Goal: Task Accomplishment & Management: Manage account settings

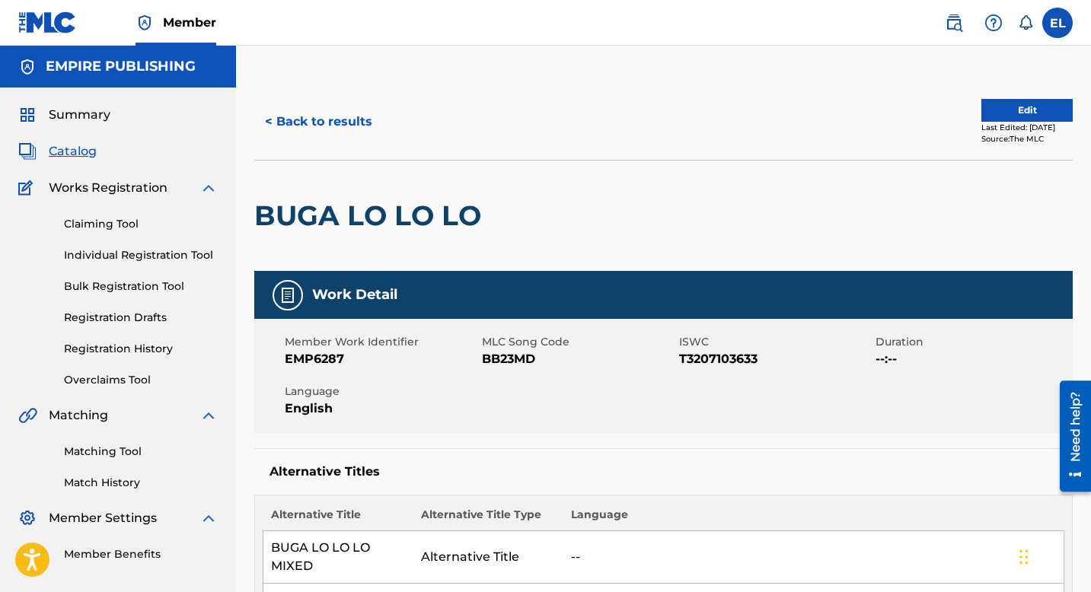
click at [302, 119] on button "< Back to results" at bounding box center [318, 122] width 129 height 38
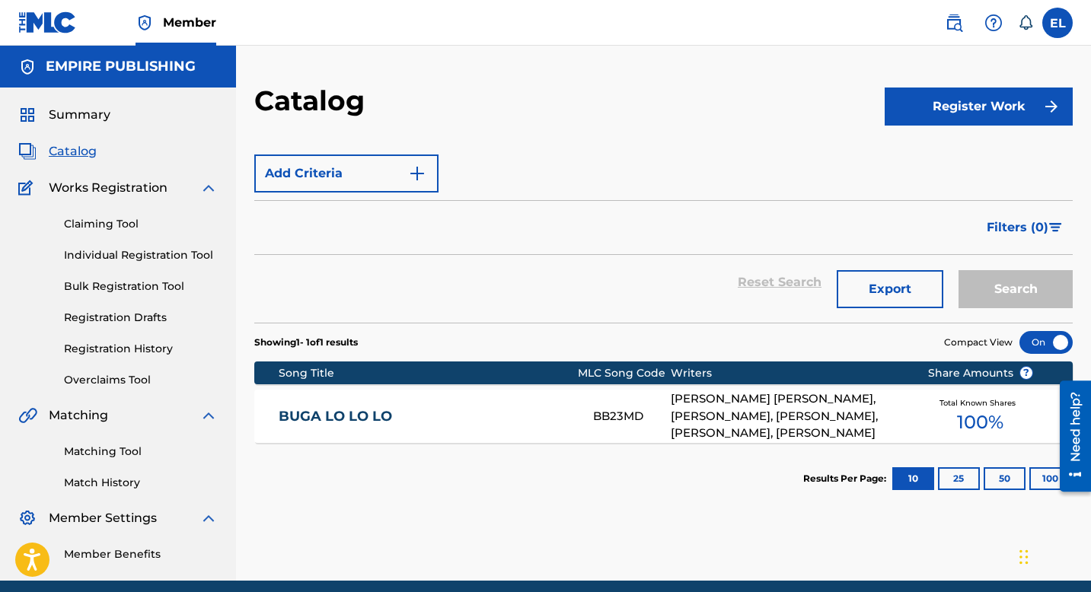
scroll to position [27, 0]
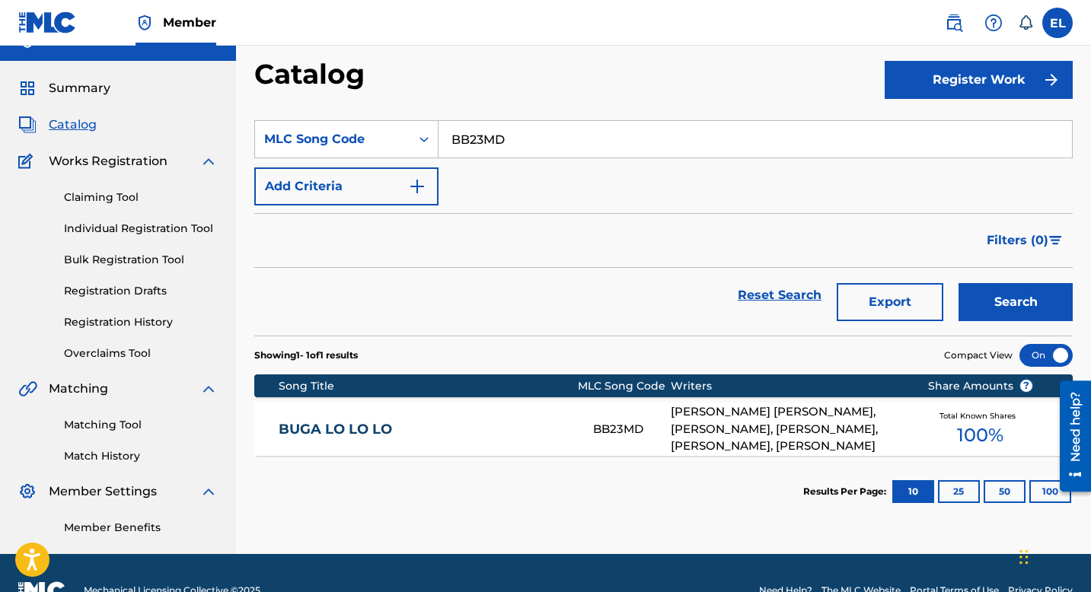
click at [515, 137] on input "BB23MD" at bounding box center [756, 139] width 634 height 37
paste input "LE0L0M"
type input "LE0L0M"
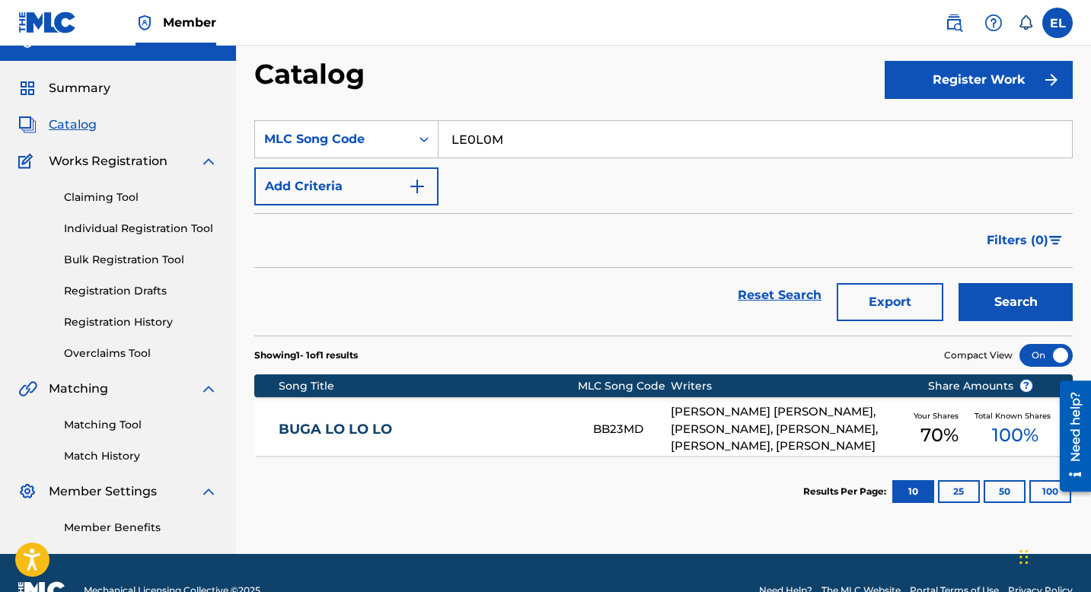
drag, startPoint x: 524, startPoint y: 99, endPoint x: 693, endPoint y: 171, distance: 183.6
click at [524, 99] on div "Catalog" at bounding box center [569, 79] width 630 height 45
click at [1001, 298] on button "Search" at bounding box center [1016, 302] width 114 height 38
click at [463, 428] on link "LIE" at bounding box center [408, 430] width 258 height 18
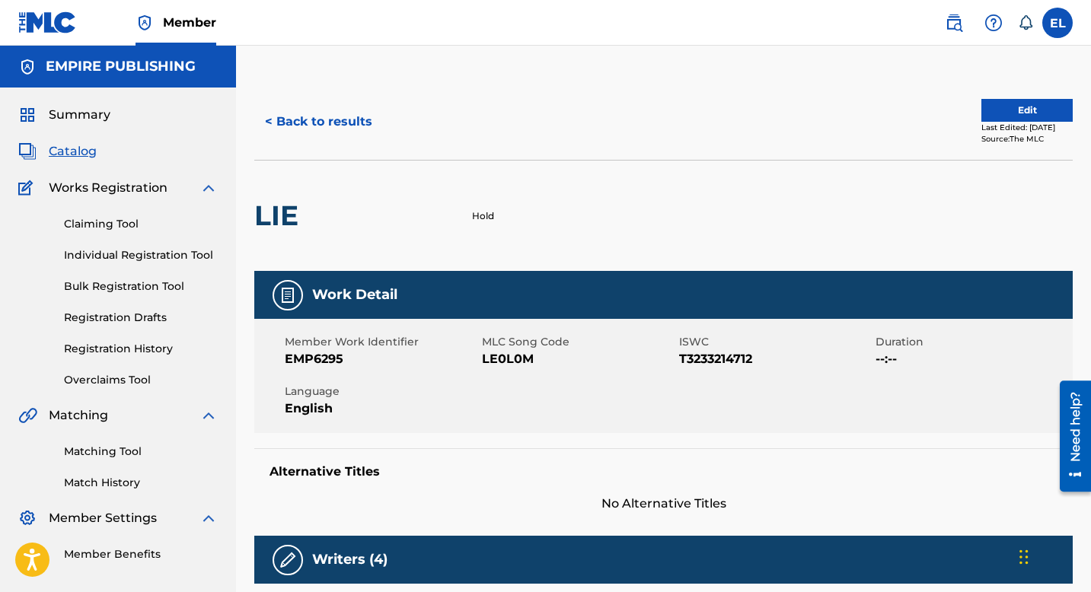
click at [80, 156] on span "Catalog" at bounding box center [73, 151] width 48 height 18
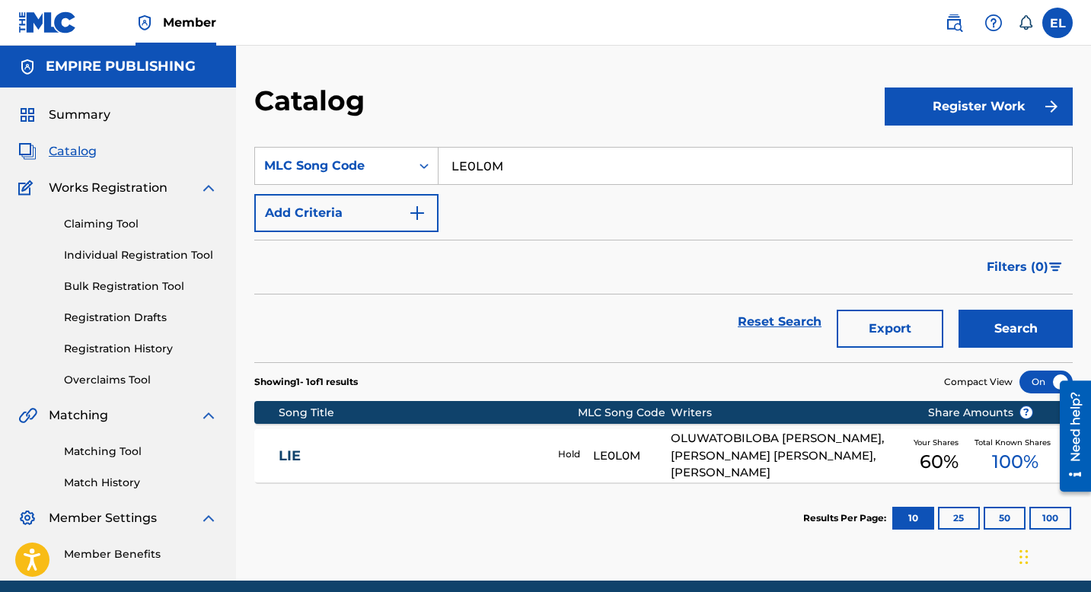
click at [537, 160] on input "LE0L0M" at bounding box center [756, 166] width 634 height 37
paste input "PJ6KXW"
type input "PJ6KXW"
click at [1020, 340] on button "Search" at bounding box center [1016, 329] width 114 height 38
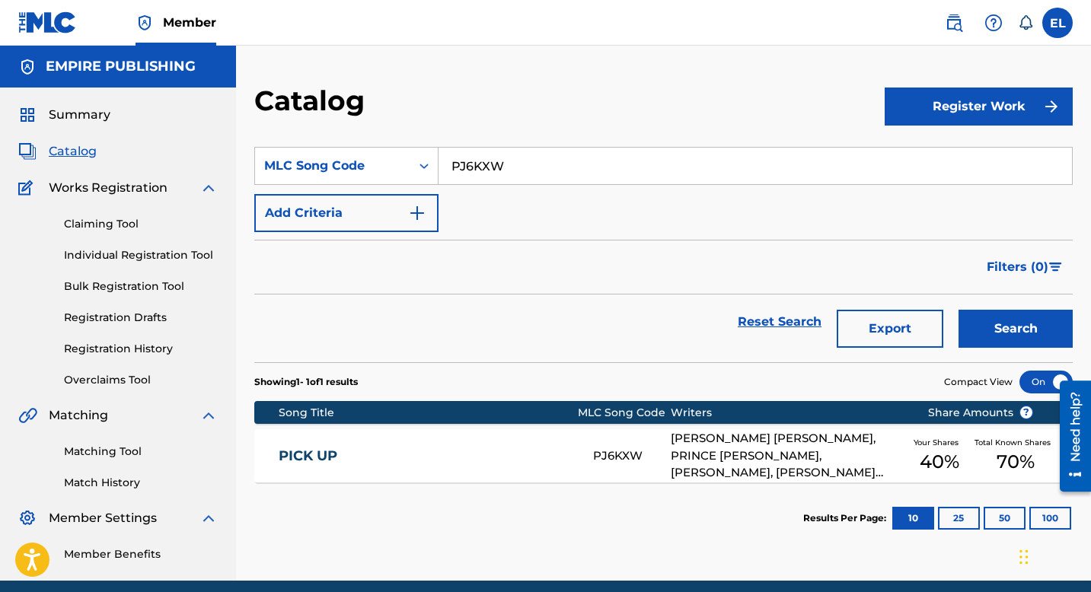
click at [523, 447] on div "PICK UP PJ6KXW EKEH CHIAKA JOSEPH, PRINCE OMOFERI, MARCEL AKUNWATA, MICHAEL SEG…" at bounding box center [663, 455] width 819 height 53
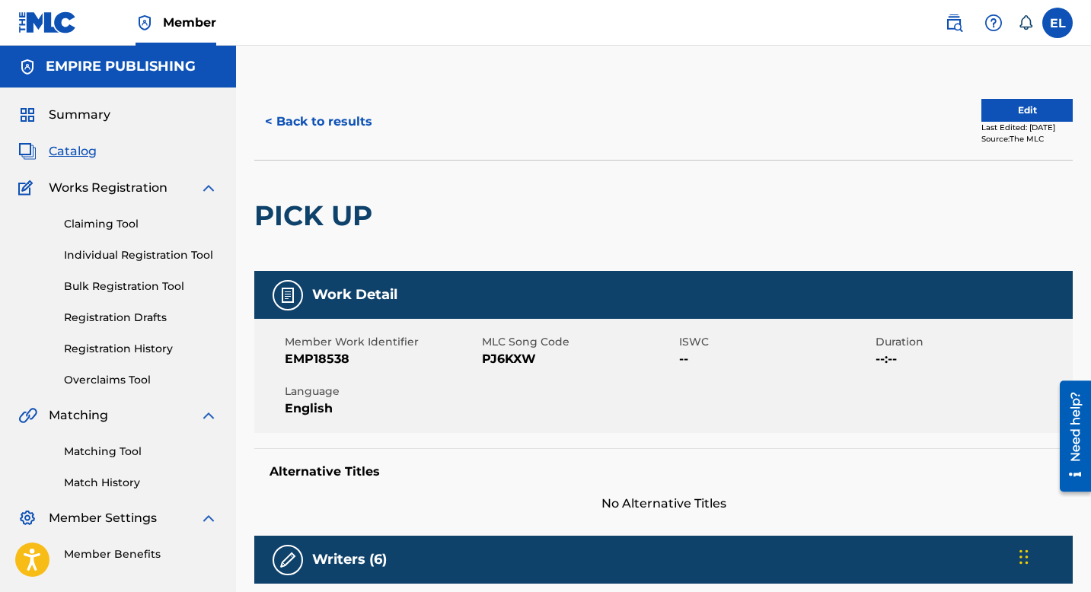
click at [305, 123] on button "< Back to results" at bounding box center [318, 122] width 129 height 38
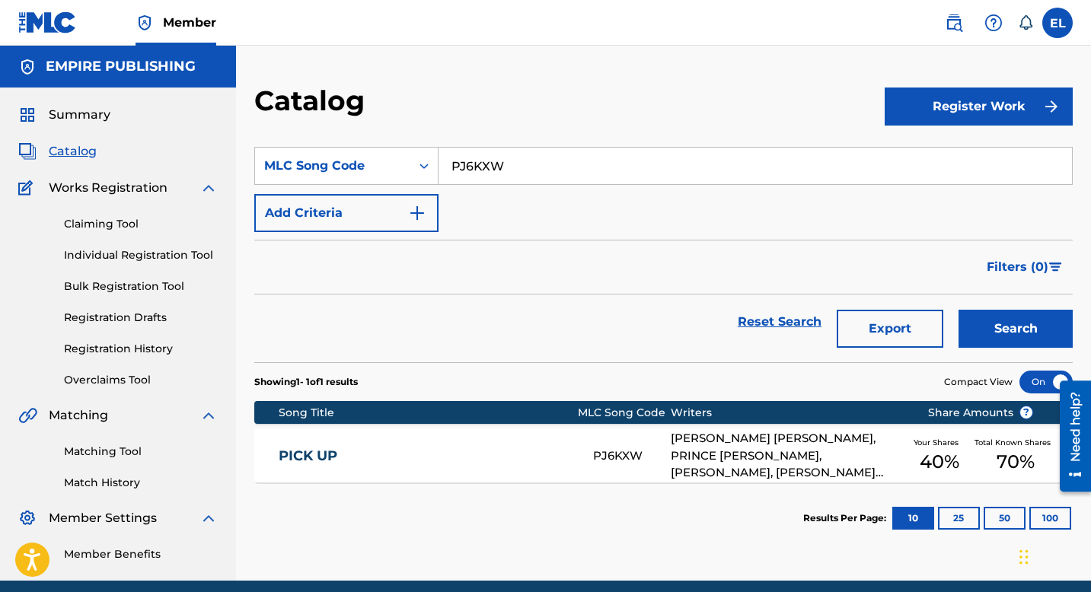
click at [491, 179] on input "PJ6KXW" at bounding box center [756, 166] width 634 height 37
paste input "MC4YXY"
type input "MC4YXY"
click at [990, 337] on button "Search" at bounding box center [1016, 329] width 114 height 38
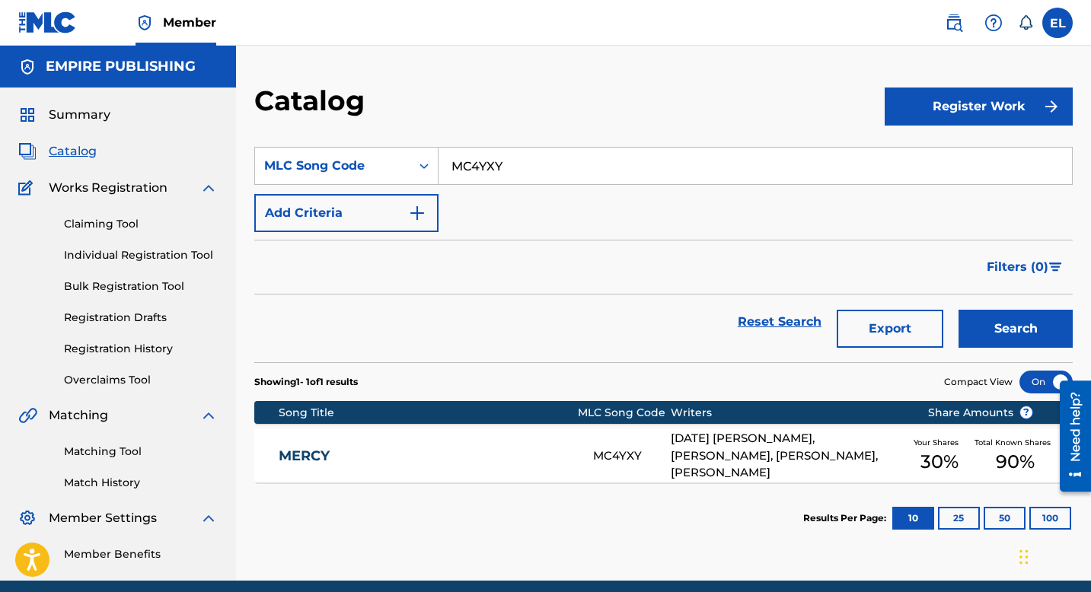
click at [471, 453] on link "MERCY" at bounding box center [426, 457] width 294 height 18
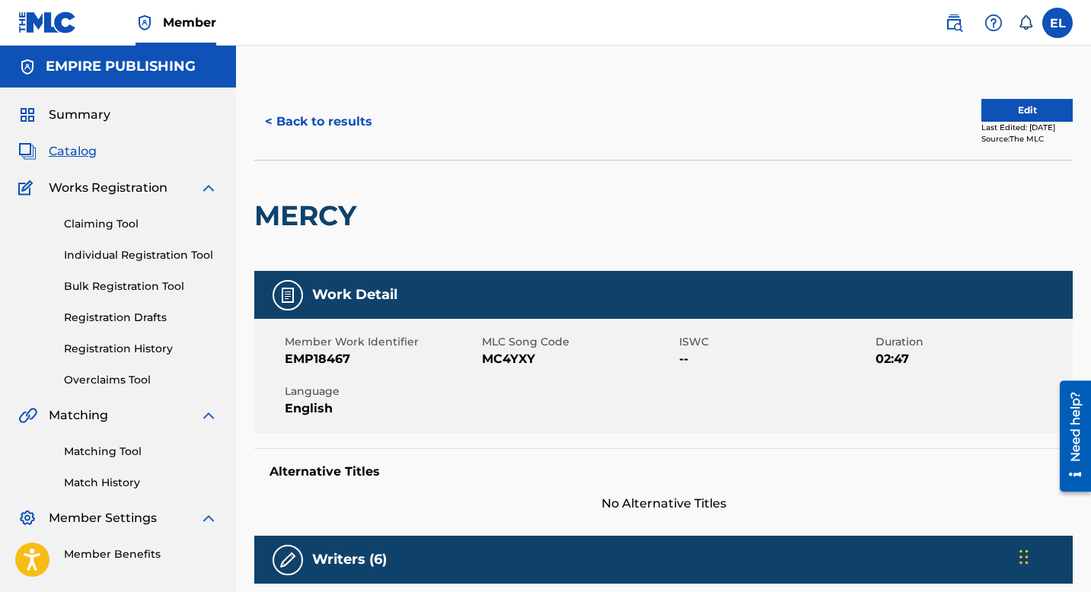
click at [78, 149] on span "Catalog" at bounding box center [73, 151] width 48 height 18
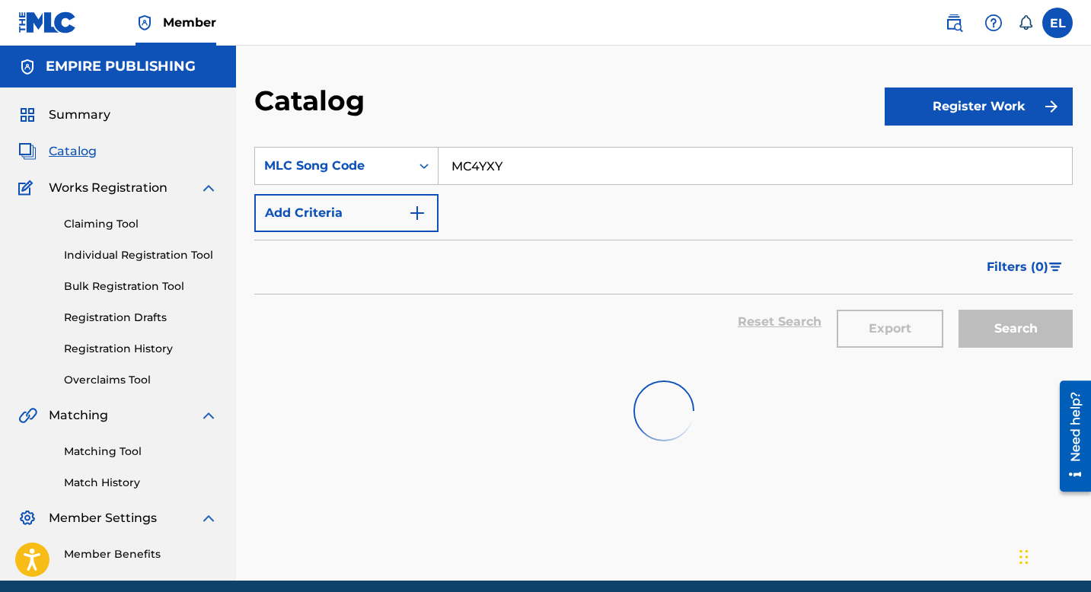
click at [78, 150] on span "Catalog" at bounding box center [73, 151] width 48 height 18
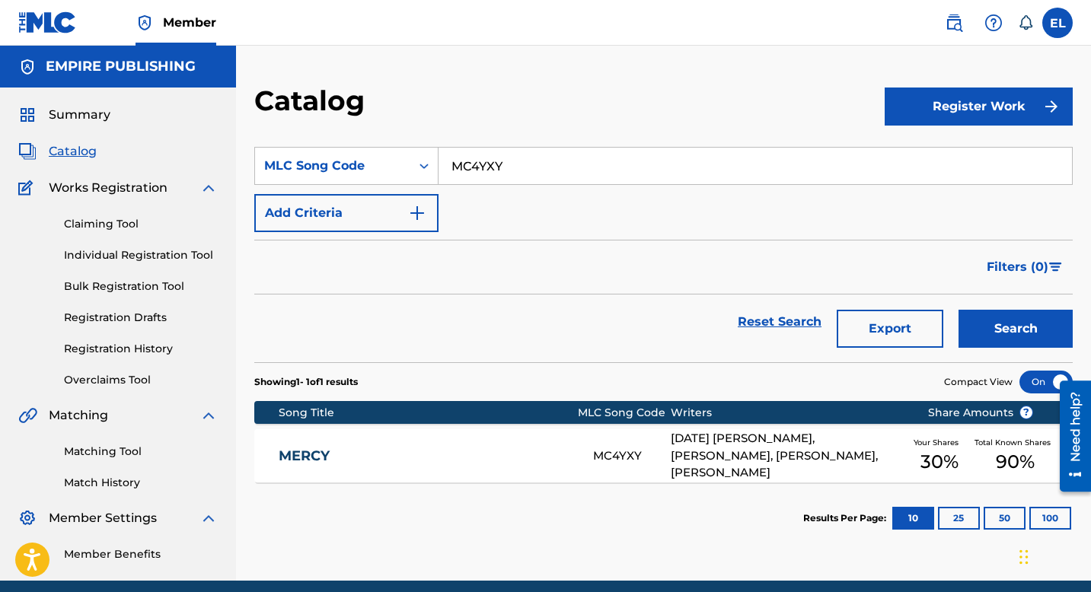
click at [557, 159] on input "MC4YXY" at bounding box center [756, 166] width 634 height 37
paste input "RN7FUB"
type input "RN7FUB"
click at [1023, 338] on button "Search" at bounding box center [1016, 329] width 114 height 38
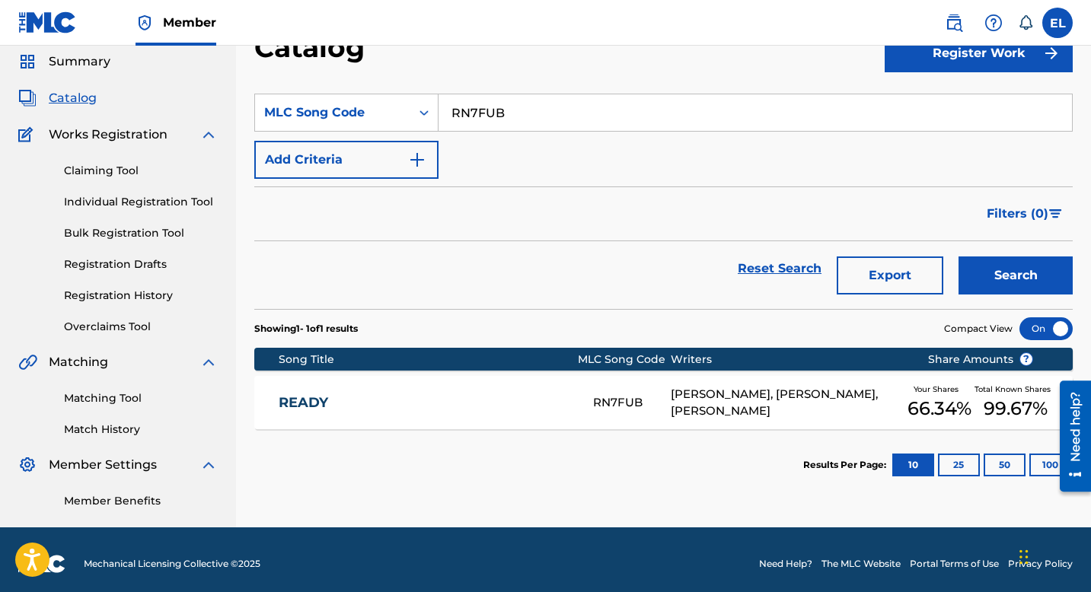
scroll to position [62, 0]
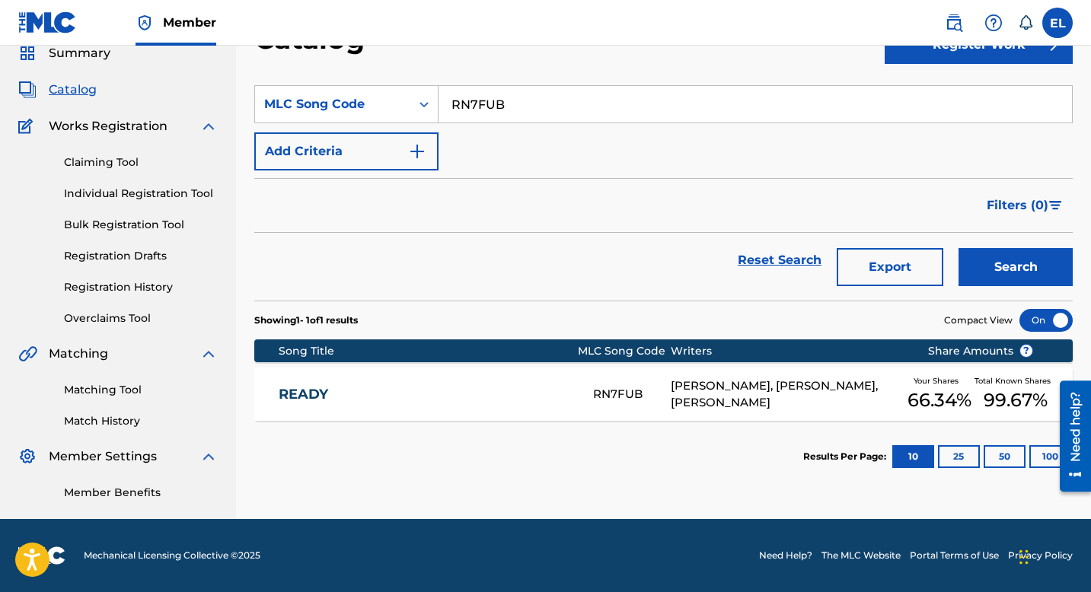
click at [431, 381] on div "READY RN7FUB MARCEL AKUNWATA, ADEDAMOLA ADEFOLAHAN, JONATHAN BATISTE Your Share…" at bounding box center [663, 394] width 819 height 53
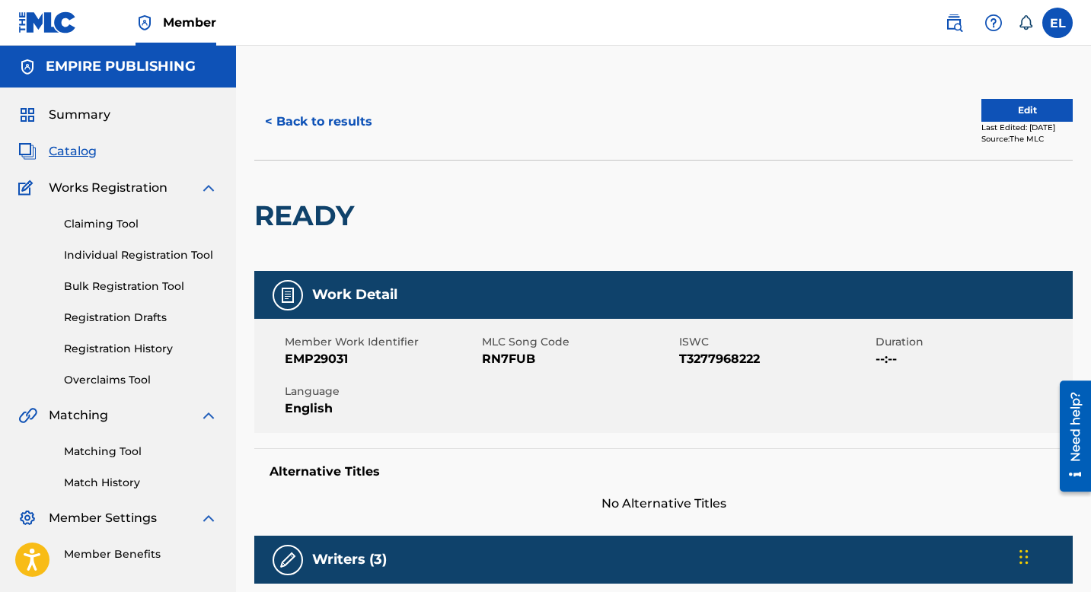
click at [501, 362] on span "RN7FUB" at bounding box center [578, 359] width 193 height 18
copy span "RN7FUB"
click at [335, 353] on span "EMP29031" at bounding box center [381, 359] width 193 height 18
click at [336, 353] on span "EMP29031" at bounding box center [381, 359] width 193 height 18
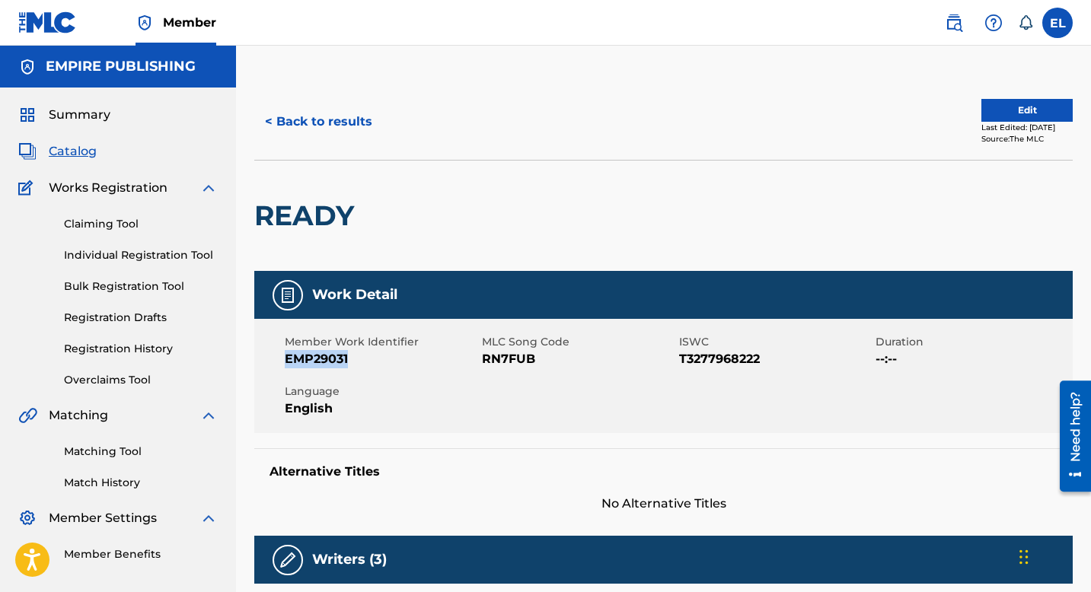
copy span "EMP29031"
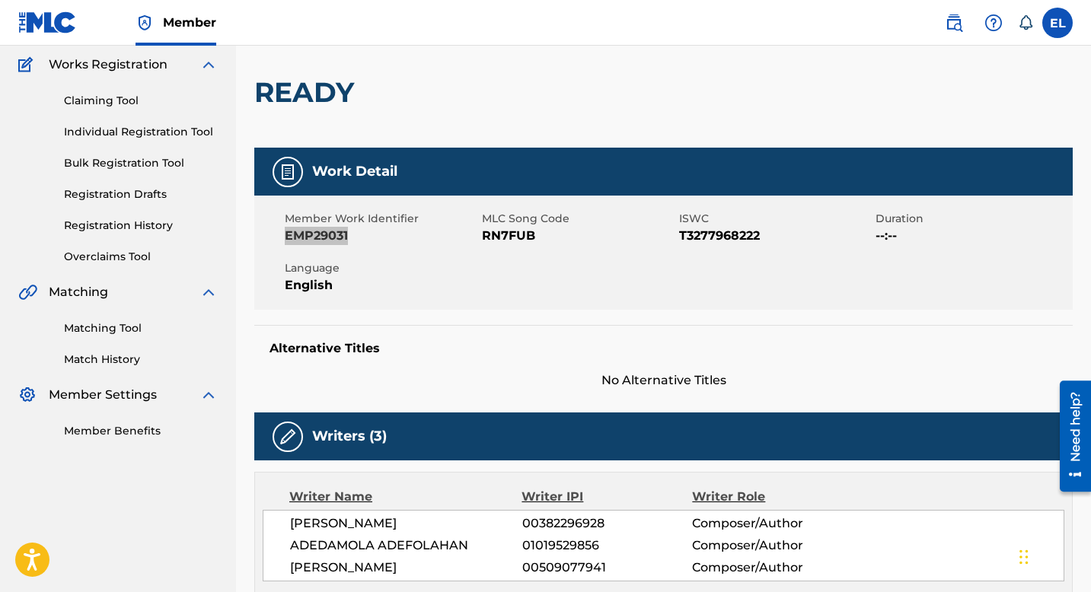
scroll to position [123, 0]
click at [724, 233] on span "T3277968222" at bounding box center [775, 236] width 193 height 18
copy span "T3277968222"
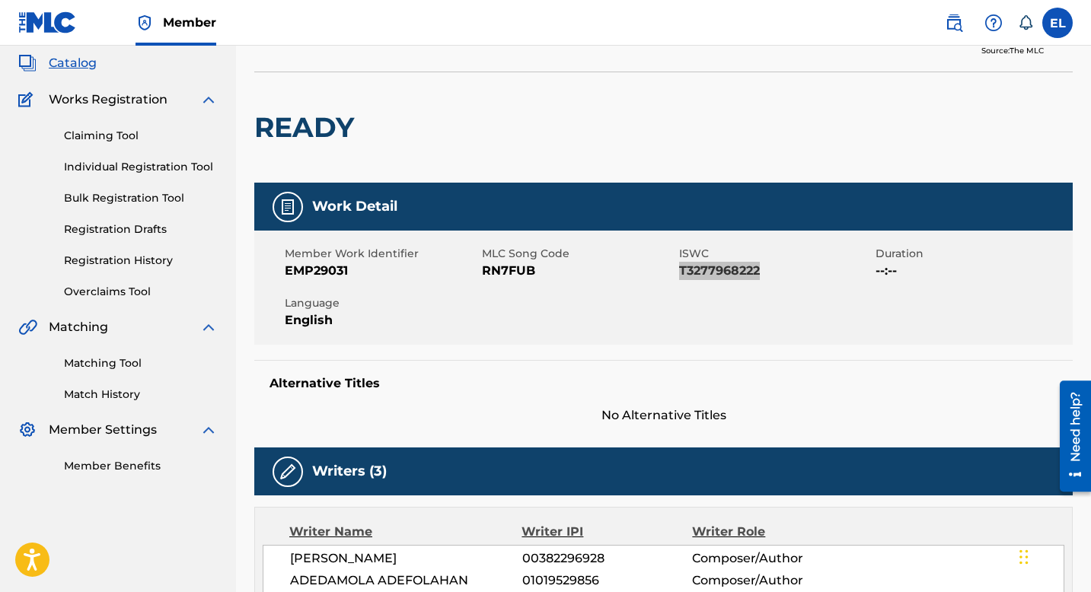
scroll to position [0, 0]
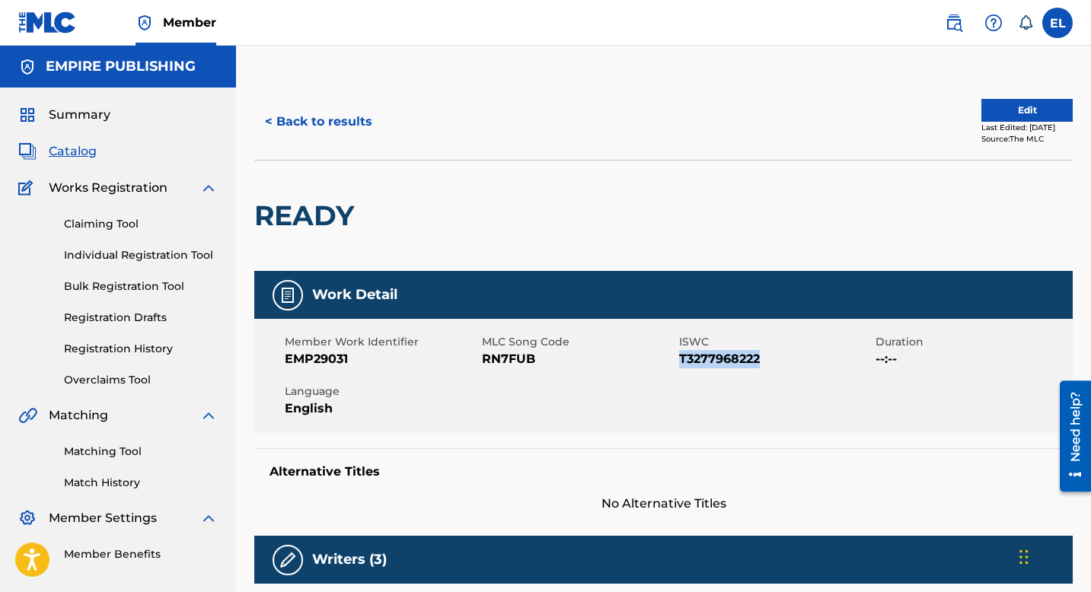
click at [504, 357] on span "RN7FUB" at bounding box center [578, 359] width 193 height 18
copy span "RN7FUB"
click at [309, 358] on span "EMP29031" at bounding box center [381, 359] width 193 height 18
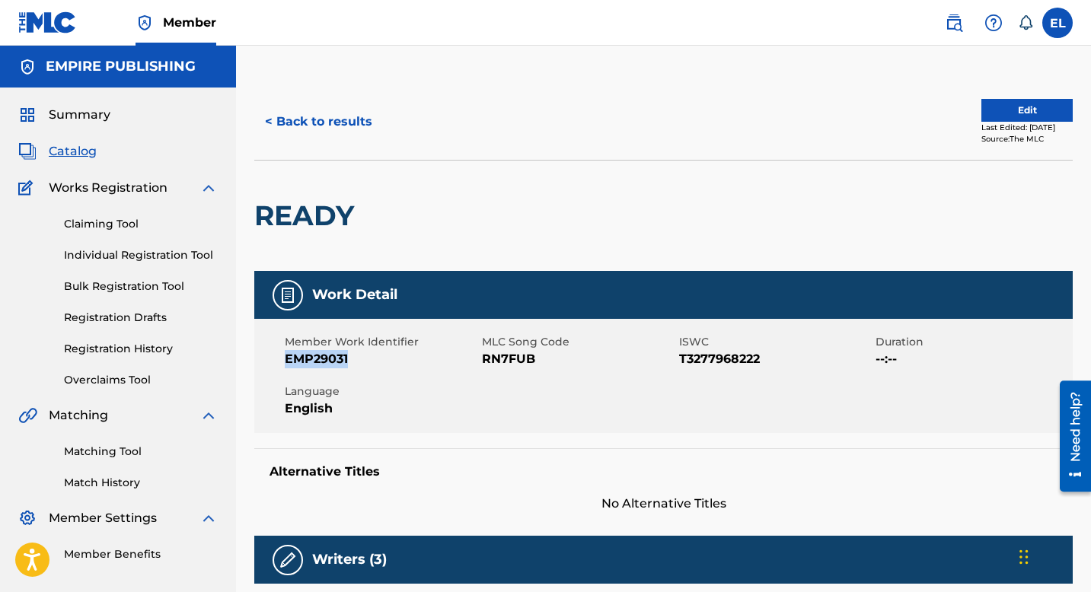
copy span "EMP29031"
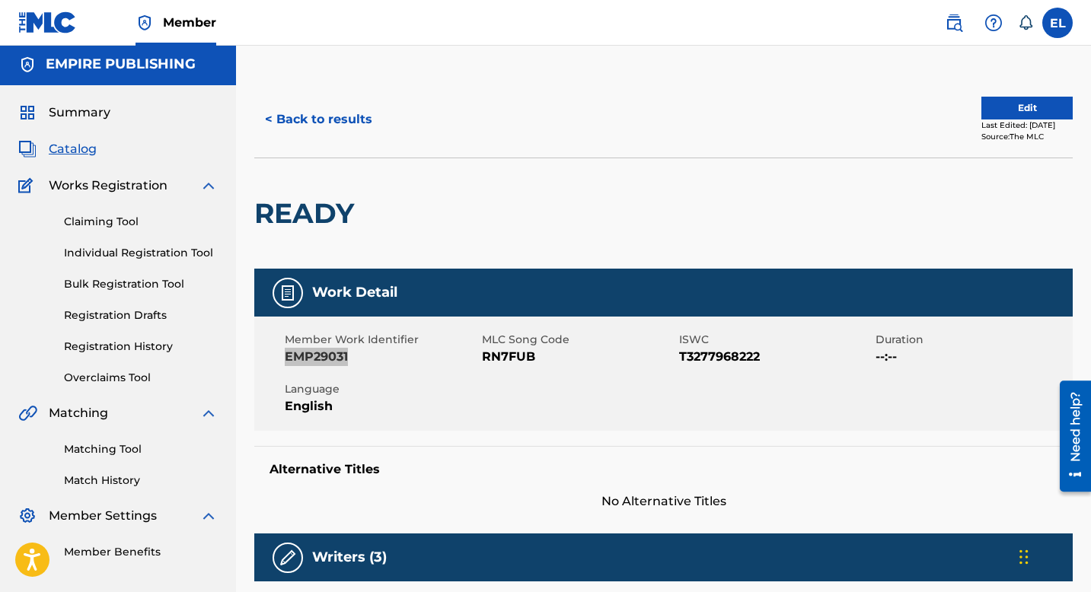
scroll to position [3, 0]
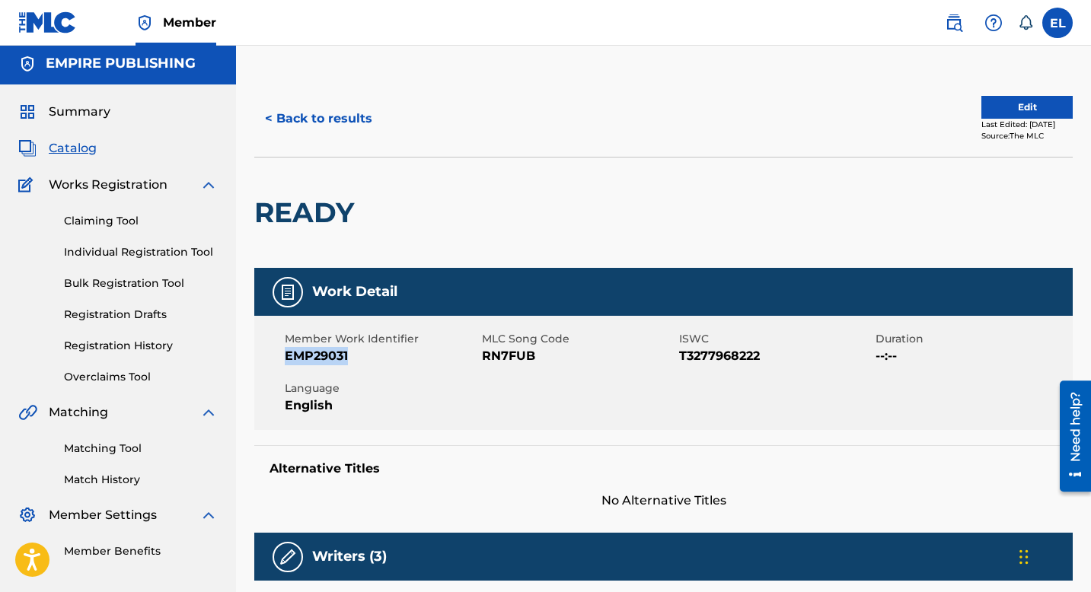
click at [297, 210] on h2 "READY" at bounding box center [307, 213] width 107 height 34
copy h2 "READY"
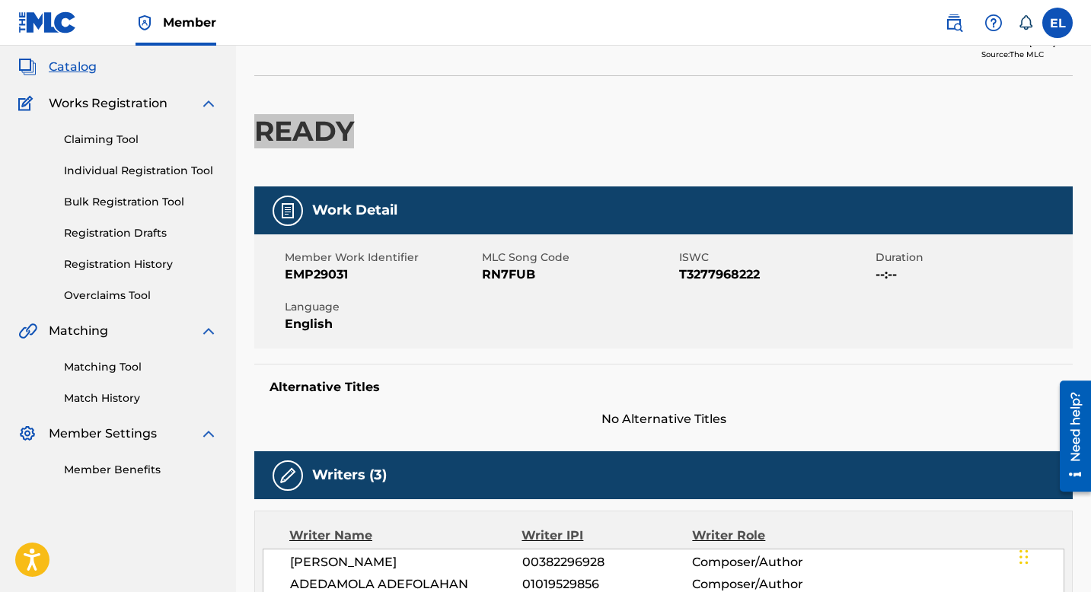
scroll to position [0, 0]
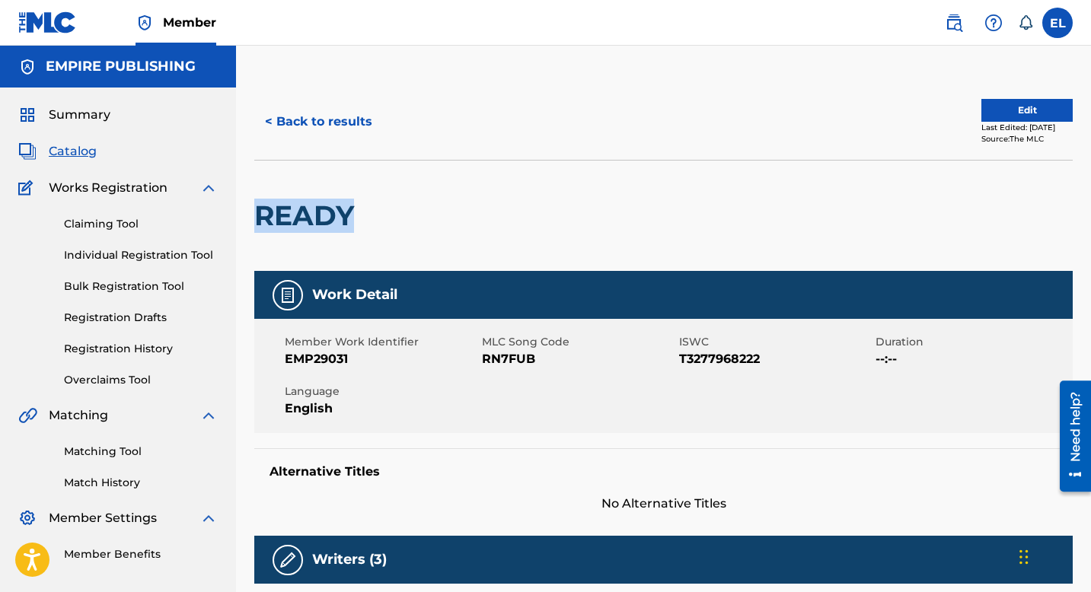
click at [78, 159] on span "Catalog" at bounding box center [73, 151] width 48 height 18
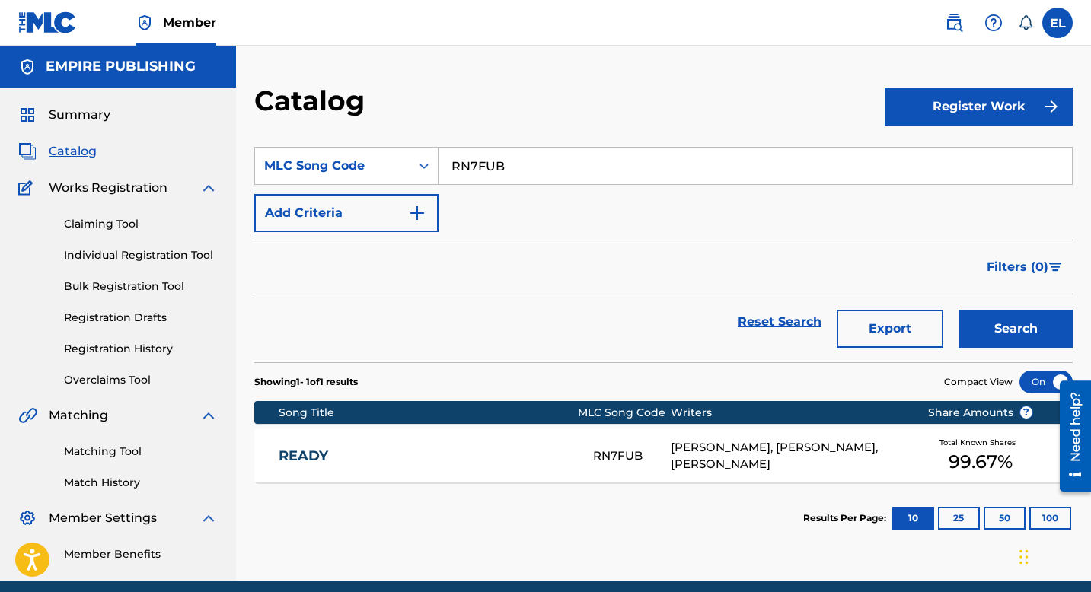
click at [547, 154] on input "RN7FUB" at bounding box center [756, 166] width 634 height 37
paste input "S97BMT"
type input "S97BMT"
click at [563, 101] on div "Catalog" at bounding box center [569, 106] width 630 height 45
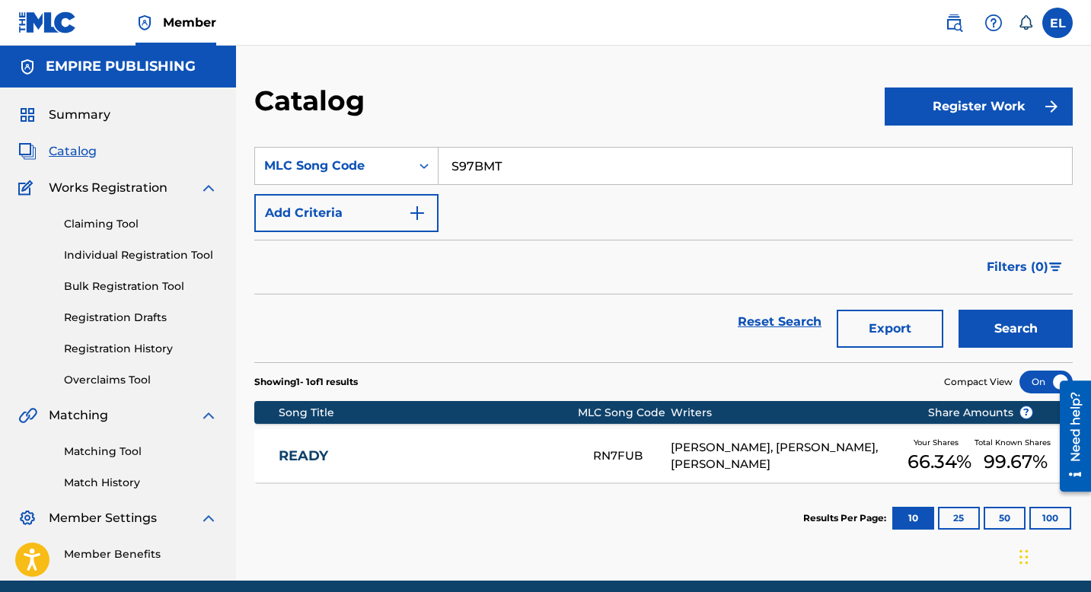
click at [1023, 316] on button "Search" at bounding box center [1016, 329] width 114 height 38
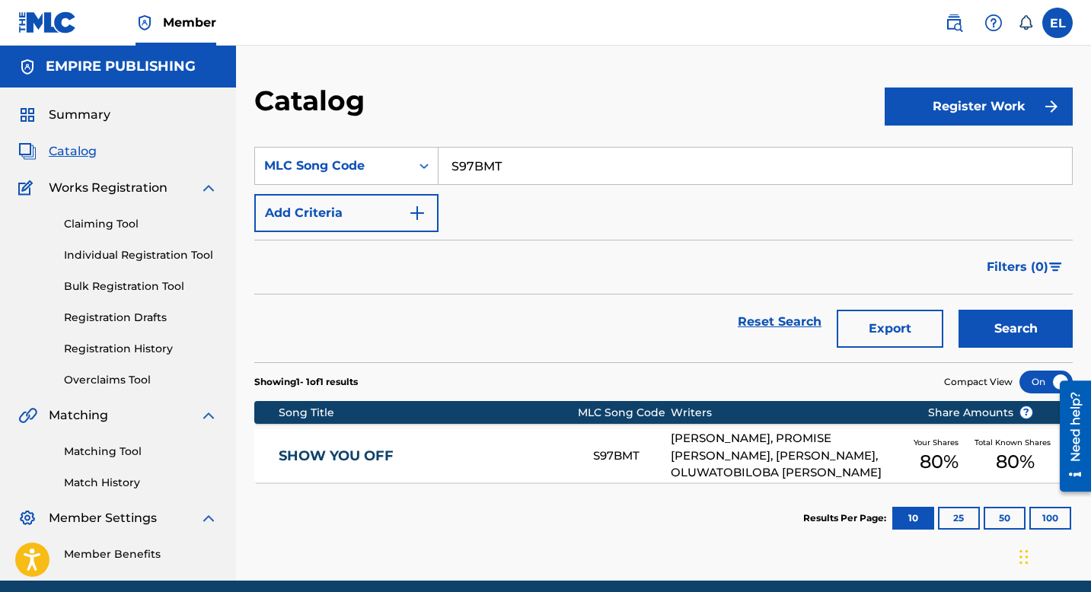
click at [509, 445] on div "SHOW YOU OFF S97BMT FILIP MIJAJLOVIC, PROMISE CHIBUIKE NWABUEZE, MARCEL AKUNWAT…" at bounding box center [663, 455] width 819 height 53
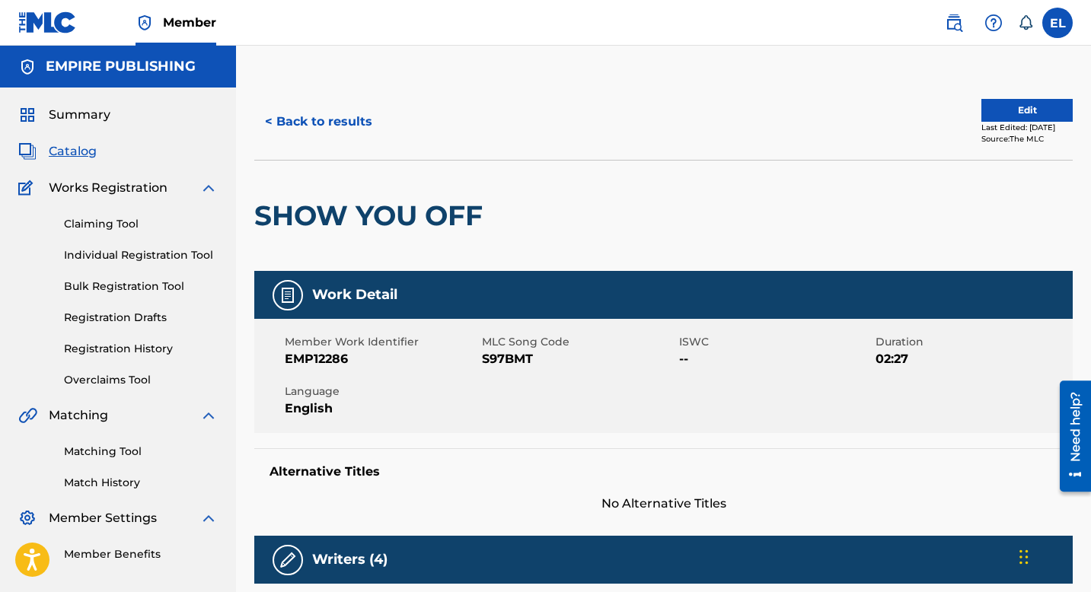
click at [88, 155] on span "Catalog" at bounding box center [73, 151] width 48 height 18
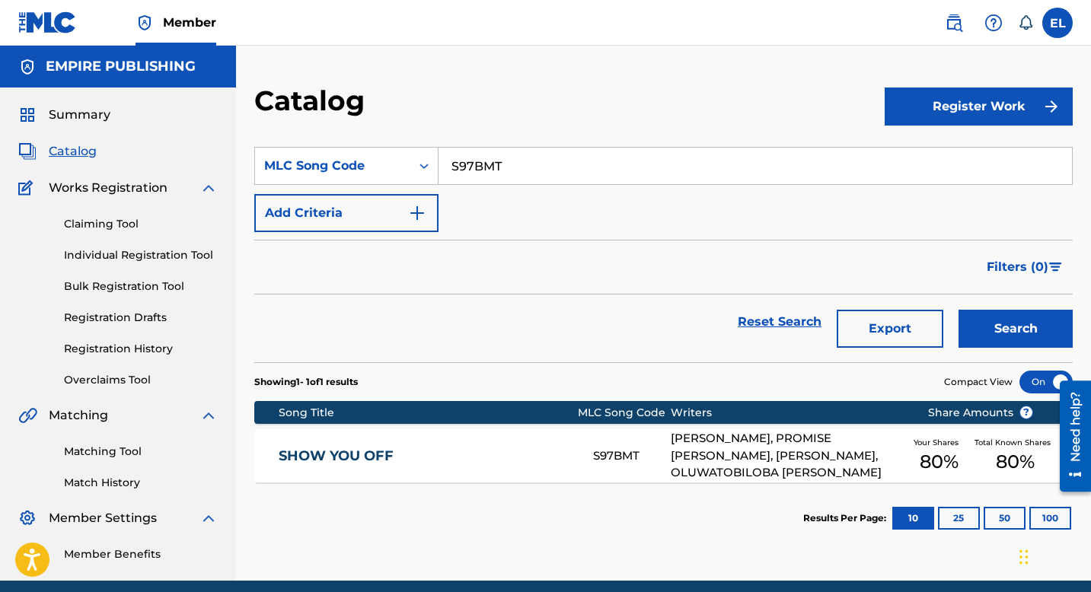
click at [493, 168] on input "S97BMT" at bounding box center [756, 166] width 634 height 37
paste input "PJ5PVM"
type input "PJ5PVM"
click at [997, 330] on button "Search" at bounding box center [1016, 329] width 114 height 38
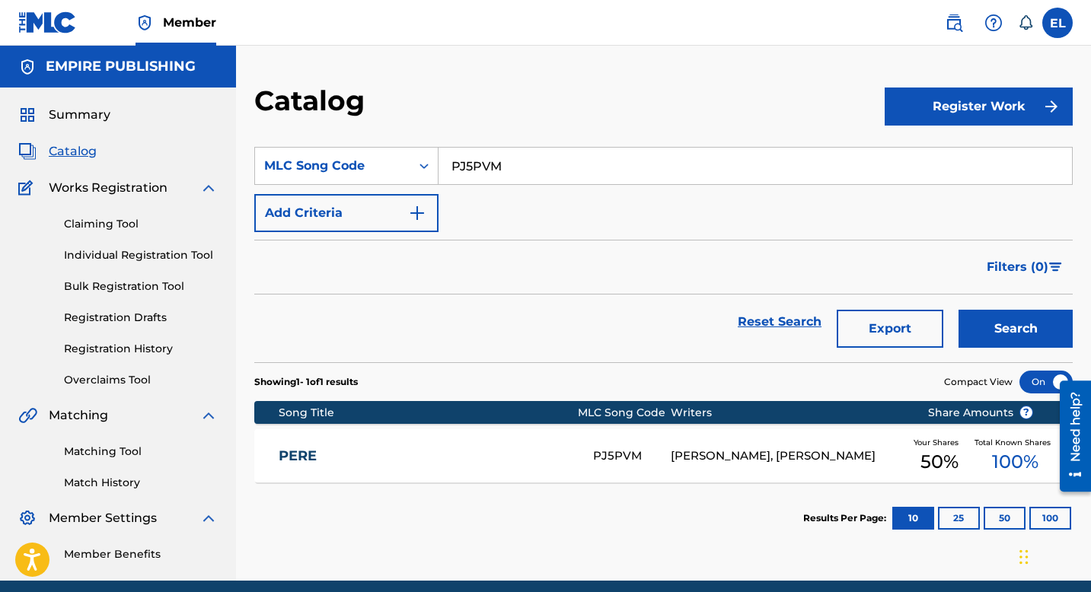
click at [453, 458] on link "PERE" at bounding box center [426, 457] width 294 height 18
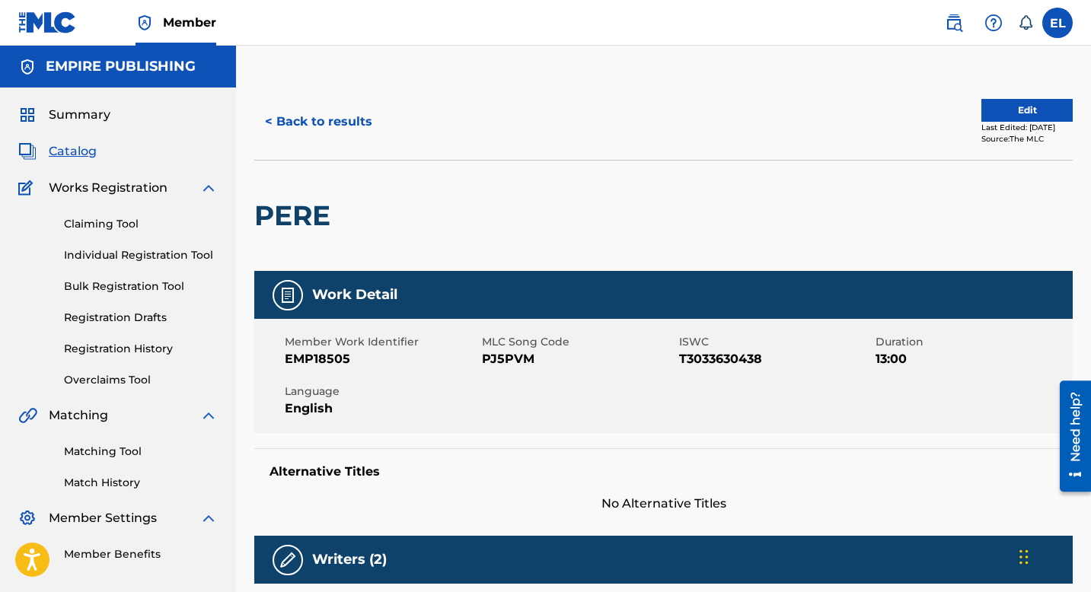
click at [314, 120] on button "< Back to results" at bounding box center [318, 122] width 129 height 38
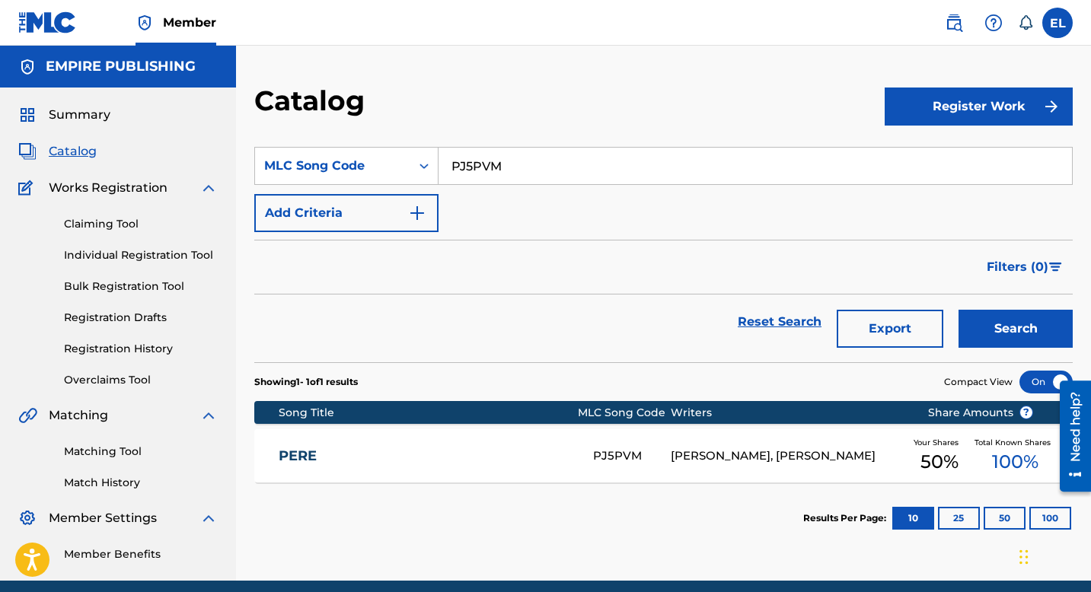
click at [522, 166] on input "PJ5PVM" at bounding box center [756, 166] width 634 height 37
paste input "W44ZNH"
type input "W44ZNH"
click at [1027, 331] on button "Search" at bounding box center [1016, 329] width 114 height 38
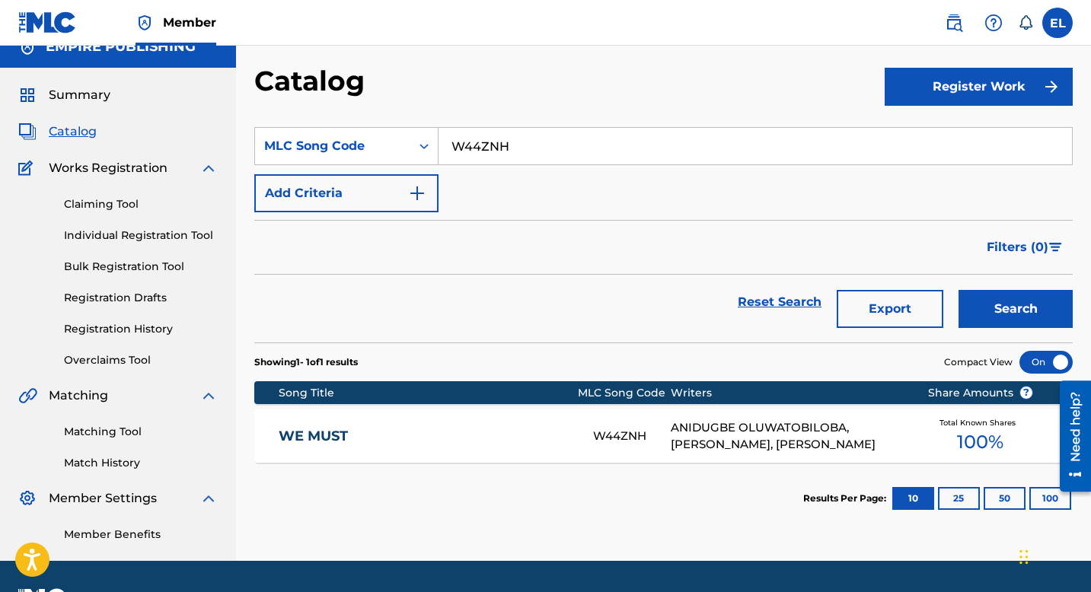
scroll to position [62, 0]
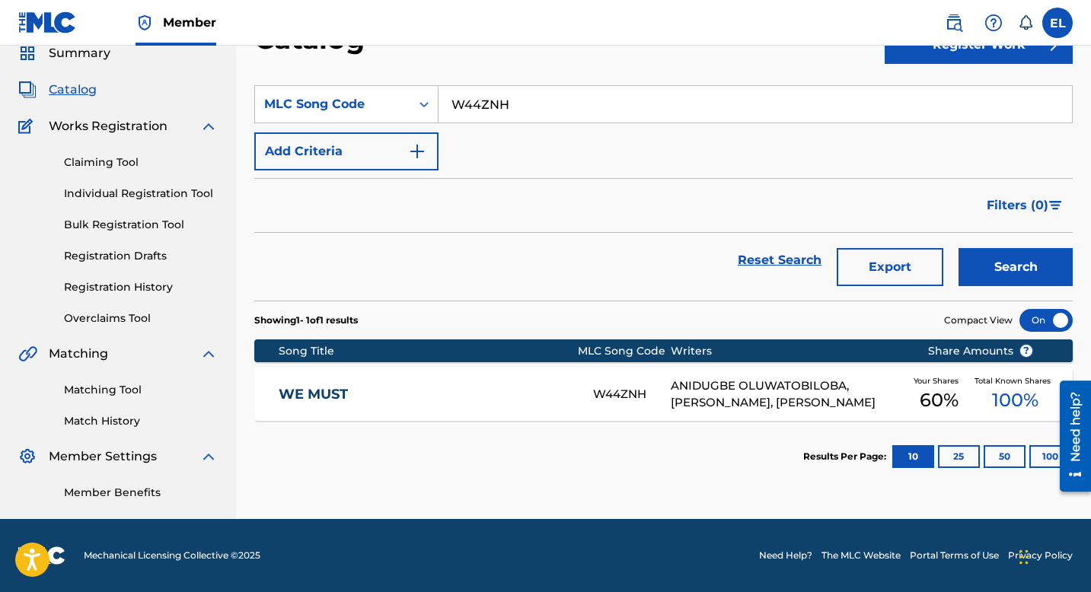
click at [420, 383] on div "WE MUST W44ZNH ANIDUGBE OLUWATOBILOBA, MARCEL AKUNWATA, AZUKA AKAEZE Your Share…" at bounding box center [663, 394] width 819 height 53
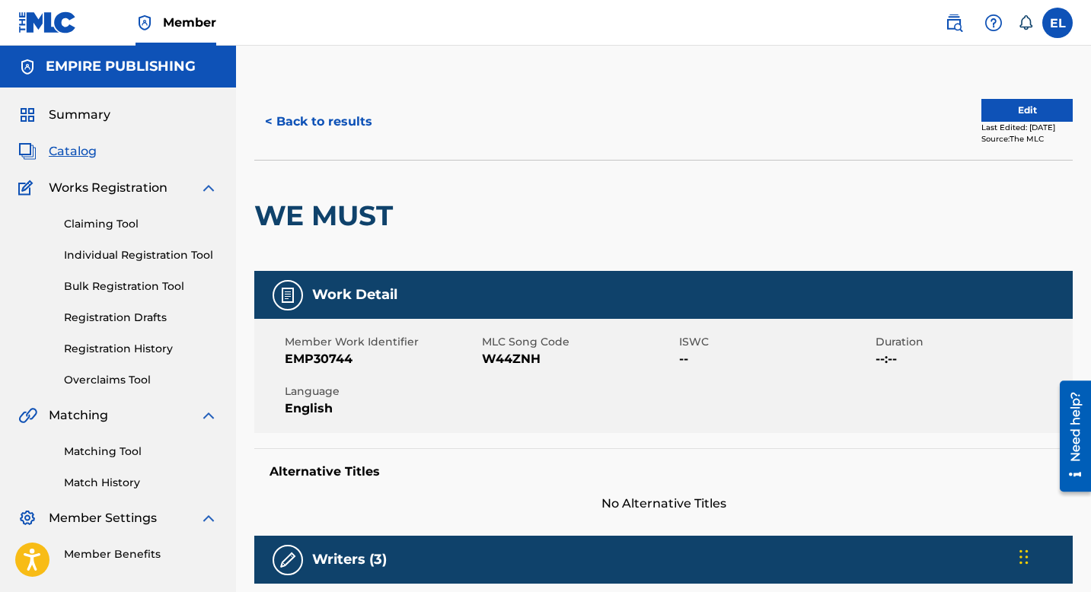
click at [496, 352] on span "W44ZNH" at bounding box center [578, 359] width 193 height 18
click at [330, 361] on span "EMP30744" at bounding box center [381, 359] width 193 height 18
click at [330, 360] on span "EMP30744" at bounding box center [381, 359] width 193 height 18
click at [347, 221] on h2 "WE MUST" at bounding box center [327, 216] width 146 height 34
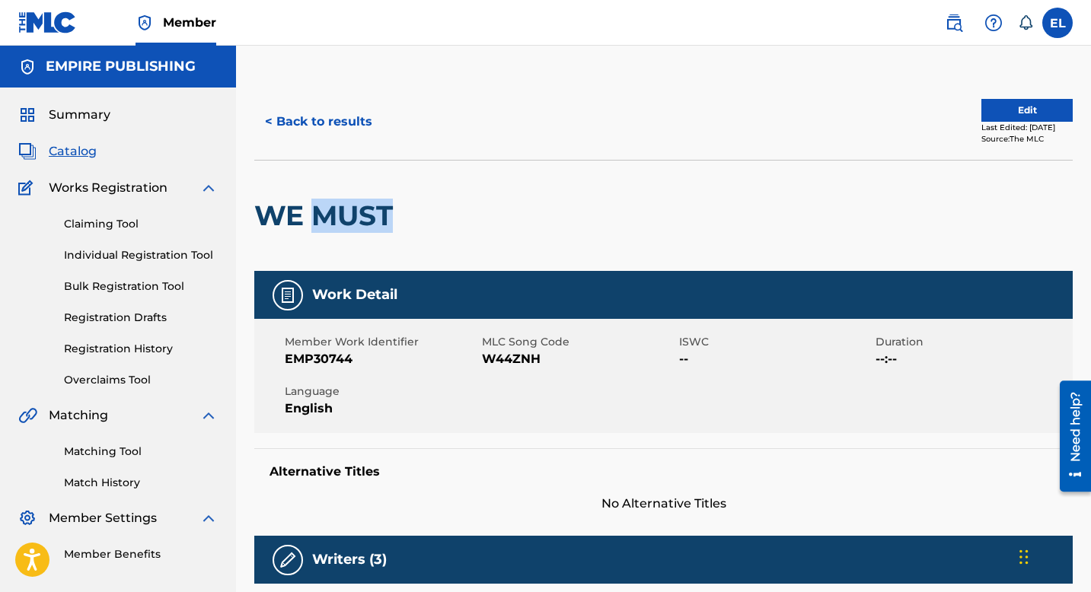
click at [346, 221] on h2 "WE MUST" at bounding box center [327, 216] width 146 height 34
drag, startPoint x: 331, startPoint y: 225, endPoint x: 387, endPoint y: 225, distance: 55.6
click at [332, 225] on h2 "WE MUST" at bounding box center [327, 216] width 146 height 34
click at [410, 225] on div at bounding box center [495, 216] width 188 height 110
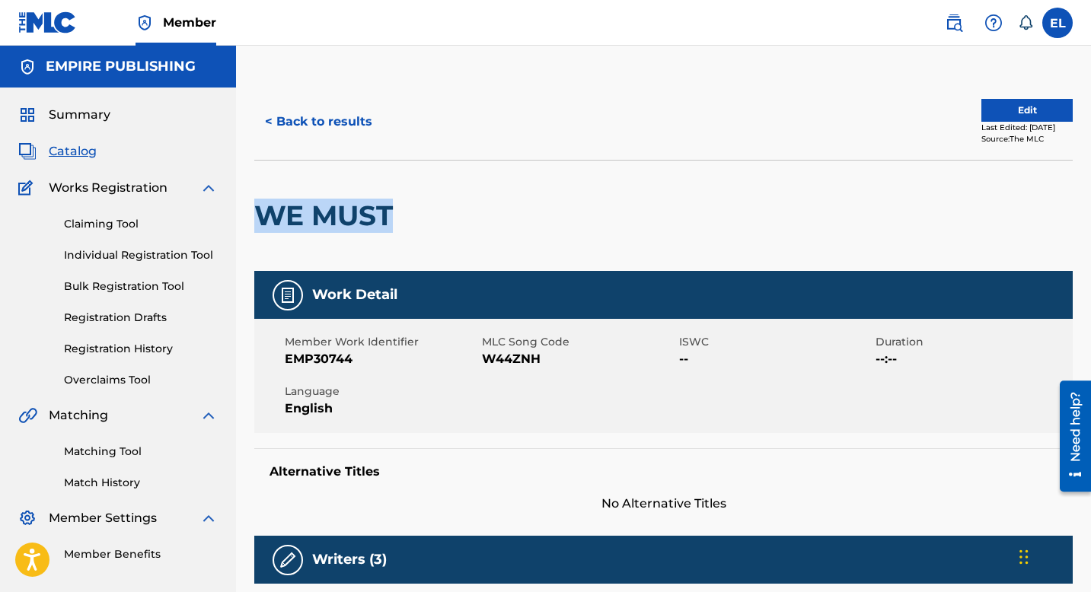
drag, startPoint x: 394, startPoint y: 215, endPoint x: 257, endPoint y: 209, distance: 136.4
click at [257, 209] on h2 "WE MUST" at bounding box center [327, 216] width 146 height 34
copy h2 "WE MUST"
click at [80, 152] on span "Catalog" at bounding box center [73, 151] width 48 height 18
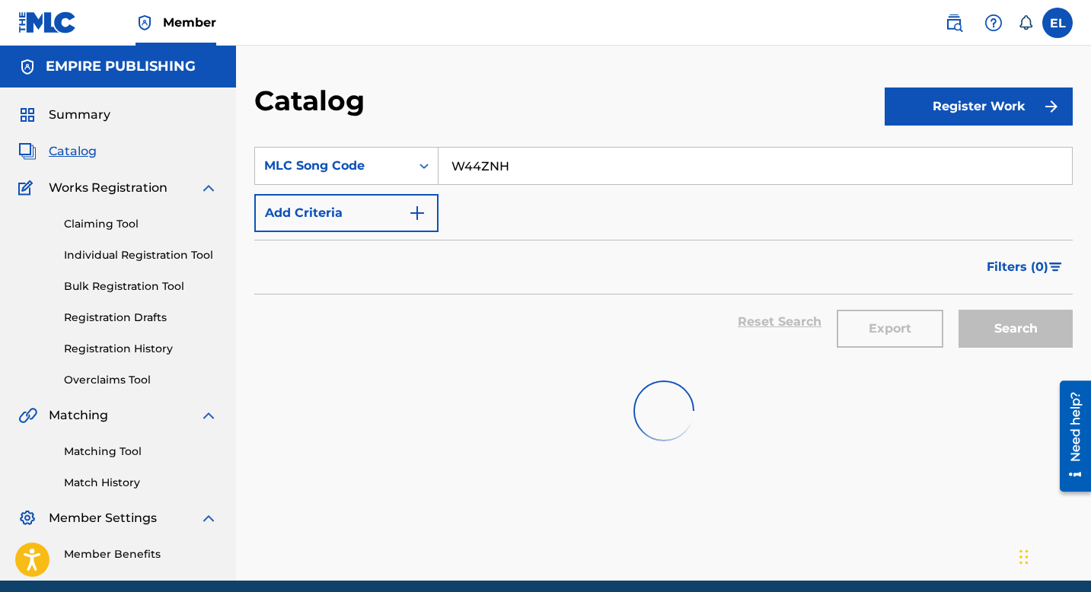
click at [493, 167] on input "W44ZNH" at bounding box center [756, 166] width 634 height 37
paste input "CJ4S3B"
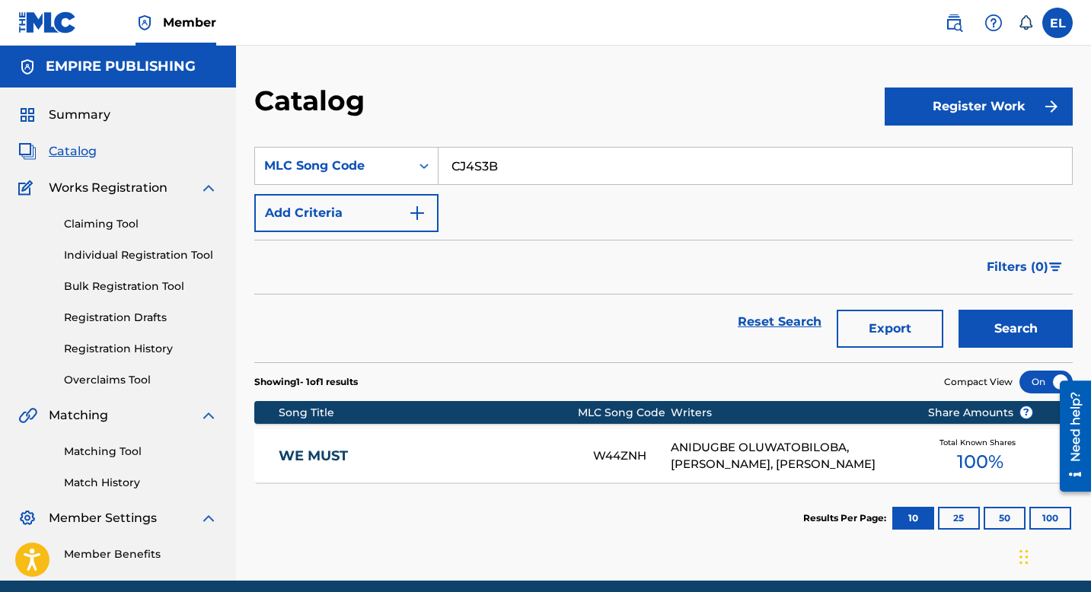
type input "CJ4S3B"
click at [542, 98] on div "Catalog" at bounding box center [569, 106] width 630 height 45
click at [985, 334] on button "Search" at bounding box center [1016, 329] width 114 height 38
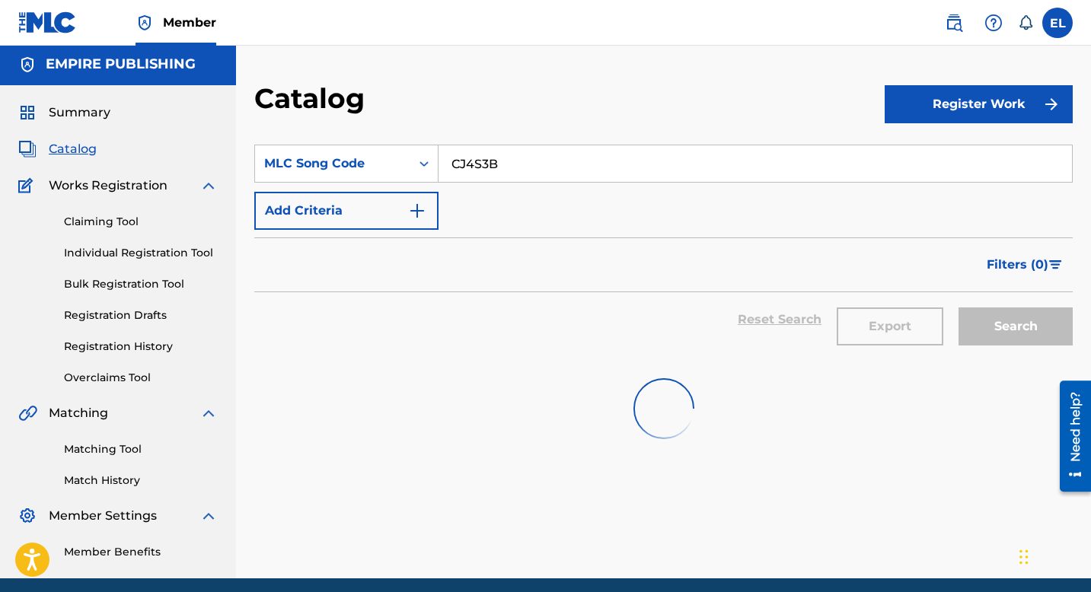
scroll to position [62, 0]
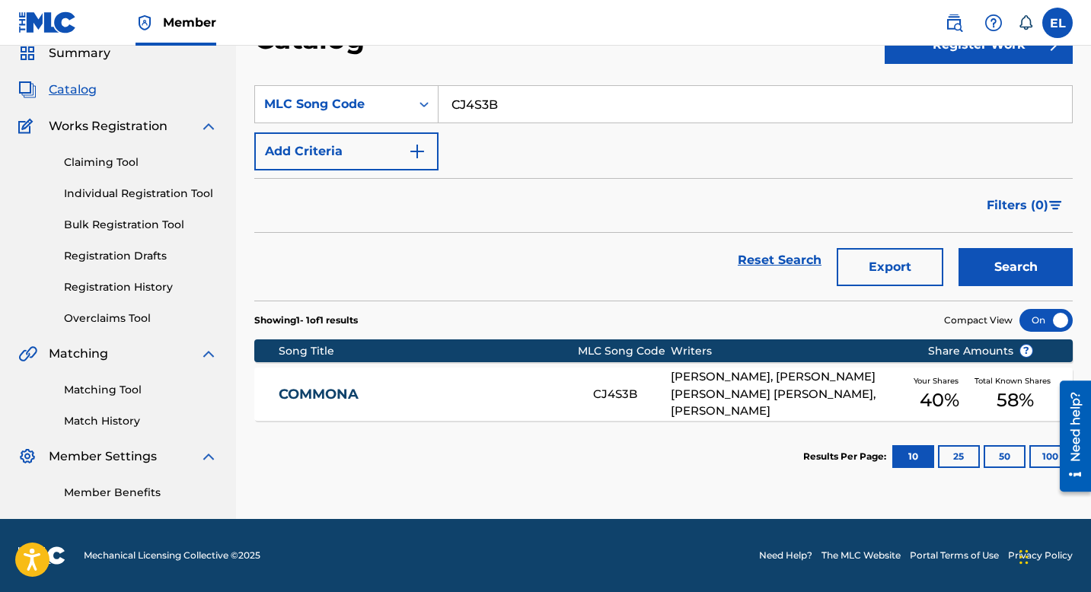
click at [522, 370] on div "COMMONA CJ4S3B OLUWATOSIN TOFUNMI OGUNTADE, TIWATOPE SAVAGE, OLAMIDE ADEDEJI, S…" at bounding box center [663, 394] width 819 height 53
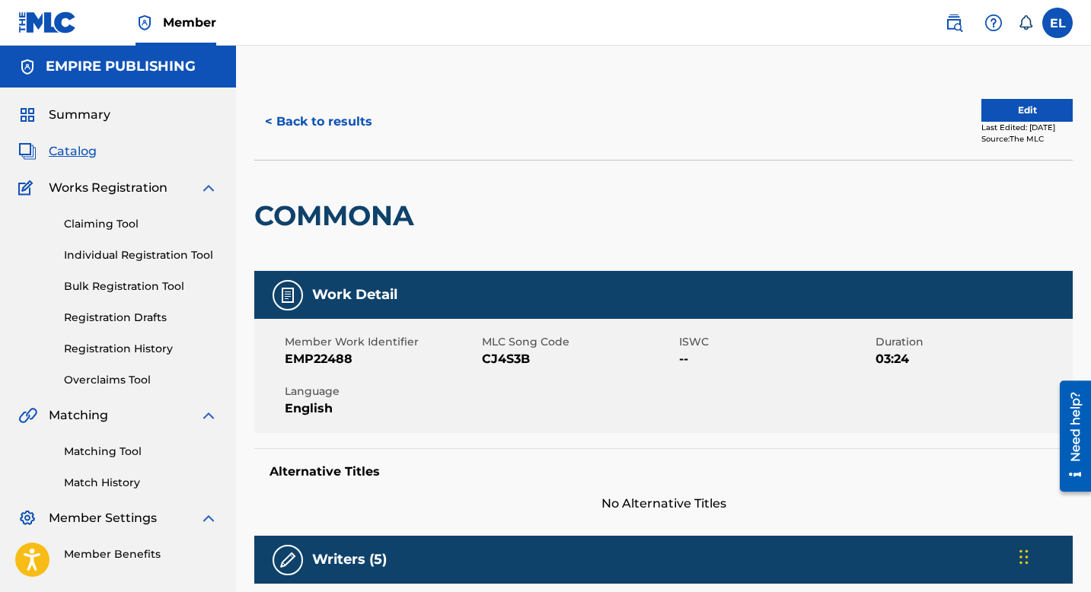
scroll to position [3, 0]
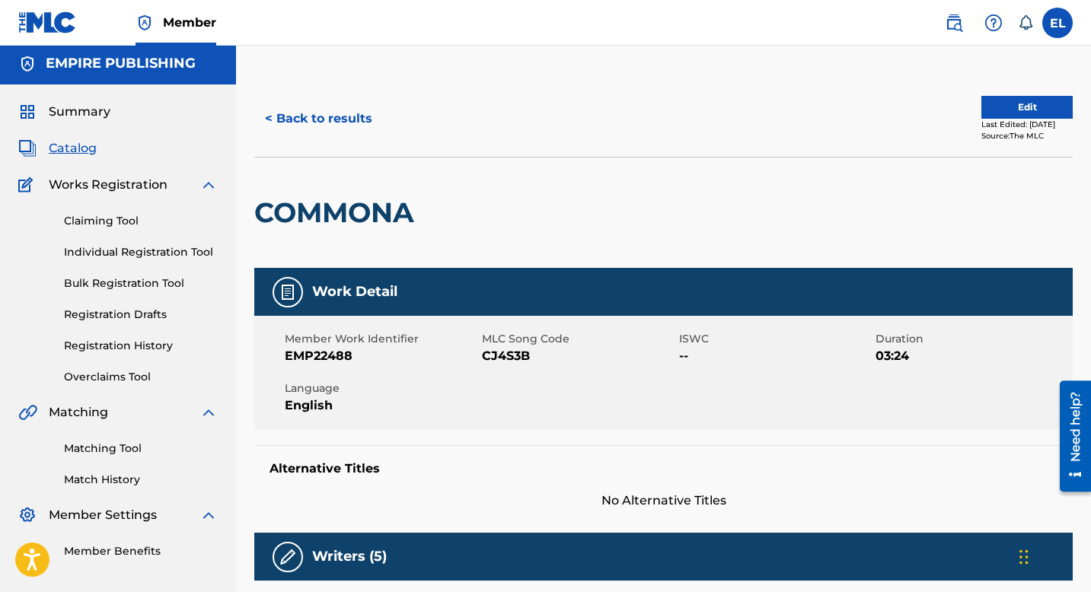
click at [79, 151] on span "Catalog" at bounding box center [73, 148] width 48 height 18
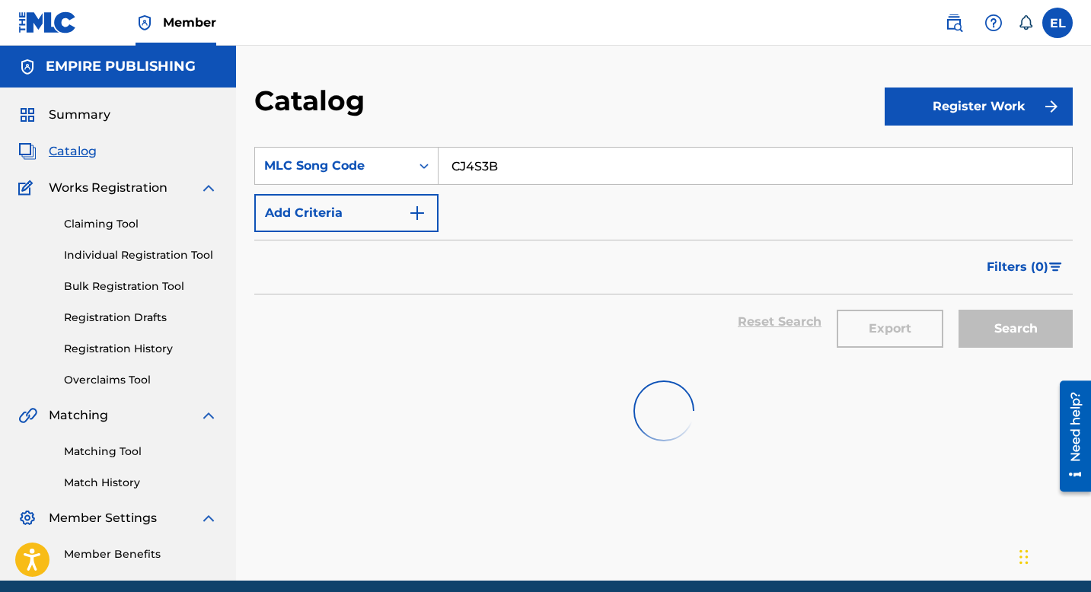
click at [458, 158] on input "CJ4S3B" at bounding box center [756, 166] width 634 height 37
paste input "GF4U06"
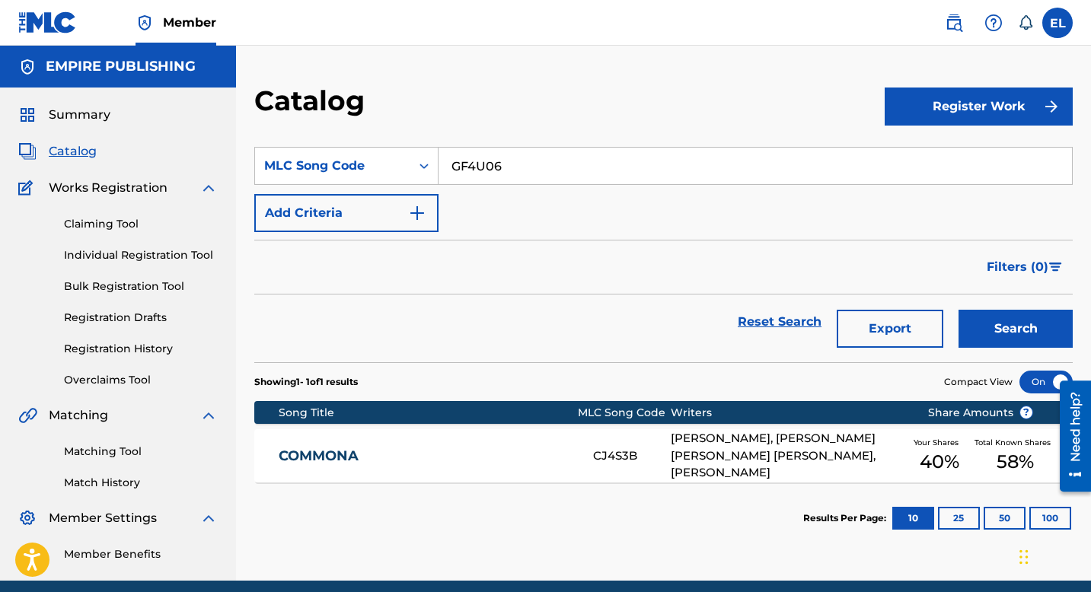
type input "GF4U06"
click at [1013, 330] on button "Search" at bounding box center [1016, 329] width 114 height 38
click at [449, 426] on section "Song Title MLC Song Code Writers Share Amounts ? GARA GF4U06 OMOFERI OMOFERI, S…" at bounding box center [663, 438] width 819 height 89
click at [436, 448] on link "GARA" at bounding box center [426, 457] width 294 height 18
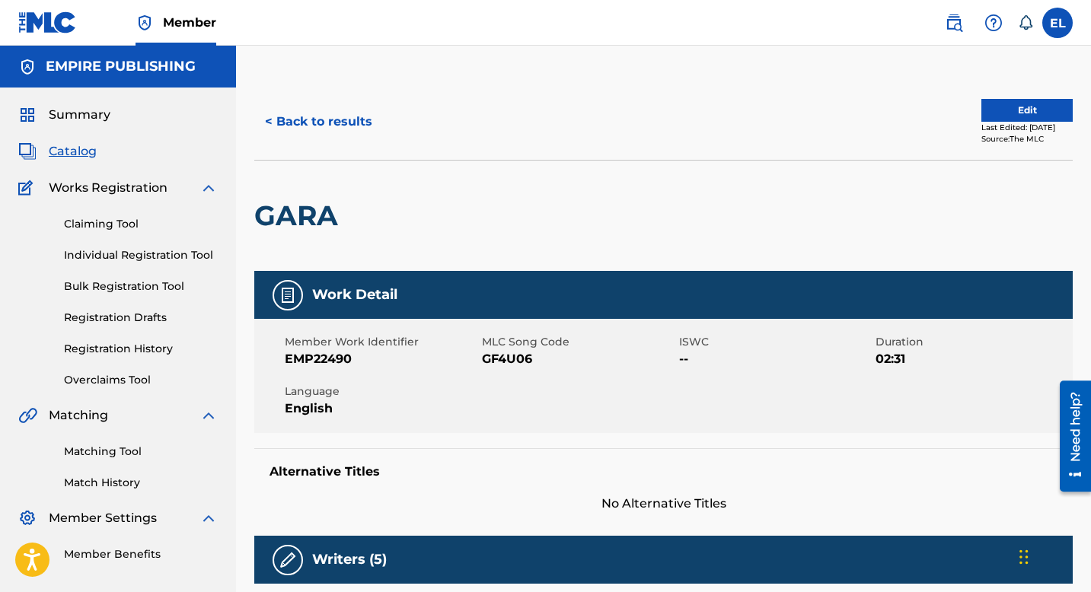
click at [328, 120] on button "< Back to results" at bounding box center [318, 122] width 129 height 38
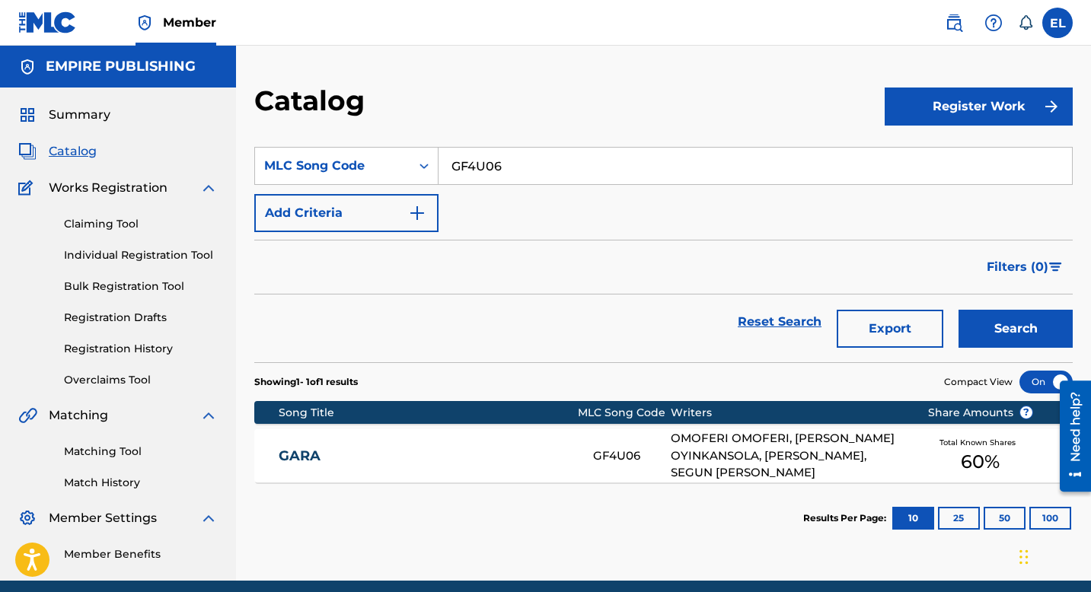
click at [487, 155] on input "GF4U06" at bounding box center [756, 166] width 634 height 37
paste input "RA3QLW"
type input "RA3QLW"
click at [996, 320] on button "Search" at bounding box center [1016, 329] width 114 height 38
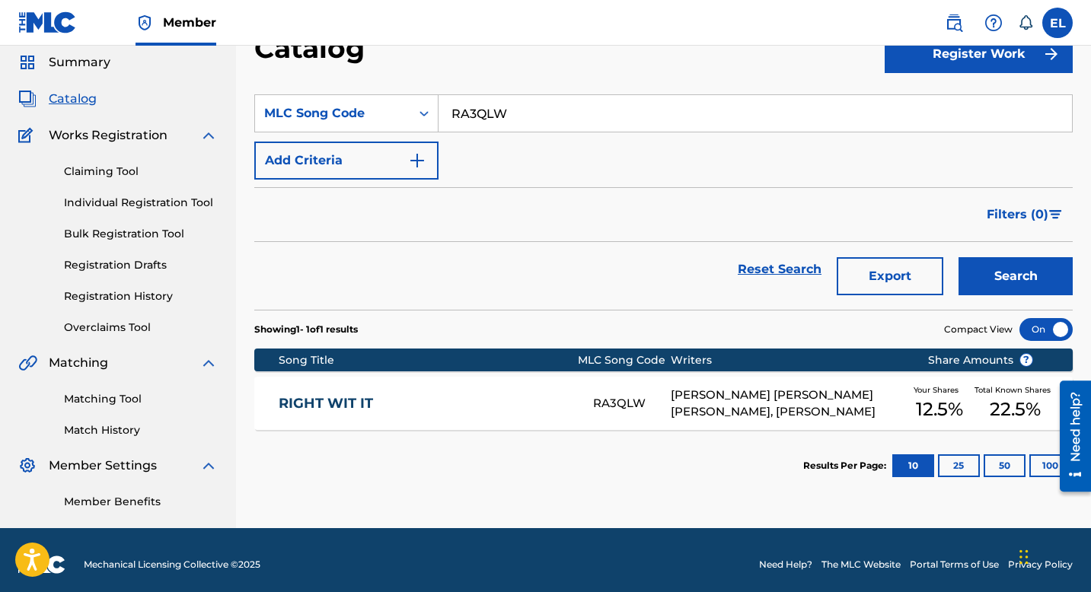
scroll to position [62, 0]
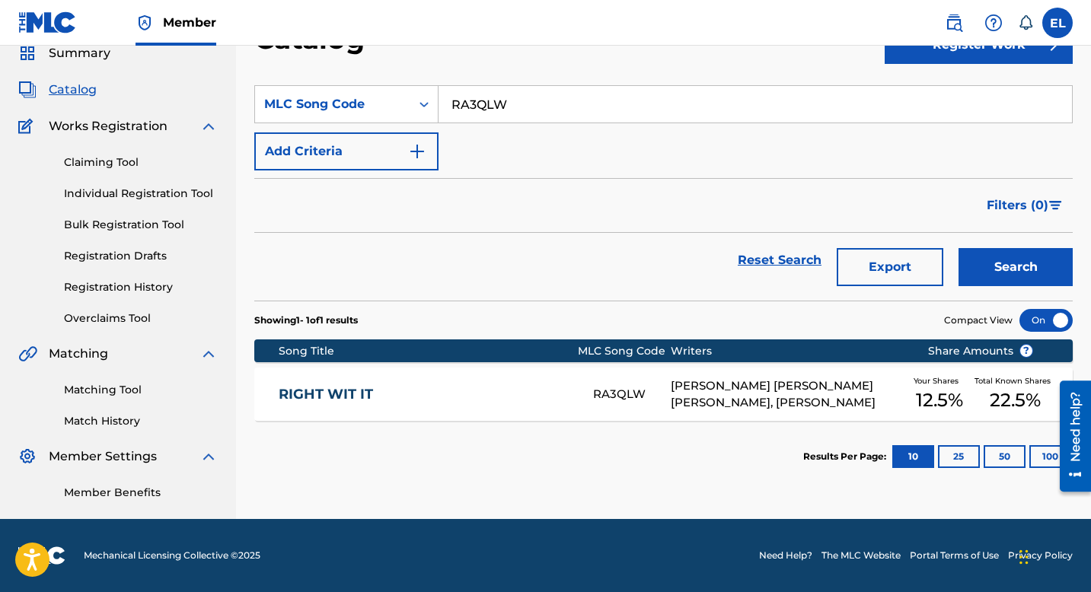
click at [463, 389] on link "RIGHT WIT IT" at bounding box center [426, 395] width 294 height 18
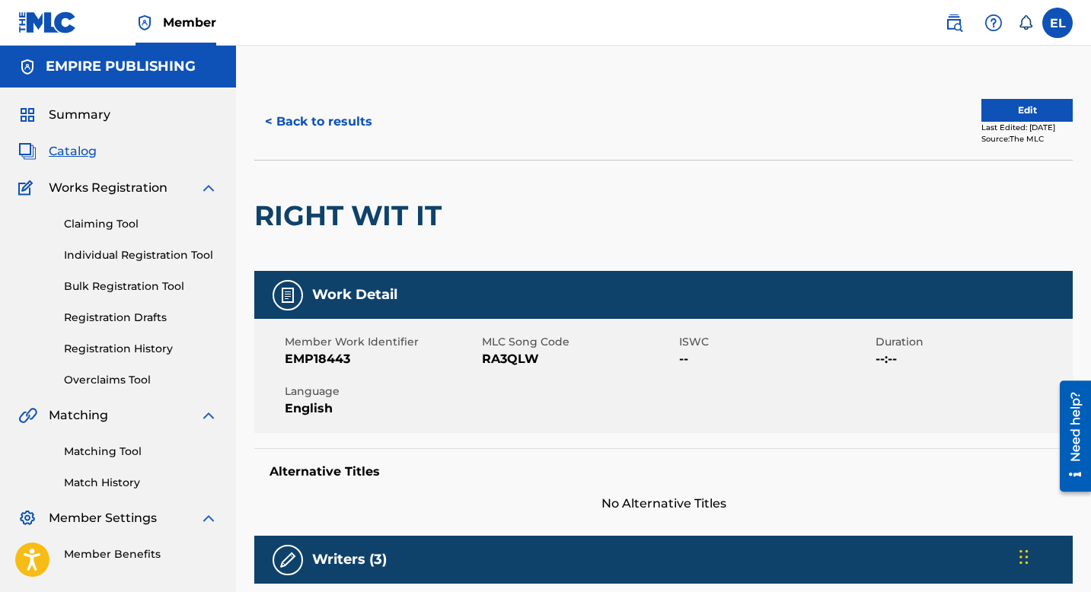
click at [72, 153] on span "Catalog" at bounding box center [73, 151] width 48 height 18
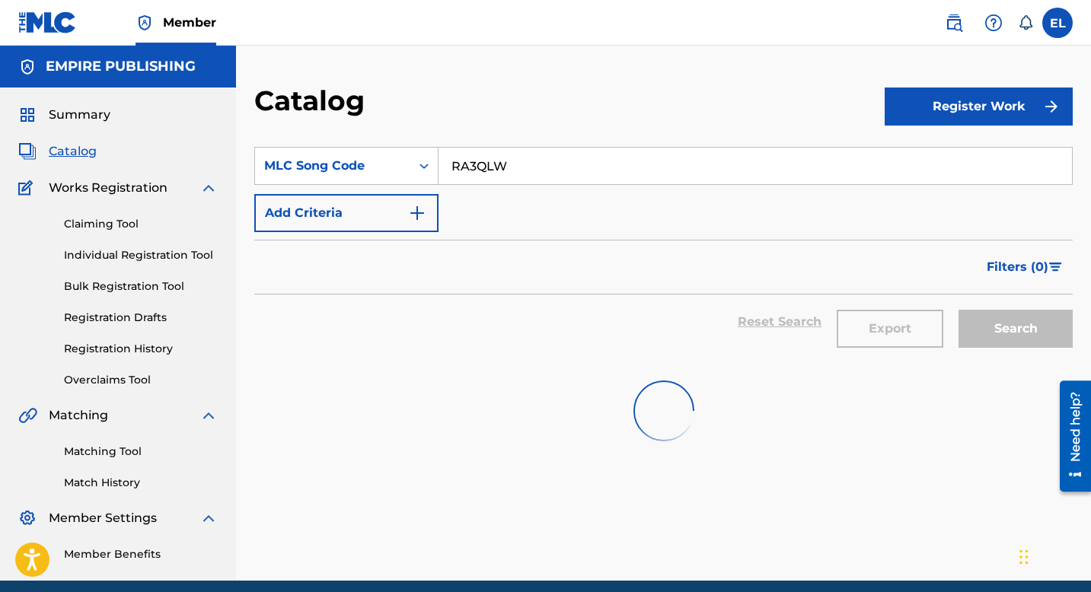
click at [73, 153] on span "Catalog" at bounding box center [73, 151] width 48 height 18
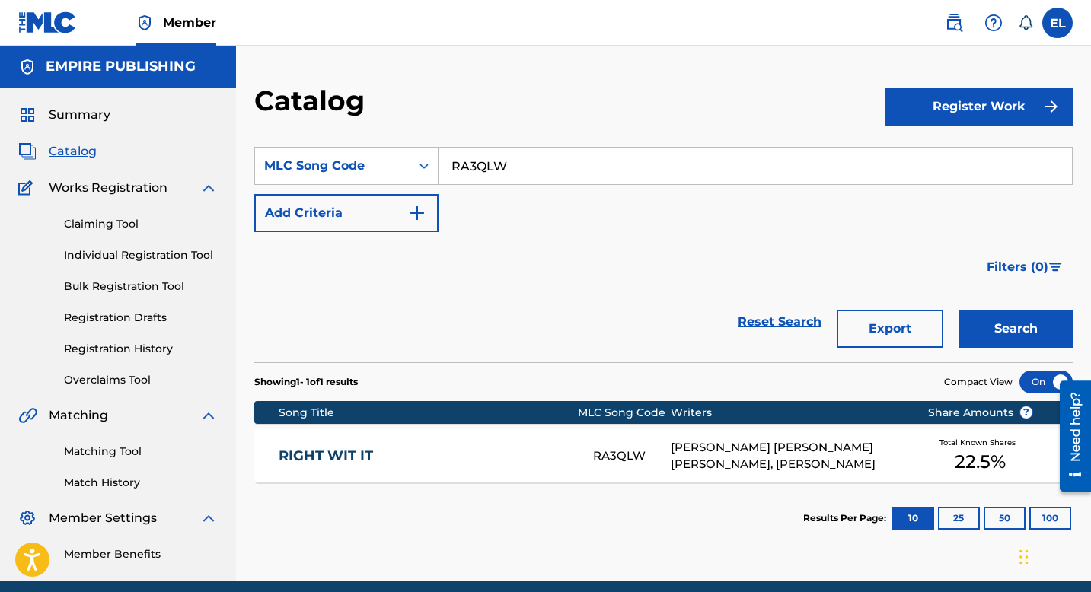
click at [468, 160] on input "RA3QLW" at bounding box center [756, 166] width 634 height 37
paste input "BA8DJG"
click at [978, 325] on button "Search" at bounding box center [1016, 329] width 114 height 38
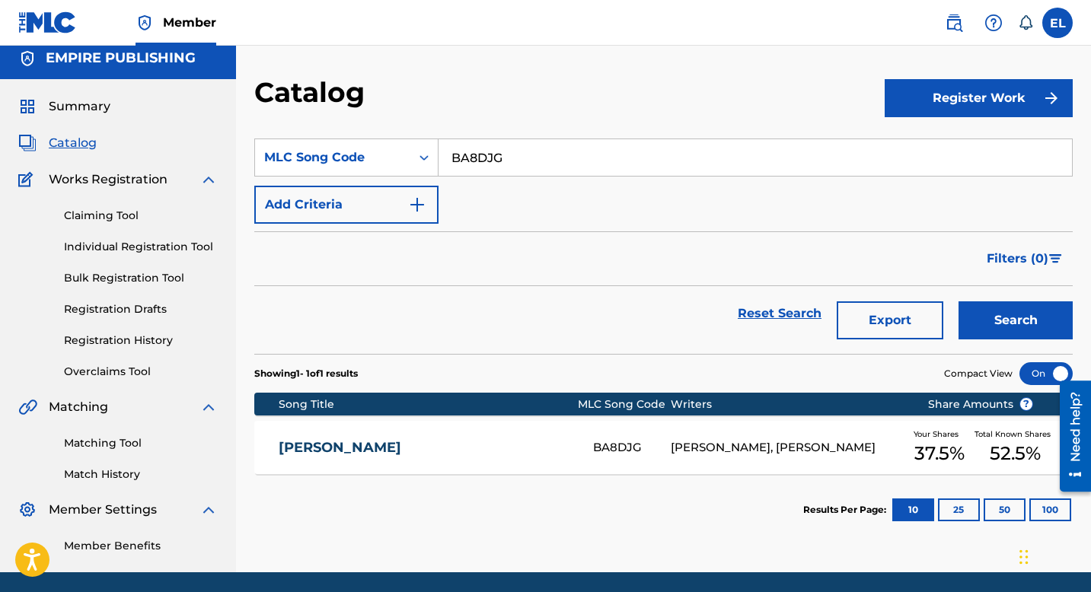
scroll to position [20, 0]
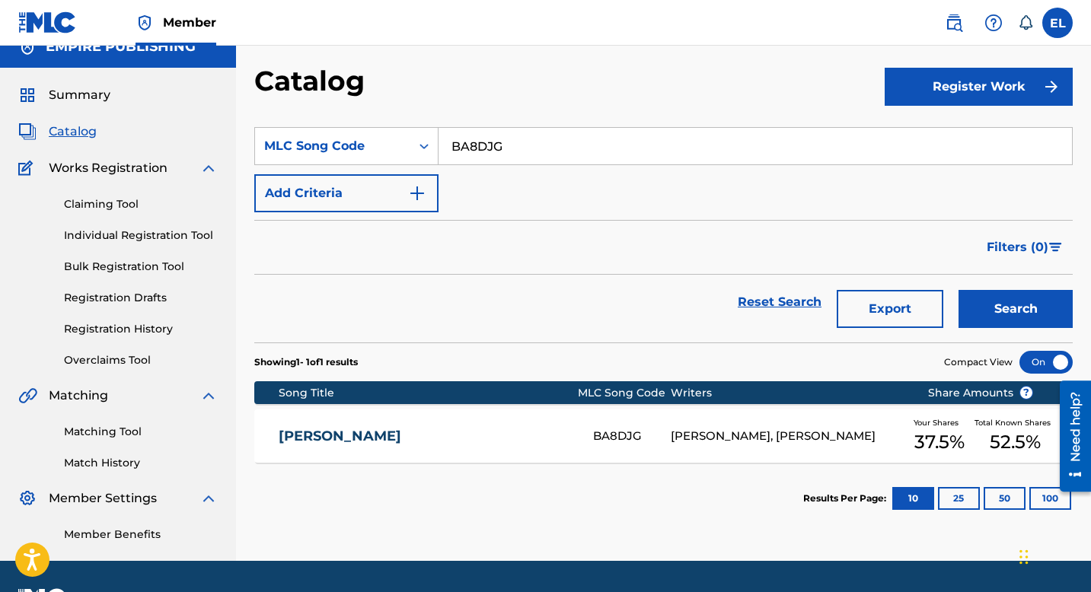
click at [510, 152] on input "BA8DJG" at bounding box center [756, 146] width 634 height 37
paste input "C1F89"
click at [1026, 305] on button "Search" at bounding box center [1016, 309] width 114 height 38
click at [572, 141] on input "BC1F89" at bounding box center [756, 146] width 634 height 37
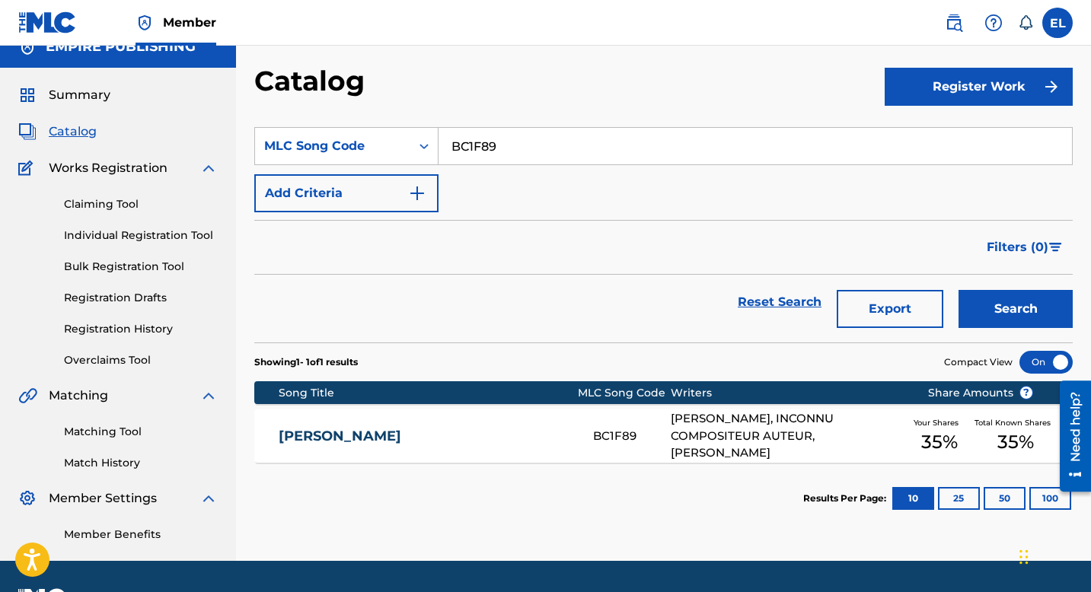
click at [572, 141] on input "BC1F89" at bounding box center [756, 146] width 634 height 37
paste input "GA76CE"
type input "GA76CE"
drag, startPoint x: 649, startPoint y: 75, endPoint x: 730, endPoint y: 164, distance: 120.2
click at [649, 76] on div "Catalog" at bounding box center [569, 86] width 630 height 45
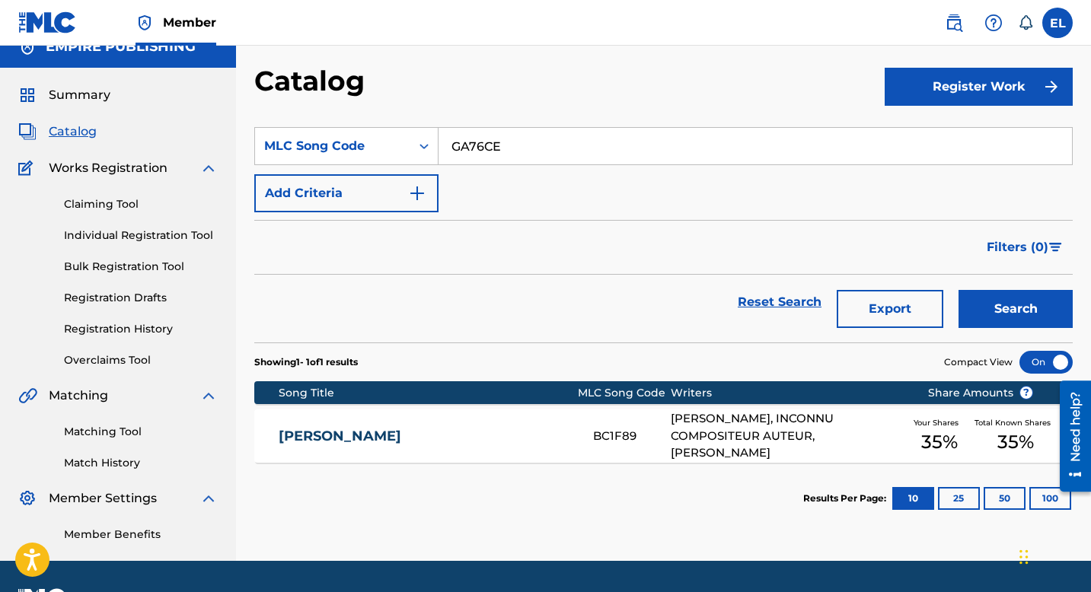
click at [1023, 311] on button "Search" at bounding box center [1016, 309] width 114 height 38
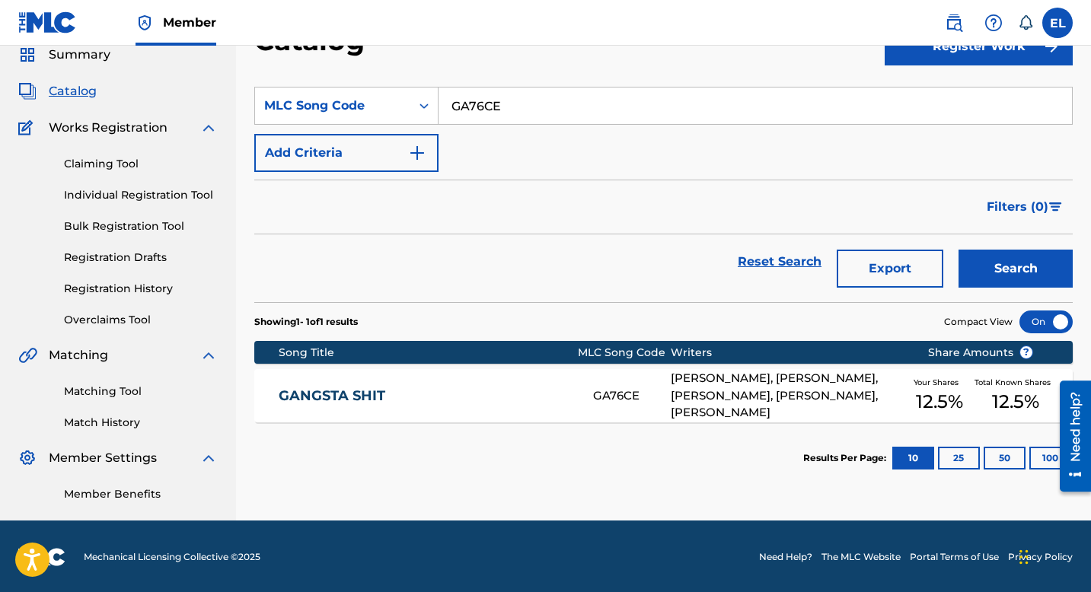
scroll to position [62, 0]
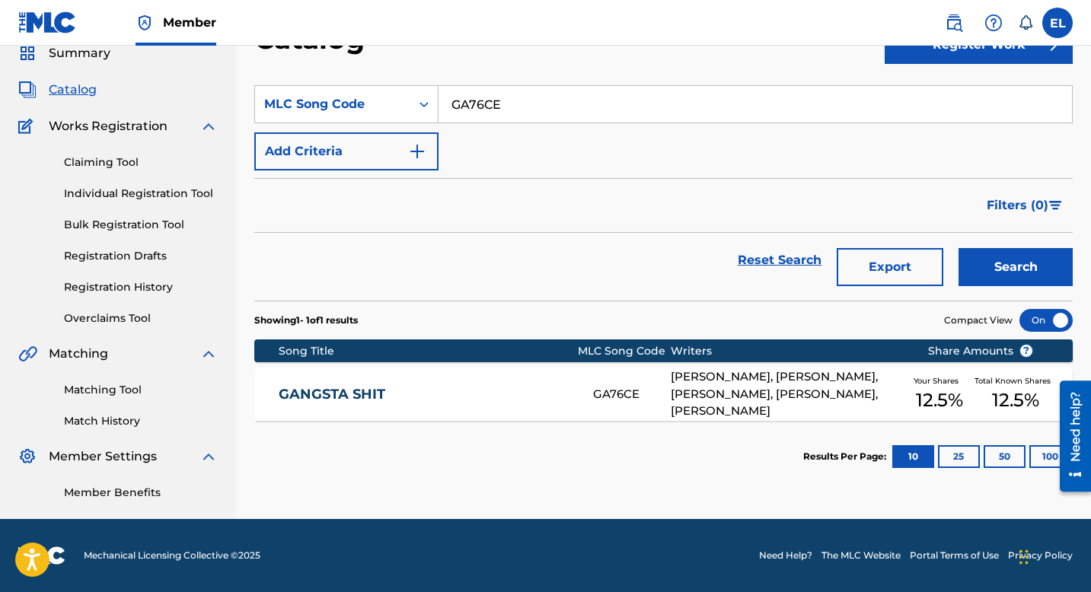
click at [524, 381] on div "GANGSTA SHIT GA76CE DELMAR ARNAUD, JEREMY ISSAC NASH, JERRY LONG, GILBERT ANTHO…" at bounding box center [663, 394] width 819 height 53
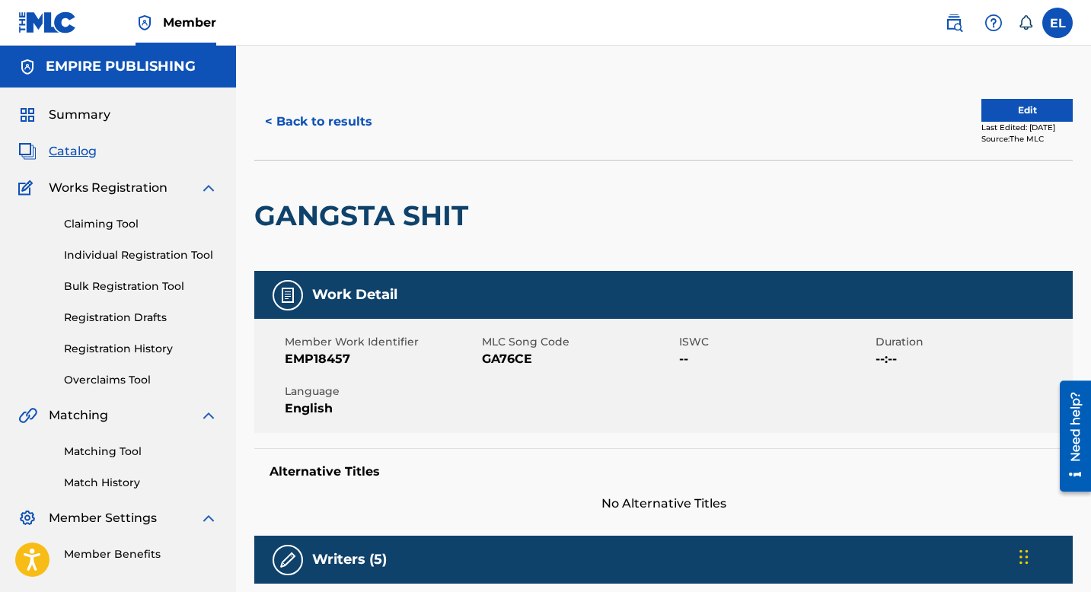
click at [323, 113] on button "< Back to results" at bounding box center [318, 122] width 129 height 38
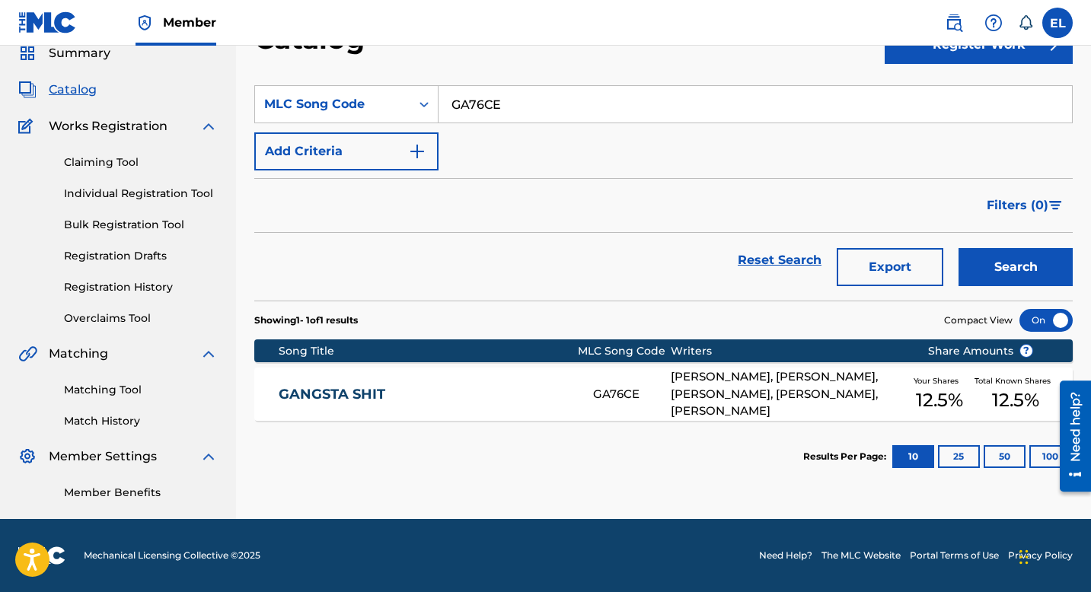
click at [508, 92] on input "GA76CE" at bounding box center [756, 104] width 634 height 37
paste input "TE2ZYA"
type input "TE2ZYA"
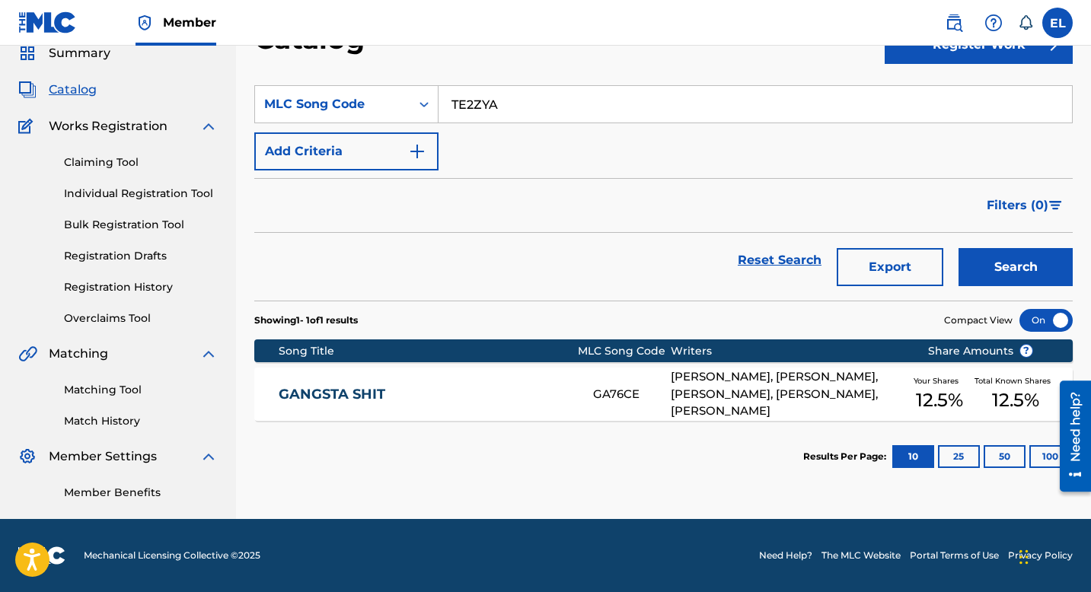
click at [1016, 270] on button "Search" at bounding box center [1016, 267] width 114 height 38
click at [506, 388] on link "THE INTERVIEW" at bounding box center [426, 395] width 294 height 18
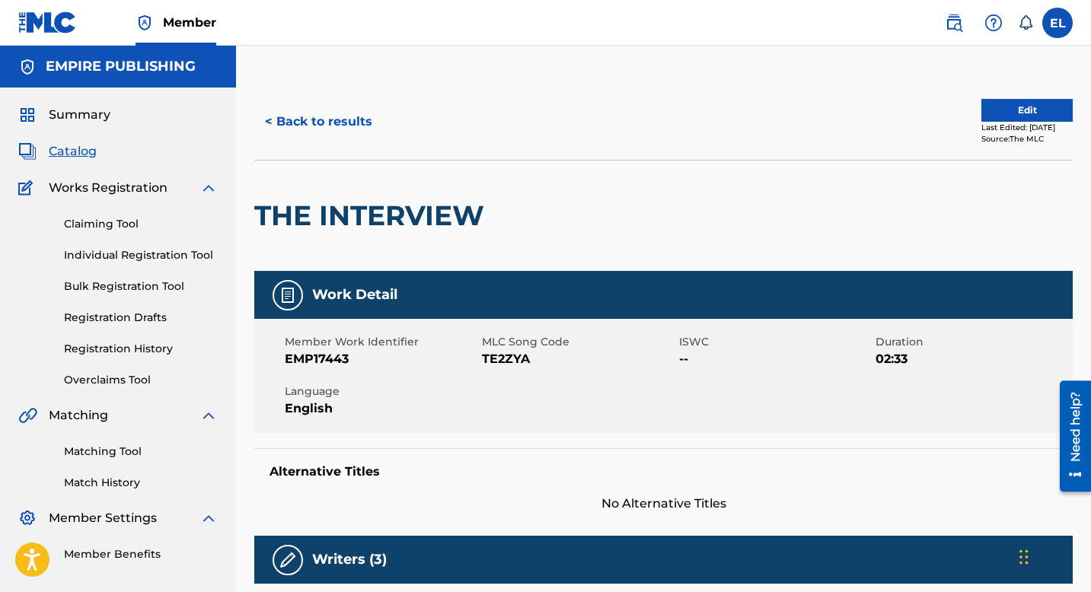
click at [324, 117] on button "< Back to results" at bounding box center [318, 122] width 129 height 38
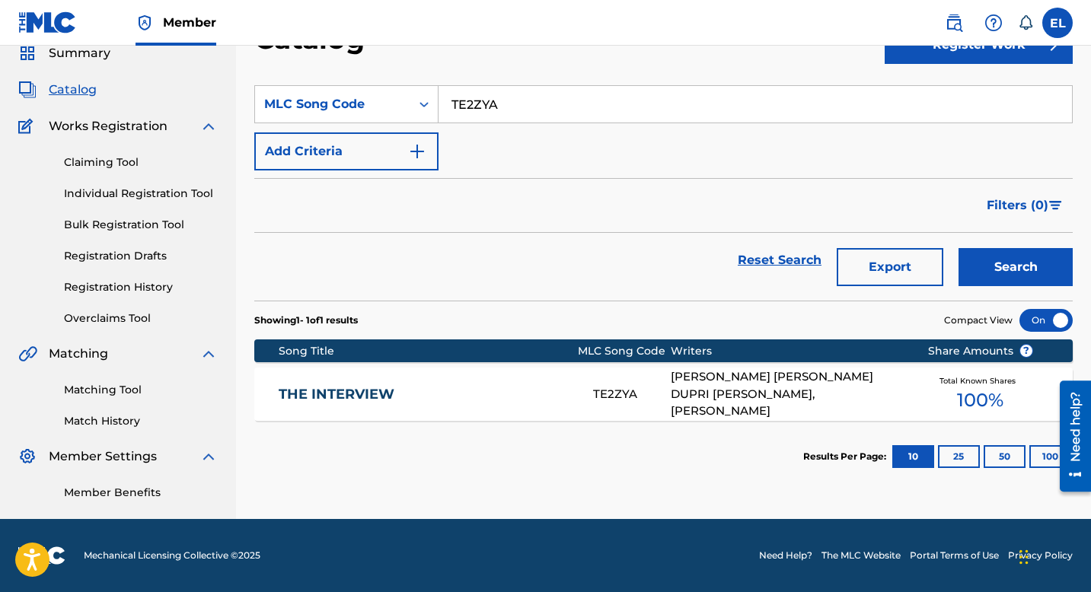
click at [512, 106] on input "TE2ZYA" at bounding box center [756, 104] width 634 height 37
click at [512, 107] on input "TE2ZYA" at bounding box center [756, 104] width 634 height 37
paste input "PF1PII"
type input "PF1PII"
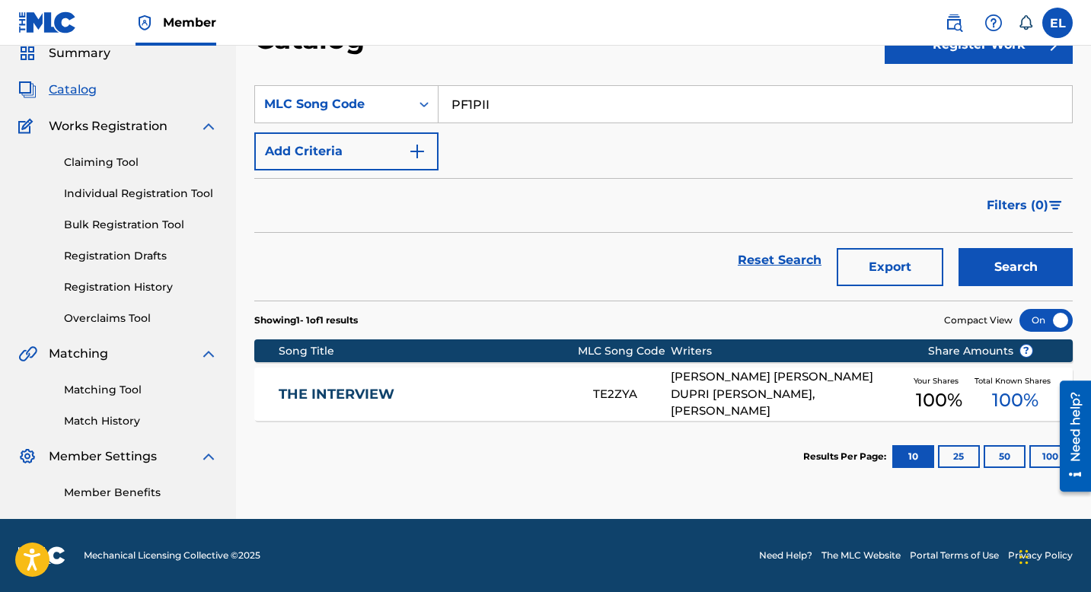
click at [1054, 264] on button "Search" at bounding box center [1016, 267] width 114 height 38
click at [404, 390] on link "PULL IT" at bounding box center [426, 395] width 294 height 18
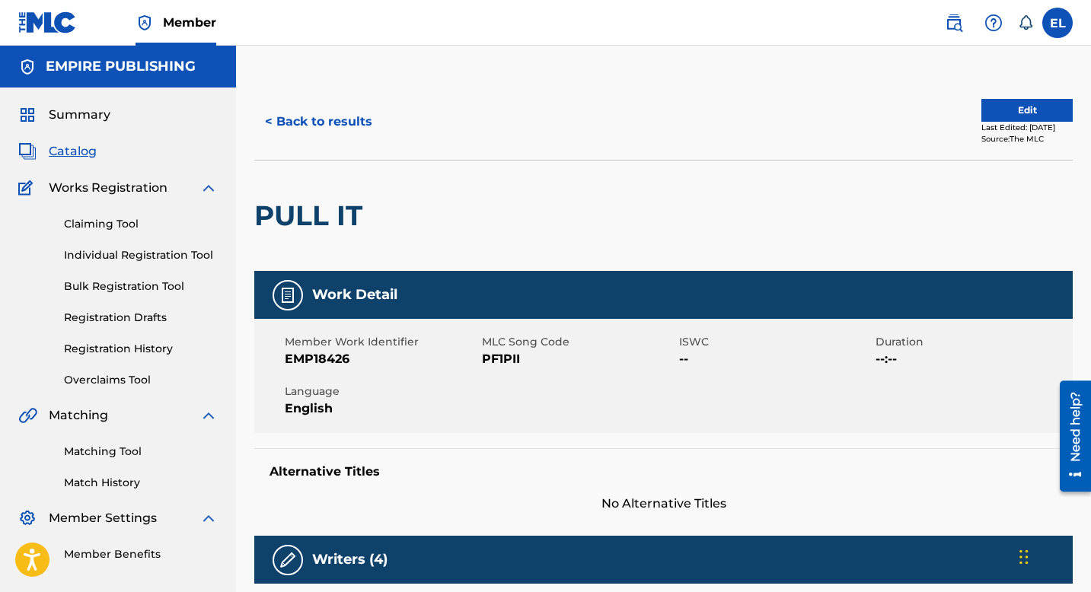
click at [85, 154] on span "Catalog" at bounding box center [73, 151] width 48 height 18
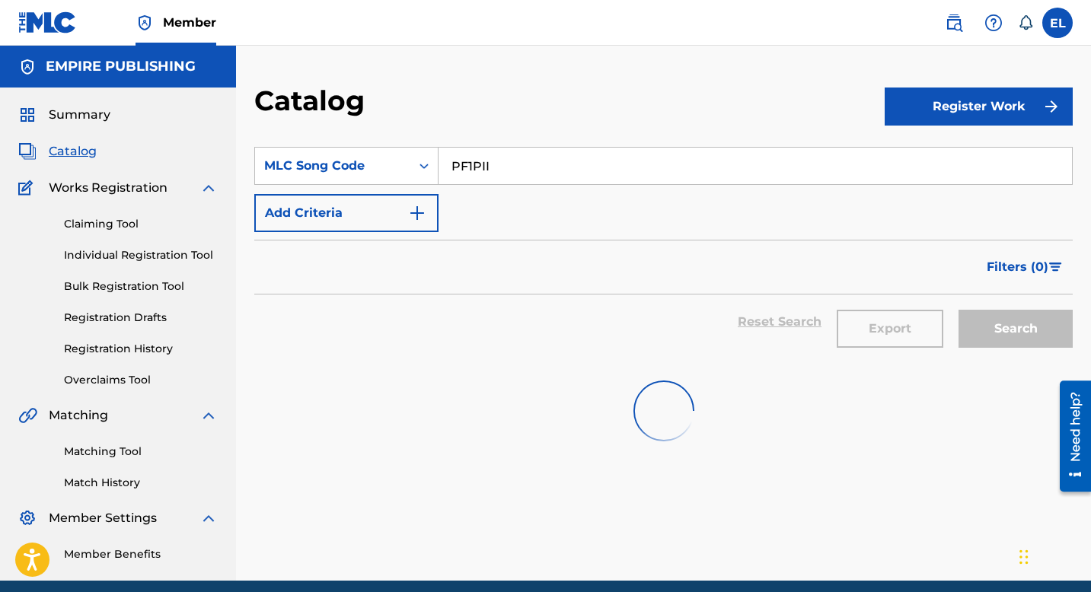
click at [85, 154] on span "Catalog" at bounding box center [73, 151] width 48 height 18
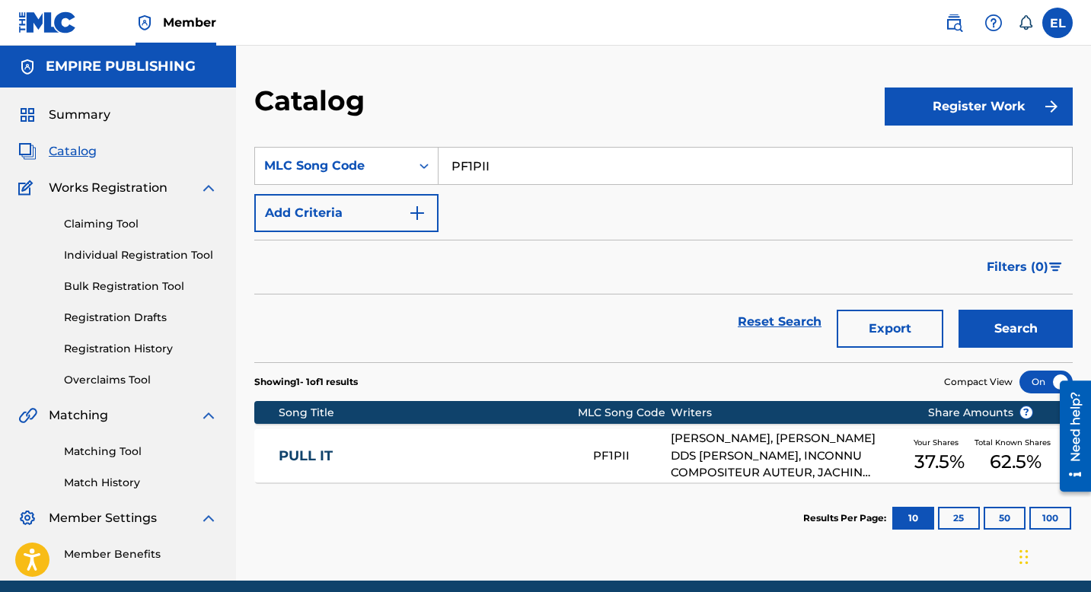
click at [514, 161] on input "PF1PII" at bounding box center [756, 166] width 634 height 37
paste input "IC8XAV"
type input "IC8XAV"
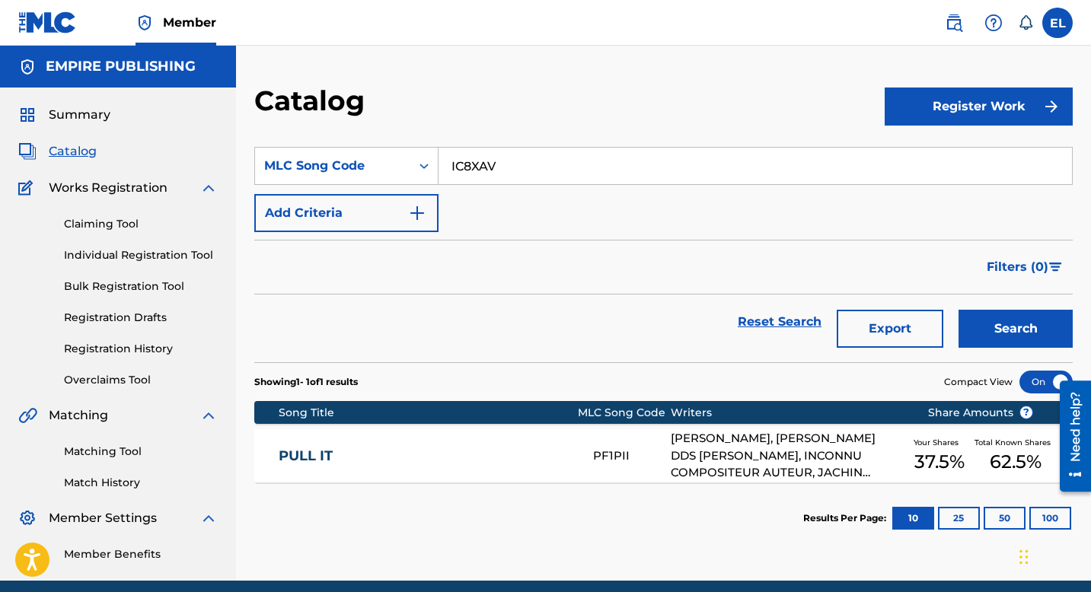
click at [576, 113] on div "Catalog" at bounding box center [569, 106] width 630 height 45
click at [1019, 328] on button "Search" at bounding box center [1016, 329] width 114 height 38
click at [474, 473] on div "ION KNOW NOTHIN REMIX IC8XAV JEREMY ISSAC NASH, DARRELL WAYNE CALDWELL, D'ANDRE…" at bounding box center [663, 455] width 819 height 53
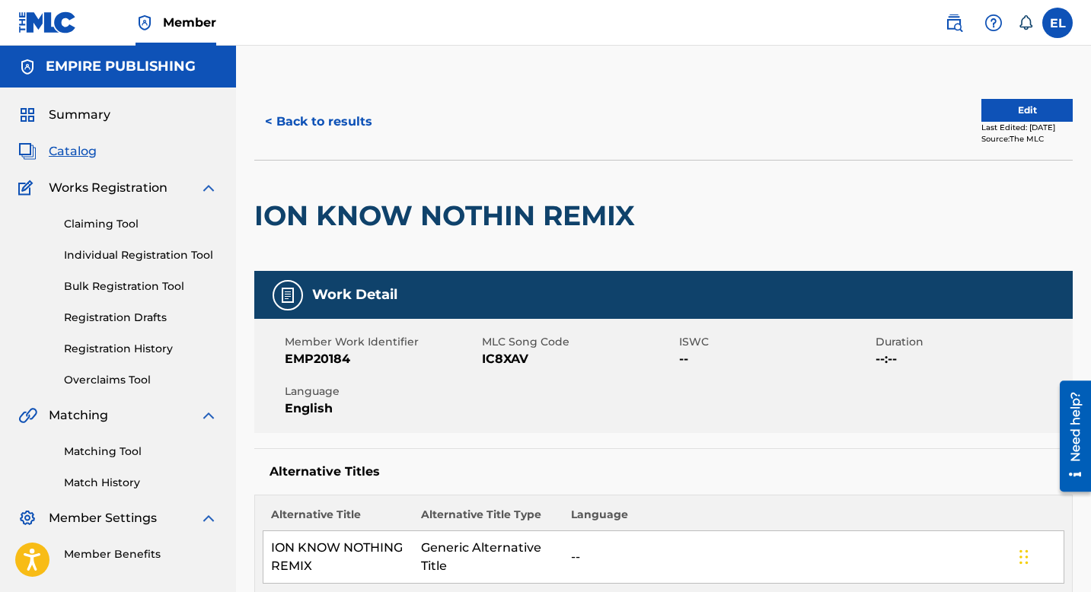
click at [73, 153] on span "Catalog" at bounding box center [73, 151] width 48 height 18
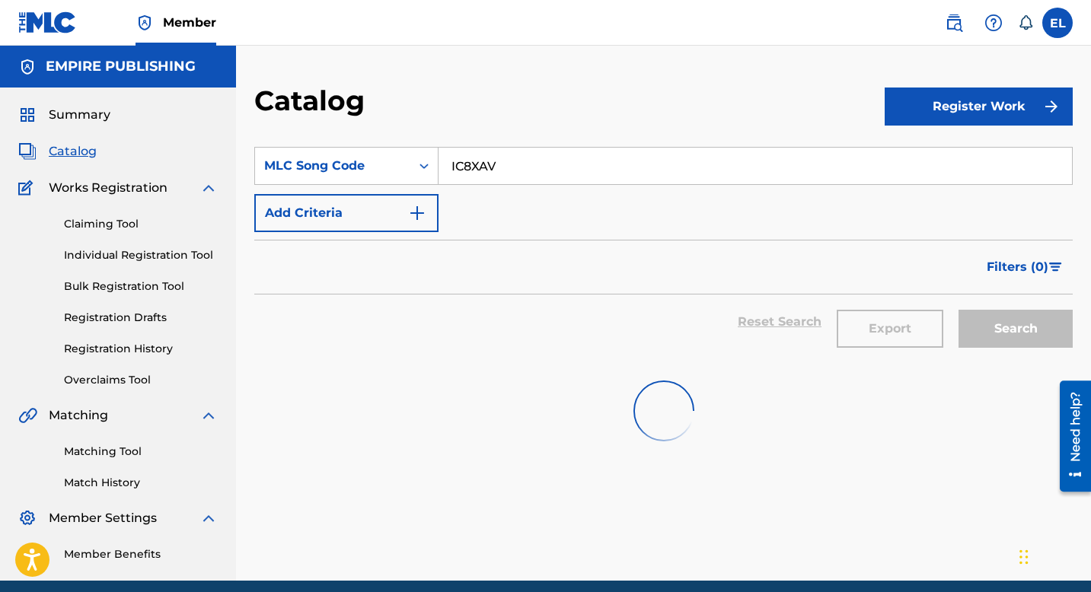
click at [458, 171] on input "IC8XAV" at bounding box center [756, 166] width 634 height 37
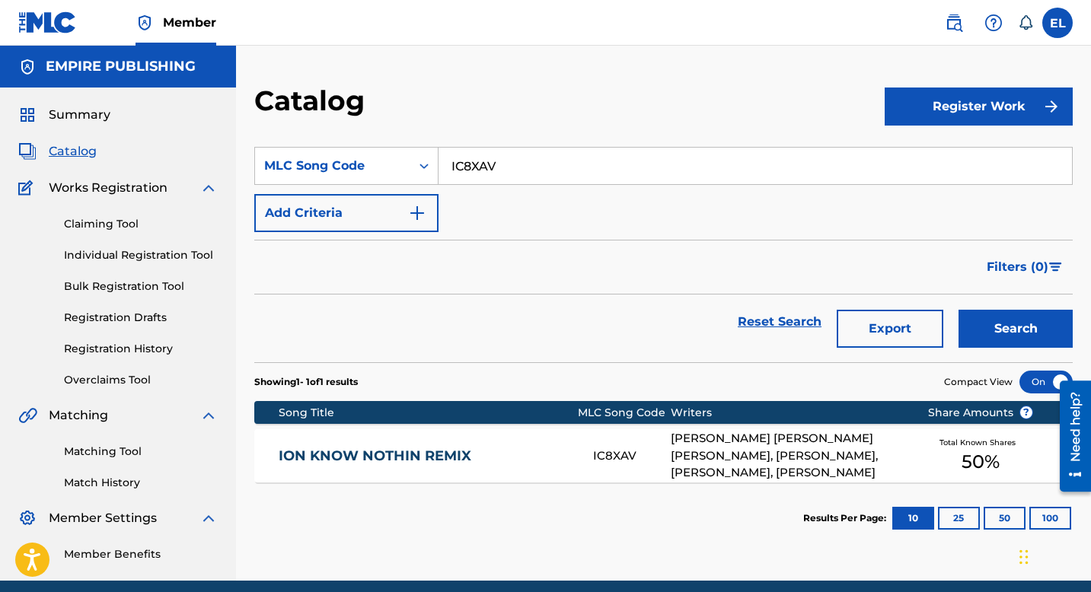
click at [459, 171] on input "IC8XAV" at bounding box center [756, 166] width 634 height 37
paste input "KE2723"
type input "KE2723"
drag, startPoint x: 73, startPoint y: 153, endPoint x: 1035, endPoint y: 340, distance: 979.7
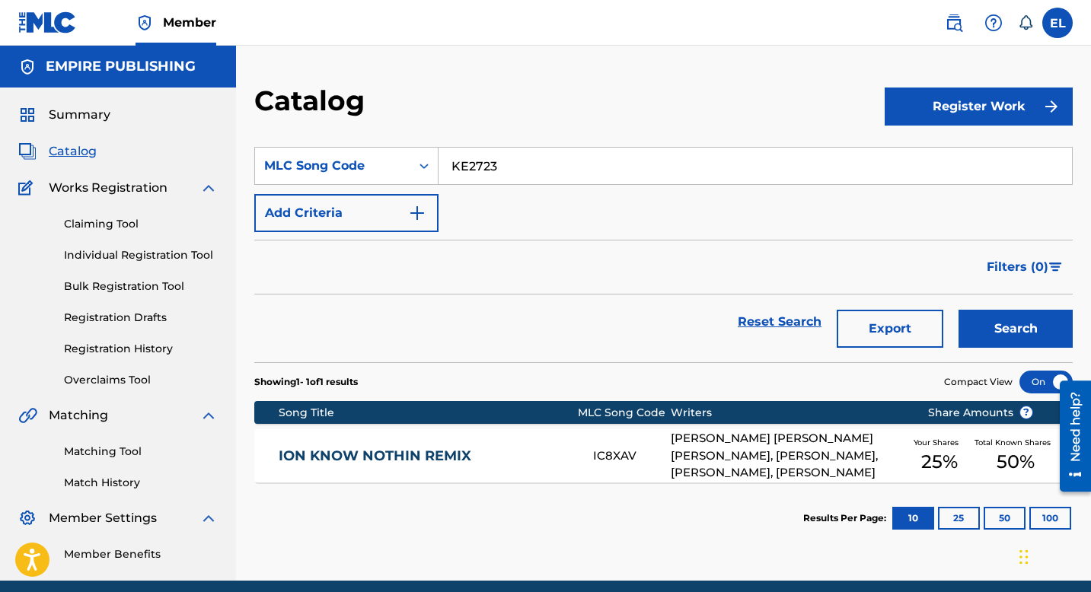
click at [1035, 340] on button "Search" at bounding box center [1016, 329] width 114 height 38
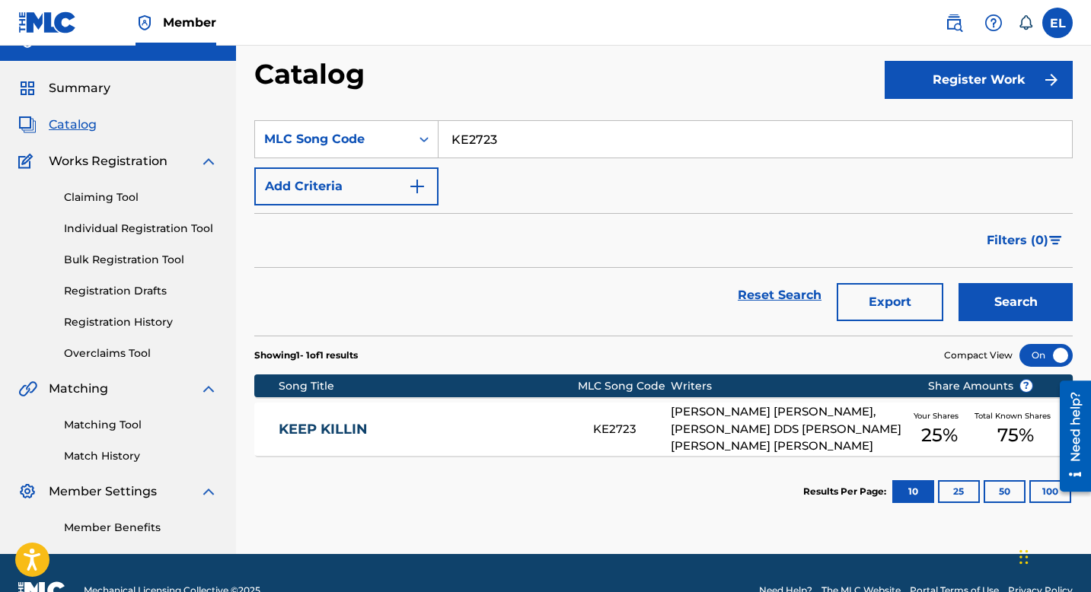
scroll to position [62, 0]
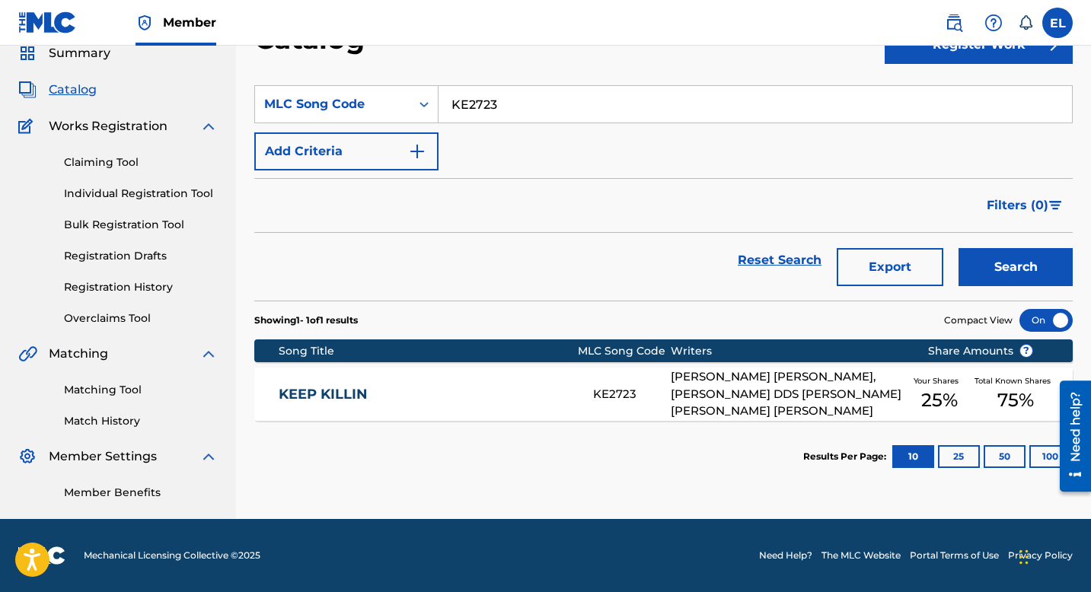
drag, startPoint x: 1035, startPoint y: 340, endPoint x: 487, endPoint y: 361, distance: 547.8
click at [487, 361] on div "Song Title MLC Song Code Writers Share Amounts ?" at bounding box center [663, 351] width 819 height 23
drag, startPoint x: 487, startPoint y: 361, endPoint x: 478, endPoint y: 378, distance: 19.8
click at [478, 378] on div "KEEP KILLIN KE2723 RUCCI RUCCI, DEANGELO DARBY DDS SMITH, JEREMY ISSAC NASH, JU…" at bounding box center [663, 394] width 819 height 53
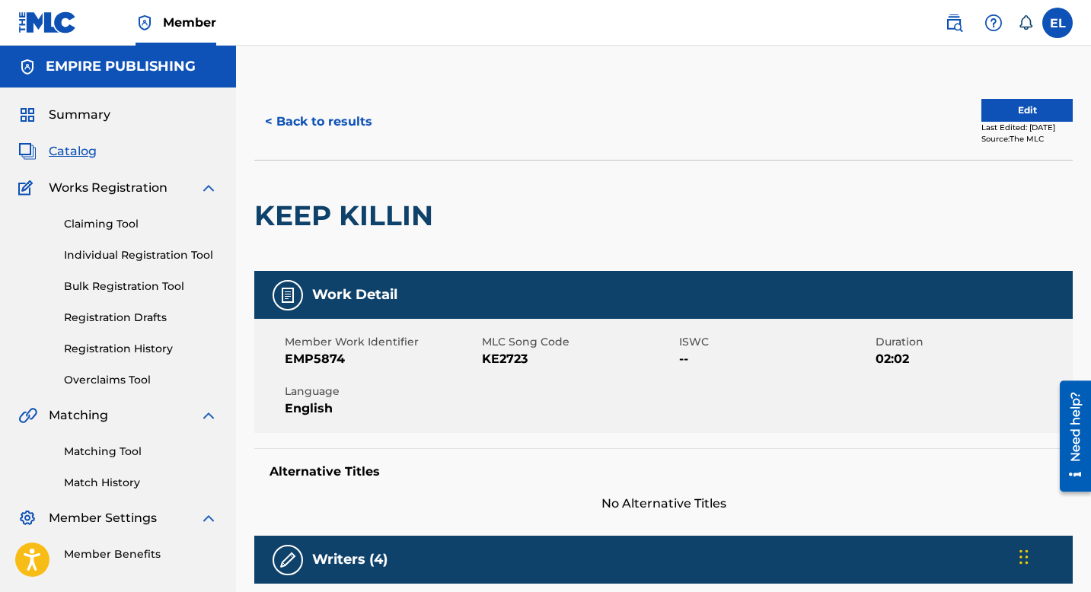
click at [77, 154] on span "Catalog" at bounding box center [73, 151] width 48 height 18
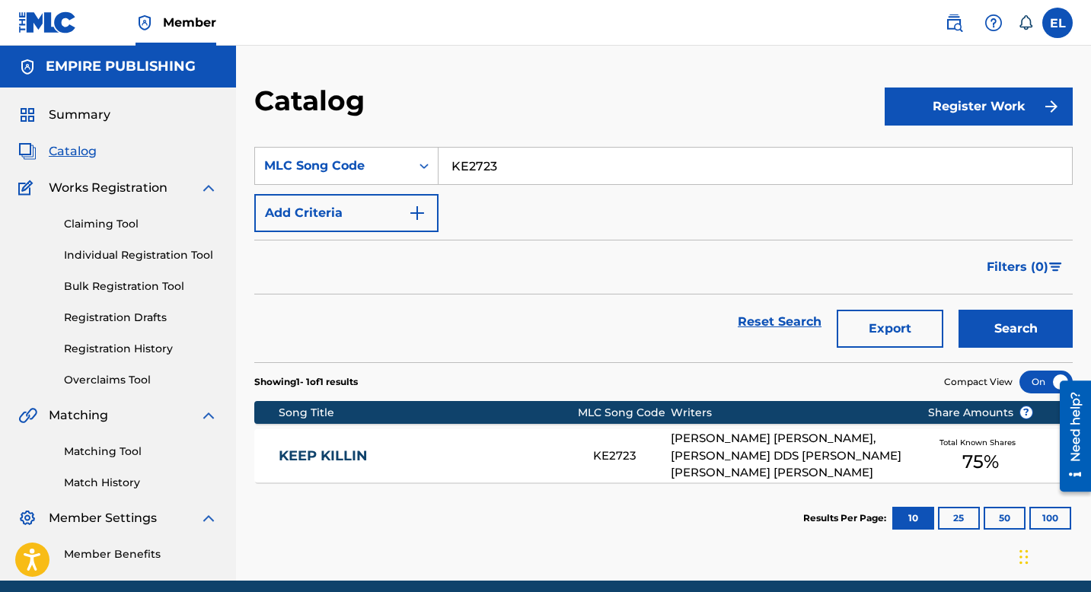
click at [453, 172] on input "KE2723" at bounding box center [756, 166] width 634 height 37
paste input "SA0MS2"
type input "SA0MS2"
click at [1027, 345] on button "Search" at bounding box center [1016, 329] width 114 height 38
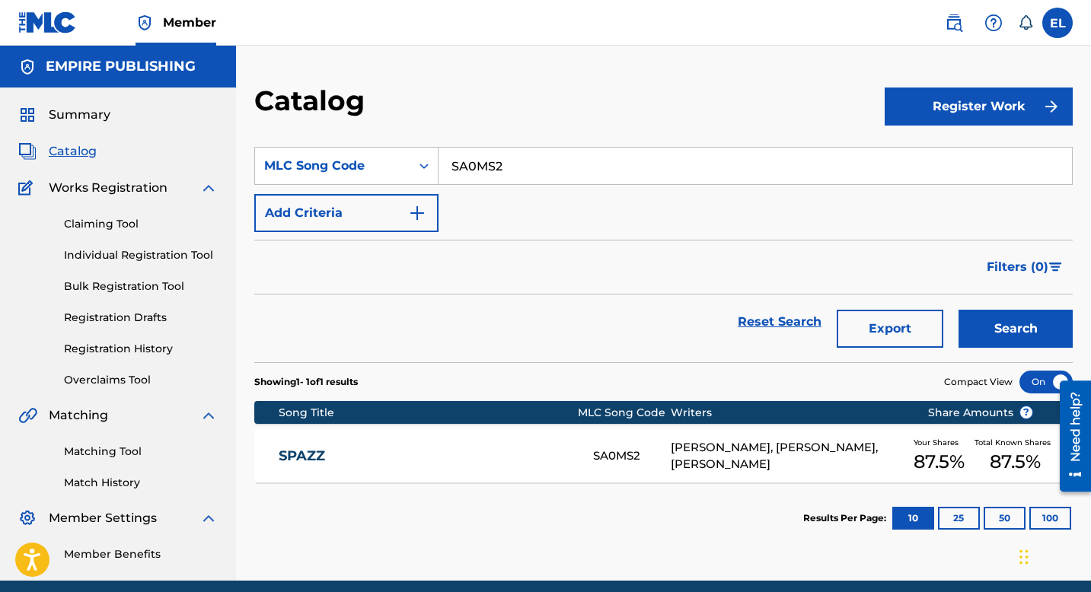
click at [395, 449] on link "SPAZZ" at bounding box center [426, 457] width 294 height 18
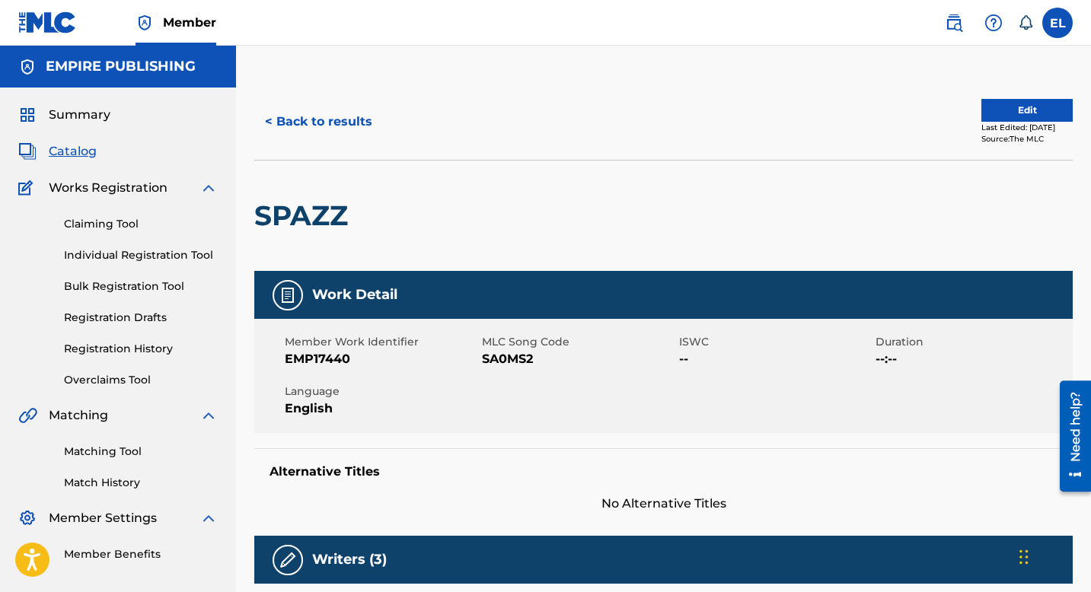
click at [77, 154] on span "Catalog" at bounding box center [73, 151] width 48 height 18
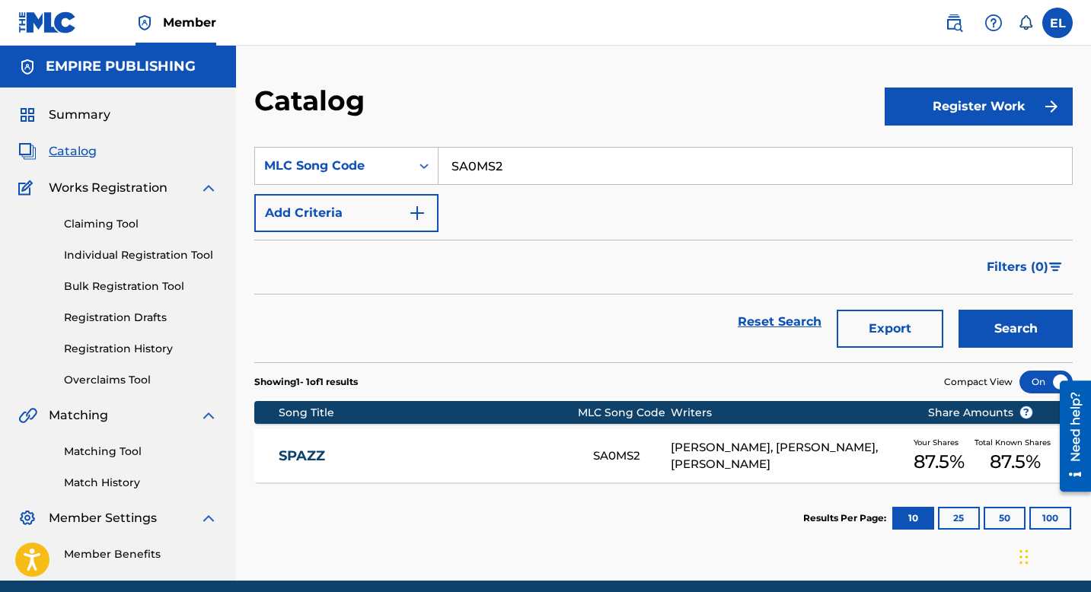
click at [521, 161] on input "SA0MS2" at bounding box center [756, 166] width 634 height 37
drag, startPoint x: 521, startPoint y: 161, endPoint x: 391, endPoint y: 170, distance: 129.8
click at [515, 163] on input "SA0MS2" at bounding box center [756, 166] width 634 height 37
paste input "Gangsta"
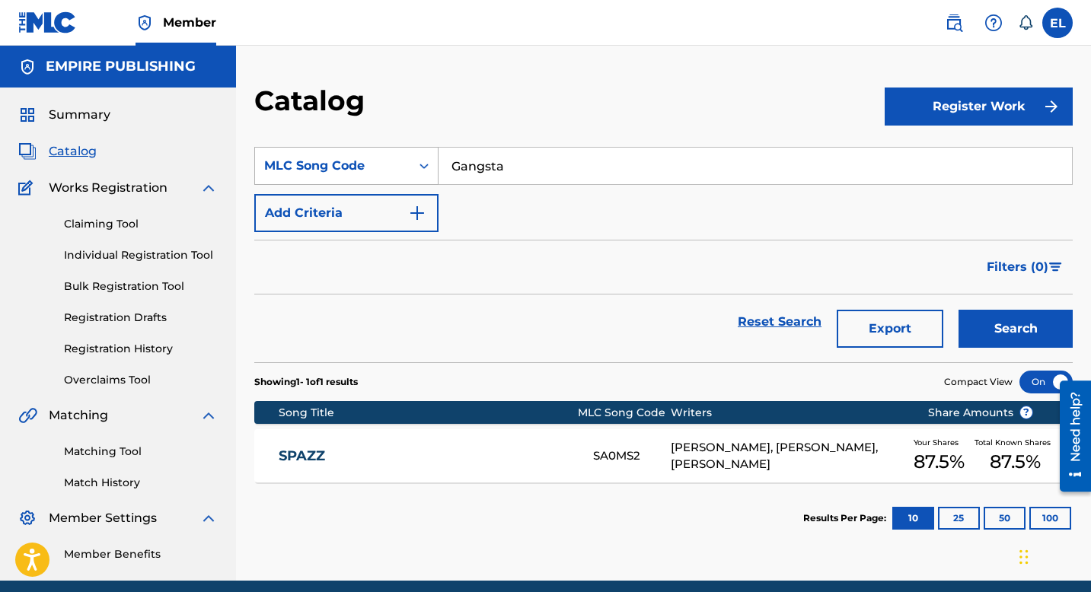
type input "Gangsta"
click at [354, 167] on div "MLC Song Code" at bounding box center [332, 166] width 137 height 18
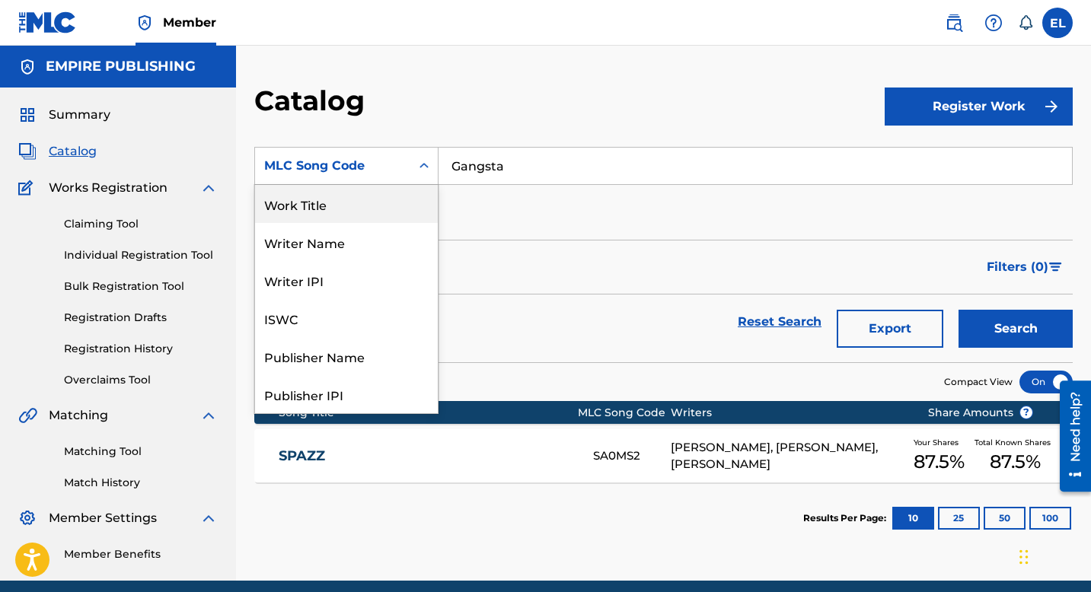
click at [334, 215] on div "Work Title" at bounding box center [346, 204] width 183 height 38
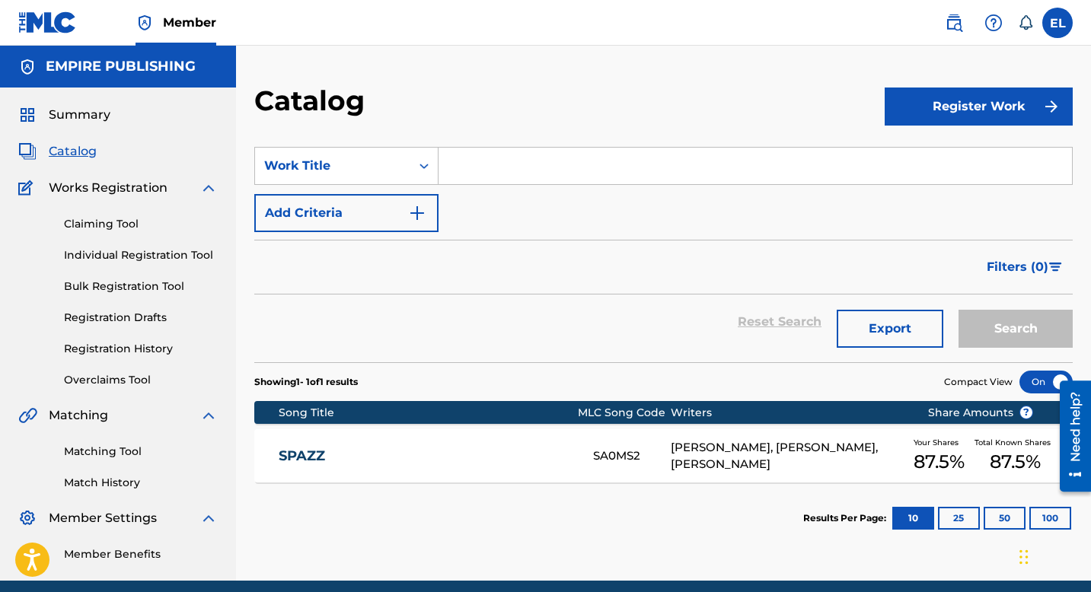
drag, startPoint x: 582, startPoint y: 177, endPoint x: 569, endPoint y: 170, distance: 15.0
click at [579, 176] on input "Search Form" at bounding box center [756, 166] width 634 height 37
click at [569, 170] on input "Search Form" at bounding box center [756, 166] width 634 height 37
paste input "Gangsta"
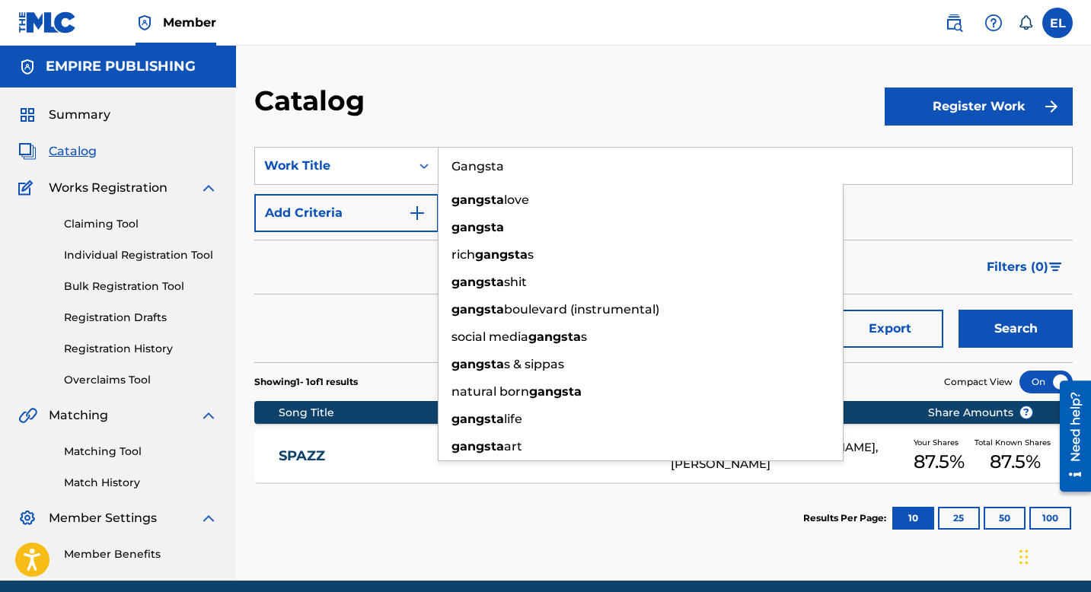
type input "Gangsta"
click at [1042, 335] on button "Search" at bounding box center [1016, 329] width 114 height 38
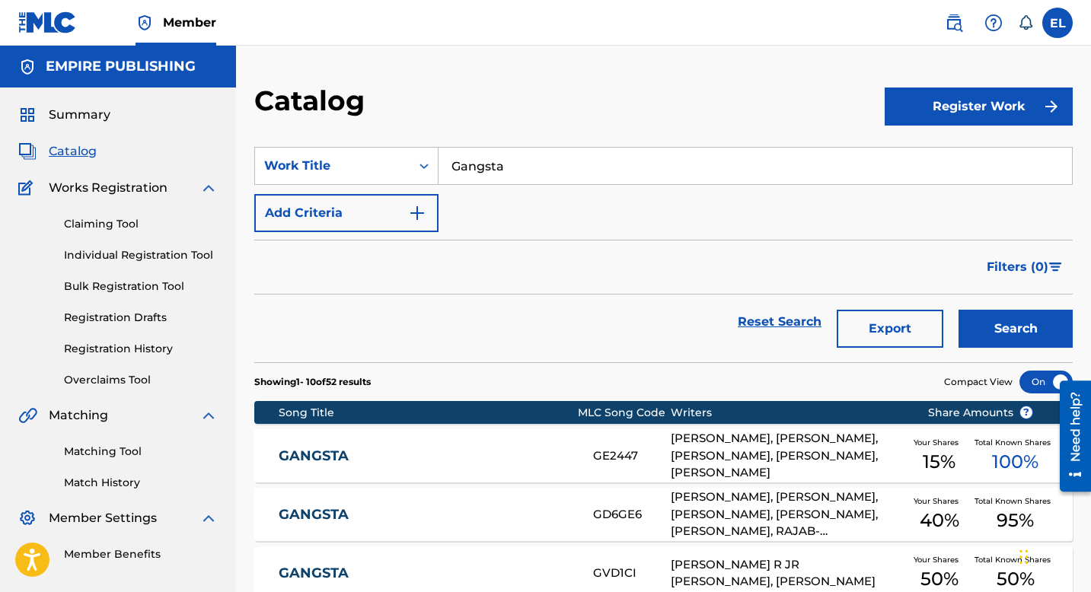
click at [362, 217] on button "Add Criteria" at bounding box center [346, 213] width 184 height 38
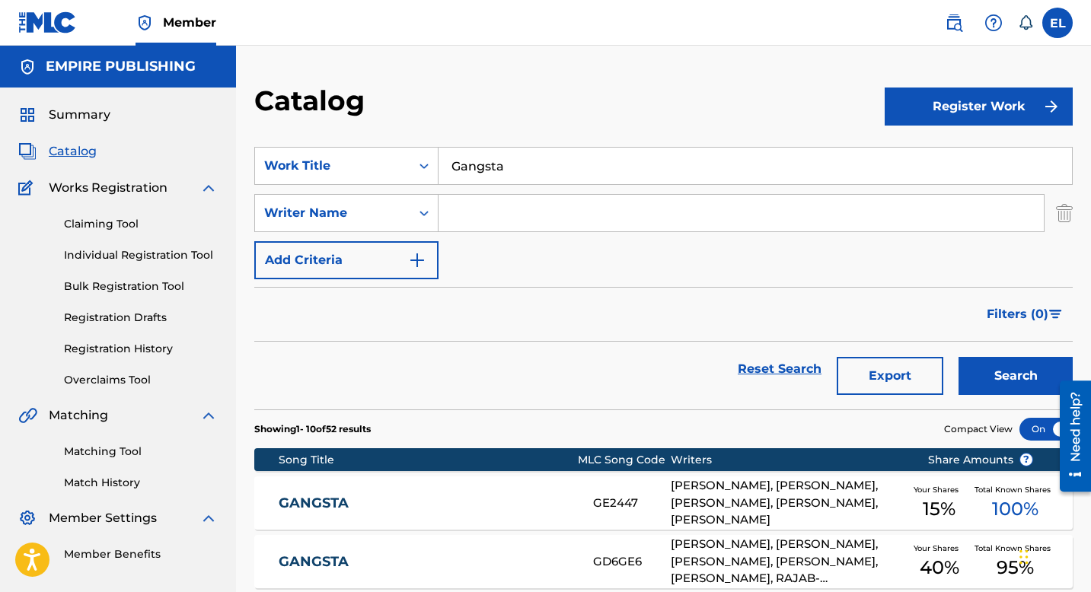
click at [527, 221] on input "Search Form" at bounding box center [741, 213] width 605 height 37
type input "Nash"
click at [959, 357] on button "Search" at bounding box center [1016, 376] width 114 height 38
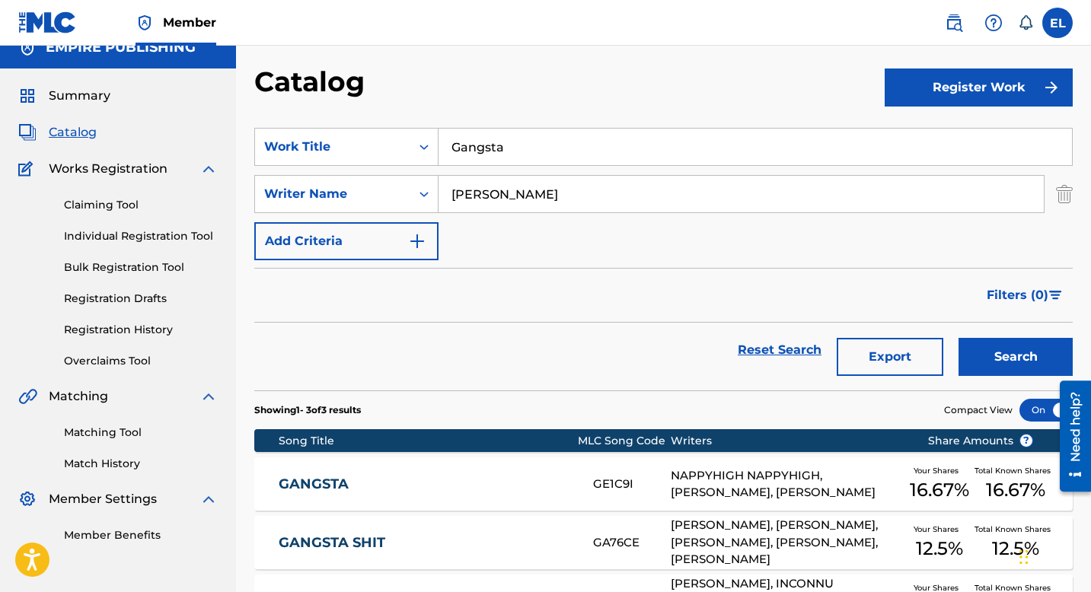
scroll to position [20, 0]
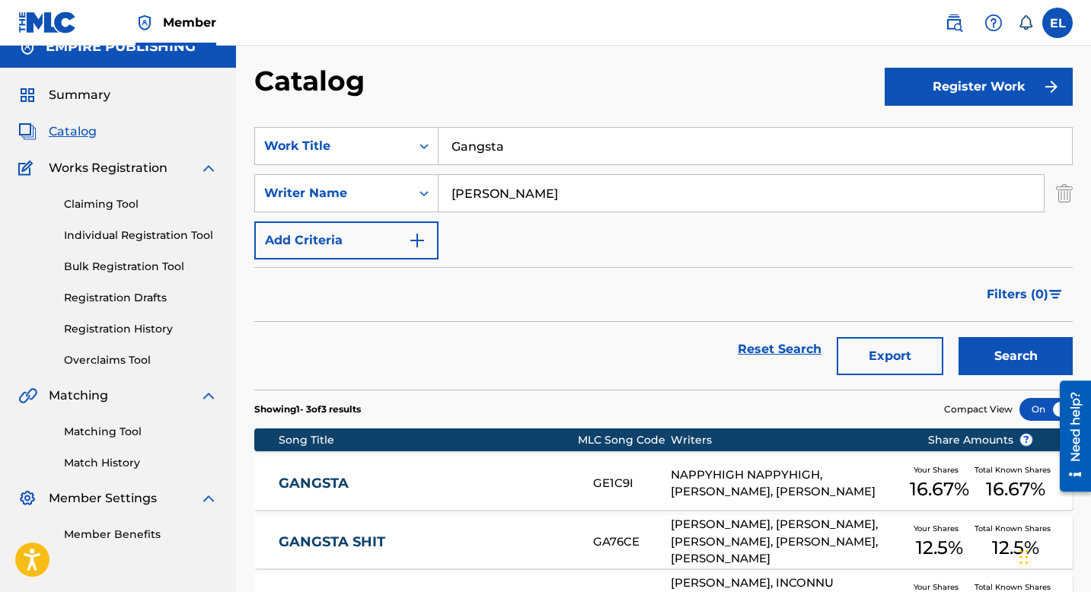
click at [375, 489] on link "GANGSTA" at bounding box center [426, 484] width 294 height 18
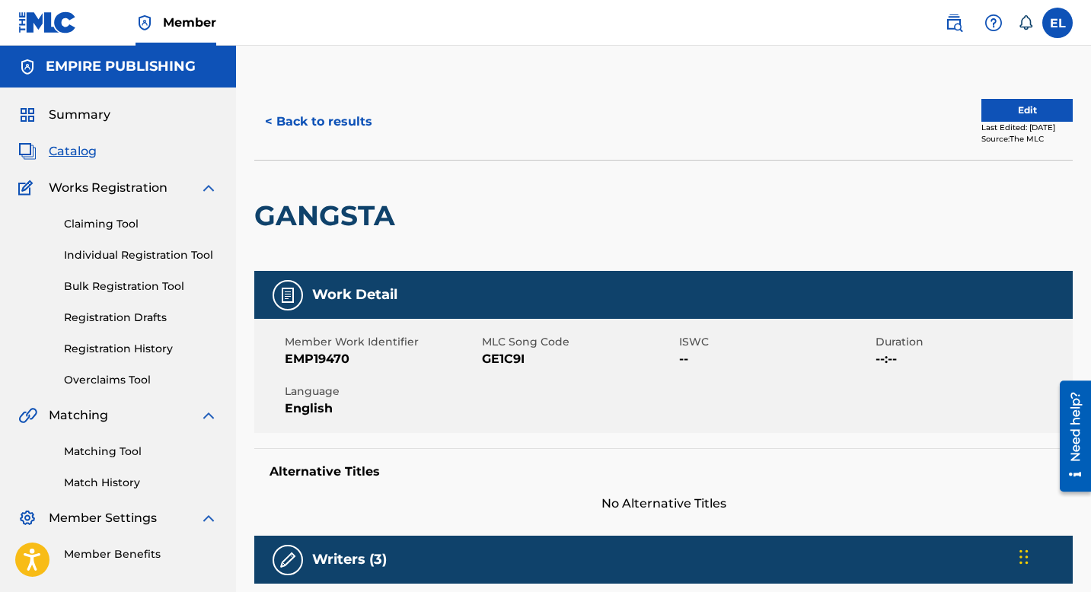
click at [516, 353] on span "GE1C9I" at bounding box center [578, 359] width 193 height 18
click at [499, 361] on span "GE1C9I" at bounding box center [578, 359] width 193 height 18
copy span "GE1C9I"
click at [69, 147] on span "Catalog" at bounding box center [73, 151] width 48 height 18
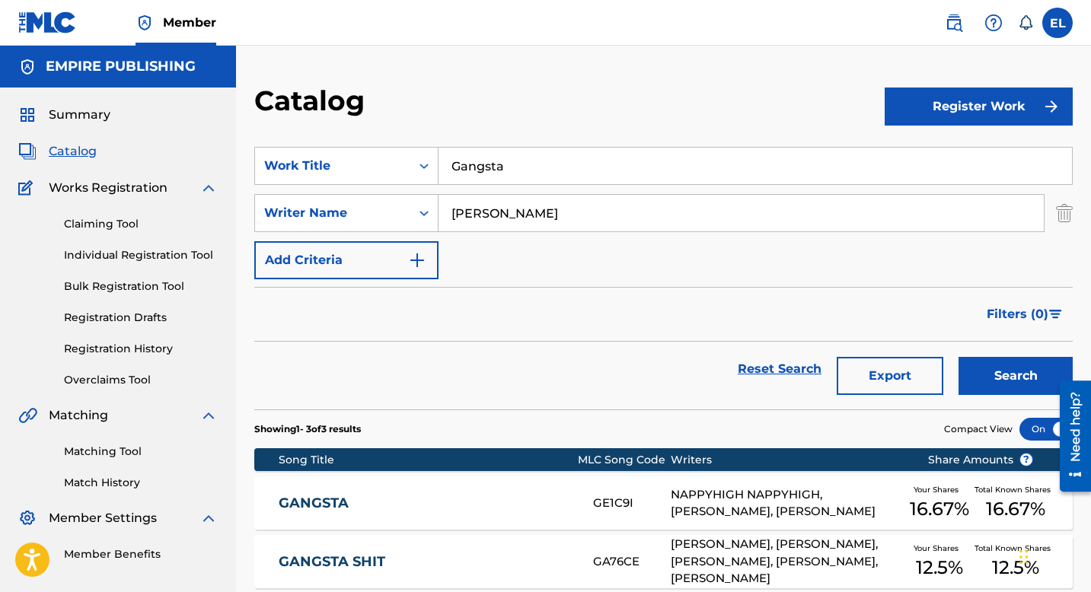
click at [524, 175] on input "Gangsta" at bounding box center [756, 166] width 634 height 37
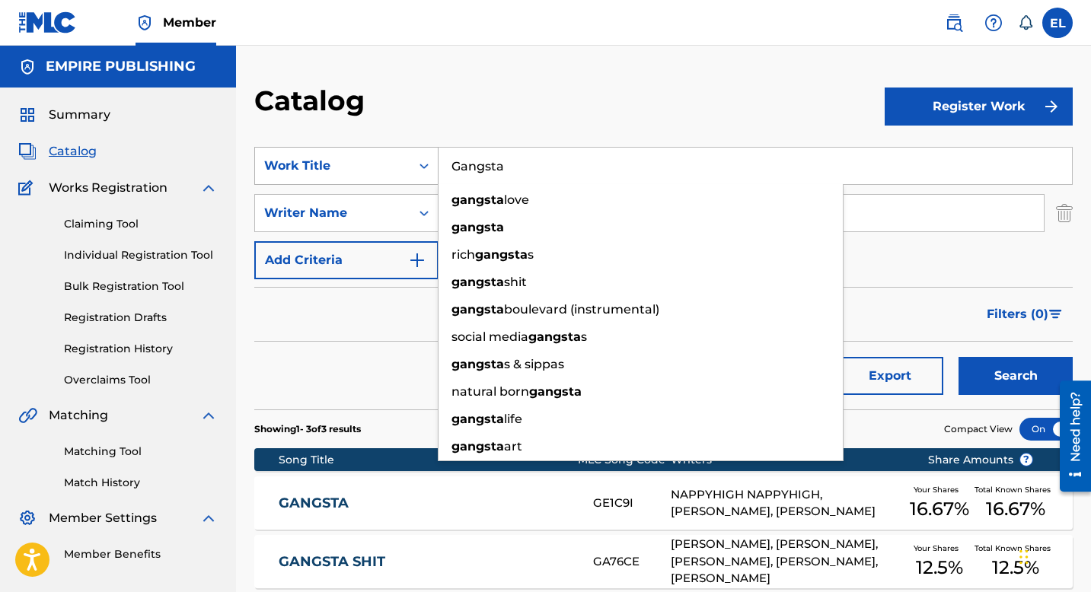
click at [388, 181] on div "Work Title" at bounding box center [346, 166] width 184 height 38
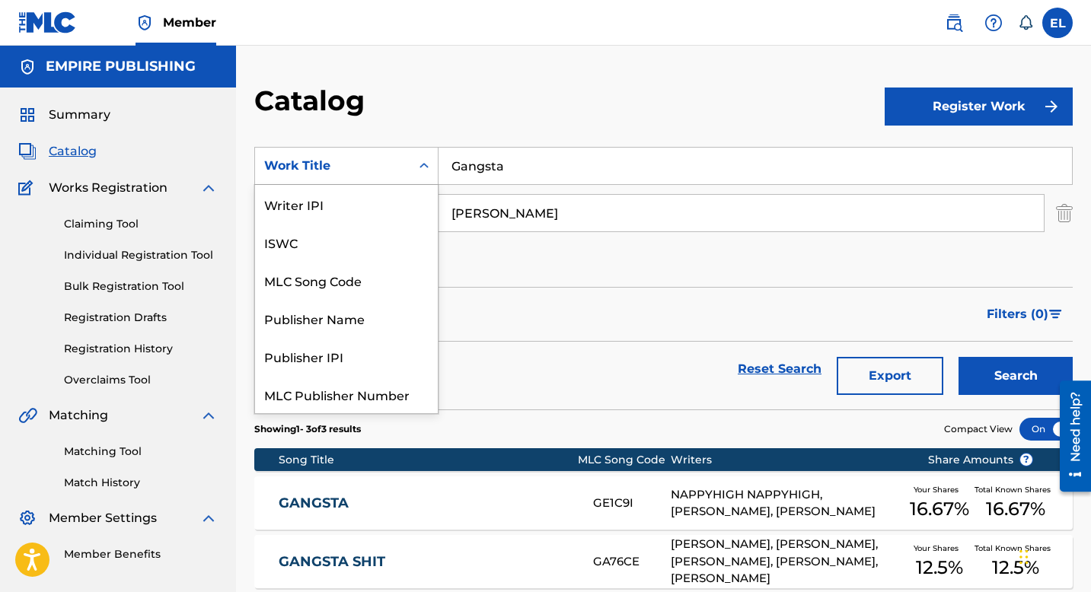
scroll to position [190, 0]
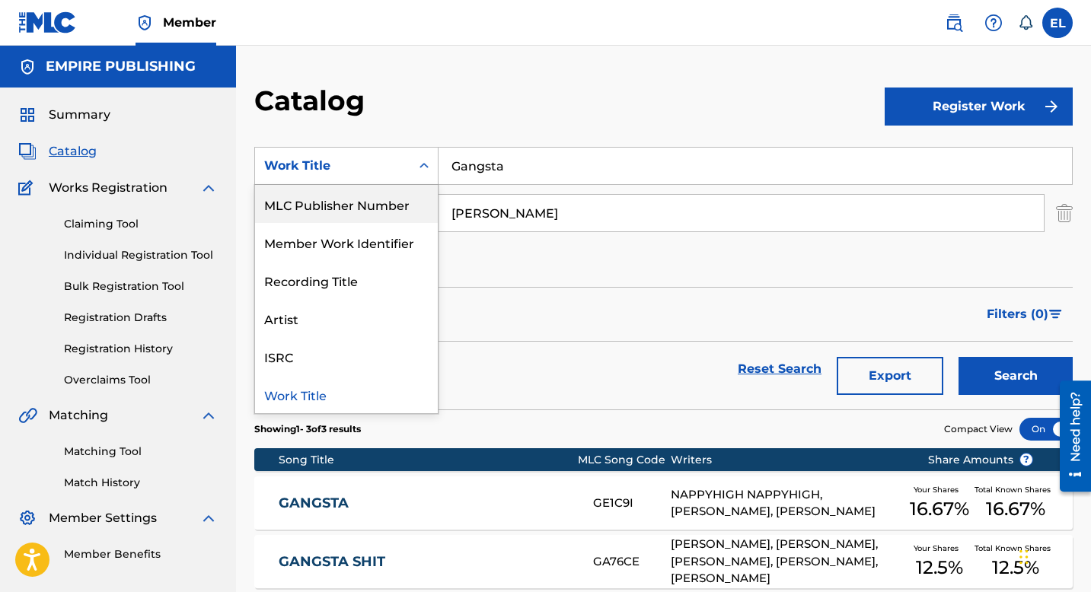
click at [363, 209] on div "MLC Publisher Number" at bounding box center [346, 204] width 183 height 38
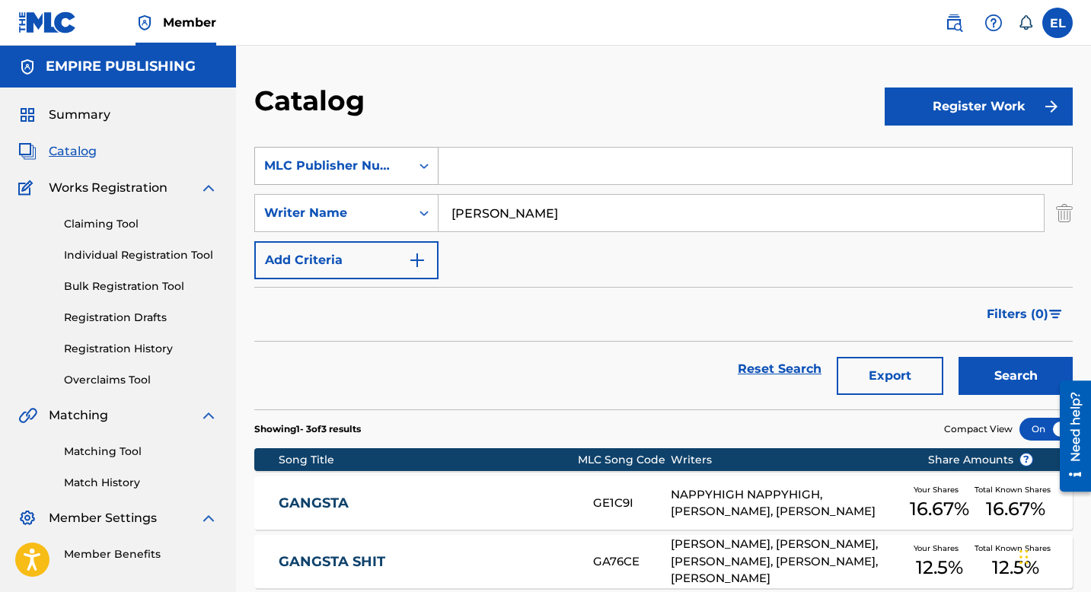
click at [362, 170] on div "MLC Publisher Number" at bounding box center [332, 166] width 137 height 18
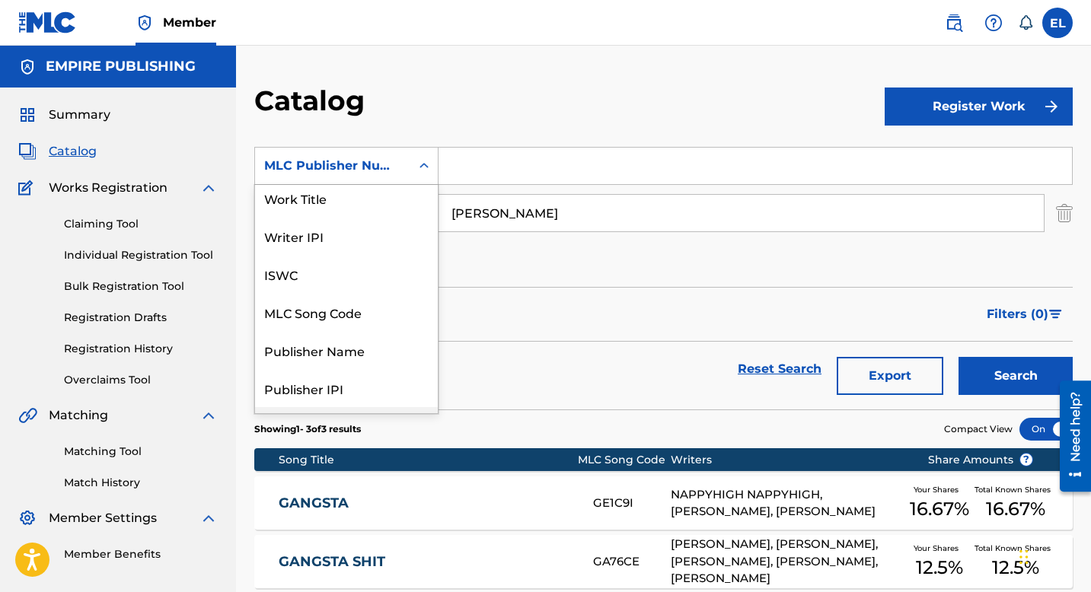
scroll to position [0, 0]
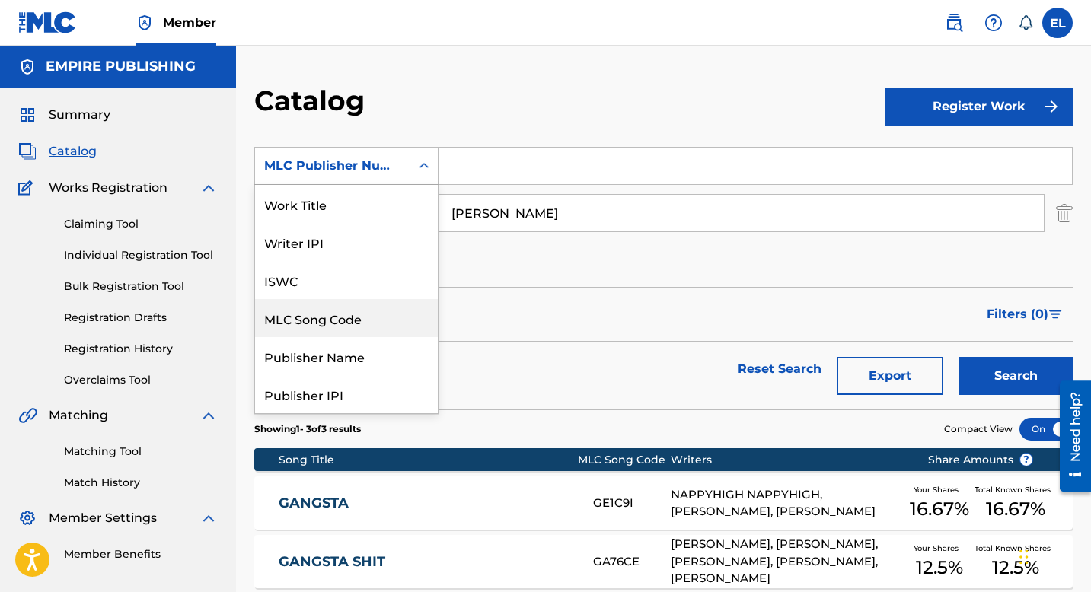
drag, startPoint x: 330, startPoint y: 325, endPoint x: 334, endPoint y: 314, distance: 11.8
click at [330, 325] on div "MLC Song Code" at bounding box center [346, 318] width 183 height 38
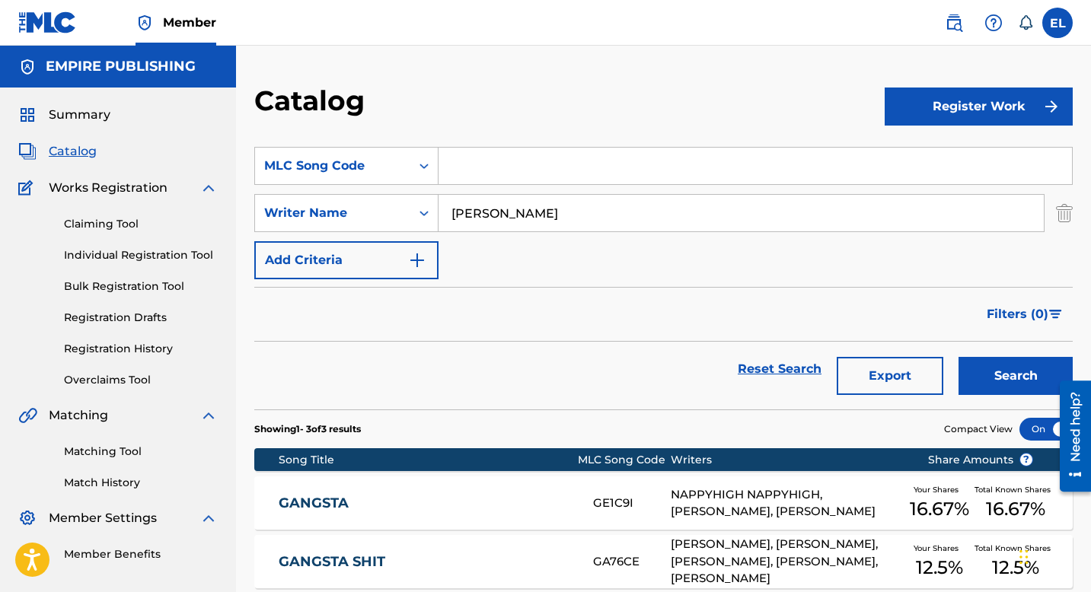
click at [479, 174] on input "Search Form" at bounding box center [756, 166] width 634 height 37
drag, startPoint x: 479, startPoint y: 174, endPoint x: 509, endPoint y: 179, distance: 30.8
click at [479, 174] on input "Search Form" at bounding box center [756, 166] width 634 height 37
paste input "AD5H5A"
type input "AD5H5A"
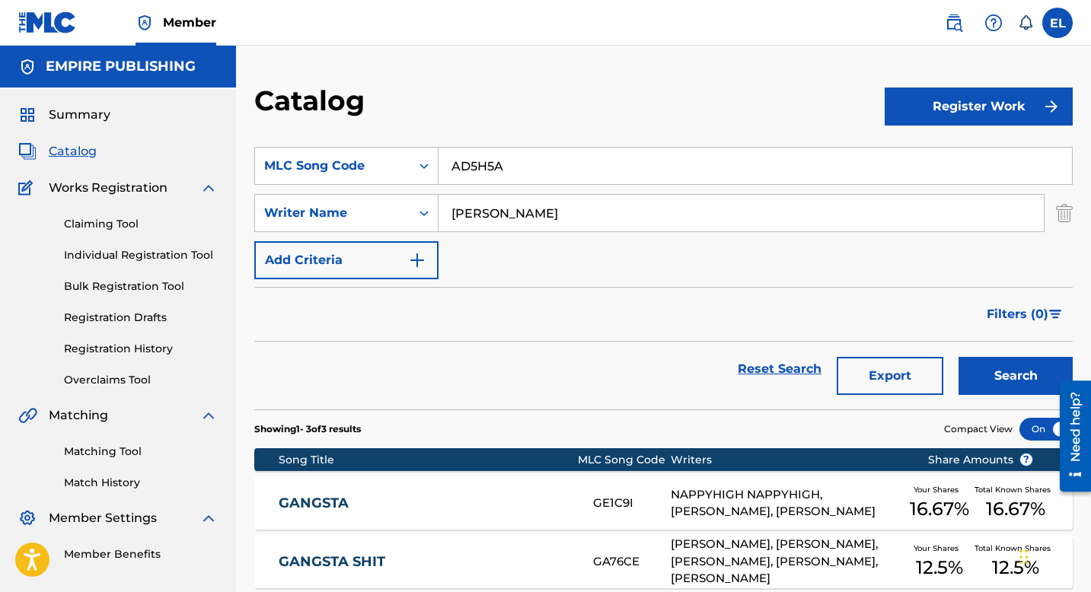
click at [1064, 214] on img "Search Form" at bounding box center [1064, 213] width 17 height 38
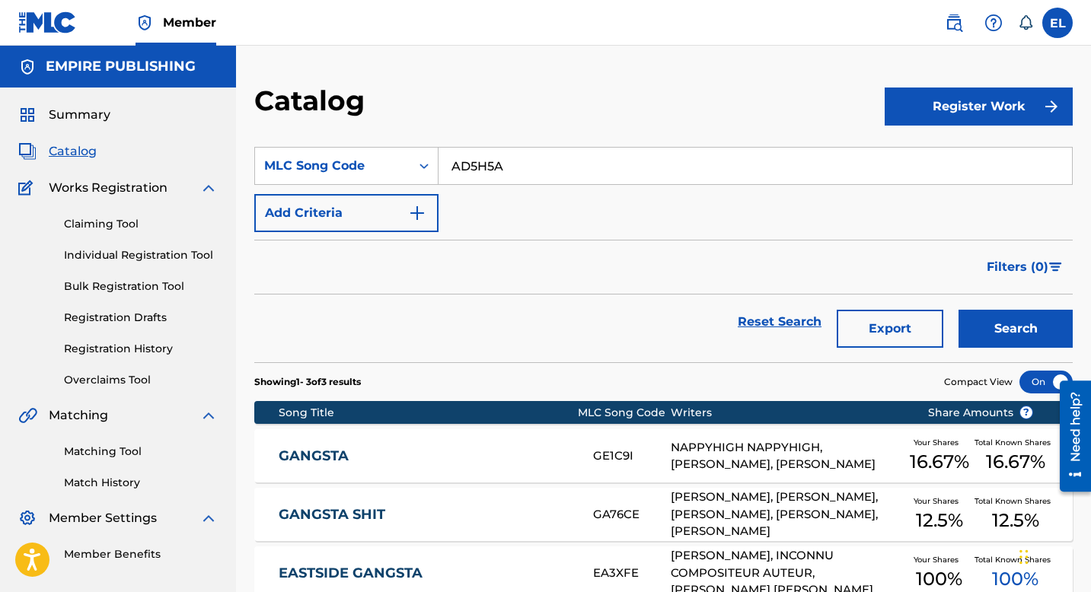
click at [1026, 308] on div "Search" at bounding box center [1012, 322] width 122 height 55
click at [1016, 330] on button "Search" at bounding box center [1016, 329] width 114 height 38
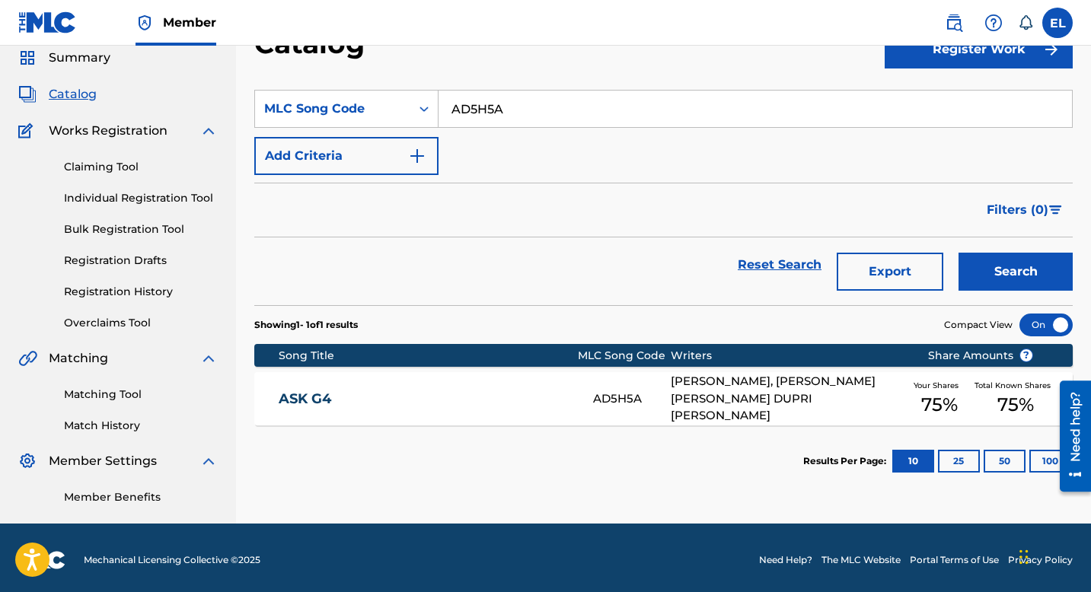
scroll to position [62, 0]
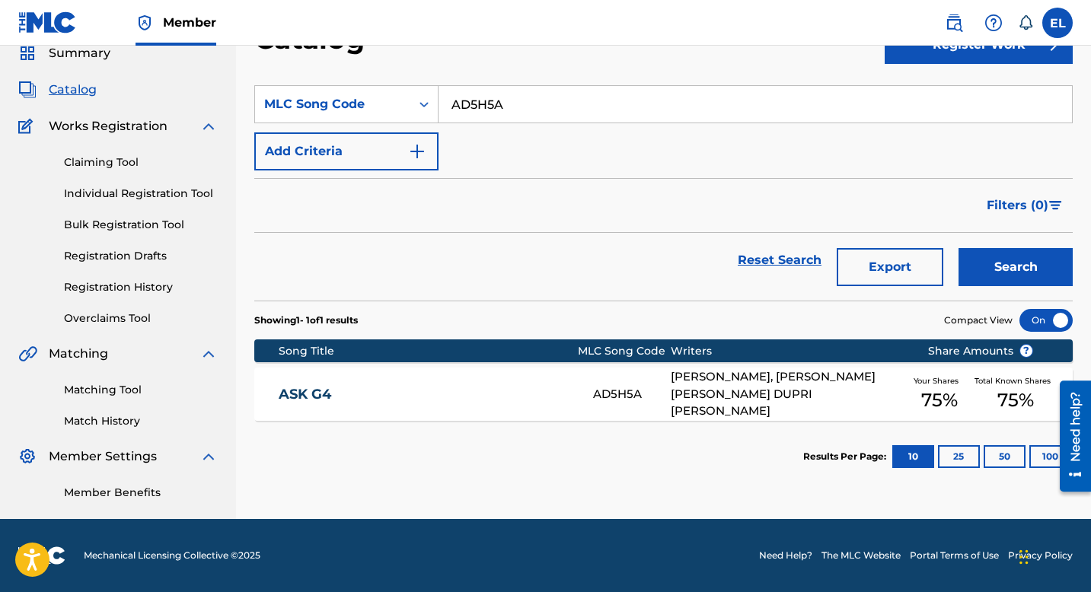
click at [472, 377] on div "ASK G4 AD5H5A TYREE SIMMONS, JEREMY ISSAC NASH, REGIS DUPRI BELL Your Shares 75…" at bounding box center [663, 394] width 819 height 53
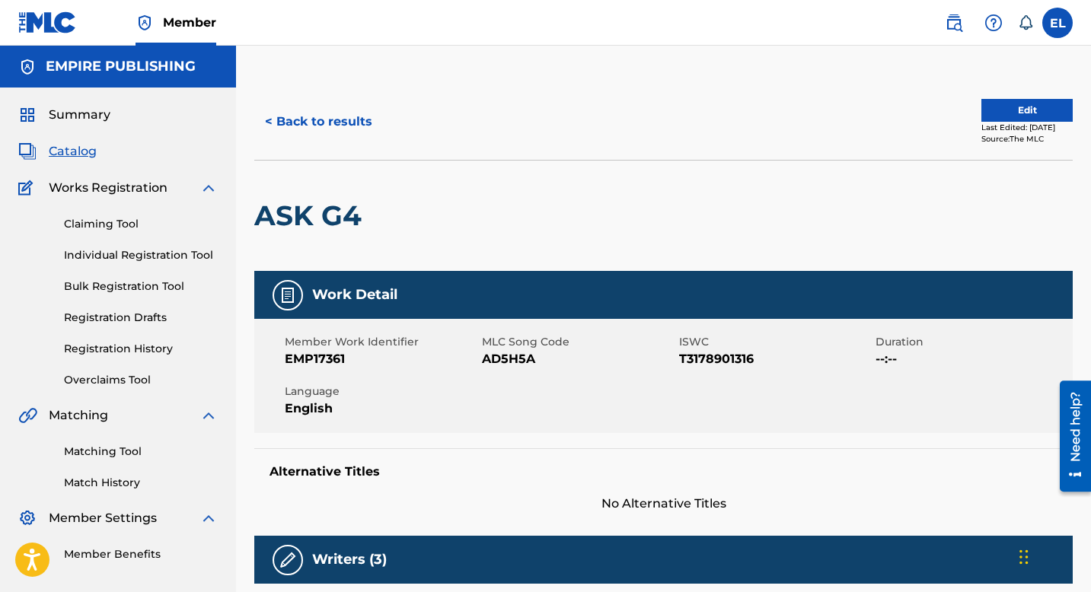
click at [78, 152] on span "Catalog" at bounding box center [73, 151] width 48 height 18
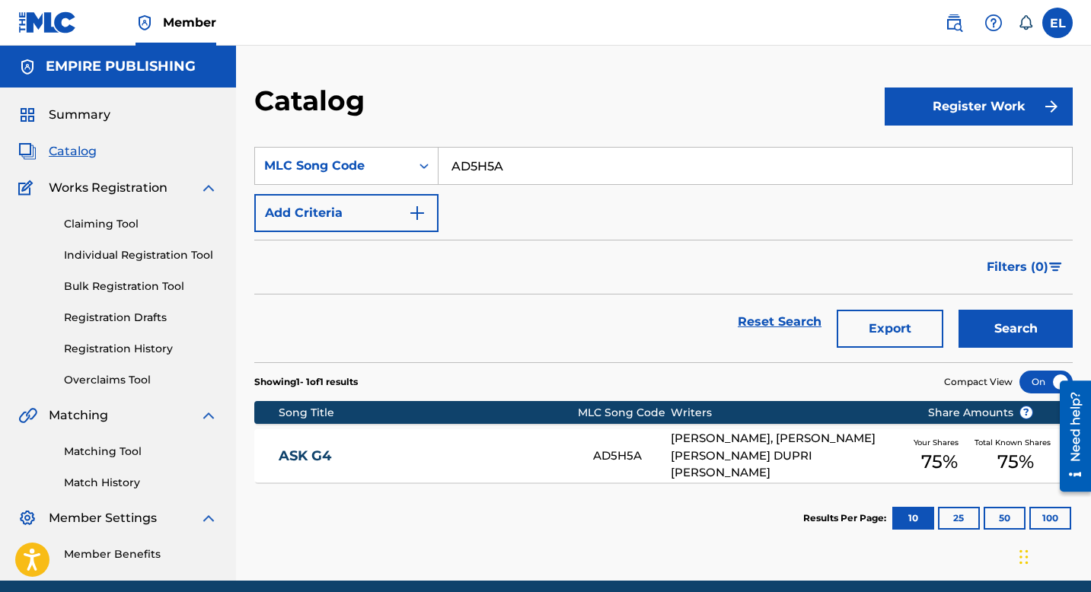
click at [525, 165] on input "AD5H5A" at bounding box center [756, 166] width 634 height 37
paste input "TE38ZF"
type input "TE38ZF"
click at [689, 104] on div "Catalog" at bounding box center [569, 106] width 630 height 45
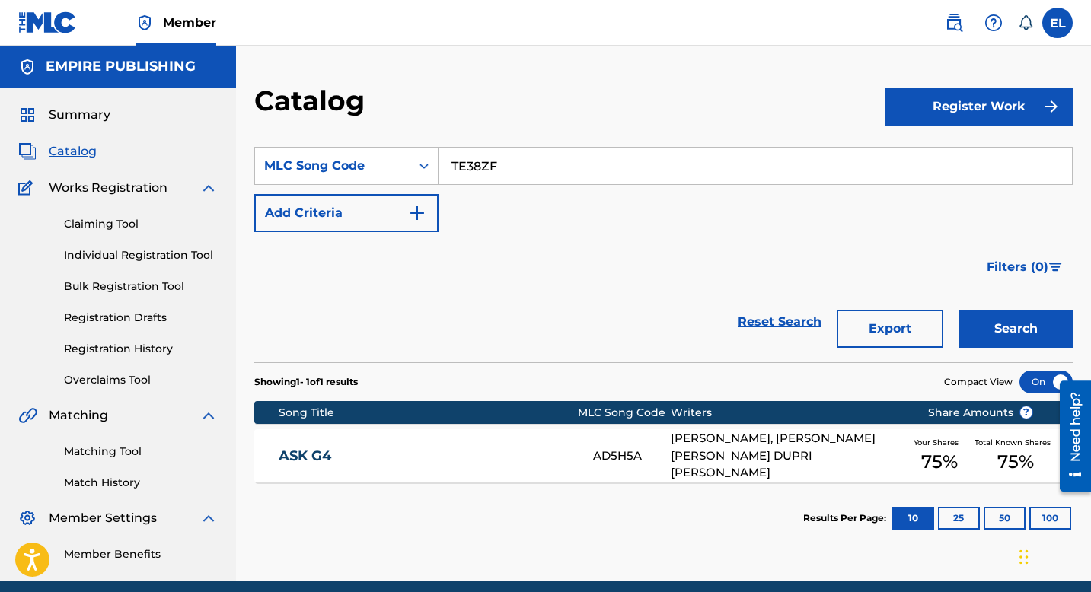
click at [1029, 323] on button "Search" at bounding box center [1016, 329] width 114 height 38
click at [497, 439] on div "THESE DAYS TE38ZF JEREMY ISSAC NASH, JASON WILKINSON Your Shares 100 % Total Kn…" at bounding box center [663, 455] width 819 height 53
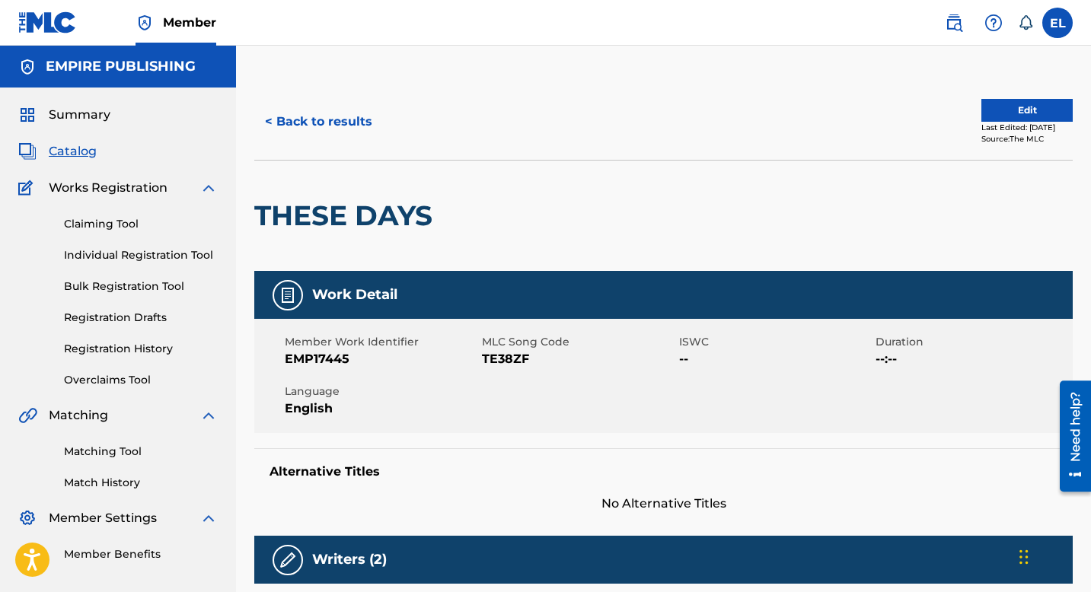
click at [82, 153] on span "Catalog" at bounding box center [73, 151] width 48 height 18
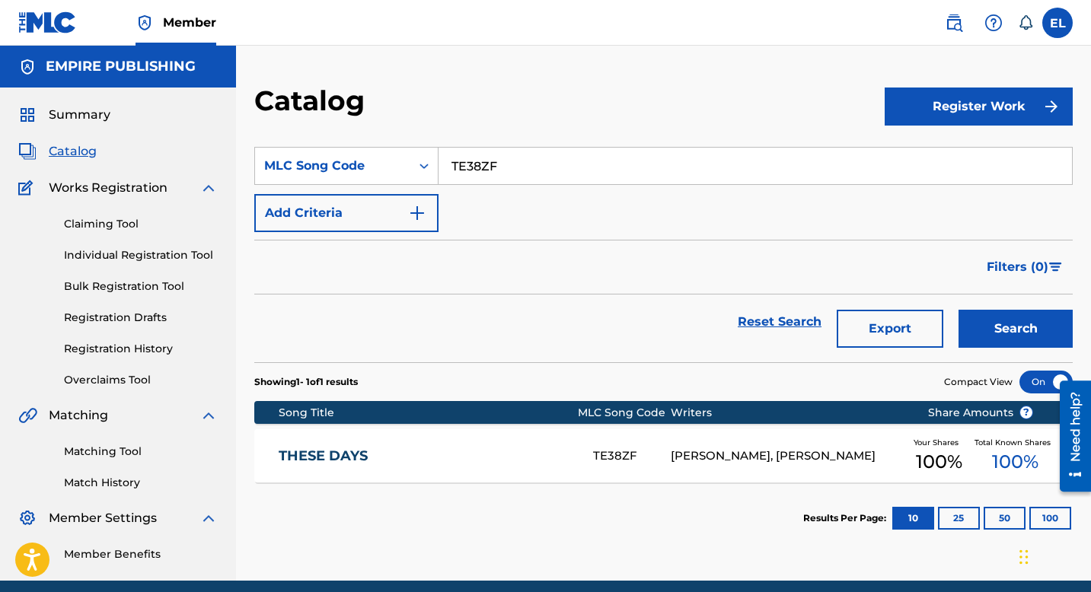
click at [491, 165] on input "TE38ZF" at bounding box center [756, 166] width 634 height 37
click at [492, 165] on input "TE38ZF" at bounding box center [756, 166] width 634 height 37
click at [500, 442] on div "THESE DAYS TE38ZF JEREMY ISSAC NASH, JASON WILKINSON Your Shares 100 % Total Kn…" at bounding box center [663, 455] width 819 height 53
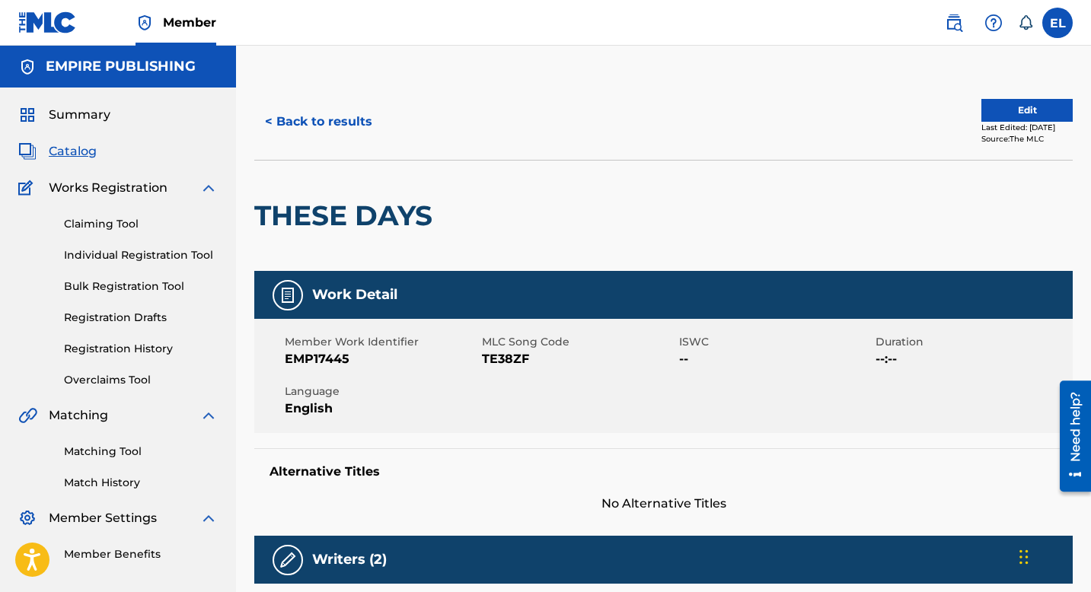
click at [78, 151] on span "Catalog" at bounding box center [73, 151] width 48 height 18
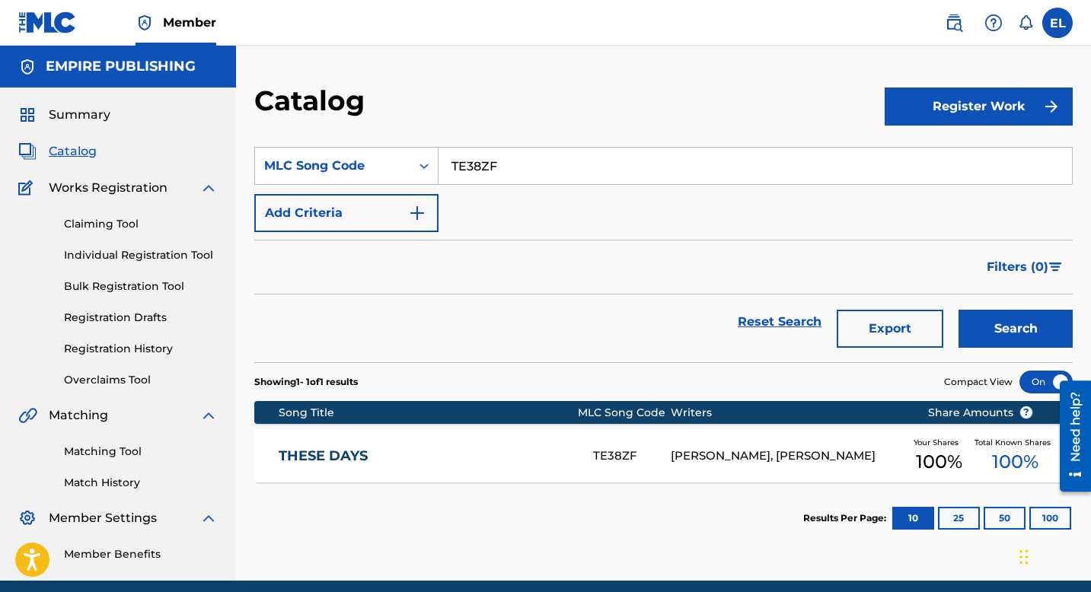
click at [504, 174] on input "TE38ZF" at bounding box center [756, 166] width 634 height 37
paste input "KE2BBY"
type input "KE2BBY"
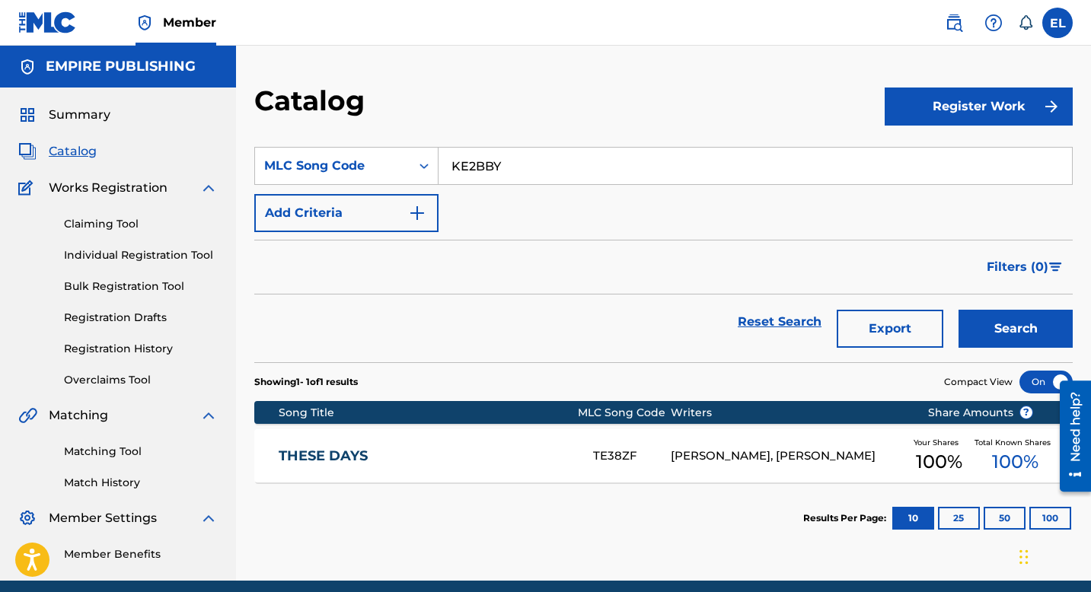
click at [1007, 329] on button "Search" at bounding box center [1016, 329] width 114 height 38
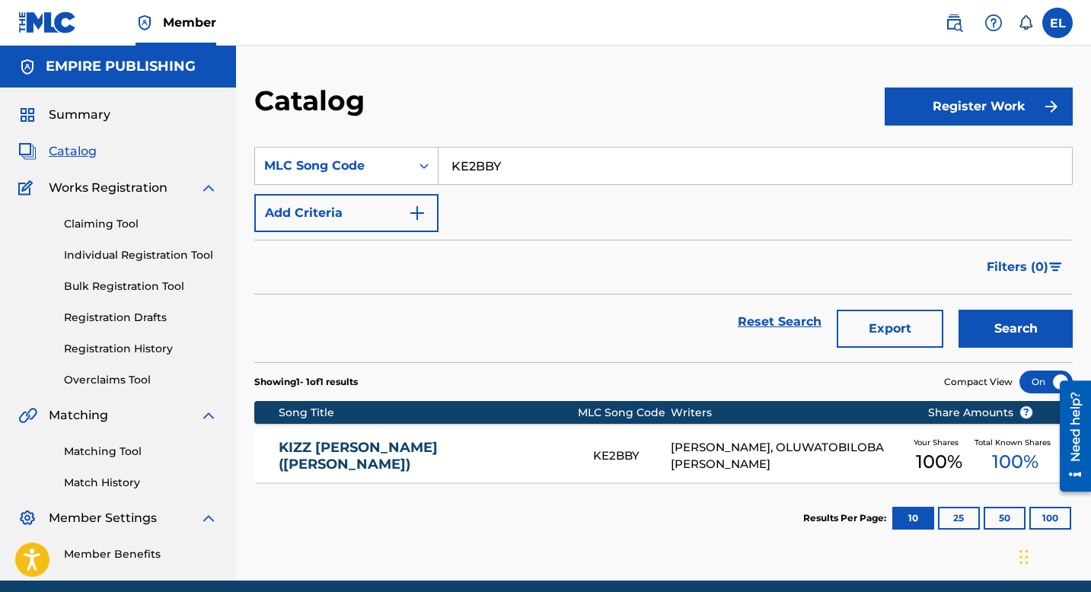
click at [566, 455] on link "KIZZ DANIEL EH GOD (BARNABAS)" at bounding box center [426, 456] width 294 height 34
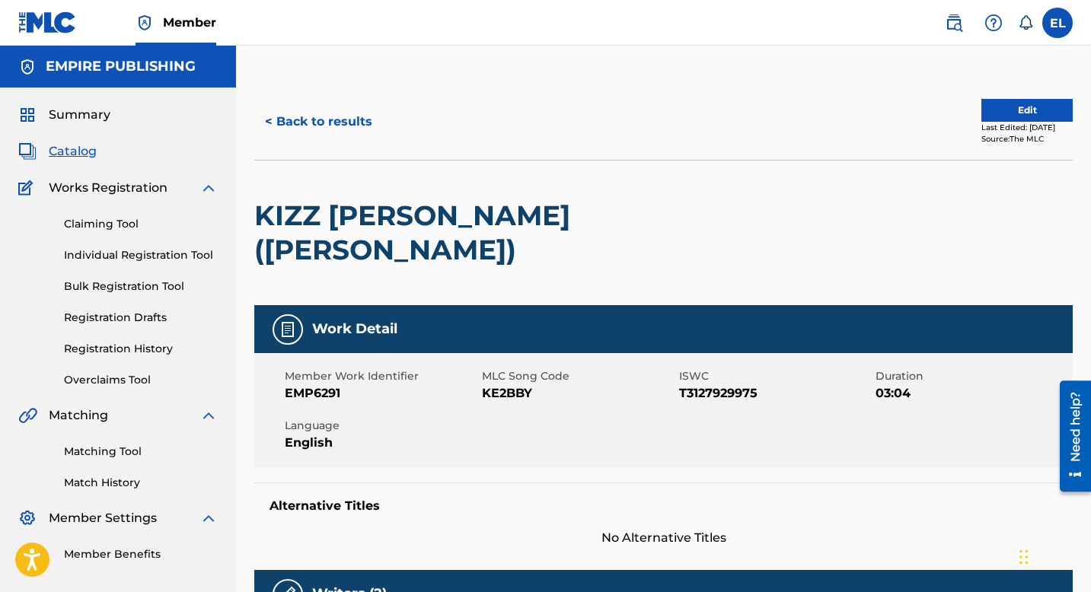
click at [303, 118] on button "< Back to results" at bounding box center [318, 122] width 129 height 38
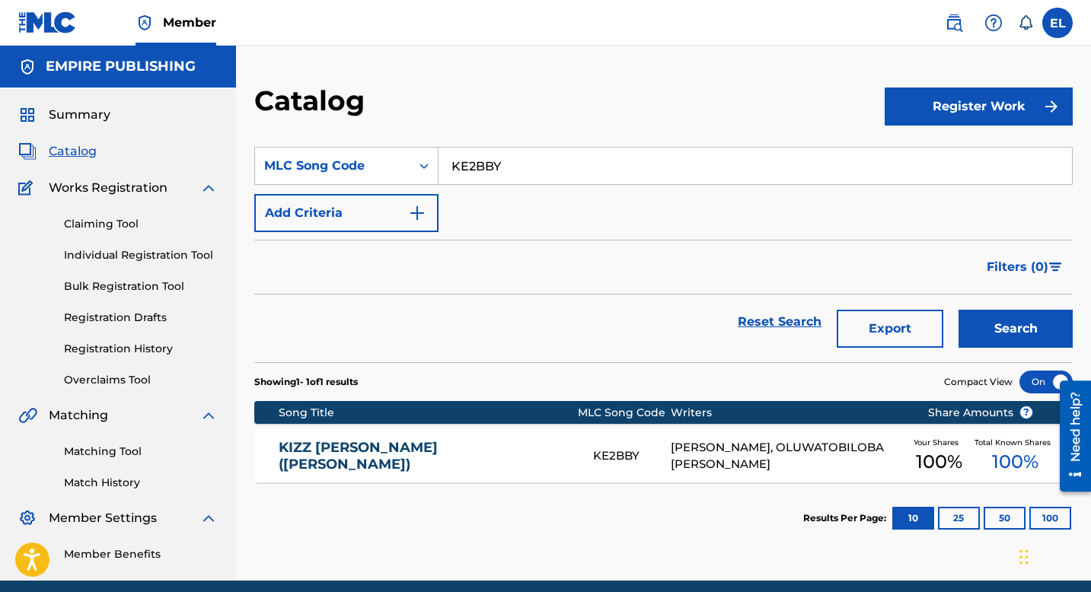
click at [482, 168] on input "KE2BBY" at bounding box center [756, 166] width 634 height 37
drag, startPoint x: 482, startPoint y: 168, endPoint x: 490, endPoint y: 169, distance: 7.8
click at [482, 168] on input "KE2BBY" at bounding box center [756, 166] width 634 height 37
paste input "MVANI"
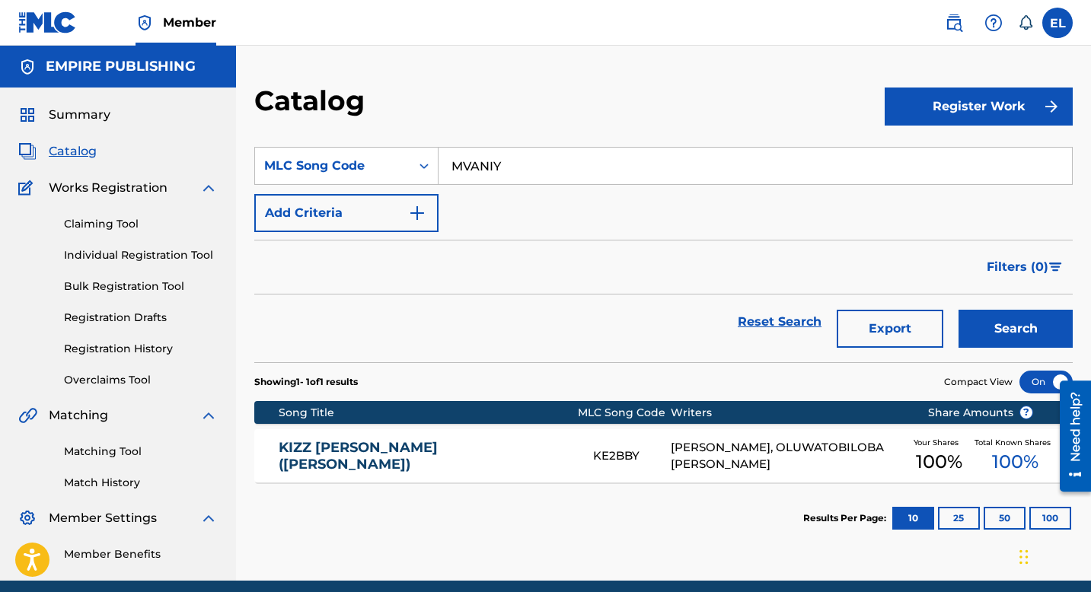
type input "MVANIY"
click at [1020, 340] on button "Search" at bounding box center [1016, 329] width 114 height 38
click at [466, 429] on div "MAMA MVANIY OLUWATOBILOBA DANIEL ANIDUGBE, JOHN UDOMBOSO Your Shares 90 % Total…" at bounding box center [663, 455] width 819 height 53
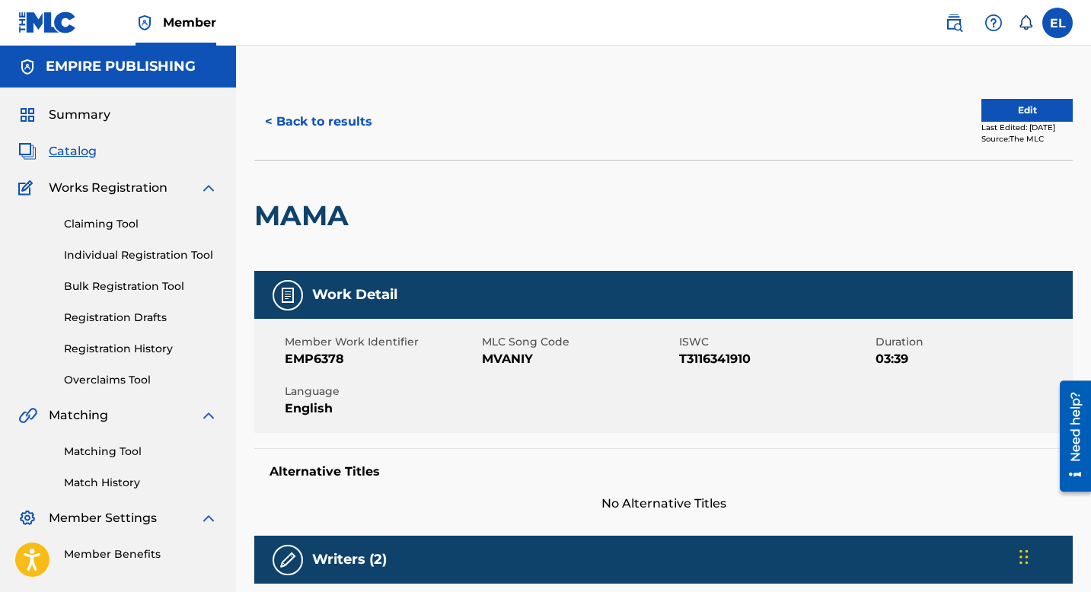
click at [308, 121] on button "< Back to results" at bounding box center [318, 122] width 129 height 38
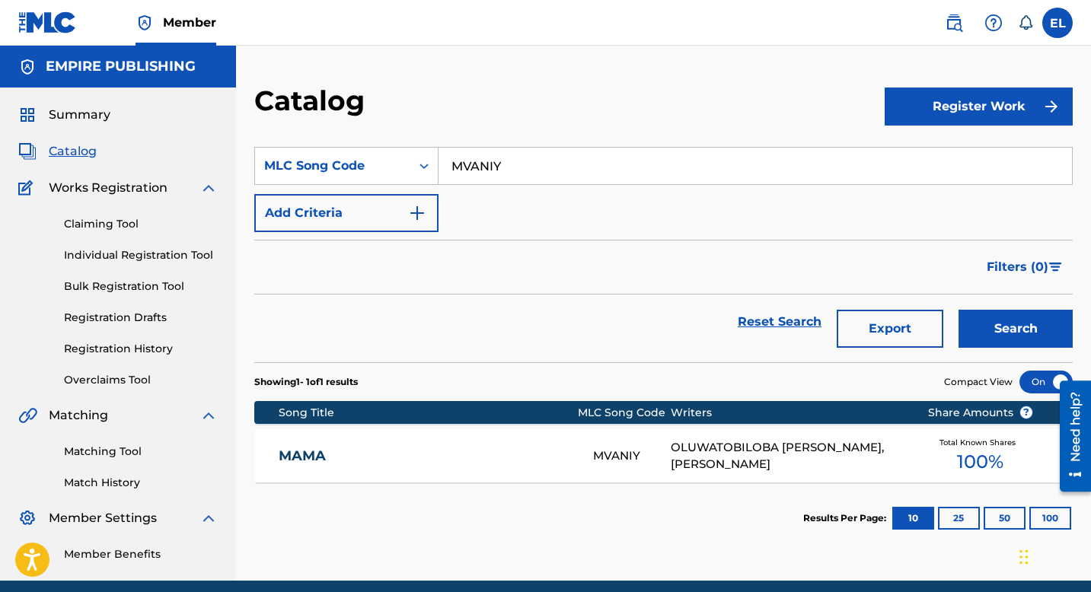
click at [530, 171] on input "MVANIY" at bounding box center [756, 166] width 634 height 37
drag, startPoint x: 530, startPoint y: 171, endPoint x: 563, endPoint y: 188, distance: 37.5
click at [530, 172] on input "MVANIY" at bounding box center [756, 166] width 634 height 37
paste input "arhaba"
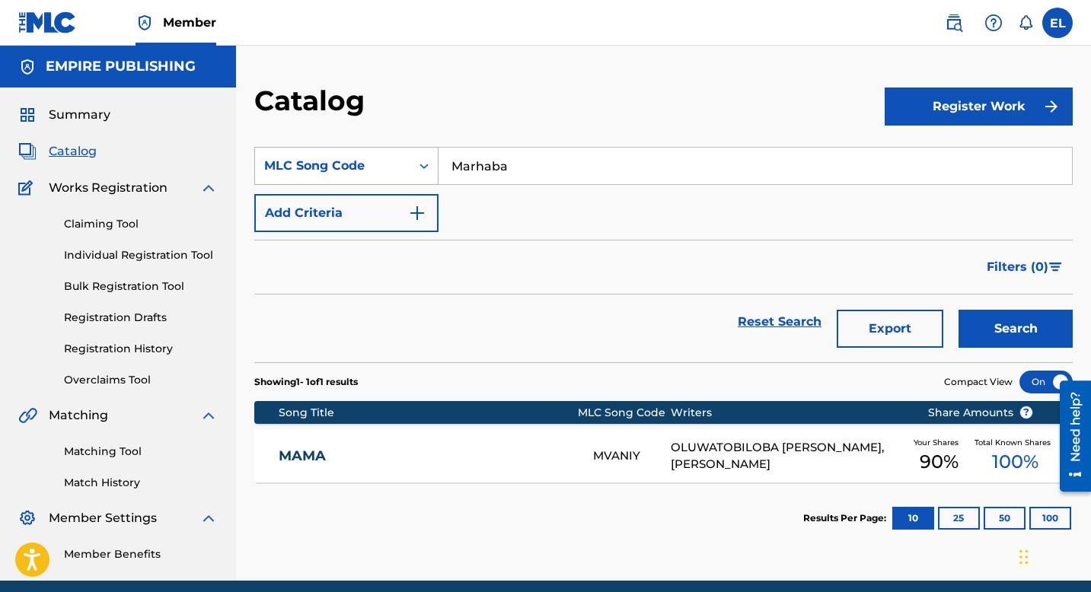
type input "Marhaba"
click at [372, 176] on div "MLC Song Code" at bounding box center [332, 166] width 155 height 29
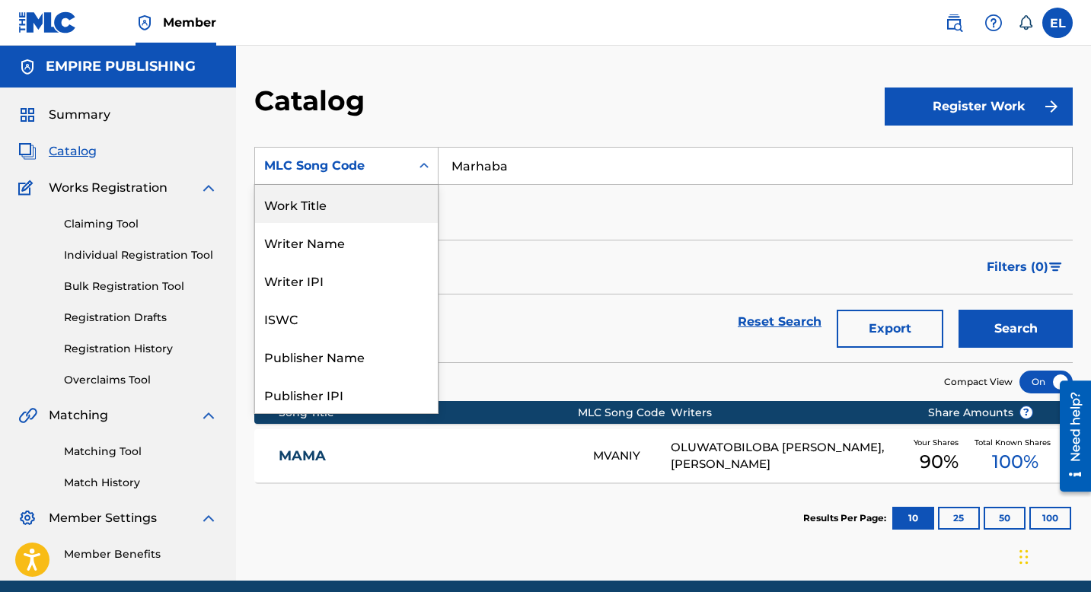
click at [350, 204] on div "Work Title" at bounding box center [346, 204] width 183 height 38
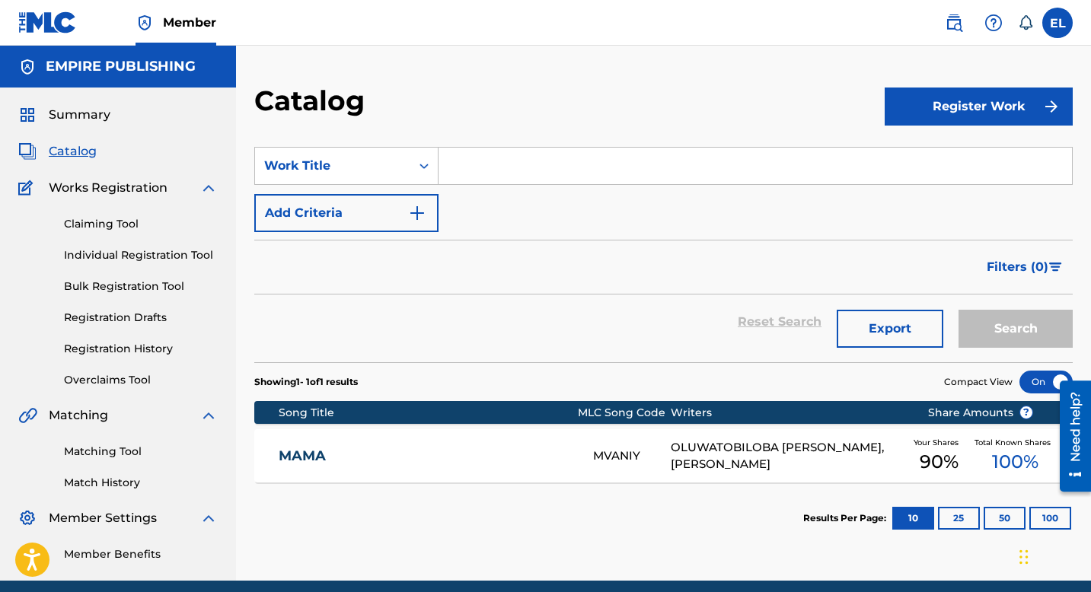
drag, startPoint x: 564, startPoint y: 172, endPoint x: 679, endPoint y: 213, distance: 122.1
click at [564, 172] on input "Search Form" at bounding box center [756, 166] width 634 height 37
paste input "Marhaba"
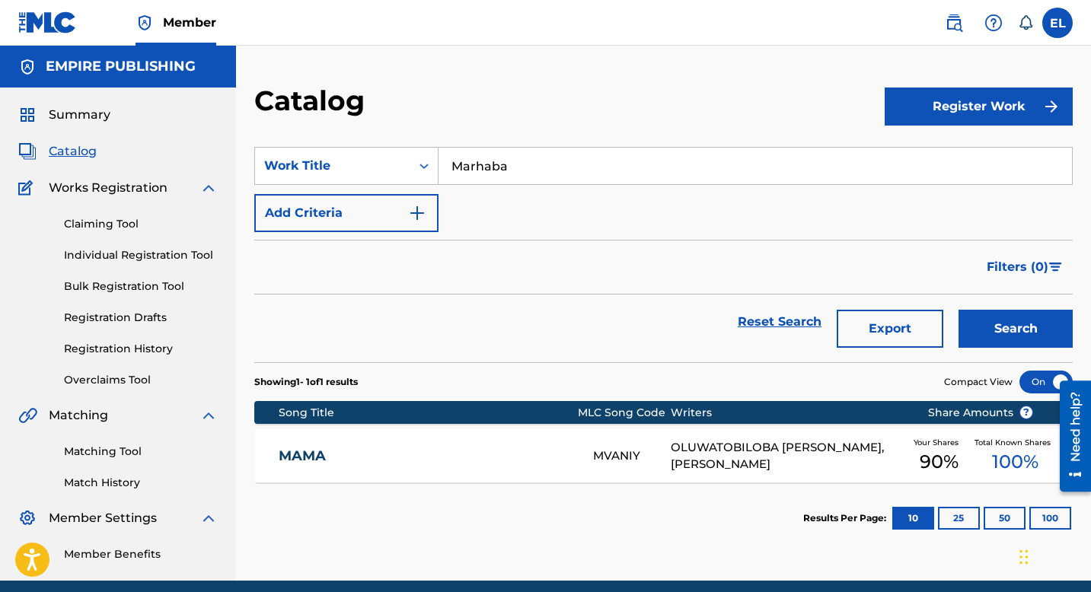
type input "Marhaba"
click at [1037, 331] on button "Search" at bounding box center [1016, 329] width 114 height 38
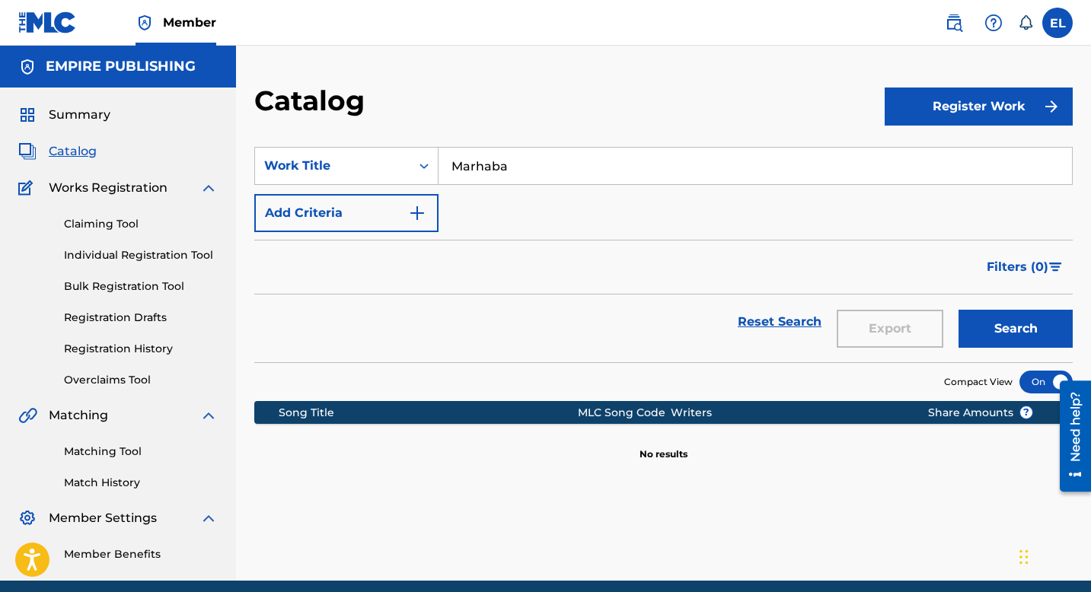
click at [123, 355] on link "Registration History" at bounding box center [141, 349] width 154 height 16
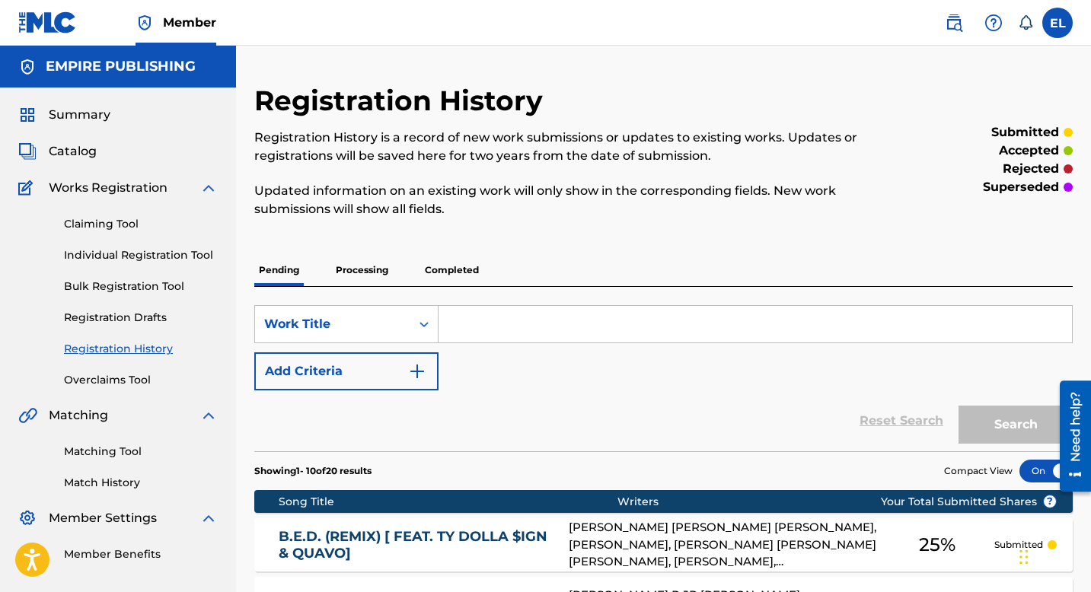
click at [522, 320] on input "Search Form" at bounding box center [756, 324] width 634 height 37
paste input "Marhaba"
type input "Marhaba"
click at [1008, 427] on button "Search" at bounding box center [1016, 425] width 114 height 38
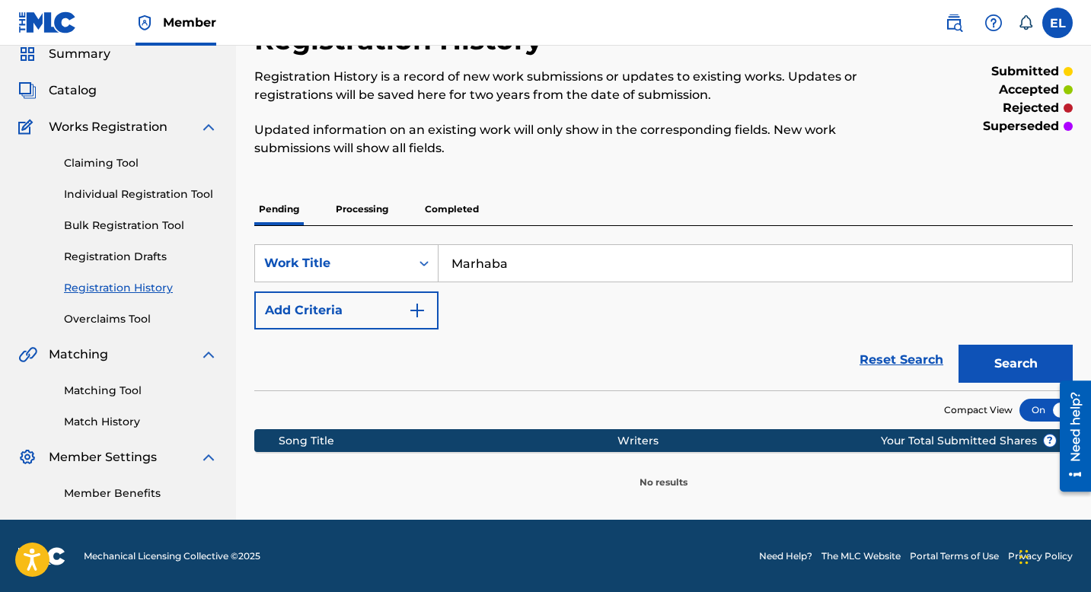
scroll to position [62, 0]
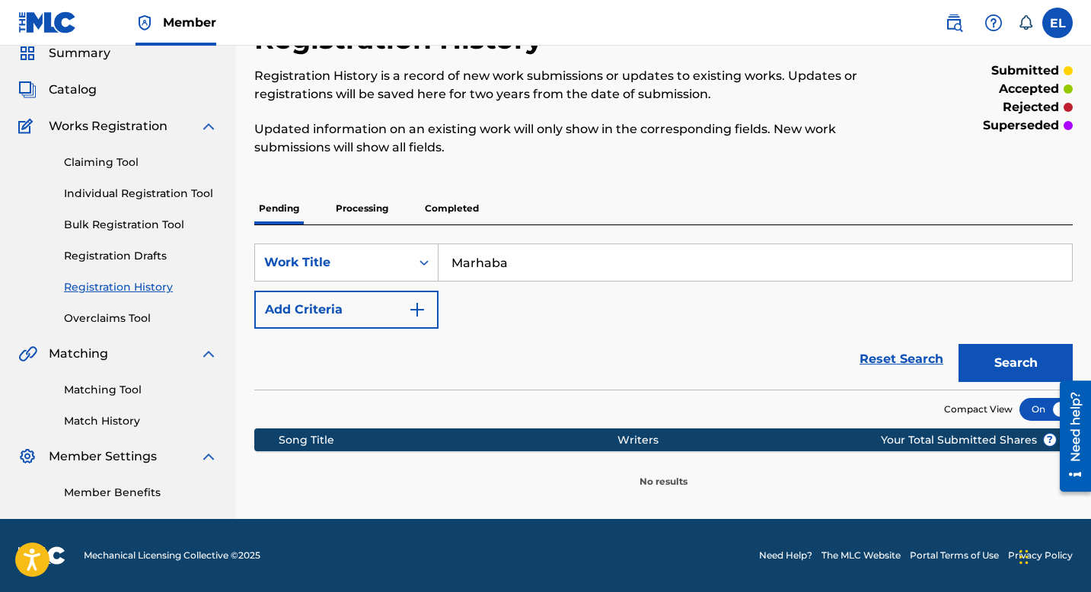
click at [359, 199] on p "Processing" at bounding box center [362, 209] width 62 height 32
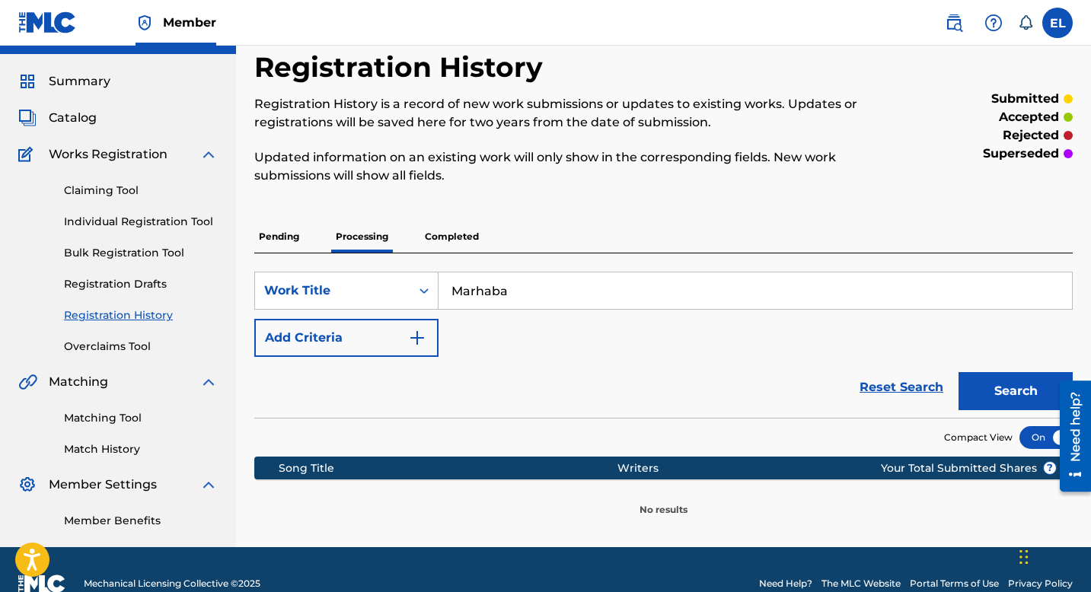
scroll to position [62, 0]
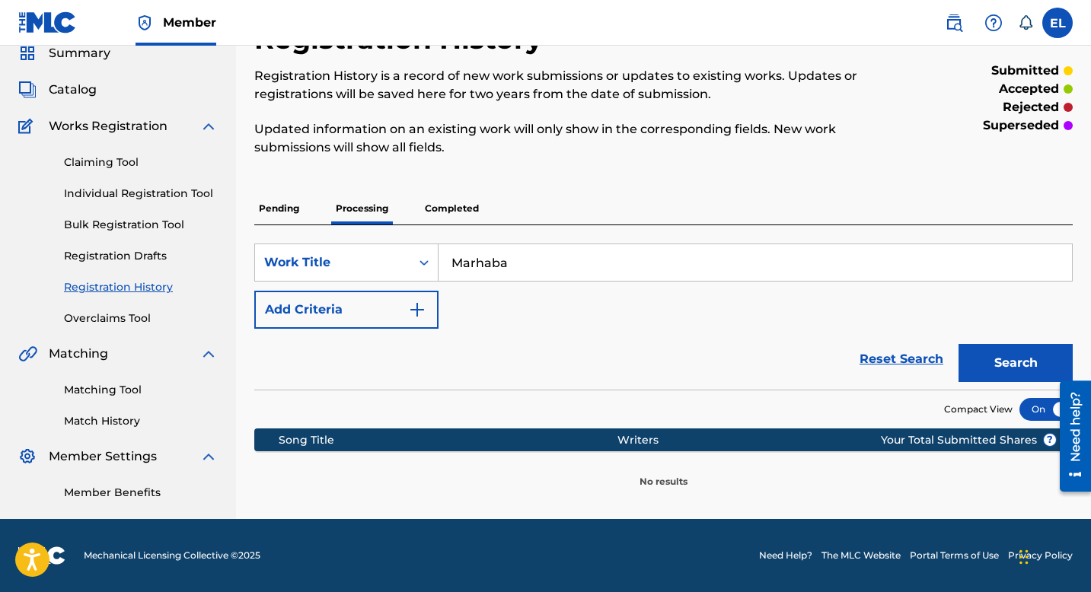
click at [468, 211] on p "Completed" at bounding box center [451, 209] width 63 height 32
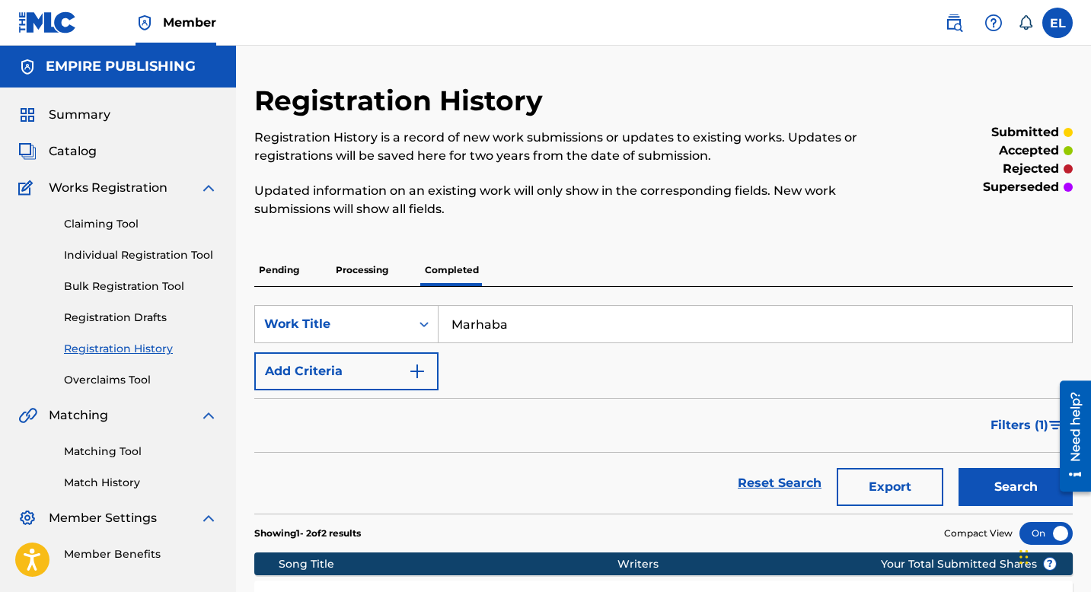
click at [87, 155] on span "Catalog" at bounding box center [73, 151] width 48 height 18
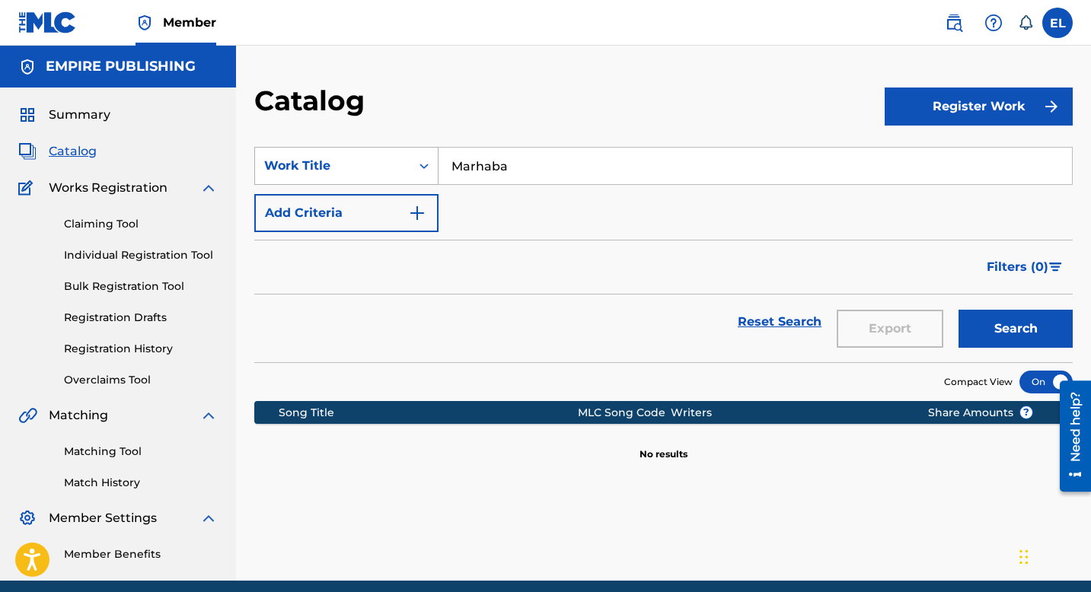
click at [344, 174] on div "Work Title" at bounding box center [332, 166] width 137 height 18
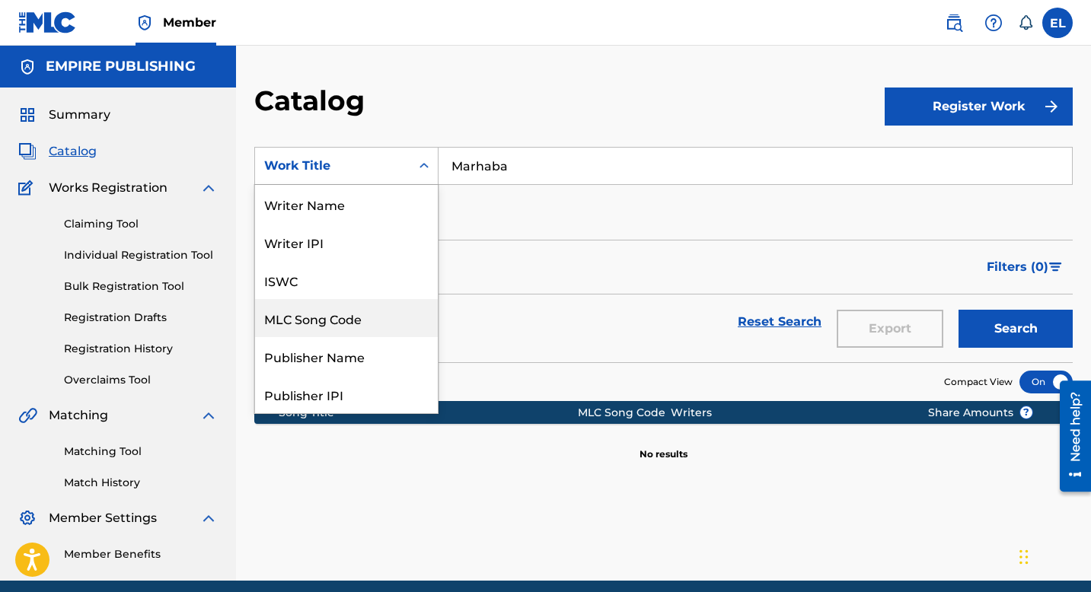
click at [358, 313] on div "MLC Song Code" at bounding box center [346, 318] width 183 height 38
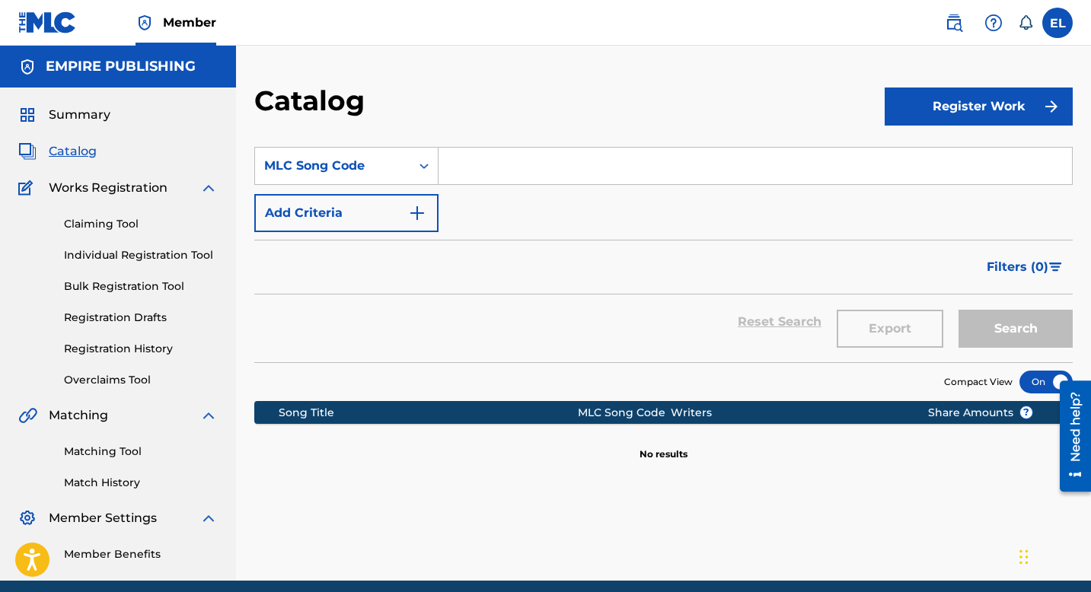
click at [519, 166] on input "Search Form" at bounding box center [756, 166] width 634 height 37
paste input "YVAQZA"
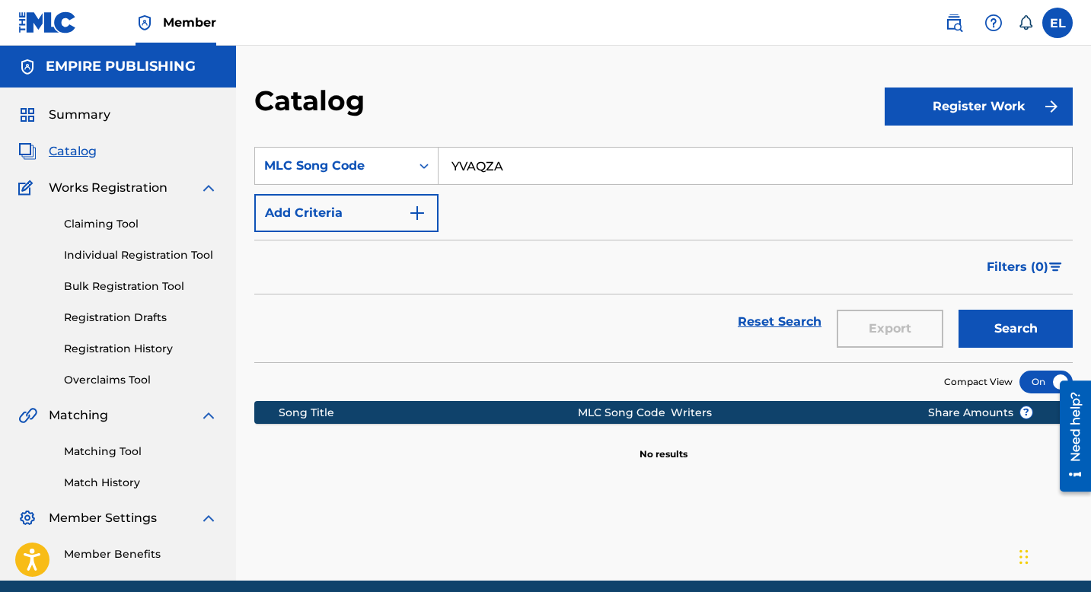
type input "YVAQZA"
click at [1004, 322] on button "Search" at bounding box center [1016, 329] width 114 height 38
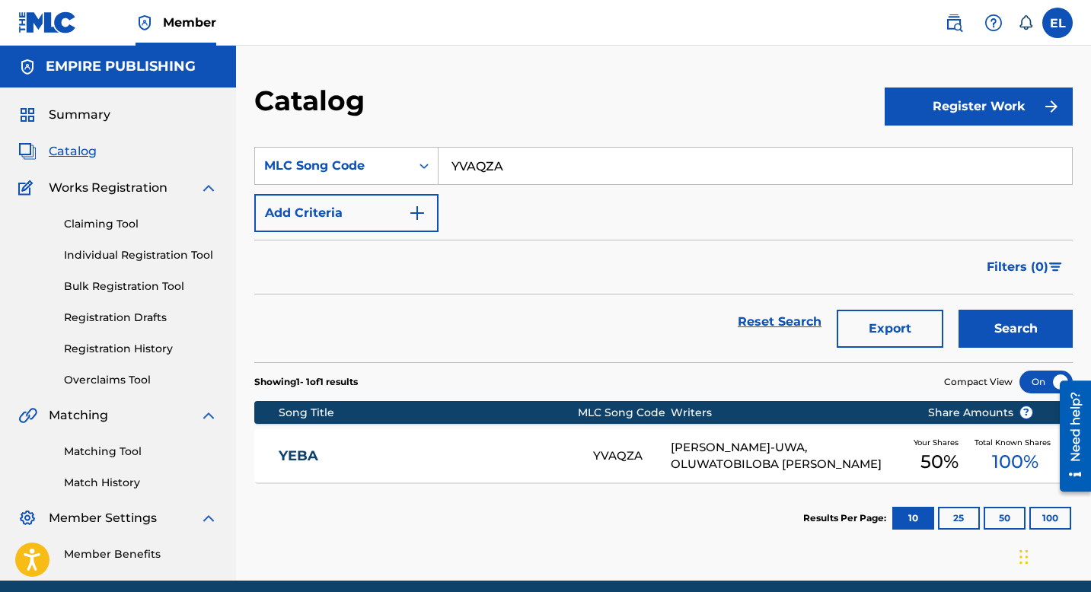
click at [459, 458] on link "YEBA" at bounding box center [426, 457] width 294 height 18
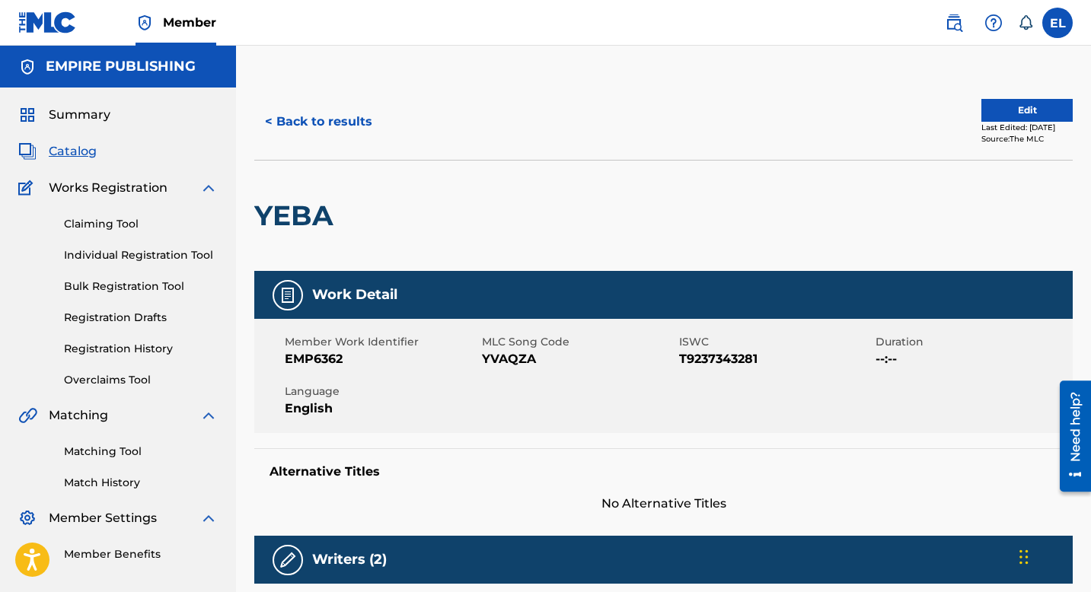
click at [86, 152] on span "Catalog" at bounding box center [73, 151] width 48 height 18
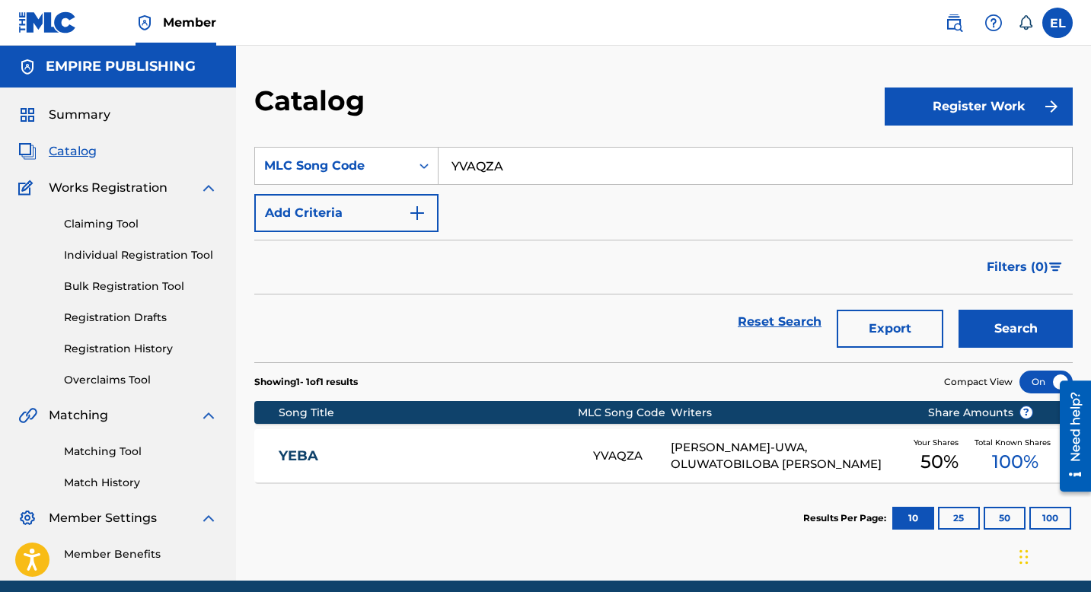
click at [525, 169] on input "YVAQZA" at bounding box center [756, 166] width 634 height 37
paste input "LF2YKV"
type input "LF2YKV"
click at [998, 334] on button "Search" at bounding box center [1016, 329] width 114 height 38
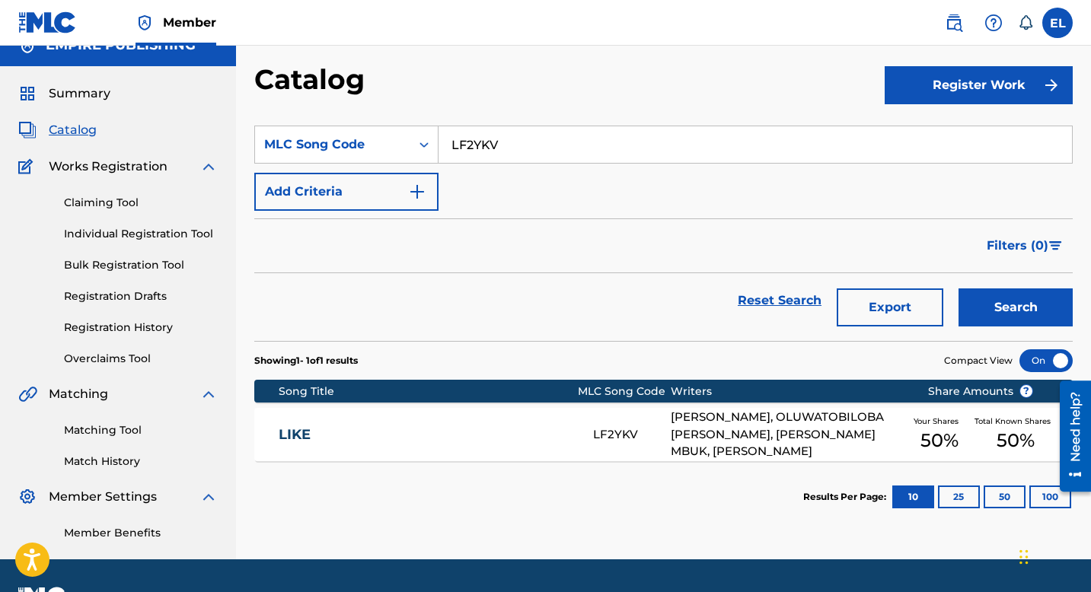
scroll to position [62, 0]
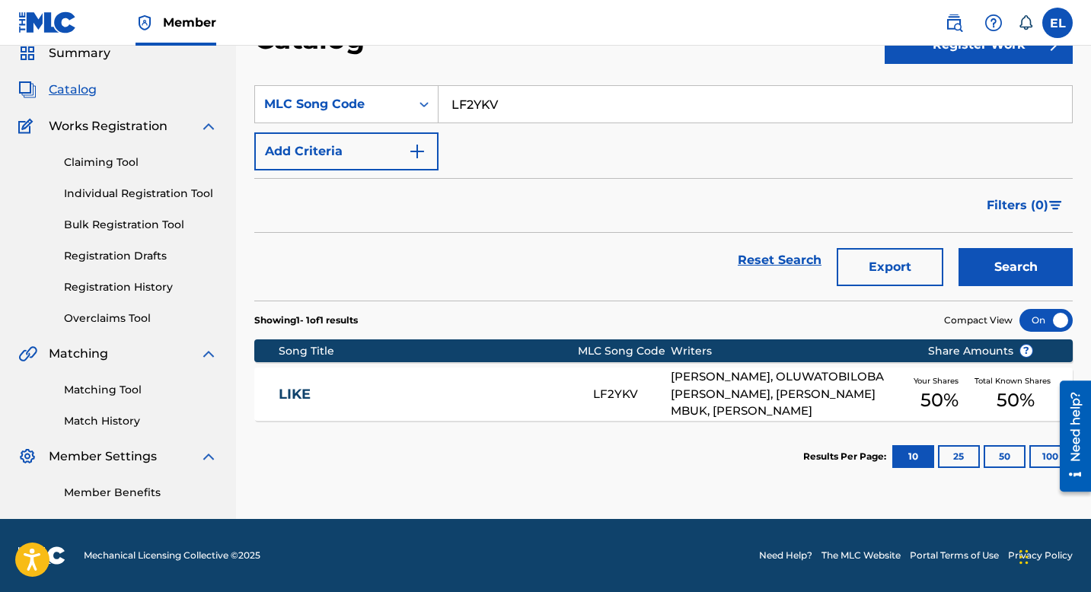
click at [454, 357] on div "Song Title" at bounding box center [428, 351] width 298 height 16
click at [448, 381] on div "LIKE LF2YKV ADEWALE ADEOLA, OLUWATOBILOBA DANIEL ANIDUGBE, ONOYOM IYANYA MBUK, …" at bounding box center [663, 394] width 819 height 53
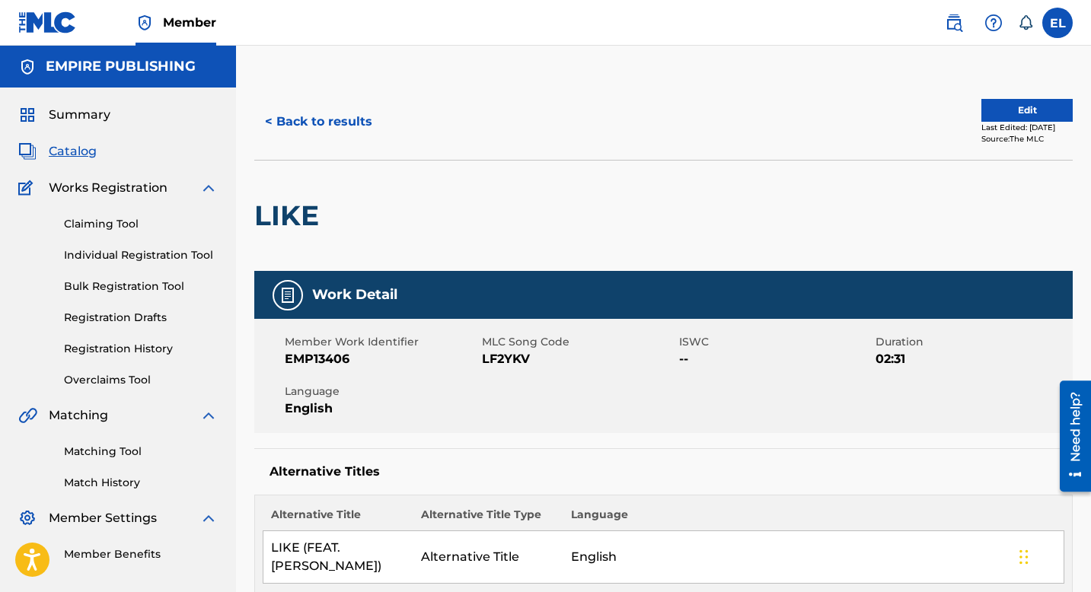
click at [73, 147] on span "Catalog" at bounding box center [73, 151] width 48 height 18
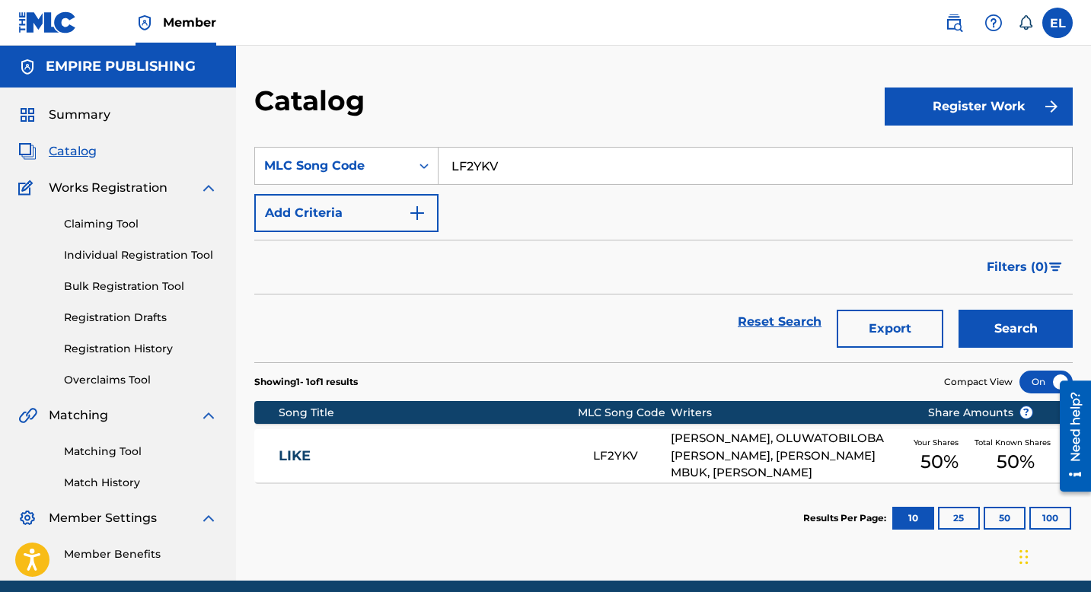
click at [468, 158] on input "LF2YKV" at bounding box center [756, 166] width 634 height 37
click at [467, 158] on input "LF2YKV" at bounding box center [756, 166] width 634 height 37
paste input "PJ38J"
type input "PJ38JV"
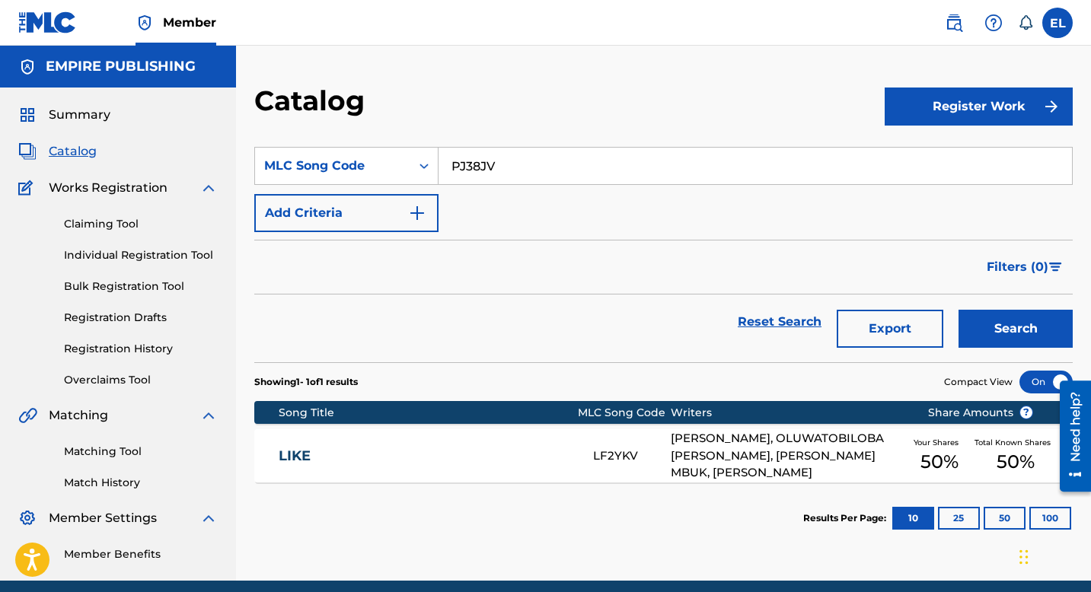
click at [1006, 324] on button "Search" at bounding box center [1016, 329] width 114 height 38
click at [439, 440] on div "POKO PJ38JV JOHN KWESI DOSUNMU-MENSAH, OLUWATOBILOBA DANIEL ANIDUGBE Your Share…" at bounding box center [663, 455] width 819 height 53
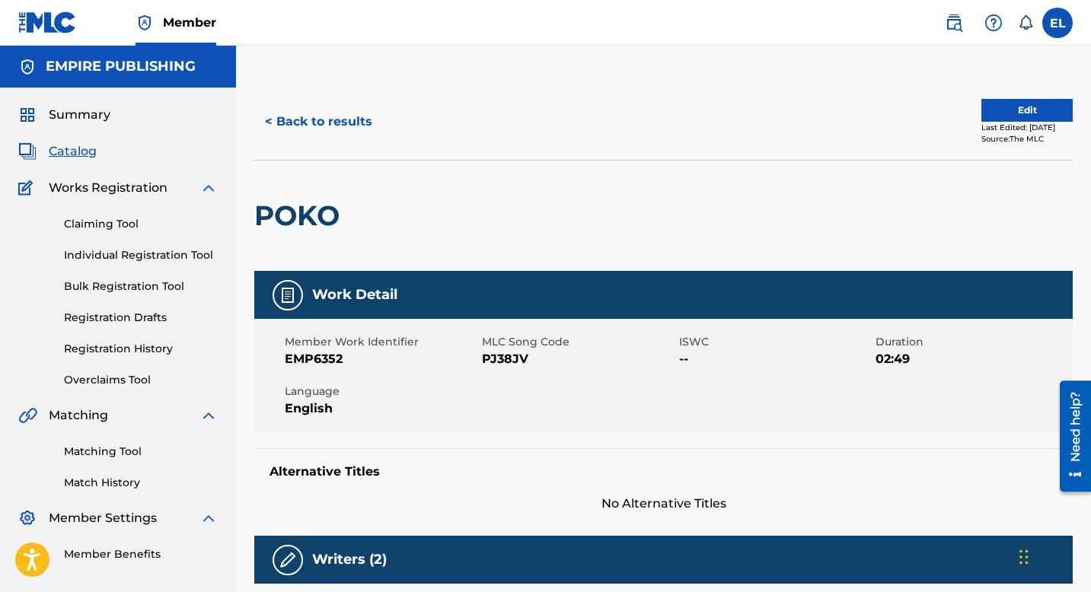
click at [319, 117] on button "< Back to results" at bounding box center [318, 122] width 129 height 38
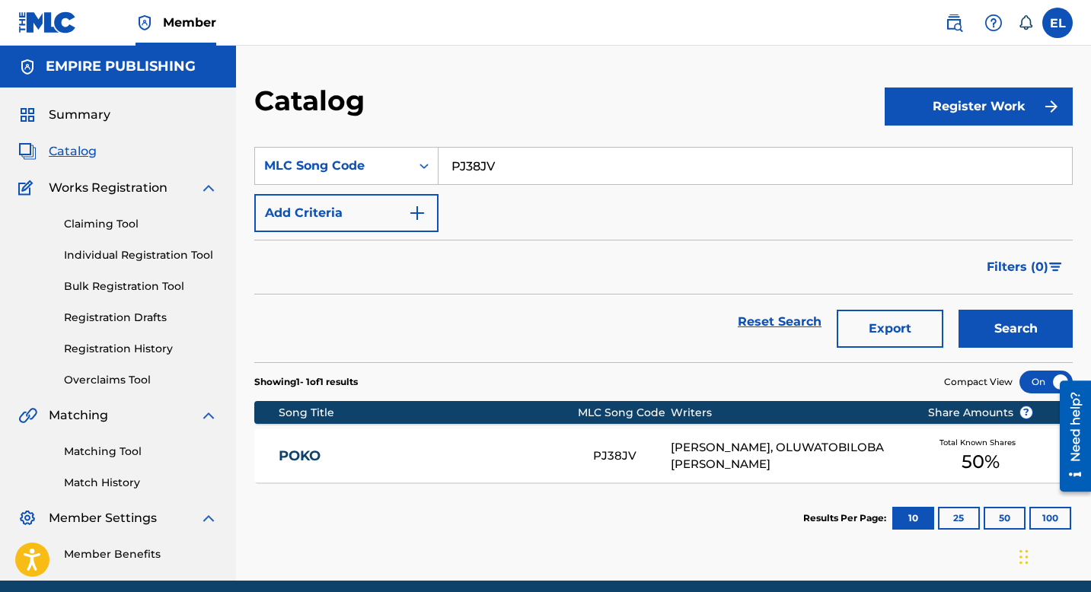
click at [510, 170] on input "PJ38JV" at bounding box center [756, 166] width 634 height 37
paste input "JVBOIQ"
type input "JVBOIQ"
click at [1014, 343] on button "Search" at bounding box center [1016, 329] width 114 height 38
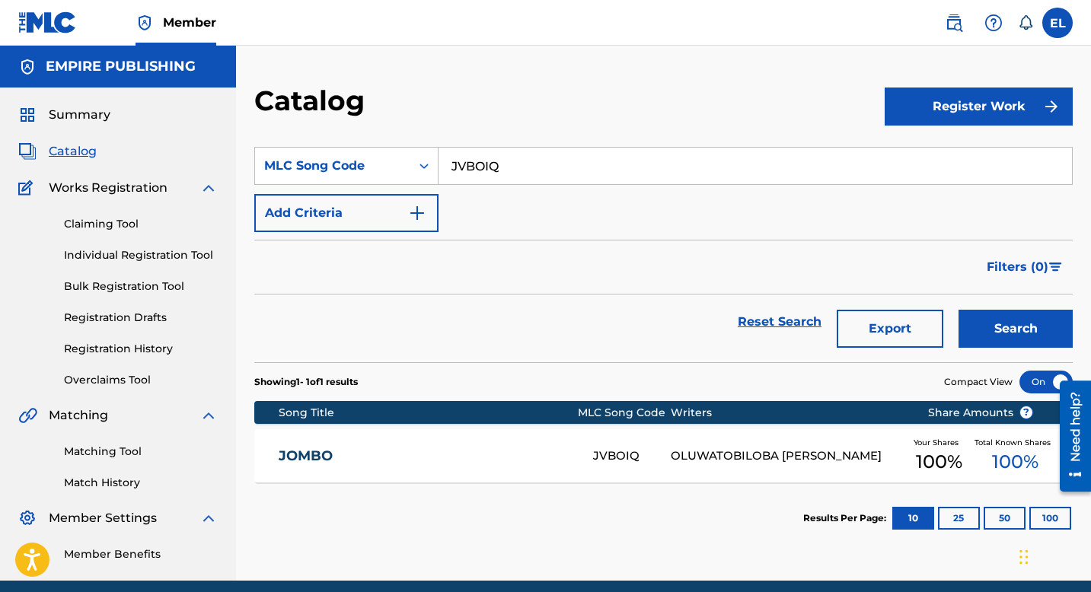
click at [521, 449] on link "JOMBO" at bounding box center [426, 457] width 294 height 18
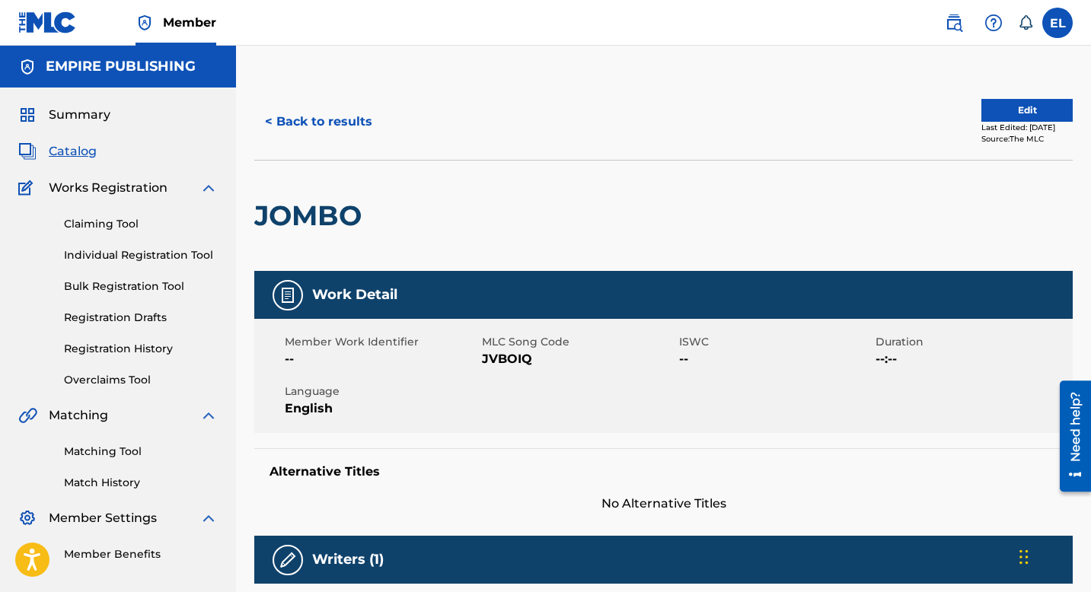
click at [73, 152] on span "Catalog" at bounding box center [73, 151] width 48 height 18
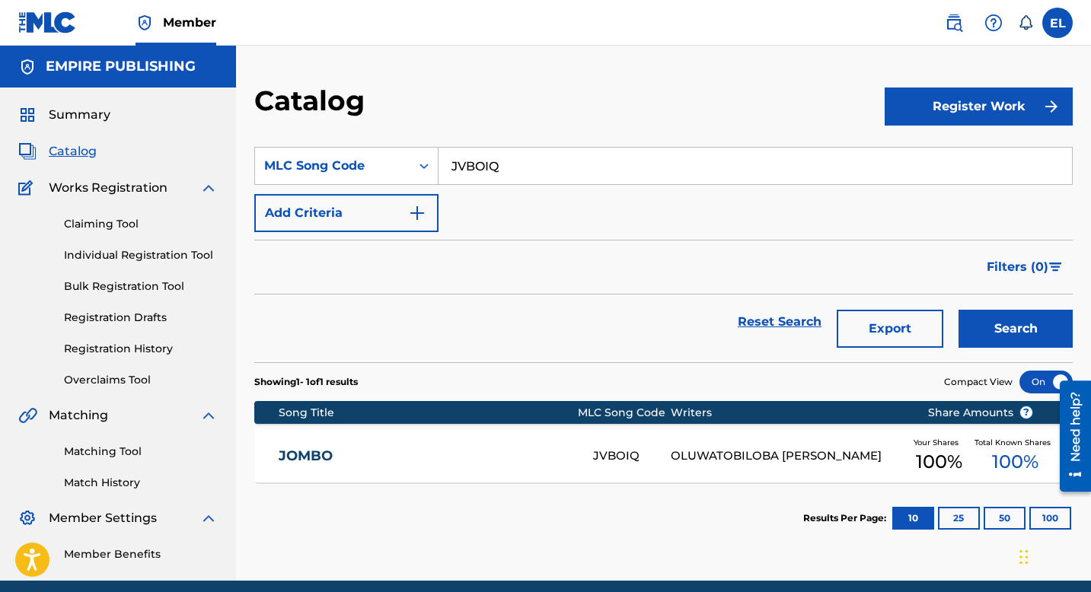
click at [503, 165] on input "JVBOIQ" at bounding box center [756, 166] width 634 height 37
paste input "CB9OLS"
type input "CB9OLS"
click at [1045, 327] on button "Search" at bounding box center [1016, 329] width 114 height 38
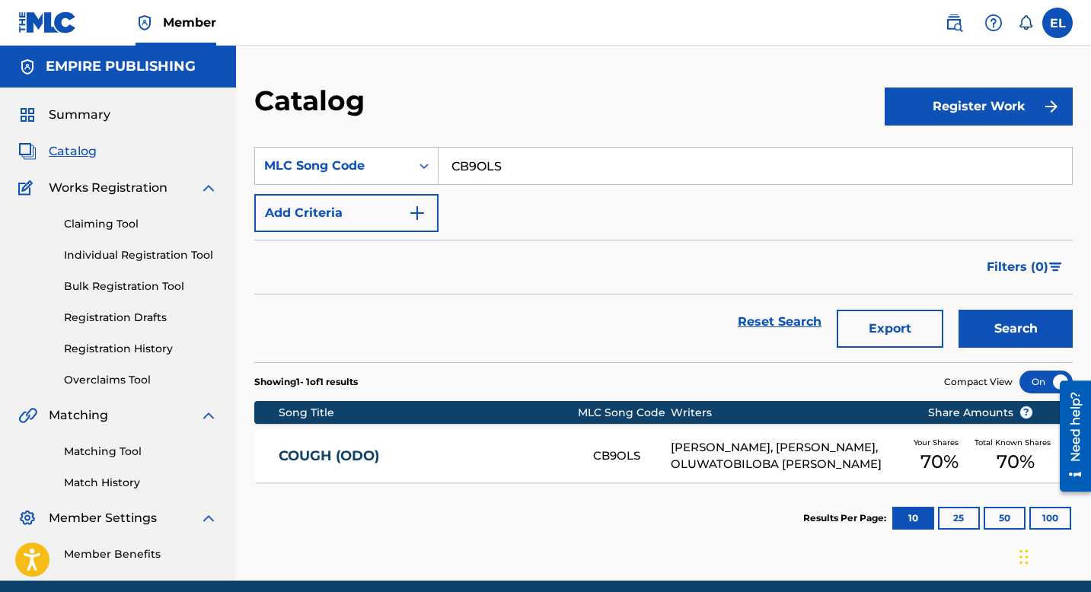
click at [499, 443] on div "COUGH (ODO) CB9OLS KEYZ PHIL, MARCEL AKUNWATA, OLUWATOBILOBA DANIEL ANIDUGBE Yo…" at bounding box center [663, 455] width 819 height 53
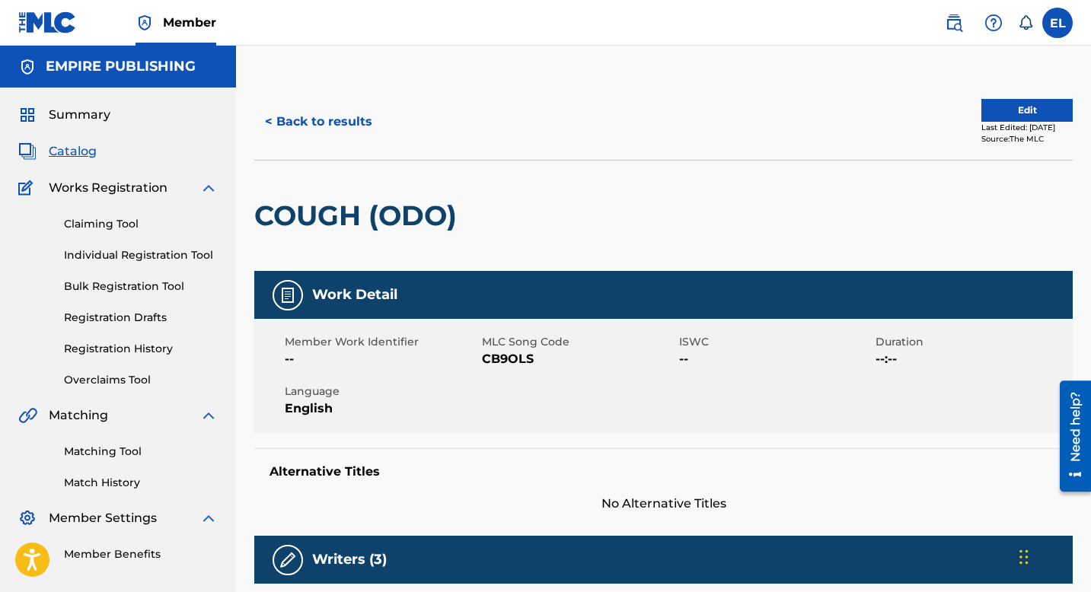
click at [75, 151] on span "Catalog" at bounding box center [73, 151] width 48 height 18
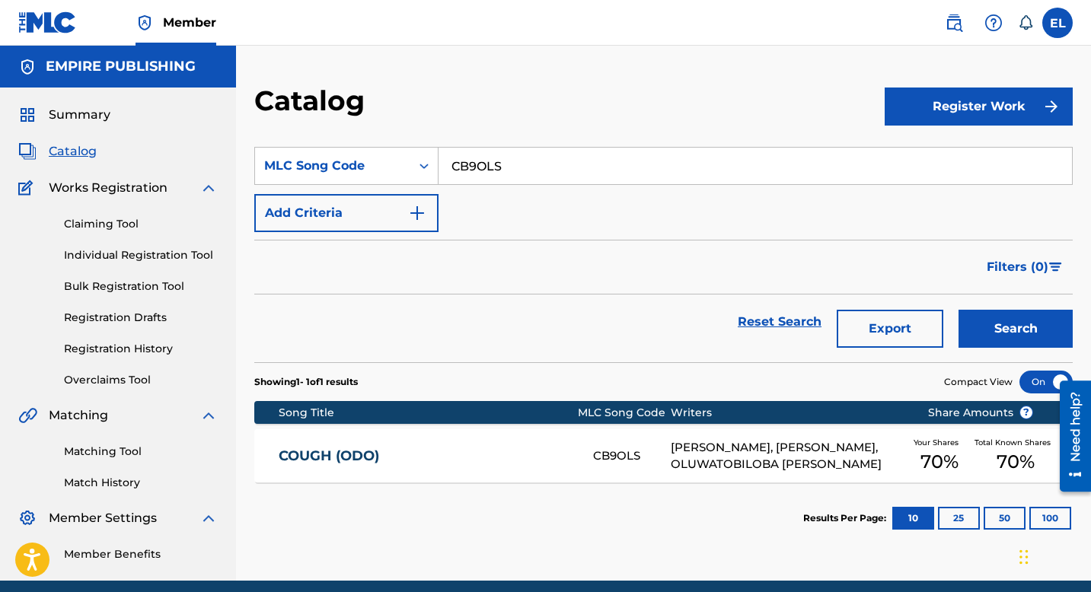
click at [448, 162] on input "CB9OLS" at bounding box center [756, 166] width 634 height 37
paste input "DVCNCR"
type input "DVCNCR"
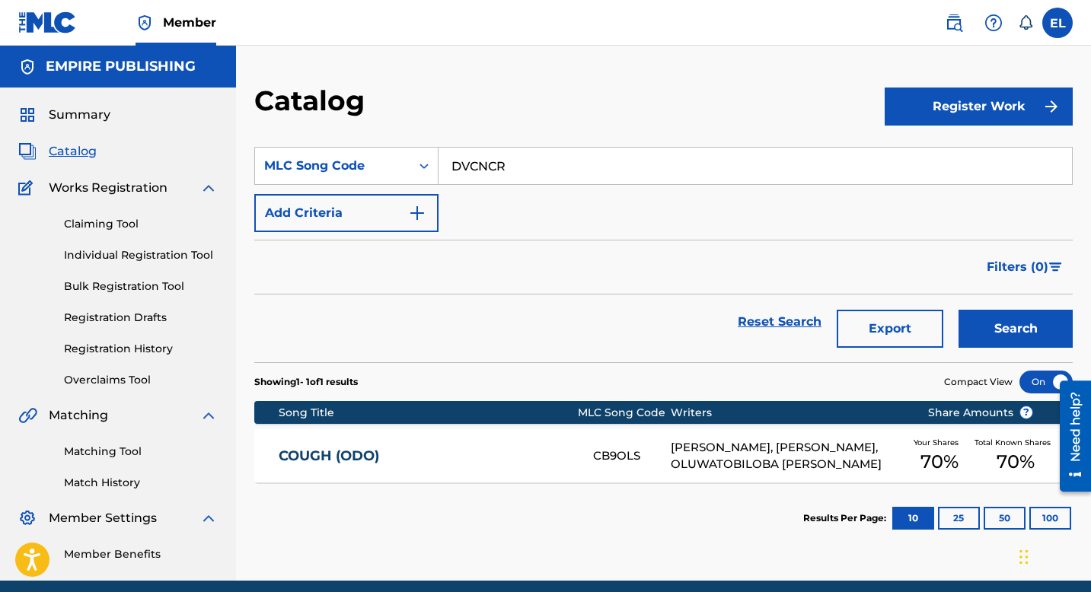
click at [1009, 319] on button "Search" at bounding box center [1016, 329] width 114 height 38
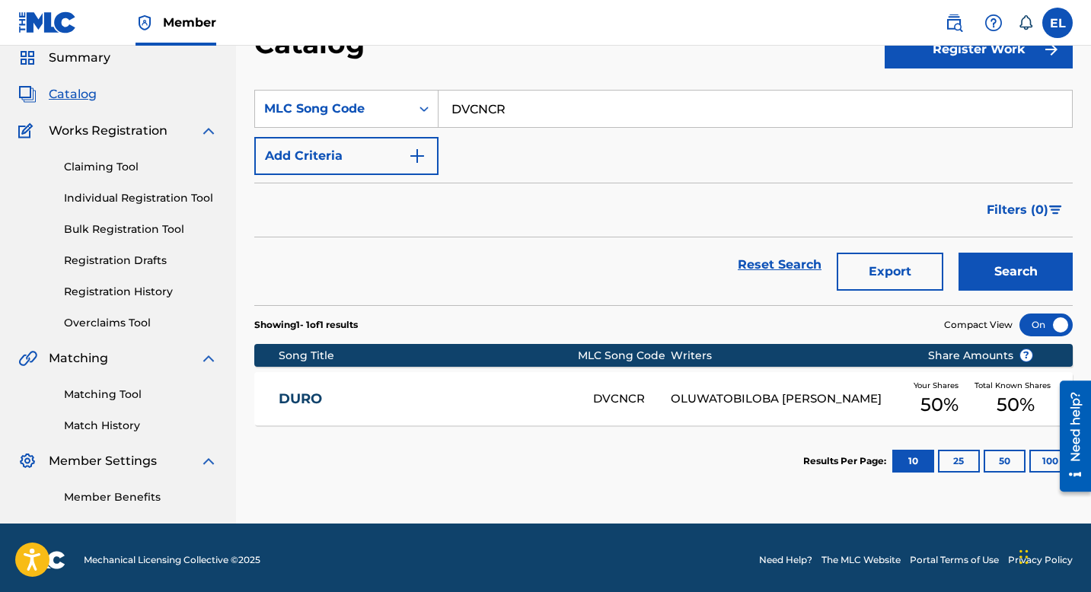
scroll to position [62, 0]
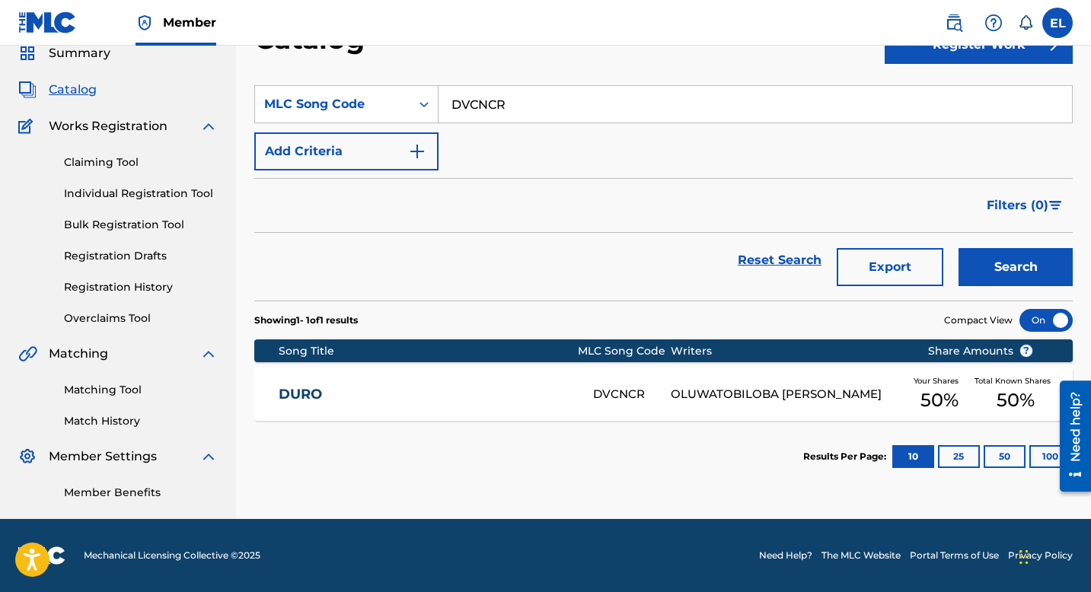
click at [391, 377] on div "DURO DVCNCR OLUWATOBILOBA DANIEL ANIDUGBE Your Shares 50 % Total Known Shares 5…" at bounding box center [663, 394] width 819 height 53
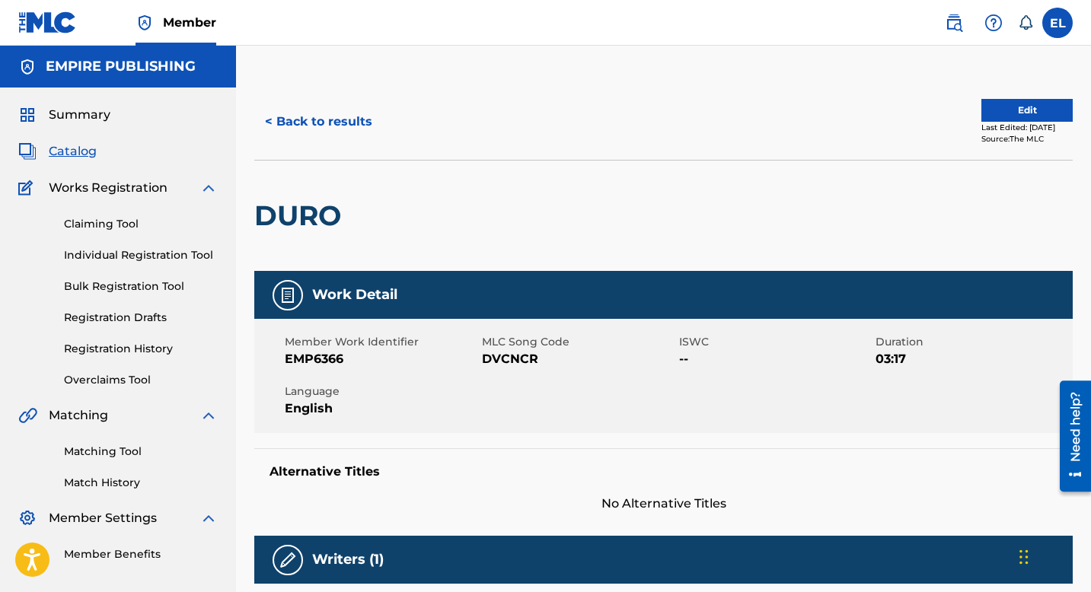
click at [81, 148] on span "Catalog" at bounding box center [73, 151] width 48 height 18
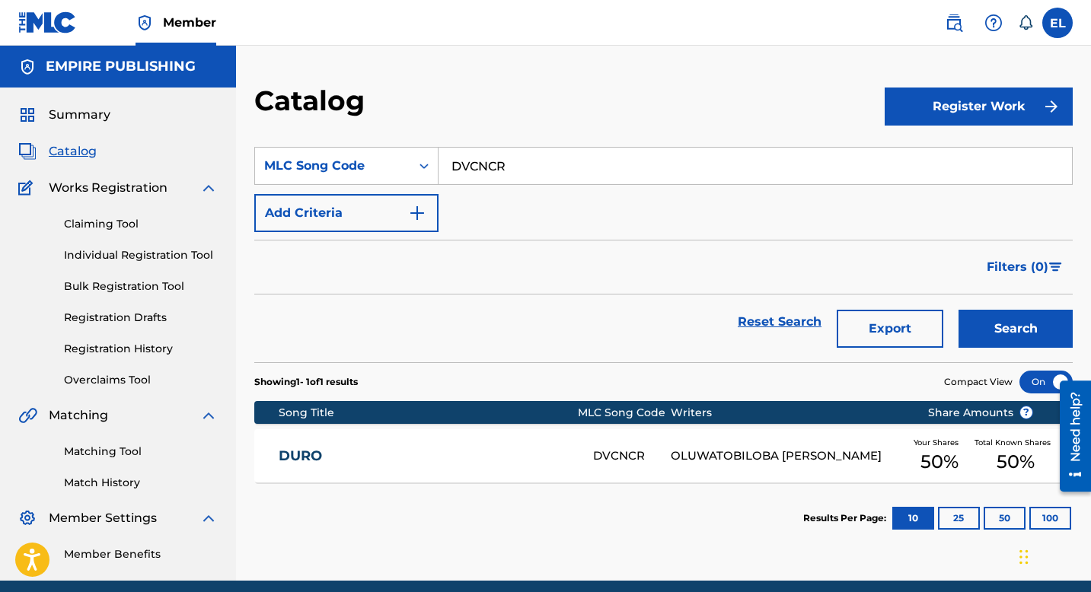
click at [487, 164] on input "DVCNCR" at bounding box center [756, 166] width 634 height 37
paste input "S97BMT"
type input "S97BMT"
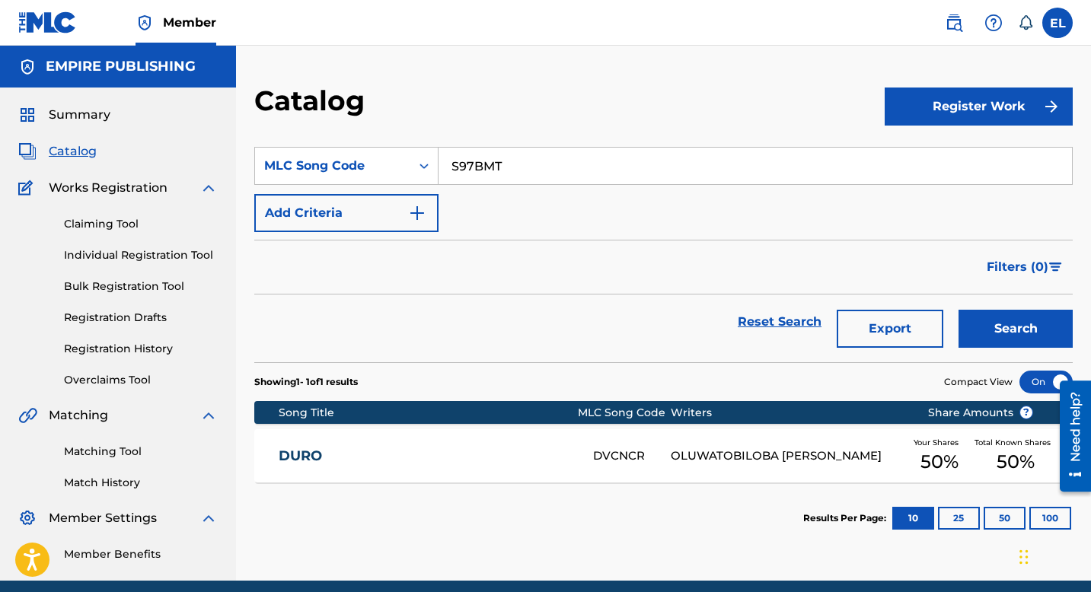
click at [1010, 332] on button "Search" at bounding box center [1016, 329] width 114 height 38
click at [495, 450] on link "SHOW YOU OFF" at bounding box center [426, 457] width 294 height 18
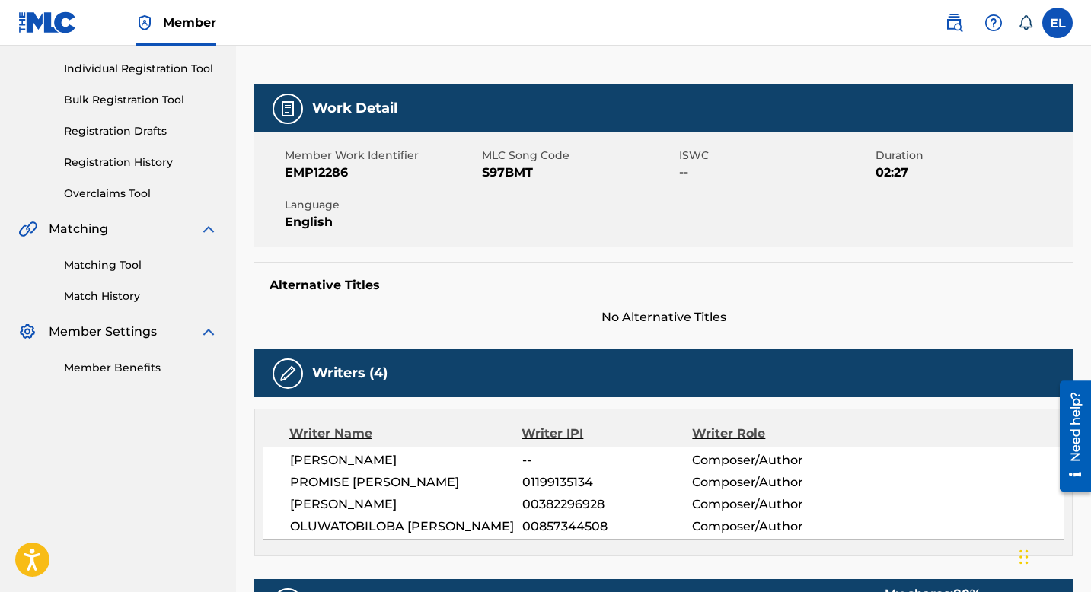
scroll to position [148, 0]
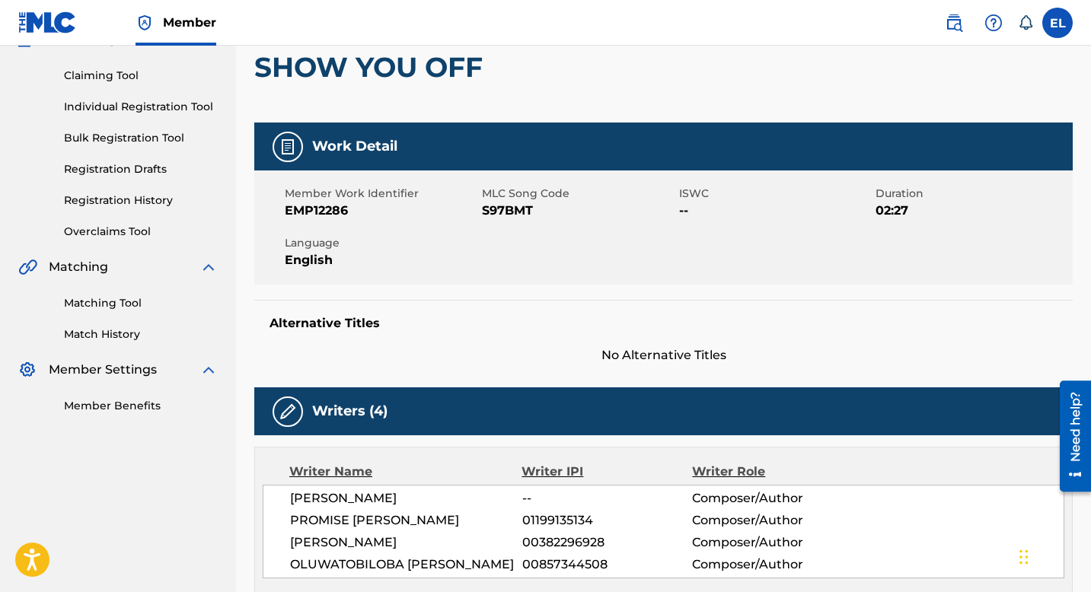
drag, startPoint x: 533, startPoint y: 208, endPoint x: 518, endPoint y: 212, distance: 15.7
click at [531, 209] on span "S97BMT" at bounding box center [578, 211] width 193 height 18
click at [518, 212] on span "S97BMT" at bounding box center [578, 211] width 193 height 18
copy span "S97BMT"
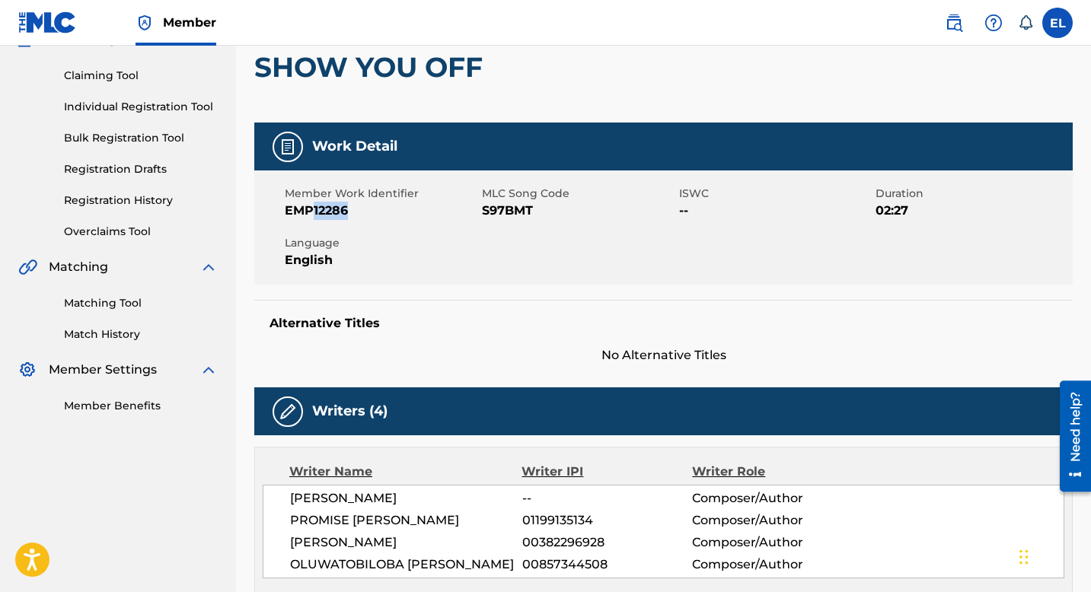
drag, startPoint x: 311, startPoint y: 210, endPoint x: 373, endPoint y: 214, distance: 61.8
click at [373, 214] on span "EMP12286" at bounding box center [381, 211] width 193 height 18
copy span "12286"
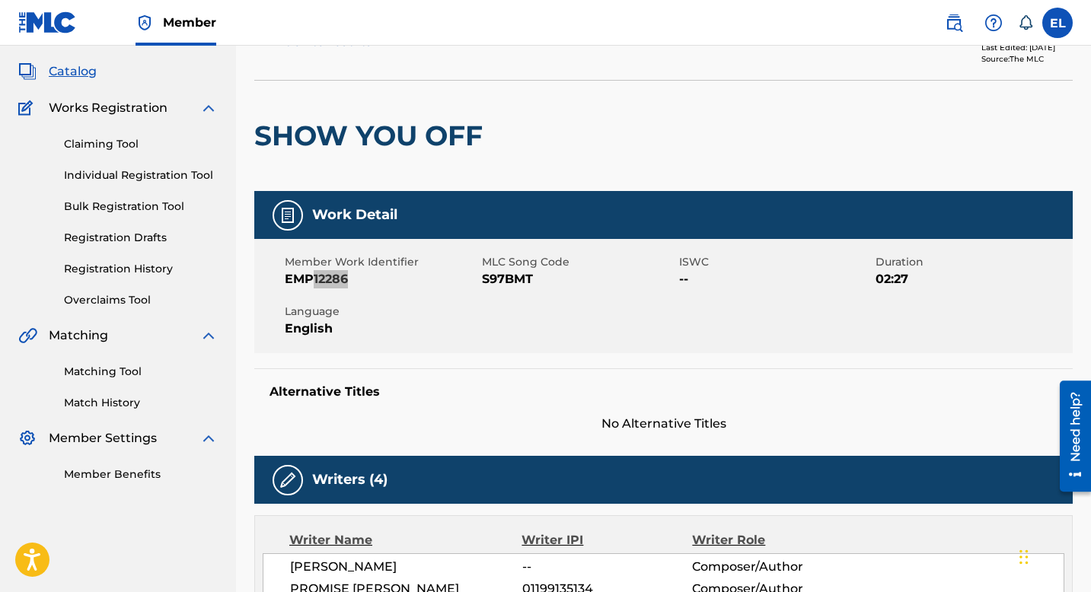
scroll to position [0, 0]
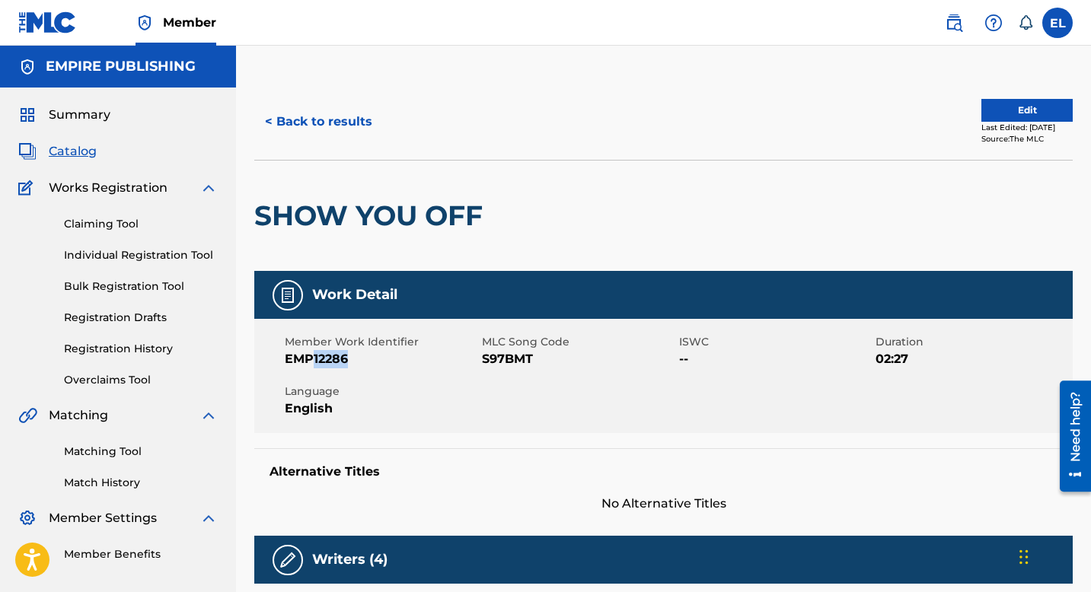
click at [81, 153] on span "Catalog" at bounding box center [73, 151] width 48 height 18
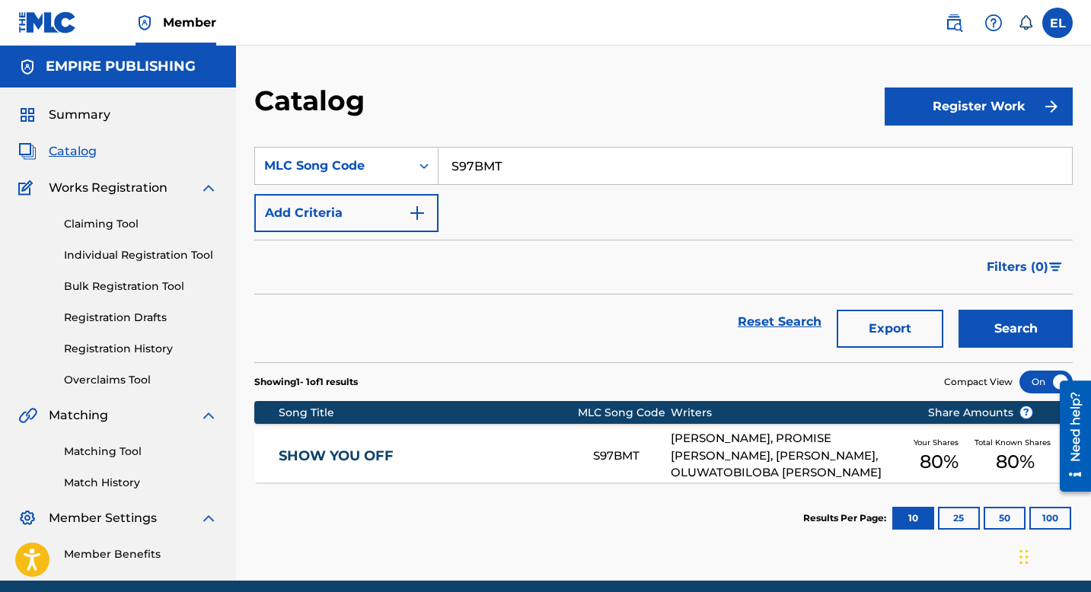
click at [519, 163] on input "S97BMT" at bounding box center [756, 166] width 634 height 37
paste input "W44ZNH"
type input "W44ZNH"
click at [991, 334] on button "Search" at bounding box center [1016, 329] width 114 height 38
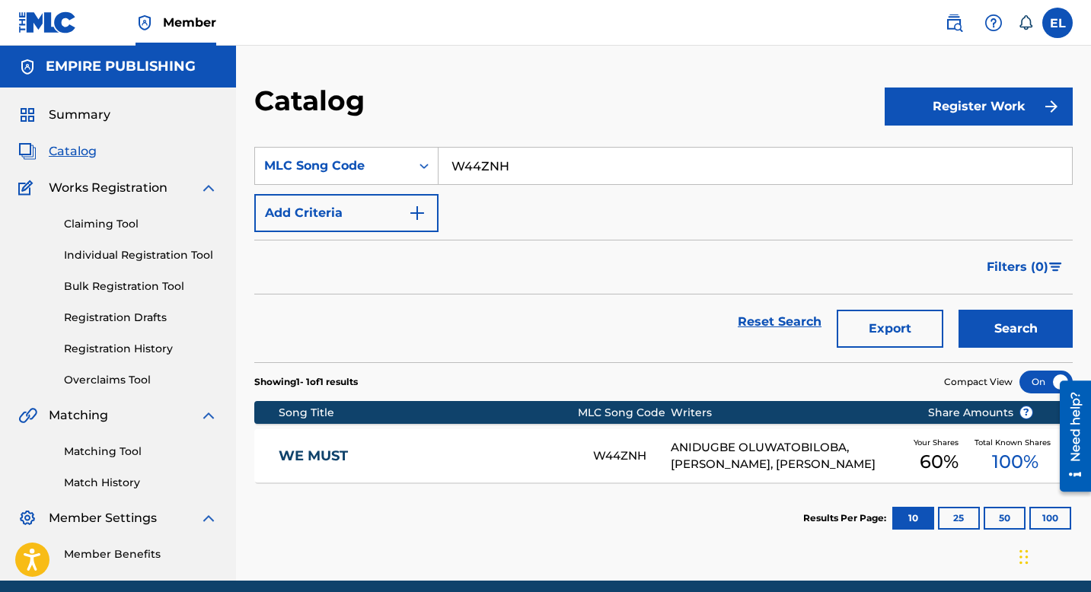
click at [497, 448] on link "WE MUST" at bounding box center [426, 457] width 294 height 18
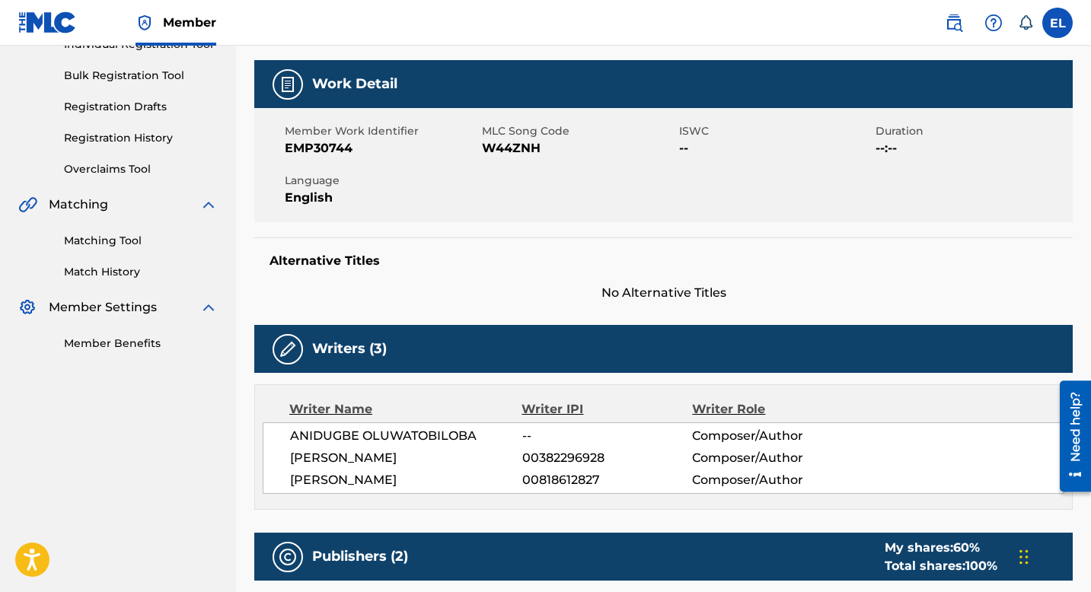
scroll to position [179, 0]
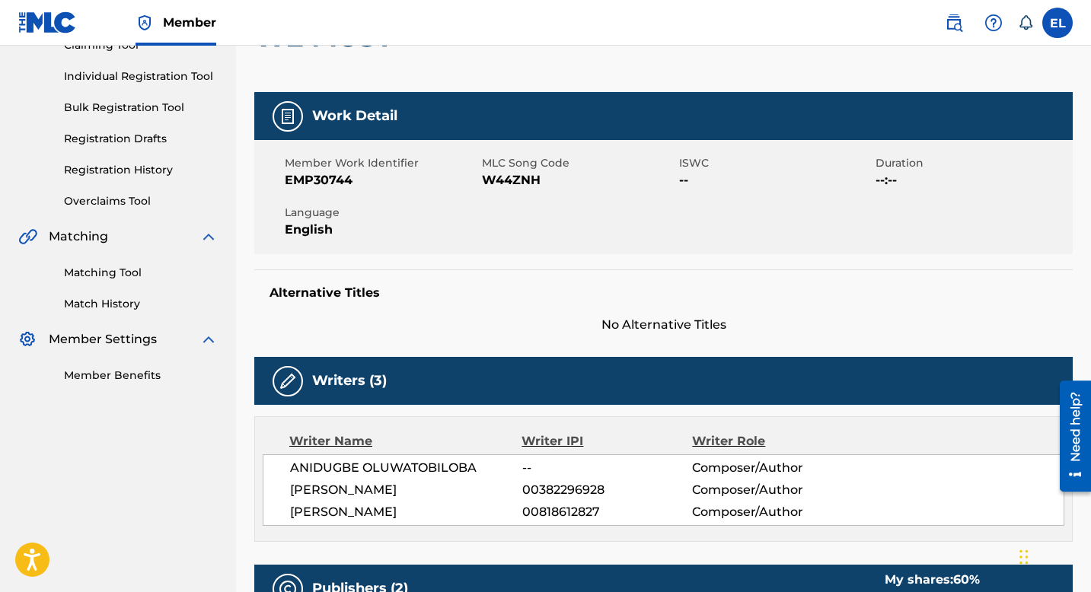
click at [318, 172] on span "EMP30744" at bounding box center [381, 180] width 193 height 18
drag, startPoint x: 318, startPoint y: 177, endPoint x: 365, endPoint y: 181, distance: 47.4
click at [365, 181] on span "EMP30744" at bounding box center [381, 180] width 193 height 18
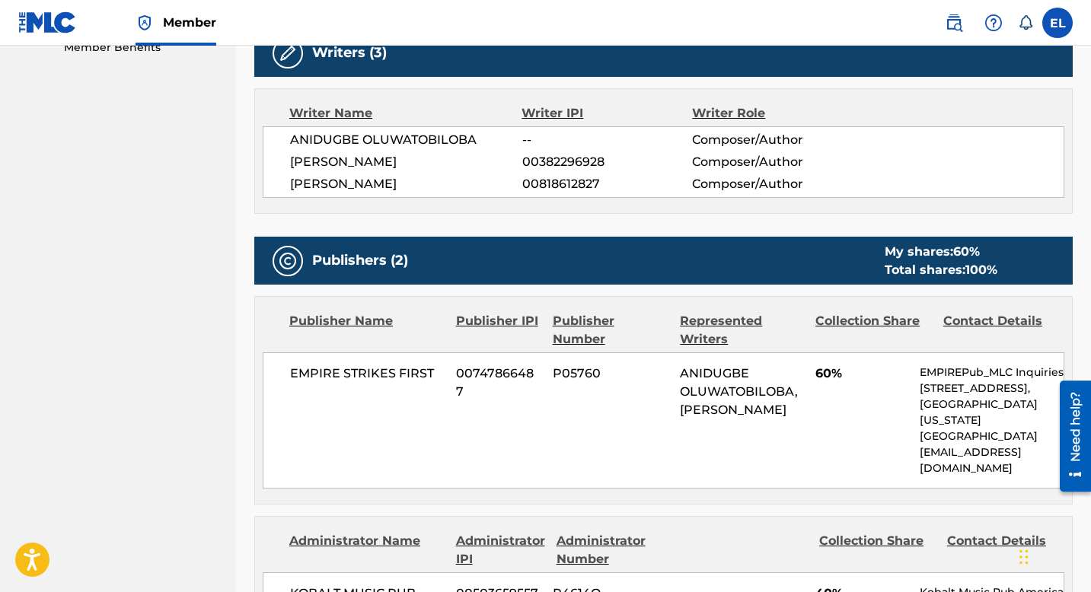
scroll to position [0, 0]
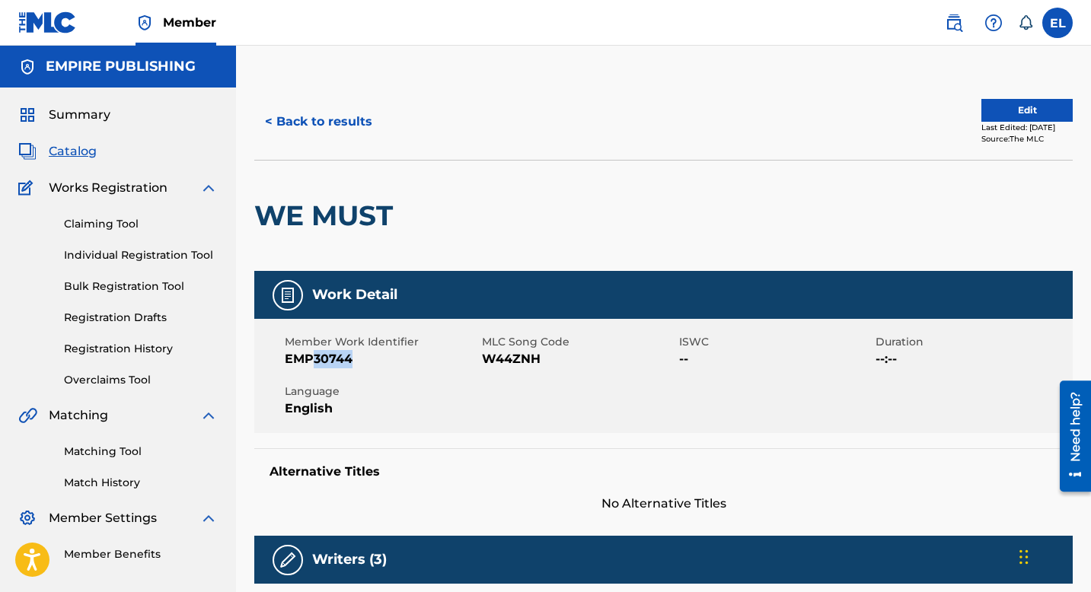
click at [85, 154] on span "Catalog" at bounding box center [73, 151] width 48 height 18
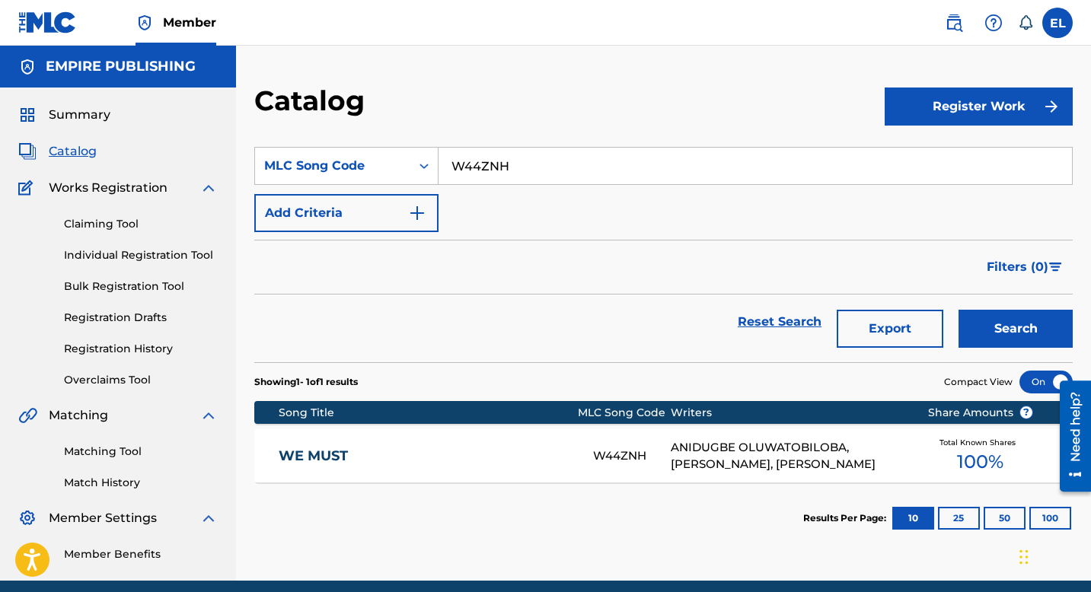
click at [490, 155] on input "W44ZNH" at bounding box center [756, 166] width 634 height 37
drag, startPoint x: 490, startPoint y: 155, endPoint x: 455, endPoint y: 161, distance: 34.8
click at [489, 155] on input "W44ZNH" at bounding box center [756, 166] width 634 height 37
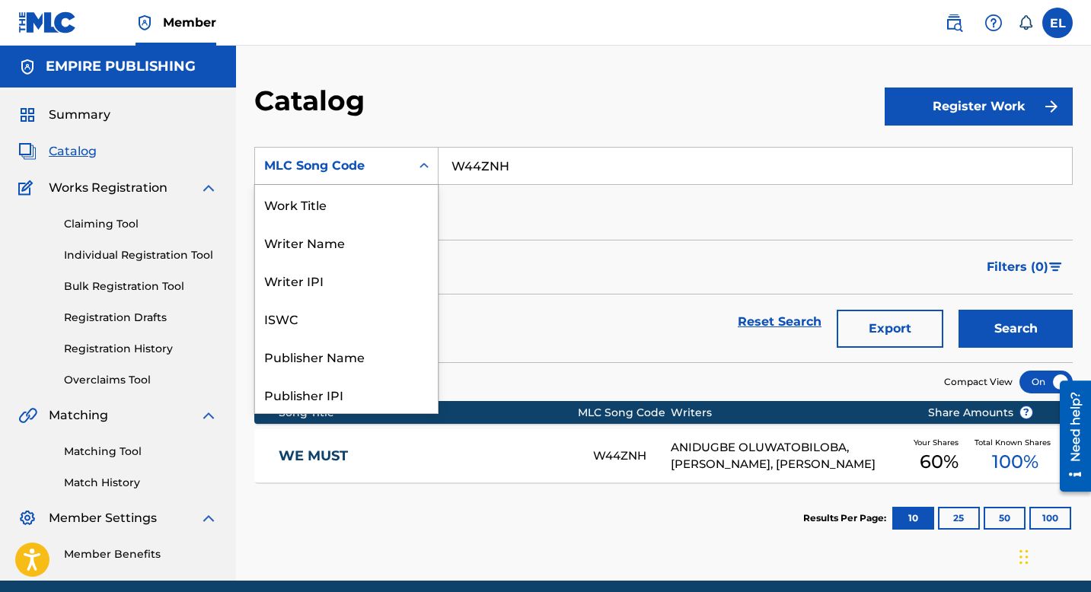
click at [410, 166] on div "Search Form" at bounding box center [423, 165] width 27 height 27
click at [366, 211] on div "Work Title" at bounding box center [346, 204] width 183 height 38
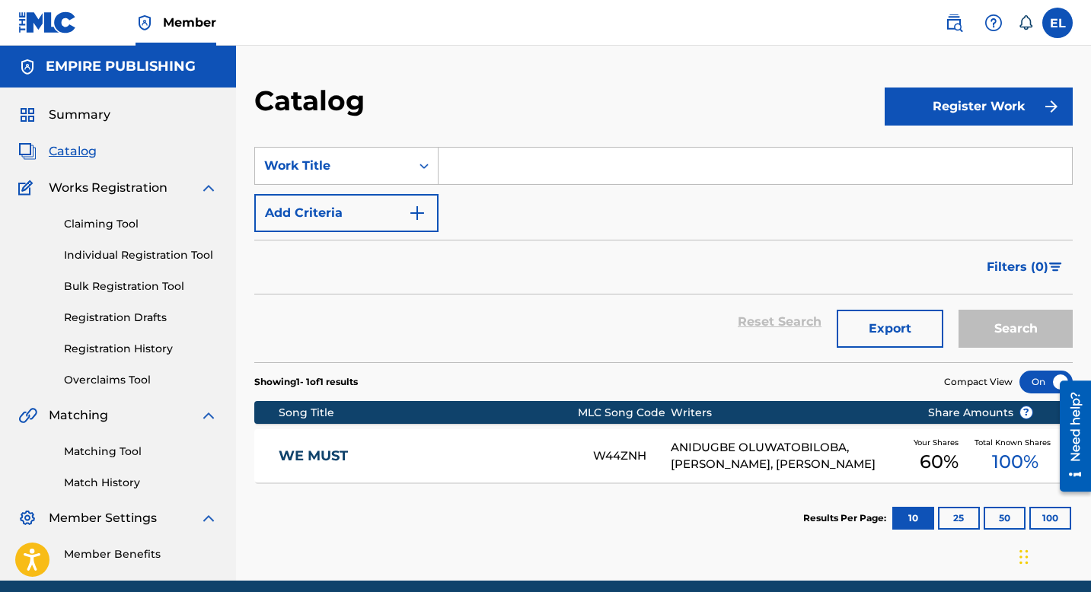
click at [501, 170] on input "Search Form" at bounding box center [756, 166] width 634 height 37
paste input "One Day"
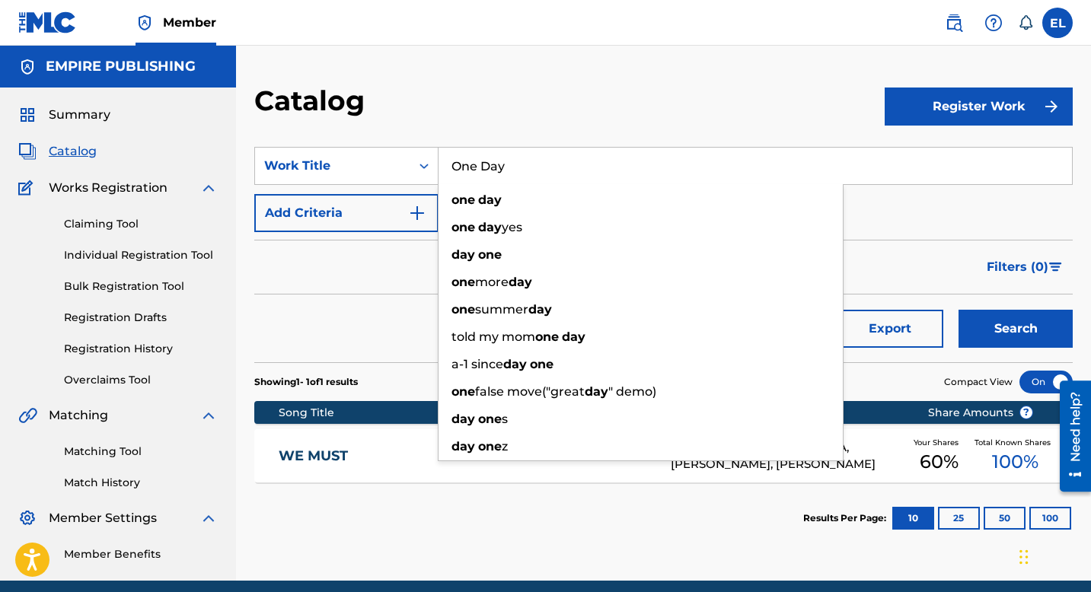
type input "One Day"
click at [1007, 330] on button "Search" at bounding box center [1016, 329] width 114 height 38
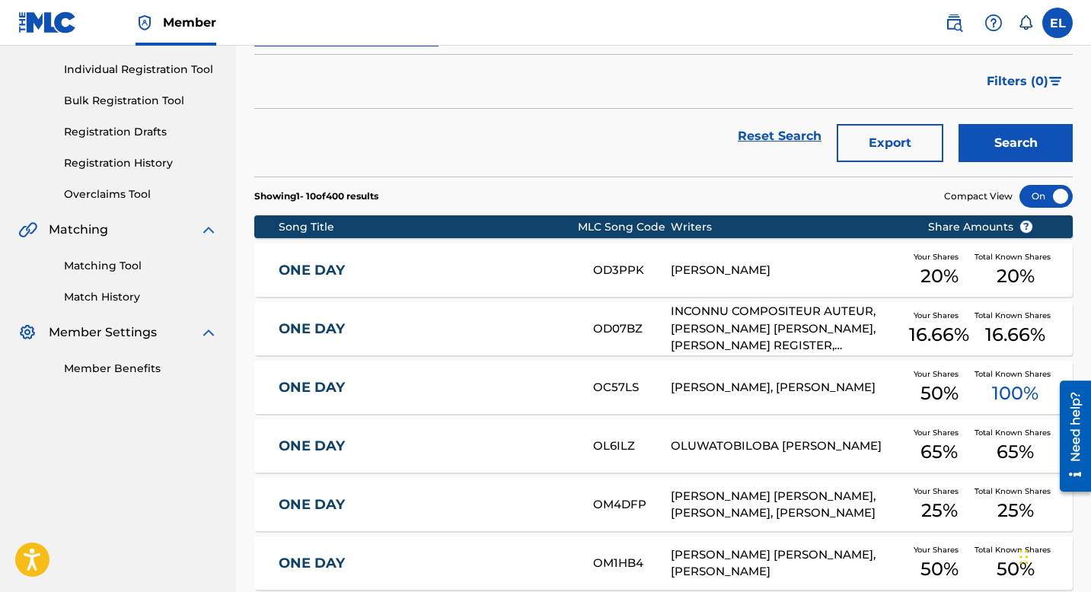
scroll to position [247, 0]
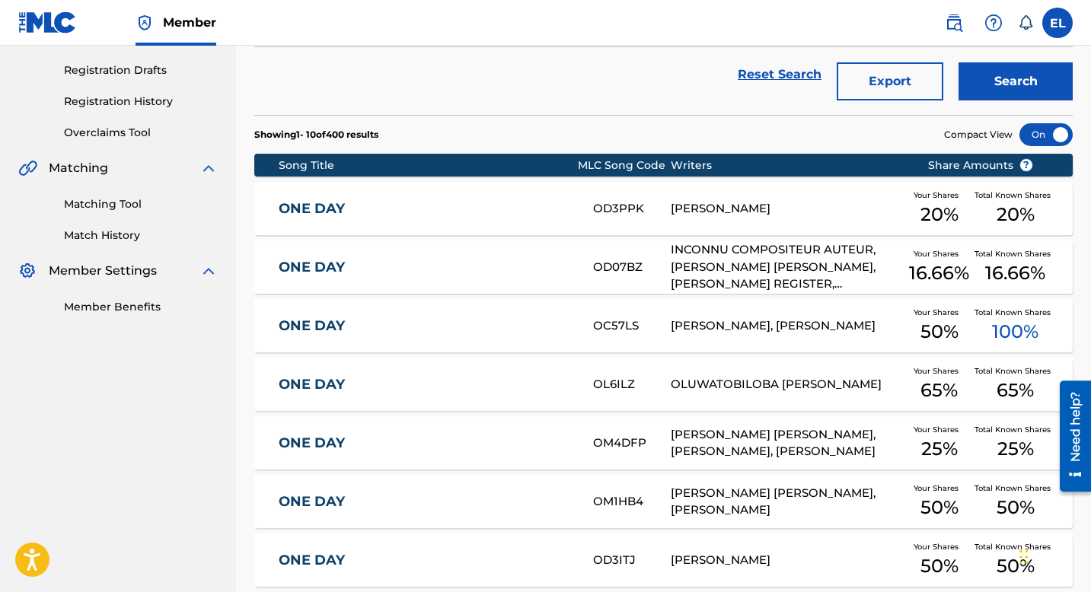
click at [306, 386] on link "ONE DAY" at bounding box center [426, 385] width 294 height 18
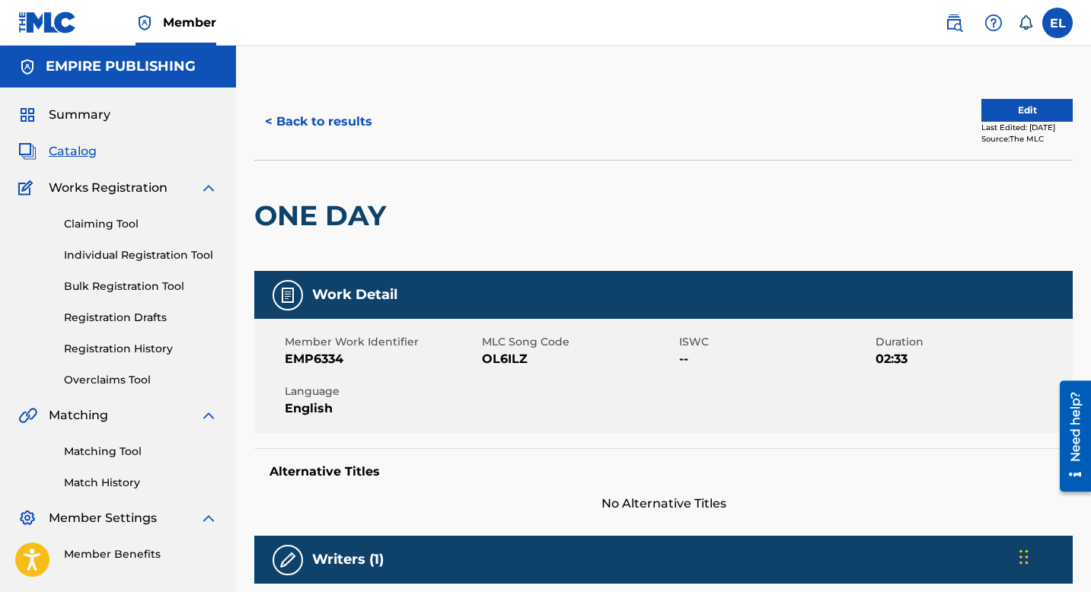
click at [502, 355] on span "OL6ILZ" at bounding box center [578, 359] width 193 height 18
click at [84, 154] on span "Catalog" at bounding box center [73, 151] width 48 height 18
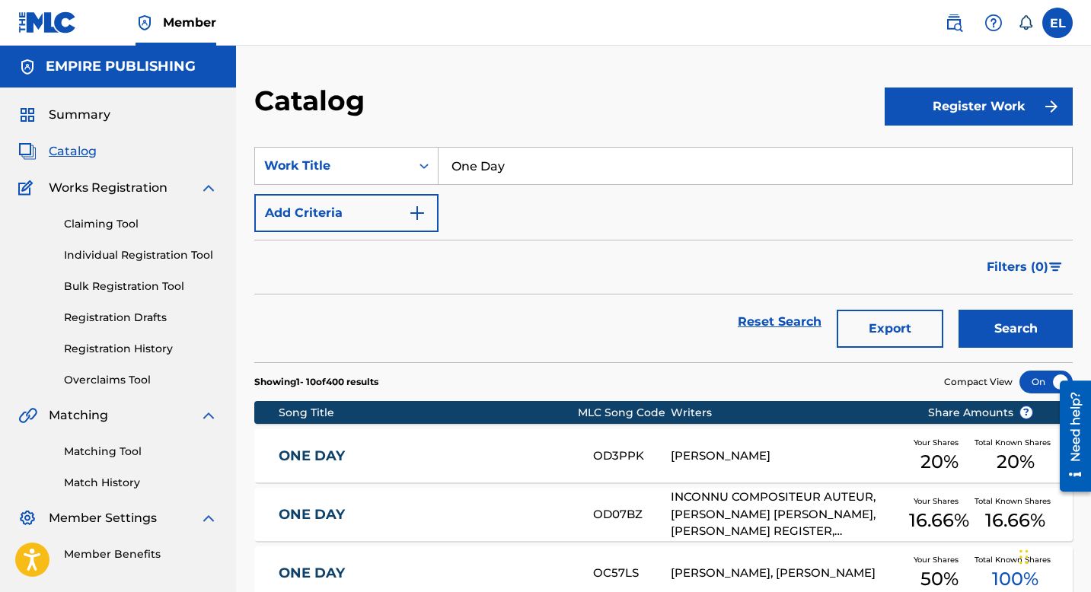
drag, startPoint x: 709, startPoint y: 168, endPoint x: 698, endPoint y: 168, distance: 10.7
click at [708, 168] on input "One Day" at bounding box center [756, 166] width 634 height 37
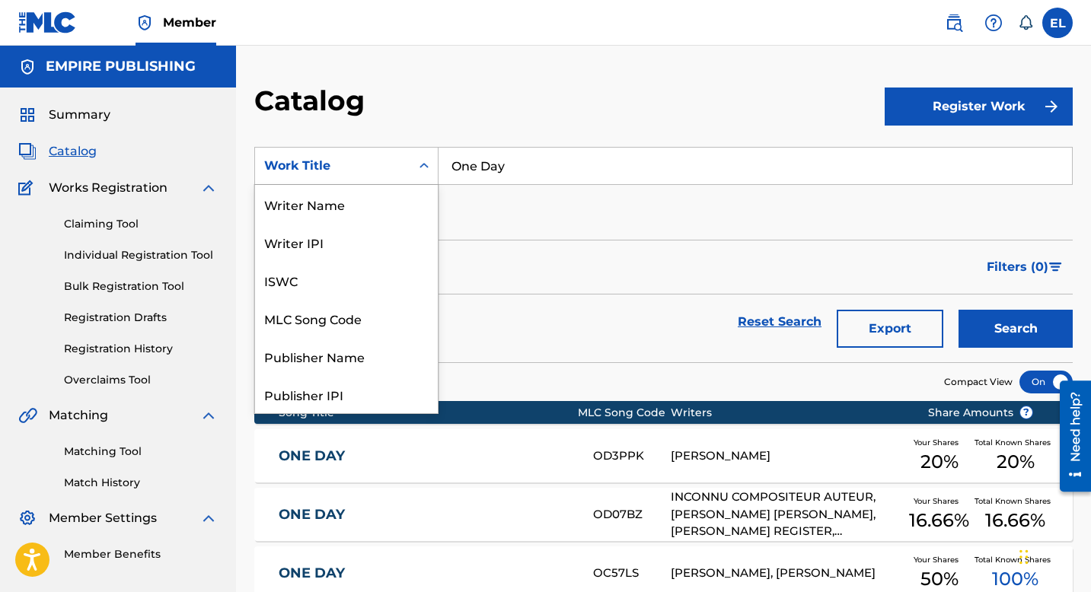
click at [416, 163] on icon "Search Form" at bounding box center [423, 165] width 15 height 15
drag, startPoint x: 373, startPoint y: 308, endPoint x: 380, endPoint y: 296, distance: 14.0
click at [372, 308] on div "MLC Song Code" at bounding box center [346, 318] width 183 height 38
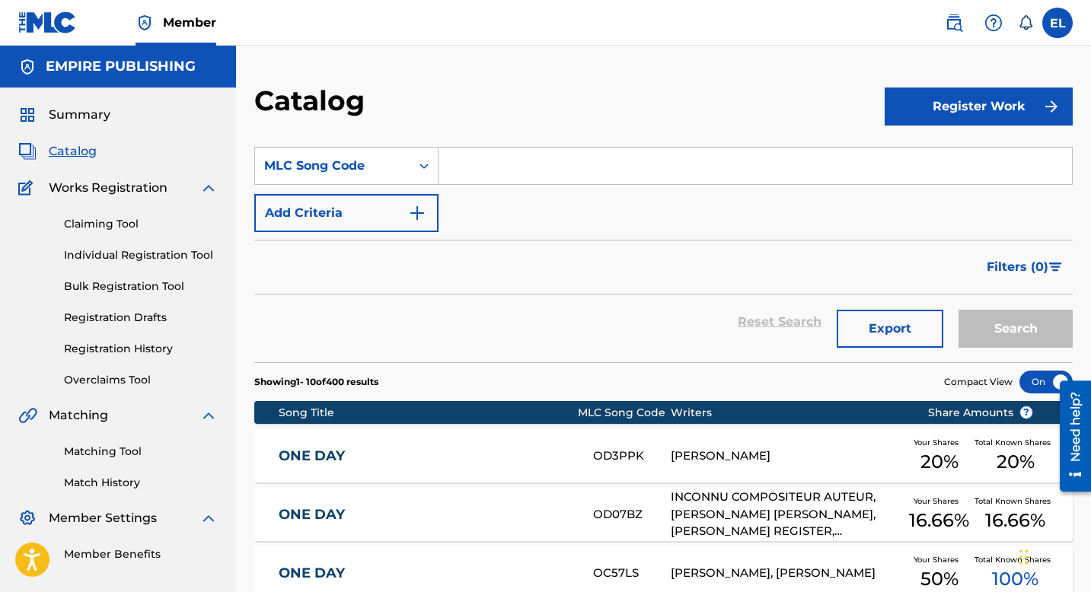
click at [529, 166] on input "Search Form" at bounding box center [756, 166] width 634 height 37
paste input "TD7SPM"
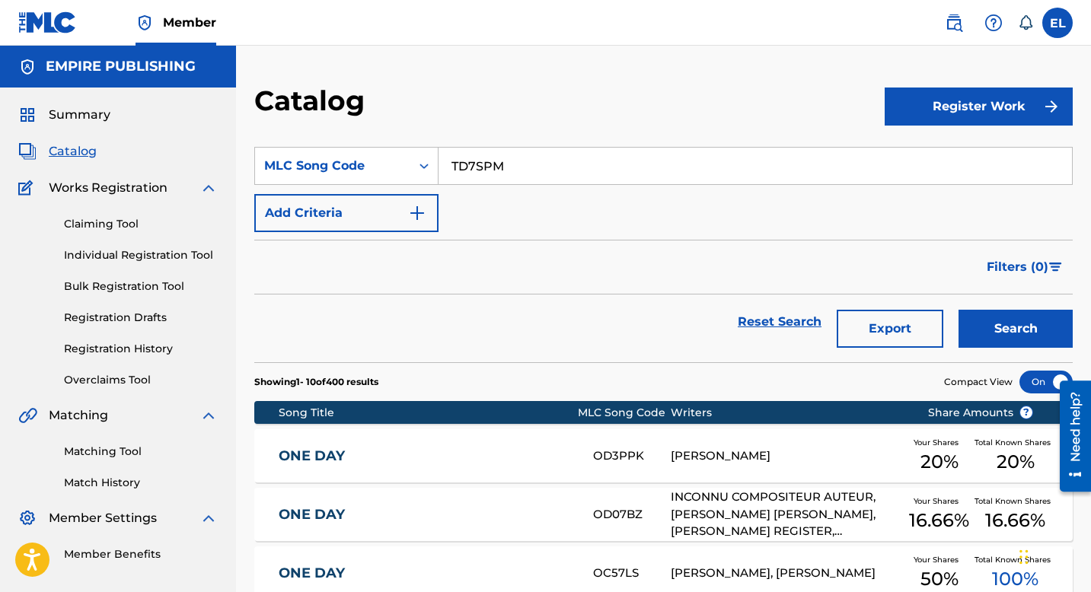
type input "TD7SPM"
click at [983, 325] on button "Search" at bounding box center [1016, 329] width 114 height 38
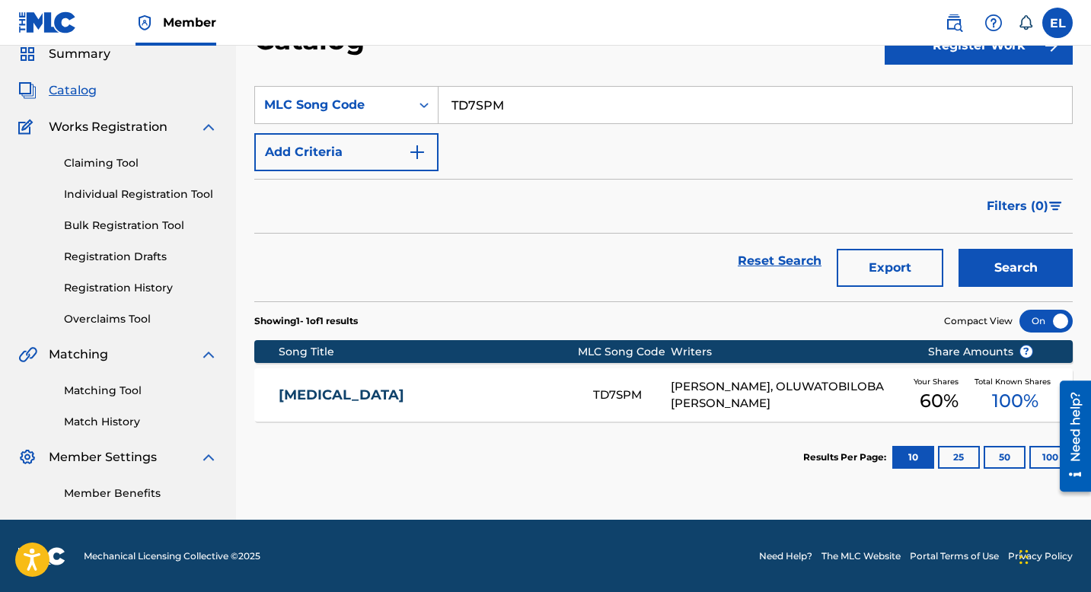
scroll to position [62, 0]
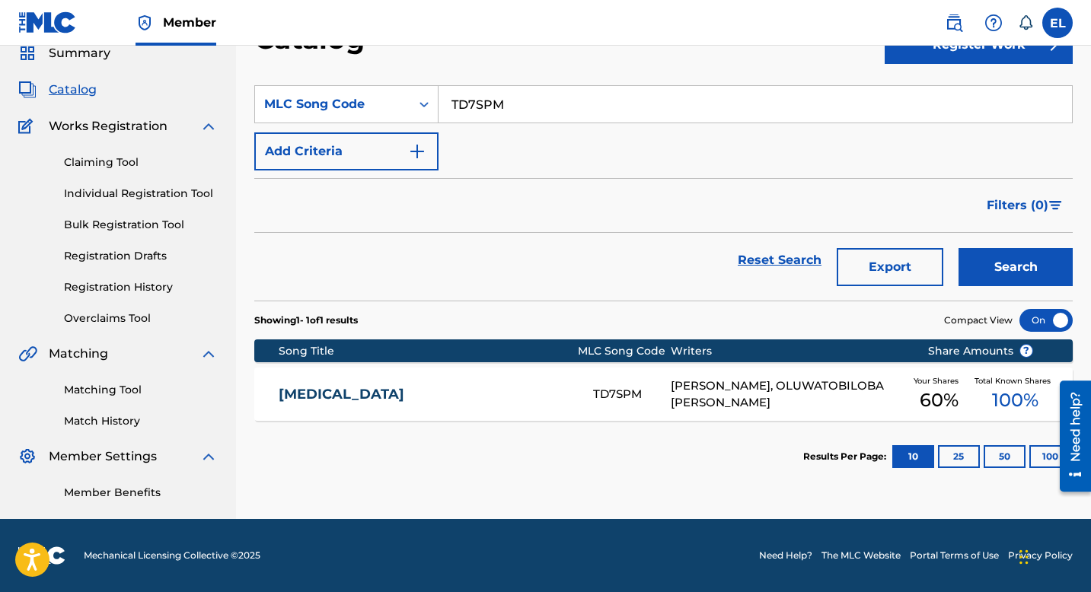
click at [479, 394] on link "TOBI" at bounding box center [426, 395] width 294 height 18
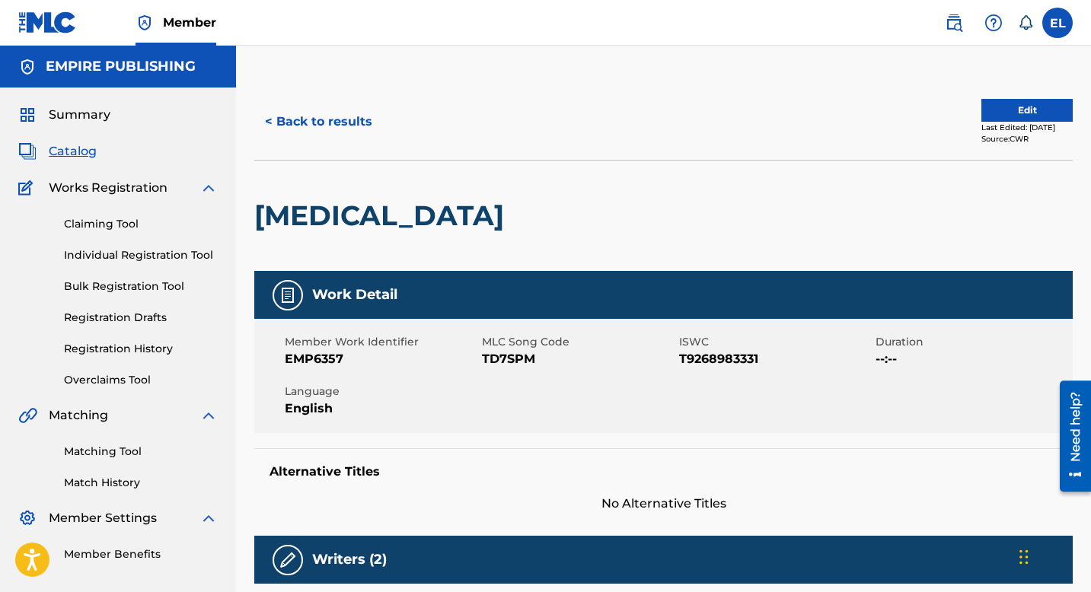
click at [318, 363] on span "EMP6357" at bounding box center [381, 359] width 193 height 18
drag, startPoint x: 310, startPoint y: 357, endPoint x: 364, endPoint y: 356, distance: 54.1
click at [364, 356] on span "EMP6357" at bounding box center [381, 359] width 193 height 18
click at [340, 120] on button "< Back to results" at bounding box center [318, 122] width 129 height 38
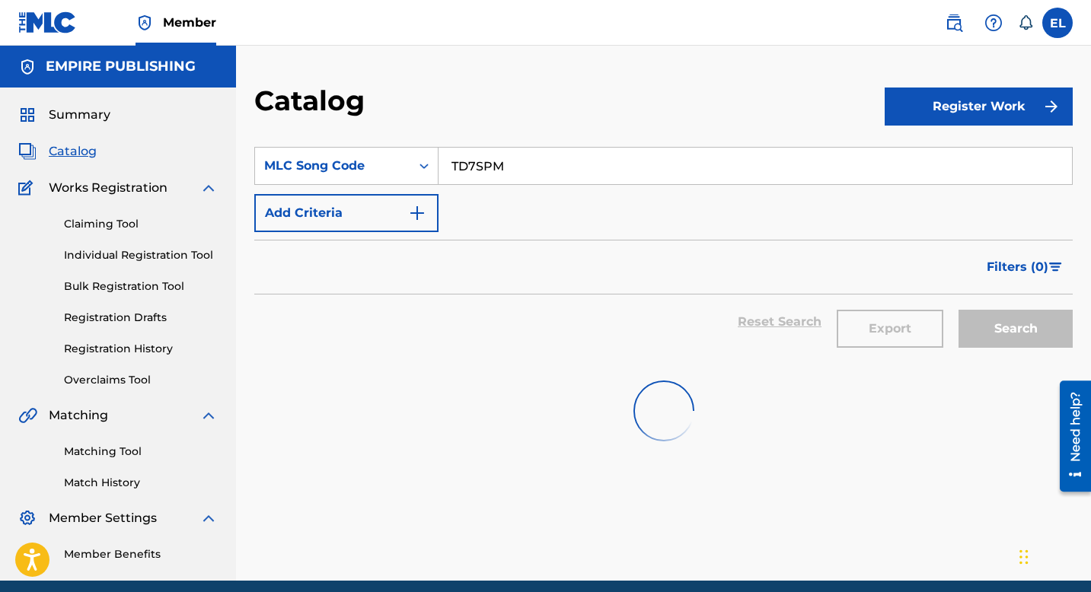
scroll to position [62, 0]
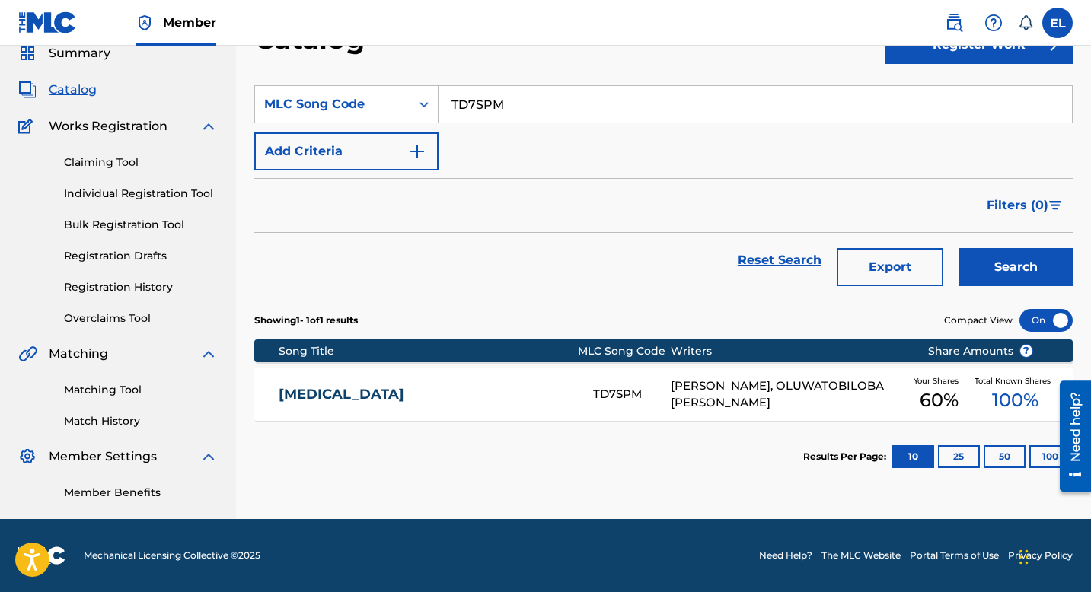
click at [530, 106] on input "TD7SPM" at bounding box center [756, 104] width 634 height 37
click at [530, 107] on input "TD7SPM" at bounding box center [756, 104] width 634 height 37
paste input "DB9BPH"
type input "DB9BPH"
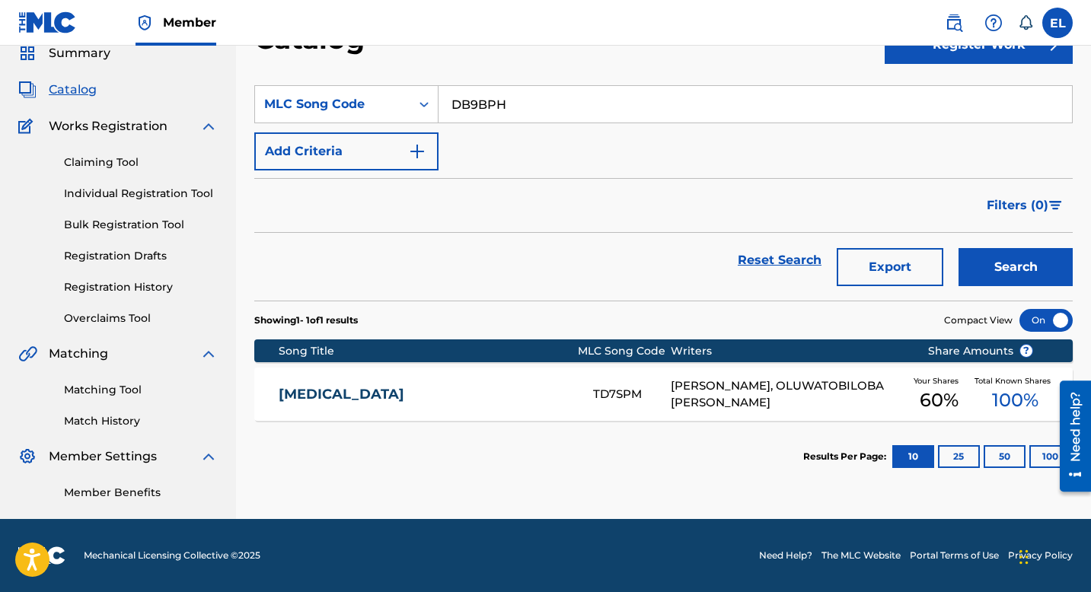
click at [1003, 260] on button "Search" at bounding box center [1016, 267] width 114 height 38
click at [330, 391] on link "DIRTY DAN" at bounding box center [426, 395] width 294 height 18
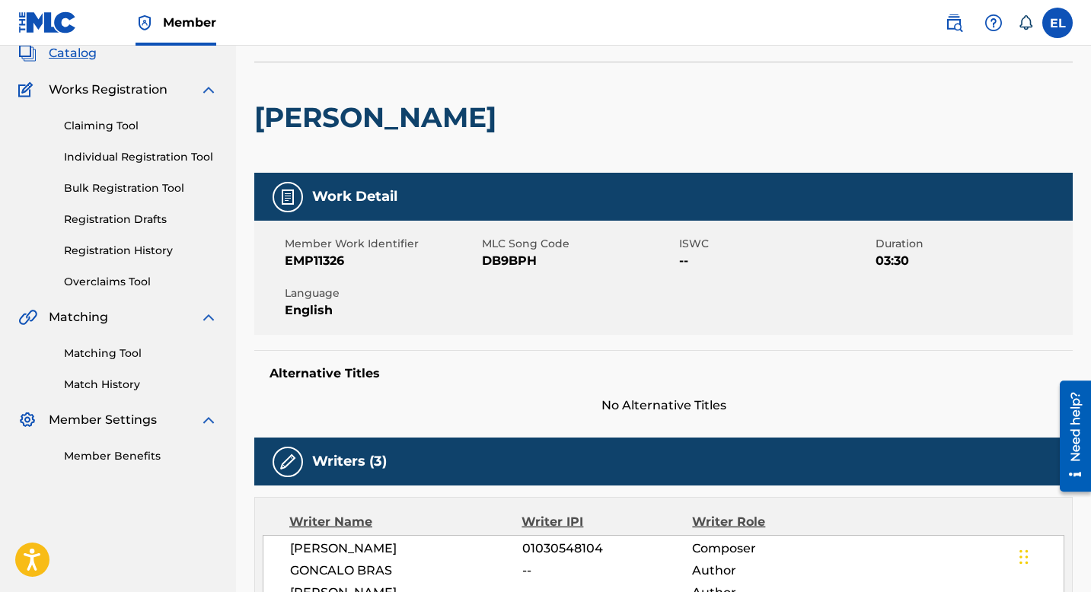
scroll to position [65, 0]
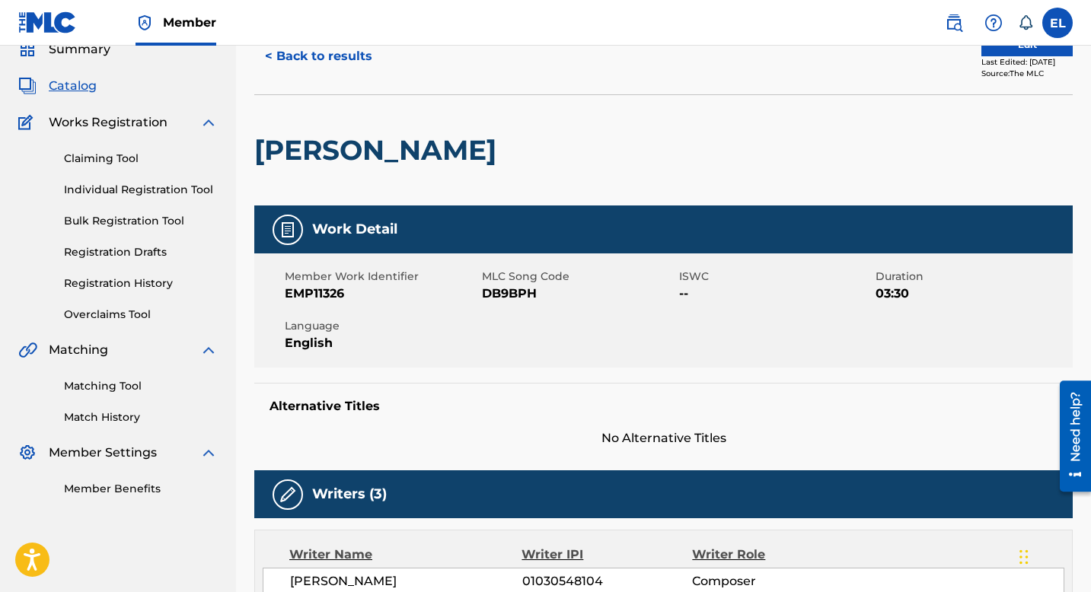
click at [324, 291] on span "EMP11326" at bounding box center [381, 294] width 193 height 18
drag, startPoint x: 313, startPoint y: 293, endPoint x: 356, endPoint y: 292, distance: 42.6
click at [356, 292] on span "EMP11326" at bounding box center [381, 294] width 193 height 18
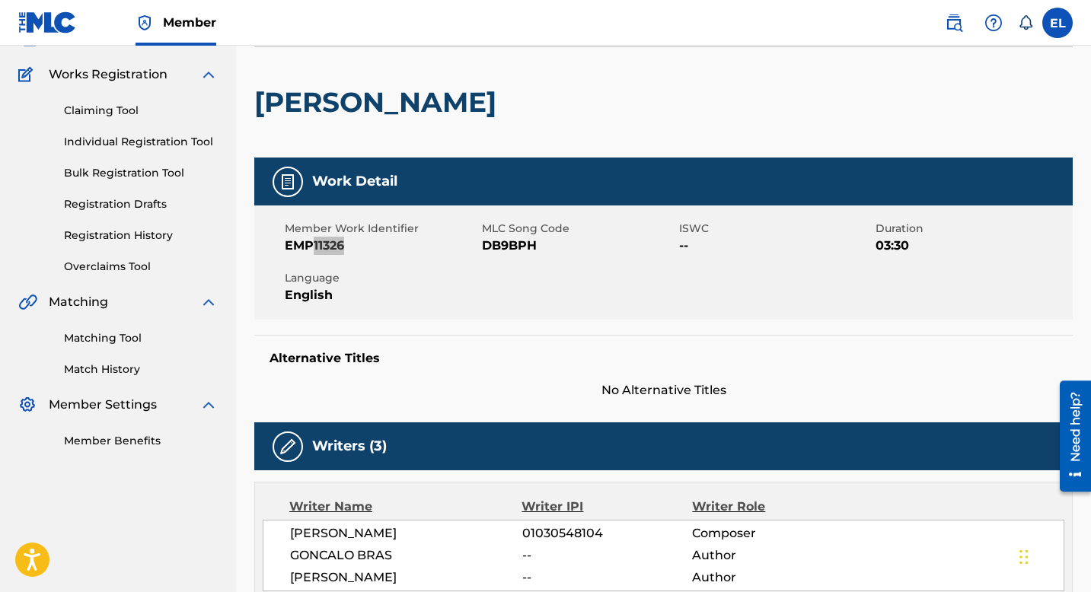
scroll to position [0, 0]
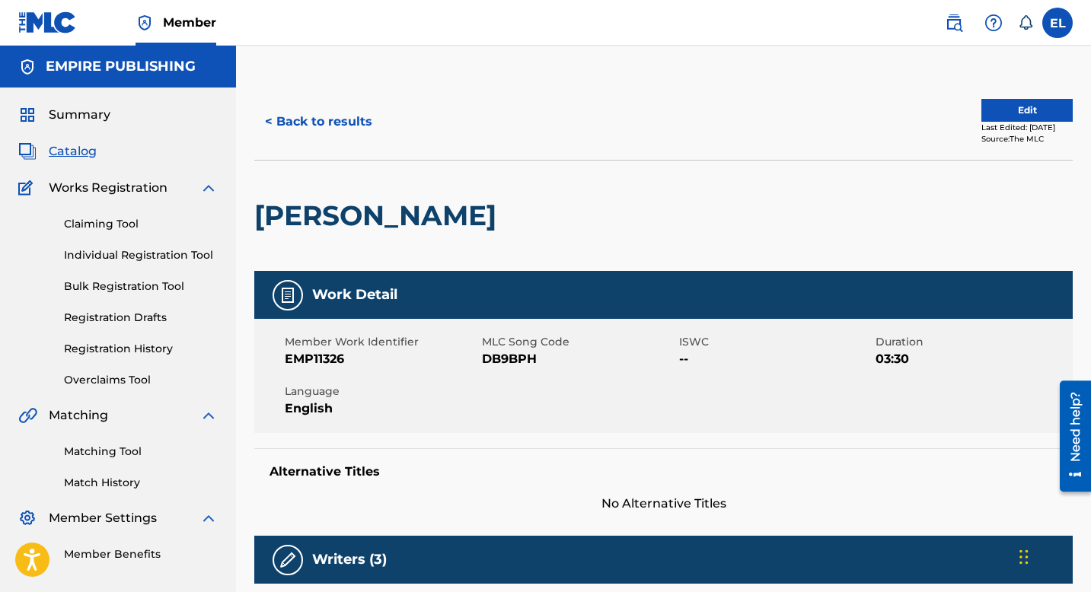
click at [345, 214] on h2 "DIRTY DAN" at bounding box center [379, 216] width 250 height 34
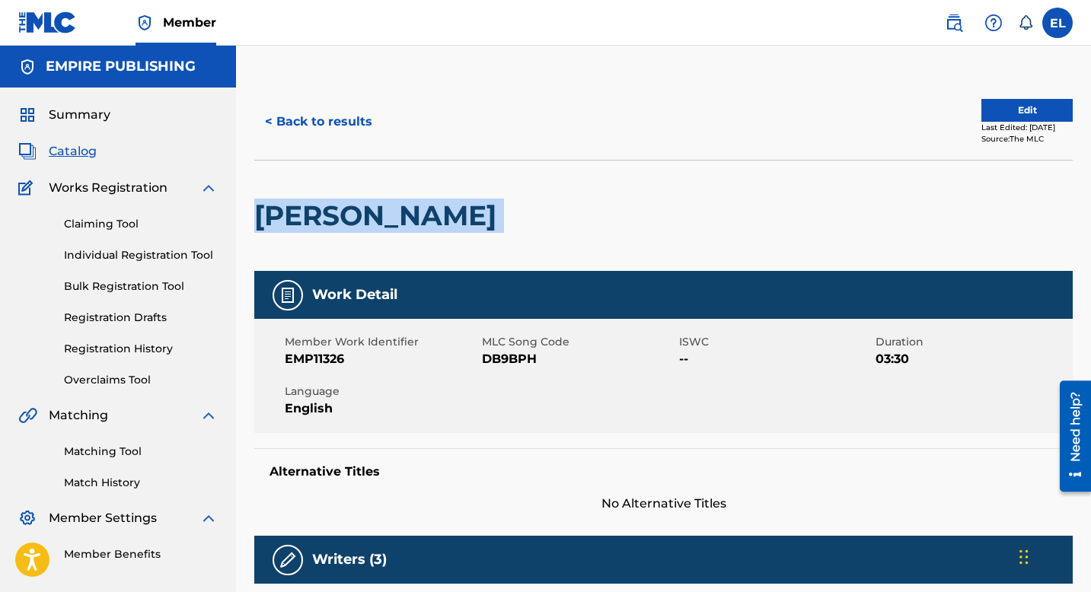
click at [345, 214] on h2 "DIRTY DAN" at bounding box center [379, 216] width 250 height 34
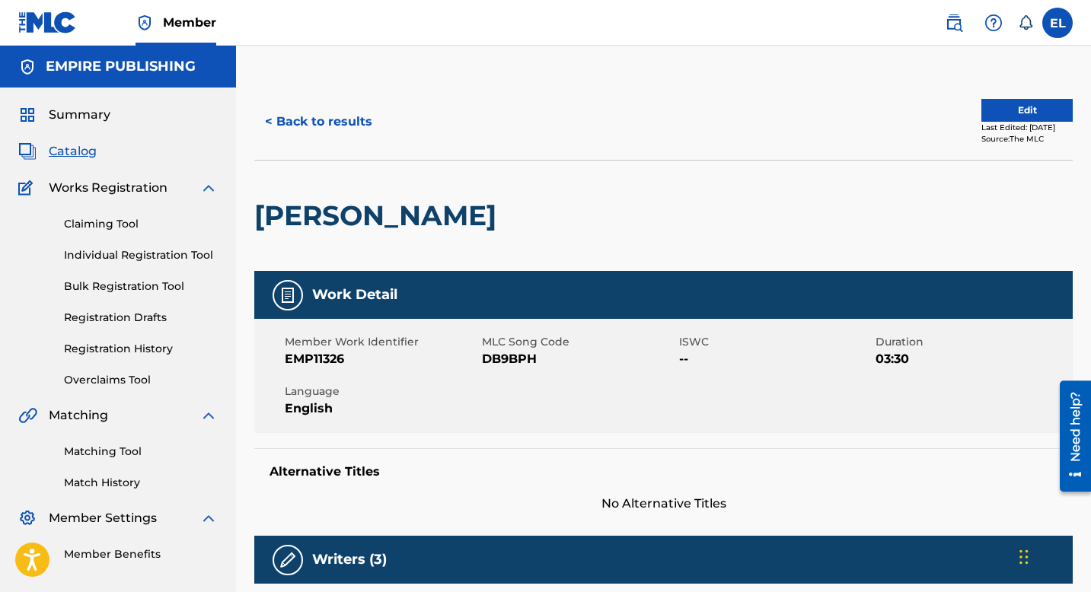
click at [125, 367] on div "Claiming Tool Individual Registration Tool Bulk Registration Tool Registration …" at bounding box center [117, 292] width 199 height 191
click at [127, 356] on link "Registration History" at bounding box center [141, 349] width 154 height 16
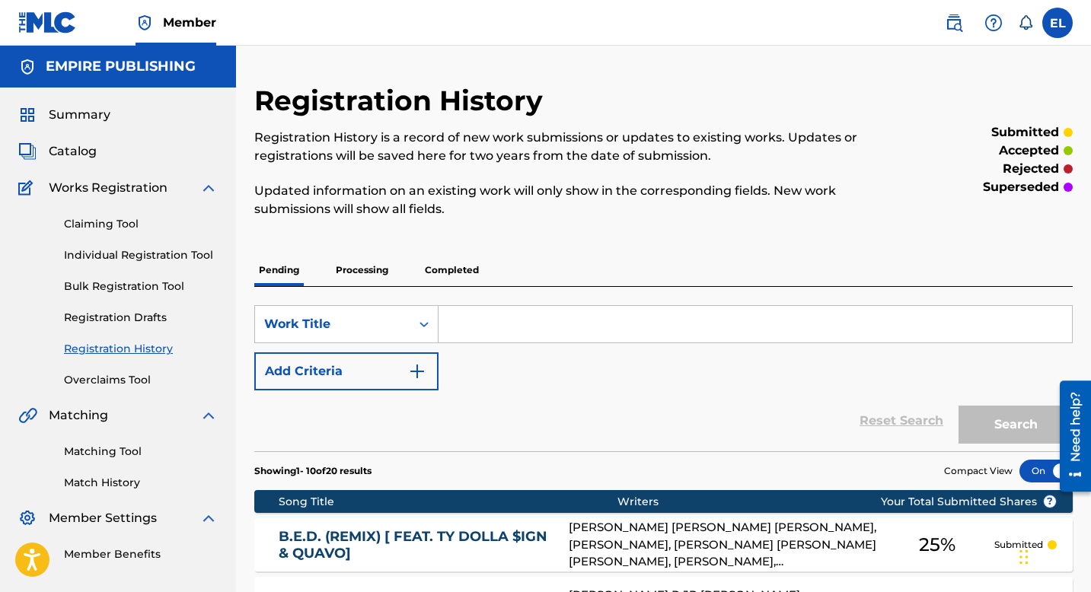
click at [497, 311] on input "Search Form" at bounding box center [756, 324] width 634 height 37
paste input "DIRTY DAN"
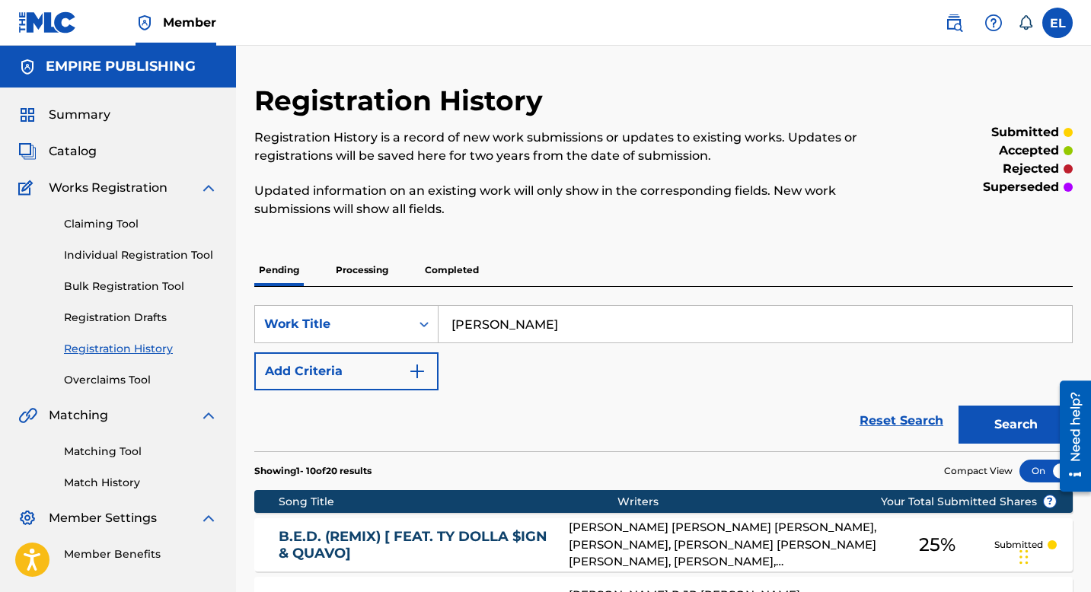
type input "DIRTY DAN"
click at [1052, 423] on div at bounding box center [1069, 436] width 43 height 123
click at [1040, 423] on button "Search" at bounding box center [1016, 425] width 114 height 38
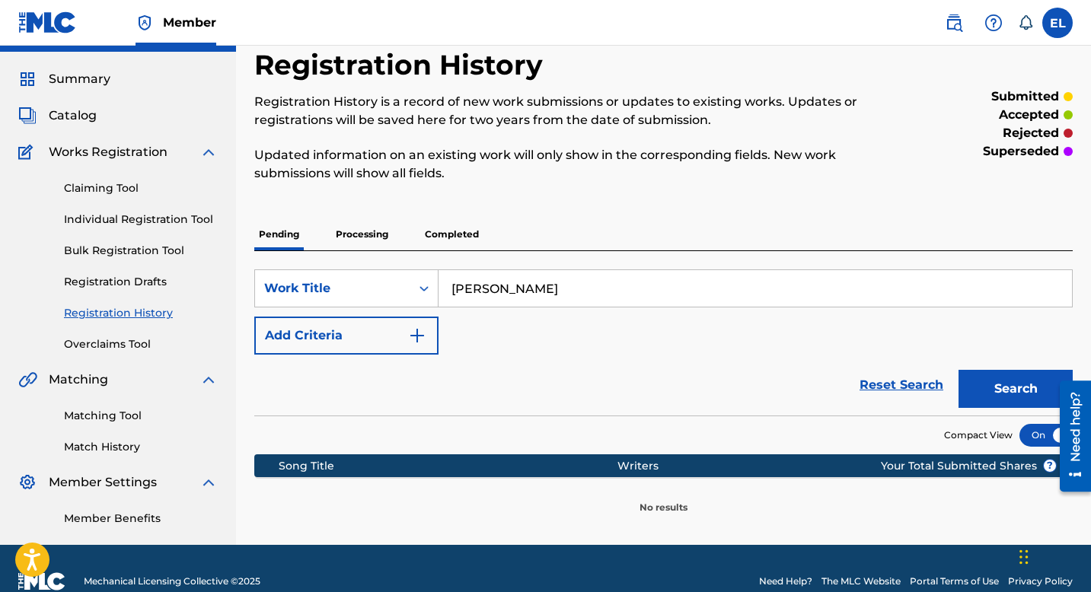
scroll to position [62, 0]
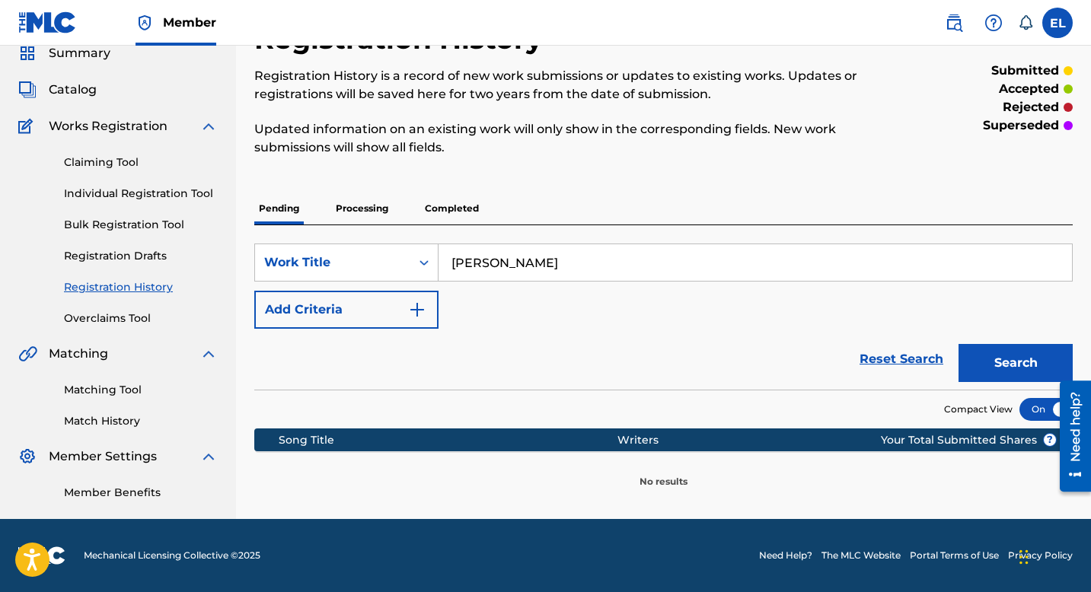
click at [371, 214] on p "Processing" at bounding box center [362, 209] width 62 height 32
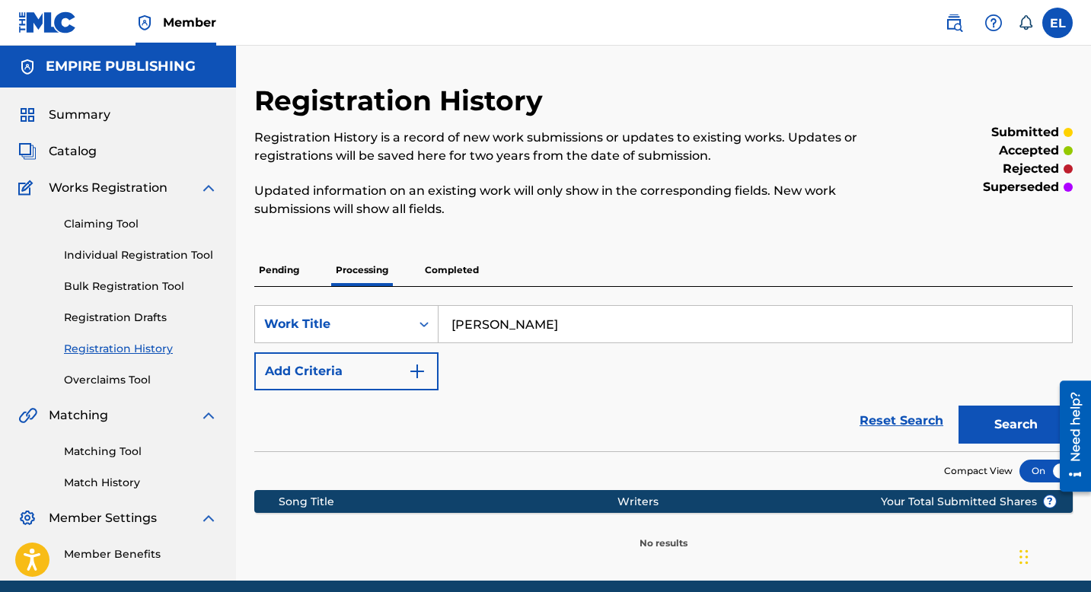
scroll to position [62, 0]
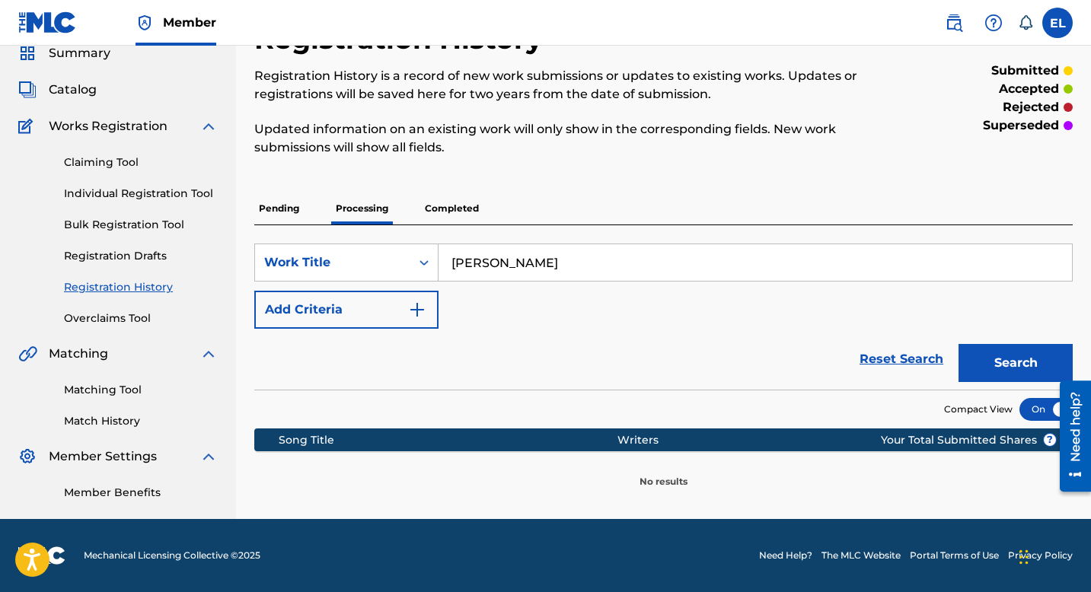
click at [452, 210] on p "Completed" at bounding box center [451, 209] width 63 height 32
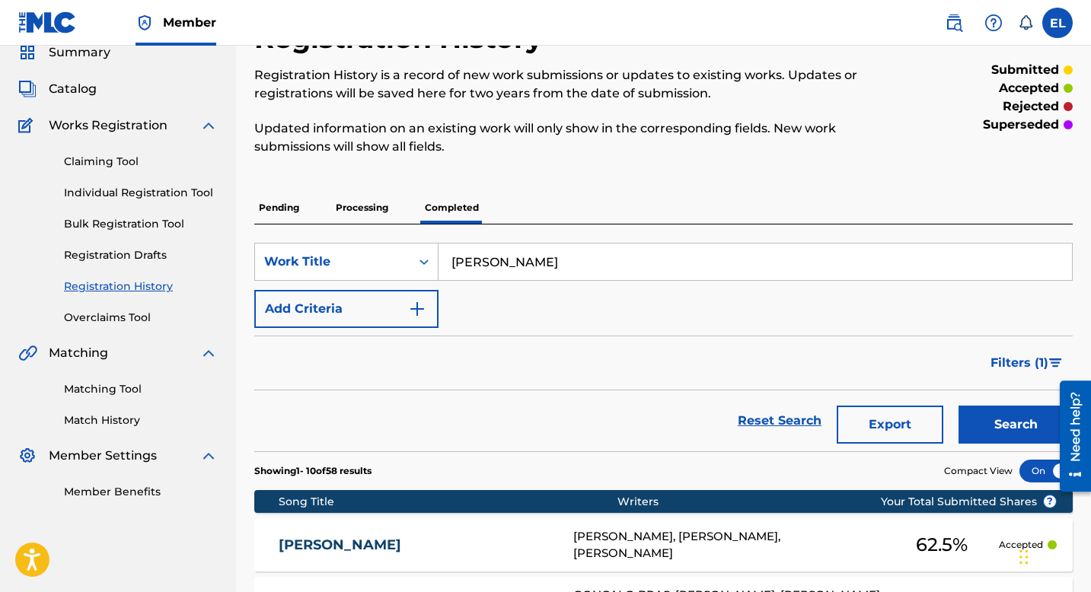
scroll to position [293, 0]
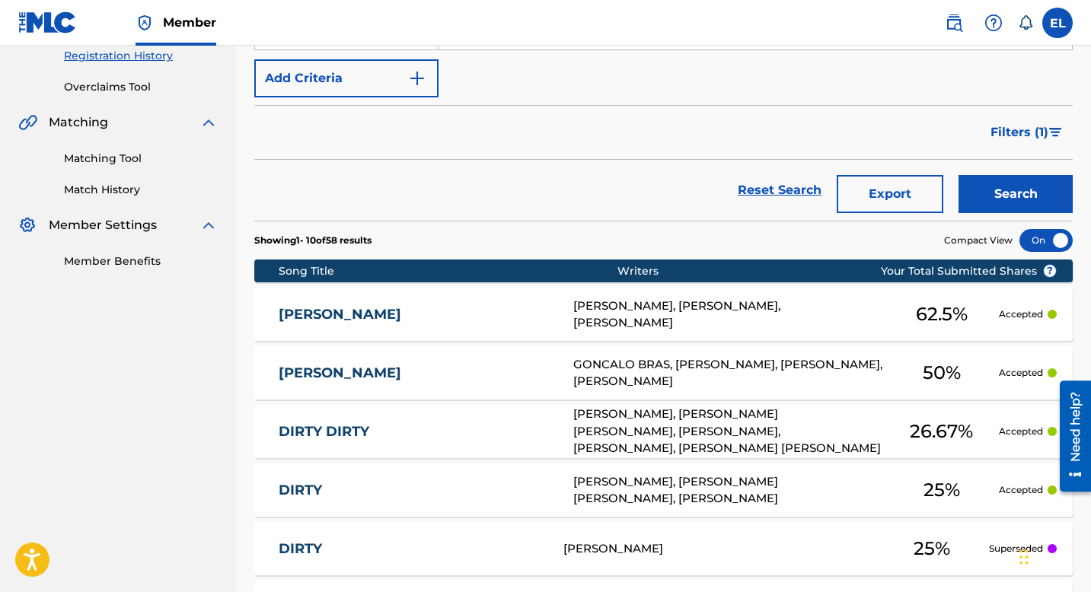
click at [459, 319] on link "DIRTY DAN" at bounding box center [416, 315] width 274 height 18
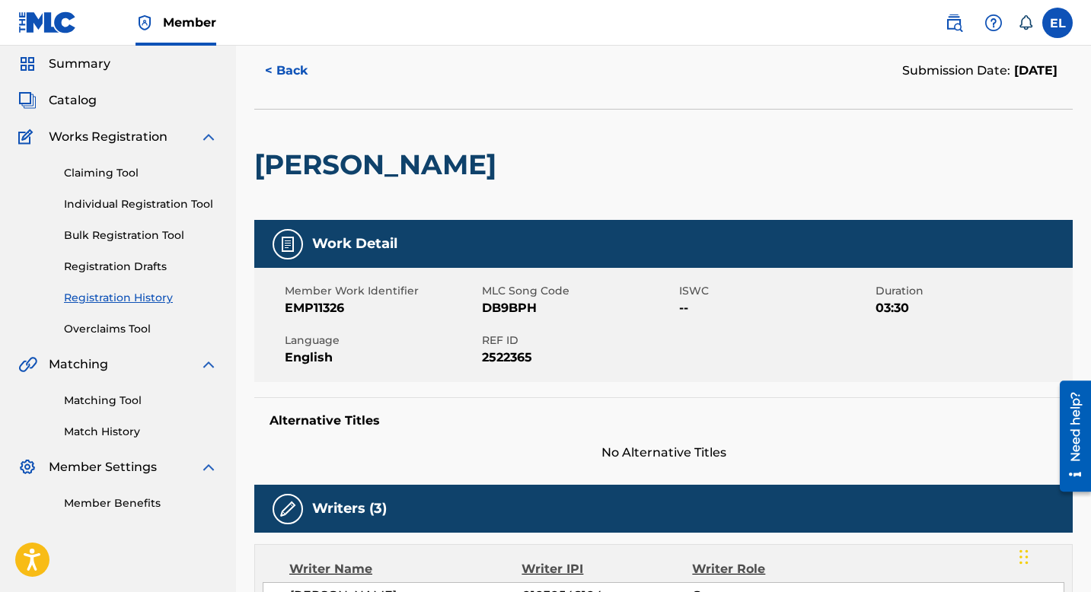
scroll to position [51, 0]
click at [545, 206] on div at bounding box center [598, 165] width 188 height 110
click at [79, 104] on span "Catalog" at bounding box center [73, 100] width 48 height 18
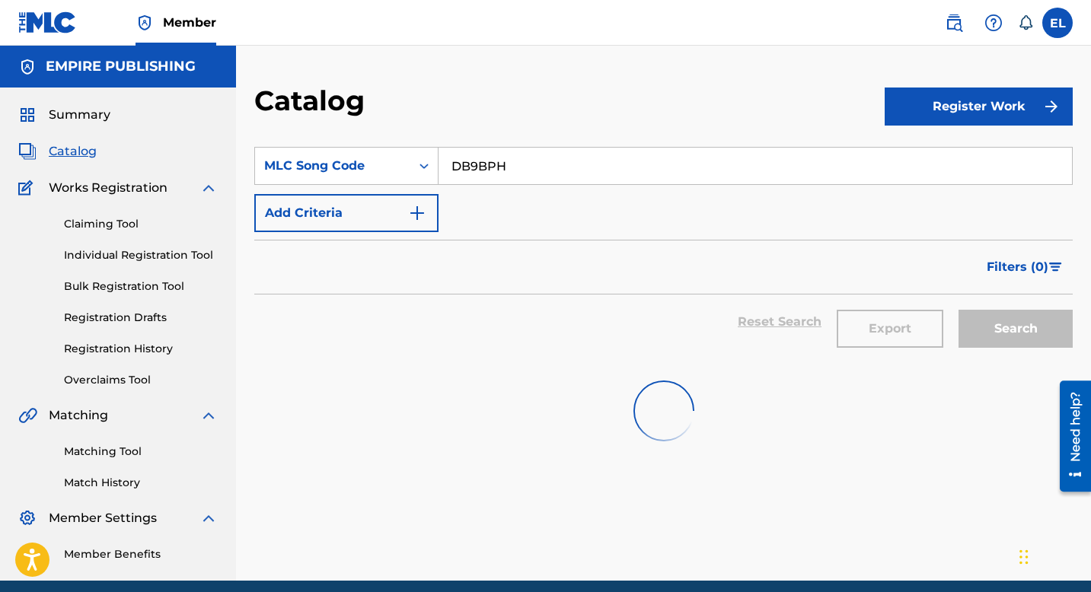
click at [85, 101] on div "Summary Catalog Works Registration Claiming Tool Individual Registration Tool B…" at bounding box center [118, 334] width 236 height 493
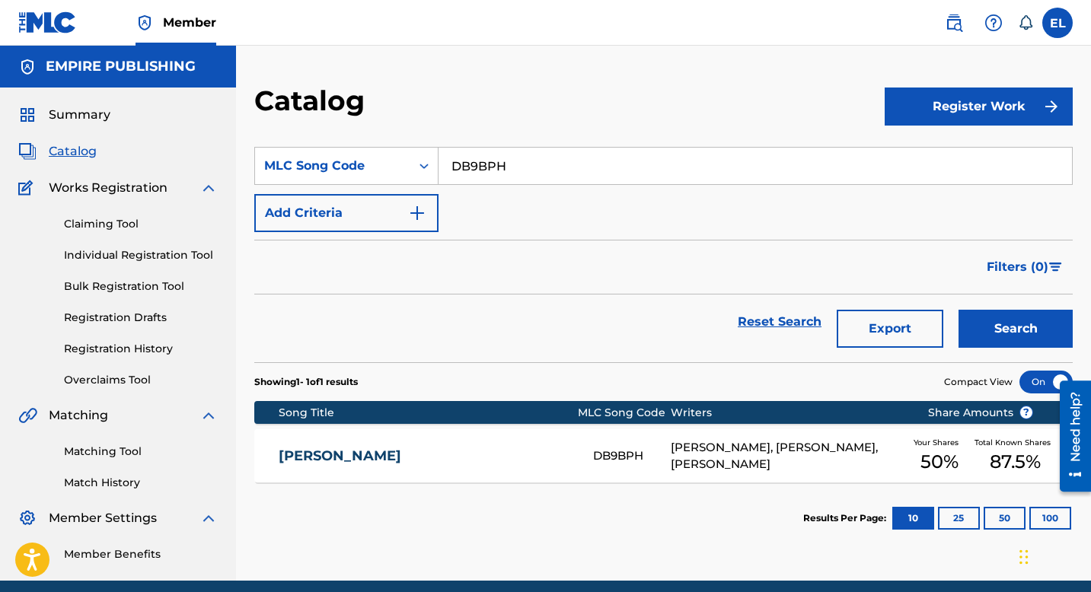
click at [513, 168] on input "DB9BPH" at bounding box center [756, 166] width 634 height 37
paste input "7CHE"
type input "DB7CHE"
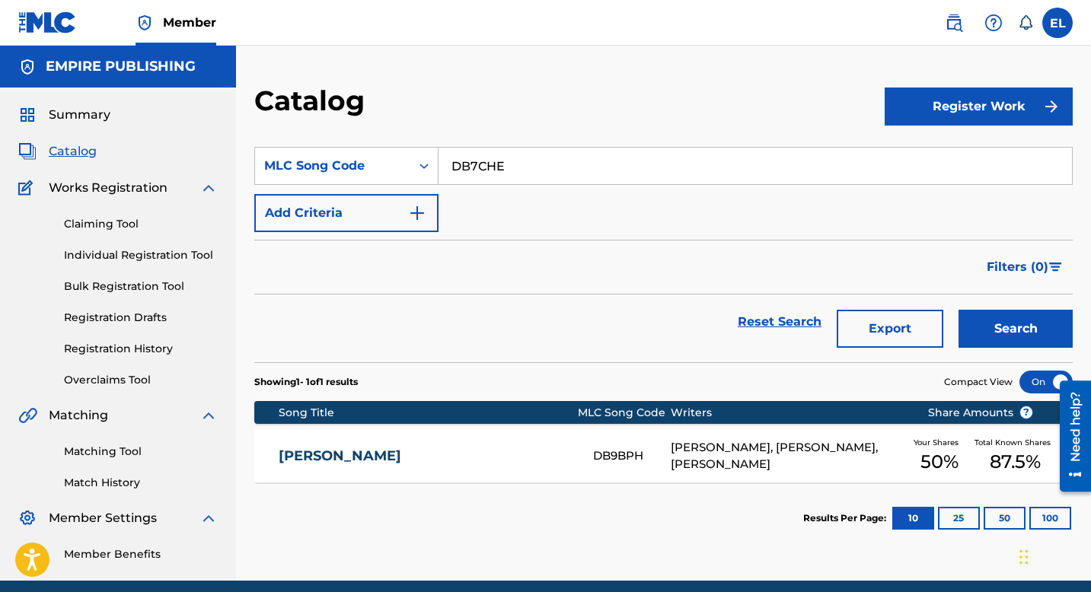
click at [1010, 330] on button "Search" at bounding box center [1016, 329] width 114 height 38
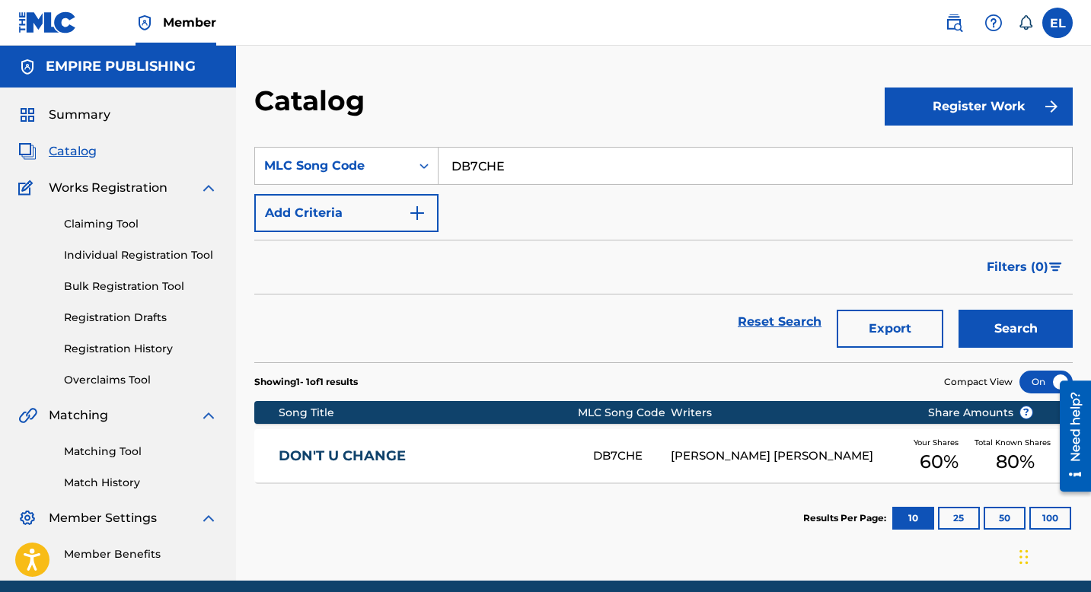
click at [1003, 330] on button "Search" at bounding box center [1016, 329] width 114 height 38
drag, startPoint x: 420, startPoint y: 465, endPoint x: 401, endPoint y: 464, distance: 18.3
click at [412, 465] on div "DON'T U CHANGE DB7CHE DYLAN JAMES RUDDY Your Shares 60 % Total Known Shares 80 %" at bounding box center [663, 455] width 819 height 53
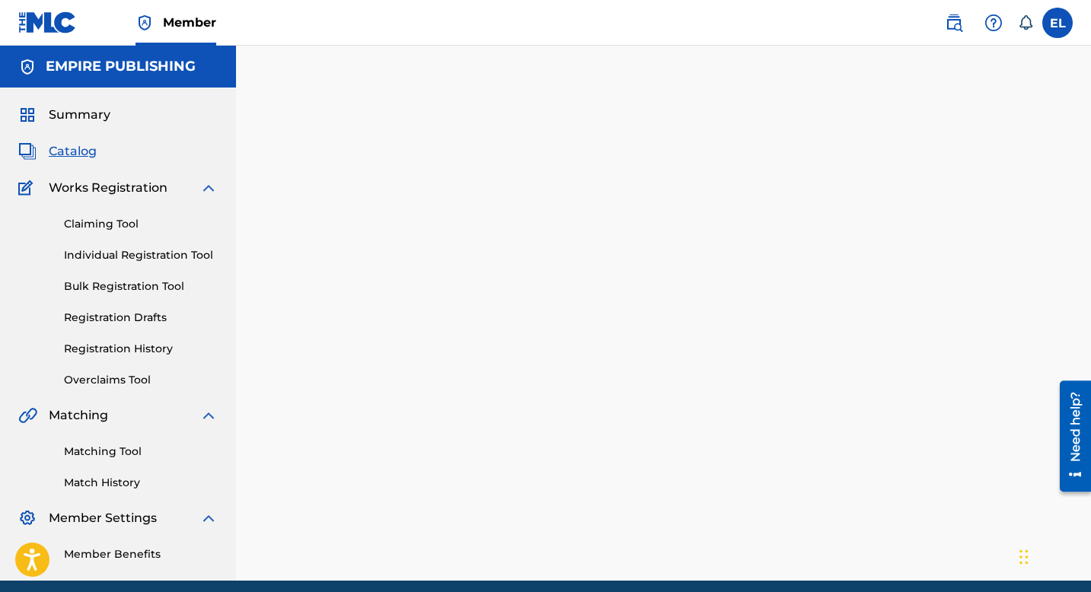
click at [401, 464] on div at bounding box center [663, 332] width 855 height 497
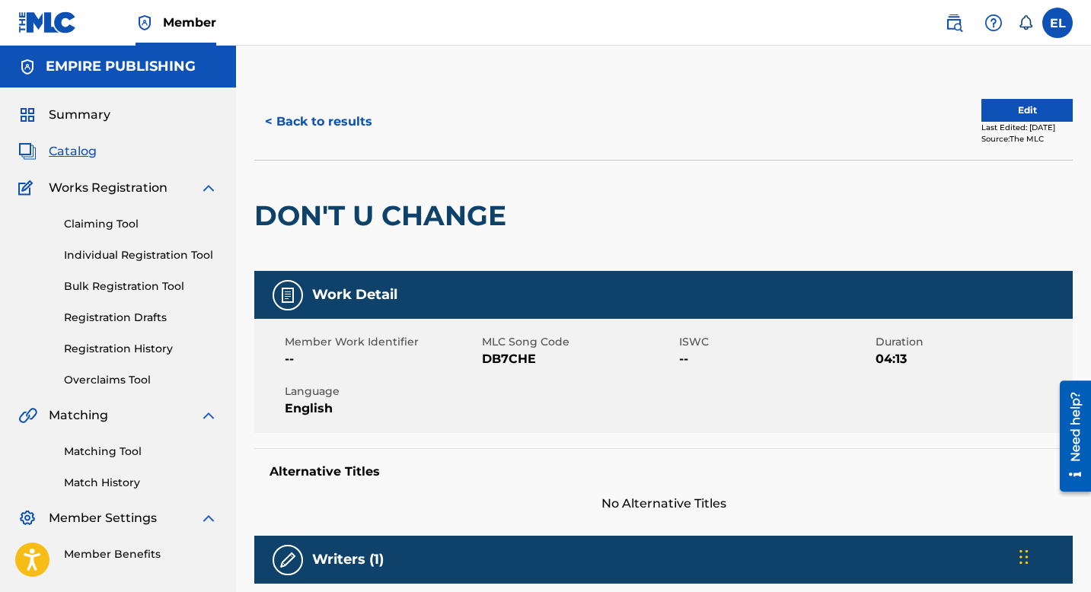
click at [1001, 107] on button "Edit" at bounding box center [1026, 110] width 91 height 23
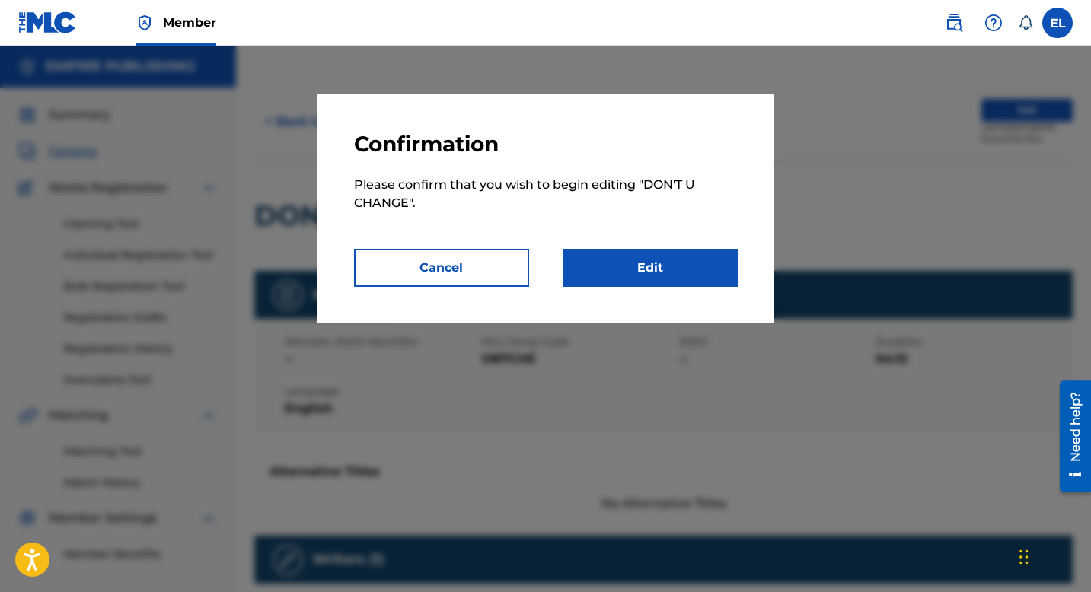
click at [688, 269] on link "Edit" at bounding box center [650, 268] width 175 height 38
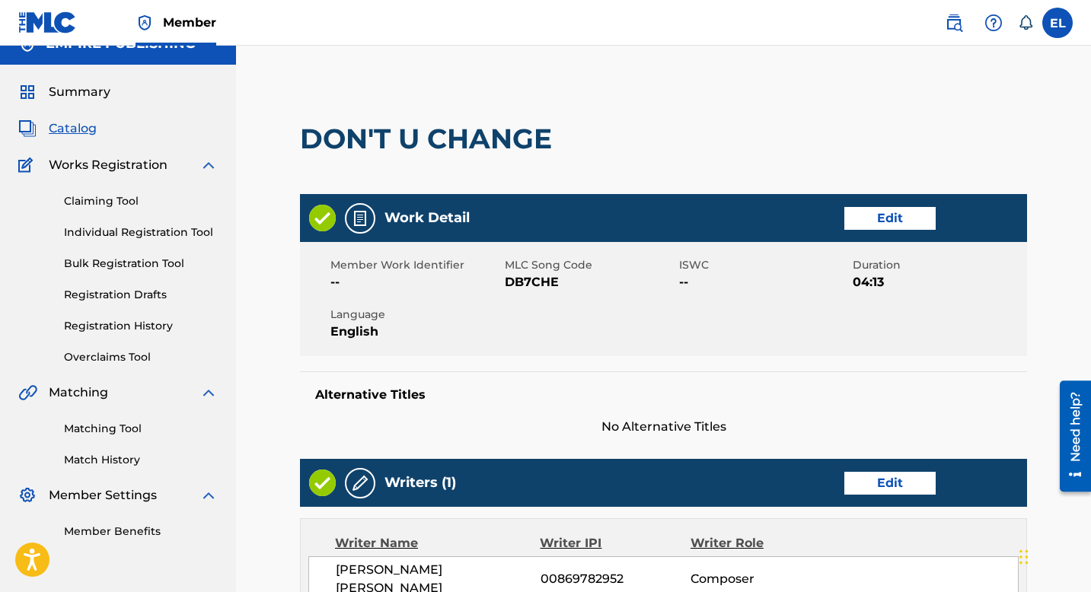
scroll to position [136, 0]
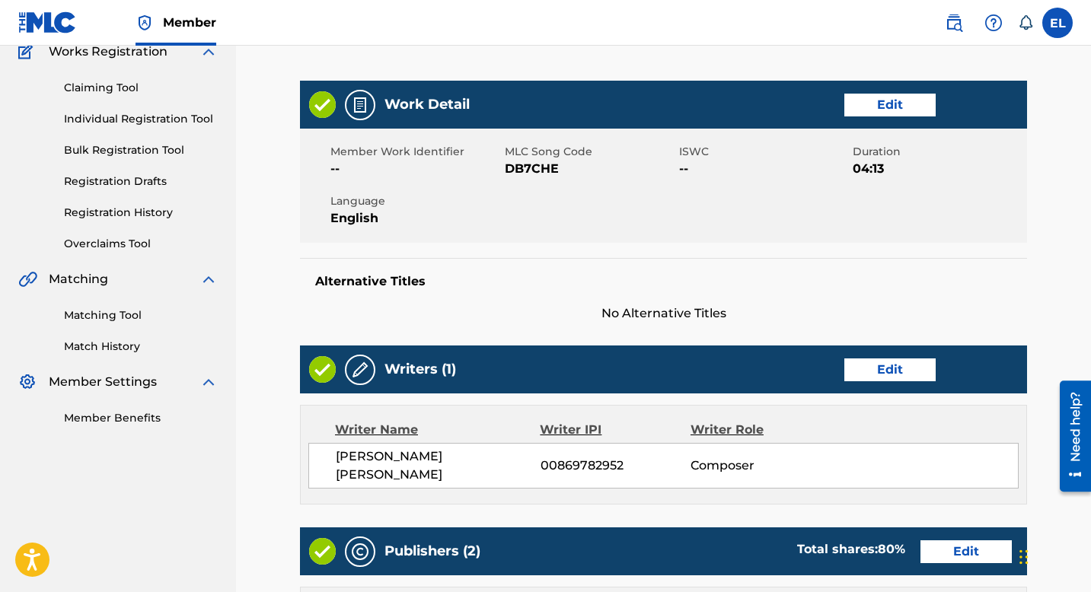
click at [894, 107] on link "Edit" at bounding box center [889, 105] width 91 height 23
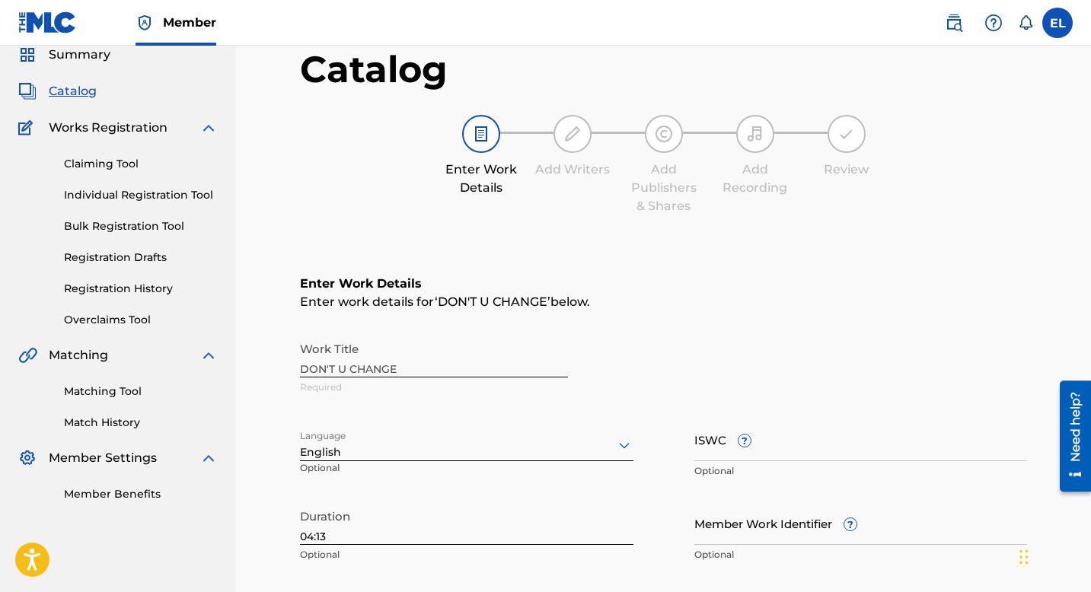
scroll to position [126, 0]
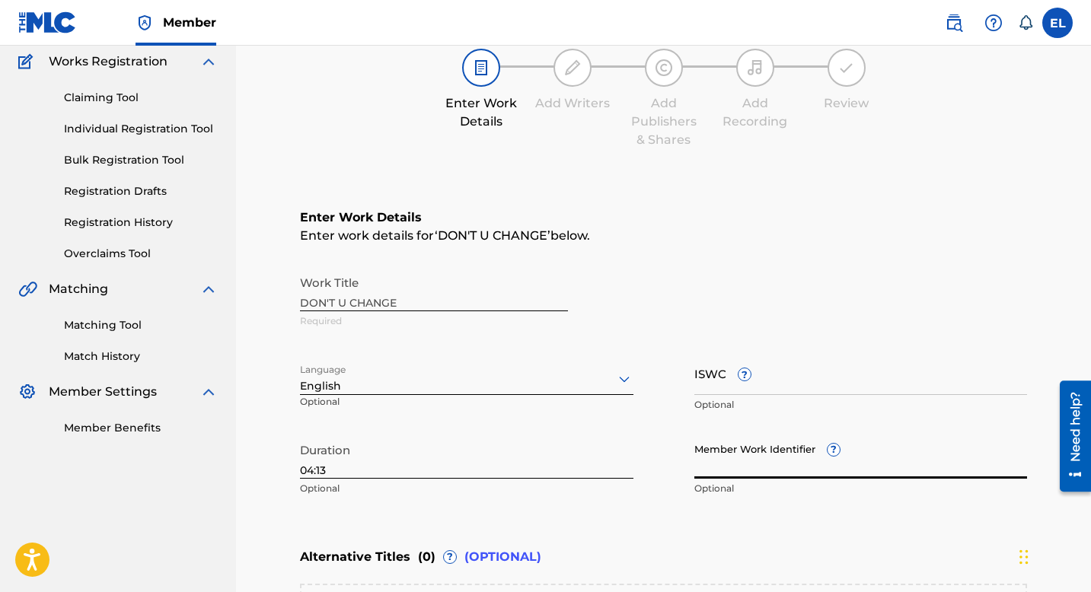
drag, startPoint x: 764, startPoint y: 464, endPoint x: 755, endPoint y: 470, distance: 10.4
click at [762, 464] on input "Member Work Identifier ?" at bounding box center [861, 457] width 334 height 43
paste input "EMP5017"
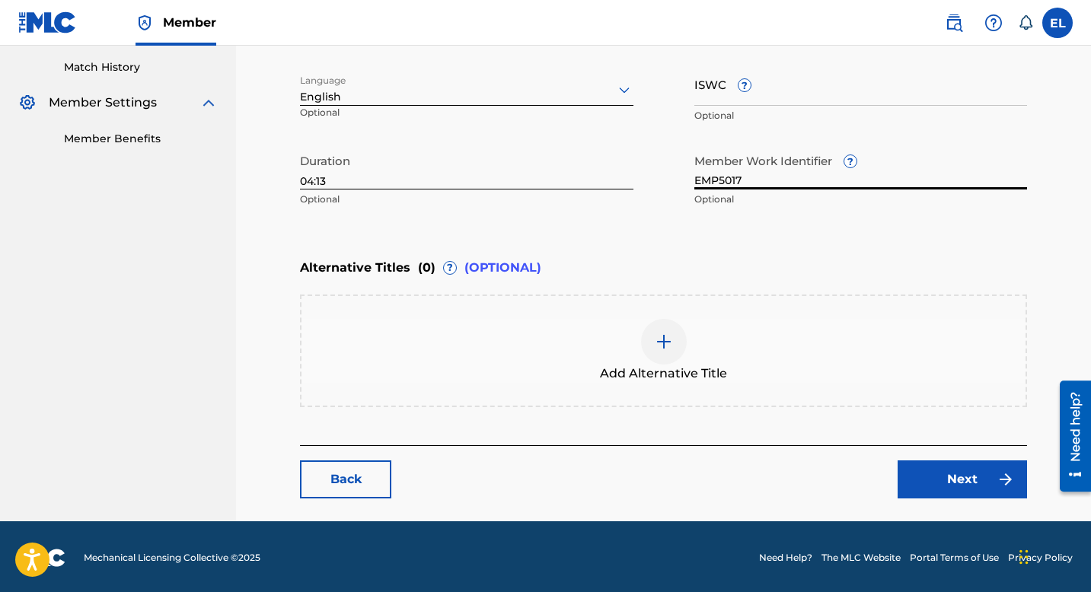
scroll to position [417, 0]
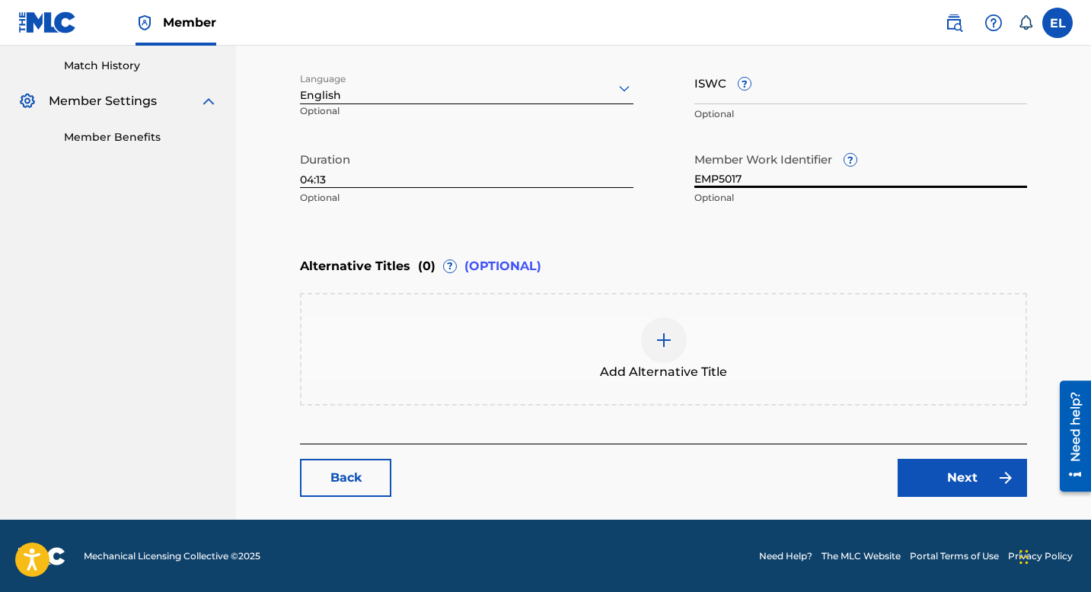
type input "EMP5017"
click at [957, 482] on link "Next" at bounding box center [962, 478] width 129 height 38
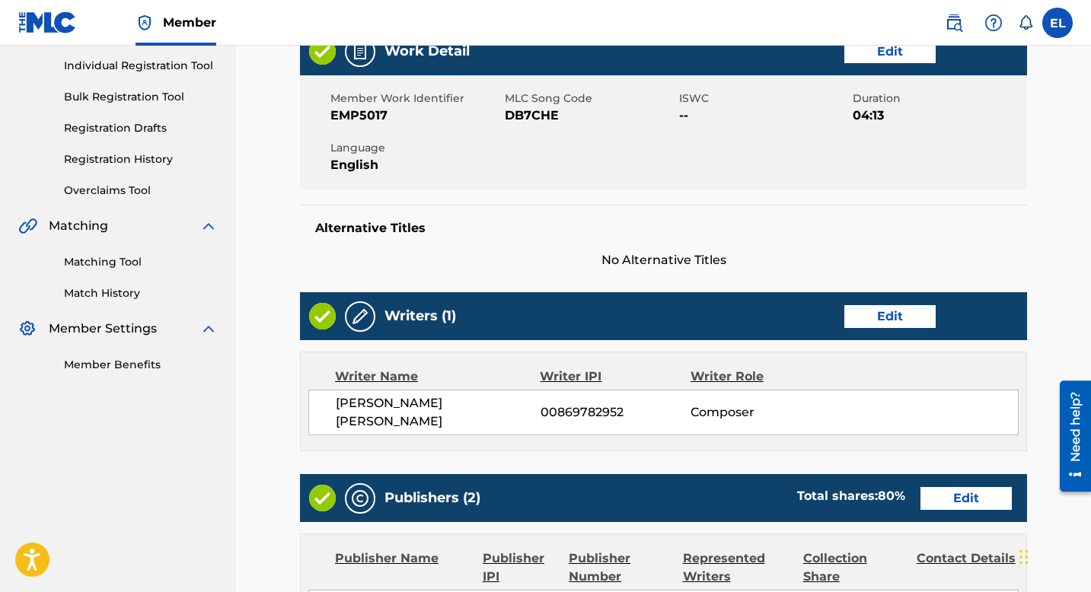
scroll to position [296, 0]
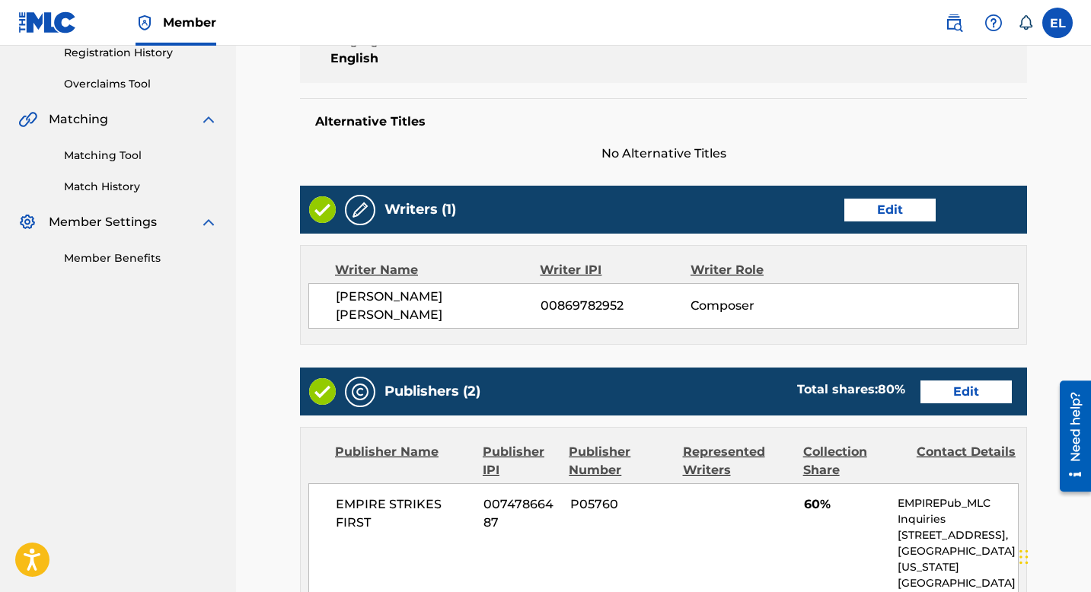
click at [899, 215] on link "Edit" at bounding box center [889, 210] width 91 height 23
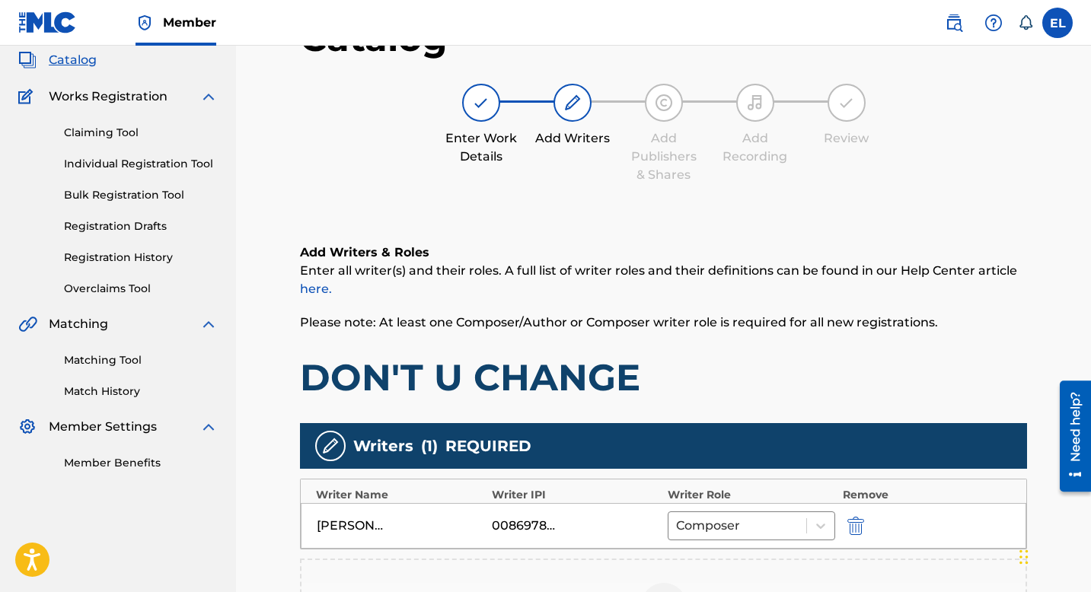
scroll to position [308, 0]
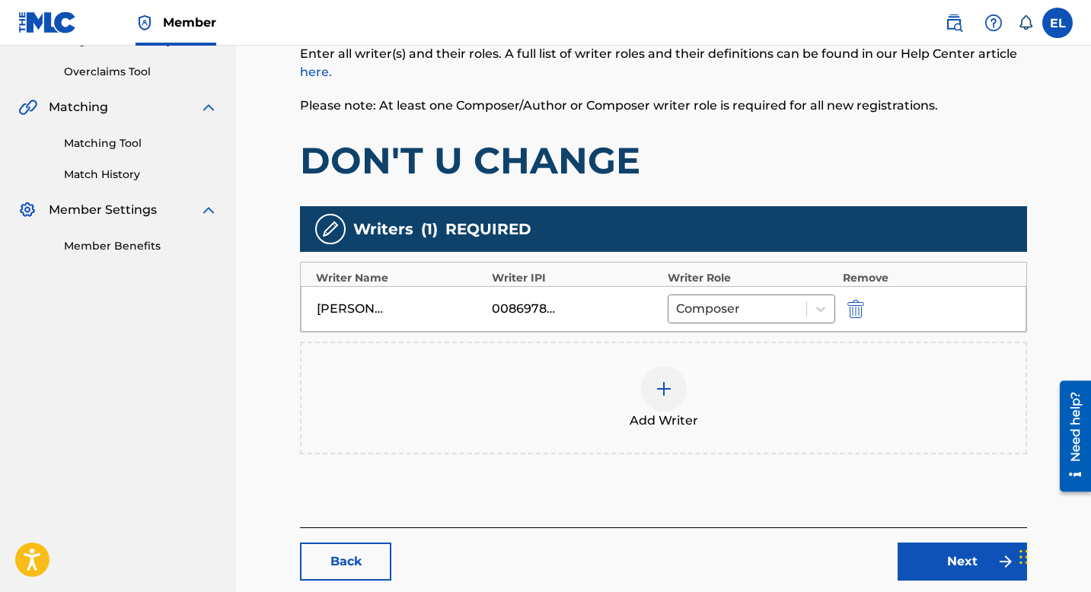
click at [859, 309] on img "submit" at bounding box center [855, 309] width 17 height 18
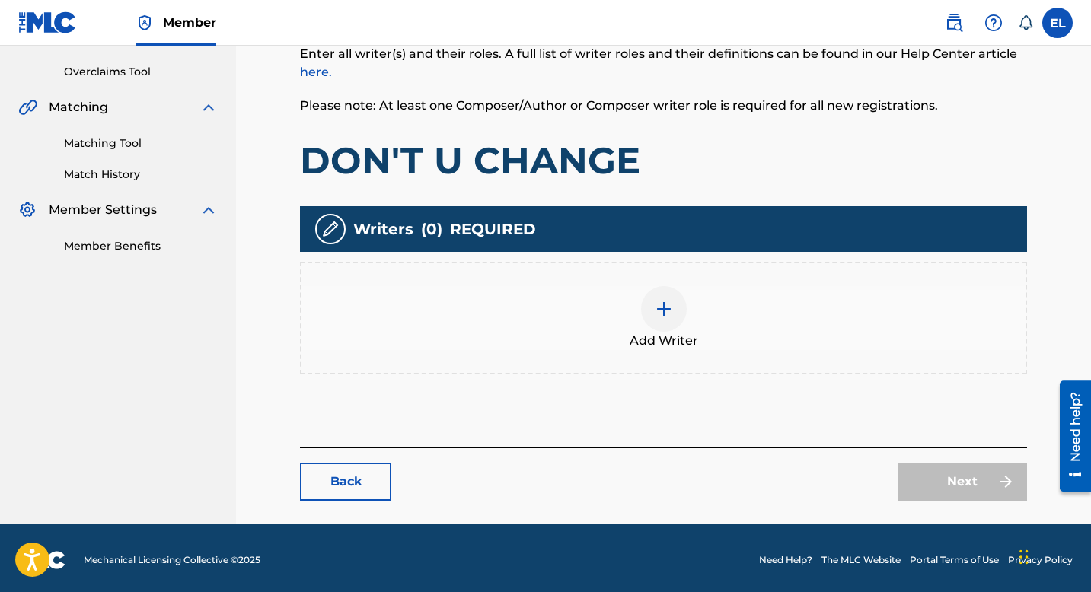
click at [683, 329] on div "Add Writer" at bounding box center [664, 318] width 724 height 64
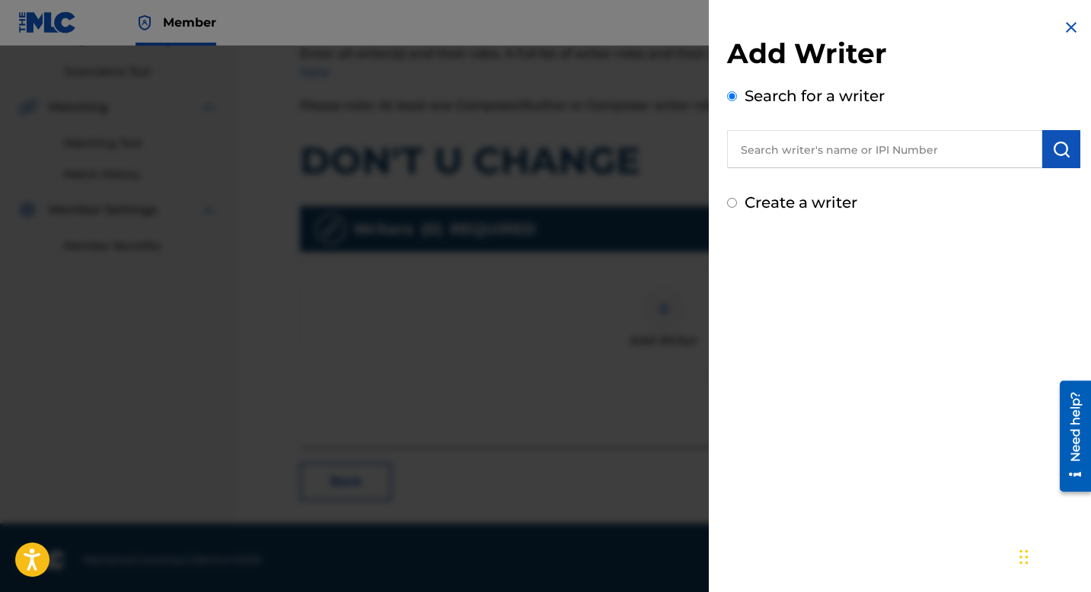
click at [822, 152] on input "text" at bounding box center [884, 149] width 315 height 38
paste input "846367602"
type input "00846367602"
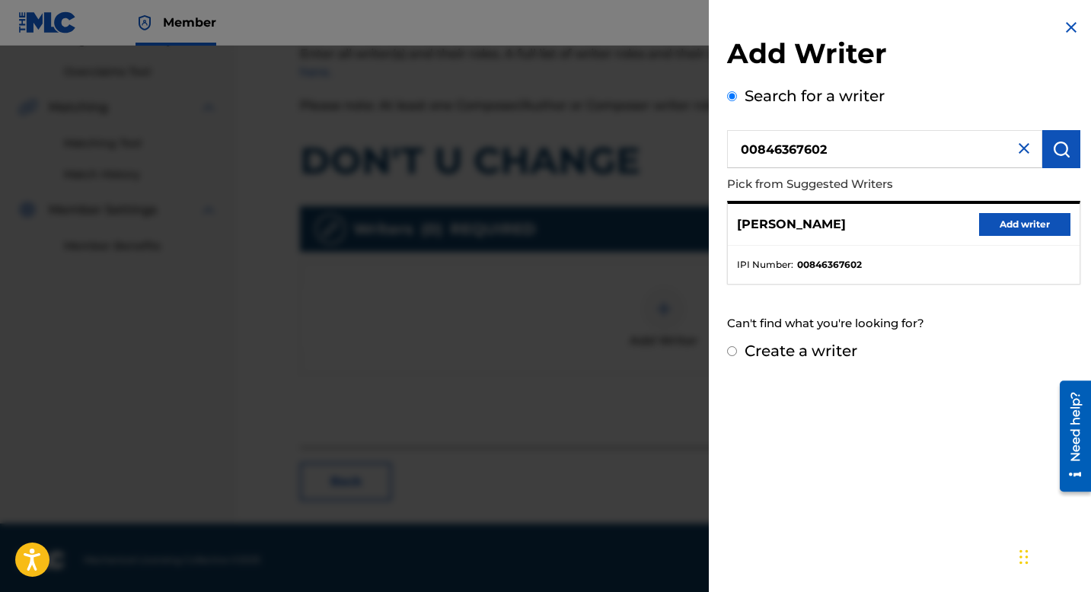
click at [1001, 224] on button "Add writer" at bounding box center [1024, 224] width 91 height 23
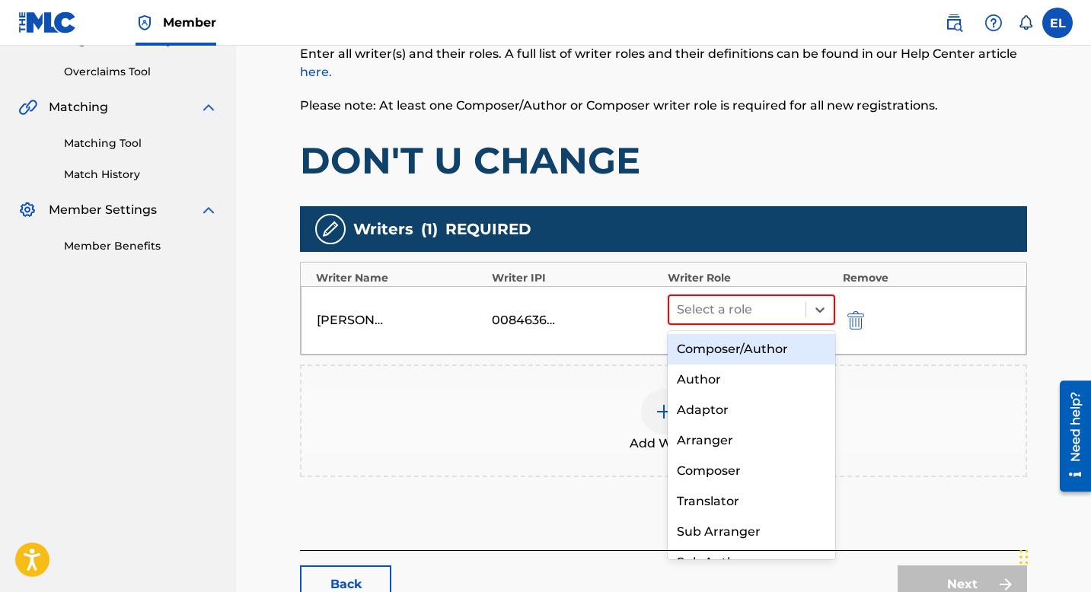
drag, startPoint x: 787, startPoint y: 304, endPoint x: 785, endPoint y: 329, distance: 25.2
click at [787, 310] on div at bounding box center [737, 309] width 121 height 21
click at [765, 356] on div "Composer/Author" at bounding box center [752, 349] width 168 height 30
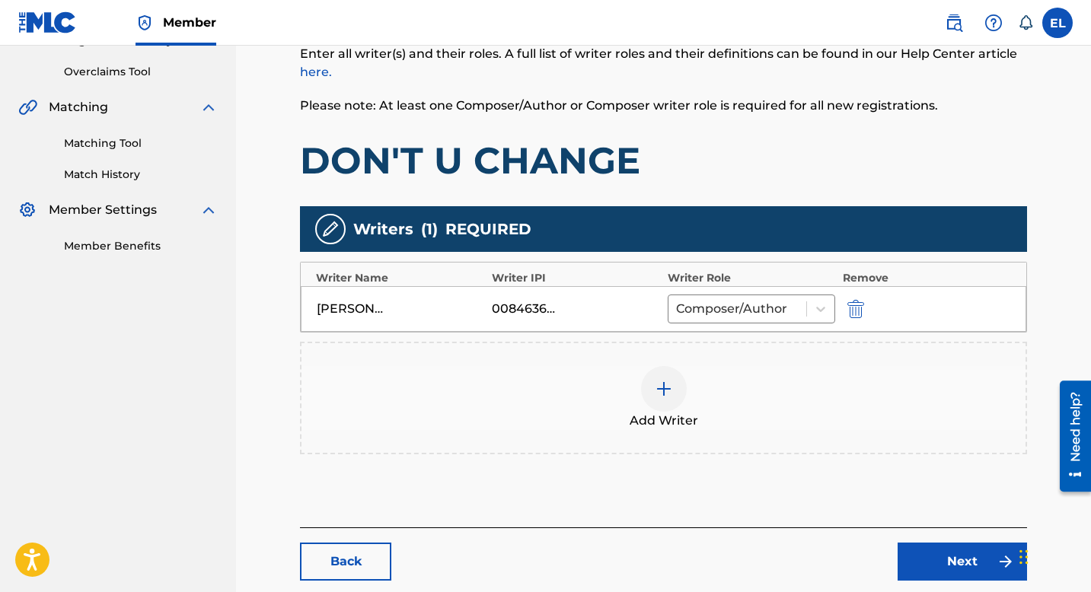
click at [665, 390] on img at bounding box center [664, 389] width 18 height 18
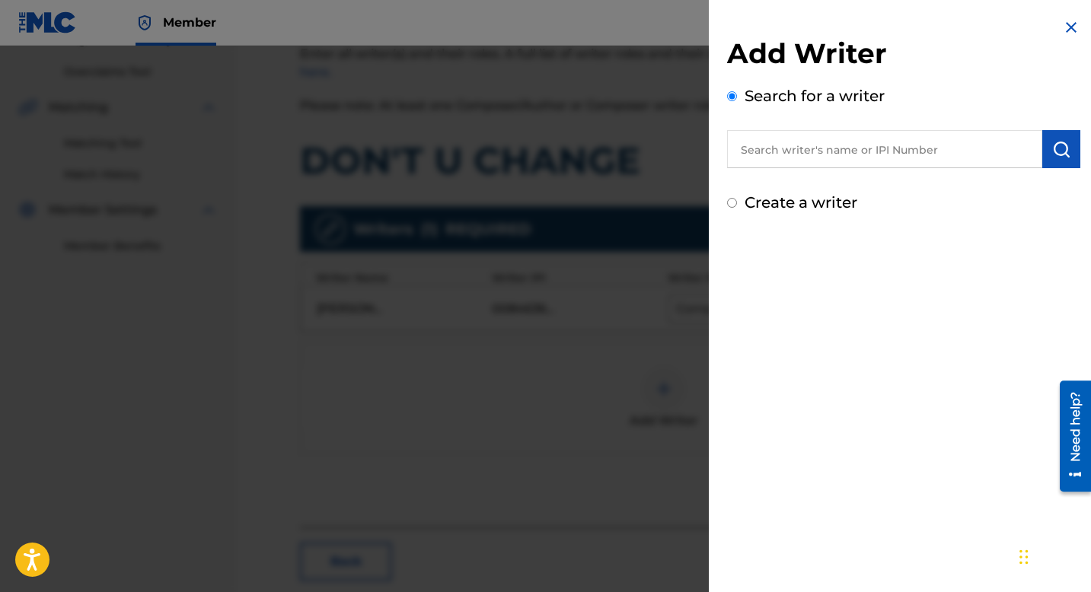
click at [828, 168] on div "Add Writer Search for a writer Create a writer" at bounding box center [903, 125] width 353 height 177
click at [828, 166] on input "text" at bounding box center [884, 149] width 315 height 38
paste input "1054963350"
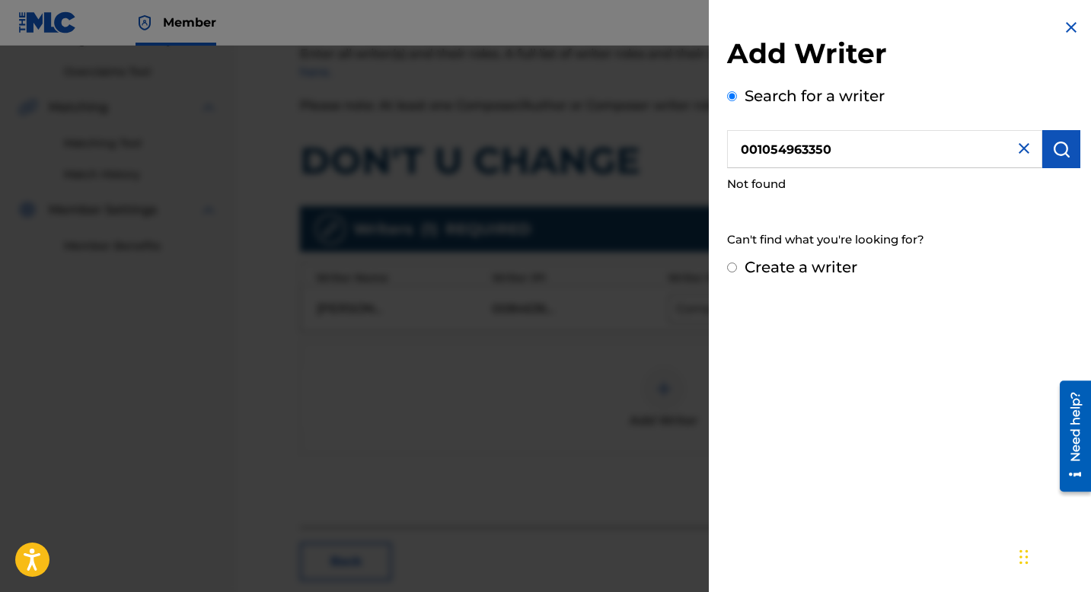
drag, startPoint x: 743, startPoint y: 152, endPoint x: 753, endPoint y: 148, distance: 10.6
click at [745, 152] on input "001054963350" at bounding box center [884, 149] width 315 height 38
type input "01054963350"
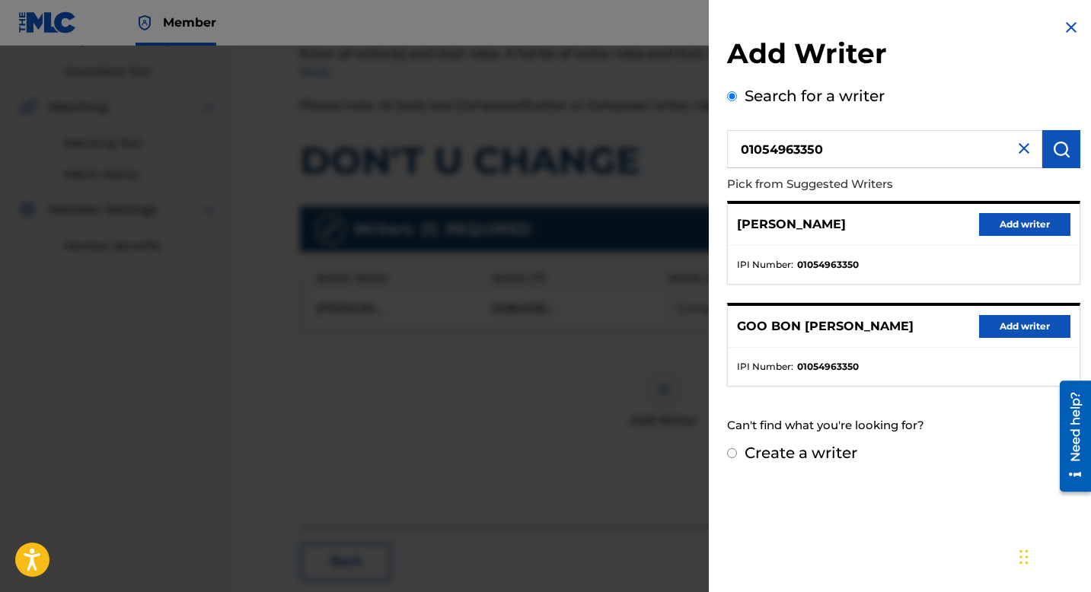
click at [1022, 224] on button "Add writer" at bounding box center [1024, 224] width 91 height 23
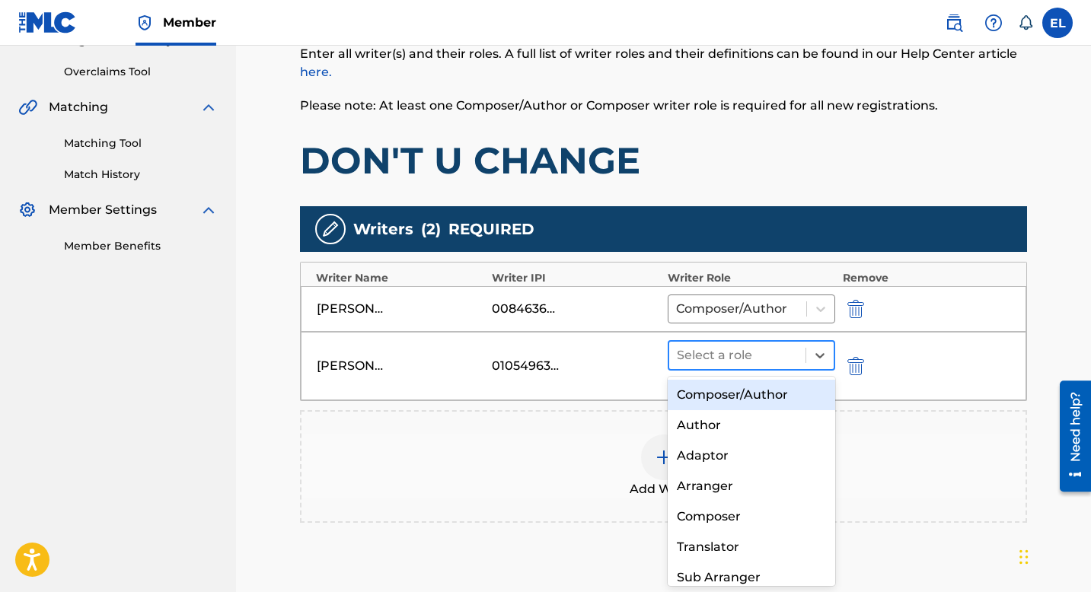
drag, startPoint x: 736, startPoint y: 356, endPoint x: 745, endPoint y: 385, distance: 30.1
click at [736, 356] on div at bounding box center [737, 355] width 121 height 21
drag, startPoint x: 738, startPoint y: 395, endPoint x: 724, endPoint y: 395, distance: 13.7
click at [738, 395] on div "Composer/Author" at bounding box center [752, 395] width 168 height 30
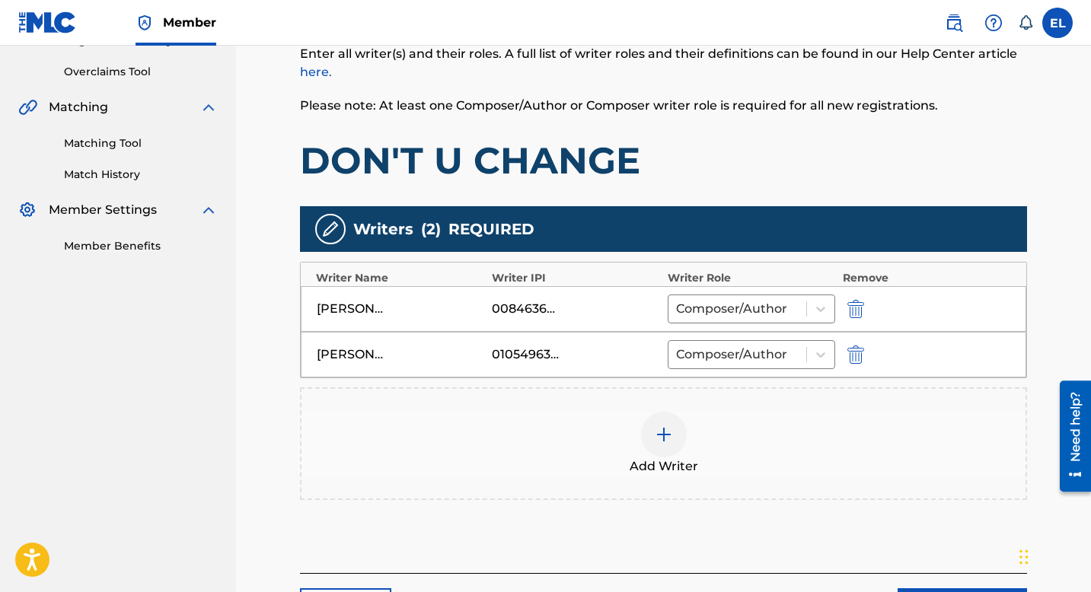
click at [666, 427] on img at bounding box center [664, 435] width 18 height 18
click at [665, 430] on img at bounding box center [664, 435] width 18 height 18
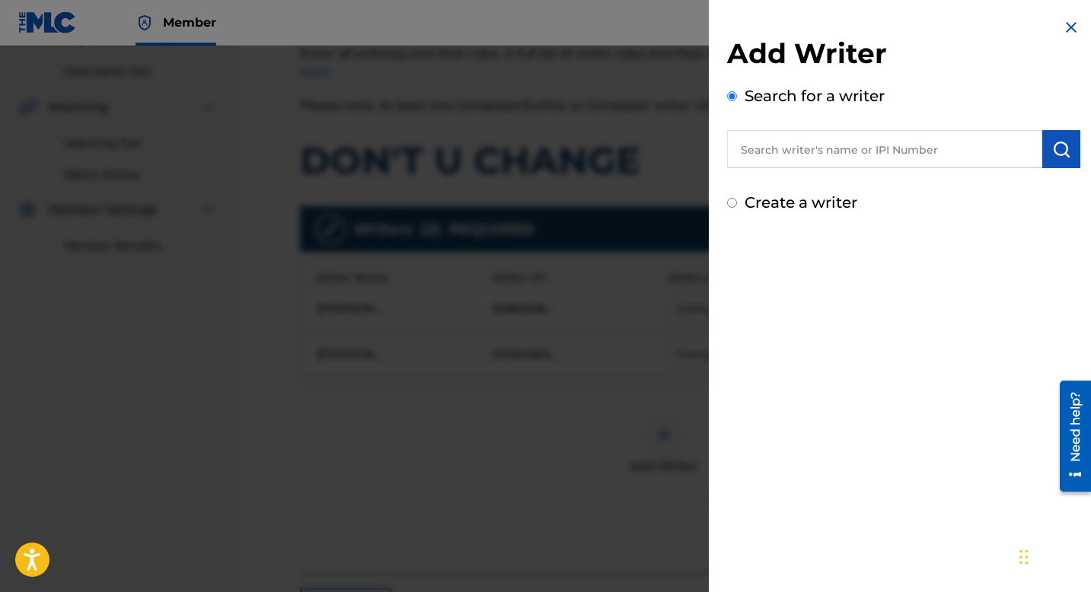
click at [852, 151] on input "text" at bounding box center [884, 149] width 315 height 38
paste input "869782952"
type input "00869782952"
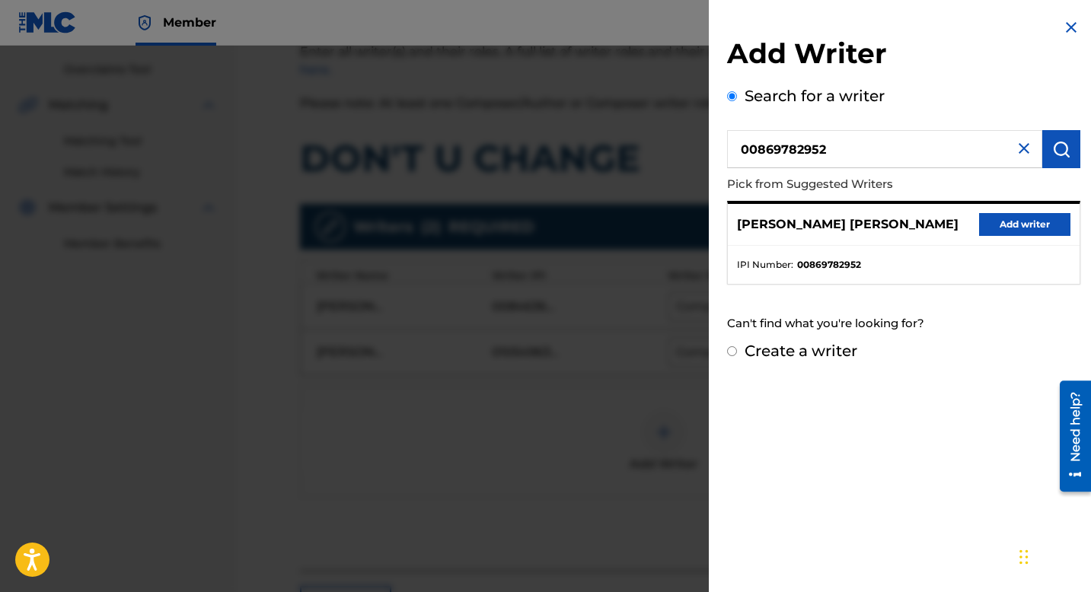
scroll to position [311, 0]
click at [1007, 231] on button "Add writer" at bounding box center [1024, 224] width 91 height 23
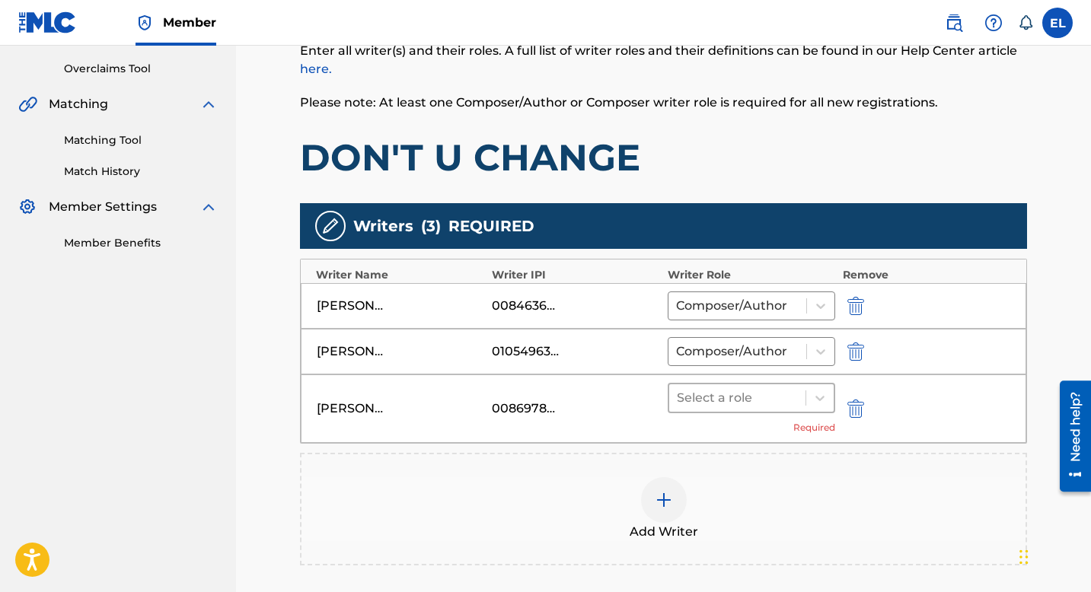
click at [738, 391] on div at bounding box center [737, 398] width 121 height 21
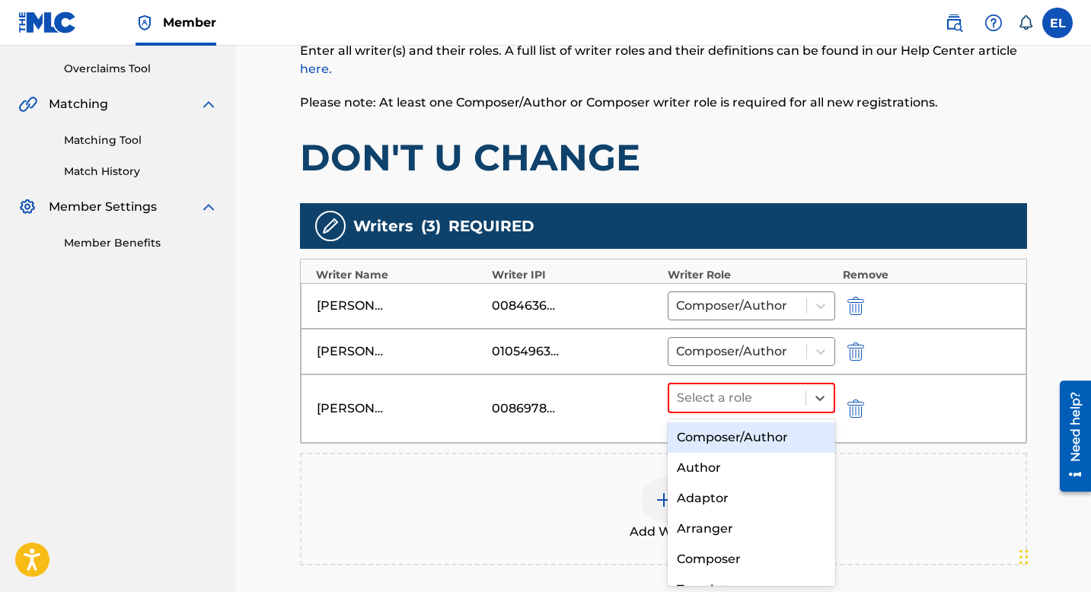
click at [739, 432] on div "Composer/Author" at bounding box center [752, 438] width 168 height 30
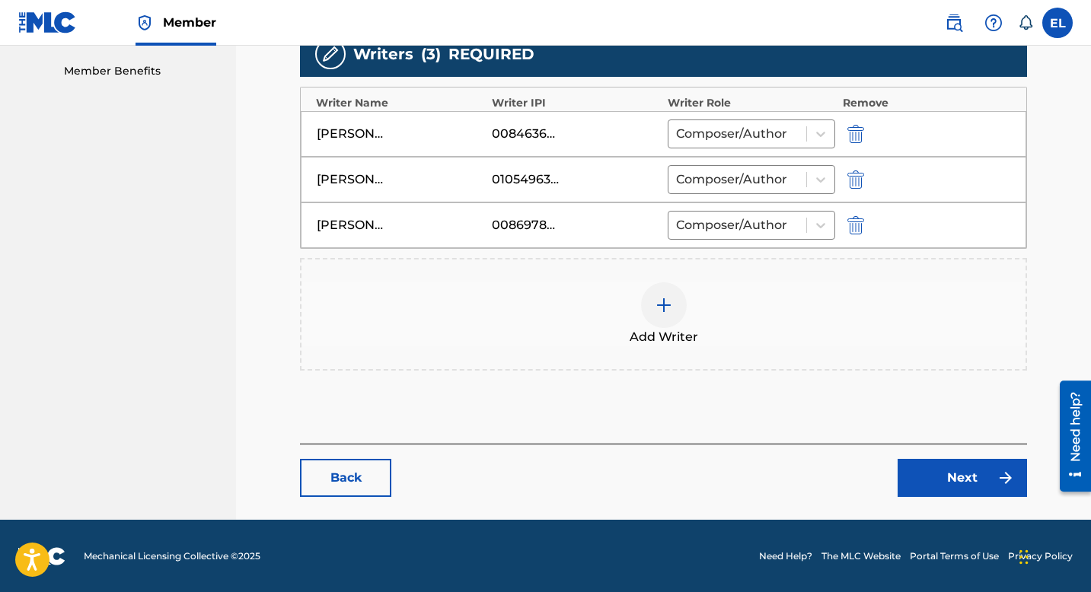
scroll to position [484, 0]
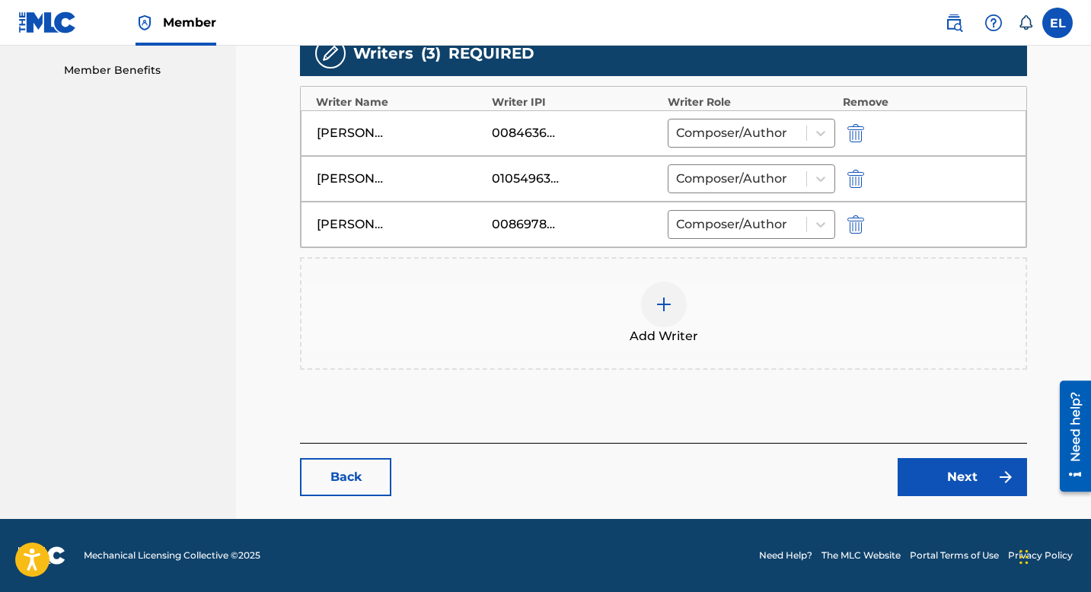
click at [991, 477] on link "Next" at bounding box center [962, 477] width 129 height 38
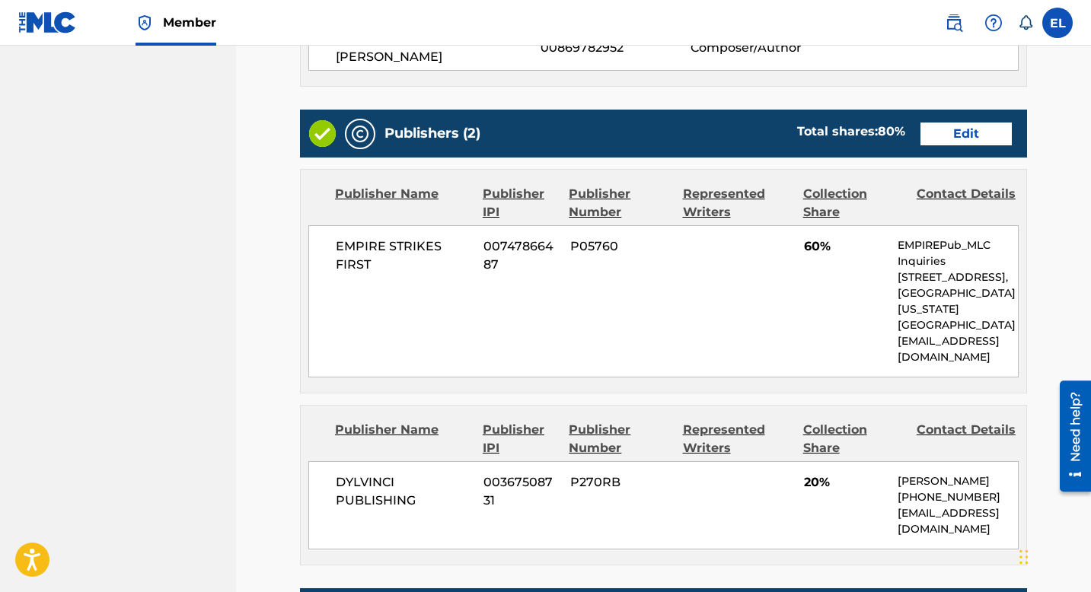
scroll to position [596, 0]
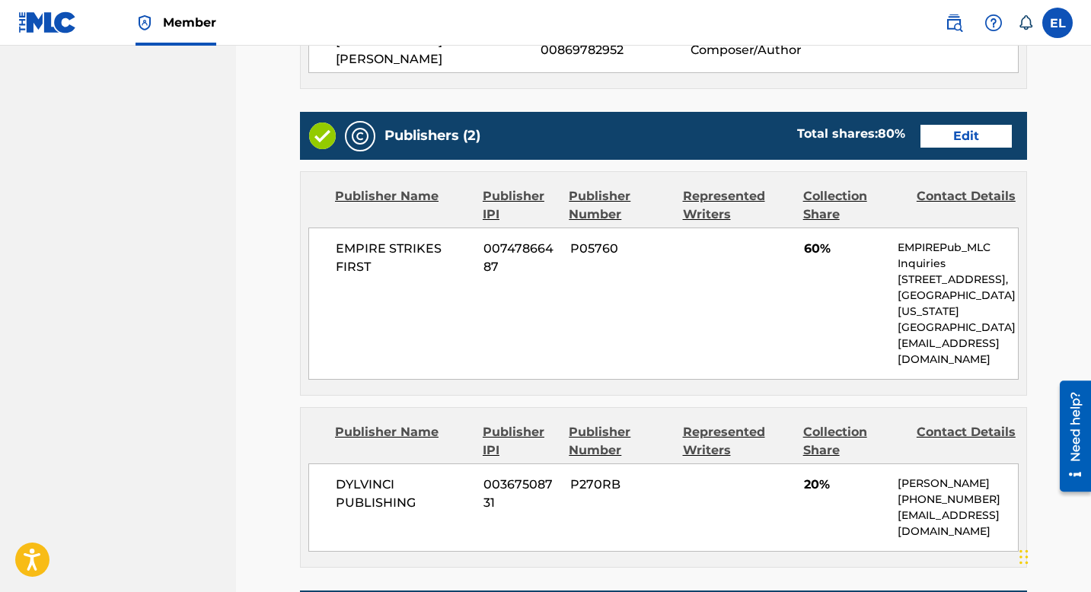
click at [969, 125] on link "Edit" at bounding box center [966, 136] width 91 height 23
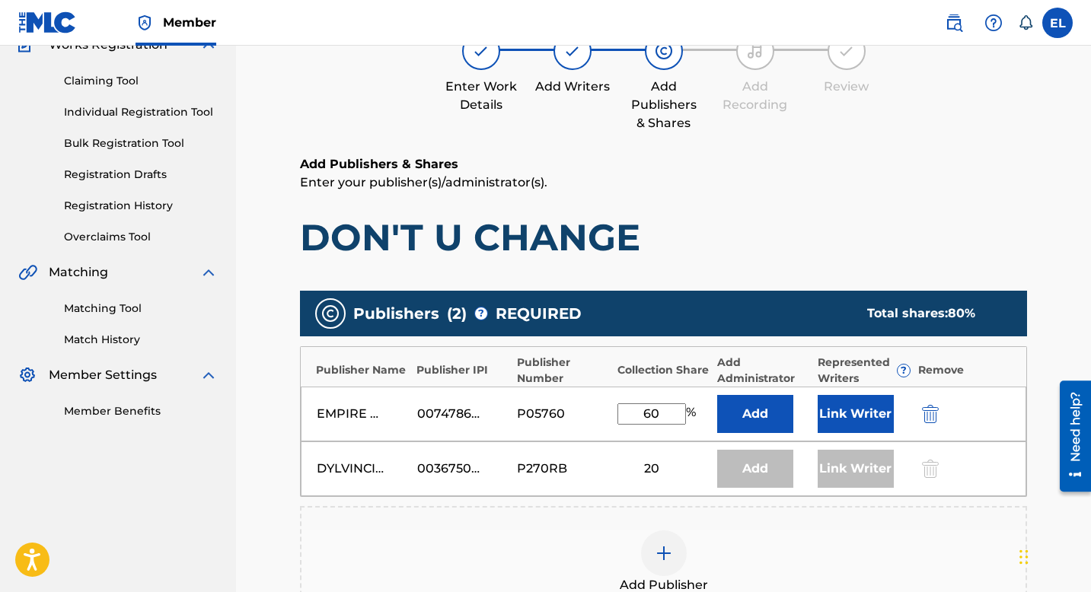
scroll to position [305, 0]
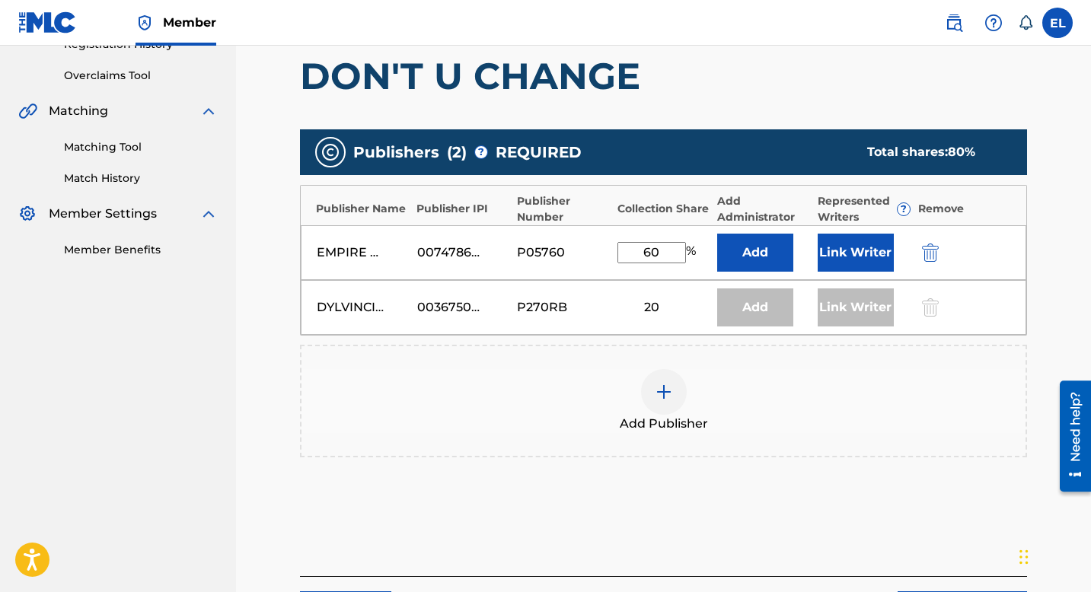
click at [858, 254] on button "Link Writer" at bounding box center [856, 253] width 76 height 38
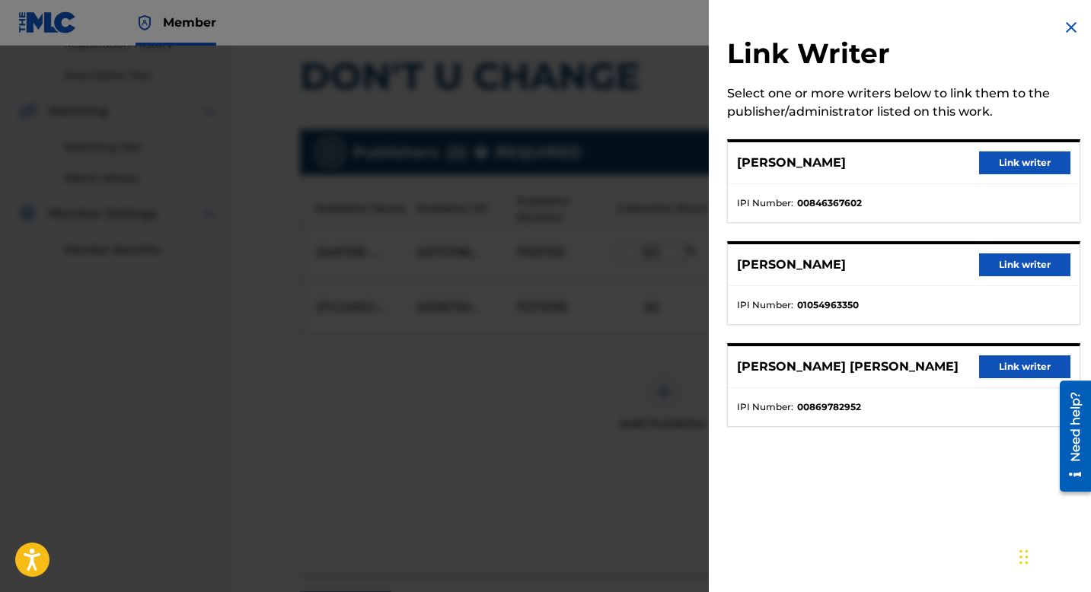
click at [985, 166] on button "Link writer" at bounding box center [1024, 163] width 91 height 23
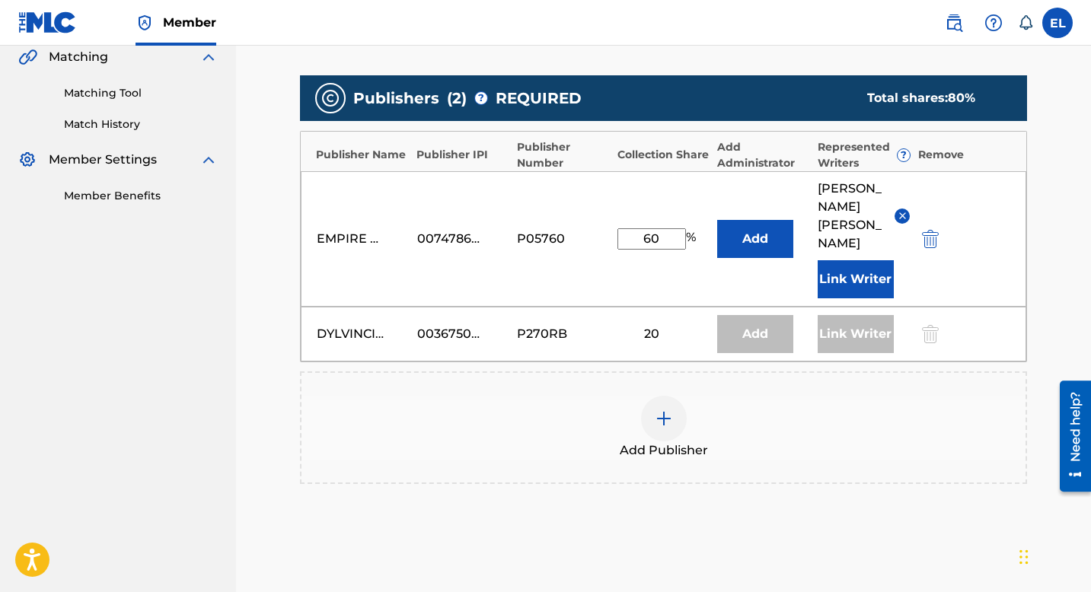
scroll to position [482, 0]
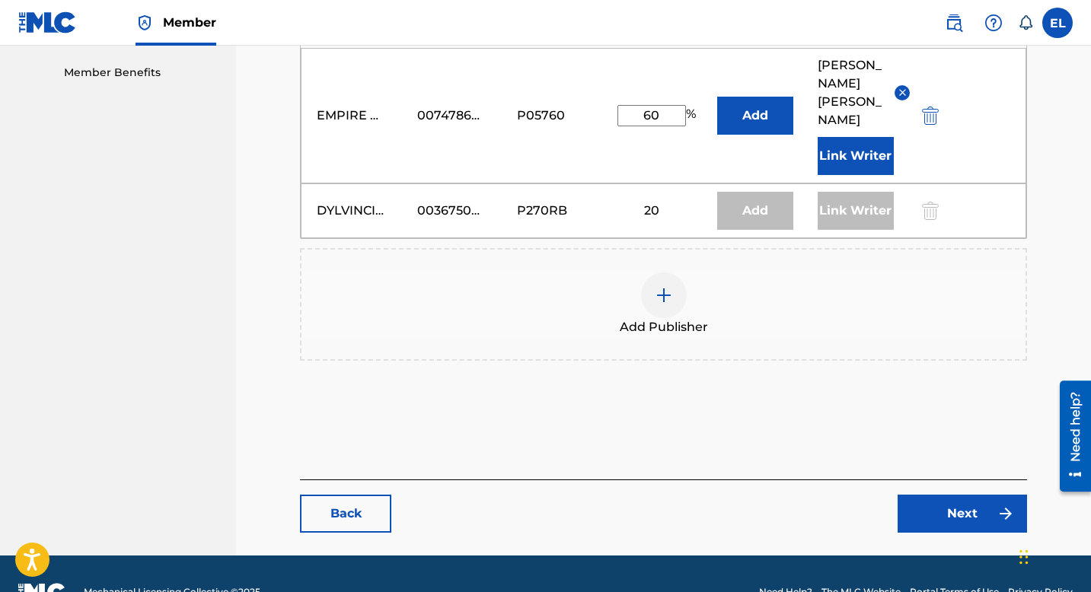
click at [967, 495] on link "Next" at bounding box center [962, 514] width 129 height 38
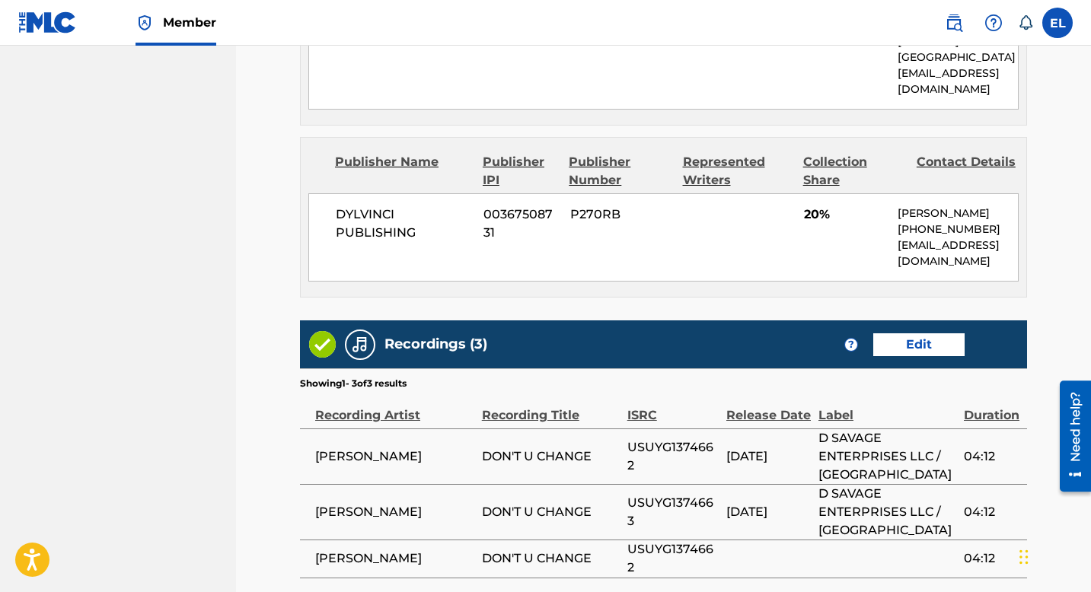
scroll to position [968, 0]
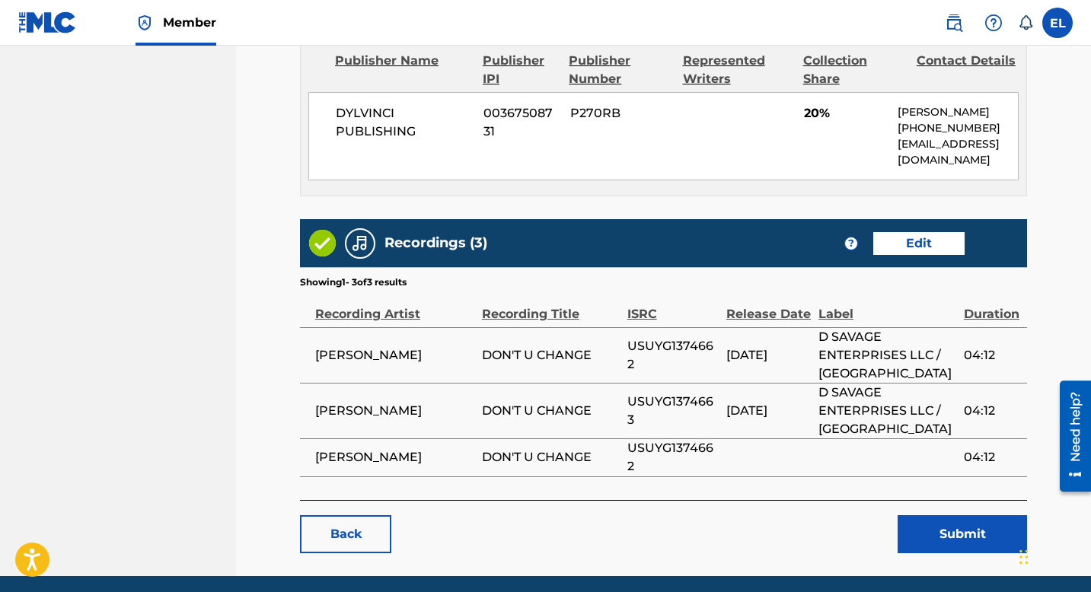
click at [968, 515] on button "Submit" at bounding box center [962, 534] width 129 height 38
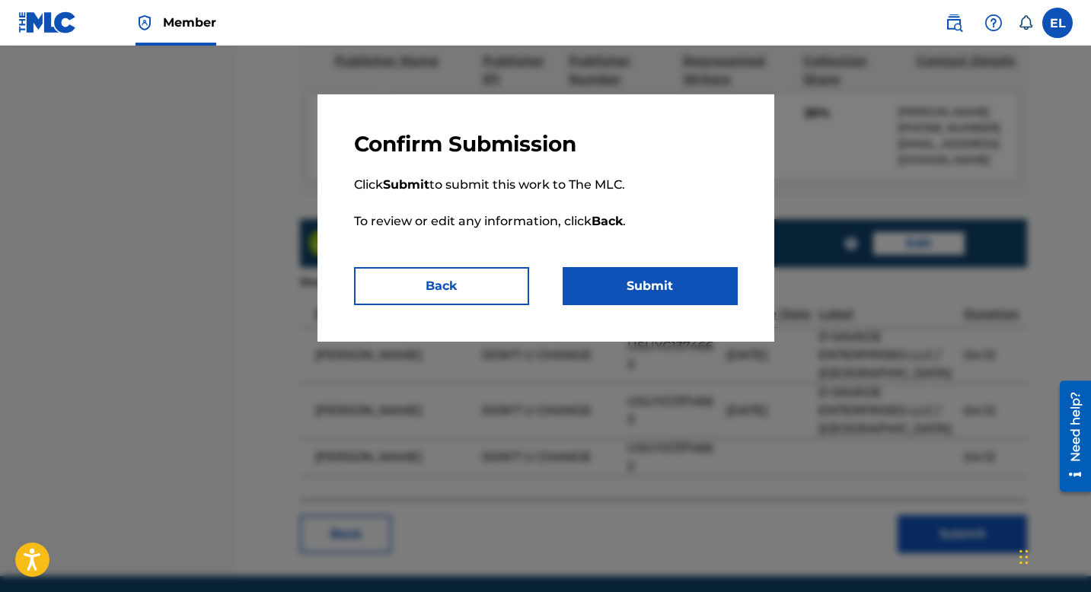
click at [678, 289] on button "Submit" at bounding box center [650, 286] width 175 height 38
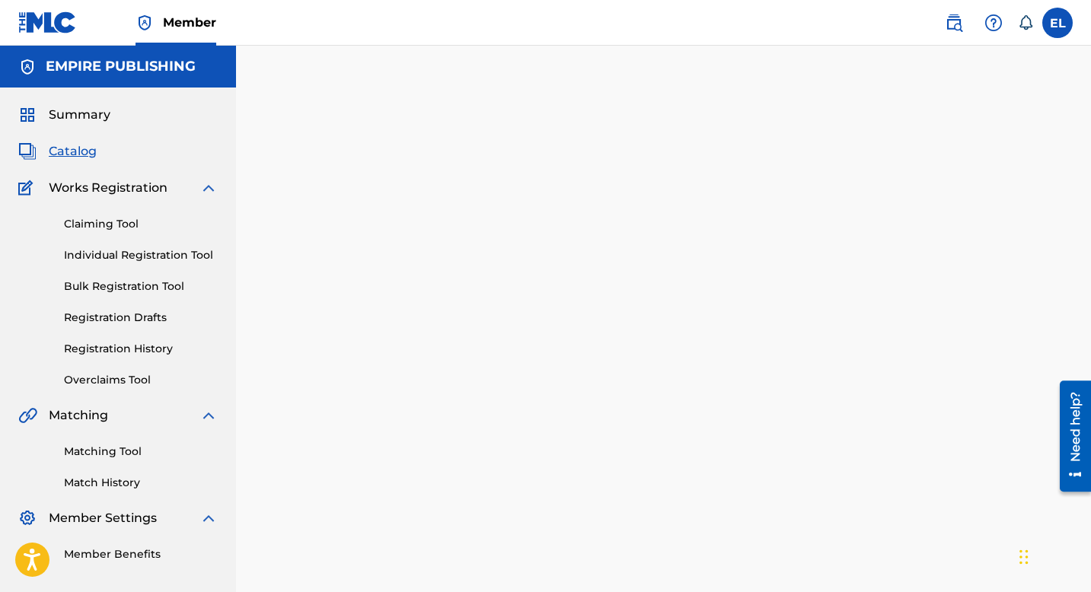
click at [66, 154] on span "Catalog" at bounding box center [73, 151] width 48 height 18
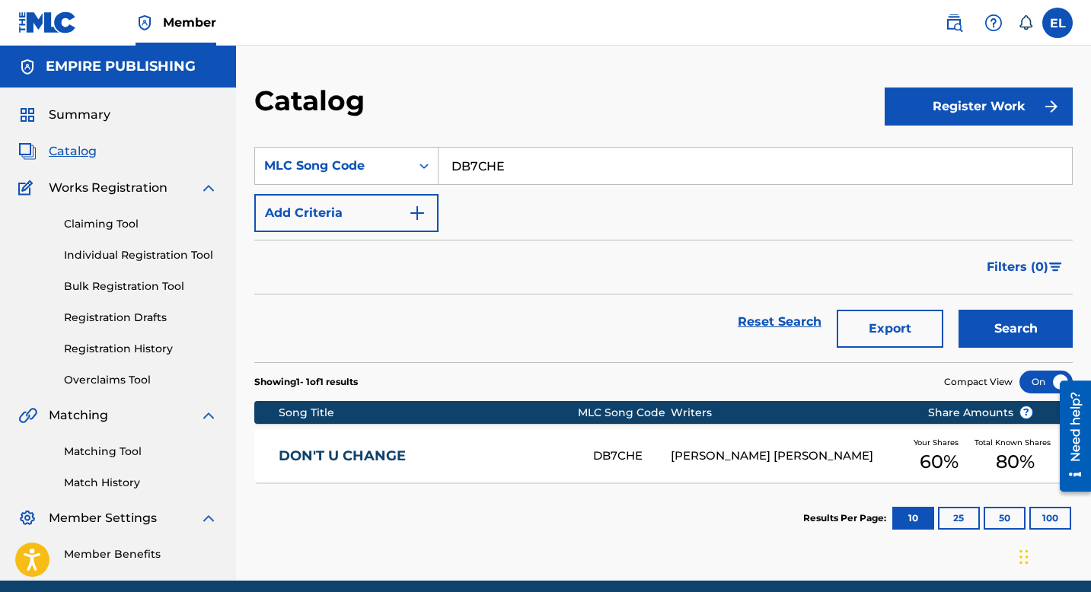
click at [597, 157] on input "DB7CHE" at bounding box center [756, 166] width 634 height 37
click at [597, 158] on input "DB7CHE" at bounding box center [756, 166] width 634 height 37
paste input "KF0M4L"
type input "KF0M4L"
click at [1023, 330] on button "Search" at bounding box center [1016, 329] width 114 height 38
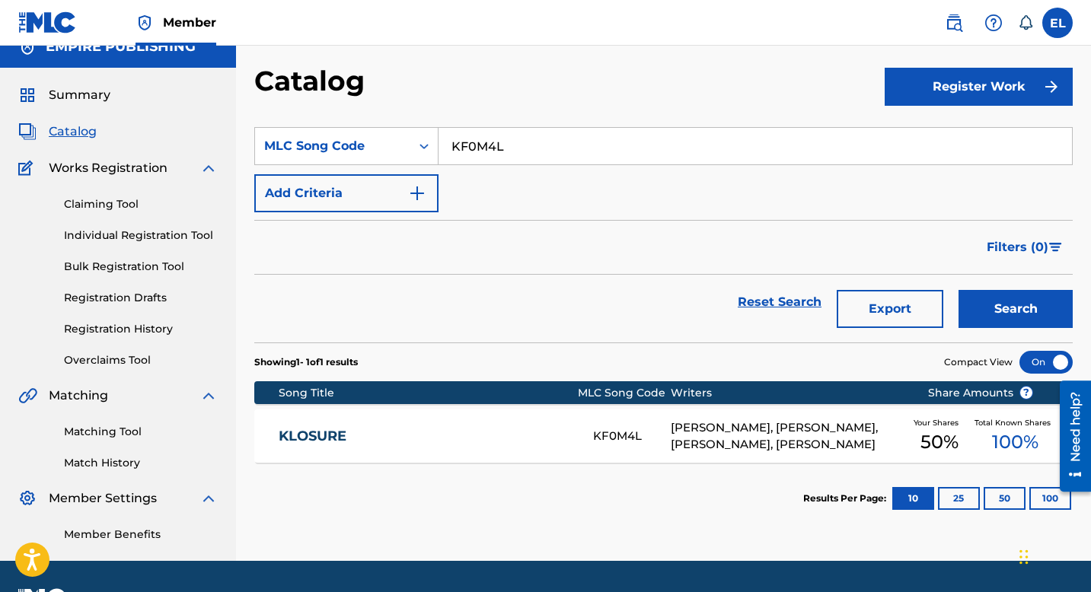
scroll to position [62, 0]
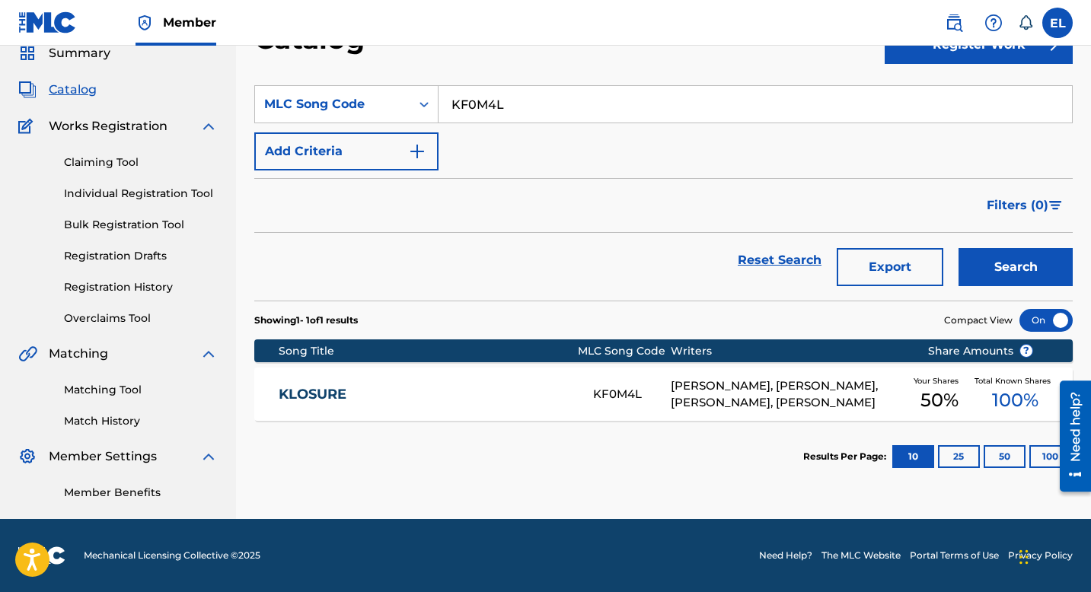
click at [499, 396] on link "KLOSURE" at bounding box center [426, 395] width 294 height 18
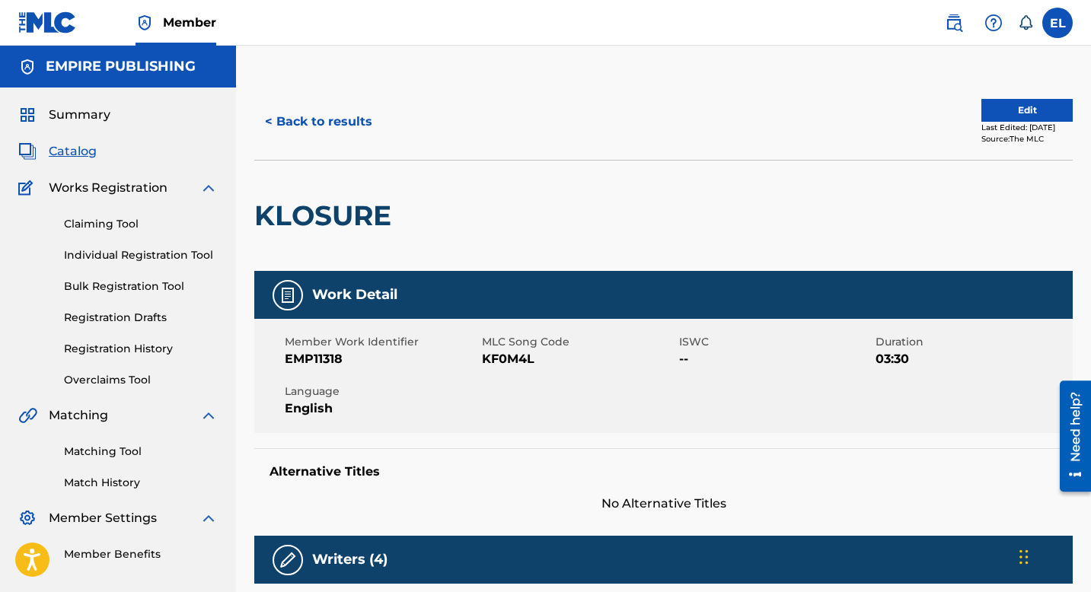
click at [343, 211] on h2 "KLOSURE" at bounding box center [326, 216] width 145 height 34
click at [130, 350] on link "Registration History" at bounding box center [141, 349] width 154 height 16
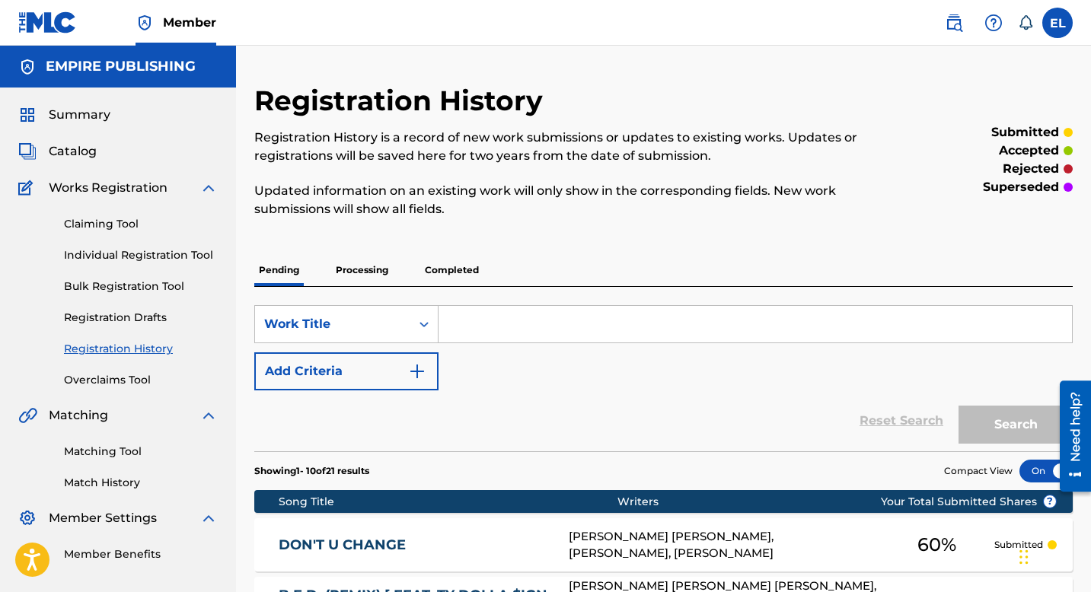
click at [480, 306] on input "Search Form" at bounding box center [756, 324] width 634 height 37
drag, startPoint x: 480, startPoint y: 306, endPoint x: 498, endPoint y: 306, distance: 18.3
click at [480, 306] on input "Search Form" at bounding box center [756, 324] width 634 height 37
paste input "KLOSURE"
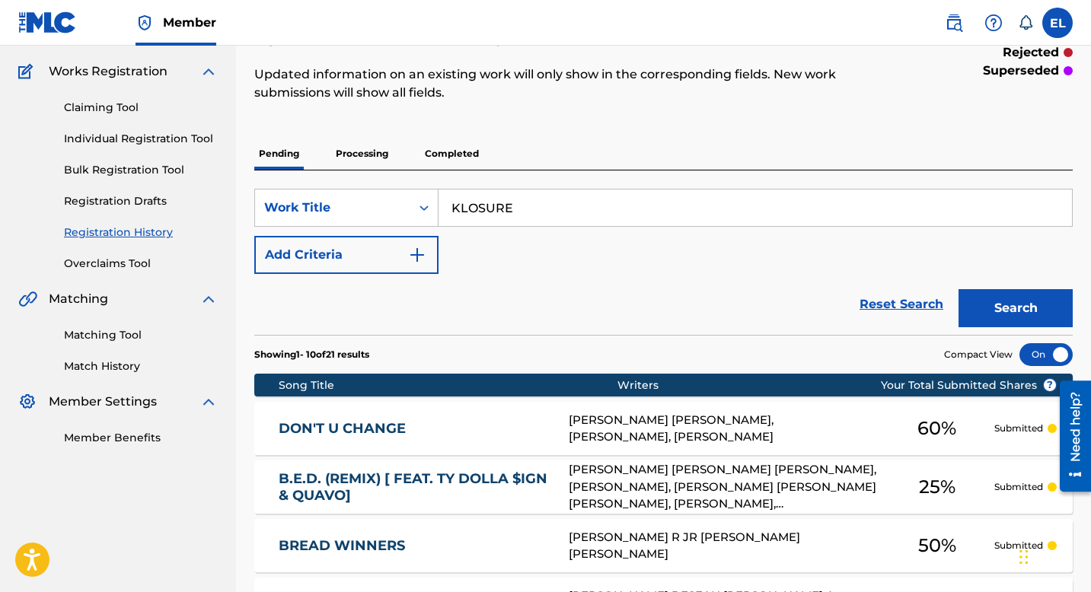
type input "KLOSURE"
click at [1022, 311] on button "Search" at bounding box center [1016, 308] width 114 height 38
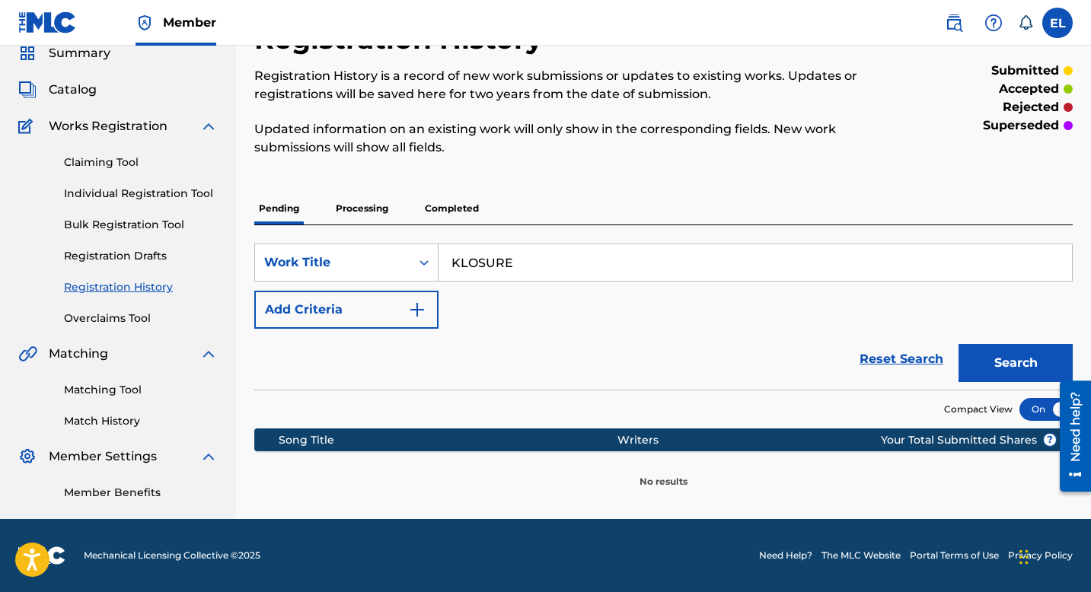
drag, startPoint x: 370, startPoint y: 213, endPoint x: 381, endPoint y: 214, distance: 11.4
click at [372, 213] on p "Processing" at bounding box center [362, 209] width 62 height 32
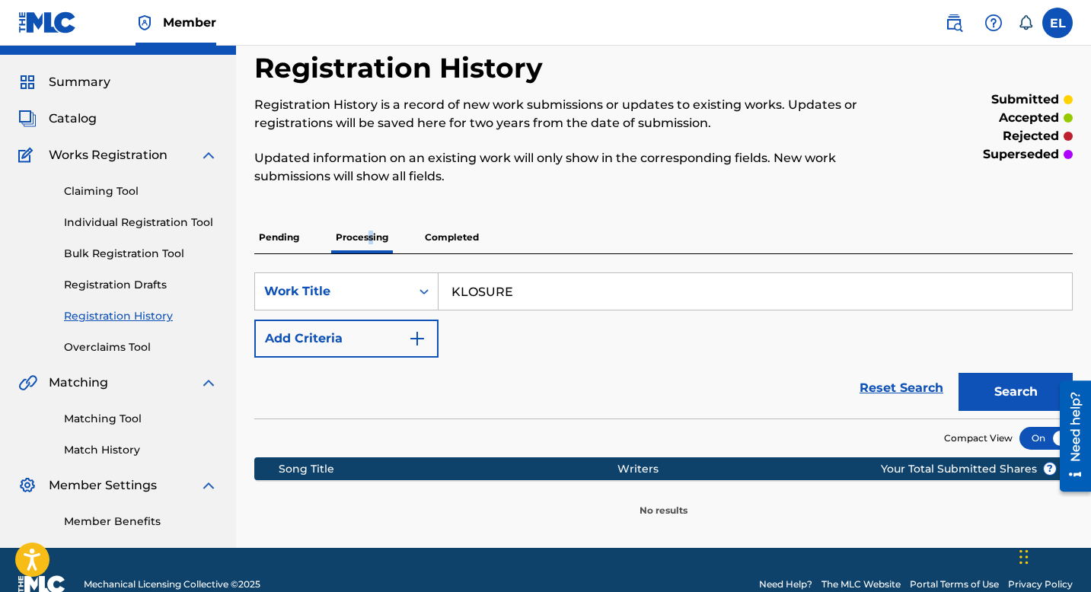
scroll to position [62, 0]
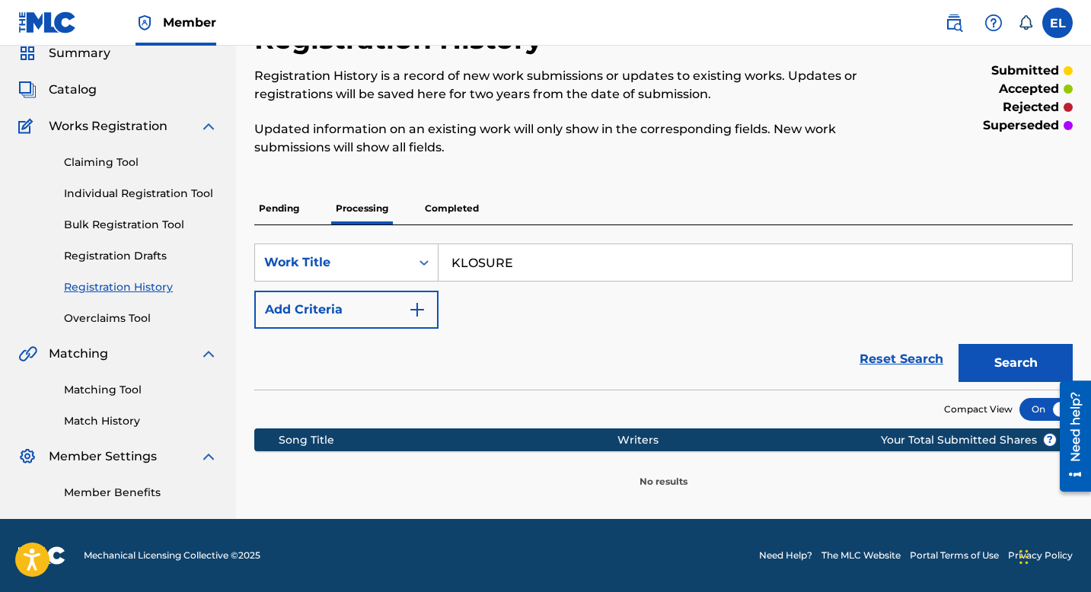
click at [448, 203] on p "Completed" at bounding box center [451, 209] width 63 height 32
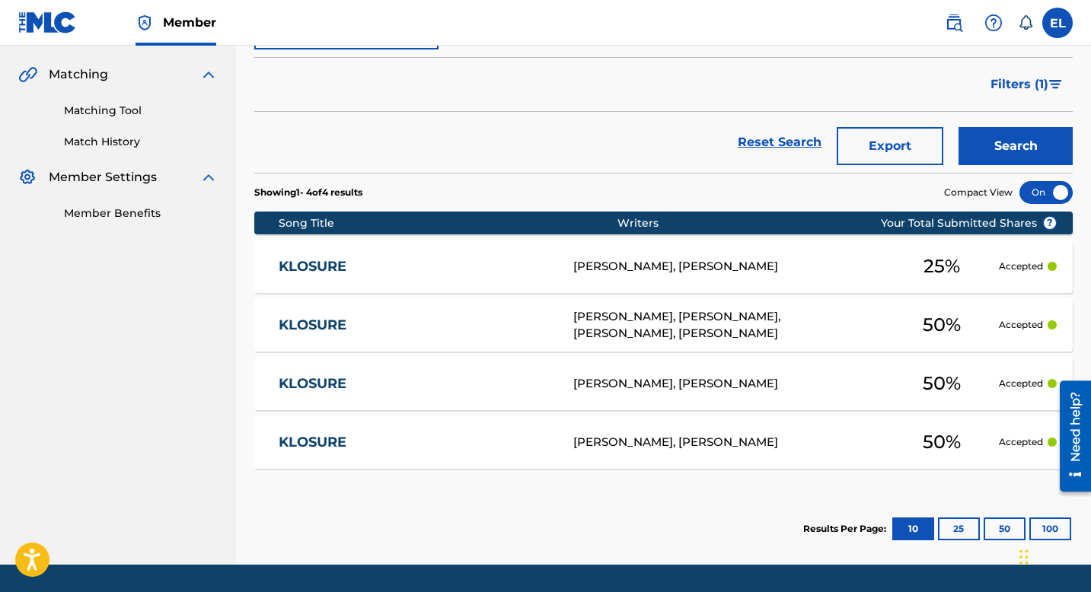
scroll to position [387, 0]
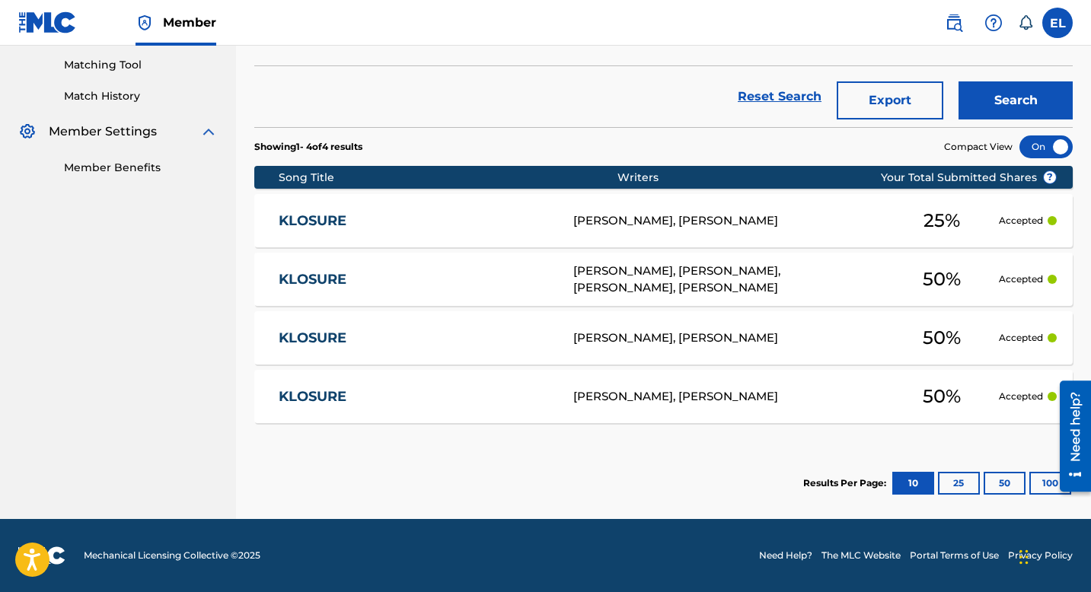
click at [461, 391] on link "KLOSURE" at bounding box center [416, 397] width 274 height 18
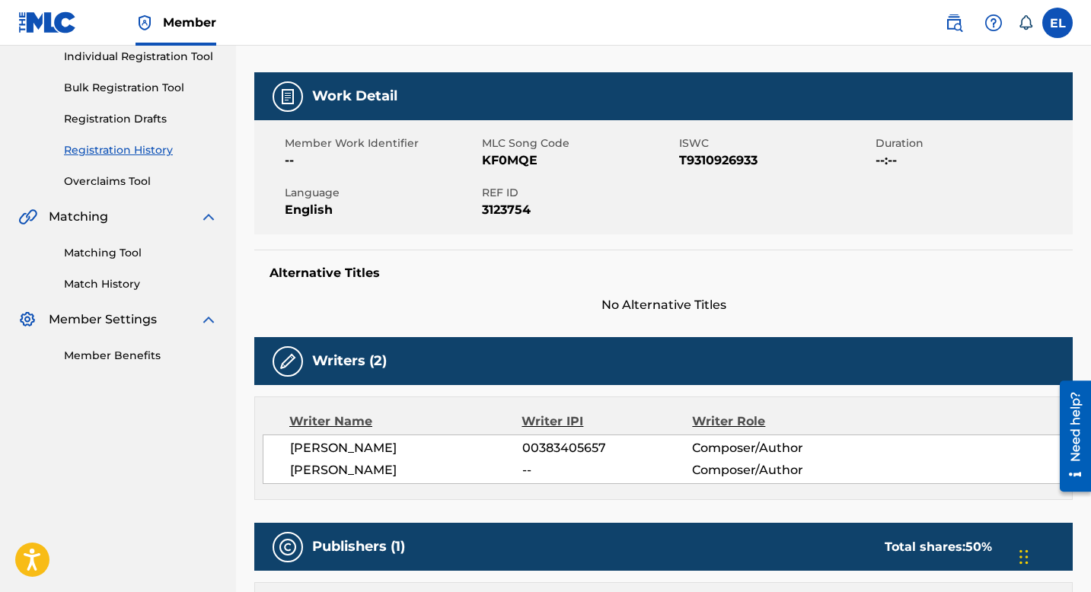
scroll to position [195, 0]
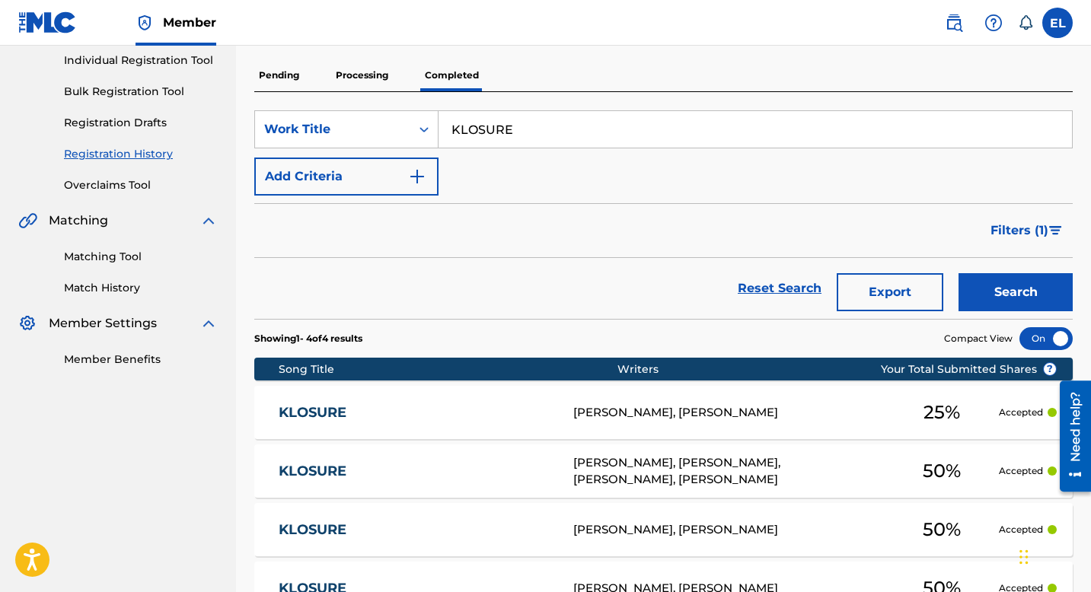
scroll to position [320, 0]
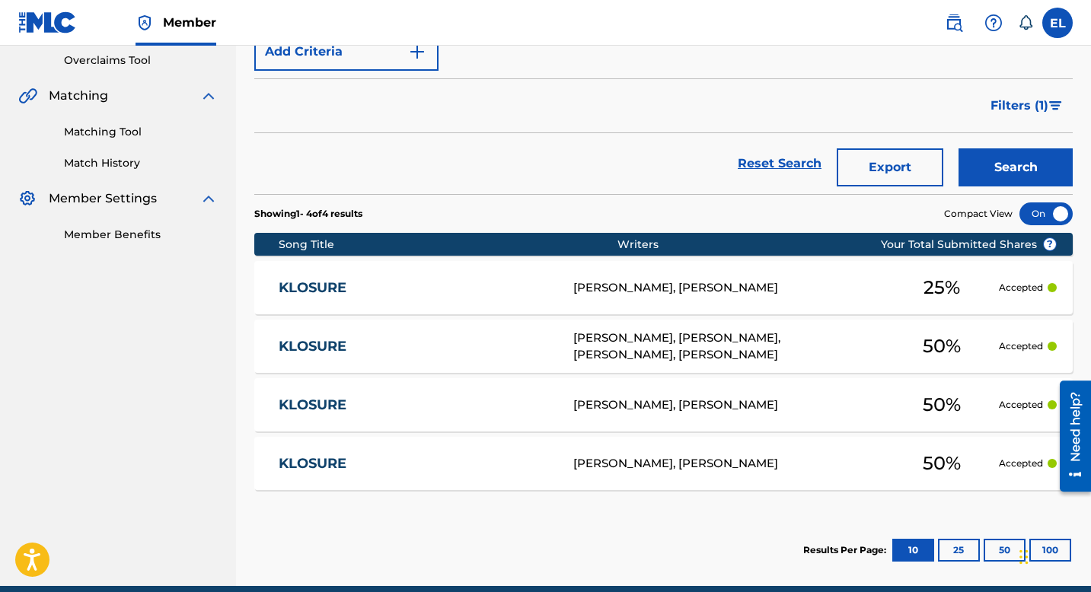
click at [412, 342] on link "KLOSURE" at bounding box center [416, 347] width 274 height 18
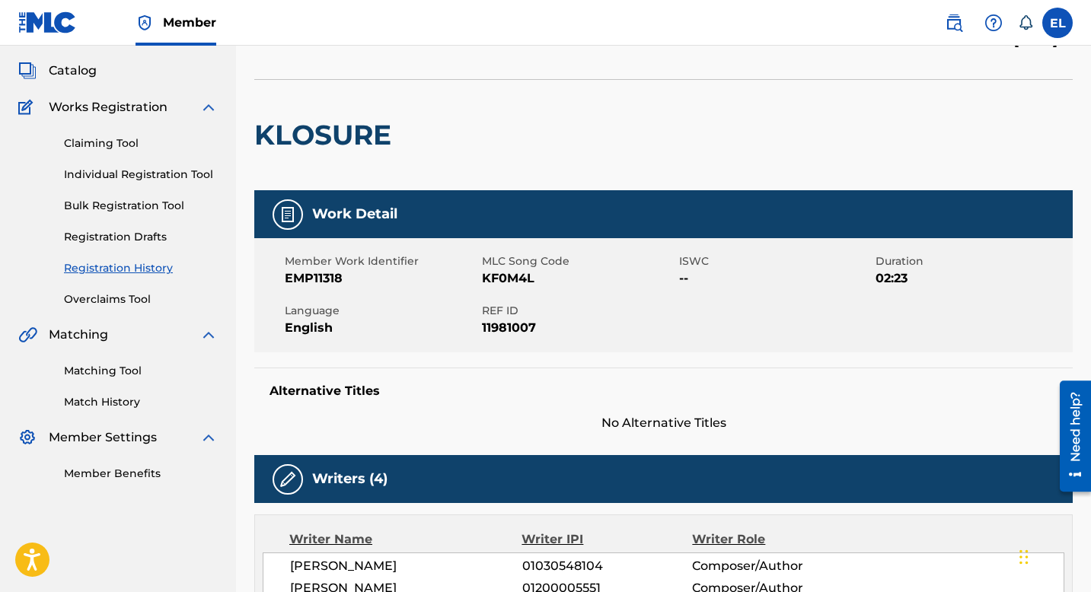
scroll to position [42, 0]
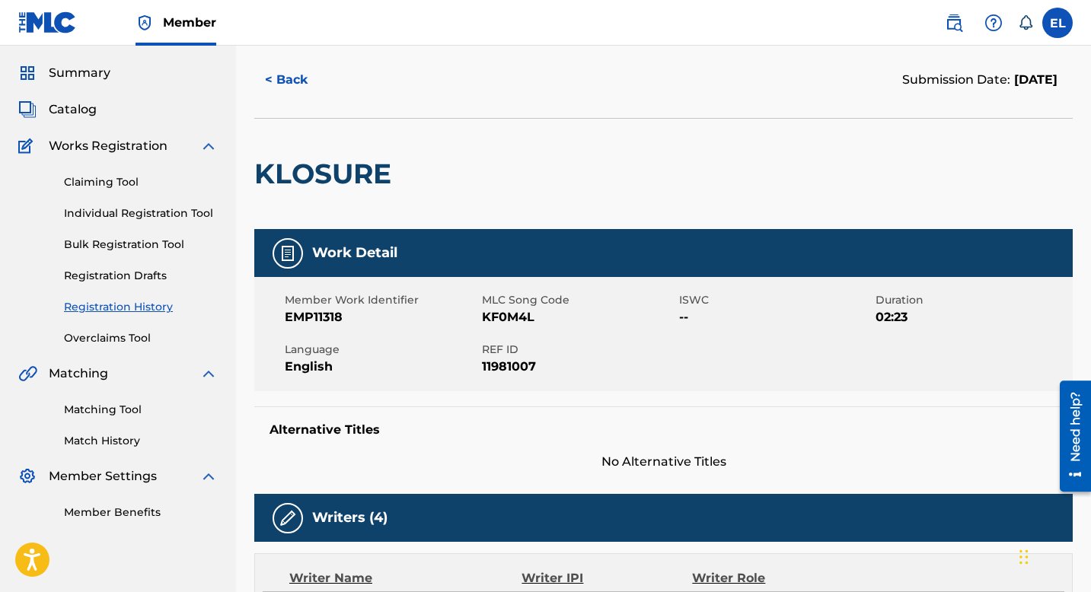
click at [157, 308] on link "Registration History" at bounding box center [141, 307] width 154 height 16
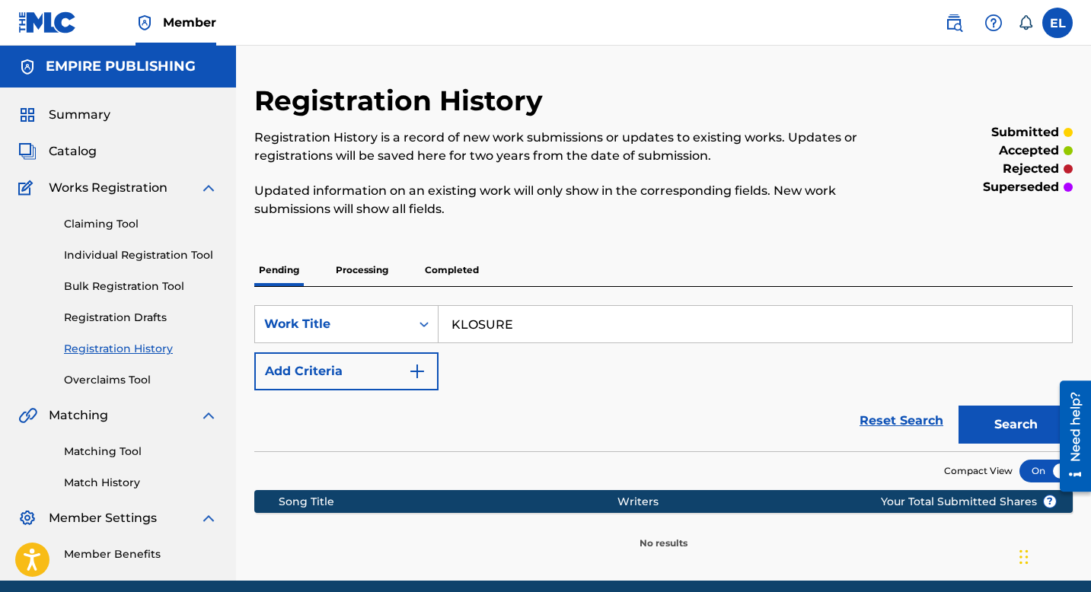
click at [85, 152] on span "Catalog" at bounding box center [73, 151] width 48 height 18
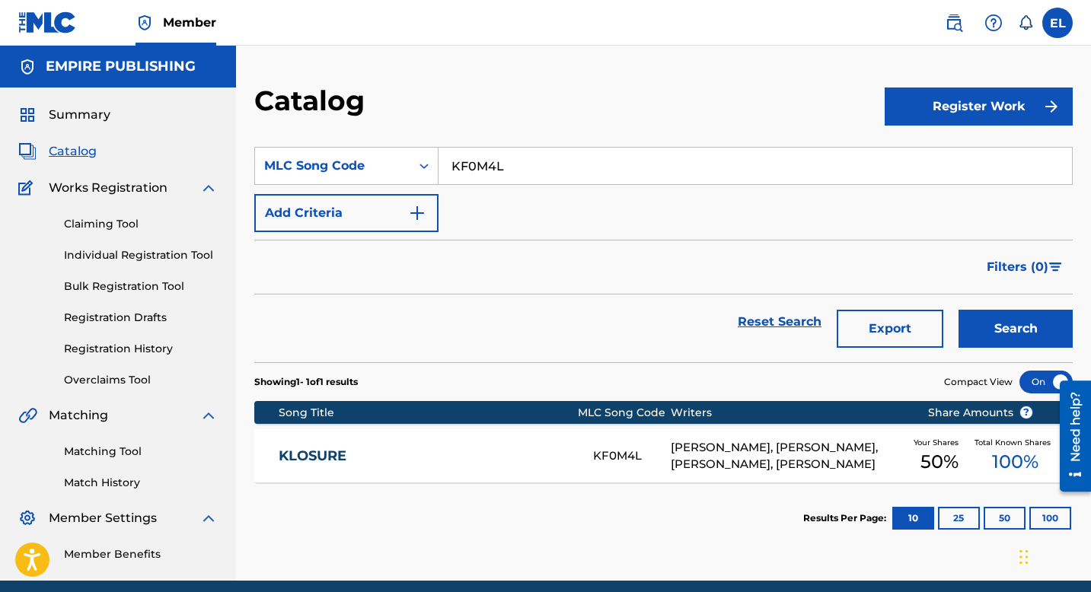
click at [465, 451] on link "KLOSURE" at bounding box center [426, 457] width 294 height 18
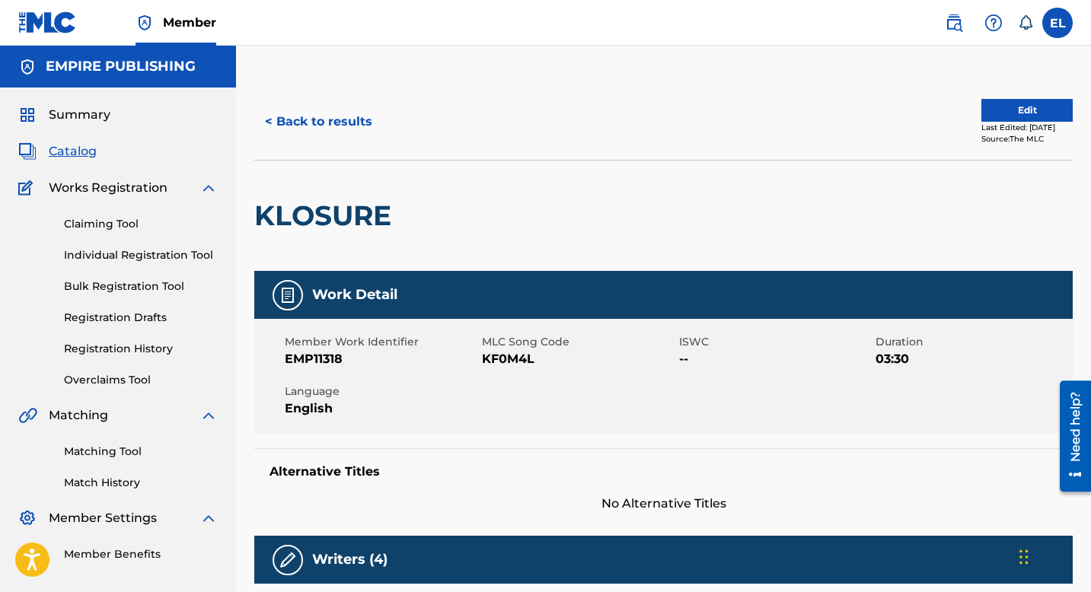
click at [981, 110] on button "Edit" at bounding box center [1026, 110] width 91 height 23
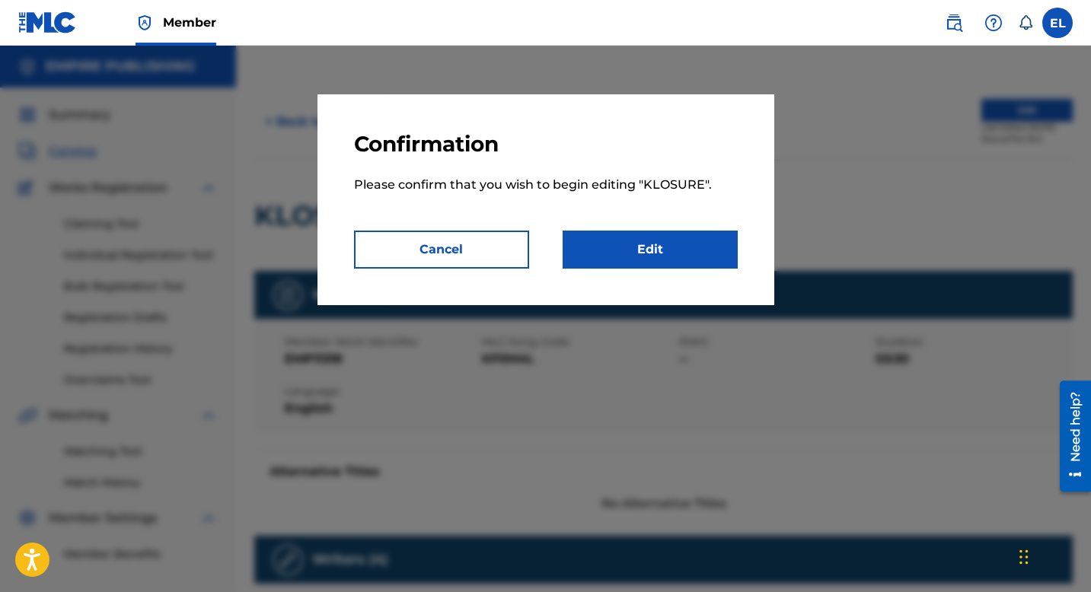
click at [672, 257] on link "Edit" at bounding box center [650, 250] width 175 height 38
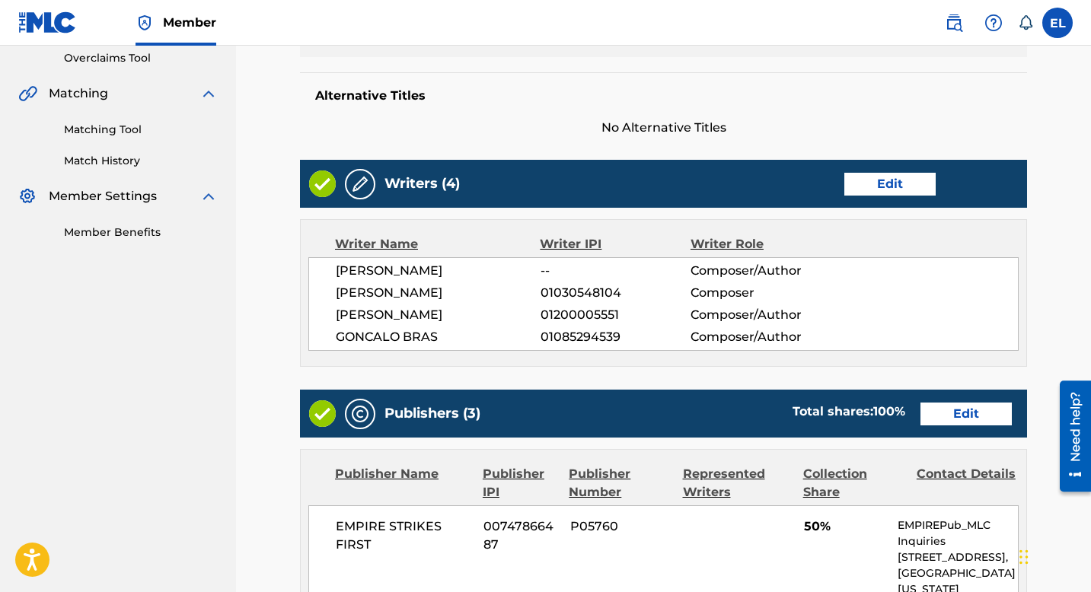
scroll to position [206, 0]
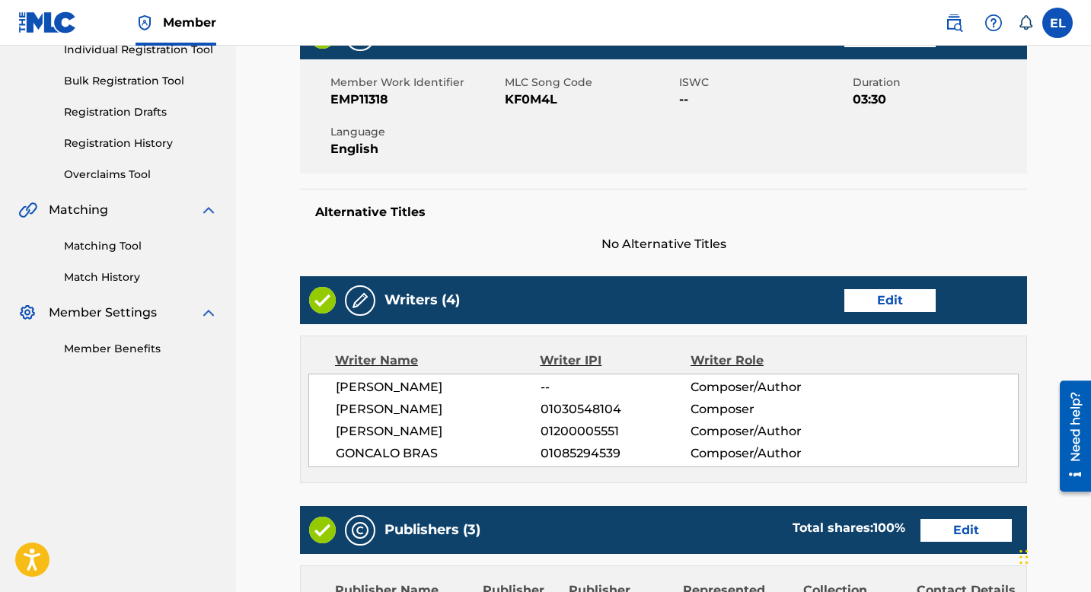
click at [891, 299] on link "Edit" at bounding box center [889, 300] width 91 height 23
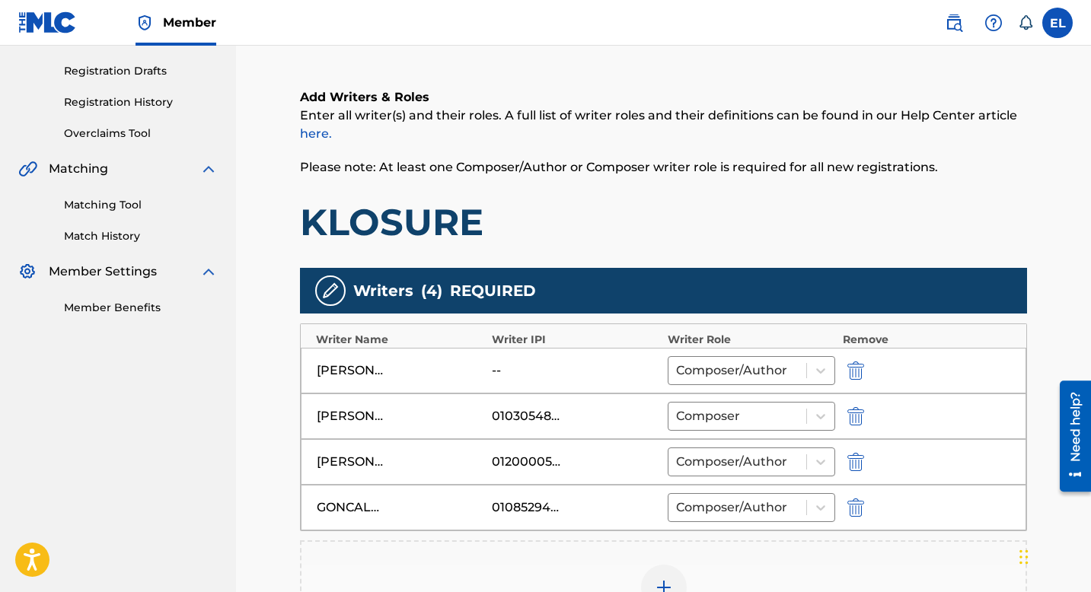
scroll to position [254, 0]
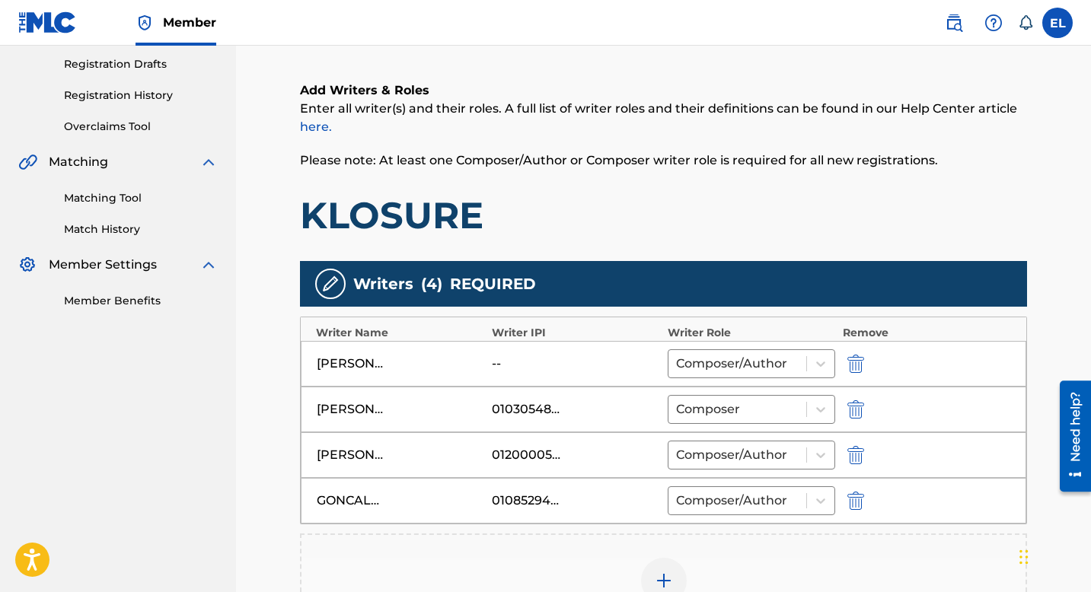
click at [853, 358] on img "submit" at bounding box center [855, 364] width 17 height 18
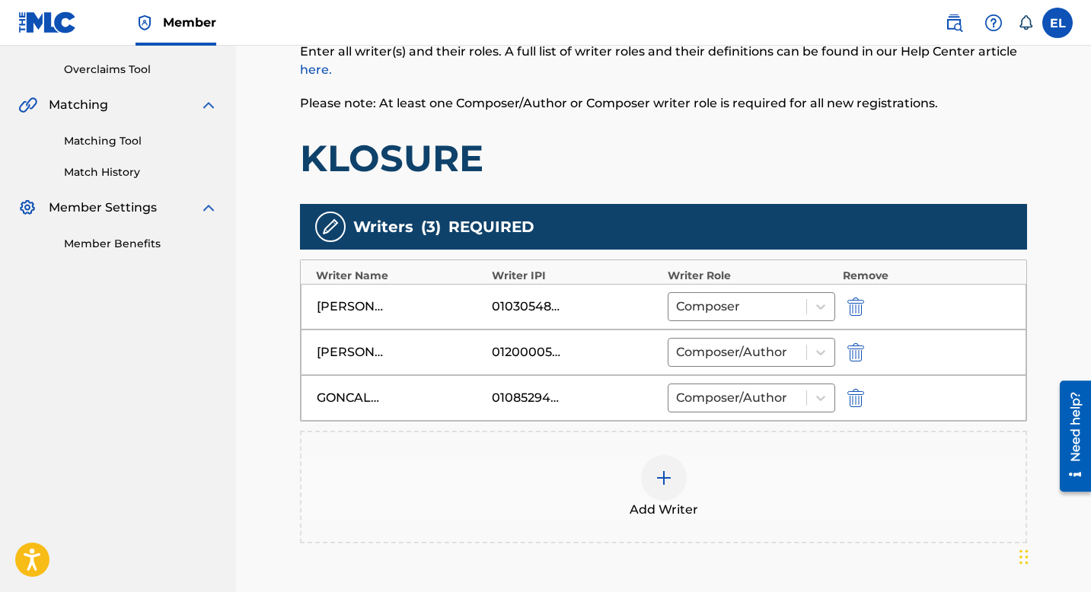
scroll to position [386, 0]
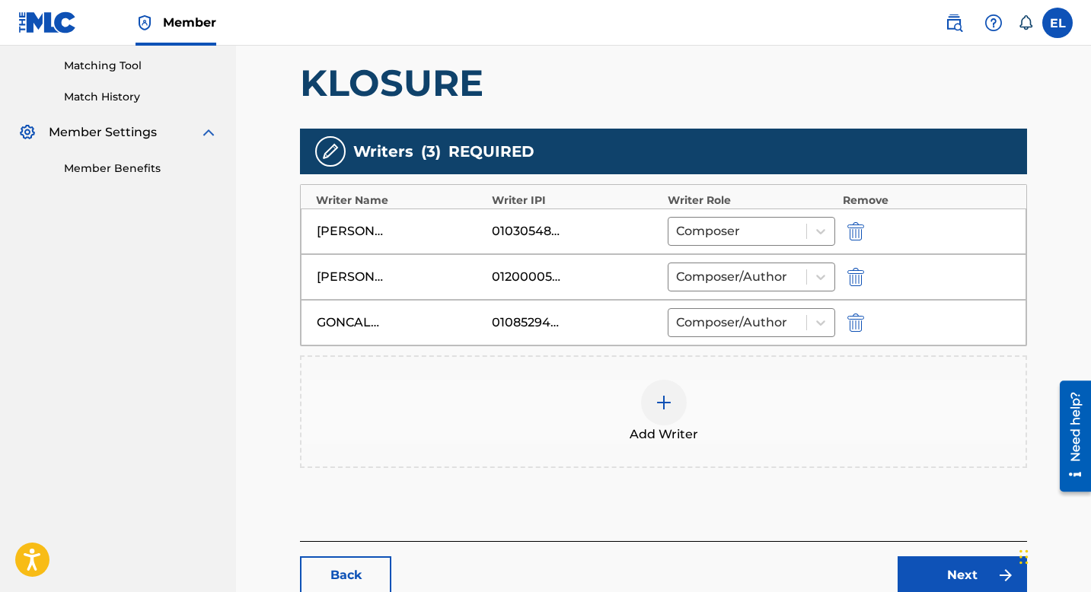
click at [648, 404] on div at bounding box center [664, 403] width 46 height 46
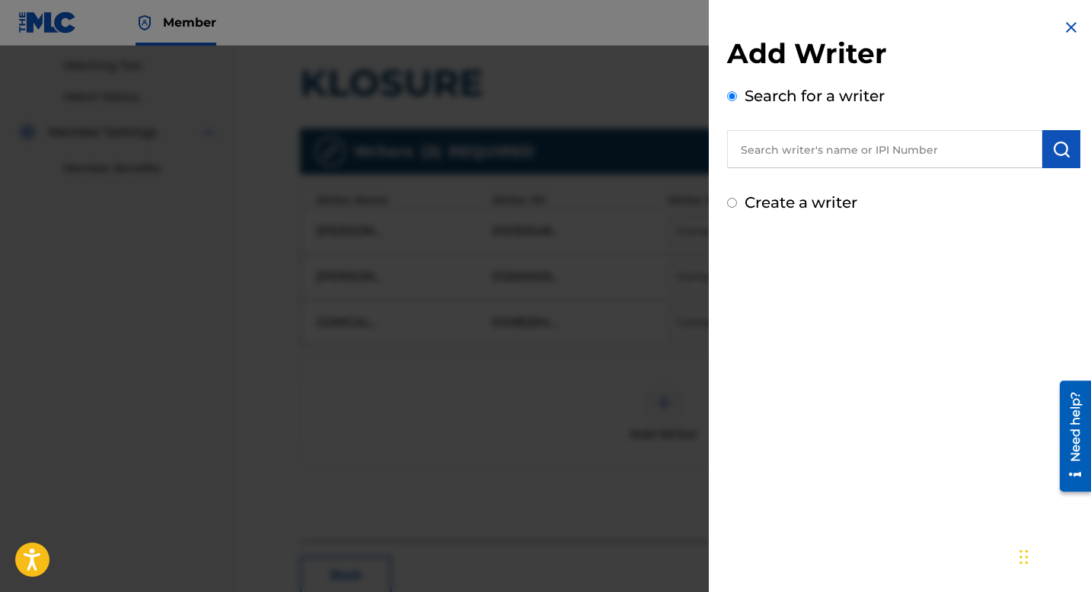
click at [795, 146] on input "text" at bounding box center [884, 149] width 315 height 38
paste input "846367602"
type input "00846367602"
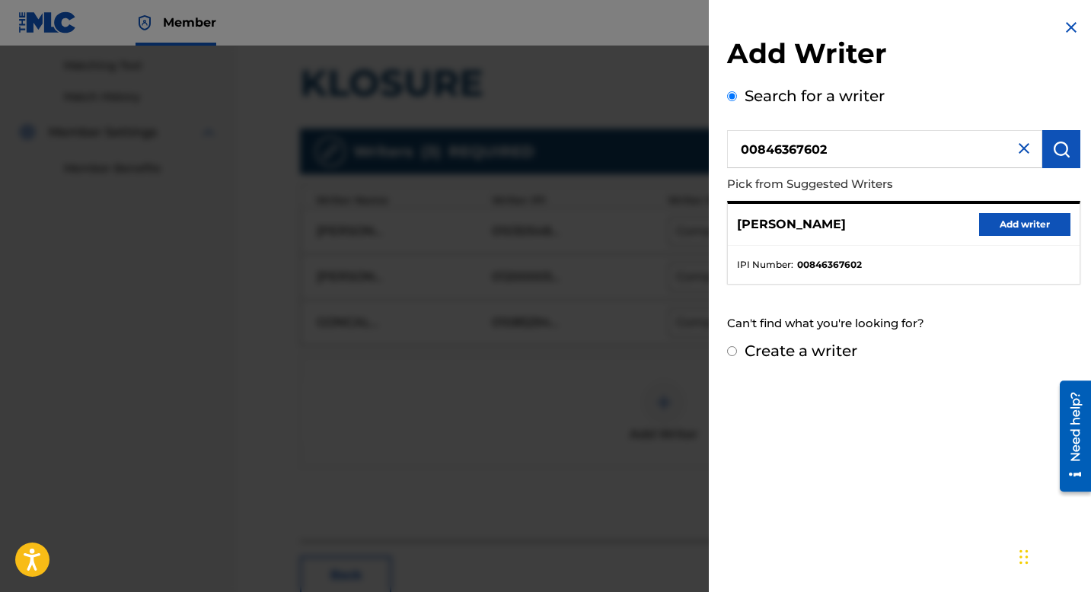
drag, startPoint x: 1028, startPoint y: 230, endPoint x: 1019, endPoint y: 235, distance: 10.2
click at [1028, 230] on button "Add writer" at bounding box center [1024, 224] width 91 height 23
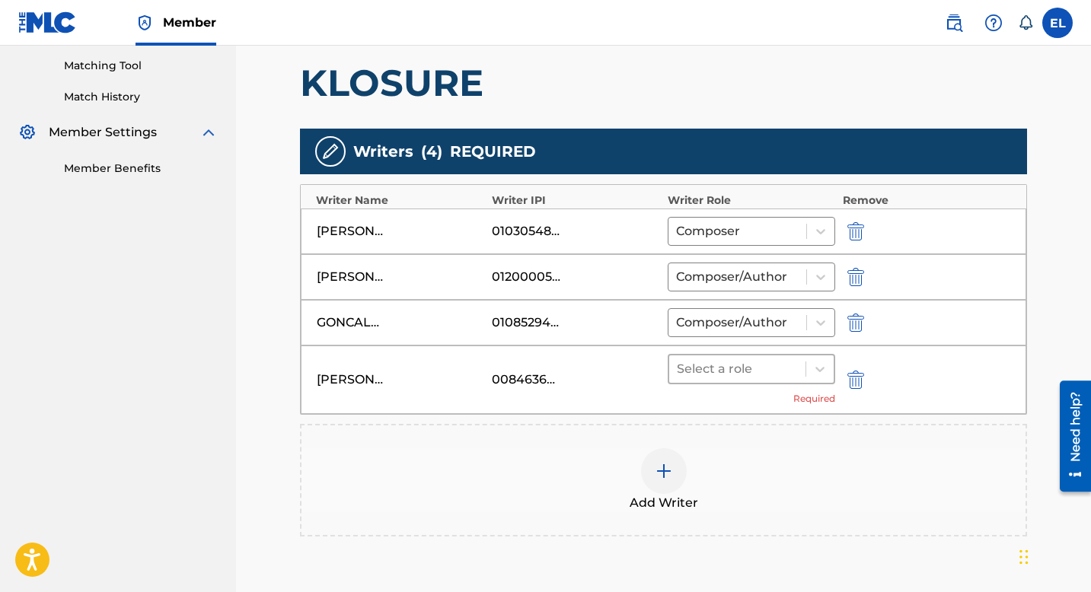
click at [747, 367] on div at bounding box center [737, 369] width 121 height 21
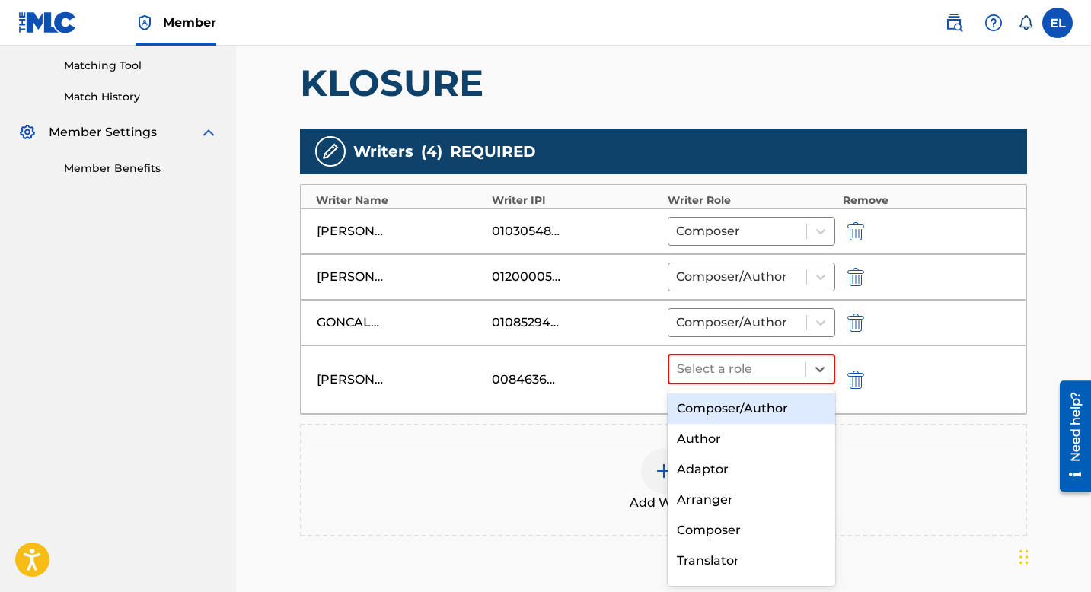
drag, startPoint x: 729, startPoint y: 407, endPoint x: 733, endPoint y: 400, distance: 7.8
click at [729, 406] on div "Composer/Author" at bounding box center [752, 409] width 168 height 30
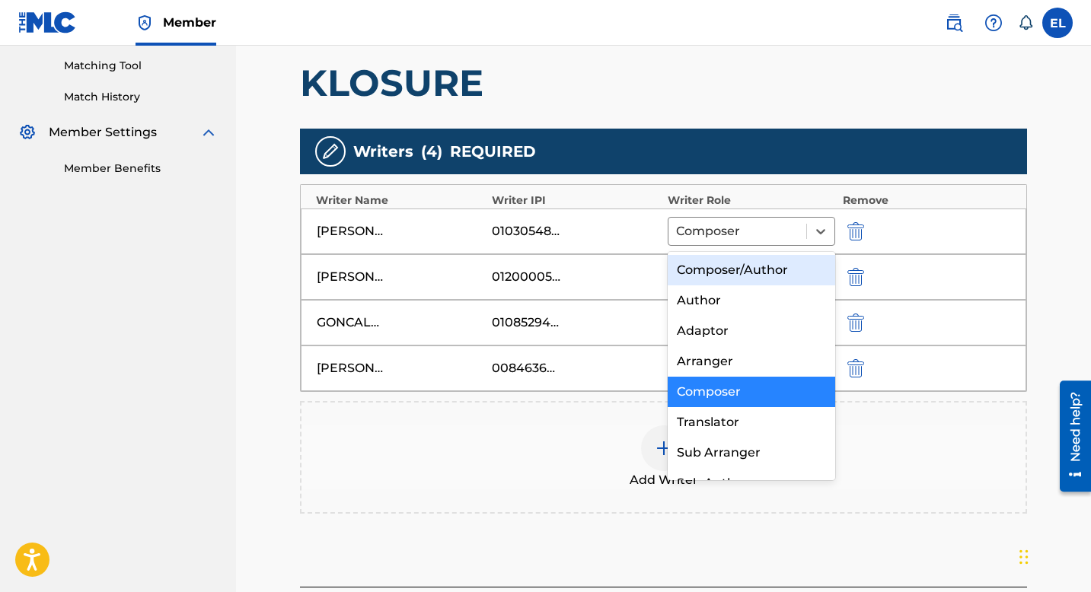
drag, startPoint x: 720, startPoint y: 234, endPoint x: 716, endPoint y: 268, distance: 34.5
click at [720, 235] on div at bounding box center [737, 231] width 123 height 21
click at [718, 275] on div "Composer/Author" at bounding box center [752, 270] width 168 height 30
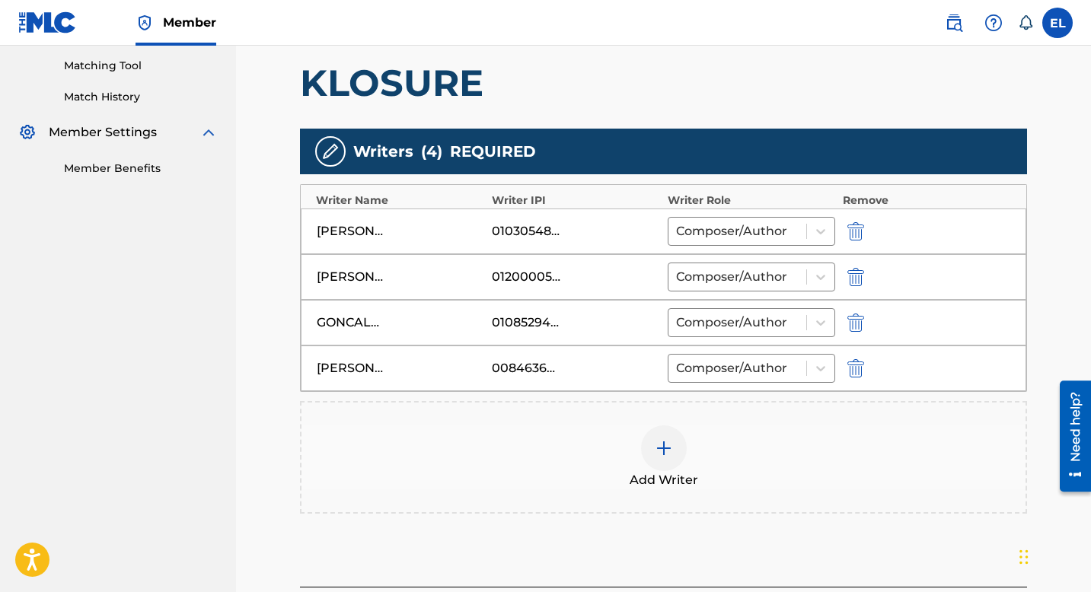
click at [837, 91] on h1 "KLOSURE" at bounding box center [663, 83] width 727 height 46
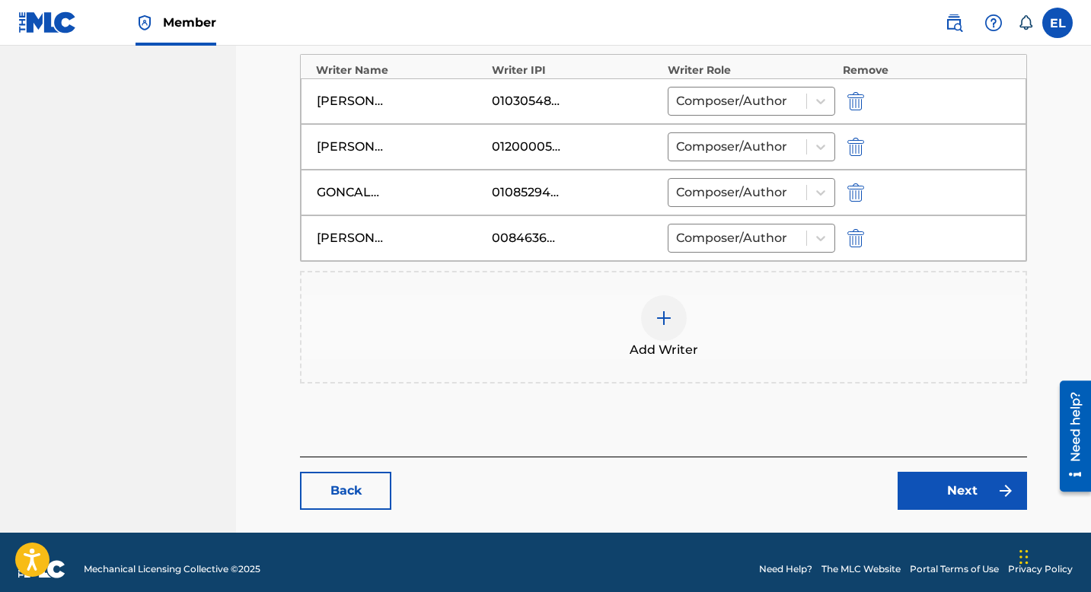
scroll to position [530, 0]
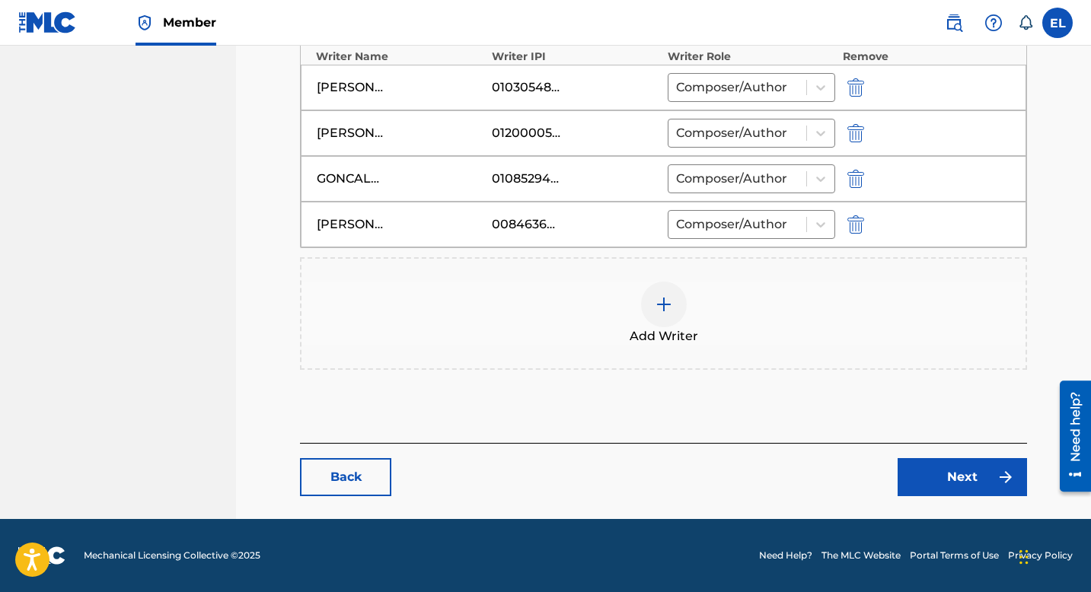
click at [959, 474] on link "Next" at bounding box center [962, 477] width 129 height 38
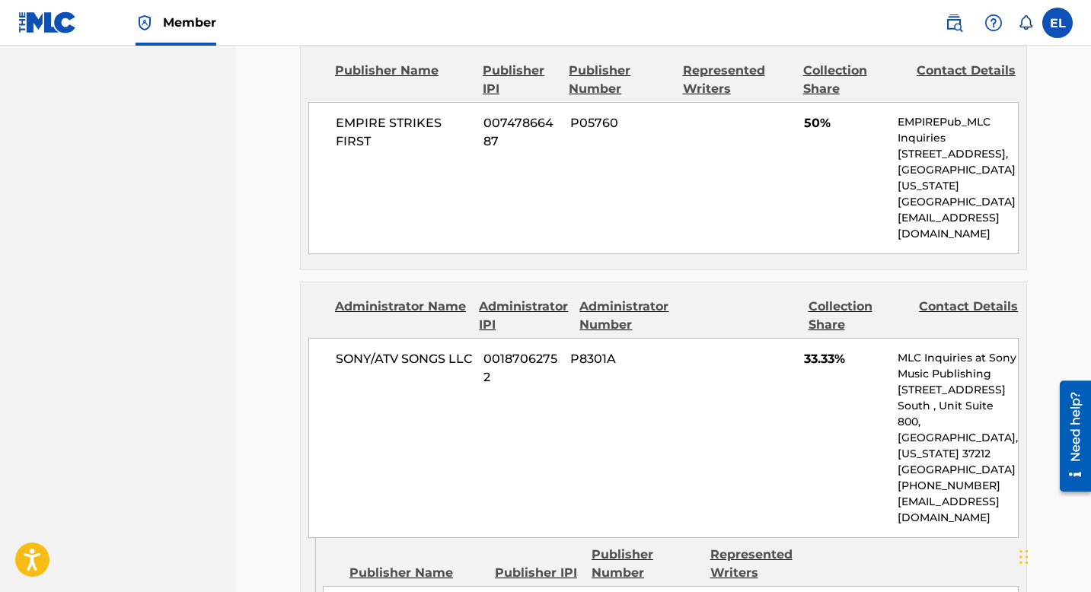
scroll to position [595, 0]
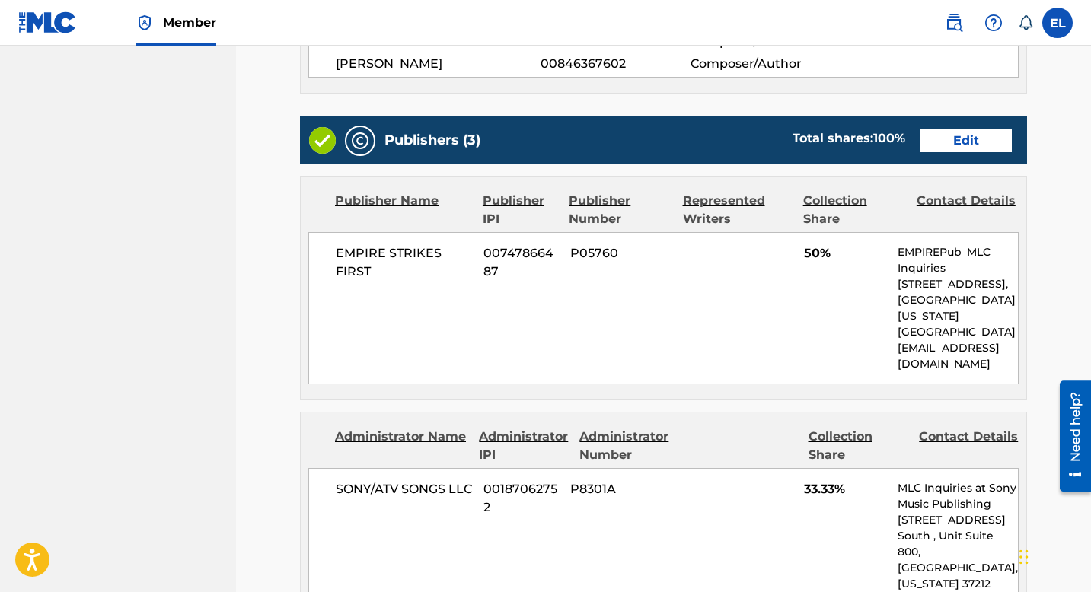
click at [965, 144] on link "Edit" at bounding box center [966, 140] width 91 height 23
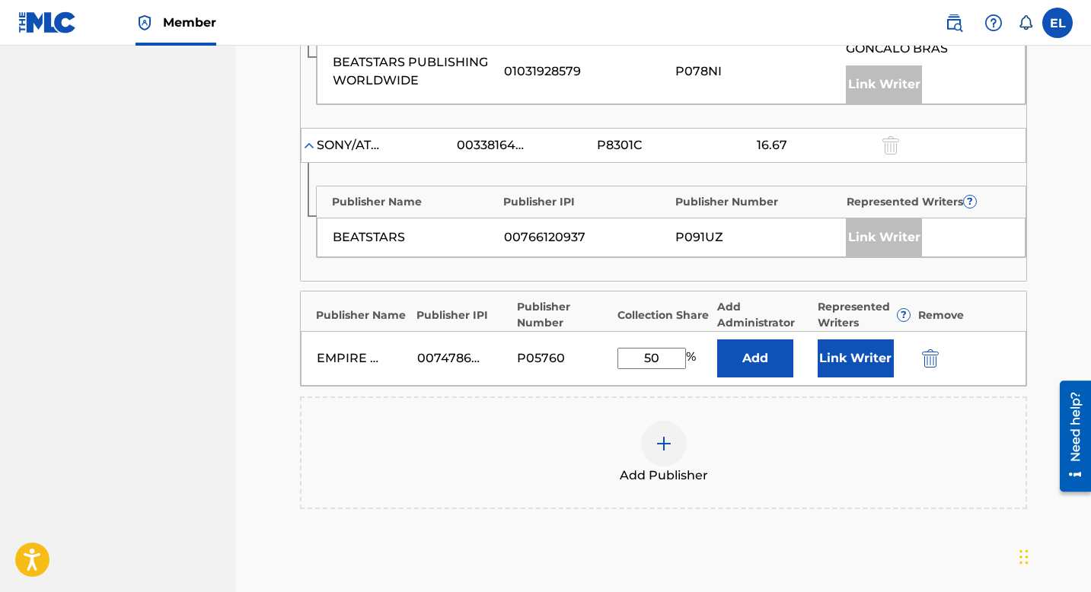
scroll to position [617, 0]
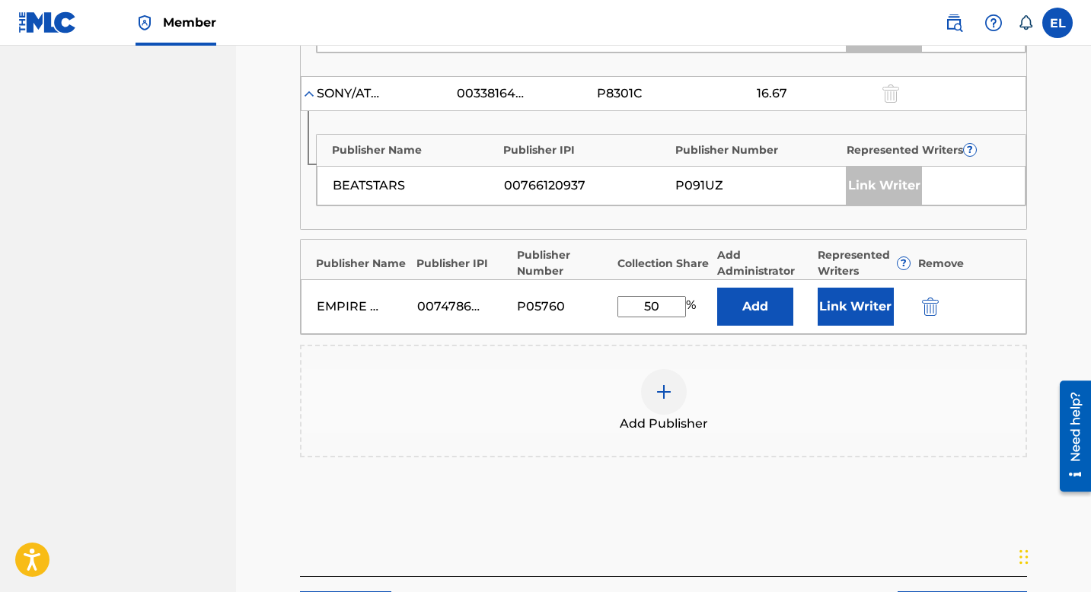
click at [853, 321] on button "Link Writer" at bounding box center [856, 307] width 76 height 38
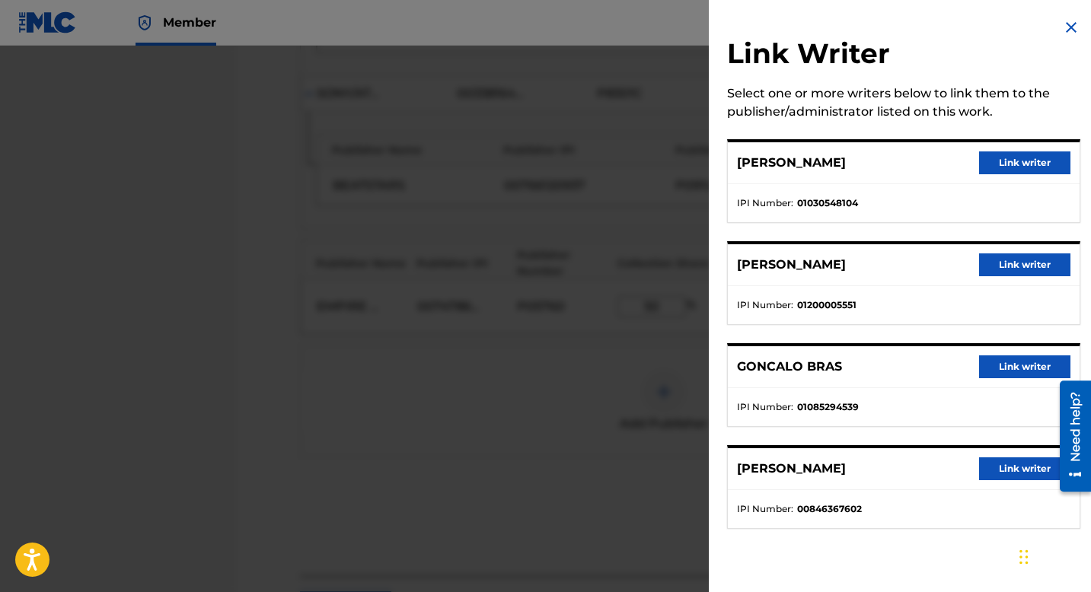
click at [1014, 471] on button "Link writer" at bounding box center [1024, 469] width 91 height 23
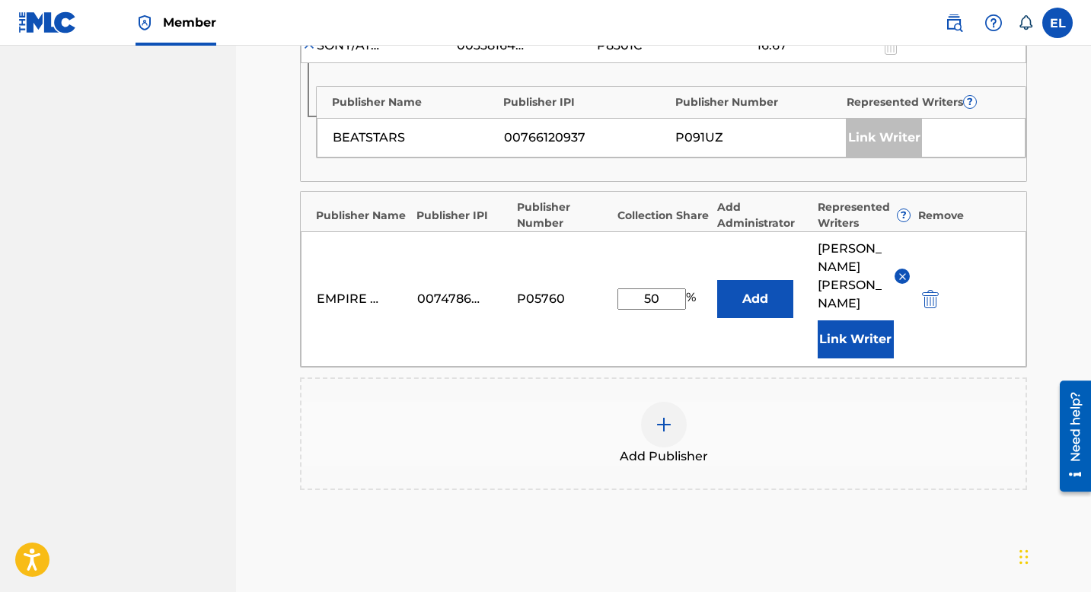
scroll to position [793, 0]
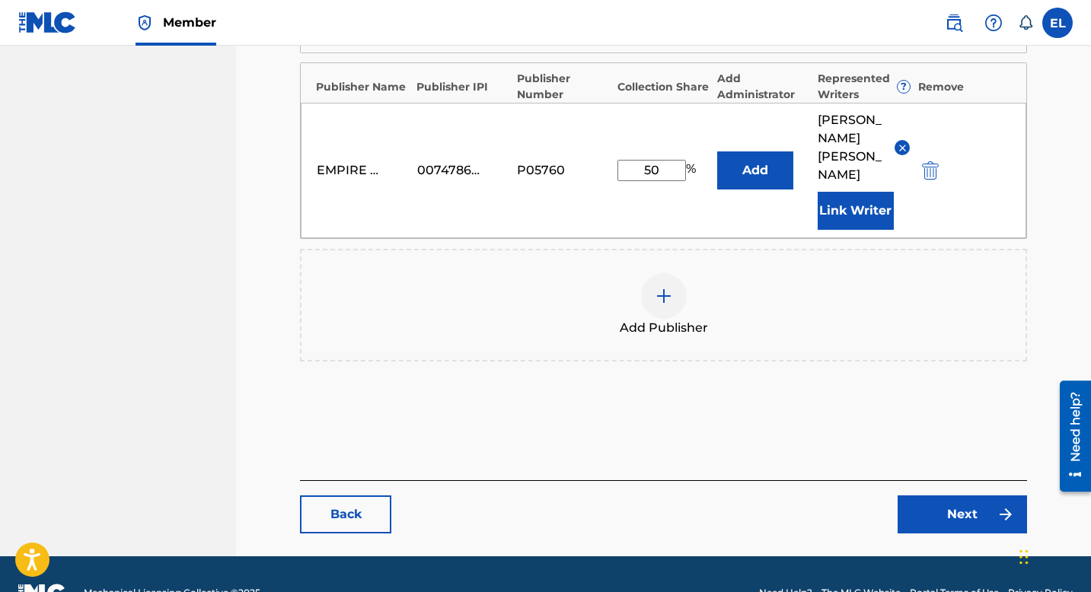
click at [949, 496] on link "Next" at bounding box center [962, 515] width 129 height 38
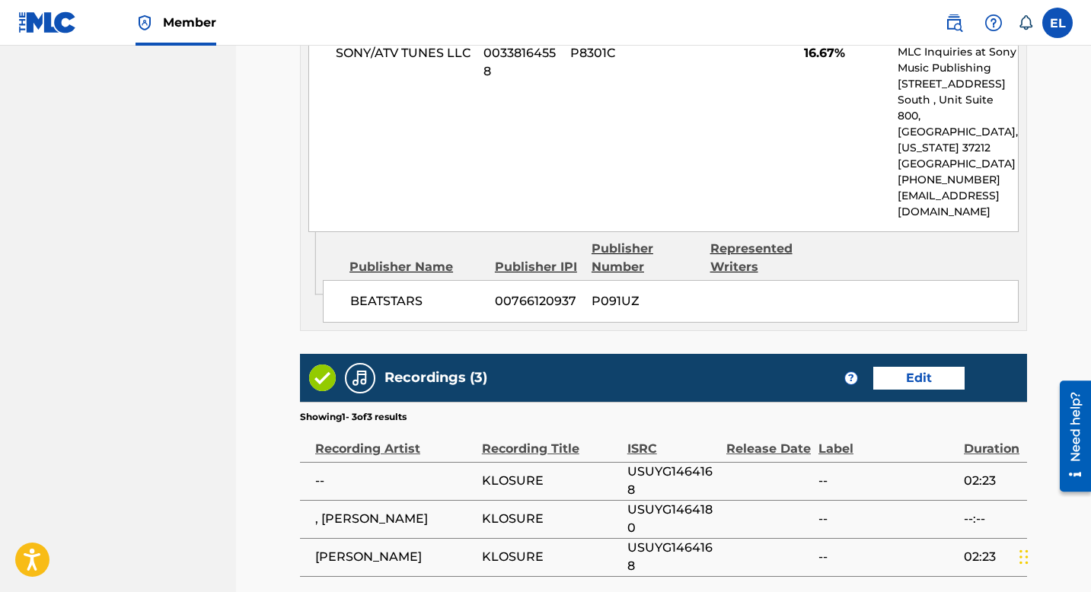
scroll to position [1539, 0]
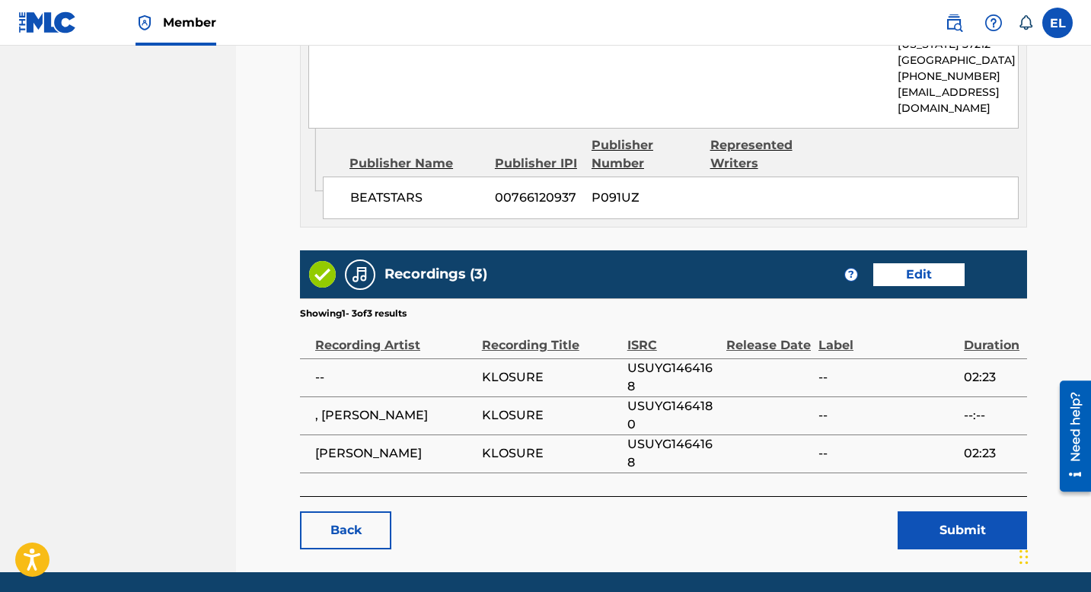
click at [927, 512] on button "Submit" at bounding box center [962, 531] width 129 height 38
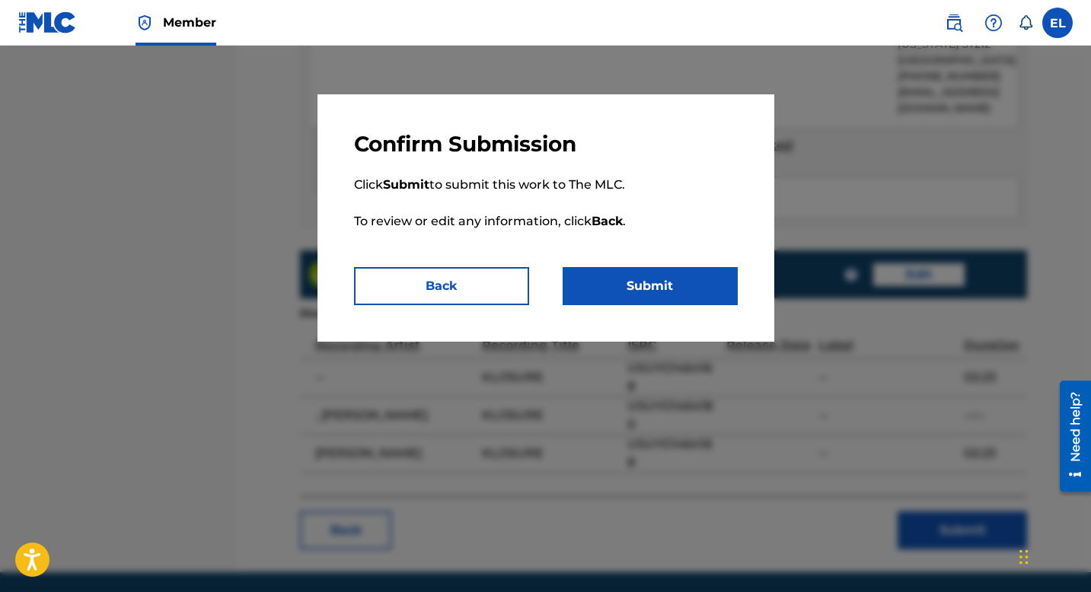
click at [685, 293] on button "Submit" at bounding box center [650, 286] width 175 height 38
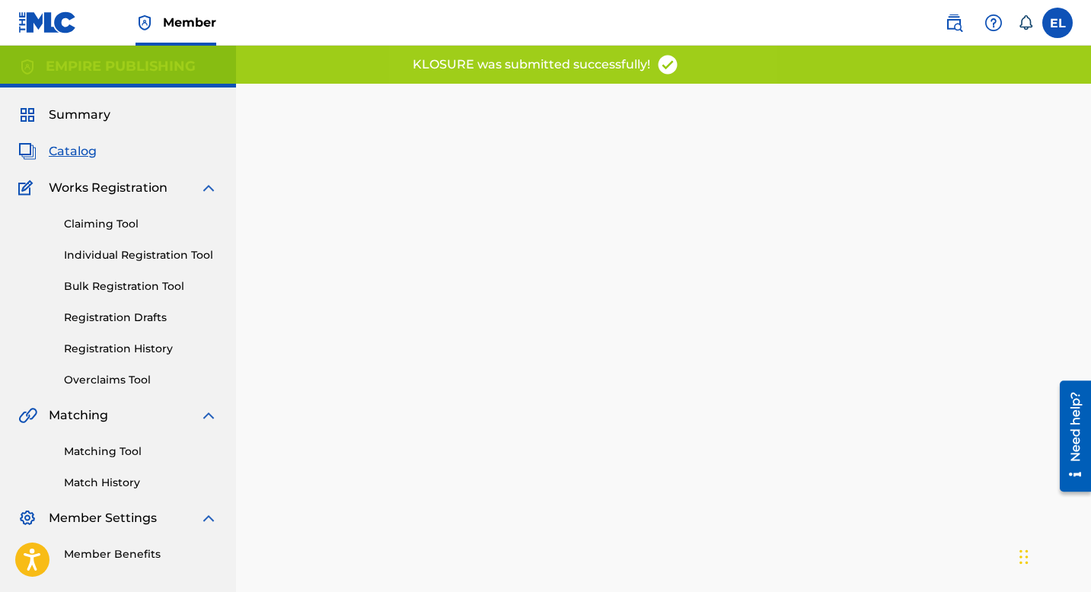
click at [78, 153] on span "Catalog" at bounding box center [73, 151] width 48 height 18
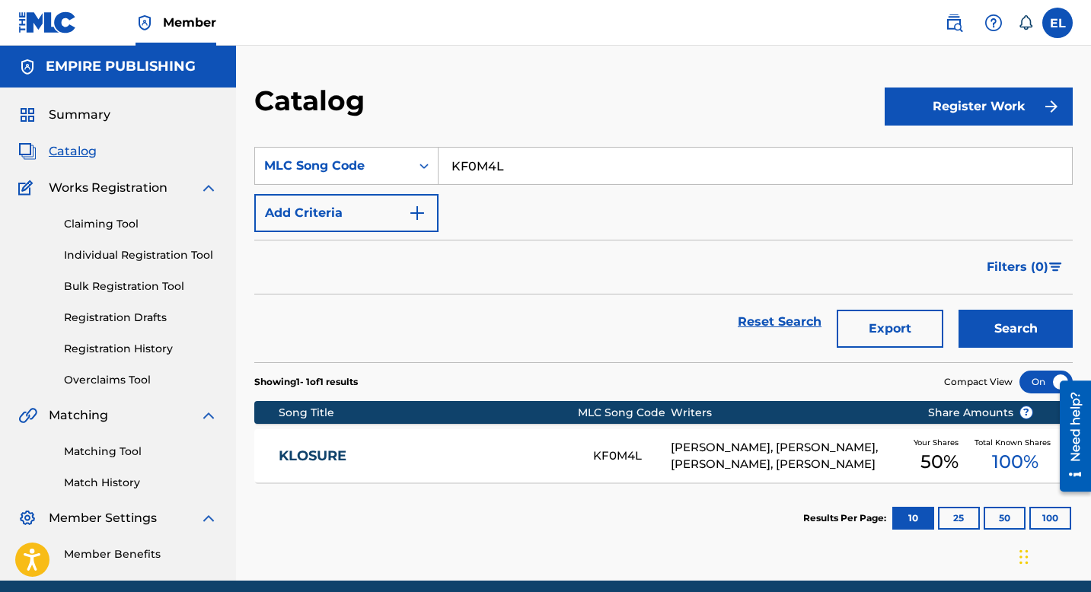
click at [72, 155] on span "Catalog" at bounding box center [73, 151] width 48 height 18
click at [81, 153] on span "Catalog" at bounding box center [73, 151] width 48 height 18
click at [568, 173] on input "KF0M4L" at bounding box center [756, 166] width 634 height 37
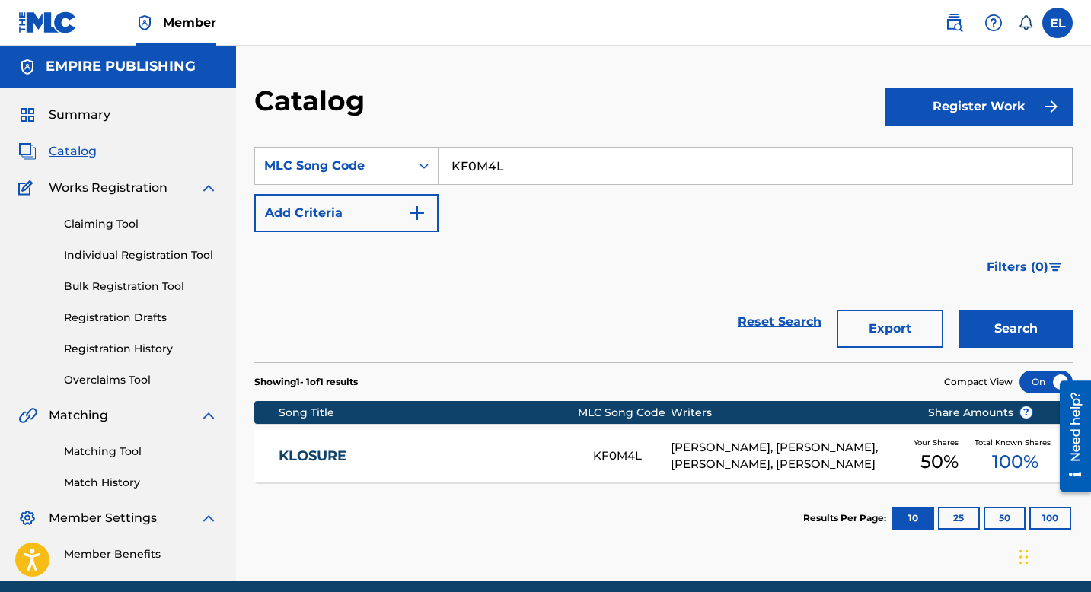
paste input "ND23UG"
type input "ND23UG"
click at [579, 93] on div "Catalog" at bounding box center [569, 106] width 630 height 45
click at [1001, 327] on button "Search" at bounding box center [1016, 329] width 114 height 38
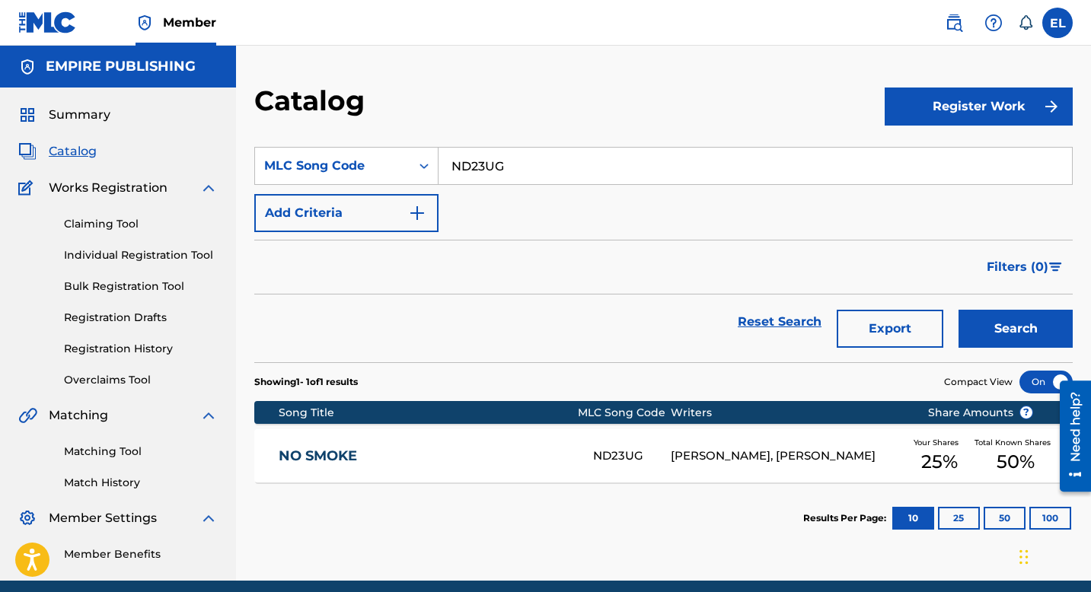
click at [463, 449] on link "NO SMOKE" at bounding box center [426, 457] width 294 height 18
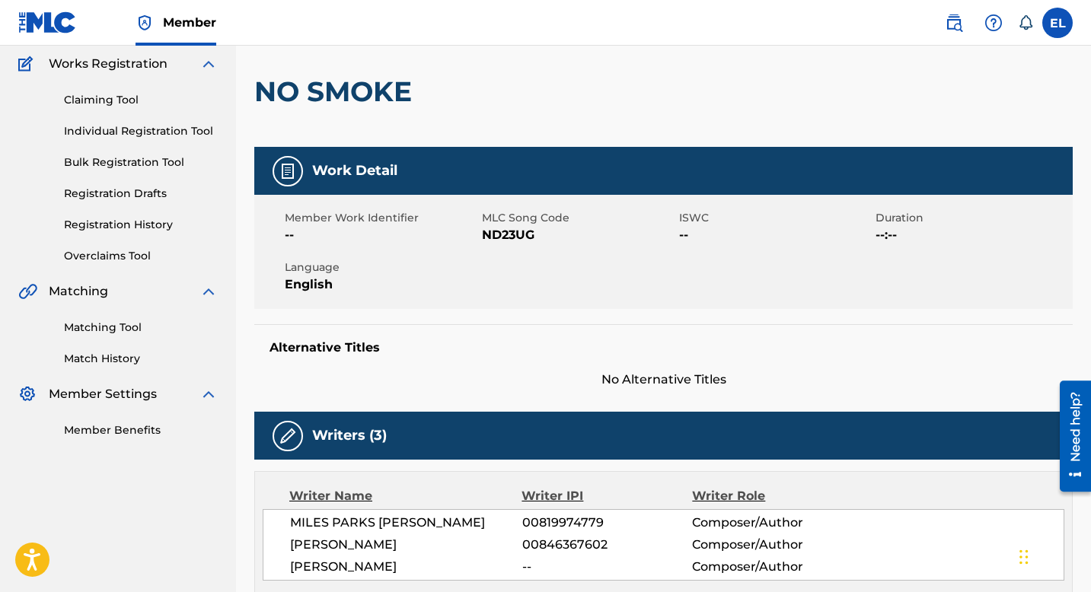
scroll to position [59, 0]
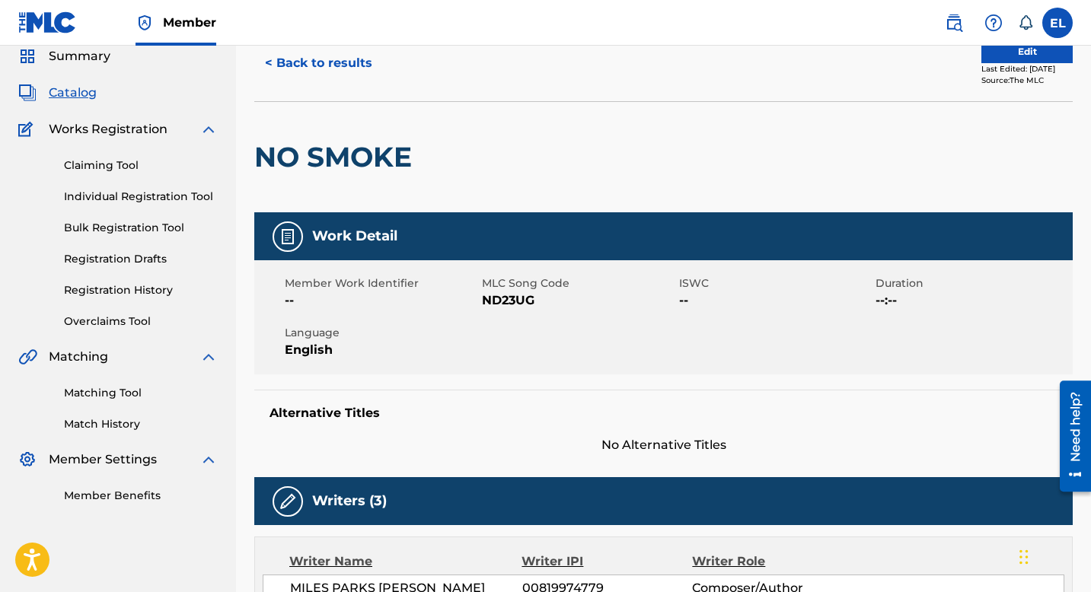
click at [341, 153] on h2 "NO SMOKE" at bounding box center [336, 157] width 165 height 34
click at [162, 290] on link "Registration History" at bounding box center [141, 290] width 154 height 16
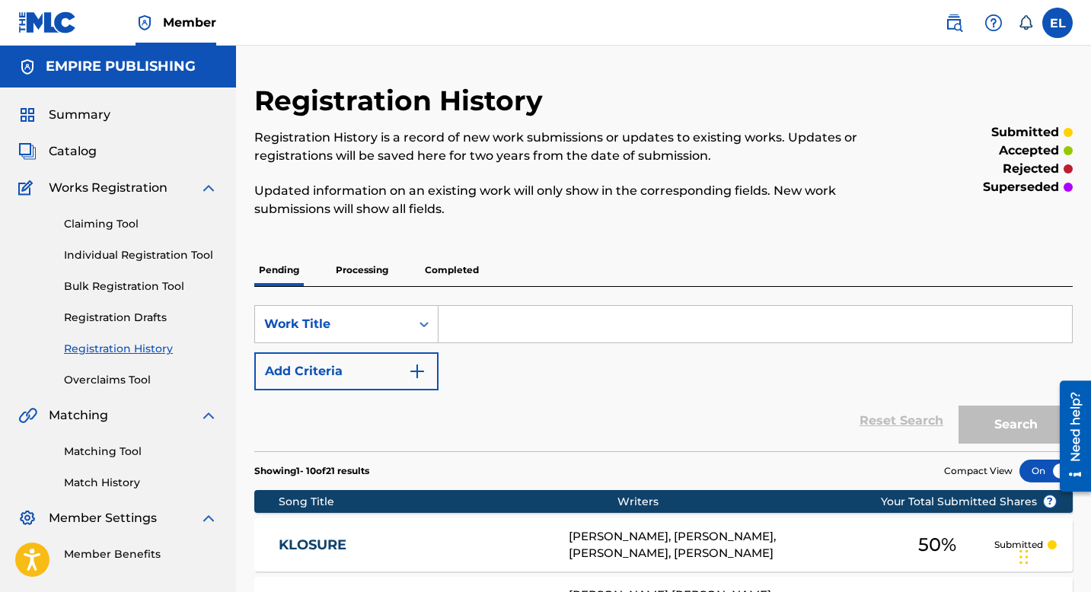
click at [512, 314] on input "Search Form" at bounding box center [756, 324] width 634 height 37
paste input "NO SMOKE"
type input "NO SMOKE"
click at [1016, 416] on button "Search" at bounding box center [1016, 425] width 114 height 38
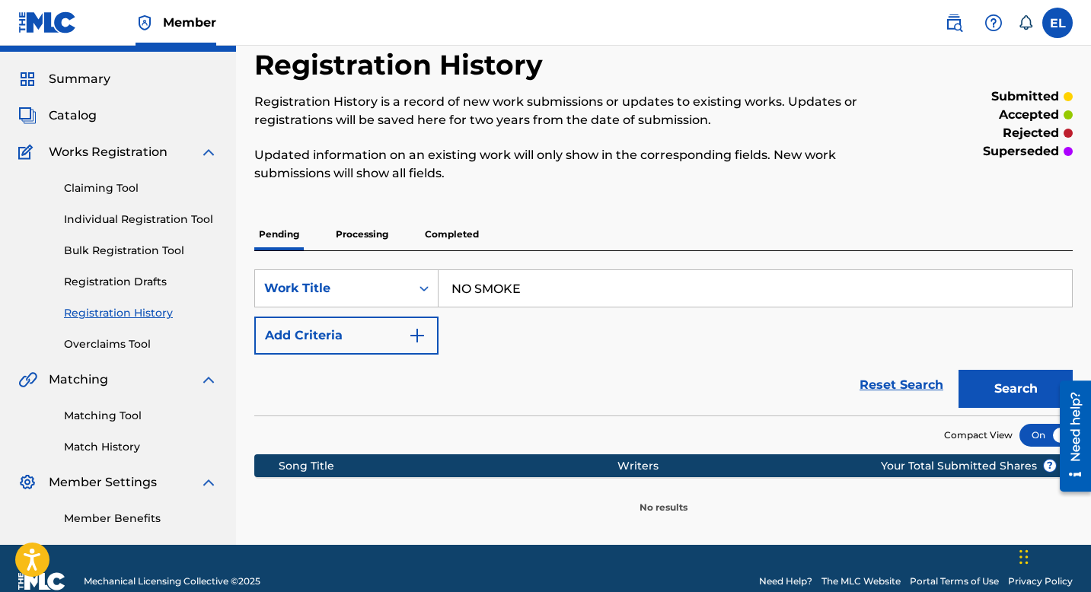
scroll to position [62, 0]
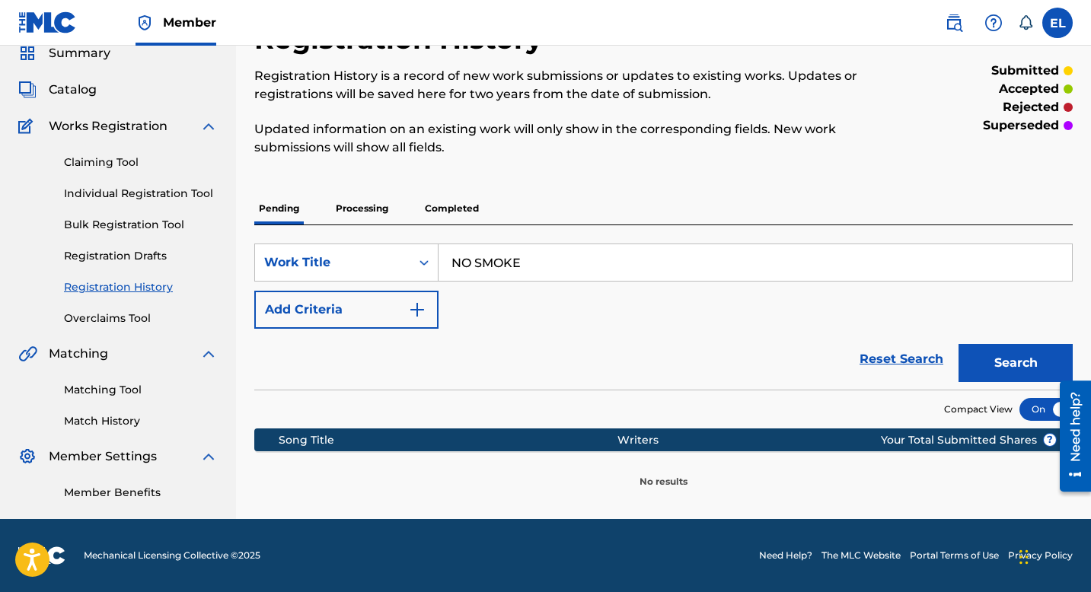
click at [321, 203] on div "Pending Processing Completed" at bounding box center [663, 209] width 819 height 32
click at [349, 209] on p "Processing" at bounding box center [362, 209] width 62 height 32
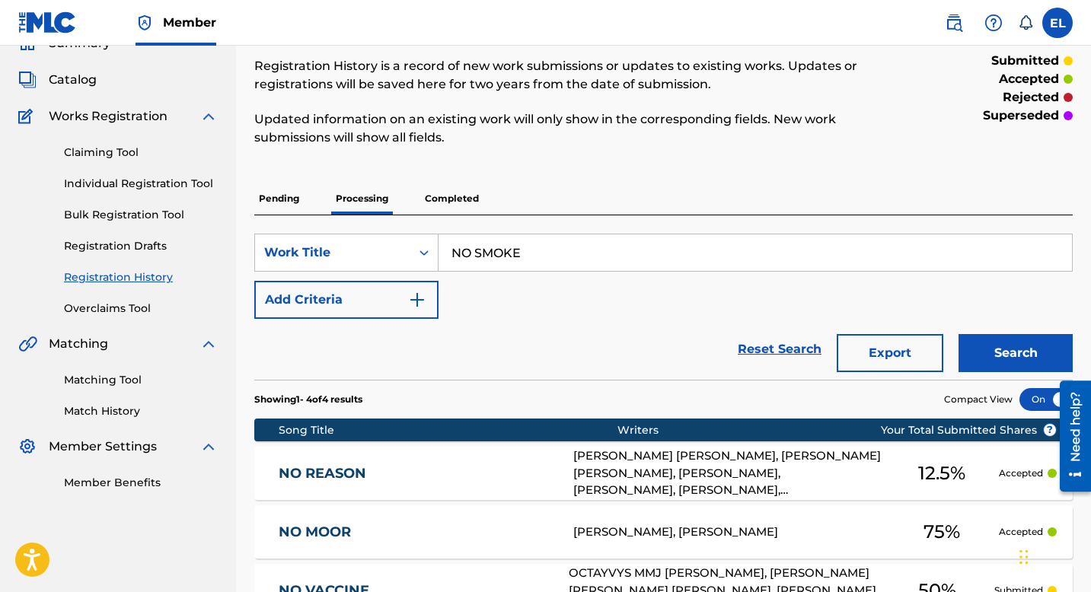
scroll to position [8, 0]
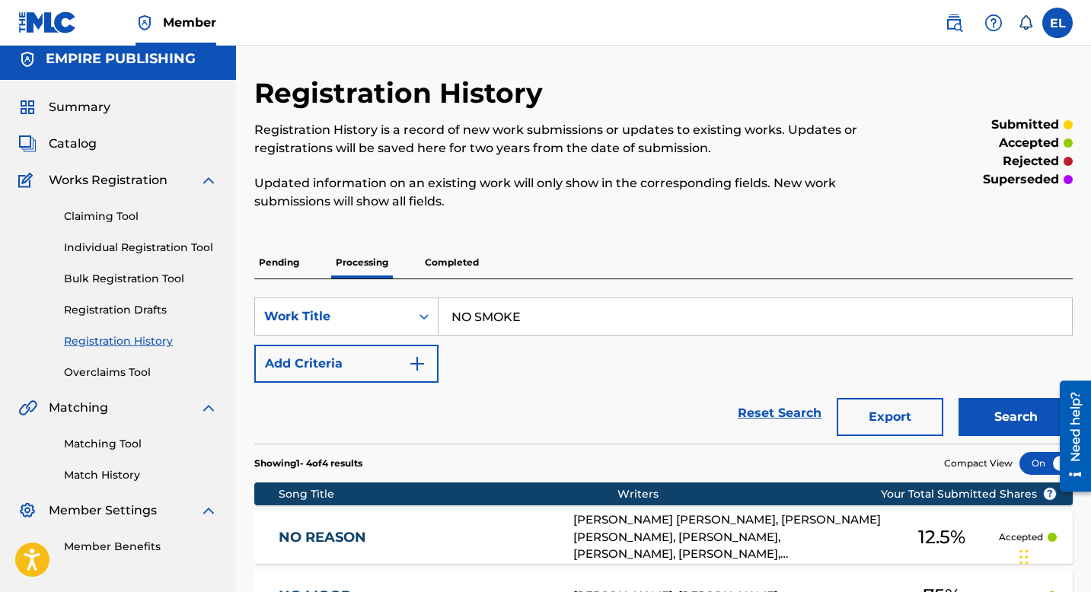
click at [461, 263] on p "Completed" at bounding box center [451, 263] width 63 height 32
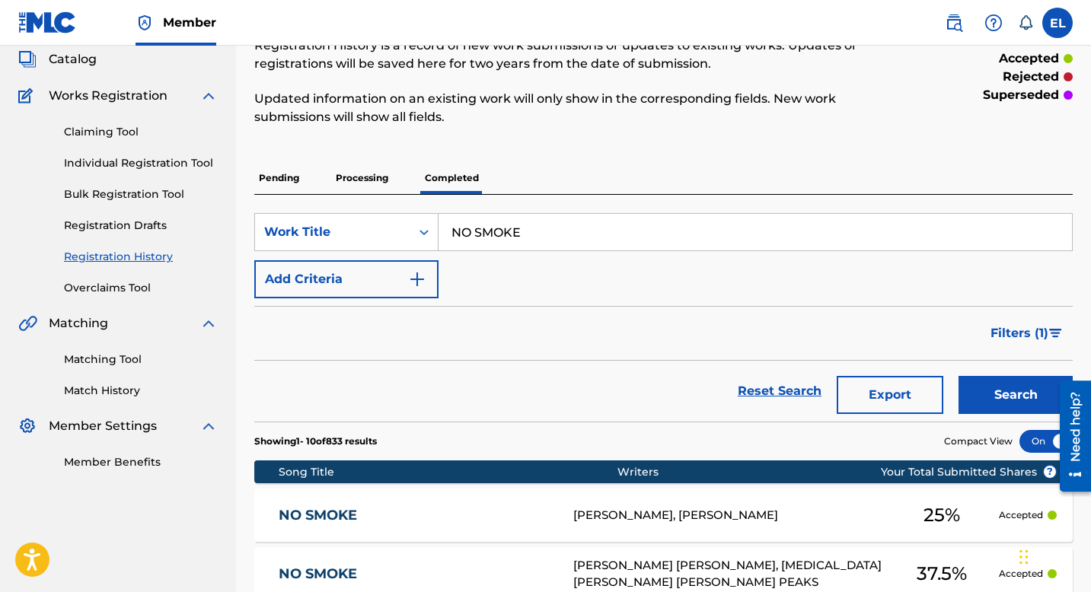
scroll to position [369, 0]
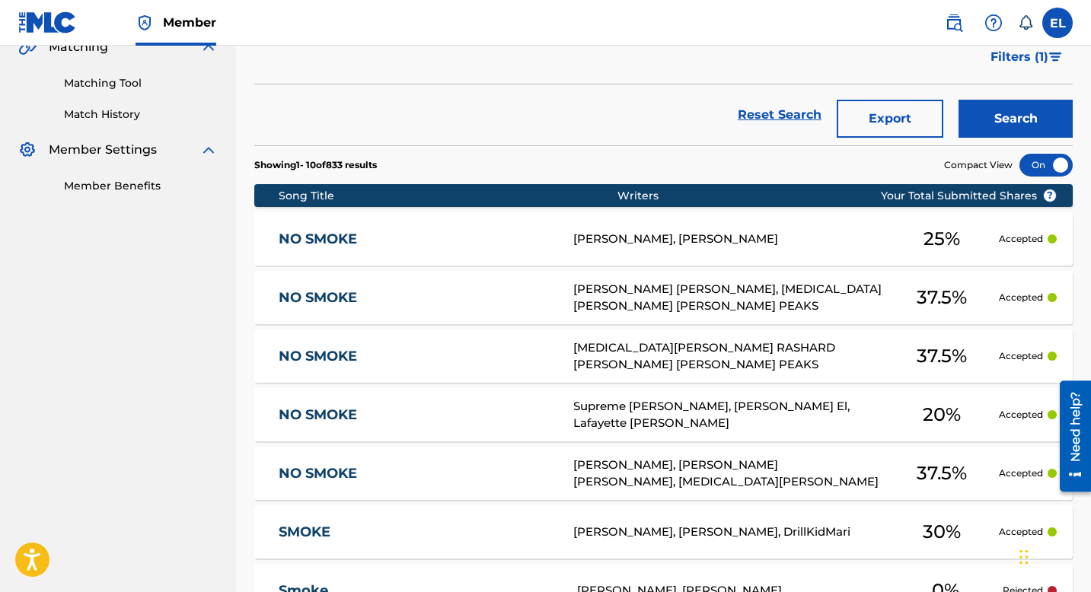
click at [464, 247] on link "NO SMOKE" at bounding box center [416, 240] width 274 height 18
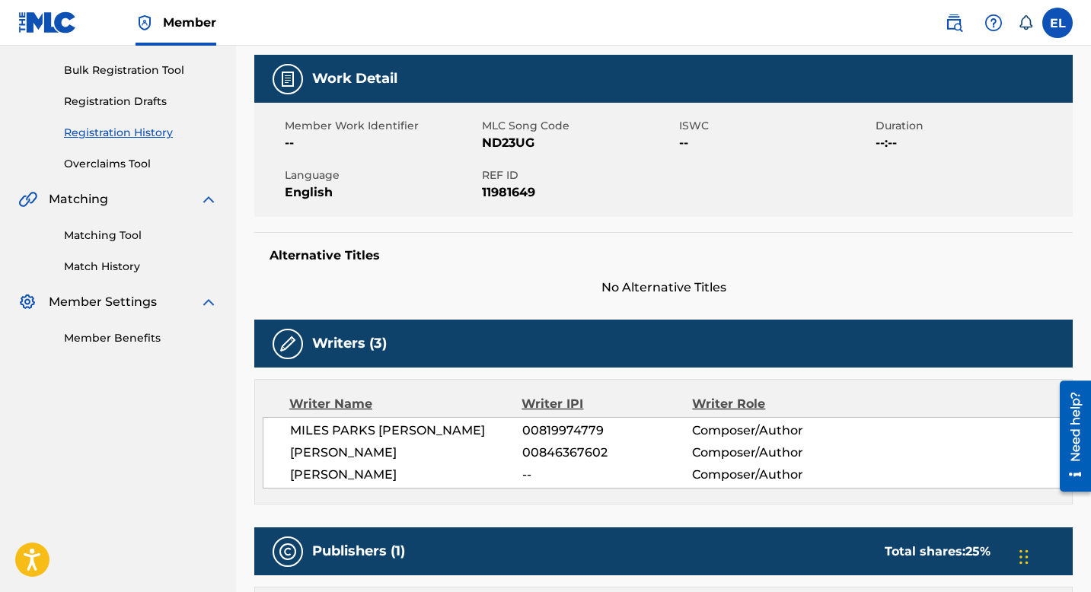
scroll to position [22, 0]
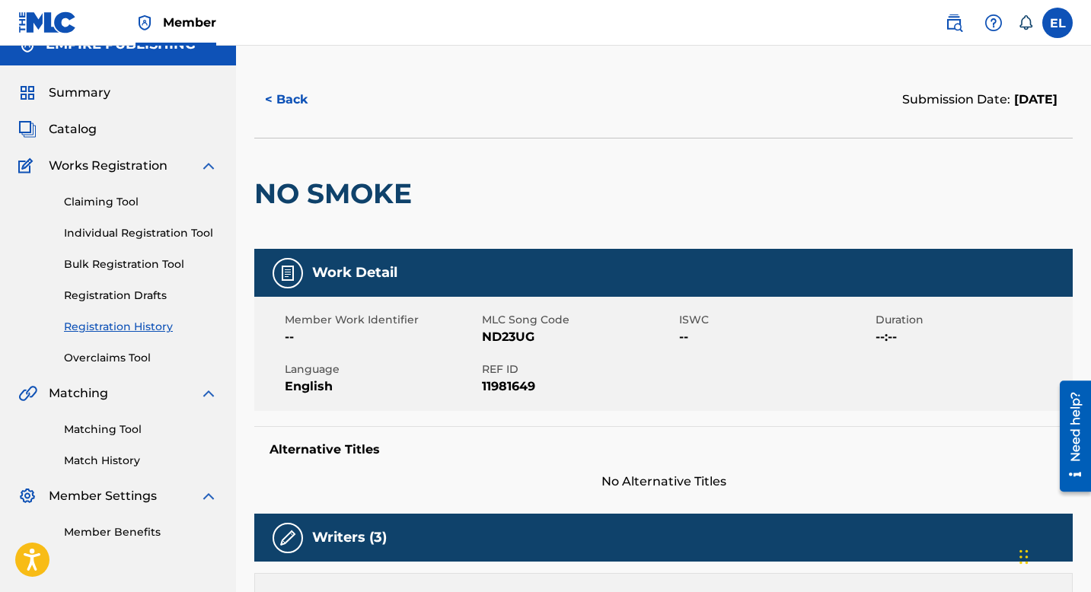
click at [82, 126] on span "Catalog" at bounding box center [73, 129] width 48 height 18
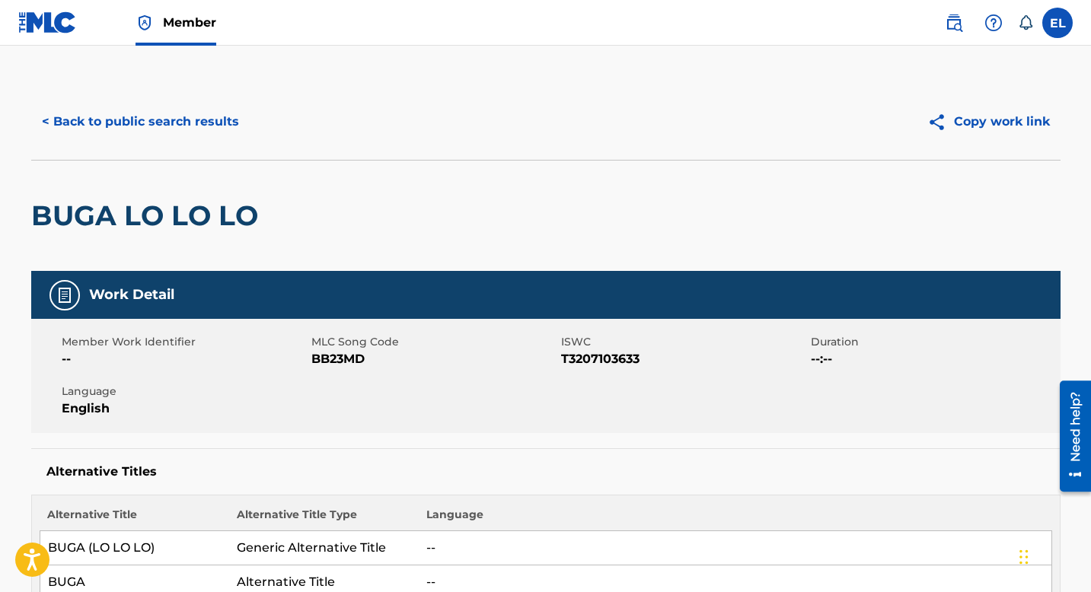
click at [168, 126] on button "< Back to public search results" at bounding box center [140, 122] width 219 height 38
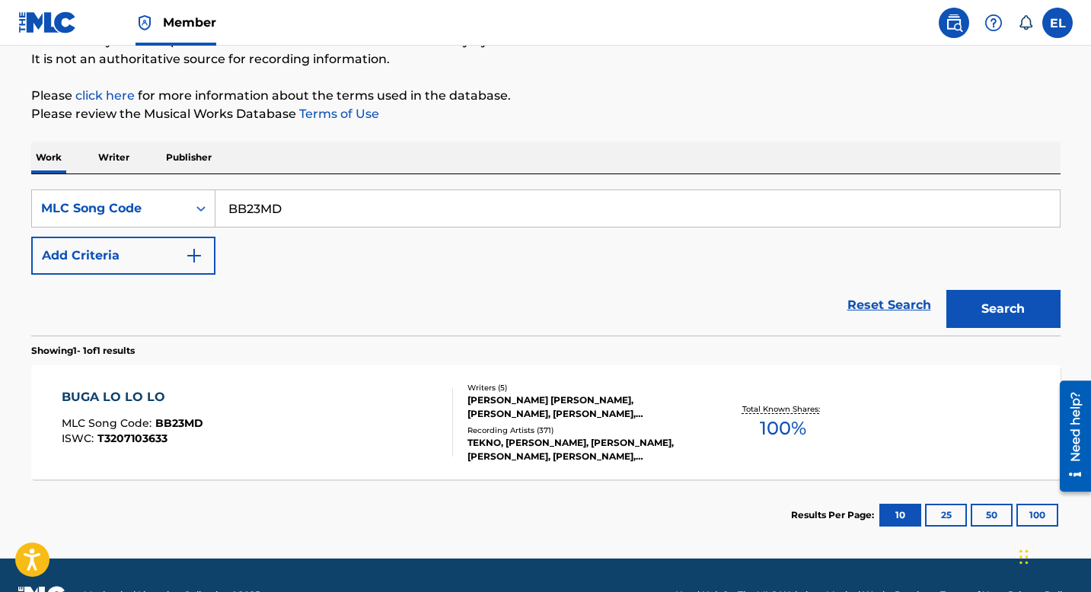
click at [291, 212] on input "BB23MD" at bounding box center [637, 208] width 844 height 37
paste input "Marhaba"
type input "Marhaba"
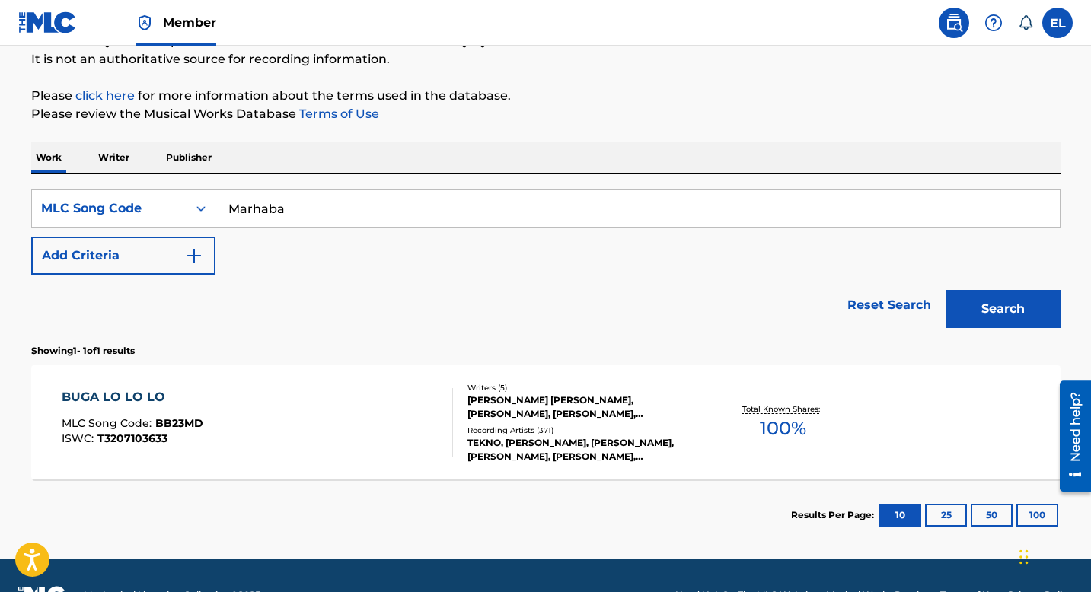
click at [1024, 298] on button "Search" at bounding box center [1003, 309] width 114 height 38
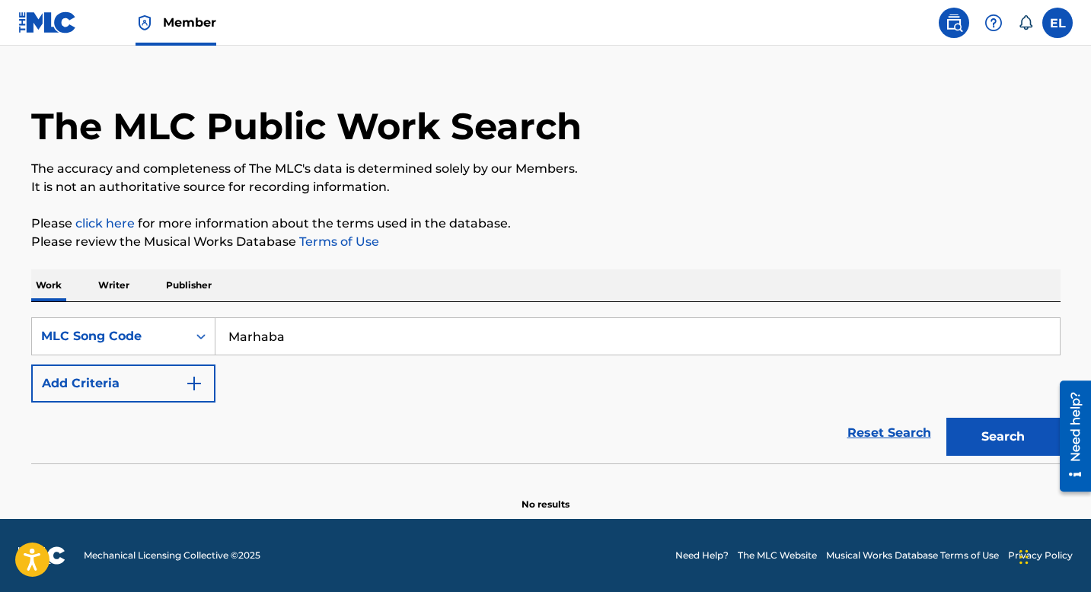
scroll to position [21, 0]
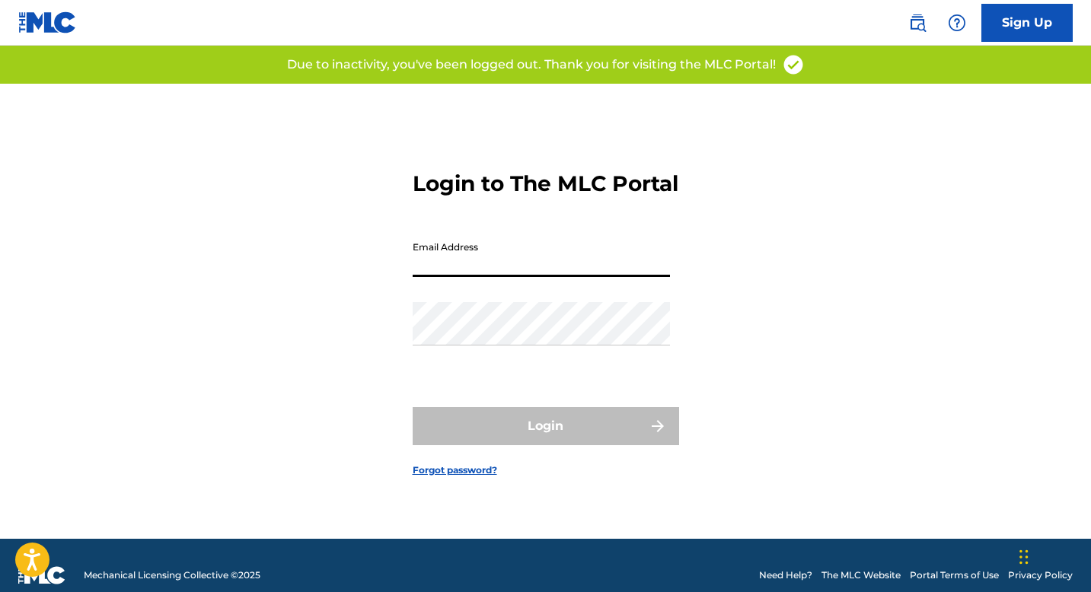
drag, startPoint x: 564, startPoint y: 264, endPoint x: 557, endPoint y: 282, distance: 19.5
click at [563, 264] on input "Email Address" at bounding box center [541, 255] width 257 height 43
type input "[DOMAIN_NAME][EMAIL_ADDRESS][DOMAIN_NAME]"
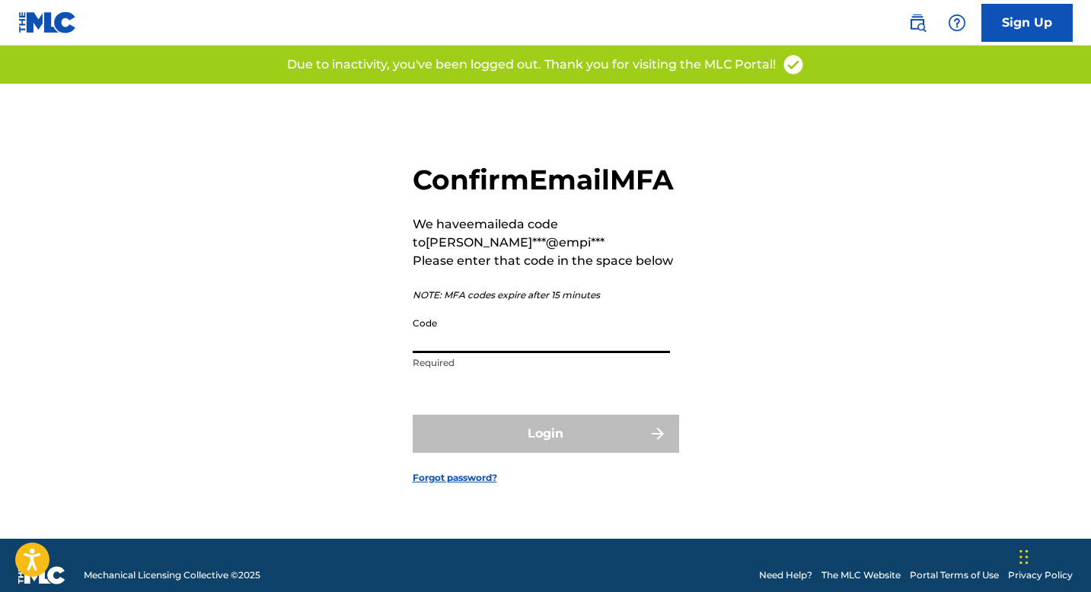
click at [519, 353] on input "Code" at bounding box center [541, 331] width 257 height 43
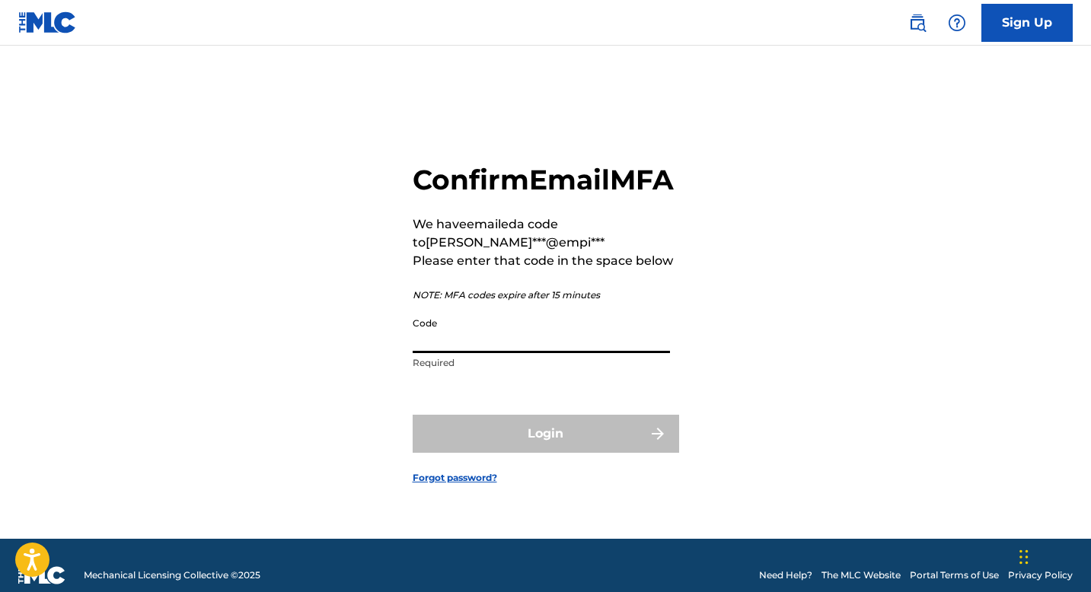
click at [476, 353] on input "Code" at bounding box center [541, 331] width 257 height 43
paste input "355949"
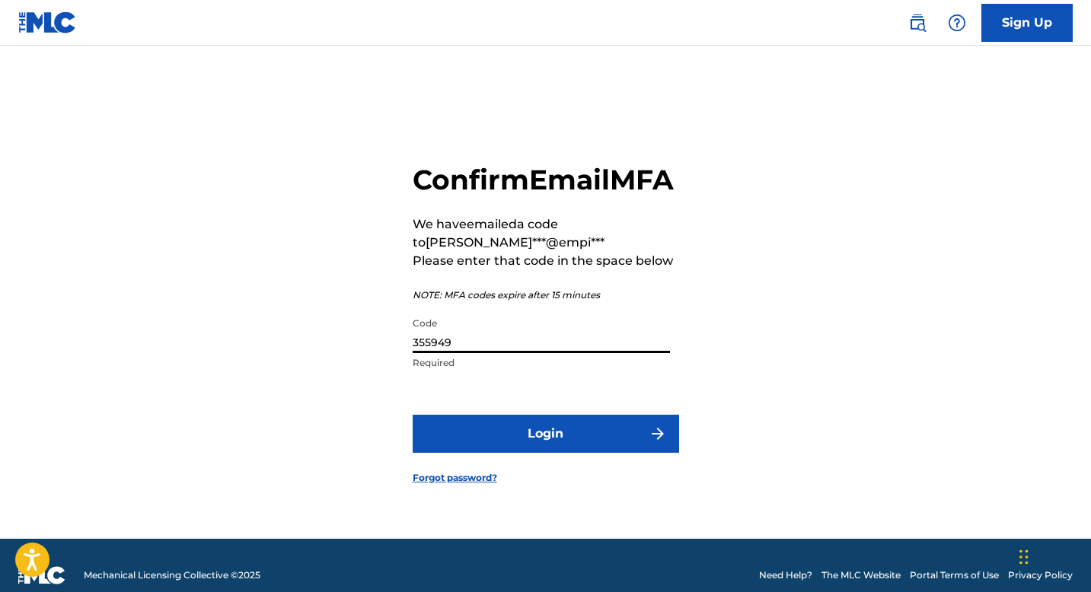
type input "355949"
click at [560, 453] on button "Login" at bounding box center [546, 434] width 266 height 38
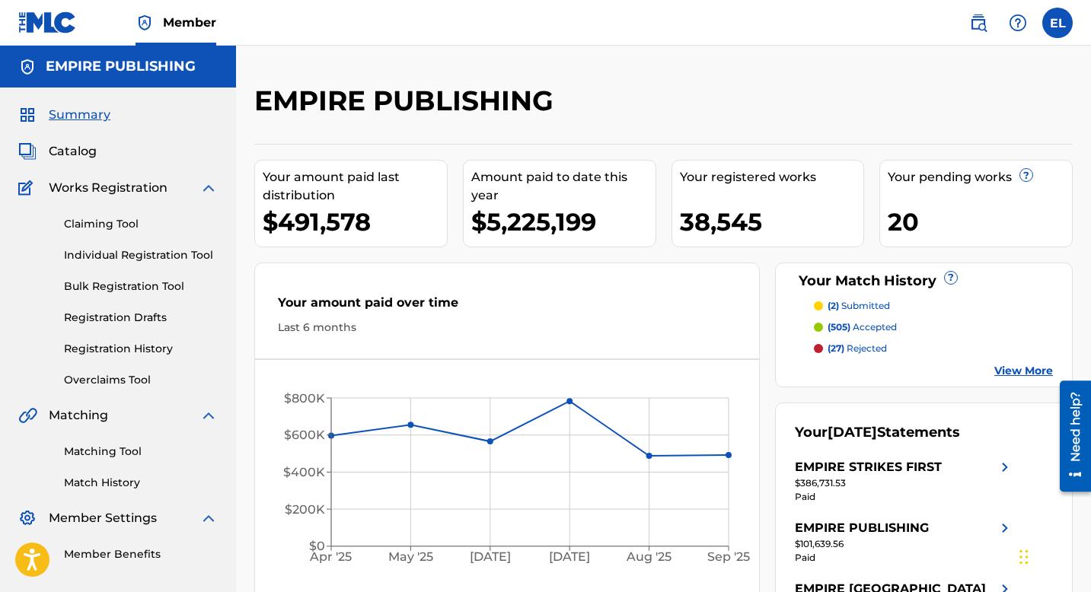
click at [69, 151] on span "Catalog" at bounding box center [73, 151] width 48 height 18
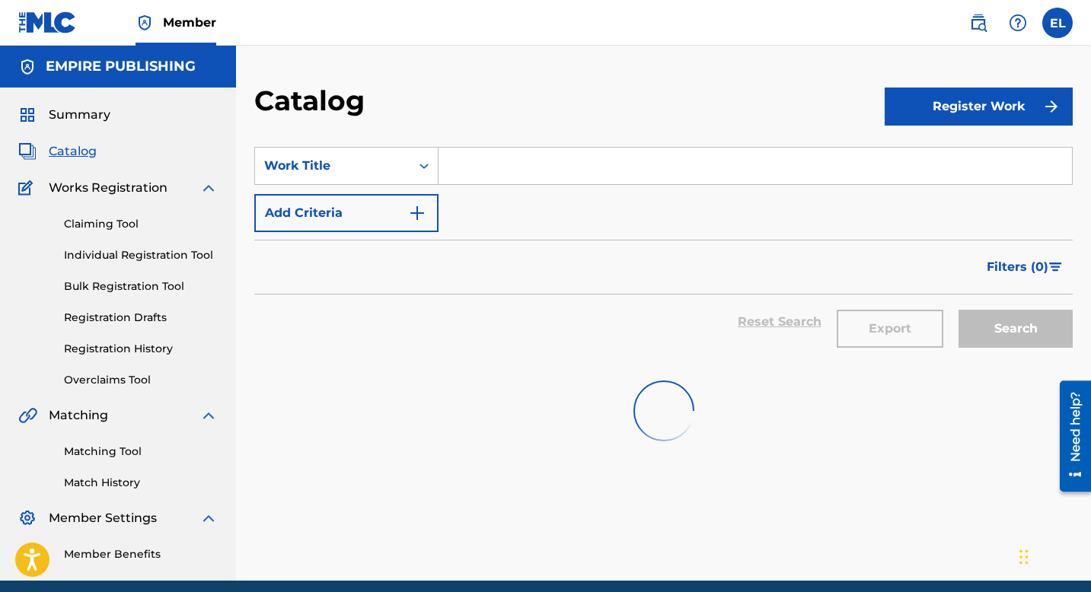
click at [69, 151] on span "Catalog" at bounding box center [73, 151] width 48 height 18
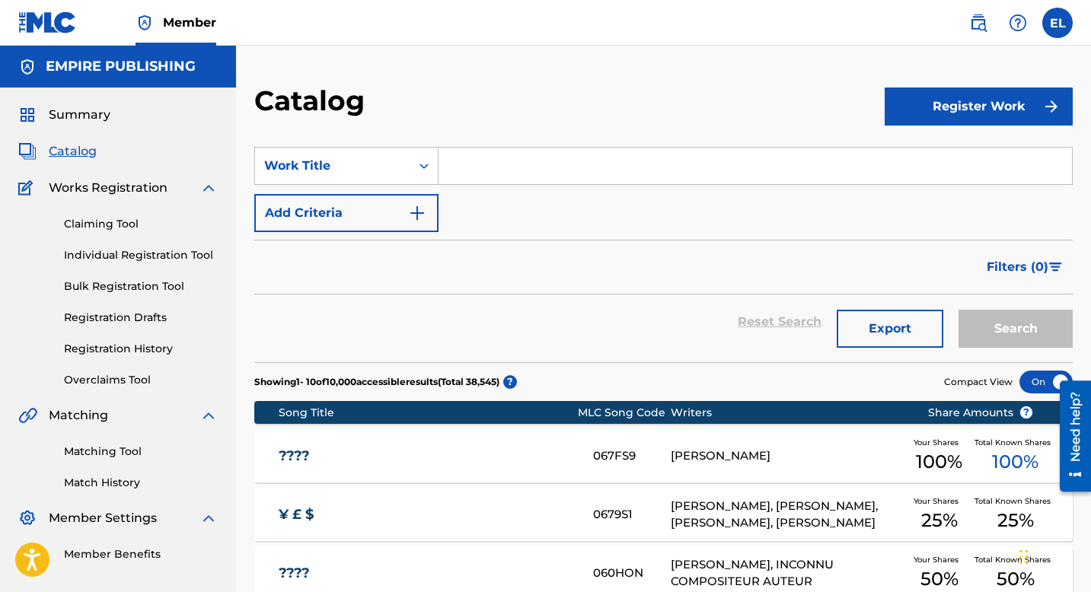
click at [74, 155] on span "Catalog" at bounding box center [73, 151] width 48 height 18
click at [391, 167] on div "Work Title" at bounding box center [332, 166] width 137 height 18
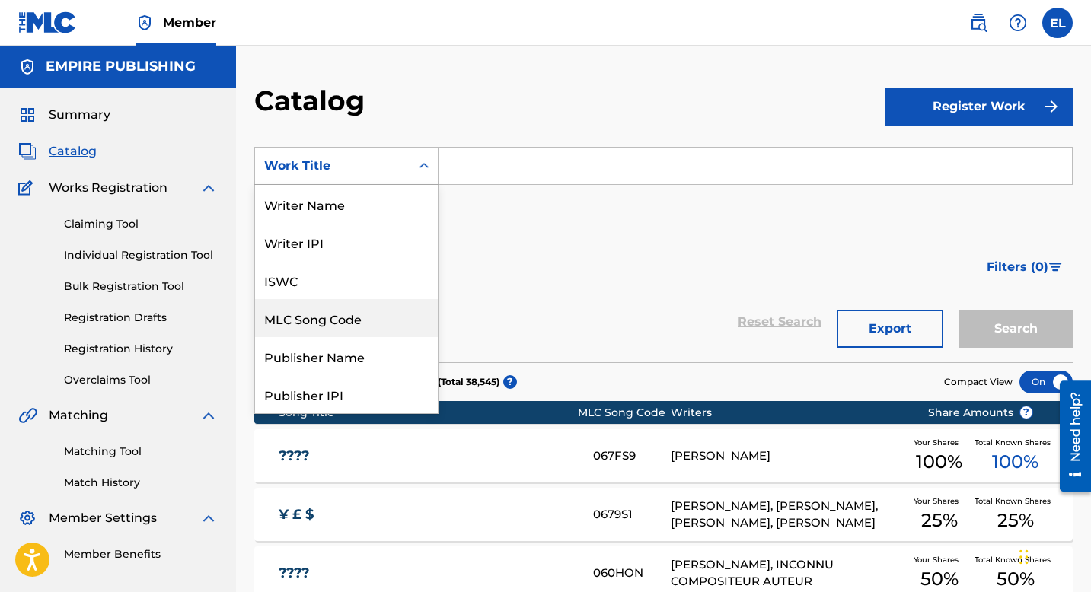
click at [350, 317] on div "MLC Song Code" at bounding box center [346, 318] width 183 height 38
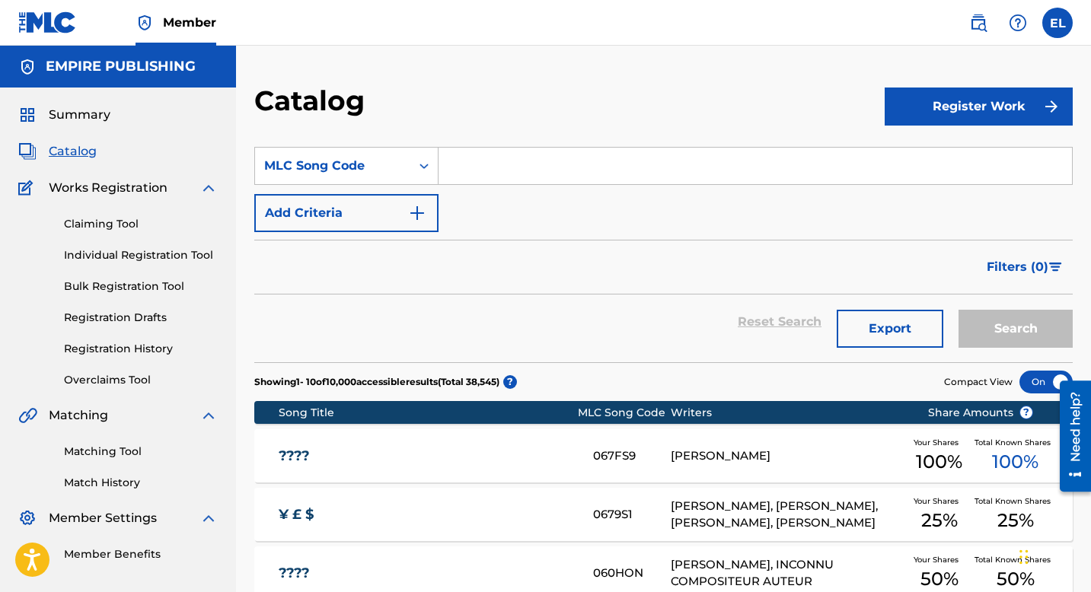
click at [519, 177] on input "Search Form" at bounding box center [756, 166] width 634 height 37
paste input "ND23UG"
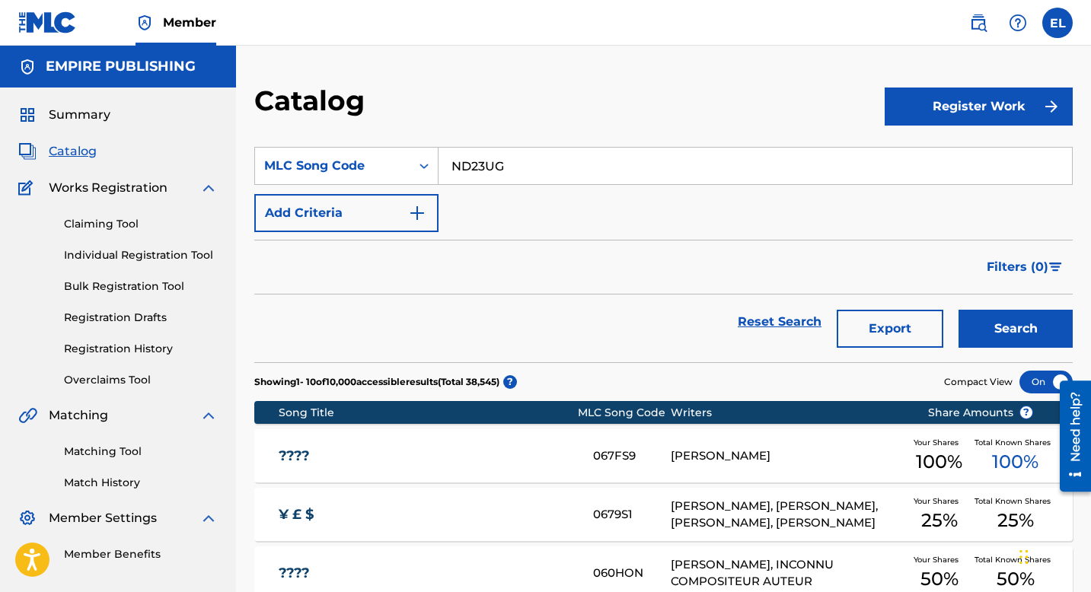
type input "ND23UG"
click at [999, 323] on button "Search" at bounding box center [1016, 329] width 114 height 38
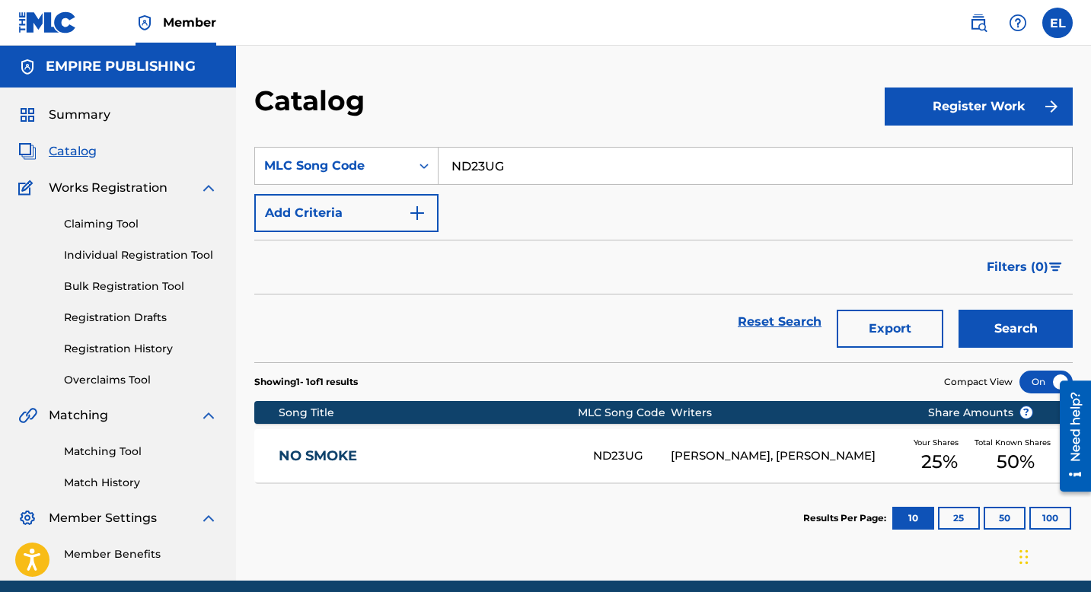
click at [487, 466] on div "NO SMOKE ND23UG MILES PARKS MCCOLLUM, DYLAN MCCORD, DEVIN WILLIAMS Your Shares …" at bounding box center [663, 455] width 819 height 53
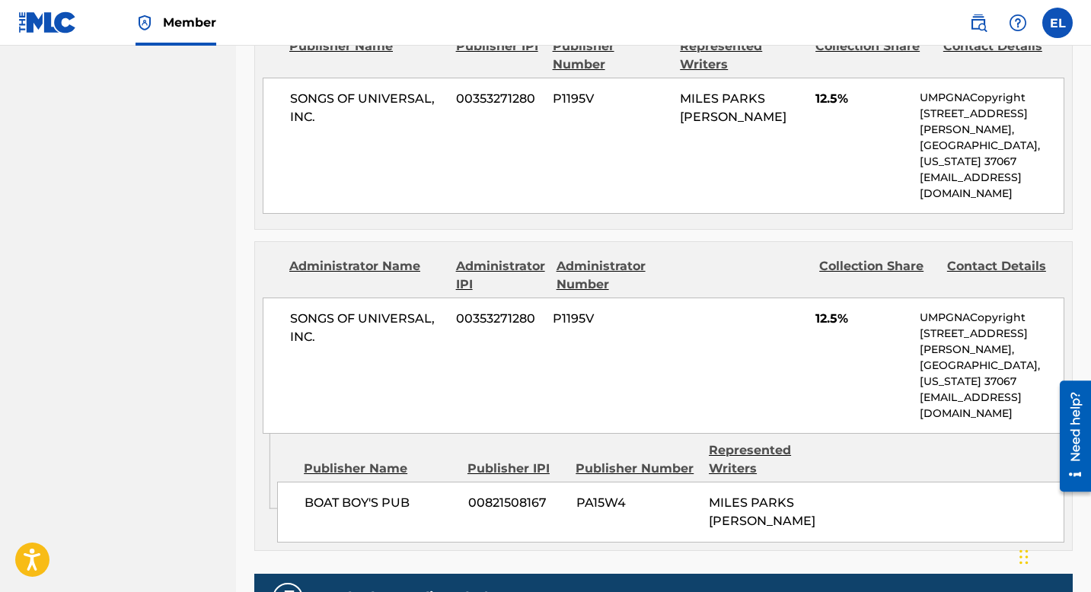
scroll to position [46, 0]
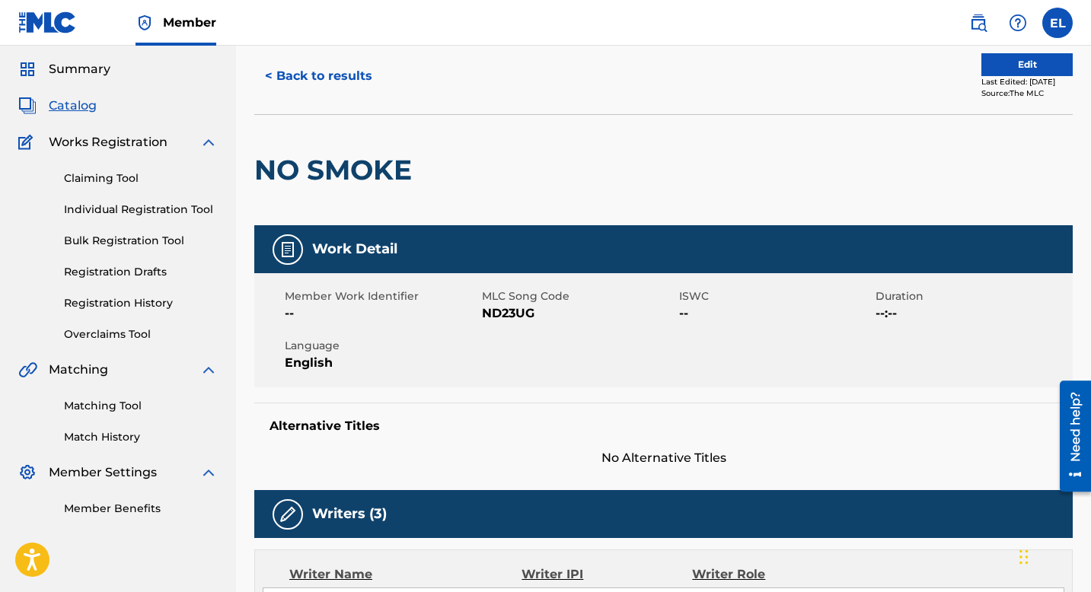
click at [993, 69] on button "Edit" at bounding box center [1026, 64] width 91 height 23
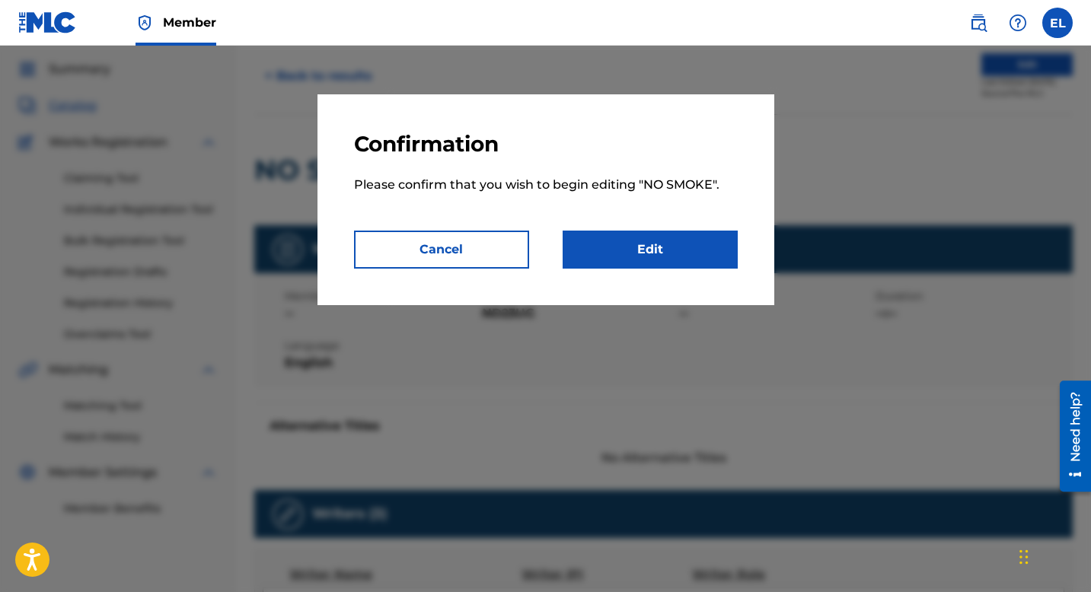
click at [643, 270] on div "Confirmation Please confirm that you wish to begin editing " NO SMOKE ". Cancel…" at bounding box center [546, 199] width 457 height 211
click at [649, 257] on link "Edit" at bounding box center [650, 250] width 175 height 38
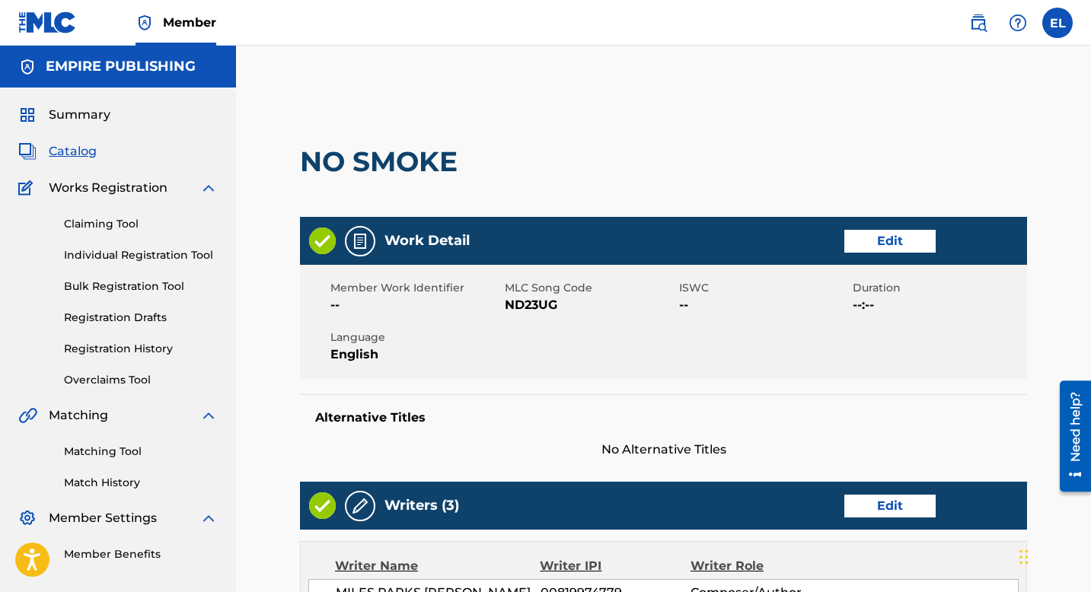
click at [860, 249] on link "Edit" at bounding box center [889, 241] width 91 height 23
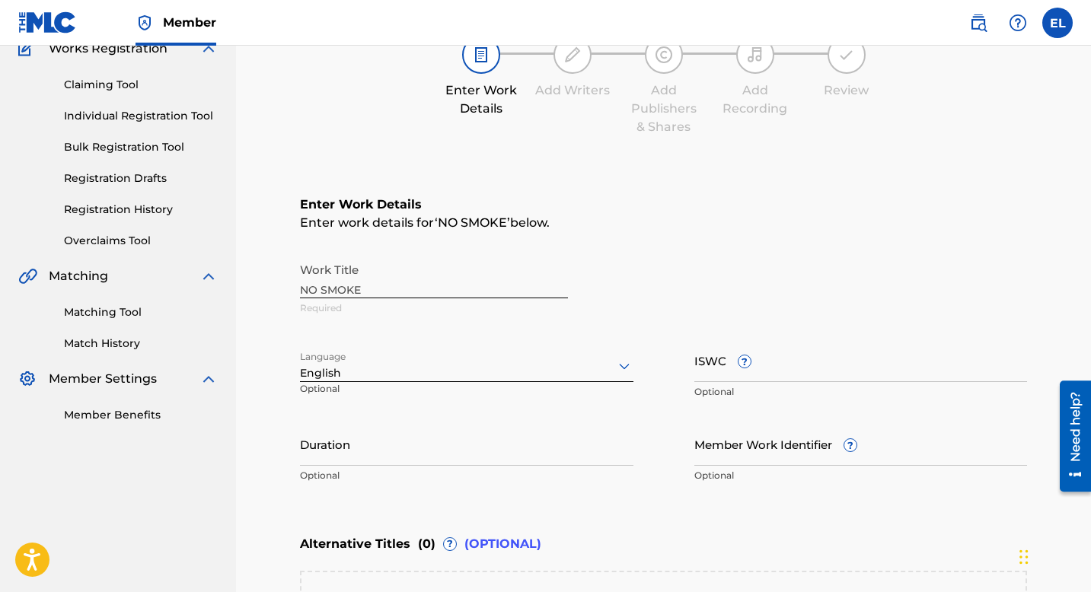
scroll to position [148, 0]
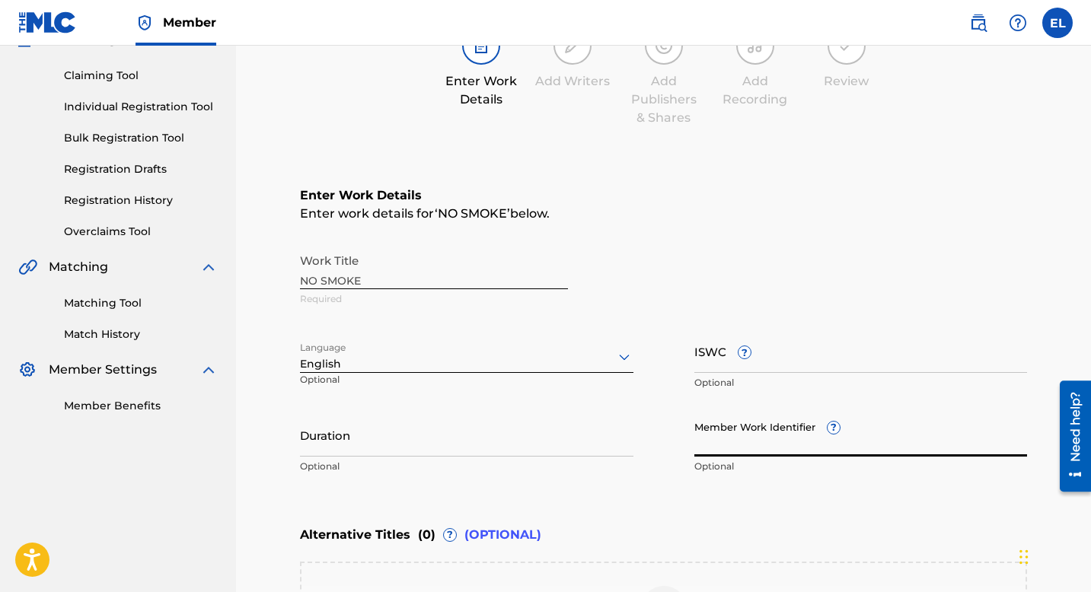
click at [741, 451] on input "Member Work Identifier ?" at bounding box center [861, 434] width 334 height 43
paste input "EMP6053"
type input "EMP6053"
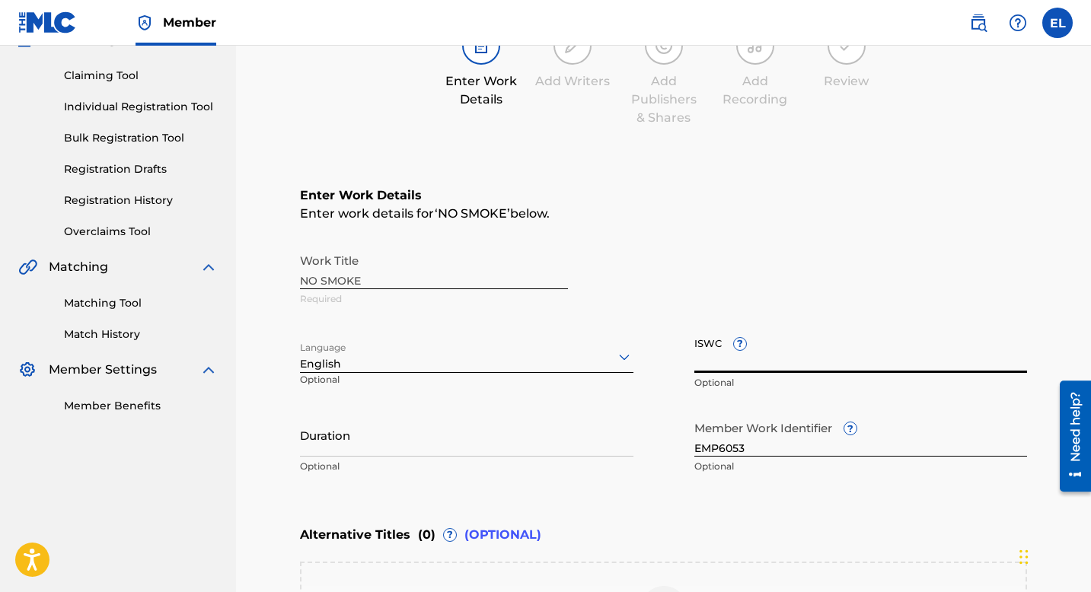
click at [769, 361] on input "ISWC ?" at bounding box center [861, 351] width 334 height 43
click at [545, 458] on div "Duration Optional" at bounding box center [467, 447] width 334 height 69
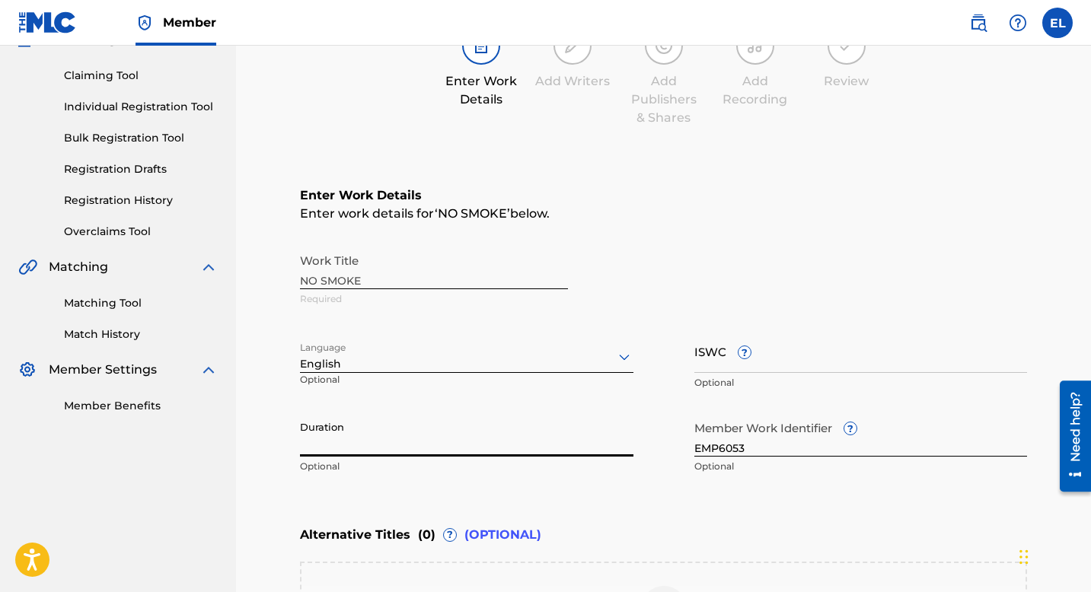
click at [531, 448] on input "Duration" at bounding box center [467, 434] width 334 height 43
type input "03:00"
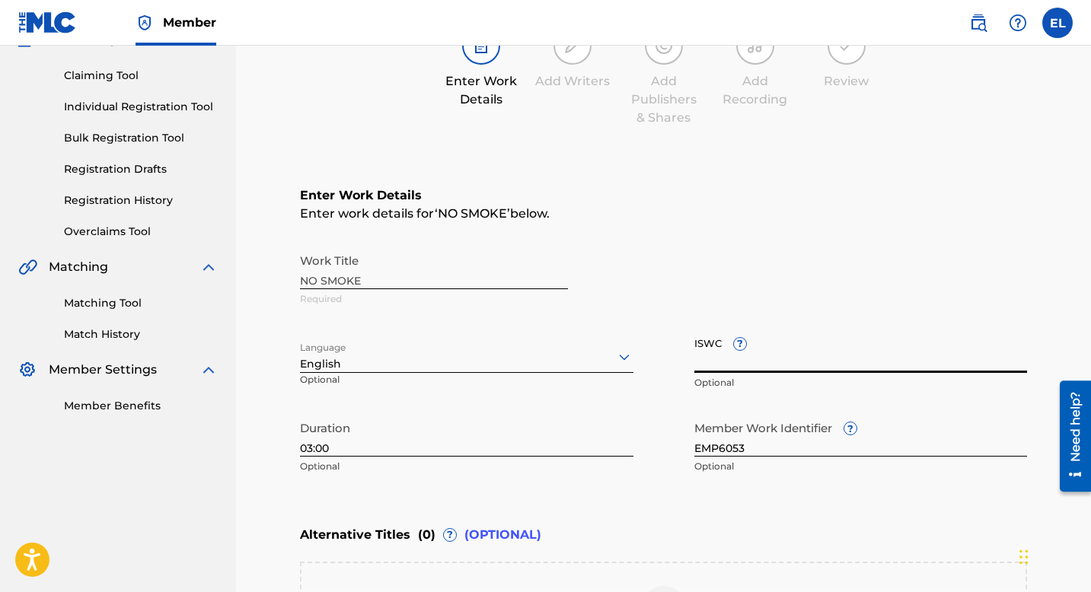
click at [825, 345] on input "ISWC ?" at bounding box center [861, 351] width 334 height 43
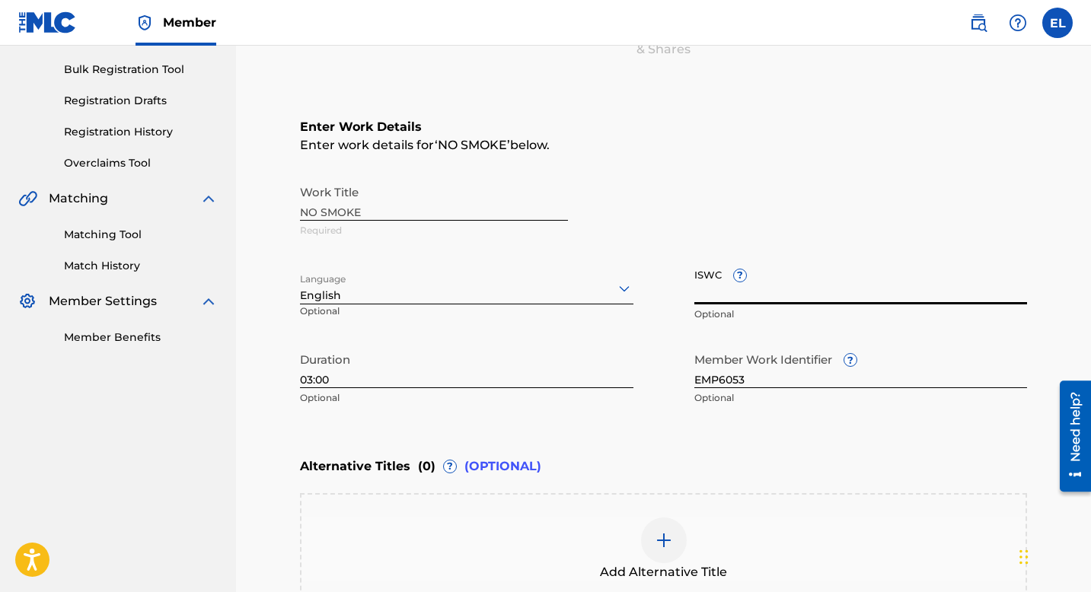
scroll to position [417, 0]
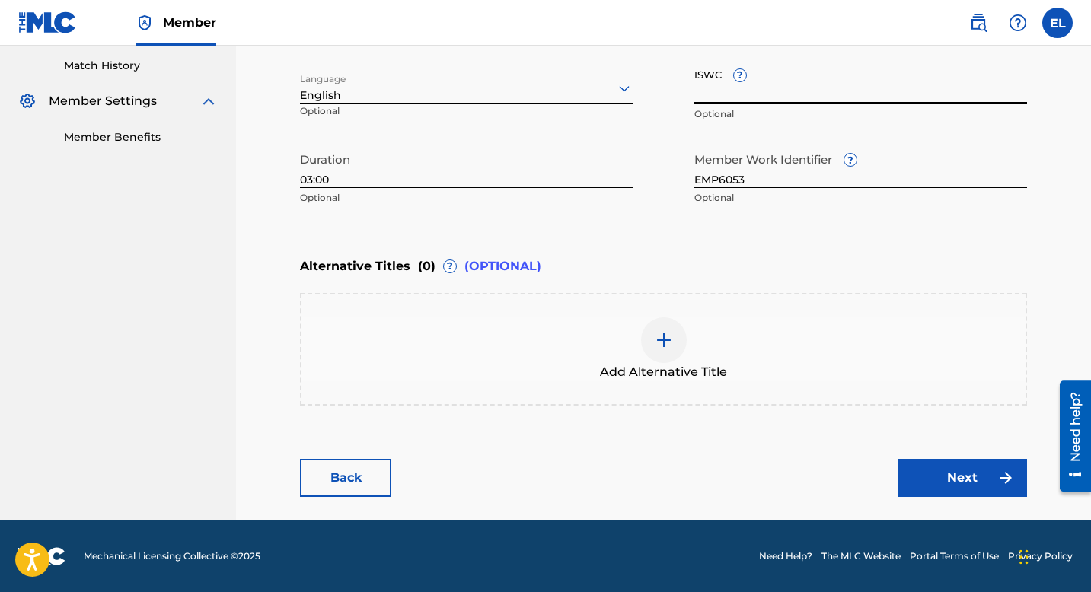
click at [927, 485] on link "Next" at bounding box center [962, 478] width 129 height 38
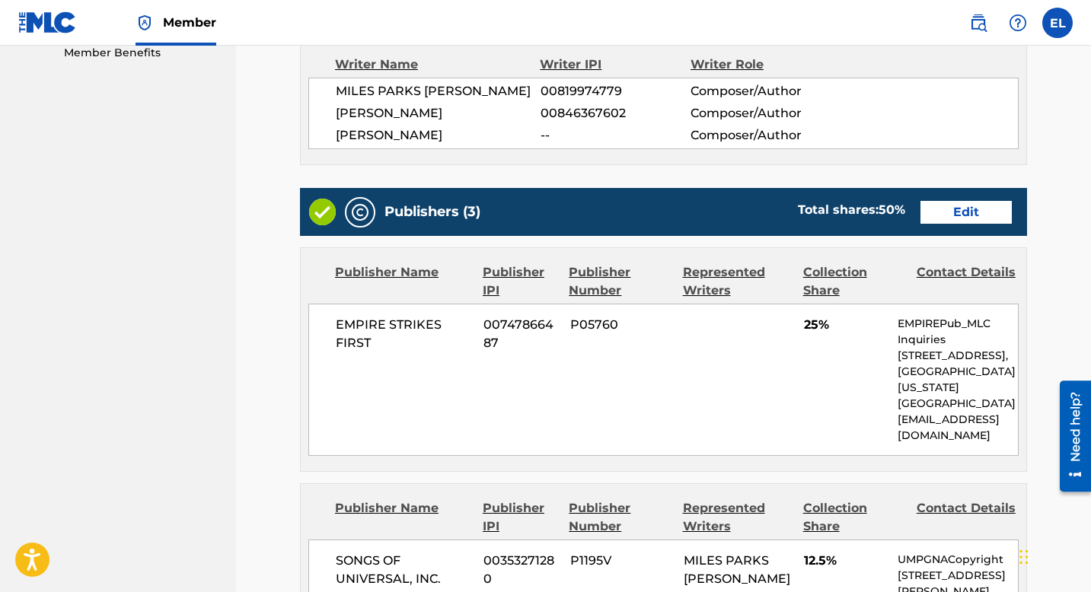
scroll to position [358, 0]
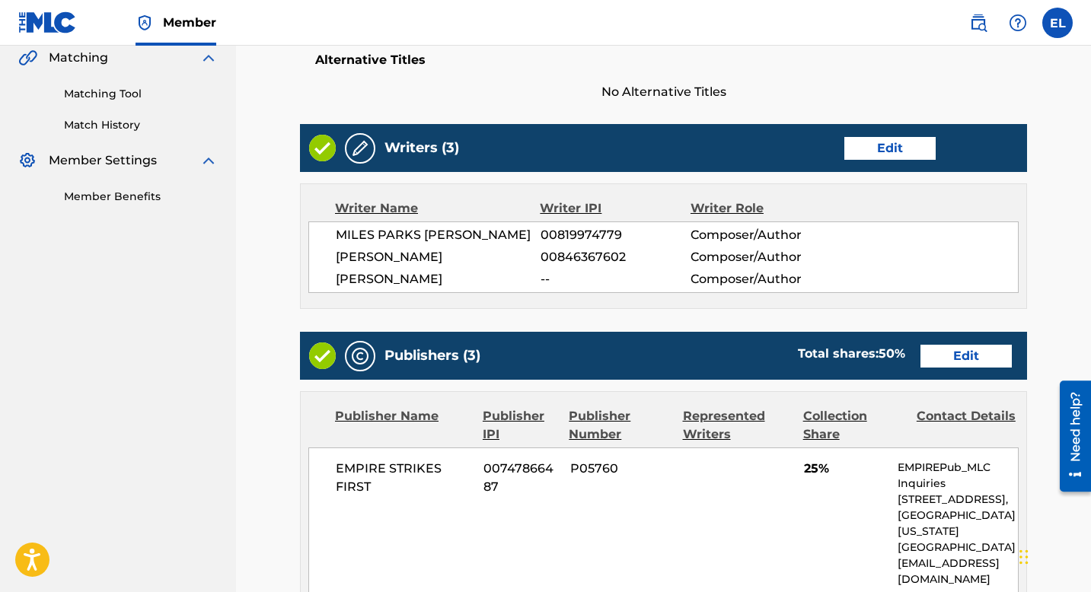
click at [881, 145] on link "Edit" at bounding box center [889, 148] width 91 height 23
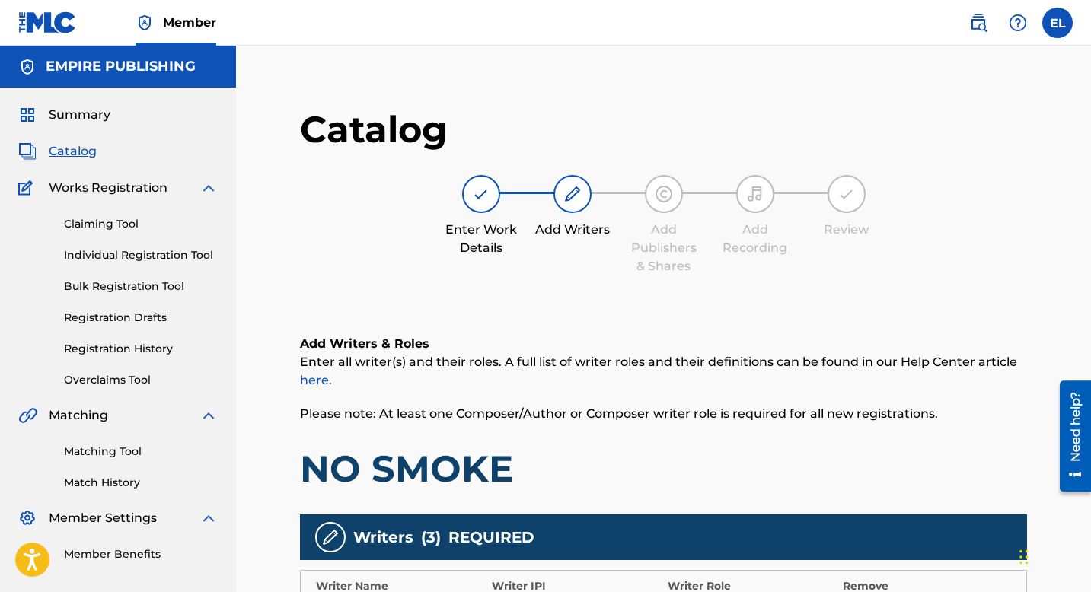
scroll to position [318, 0]
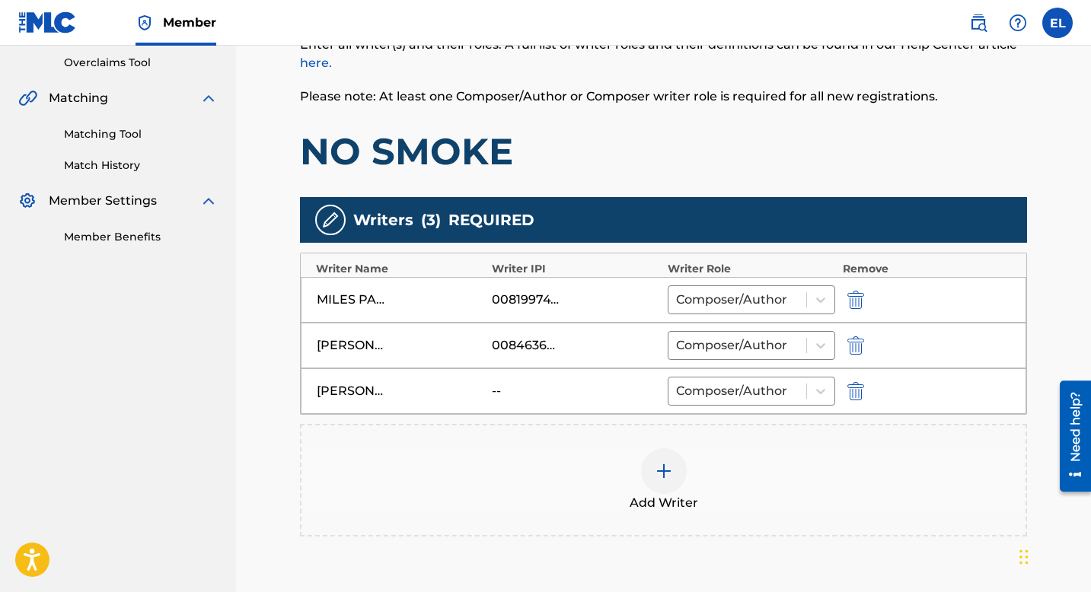
click at [862, 393] on img "submit" at bounding box center [855, 391] width 17 height 18
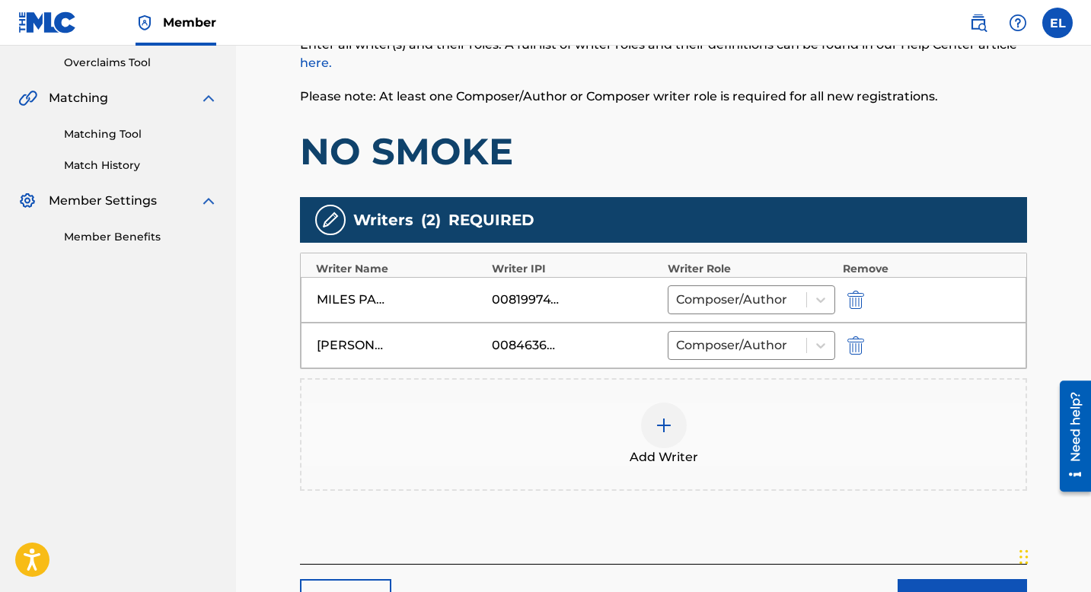
click at [663, 415] on div at bounding box center [664, 426] width 46 height 46
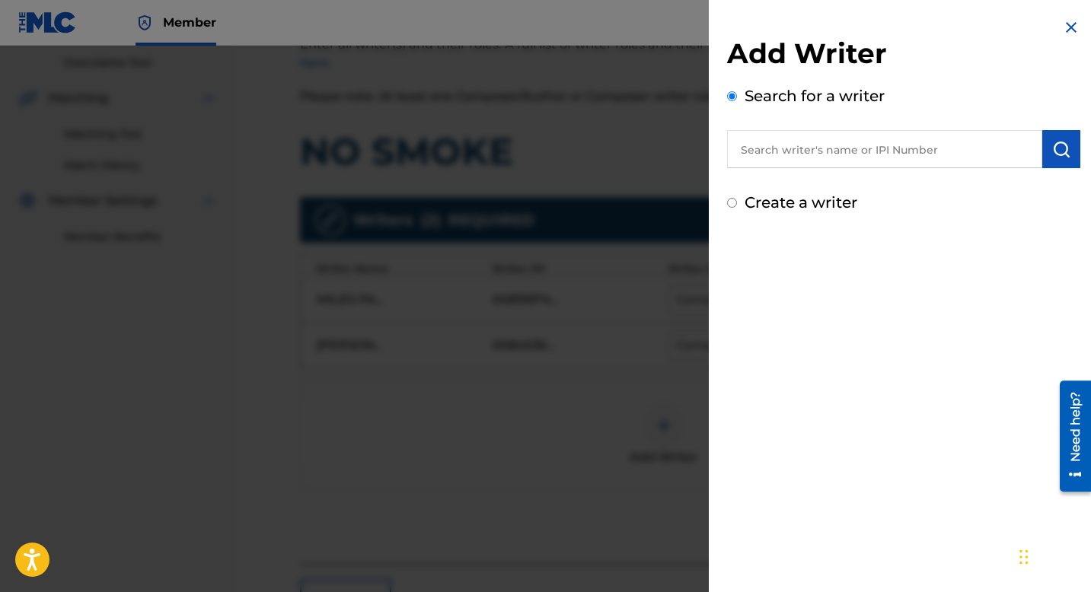
click at [840, 145] on input "text" at bounding box center [884, 149] width 315 height 38
paste input "830245468"
type input "00830245468"
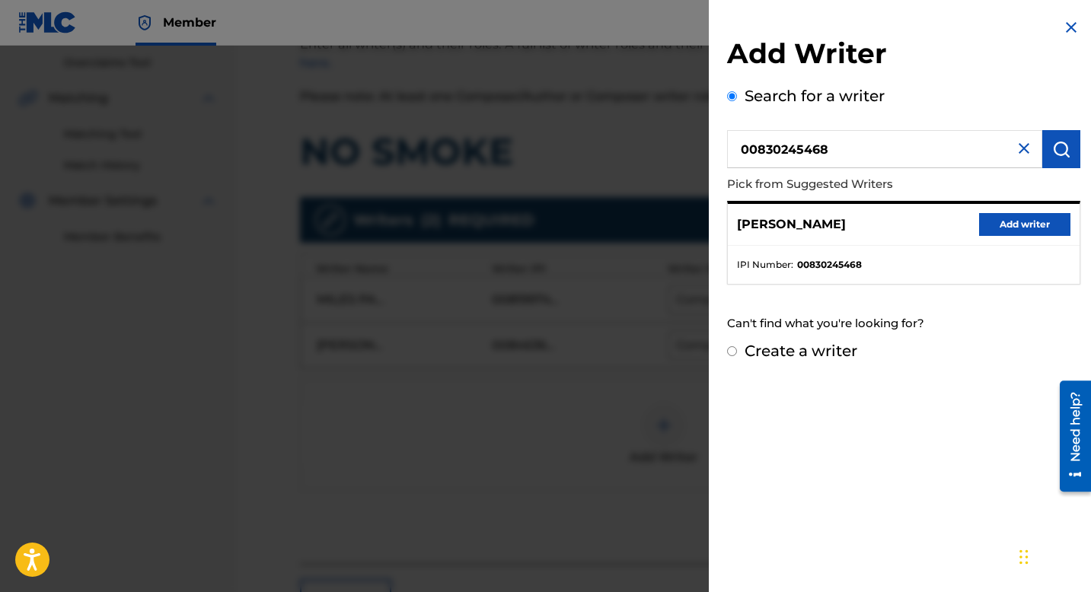
drag, startPoint x: 1007, startPoint y: 225, endPoint x: 991, endPoint y: 231, distance: 16.9
click at [997, 230] on button "Add writer" at bounding box center [1024, 224] width 91 height 23
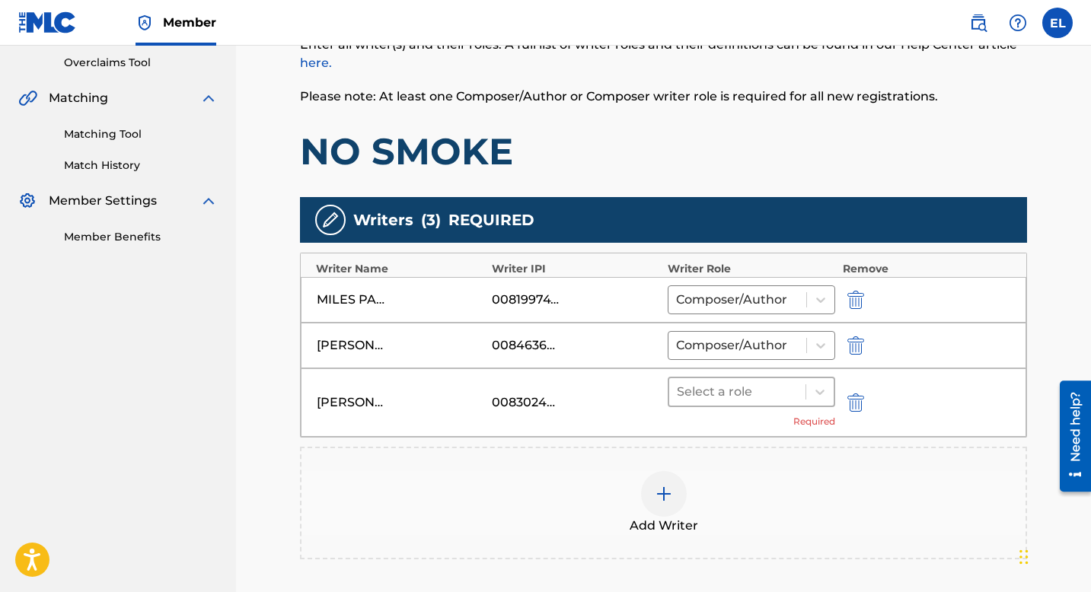
click at [774, 396] on div at bounding box center [737, 391] width 121 height 21
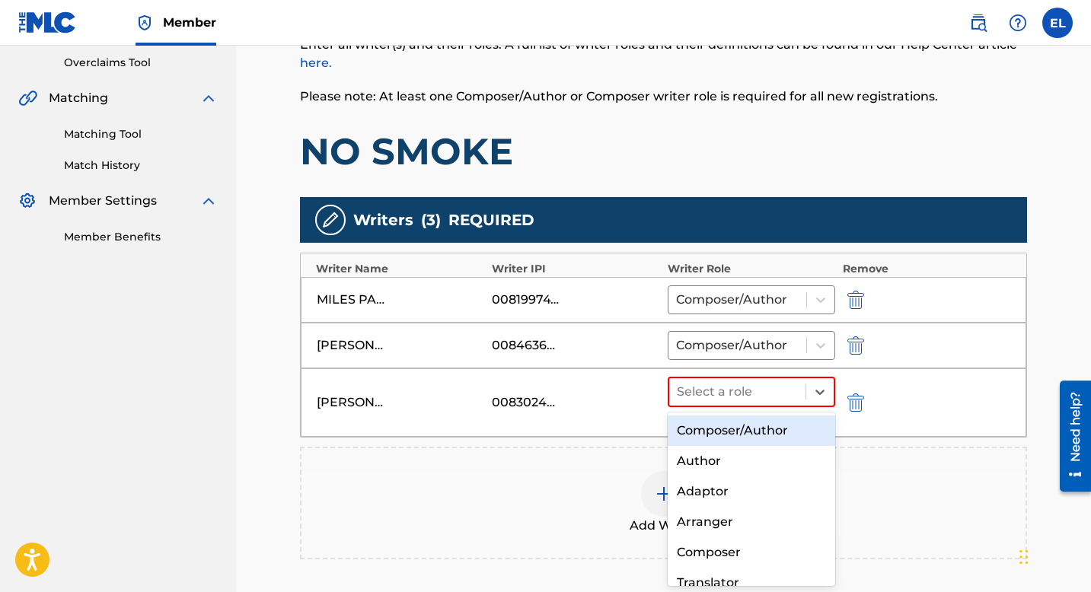
drag, startPoint x: 745, startPoint y: 445, endPoint x: 753, endPoint y: 442, distance: 7.9
click at [746, 444] on div "Composer/Author" at bounding box center [752, 431] width 168 height 30
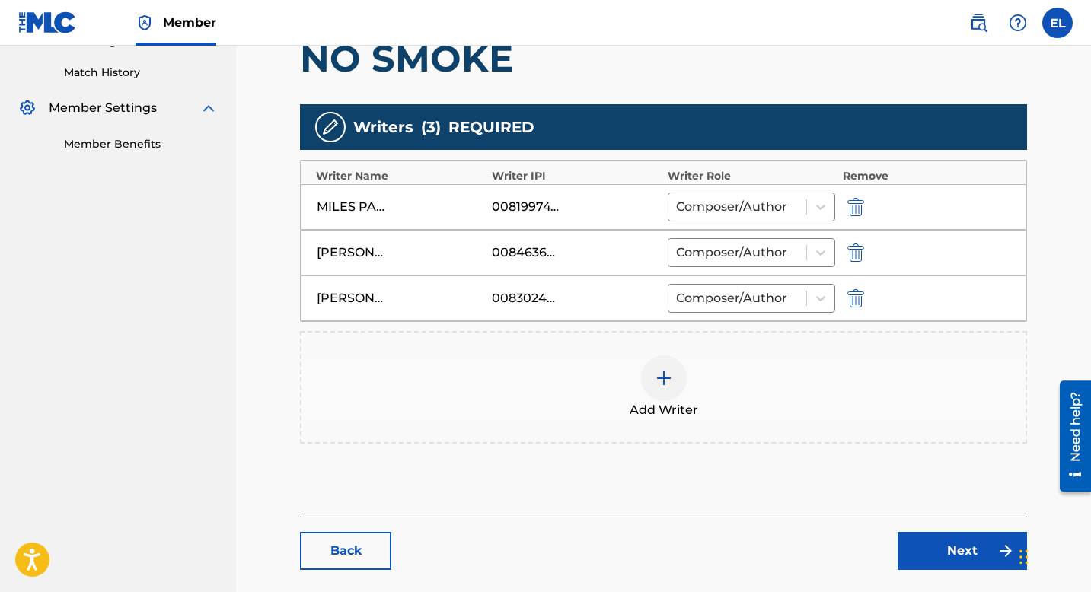
scroll to position [484, 0]
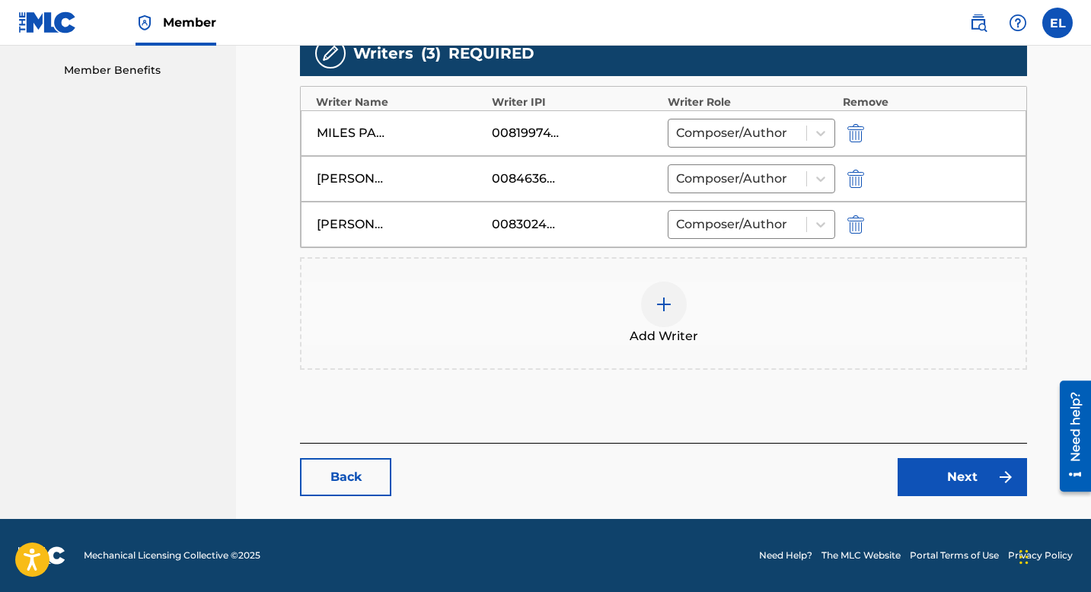
click at [940, 461] on link "Next" at bounding box center [962, 477] width 129 height 38
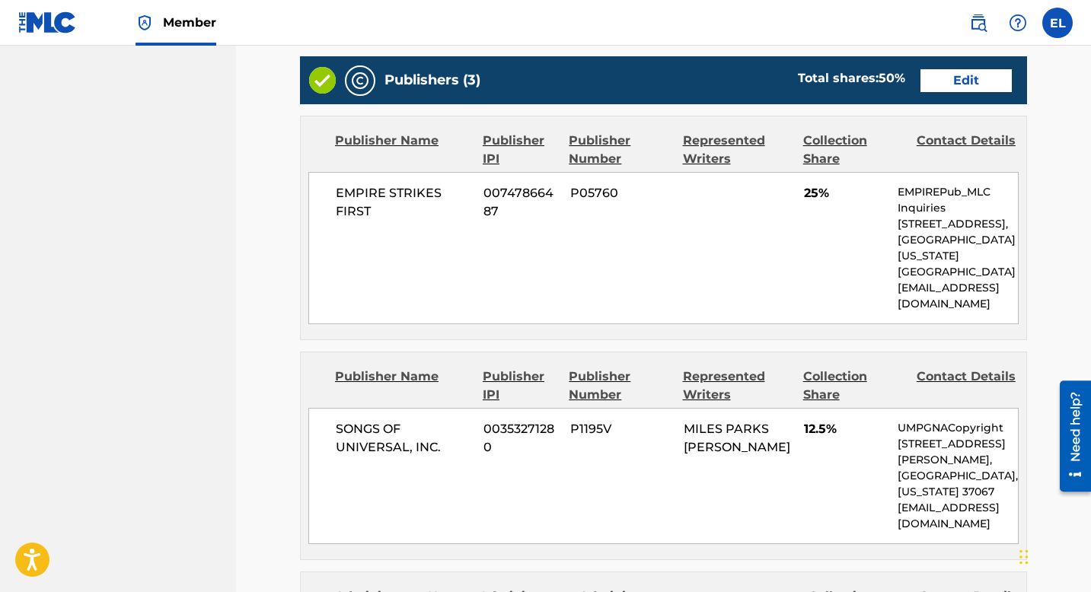
scroll to position [366, 0]
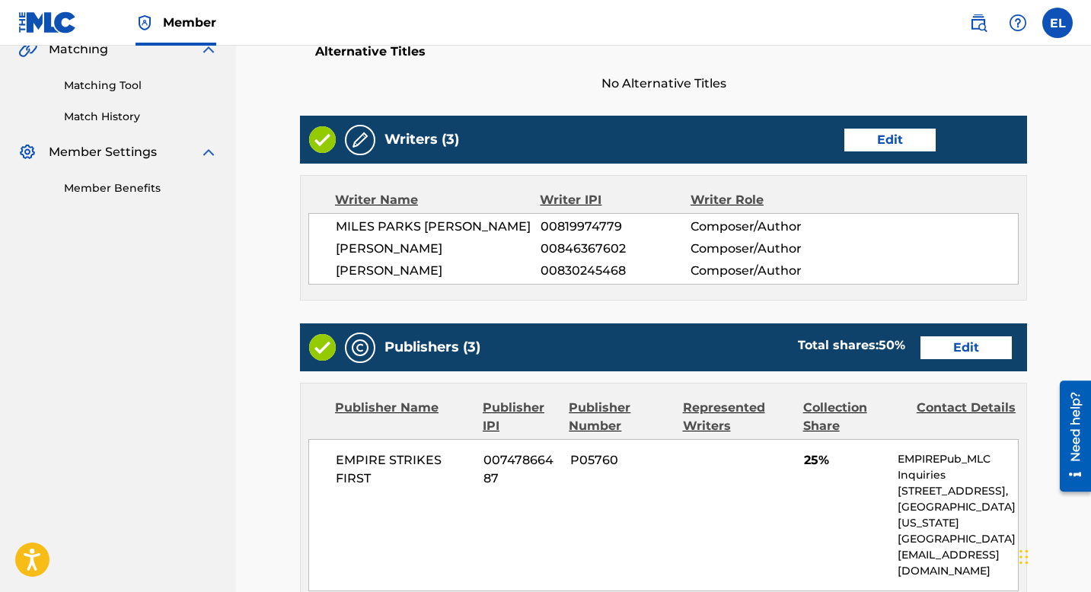
click at [970, 358] on div "Publishers (3) Total shares: 50 % Edit" at bounding box center [663, 348] width 727 height 48
click at [972, 348] on link "Edit" at bounding box center [966, 348] width 91 height 23
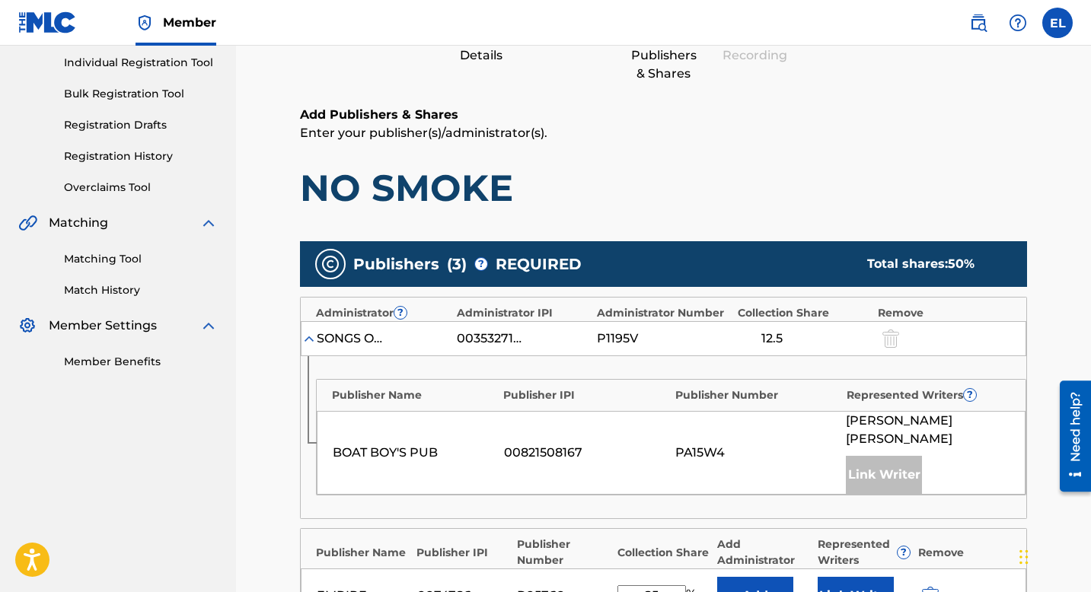
scroll to position [306, 0]
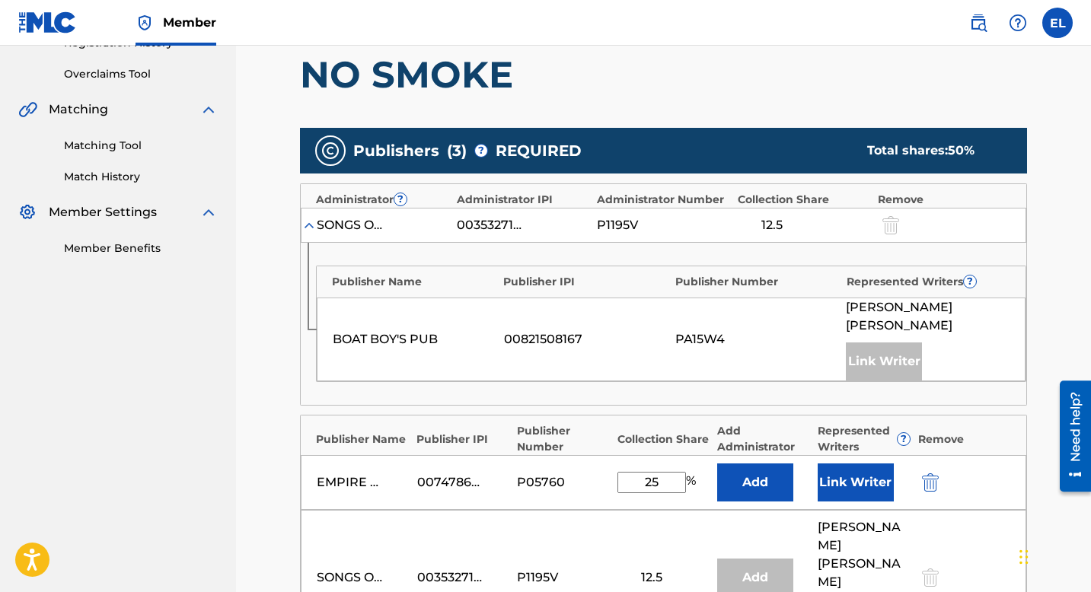
click at [863, 464] on button "Link Writer" at bounding box center [856, 483] width 76 height 38
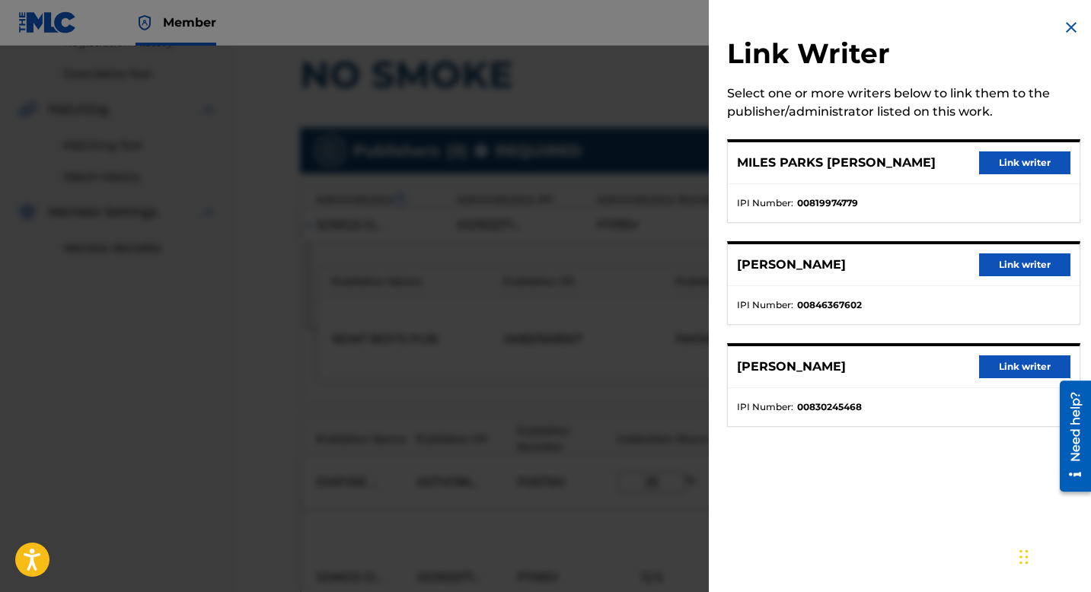
click at [1019, 259] on button "Link writer" at bounding box center [1024, 265] width 91 height 23
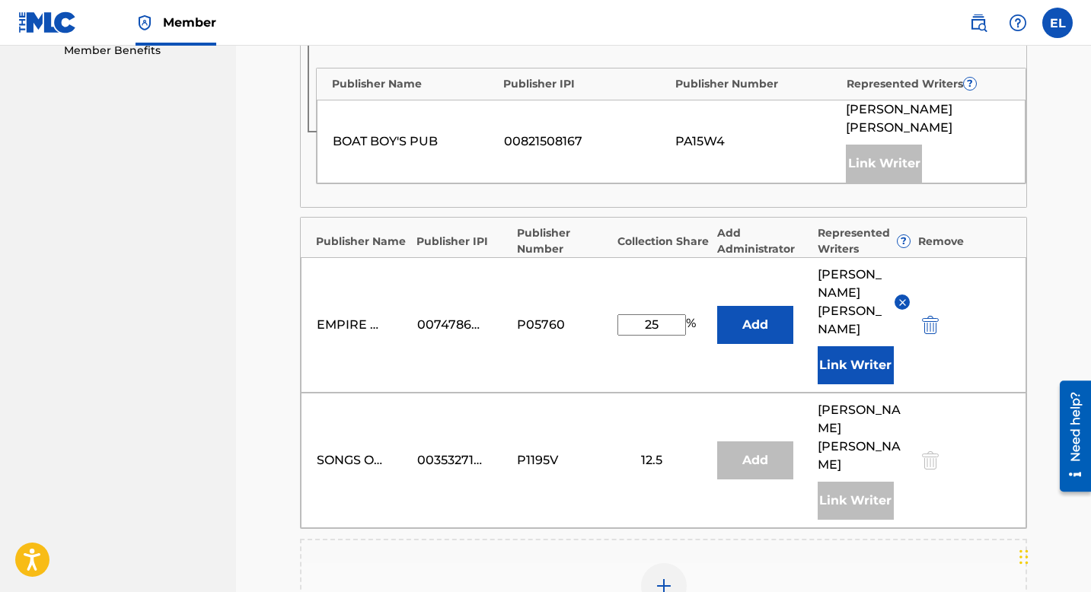
scroll to position [739, 0]
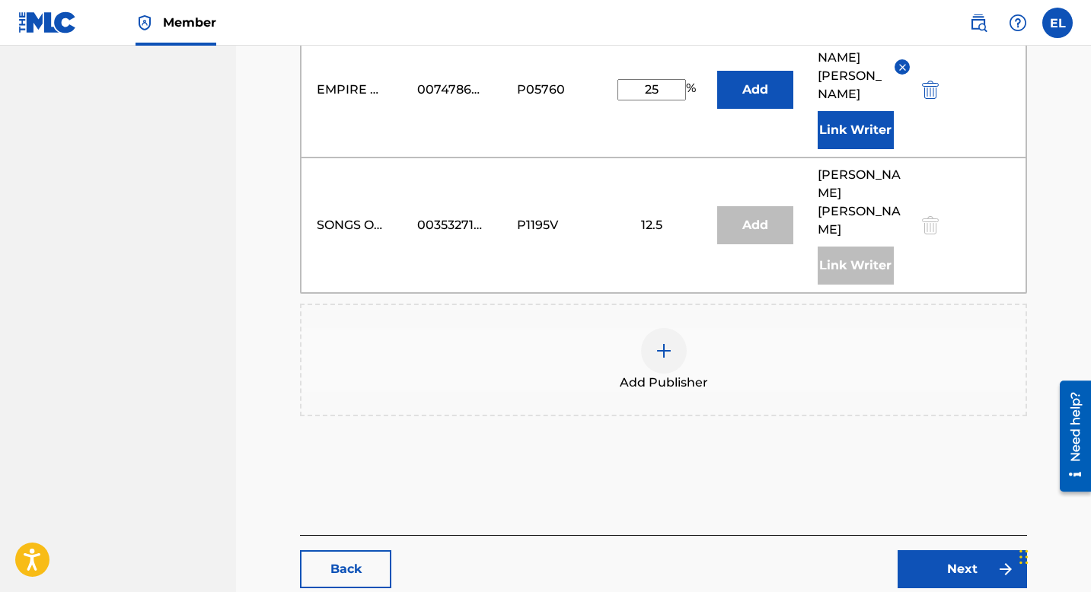
click at [977, 551] on link "Next" at bounding box center [962, 570] width 129 height 38
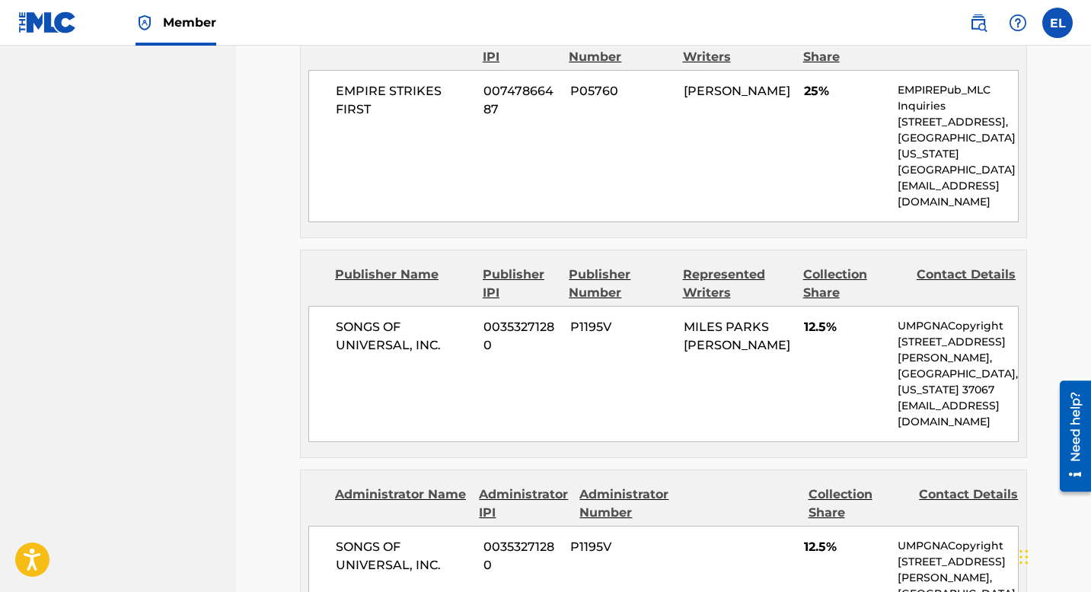
scroll to position [1244, 0]
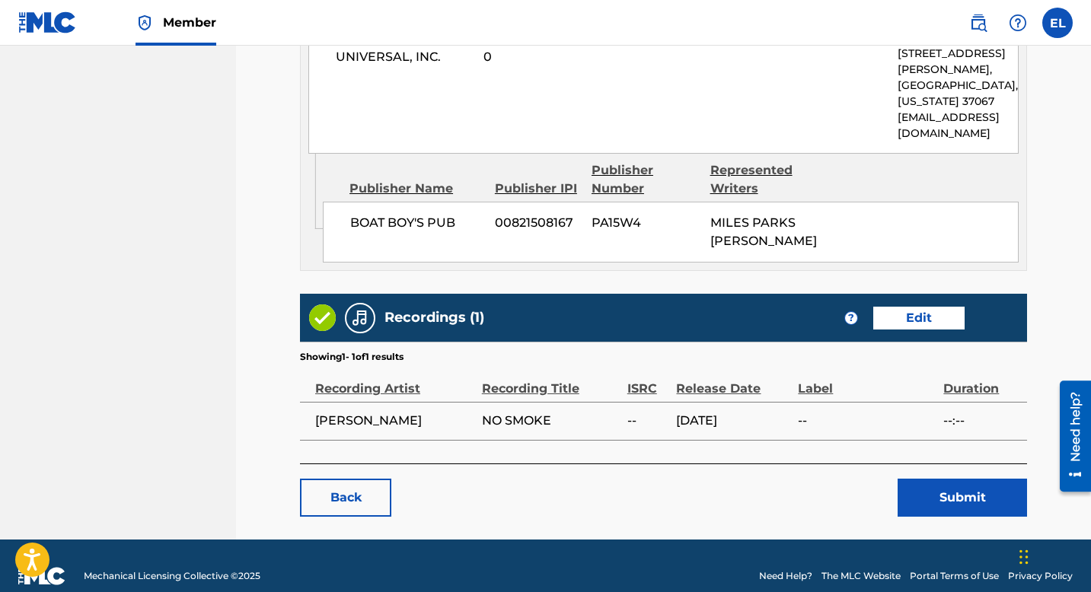
click at [944, 484] on button "Submit" at bounding box center [962, 498] width 129 height 38
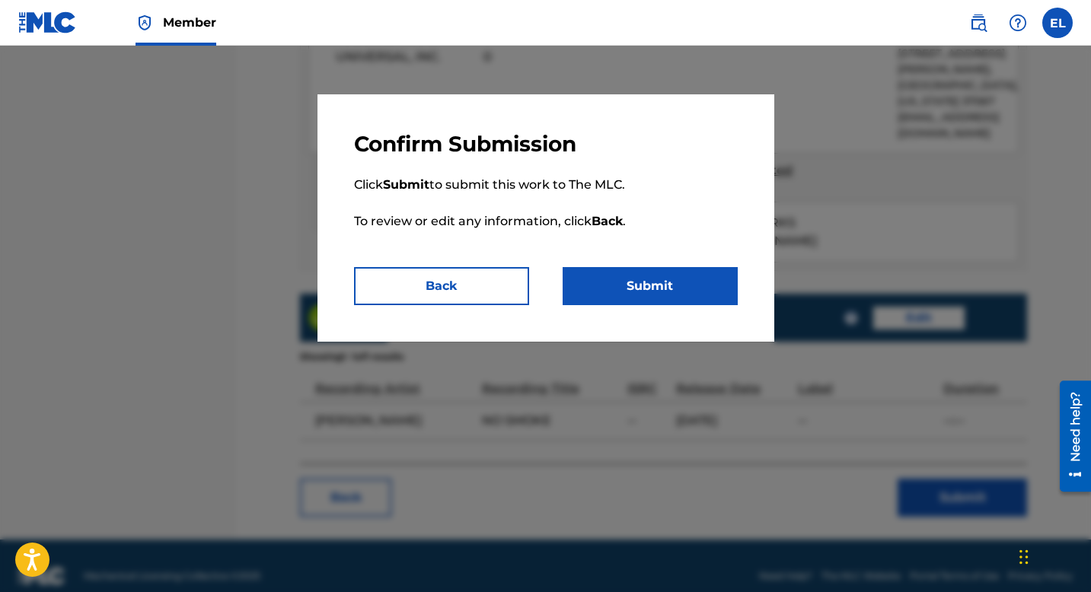
click at [654, 286] on button "Submit" at bounding box center [650, 286] width 175 height 38
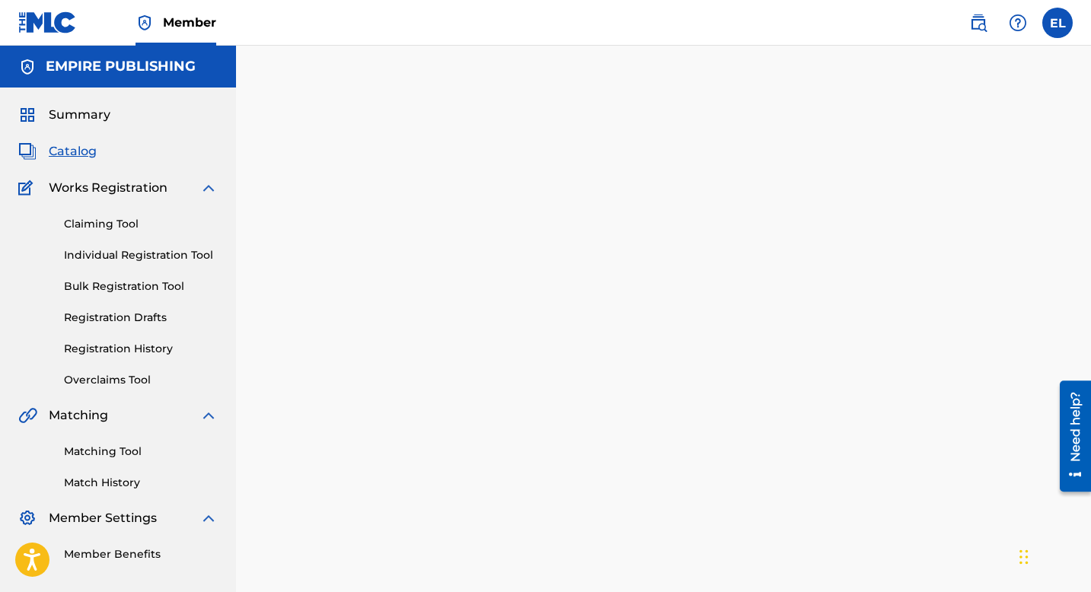
click at [64, 155] on span "Catalog" at bounding box center [73, 151] width 48 height 18
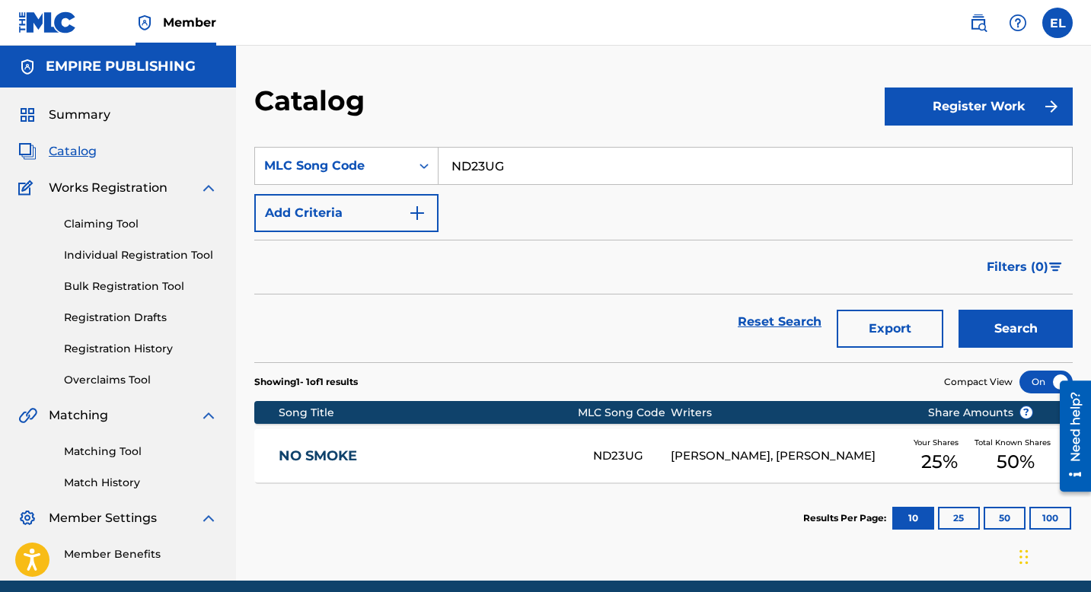
click at [530, 173] on input "ND23UG" at bounding box center [756, 166] width 634 height 37
paste input "BB3LED"
type input "BB3LED"
click at [1004, 323] on button "Search" at bounding box center [1016, 329] width 114 height 38
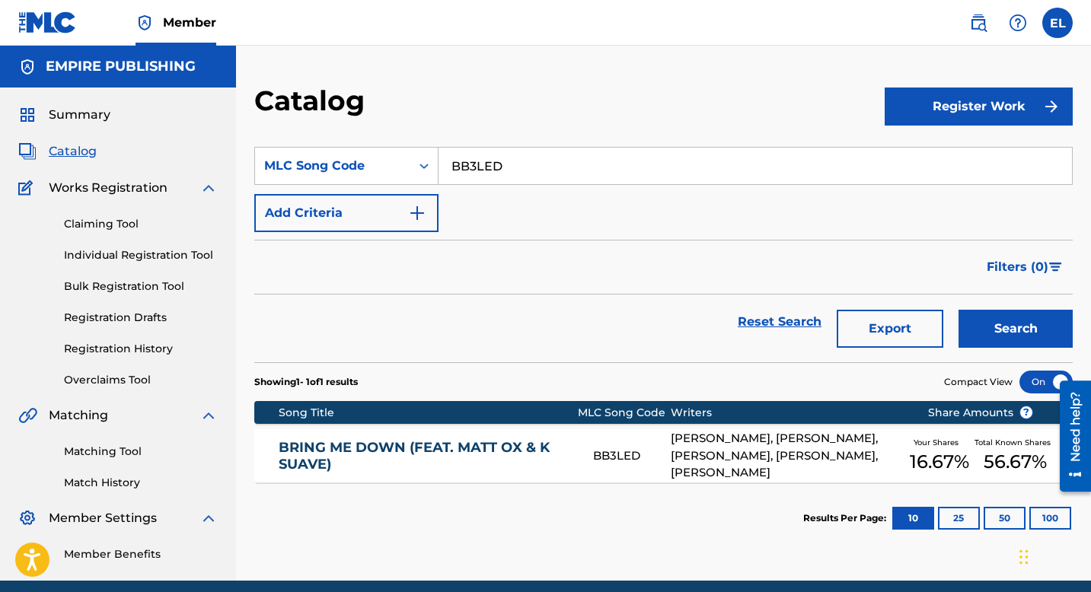
click at [527, 457] on link "BRING ME DOWN (FEAT. MATT OX & K SUAVE)" at bounding box center [426, 456] width 294 height 34
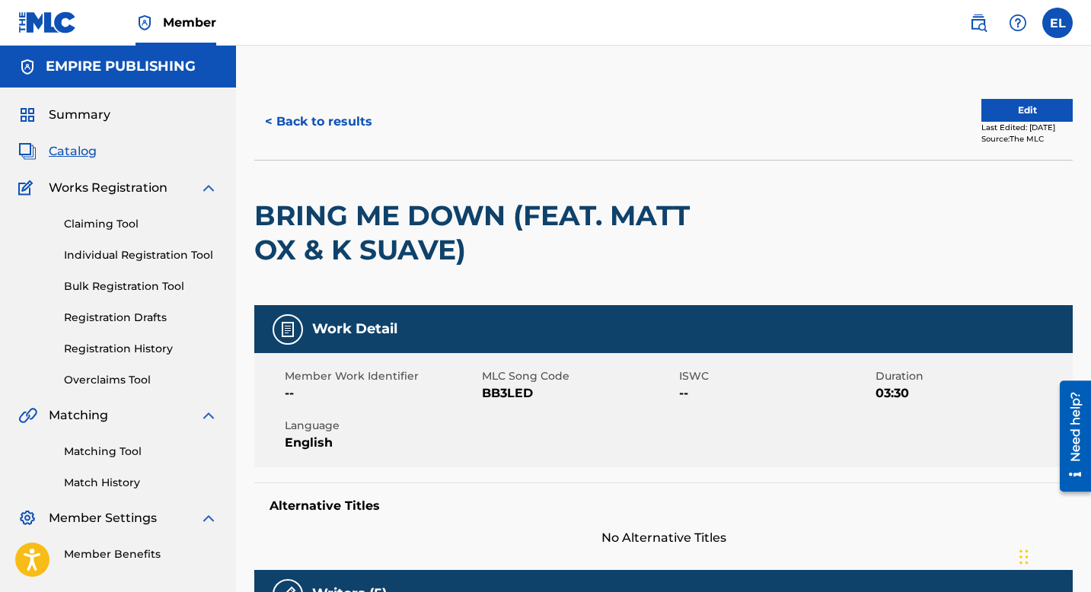
click at [990, 113] on button "Edit" at bounding box center [1026, 110] width 91 height 23
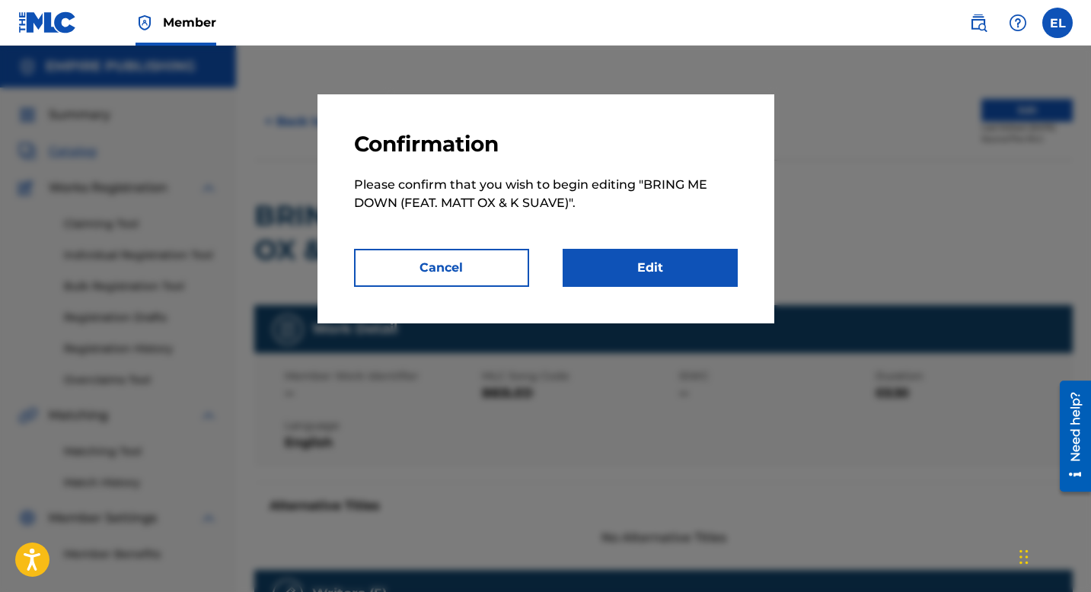
click at [637, 270] on link "Edit" at bounding box center [650, 268] width 175 height 38
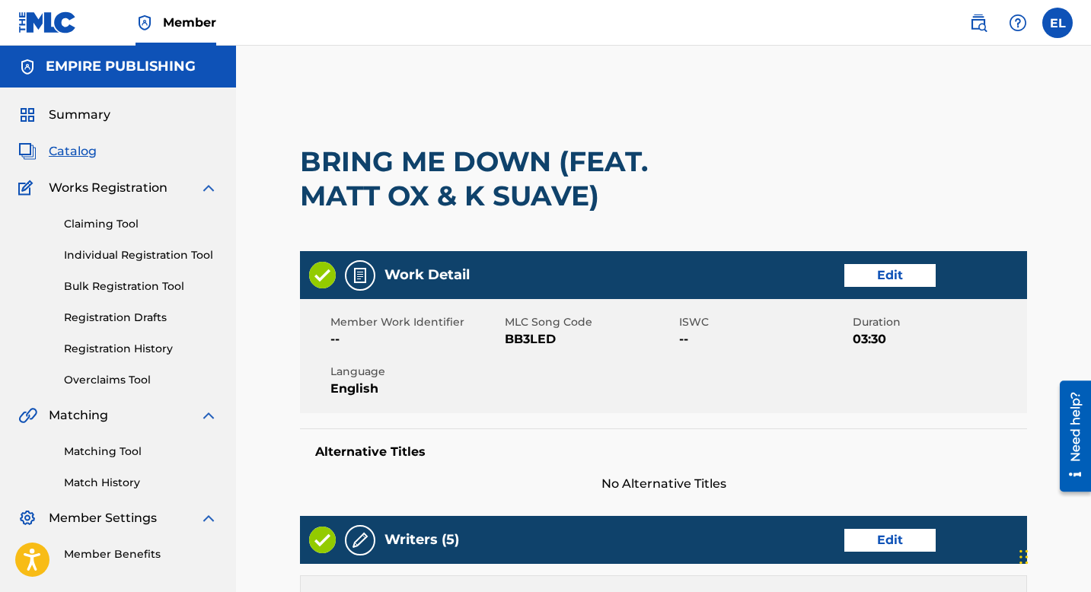
click at [892, 279] on link "Edit" at bounding box center [889, 275] width 91 height 23
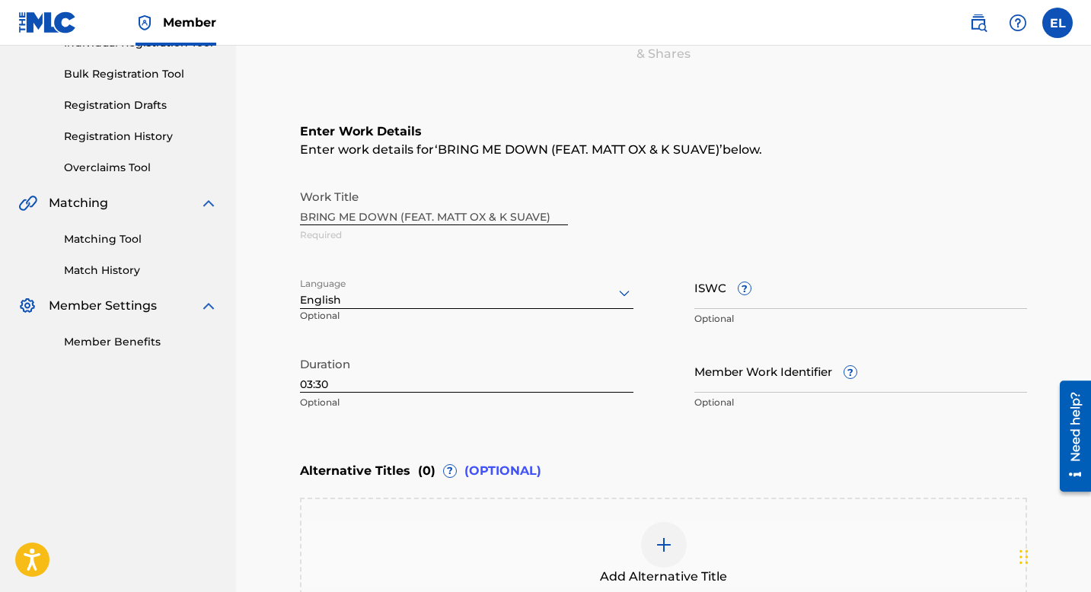
scroll to position [308, 0]
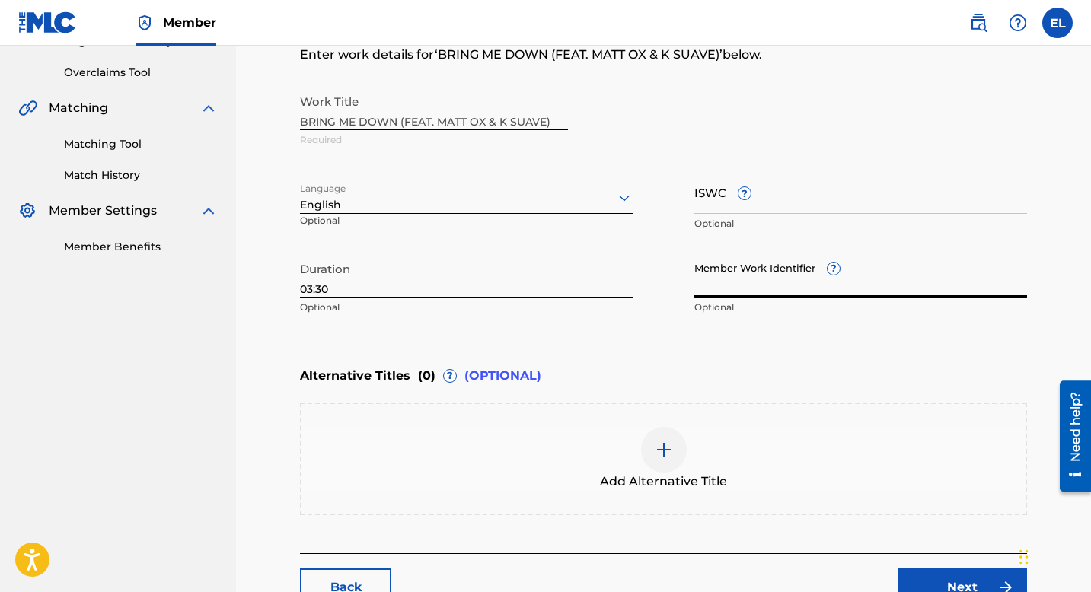
drag, startPoint x: 748, startPoint y: 286, endPoint x: 739, endPoint y: 286, distance: 9.2
click at [748, 286] on input "Member Work Identifier ?" at bounding box center [861, 275] width 334 height 43
paste input "EMP6032"
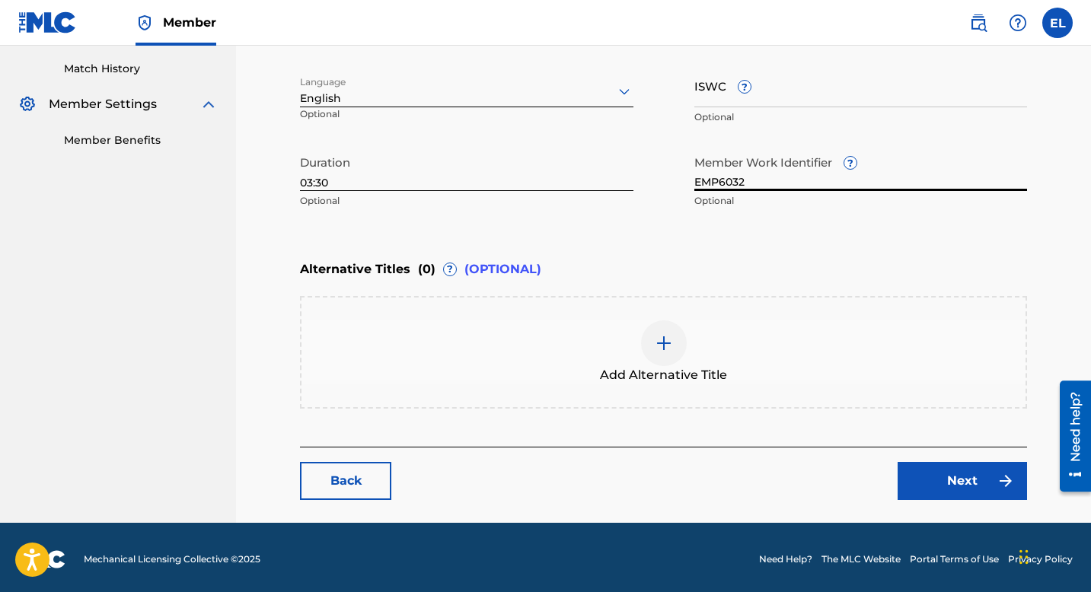
scroll to position [417, 0]
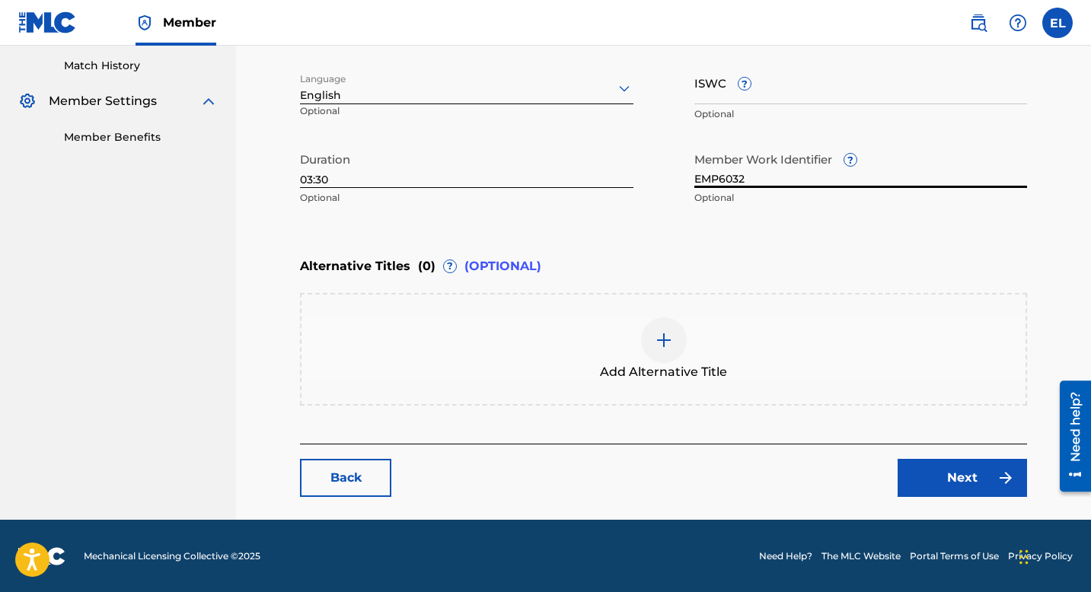
type input "EMP6032"
click at [954, 474] on link "Next" at bounding box center [962, 478] width 129 height 38
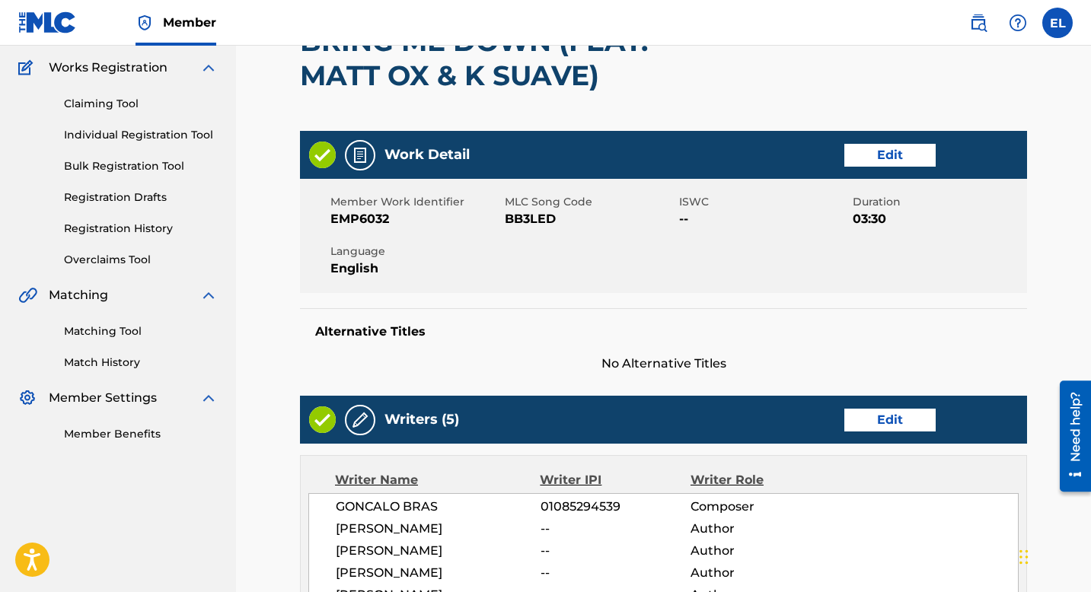
scroll to position [301, 0]
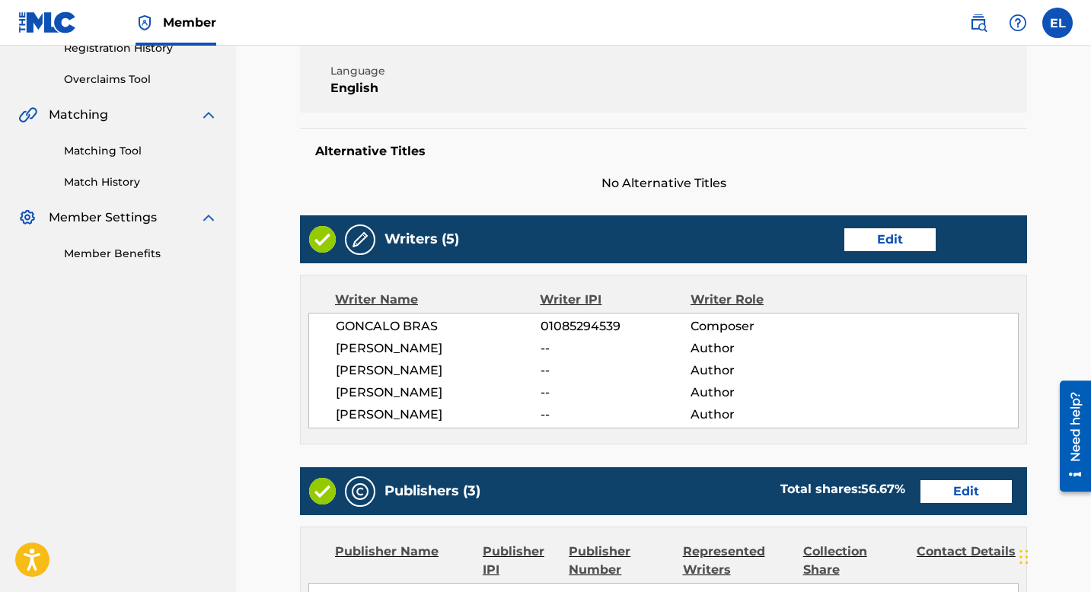
click at [898, 247] on link "Edit" at bounding box center [889, 239] width 91 height 23
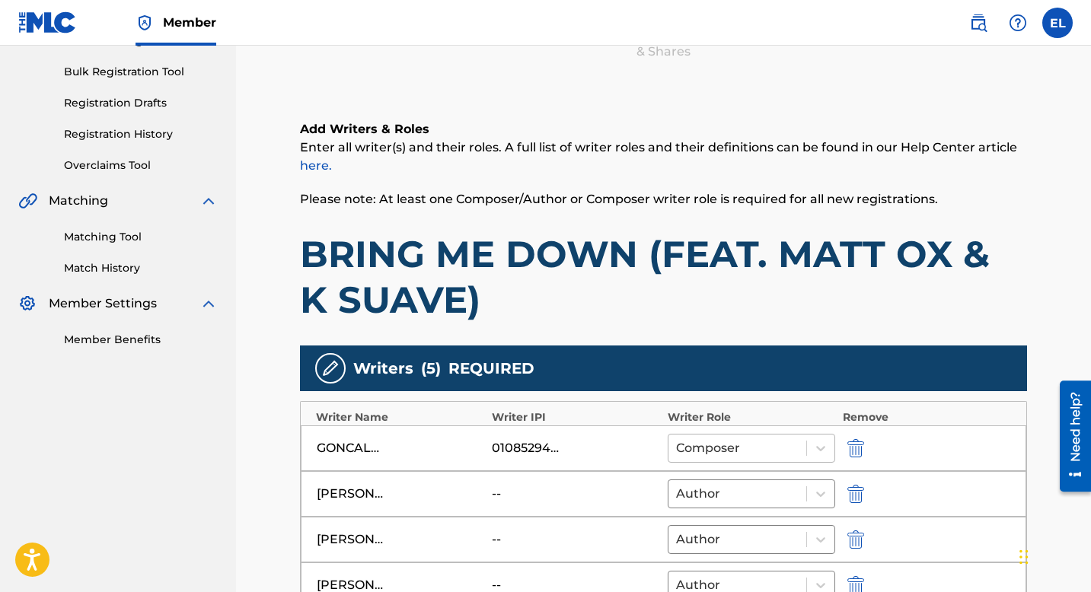
scroll to position [314, 0]
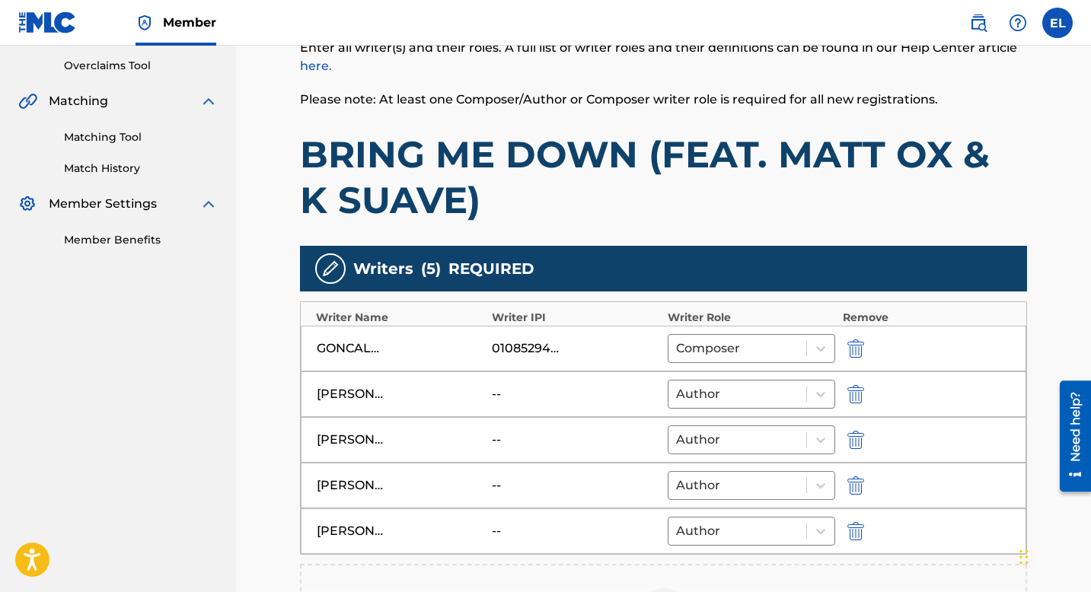
click at [852, 439] on img "submit" at bounding box center [855, 440] width 17 height 18
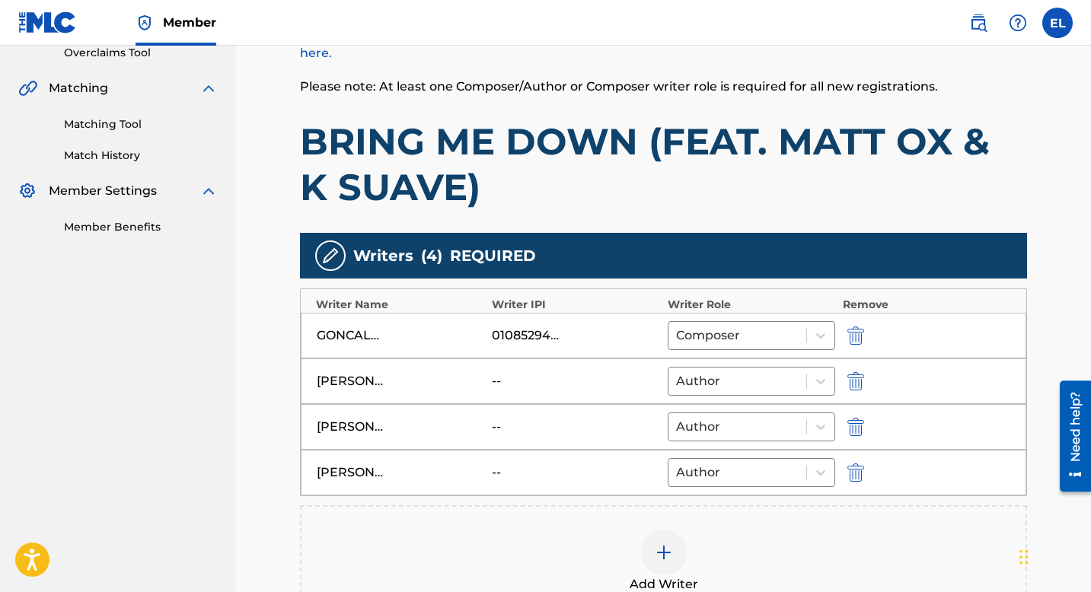
scroll to position [343, 0]
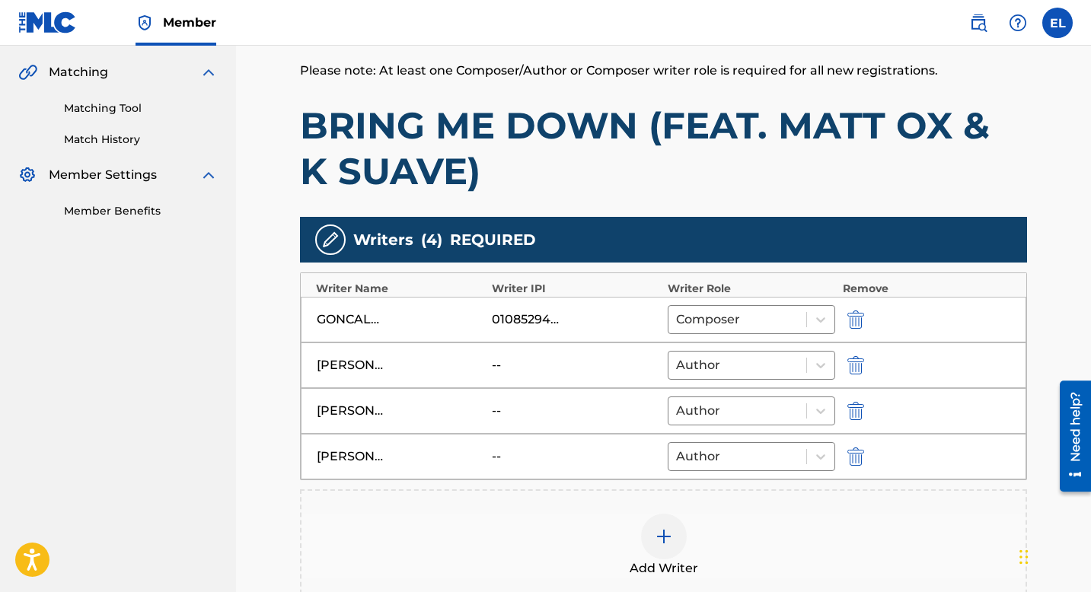
click at [666, 531] on img at bounding box center [664, 537] width 18 height 18
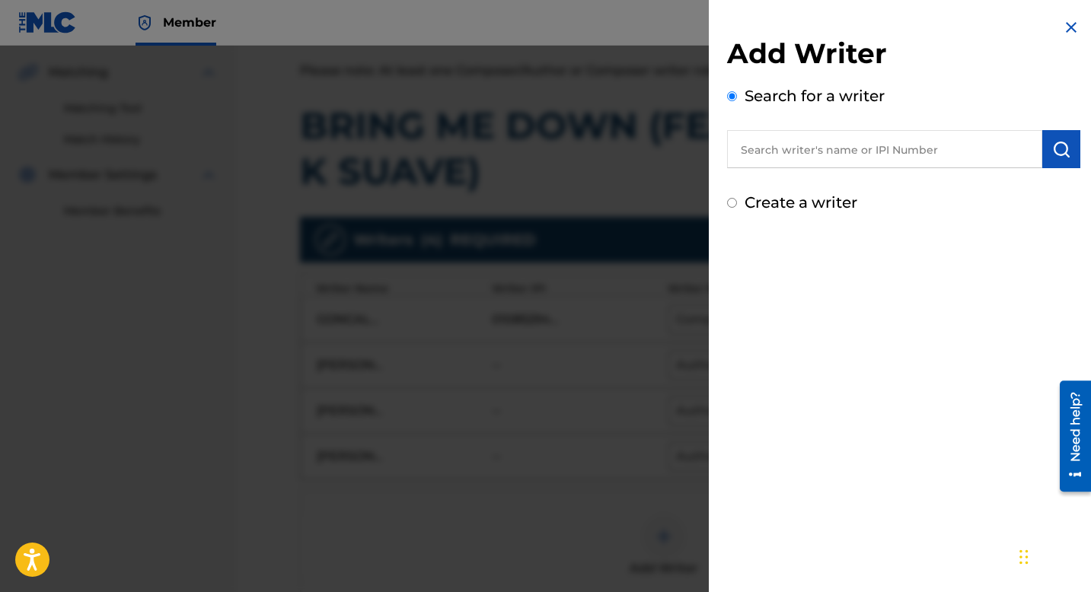
click at [791, 150] on input "text" at bounding box center [884, 149] width 315 height 38
paste input "846367602"
type input "00846367602"
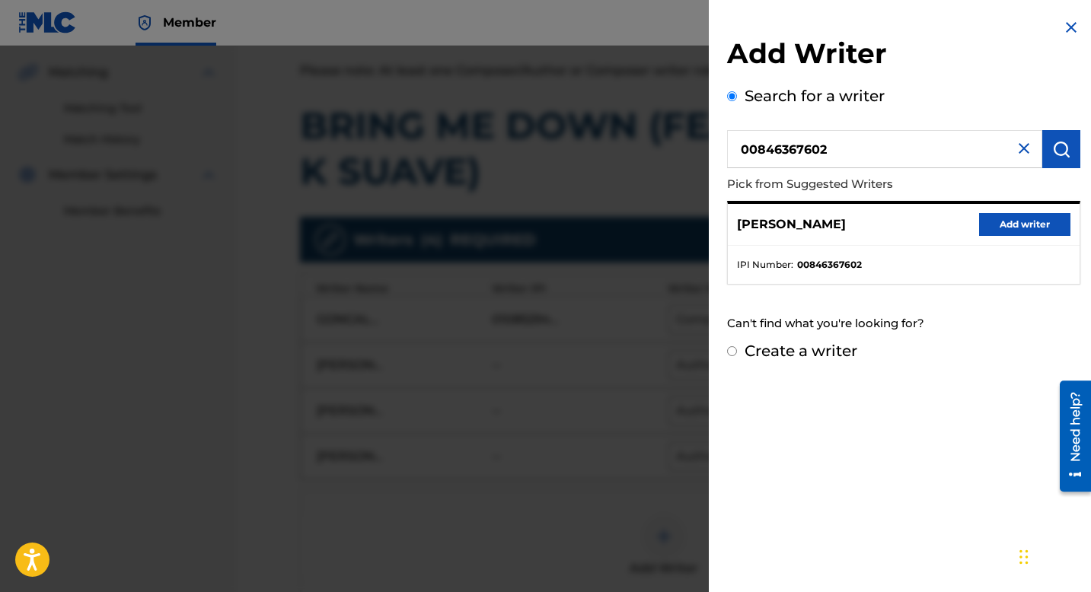
click at [1021, 229] on button "Add writer" at bounding box center [1024, 224] width 91 height 23
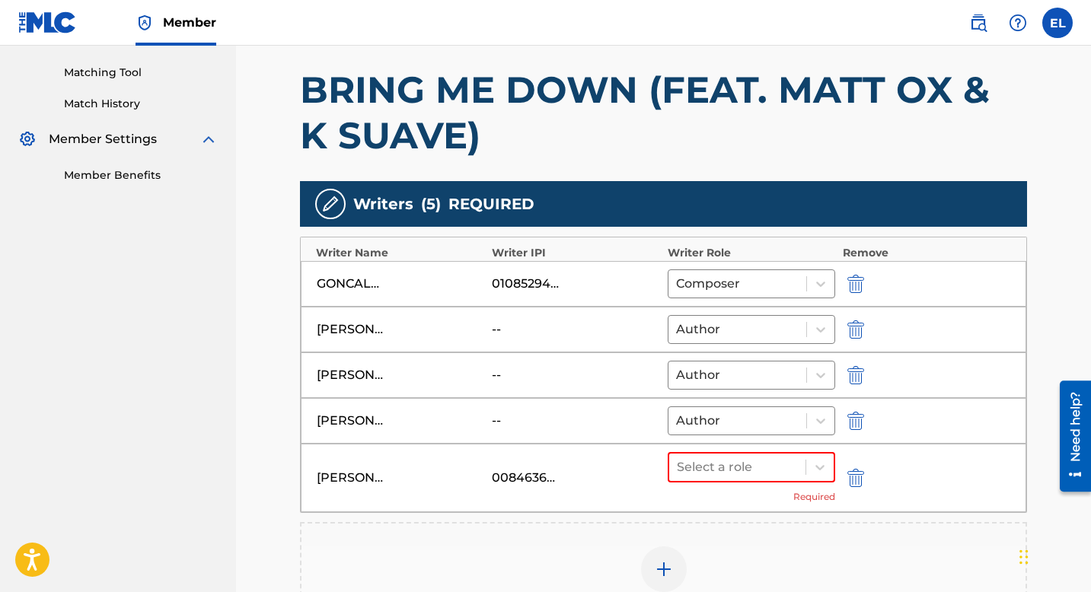
scroll to position [466, 0]
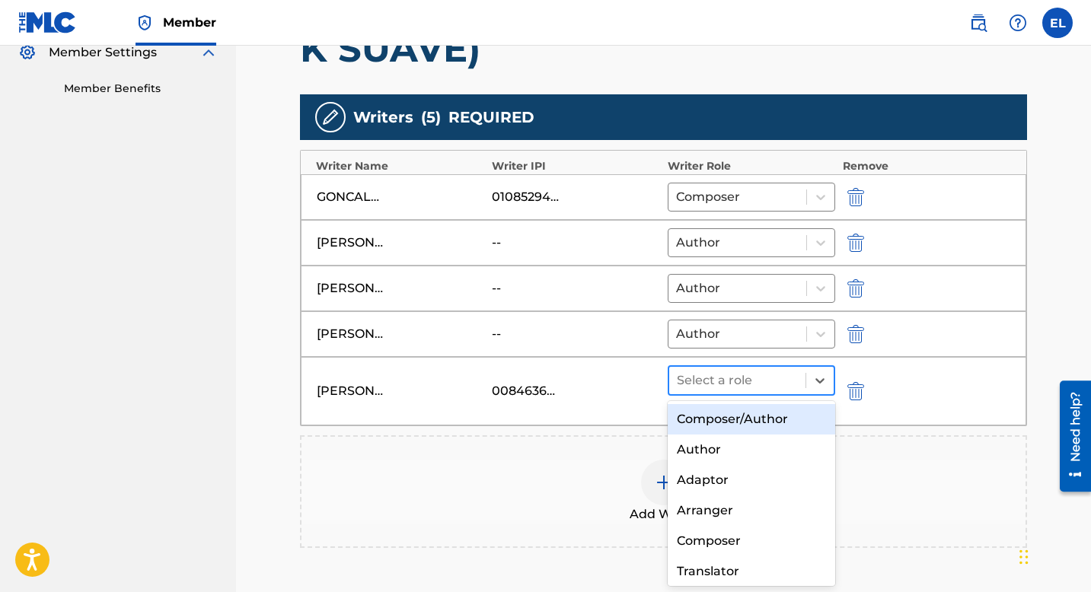
drag, startPoint x: 729, startPoint y: 378, endPoint x: 729, endPoint y: 399, distance: 21.3
click at [729, 378] on div at bounding box center [737, 380] width 121 height 21
drag, startPoint x: 727, startPoint y: 418, endPoint x: 742, endPoint y: 369, distance: 51.6
click at [728, 418] on div "Composer/Author" at bounding box center [752, 419] width 168 height 30
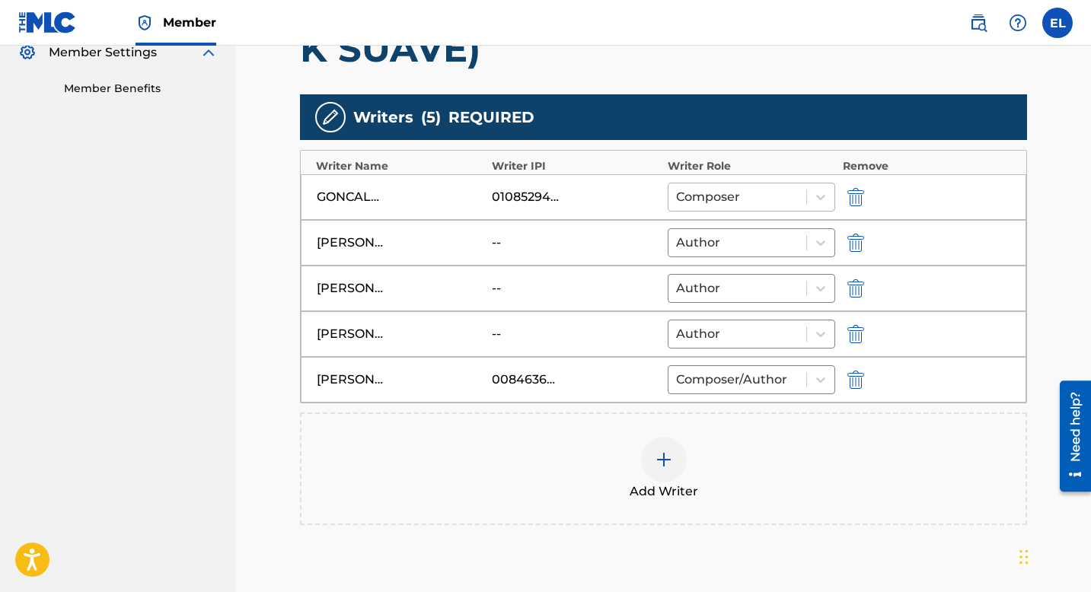
click at [734, 196] on div at bounding box center [737, 197] width 123 height 21
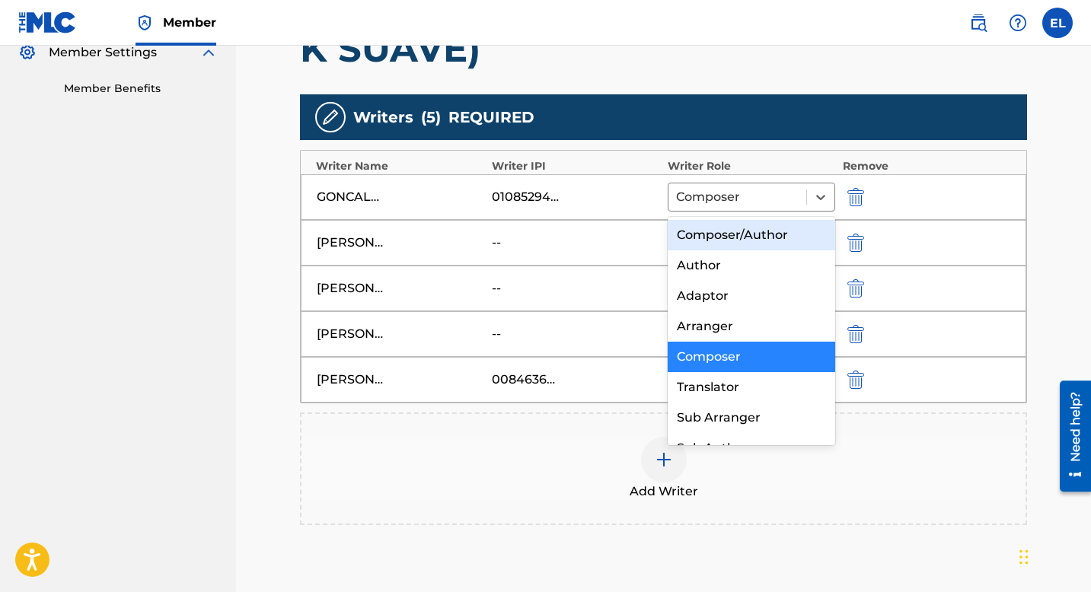
click at [732, 234] on div "Composer/Author" at bounding box center [752, 235] width 168 height 30
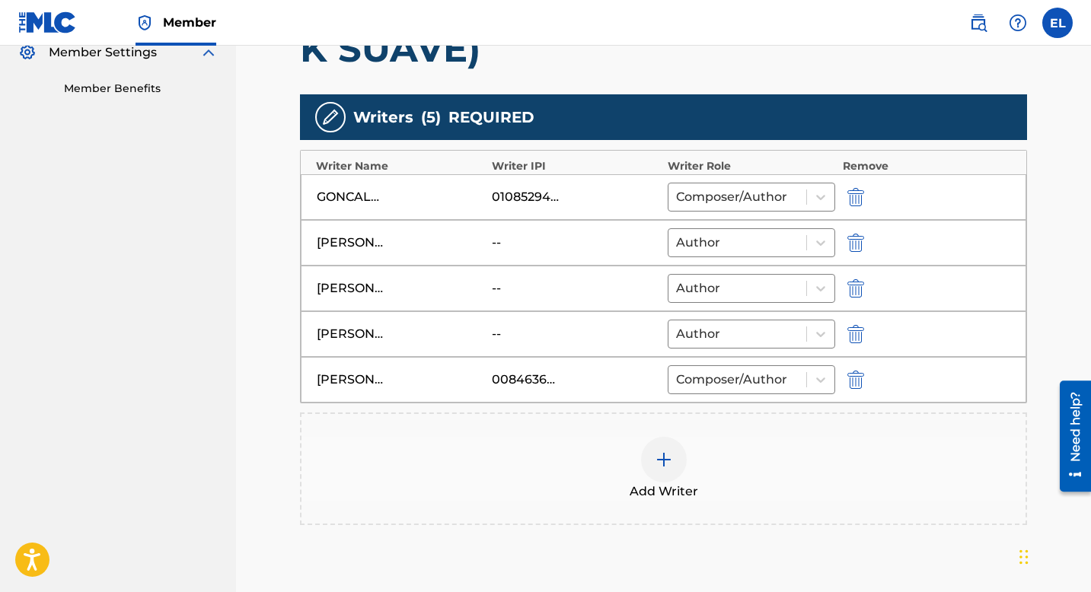
click at [860, 238] on img "submit" at bounding box center [855, 243] width 17 height 18
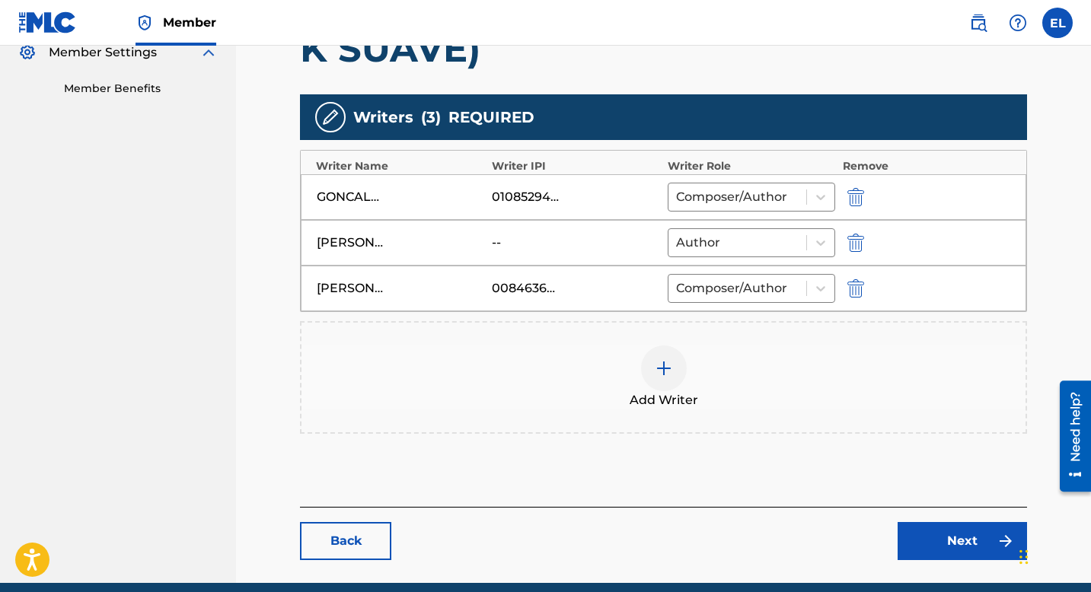
click at [680, 359] on div at bounding box center [664, 369] width 46 height 46
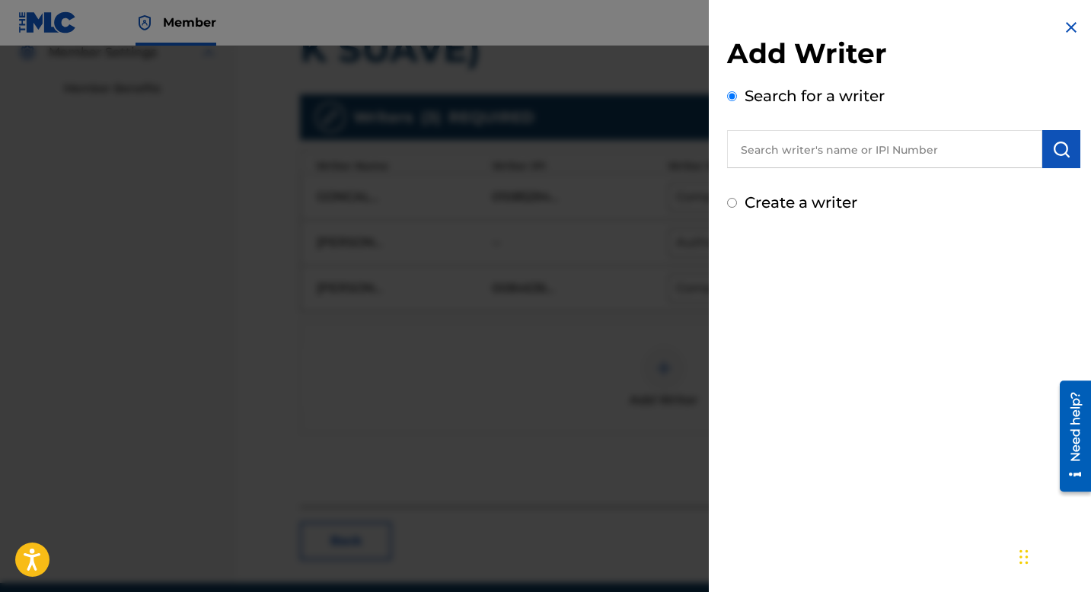
drag, startPoint x: 816, startPoint y: 176, endPoint x: 817, endPoint y: 165, distance: 10.7
click at [816, 171] on div "Add Writer Search for a writer Create a writer" at bounding box center [903, 125] width 353 height 177
click at [817, 164] on input "text" at bounding box center [884, 149] width 315 height 38
paste input "1129928432"
click at [747, 144] on input "001129928432" at bounding box center [884, 149] width 315 height 38
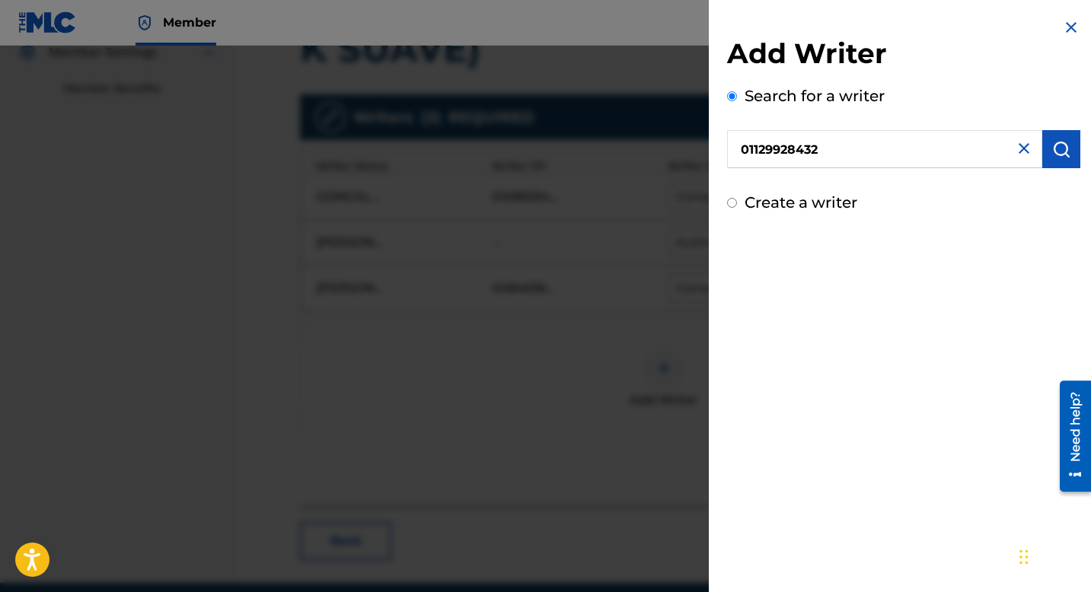
type input "01129928432"
click at [1059, 139] on button "submit" at bounding box center [1061, 149] width 38 height 38
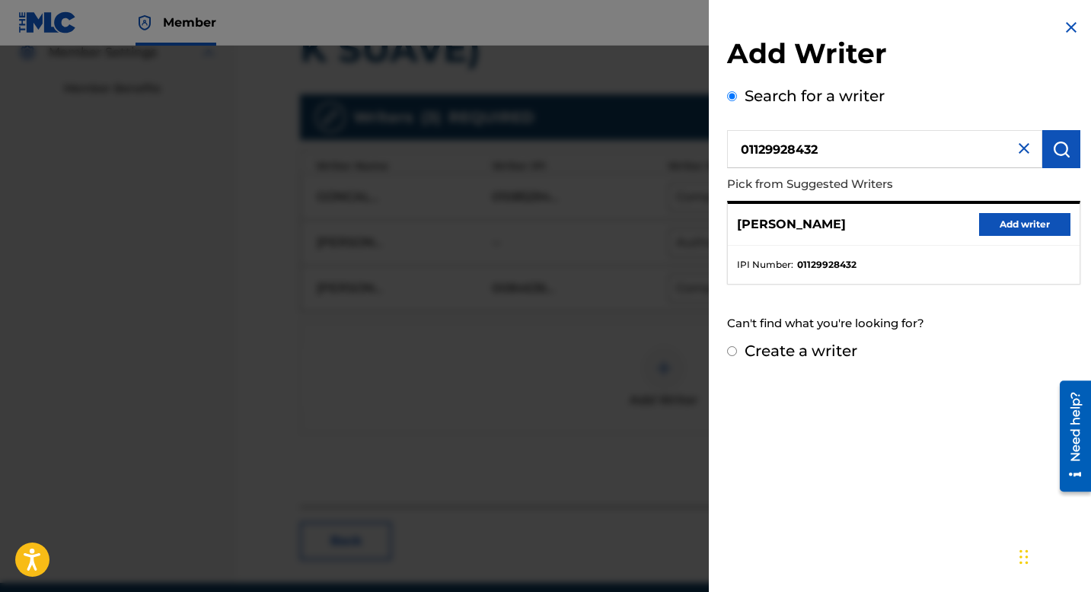
click at [1009, 226] on button "Add writer" at bounding box center [1024, 224] width 91 height 23
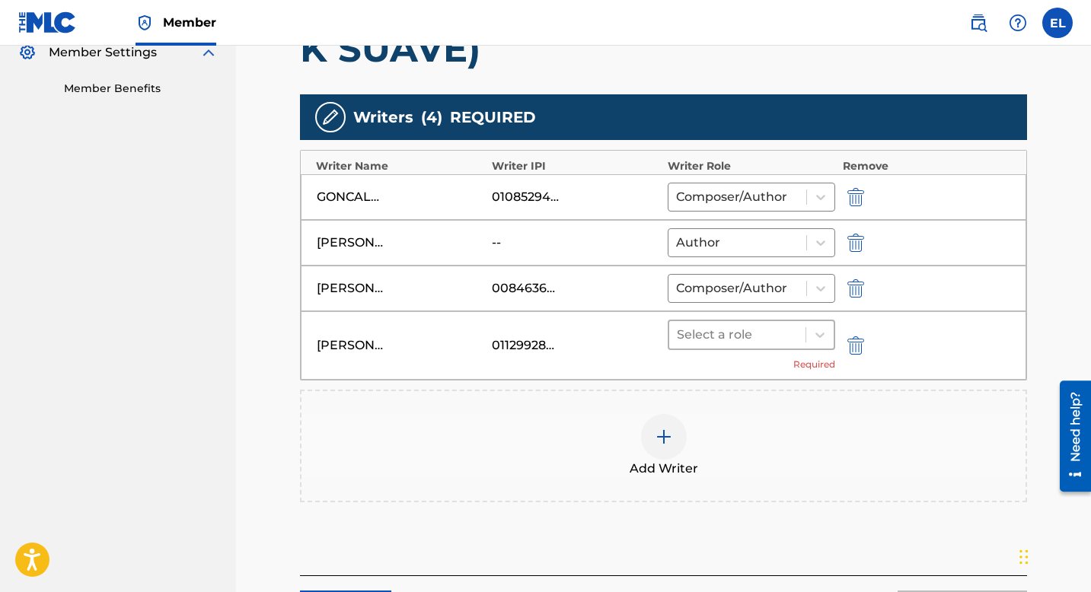
drag, startPoint x: 742, startPoint y: 328, endPoint x: 742, endPoint y: 337, distance: 9.1
click at [742, 329] on div at bounding box center [737, 334] width 121 height 21
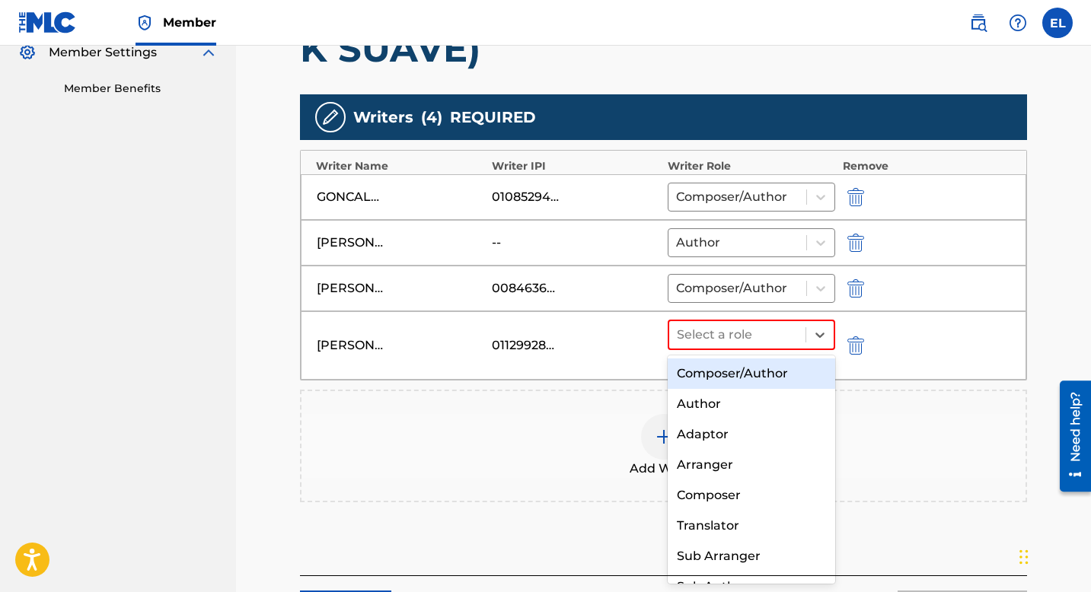
click at [723, 372] on div "Composer/Author" at bounding box center [752, 374] width 168 height 30
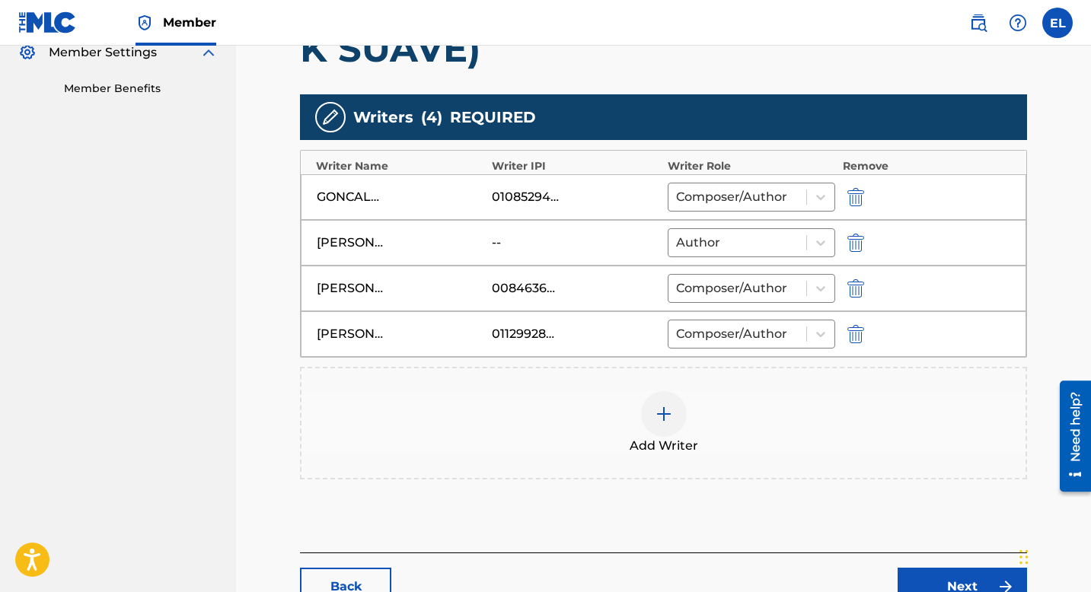
click at [671, 412] on img at bounding box center [664, 414] width 18 height 18
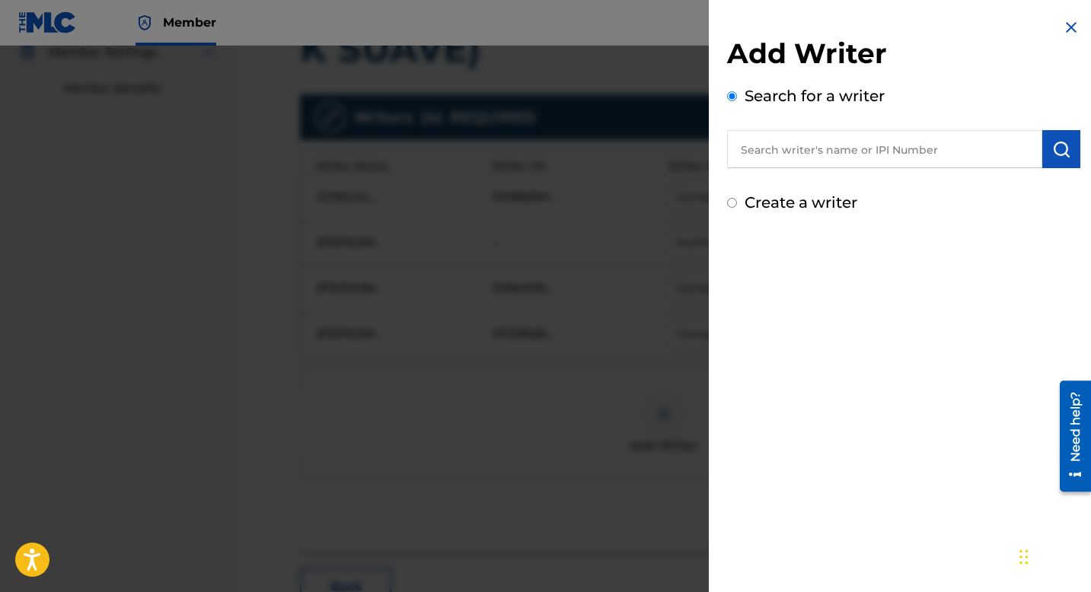
click at [868, 154] on input "text" at bounding box center [884, 149] width 315 height 38
paste input "764957193"
type input "00764957193"
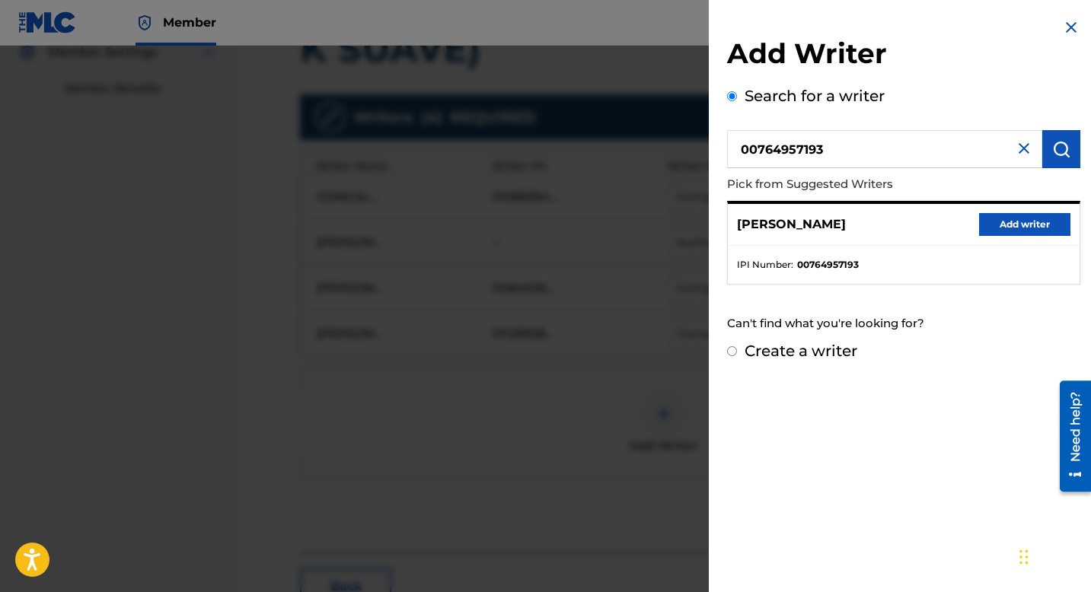
click at [1000, 231] on button "Add writer" at bounding box center [1024, 224] width 91 height 23
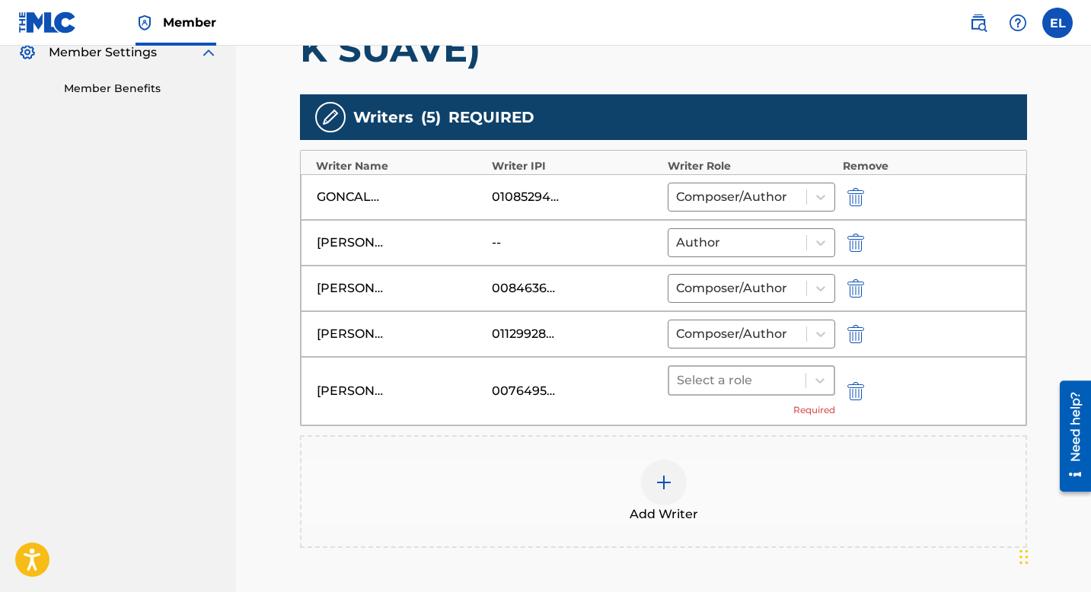
click at [744, 378] on div at bounding box center [737, 380] width 121 height 21
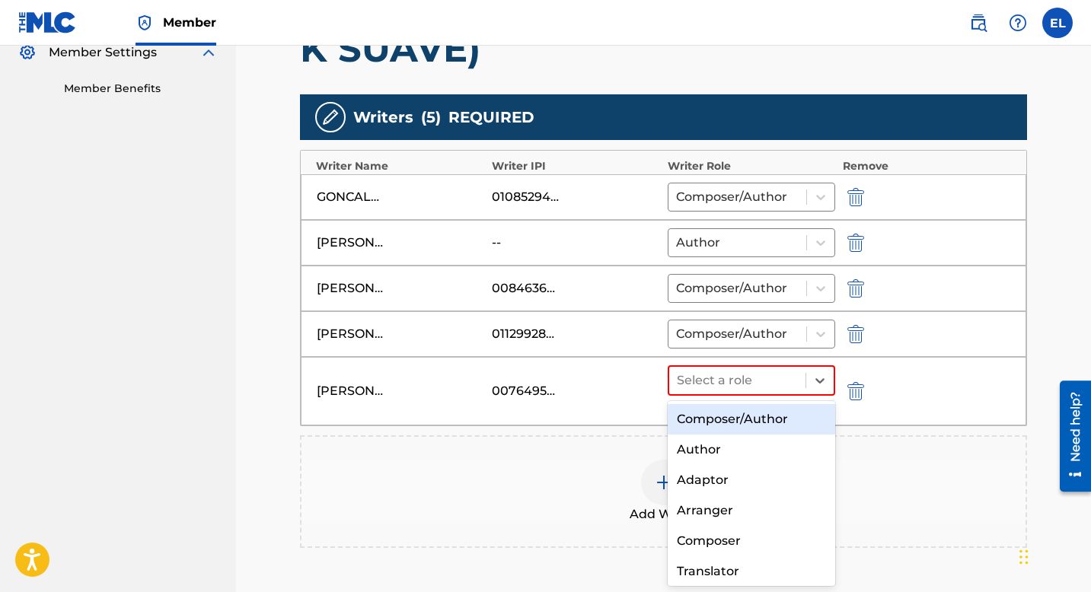
click at [731, 407] on div "Composer/Author" at bounding box center [752, 419] width 168 height 30
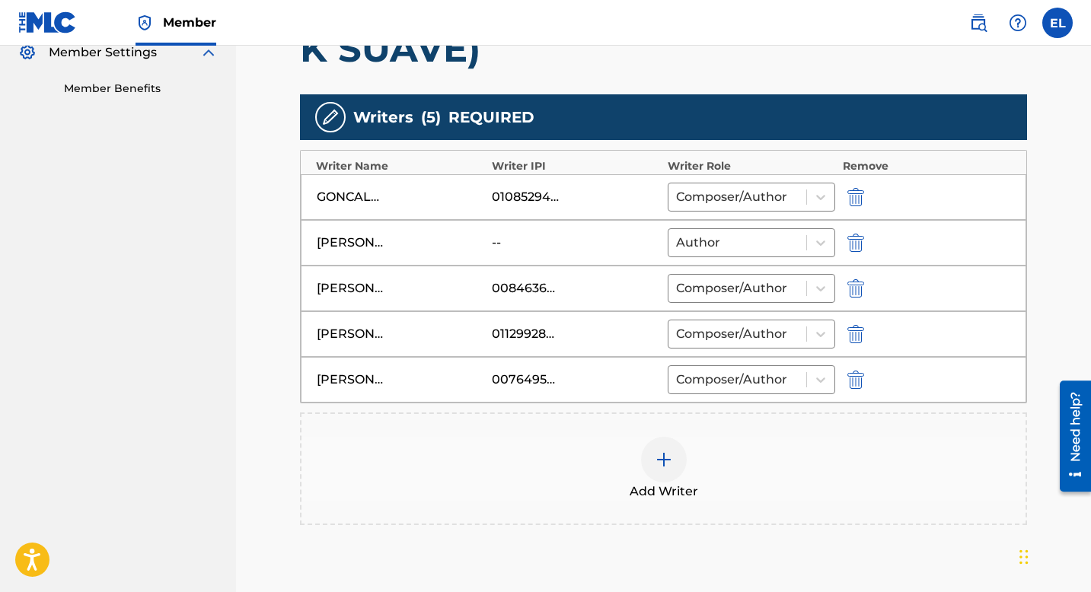
click at [854, 239] on img "submit" at bounding box center [855, 243] width 17 height 18
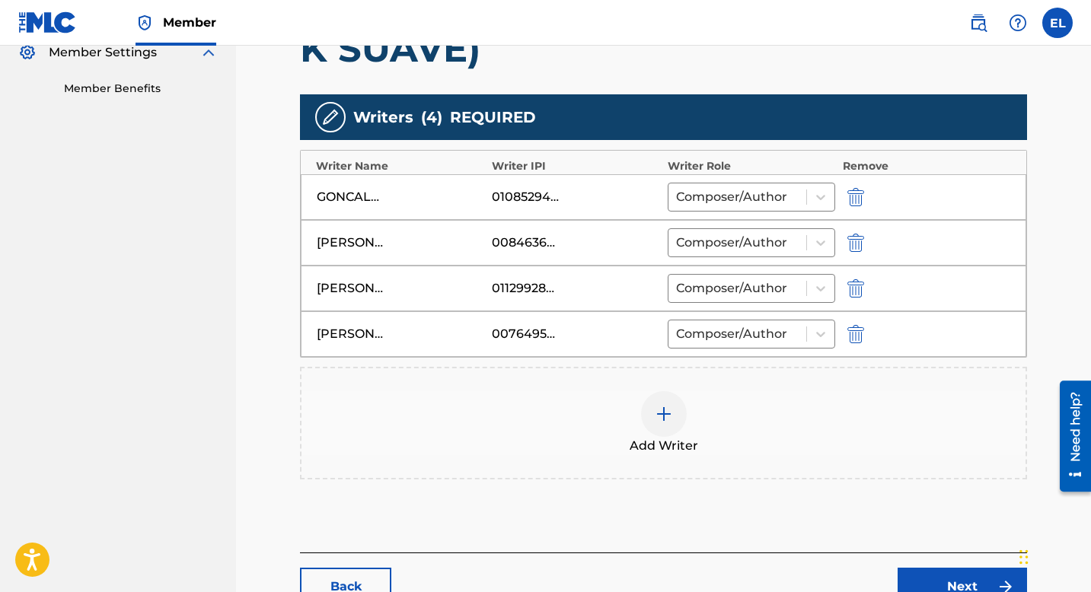
click at [651, 418] on div at bounding box center [664, 414] width 46 height 46
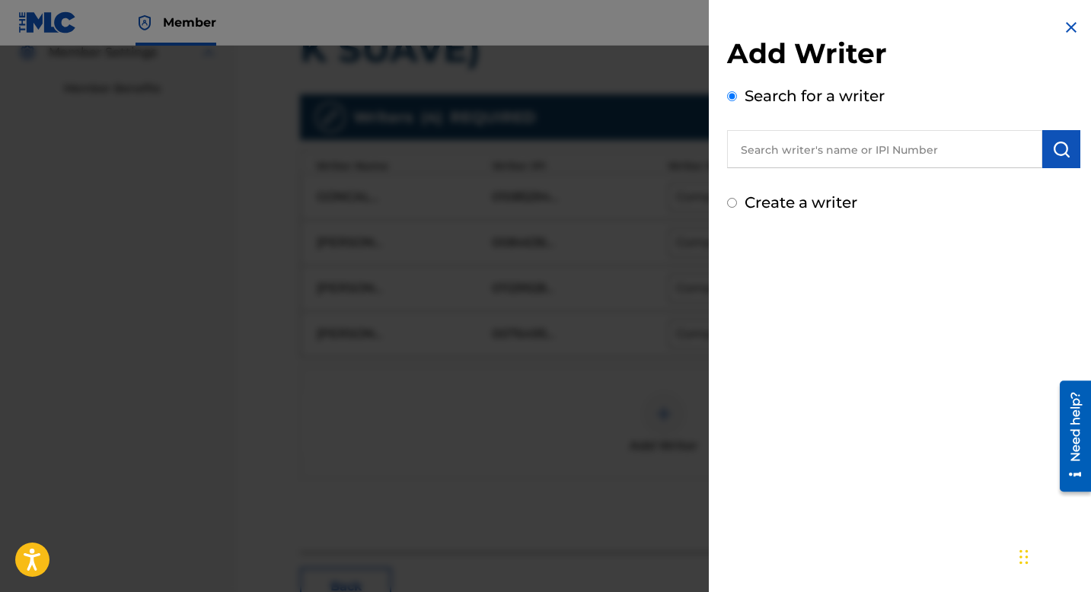
click at [827, 165] on input "text" at bounding box center [884, 149] width 315 height 38
paste input "864229027"
type input "00864229027"
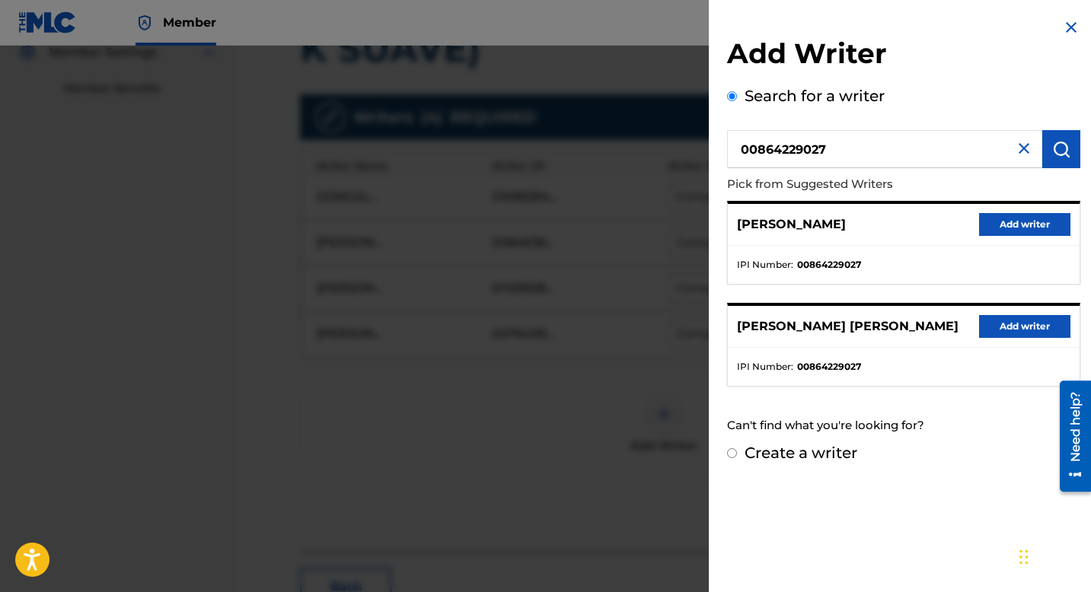
drag, startPoint x: 1029, startPoint y: 228, endPoint x: 1015, endPoint y: 243, distance: 21.0
click at [1029, 228] on button "Add writer" at bounding box center [1024, 224] width 91 height 23
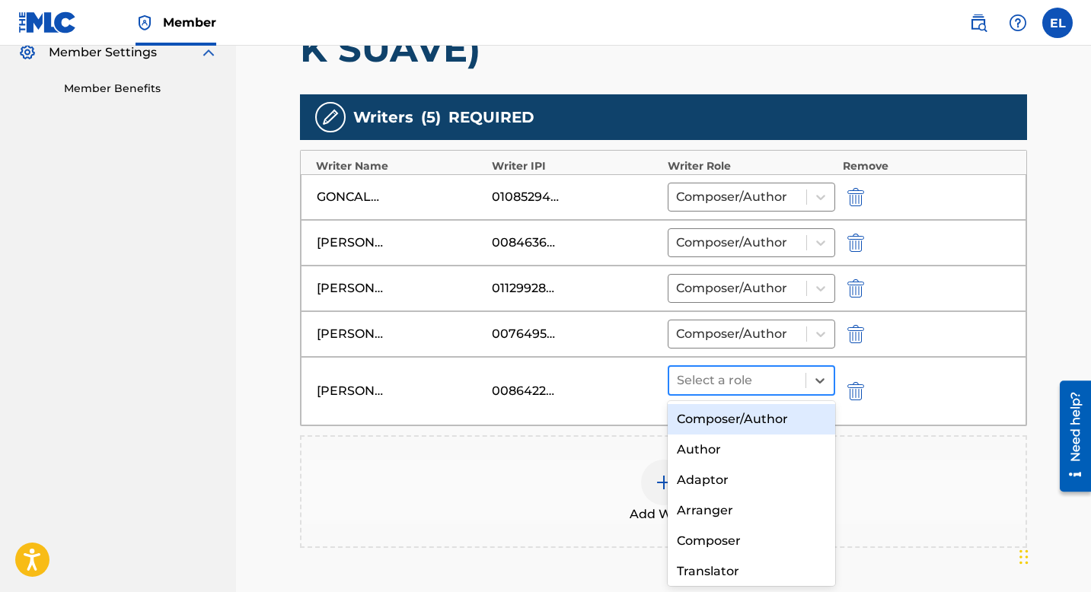
click at [772, 387] on div at bounding box center [737, 380] width 121 height 21
click at [771, 423] on div "Composer/Author" at bounding box center [752, 419] width 168 height 30
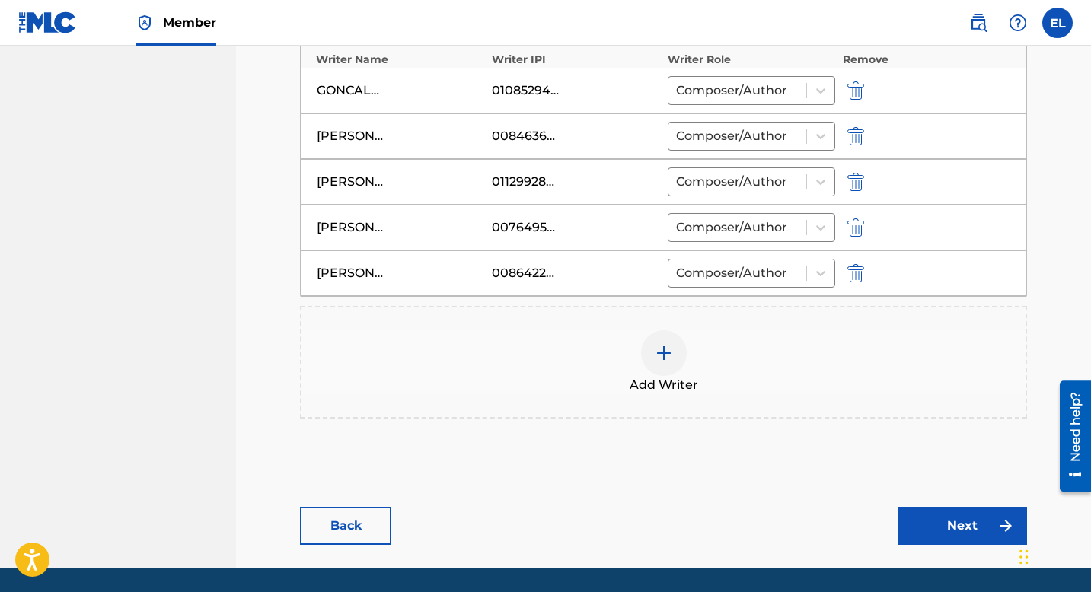
scroll to position [621, 0]
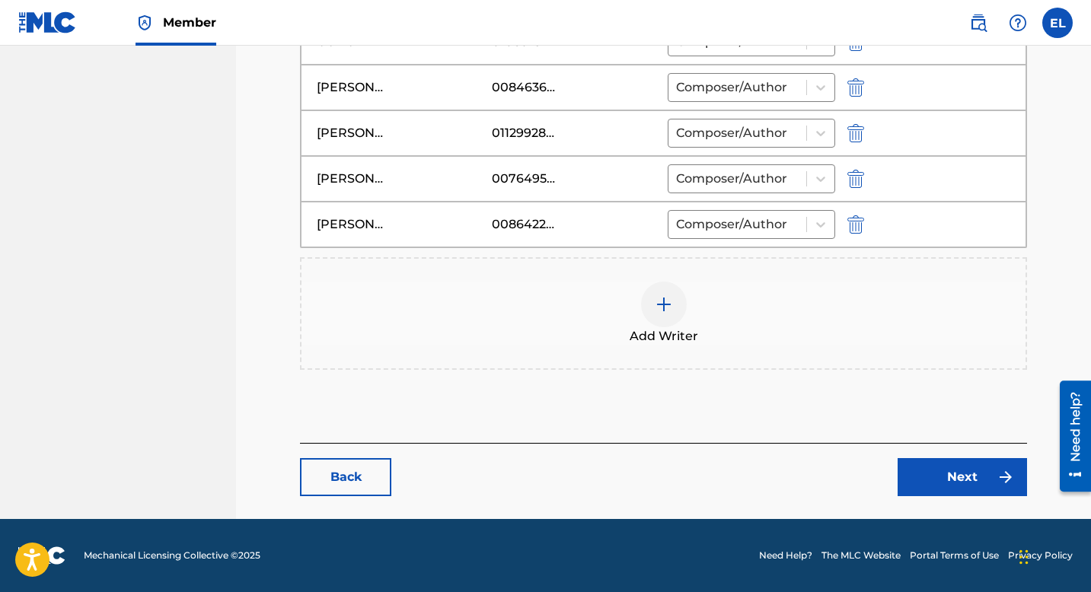
click at [975, 480] on link "Next" at bounding box center [962, 477] width 129 height 38
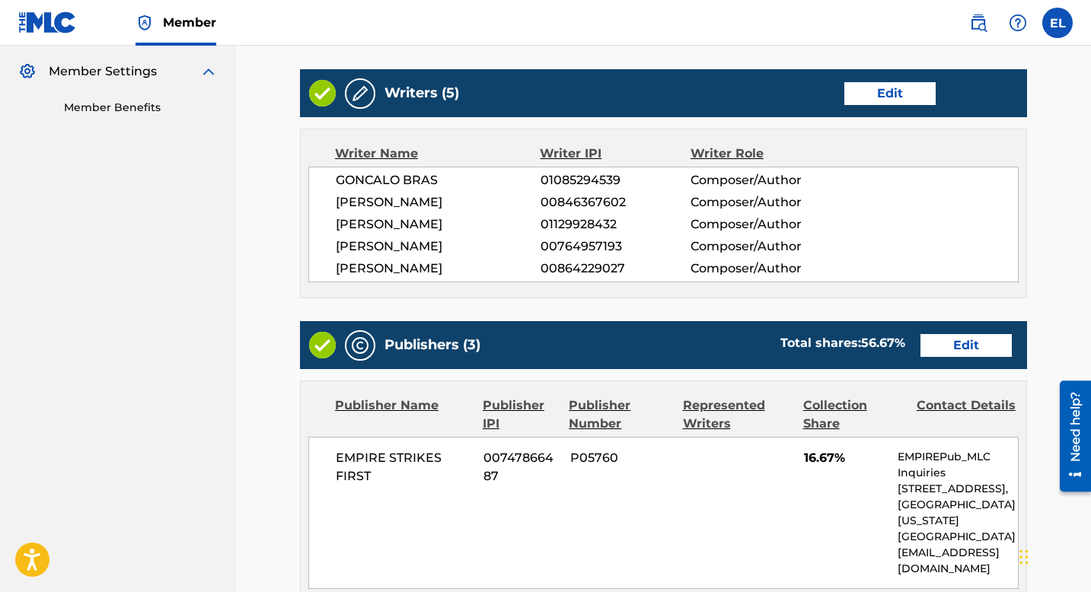
scroll to position [535, 0]
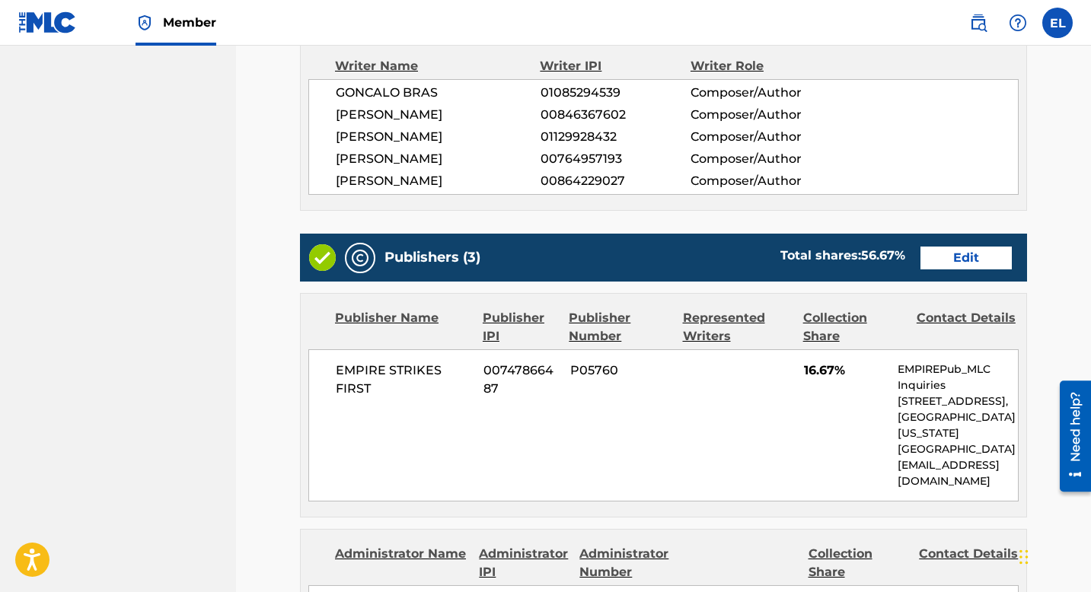
click at [960, 267] on link "Edit" at bounding box center [966, 258] width 91 height 23
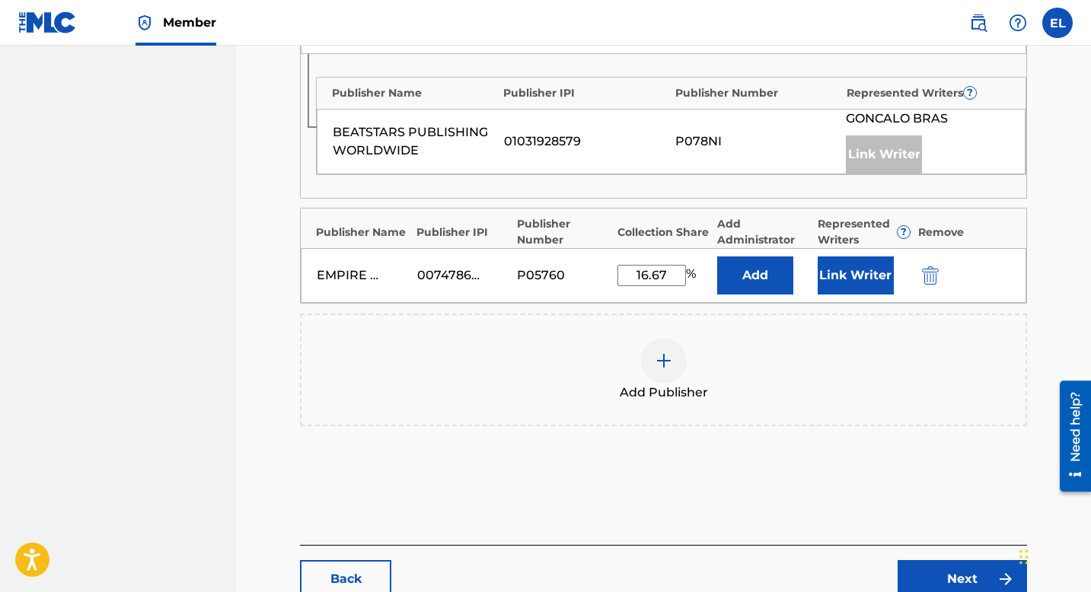
scroll to position [714, 0]
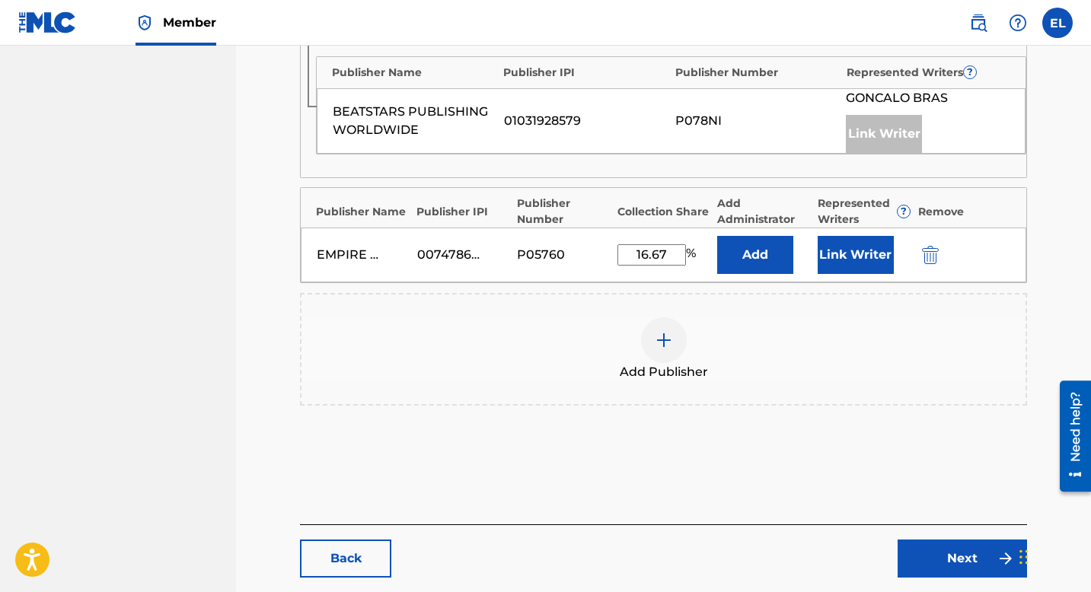
click at [866, 259] on button "Link Writer" at bounding box center [856, 255] width 76 height 38
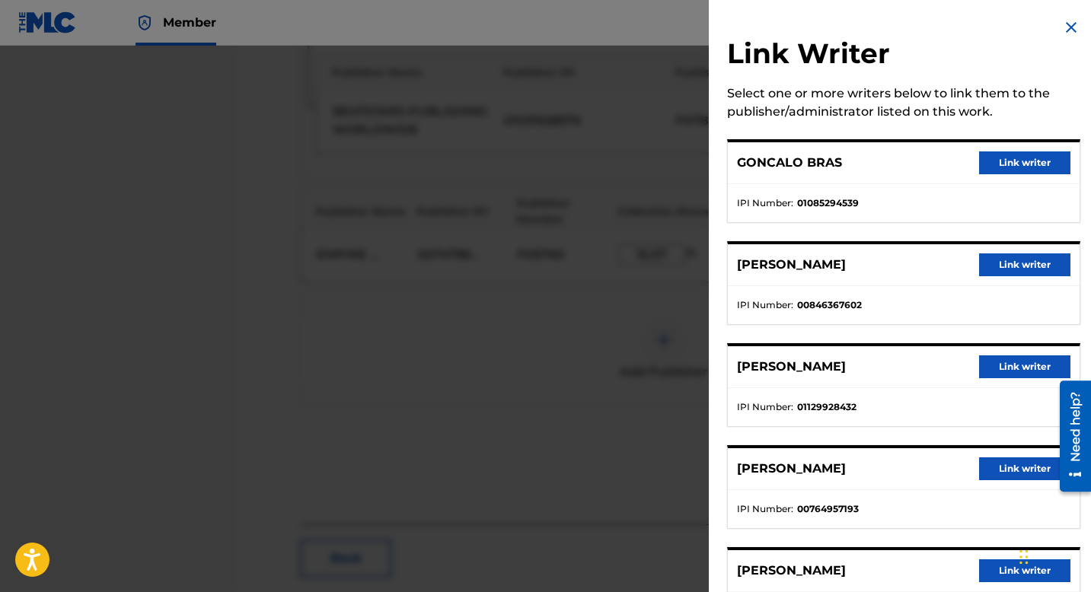
click at [992, 266] on button "Link writer" at bounding box center [1024, 265] width 91 height 23
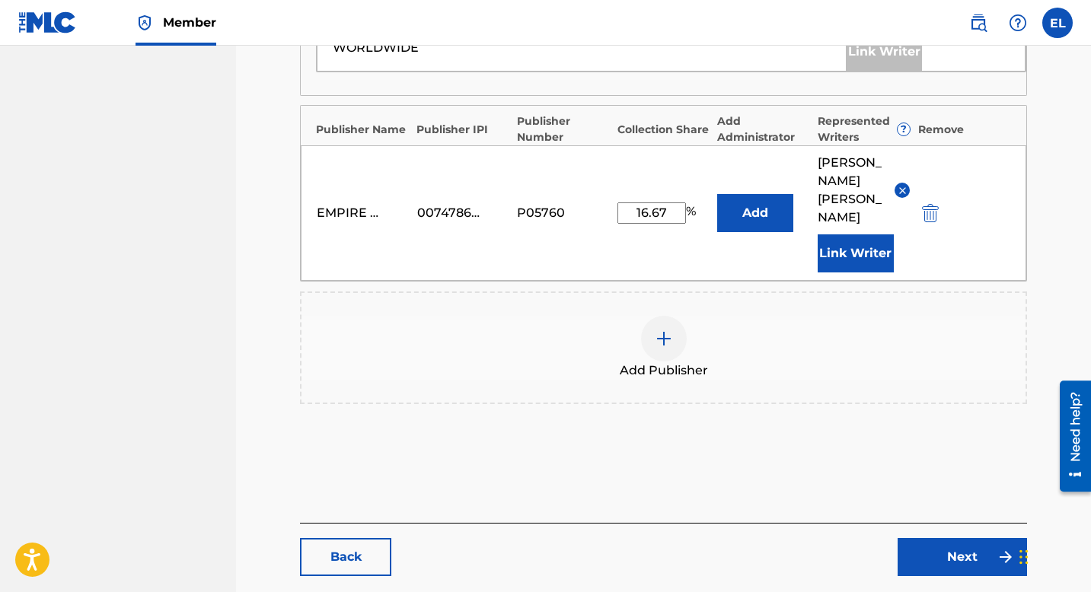
scroll to position [839, 0]
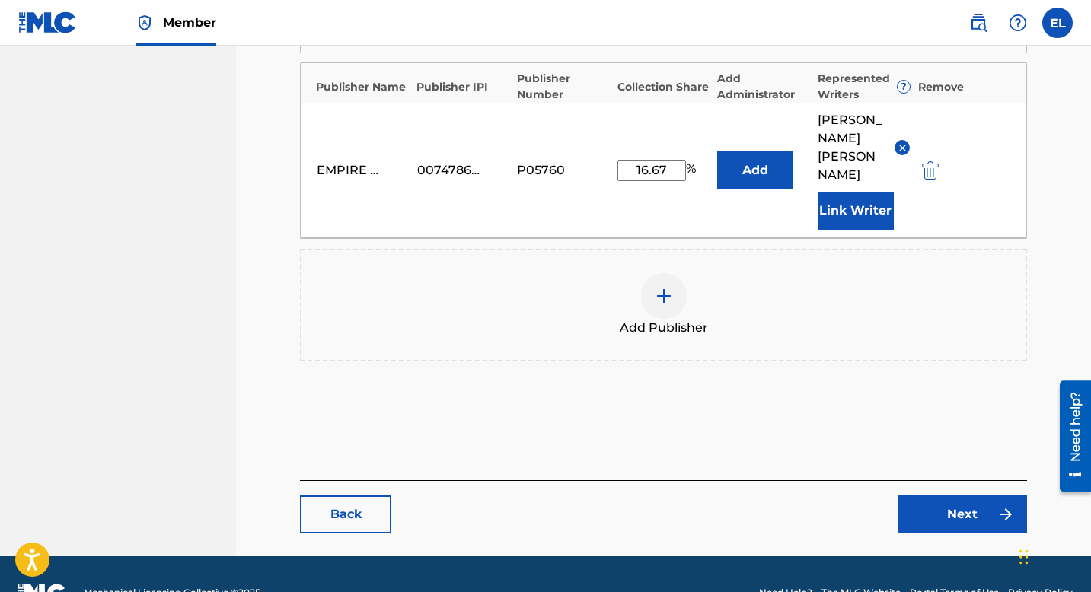
click at [981, 496] on link "Next" at bounding box center [962, 515] width 129 height 38
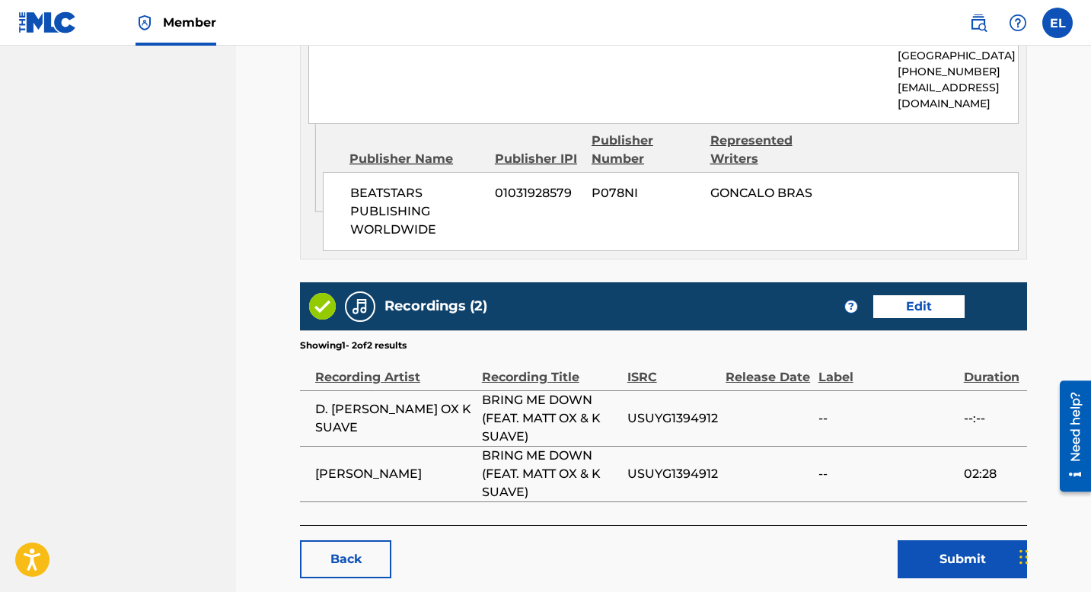
scroll to position [1578, 0]
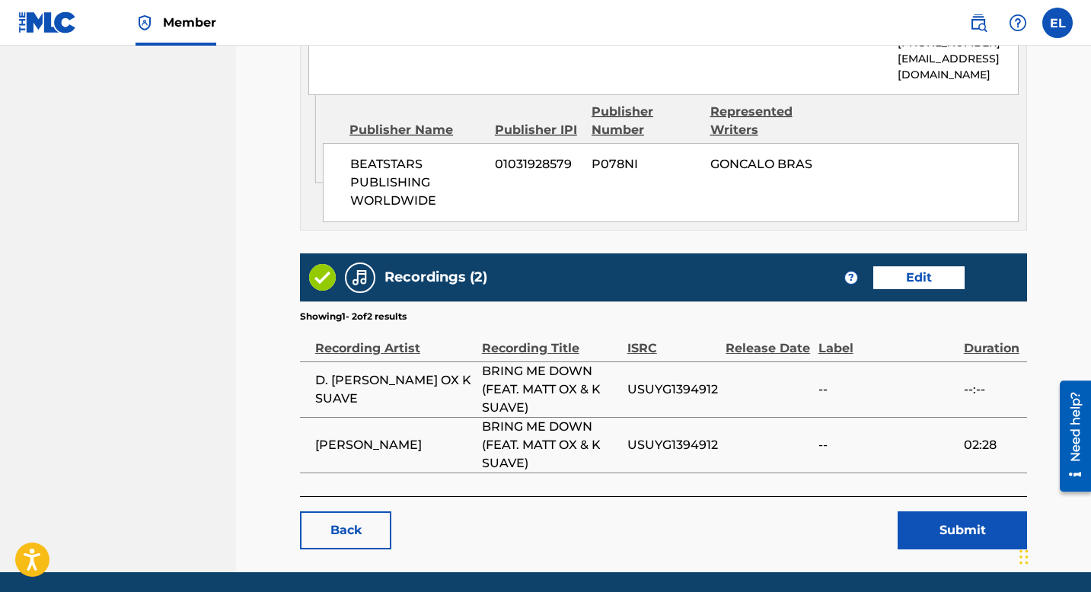
click at [956, 512] on button "Submit" at bounding box center [962, 531] width 129 height 38
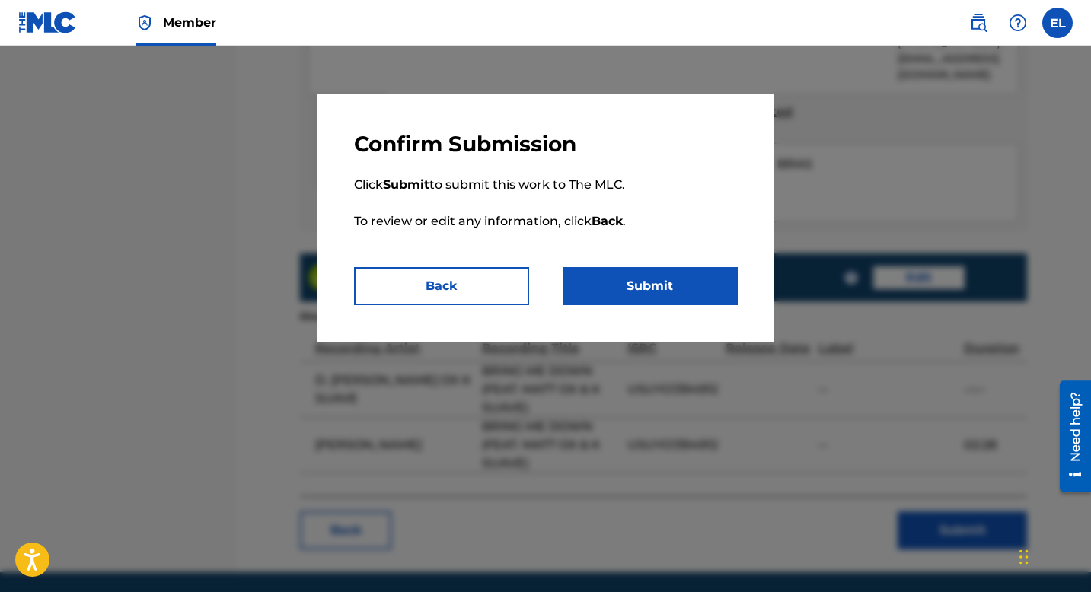
click at [646, 286] on button "Submit" at bounding box center [650, 286] width 175 height 38
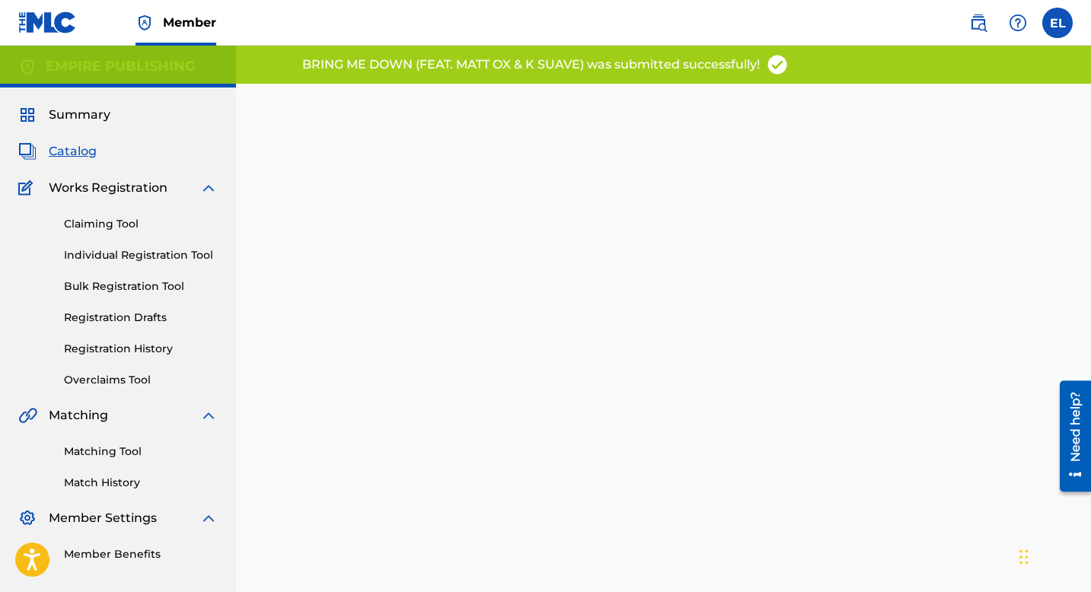
click at [77, 152] on span "Catalog" at bounding box center [73, 151] width 48 height 18
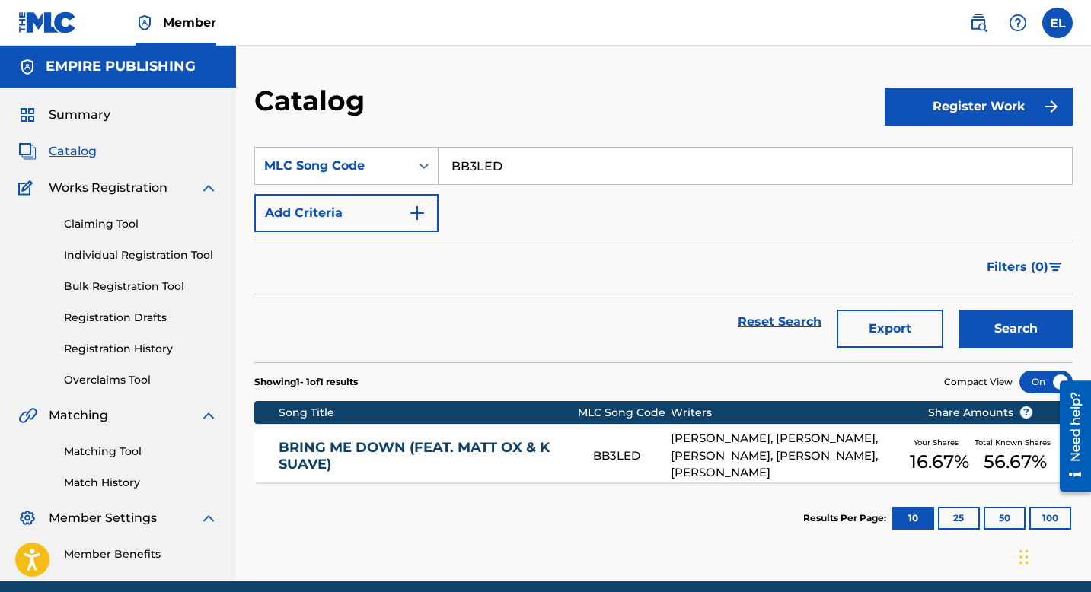
click at [483, 176] on input "BB3LED" at bounding box center [756, 166] width 634 height 37
paste input "NC97NR"
type input "NC97NR"
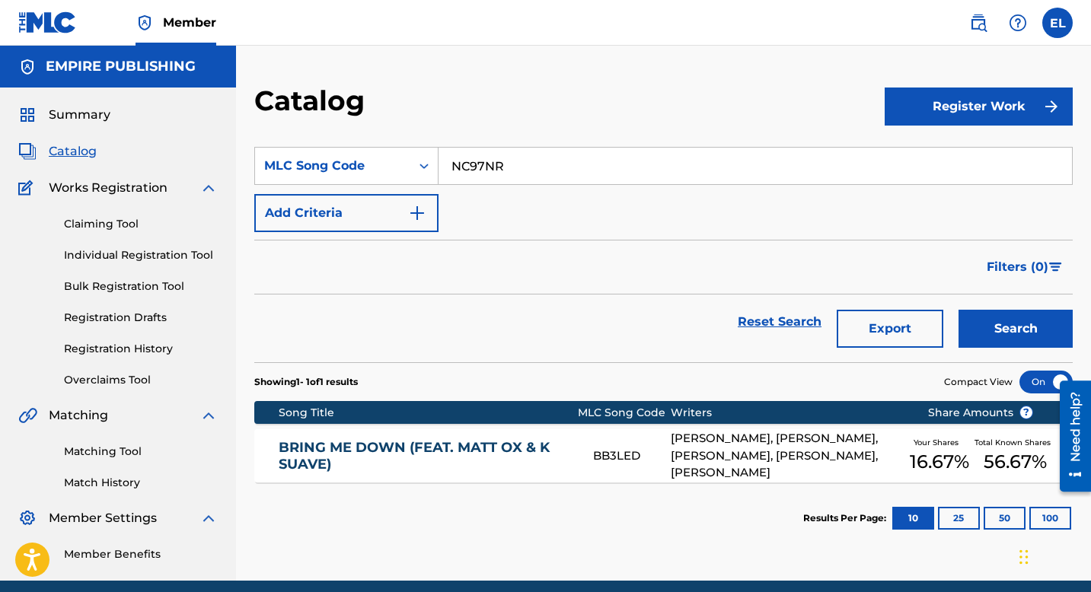
click at [1003, 323] on button "Search" at bounding box center [1016, 329] width 114 height 38
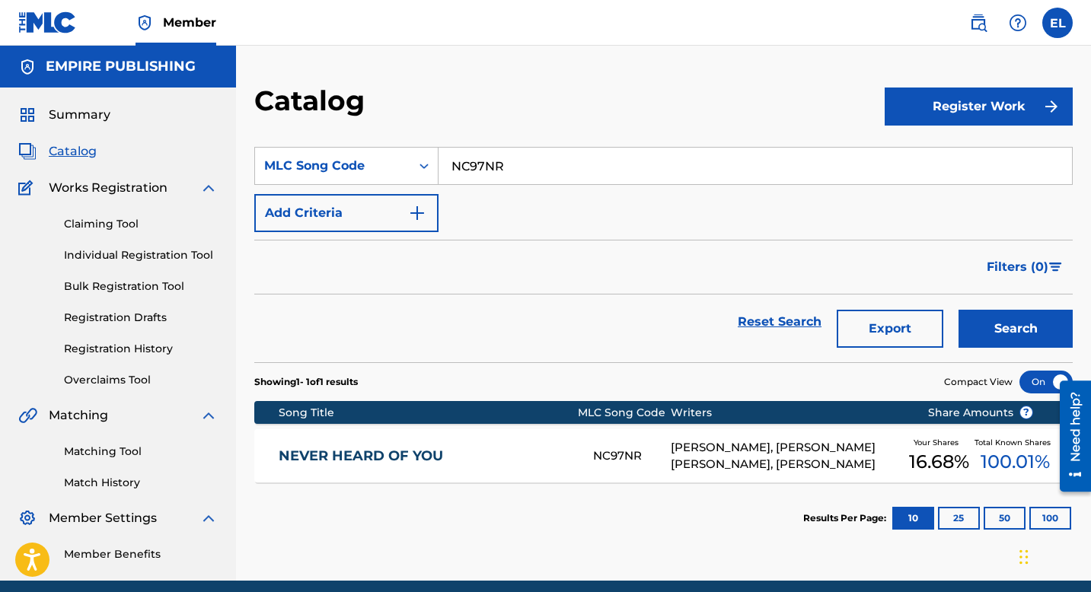
click at [391, 506] on section "Results Per Page: 10 25 50 100" at bounding box center [663, 519] width 819 height 72
click at [405, 480] on div "NEVER HEARD OF YOU NC97NR DYLAN MCCORD, VAS COLEMAN, BENJAMIN JOSEPH WORKMAN, M…" at bounding box center [663, 455] width 819 height 53
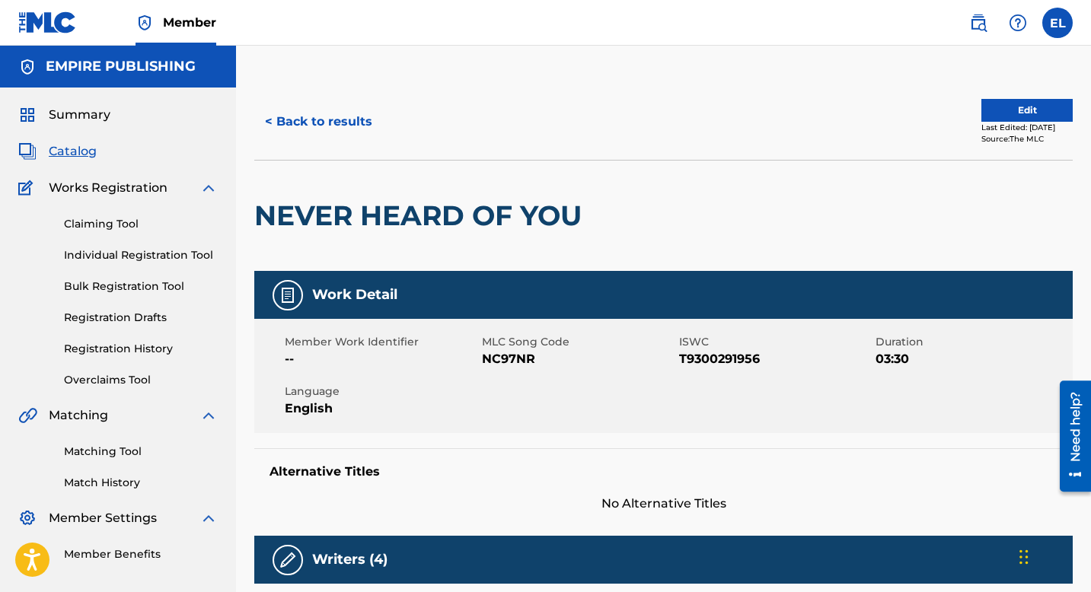
click at [981, 117] on button "Edit" at bounding box center [1026, 110] width 91 height 23
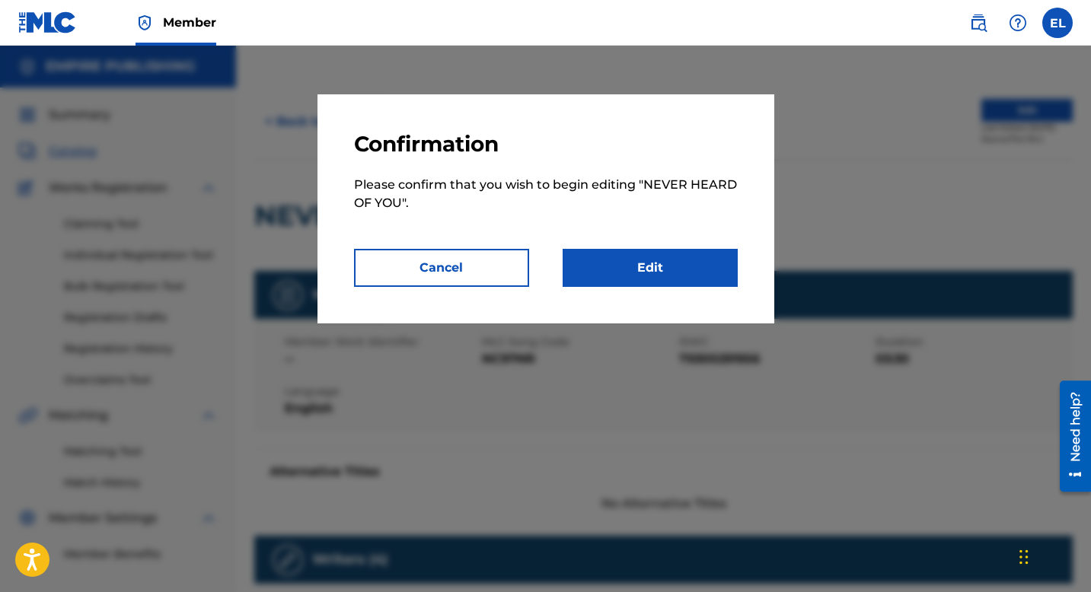
click at [689, 260] on link "Edit" at bounding box center [650, 268] width 175 height 38
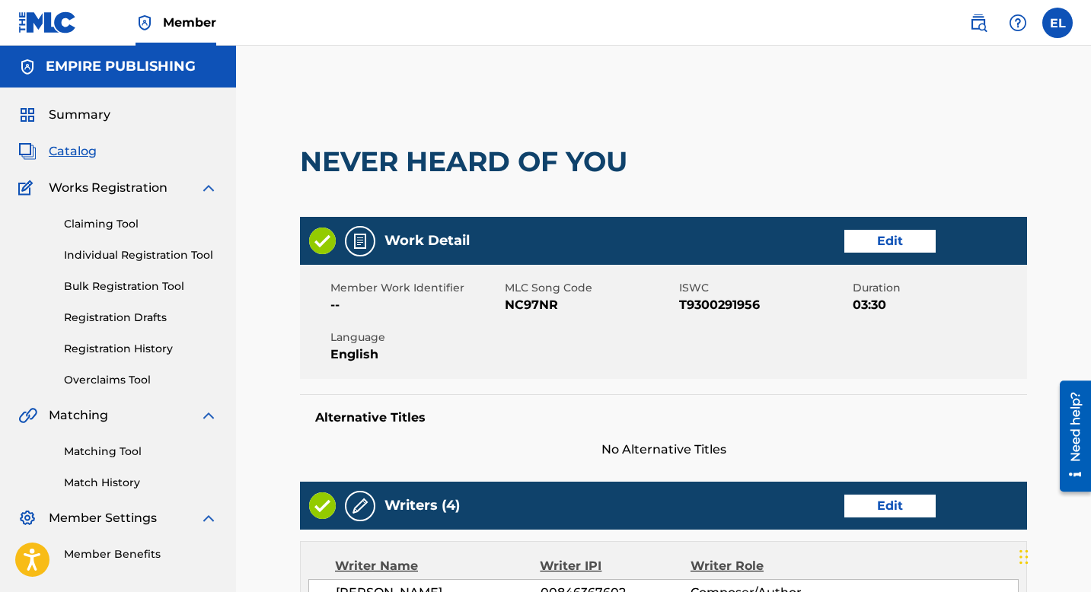
click at [889, 237] on link "Edit" at bounding box center [889, 241] width 91 height 23
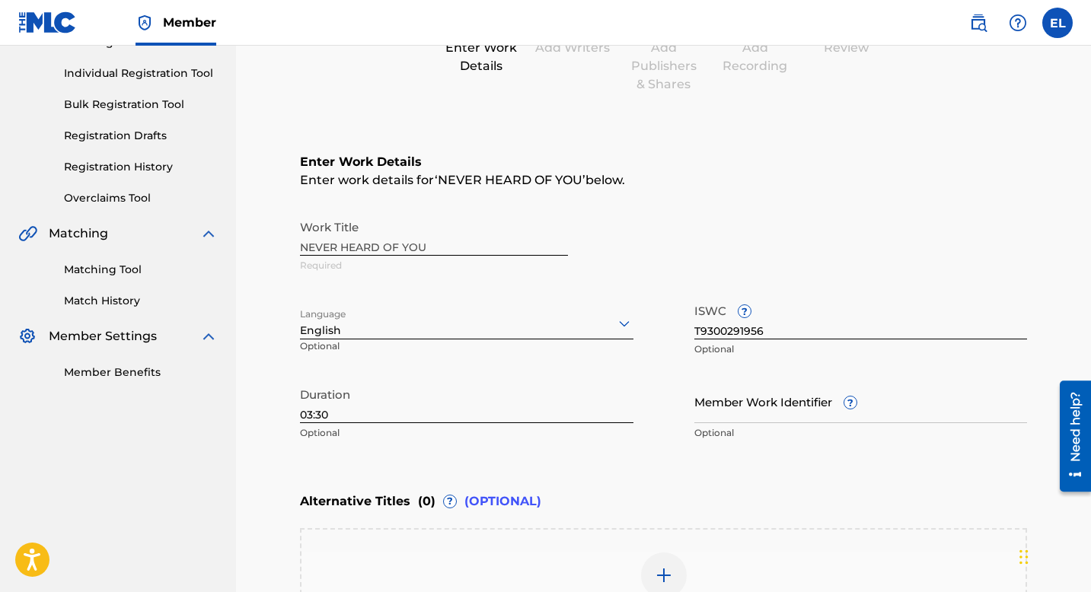
scroll to position [299, 0]
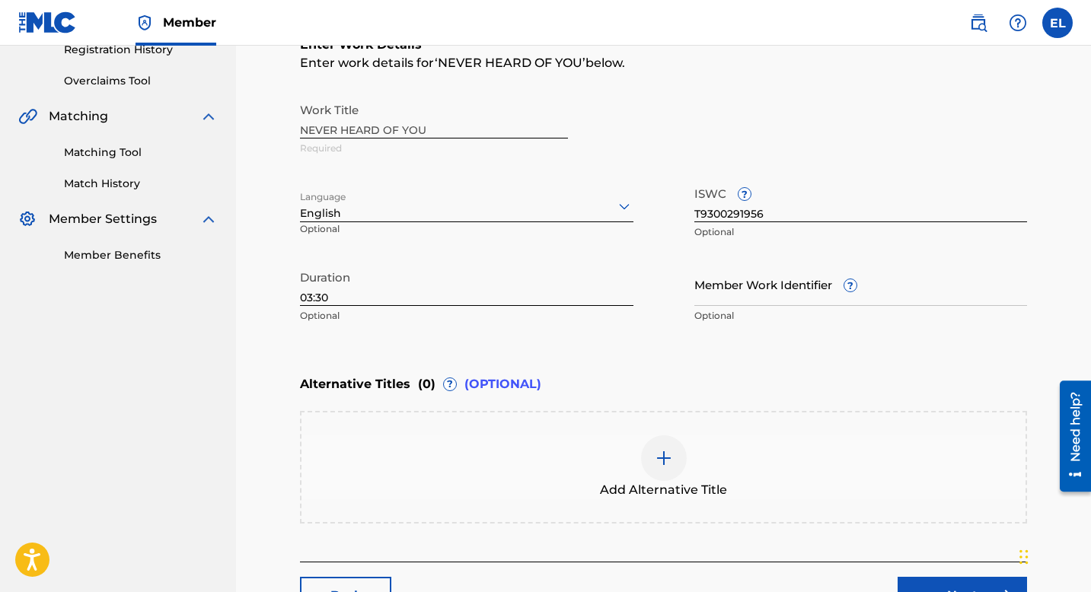
click at [779, 287] on input "Member Work Identifier ?" at bounding box center [861, 284] width 334 height 43
paste input "EMP6050"
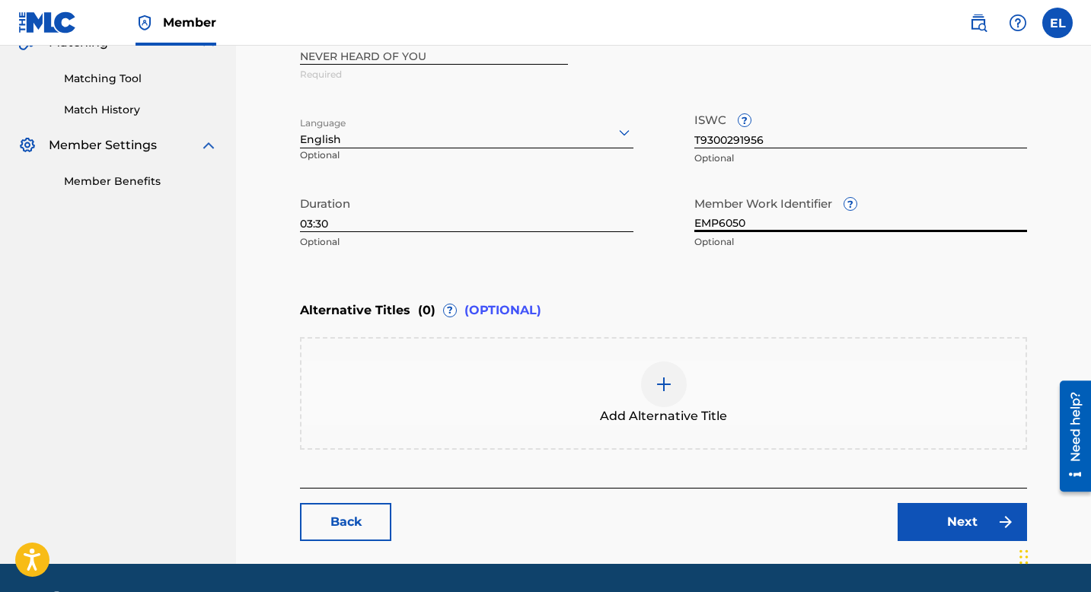
scroll to position [417, 0]
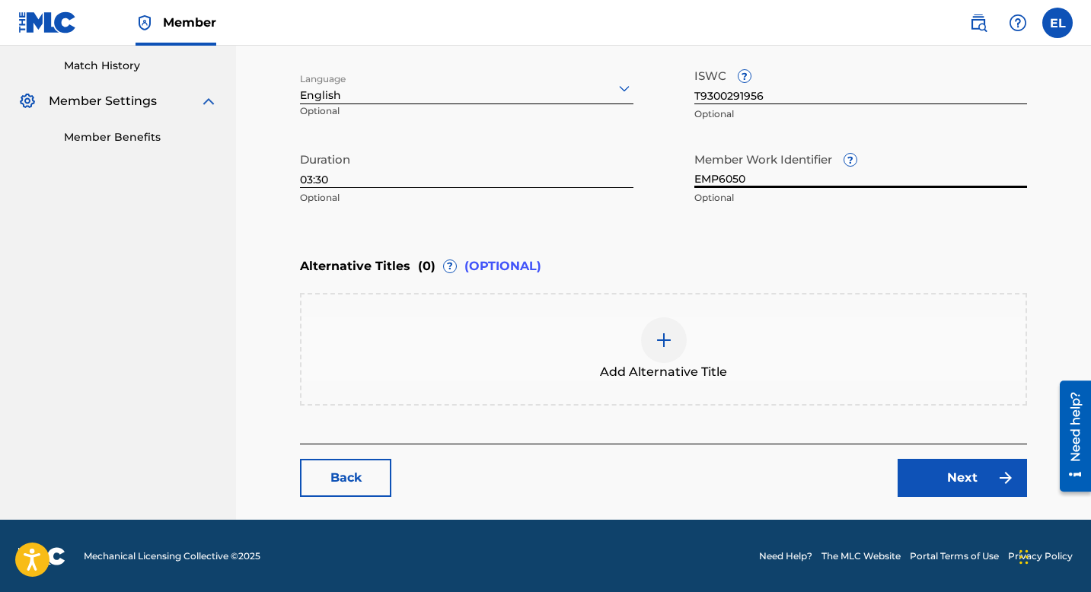
type input "EMP6050"
click at [960, 474] on link "Next" at bounding box center [962, 478] width 129 height 38
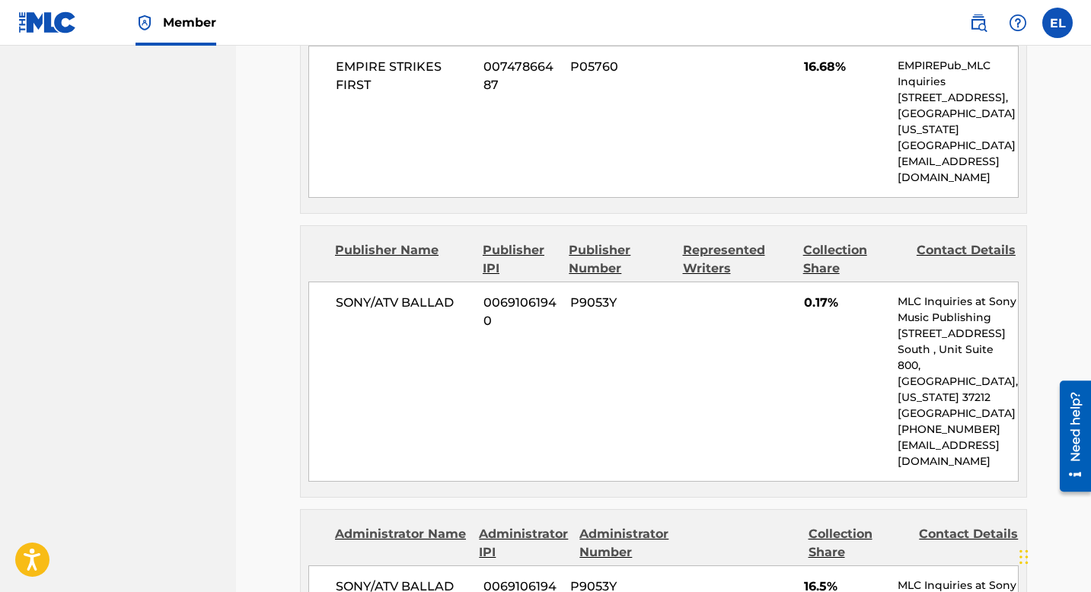
scroll to position [574, 0]
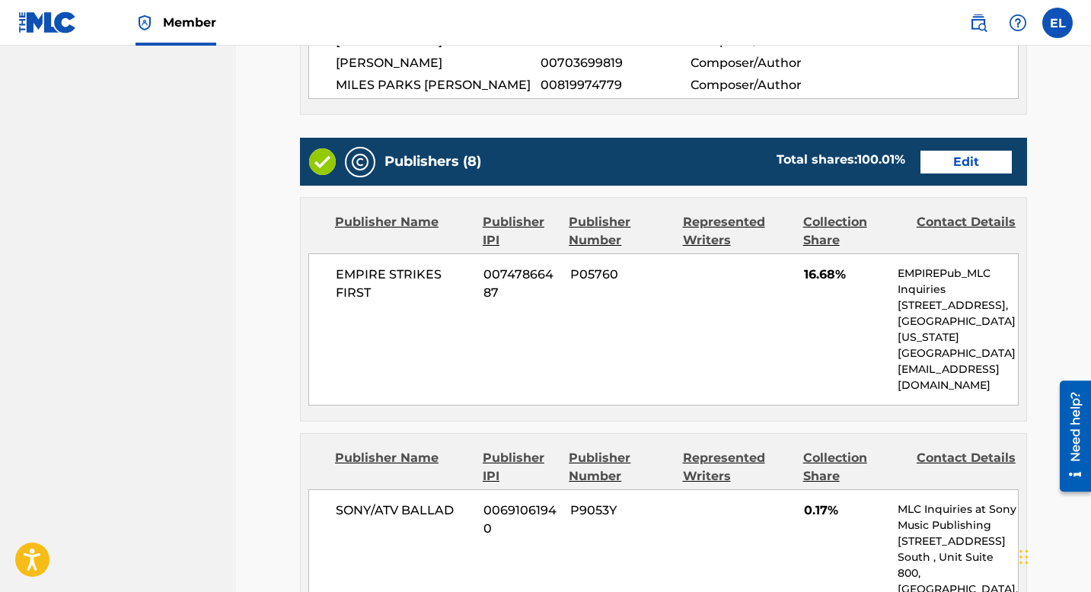
click at [965, 165] on link "Edit" at bounding box center [966, 162] width 91 height 23
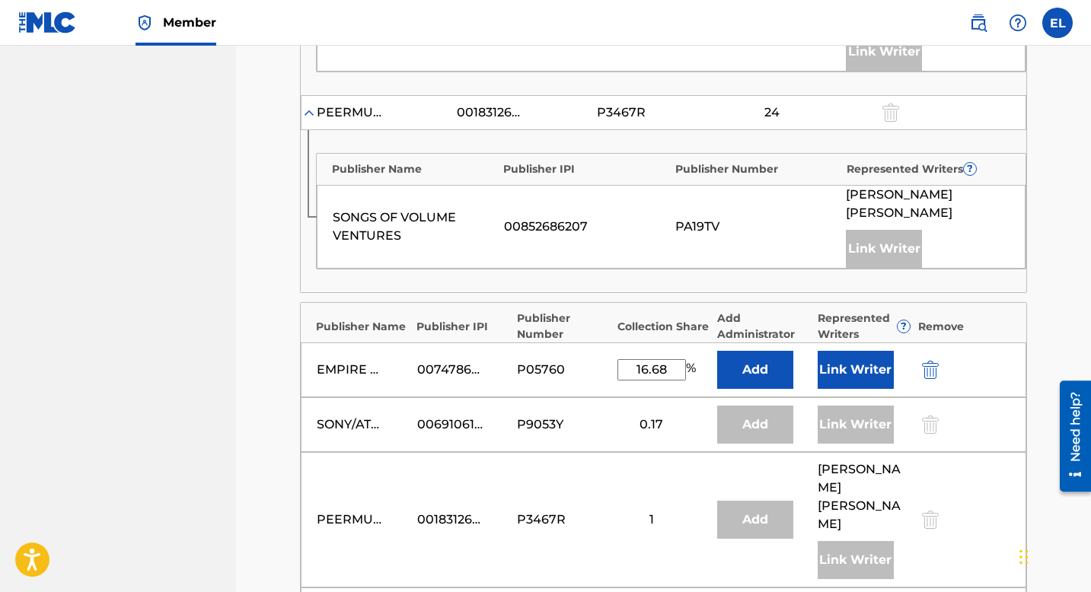
scroll to position [922, 0]
click at [866, 366] on button "Link Writer" at bounding box center [856, 370] width 76 height 38
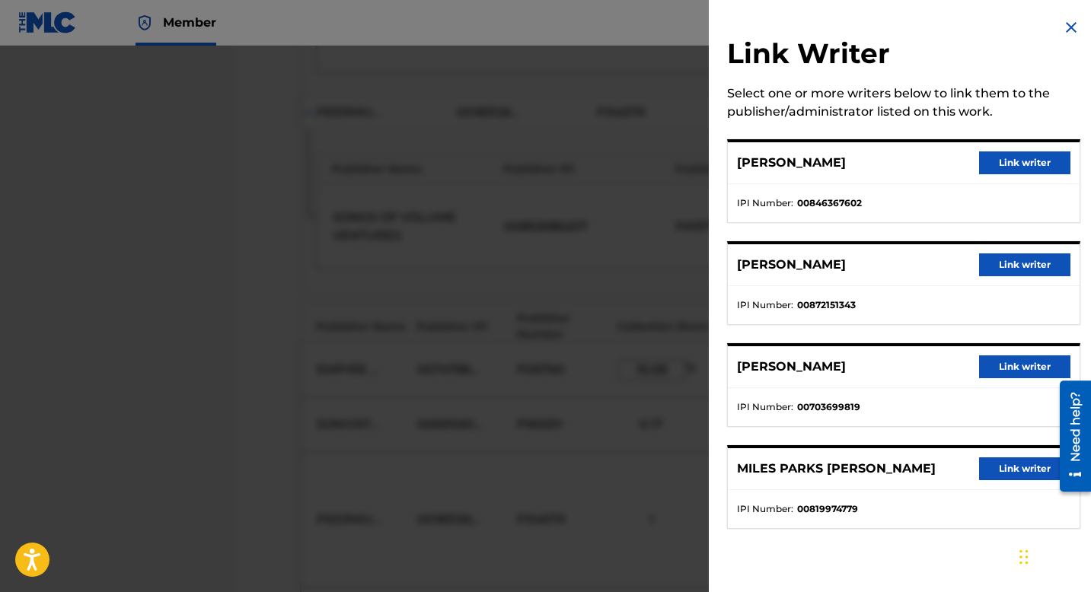
click at [1002, 158] on button "Link writer" at bounding box center [1024, 163] width 91 height 23
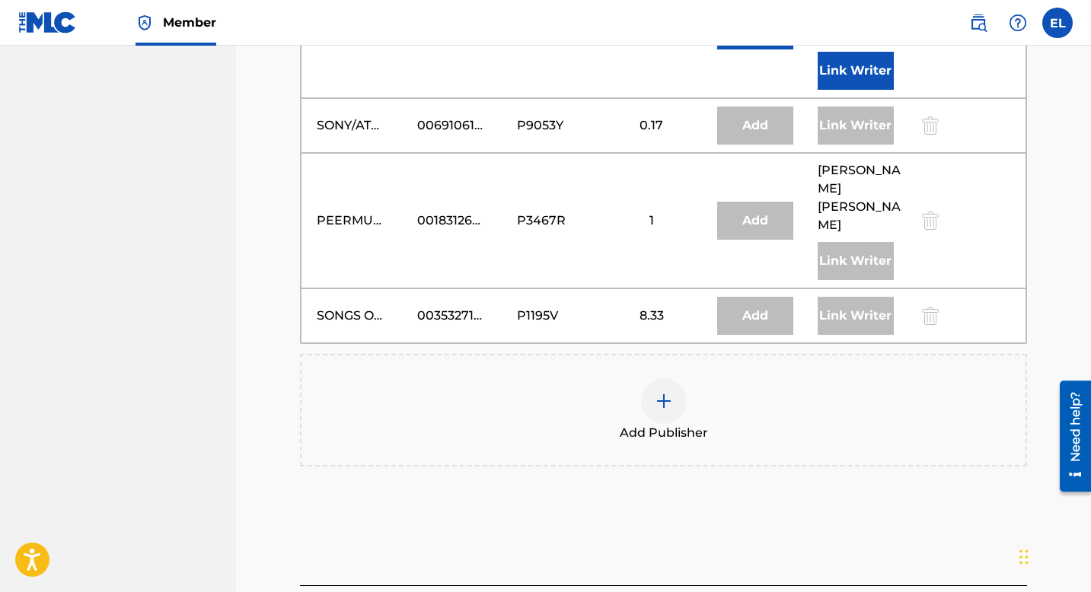
scroll to position [1389, 0]
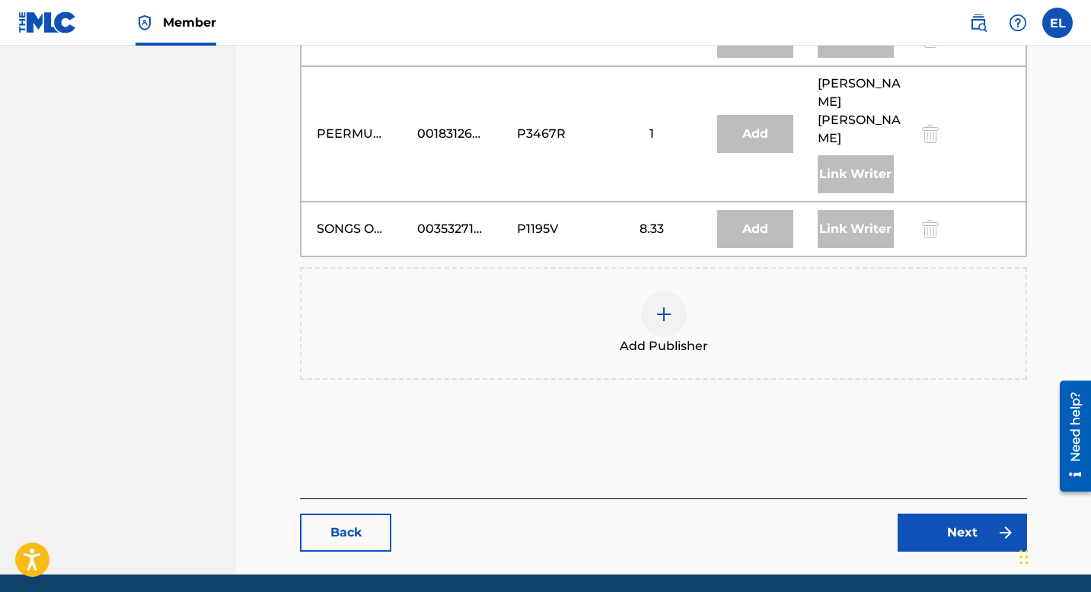
click at [962, 514] on link "Next" at bounding box center [962, 533] width 129 height 38
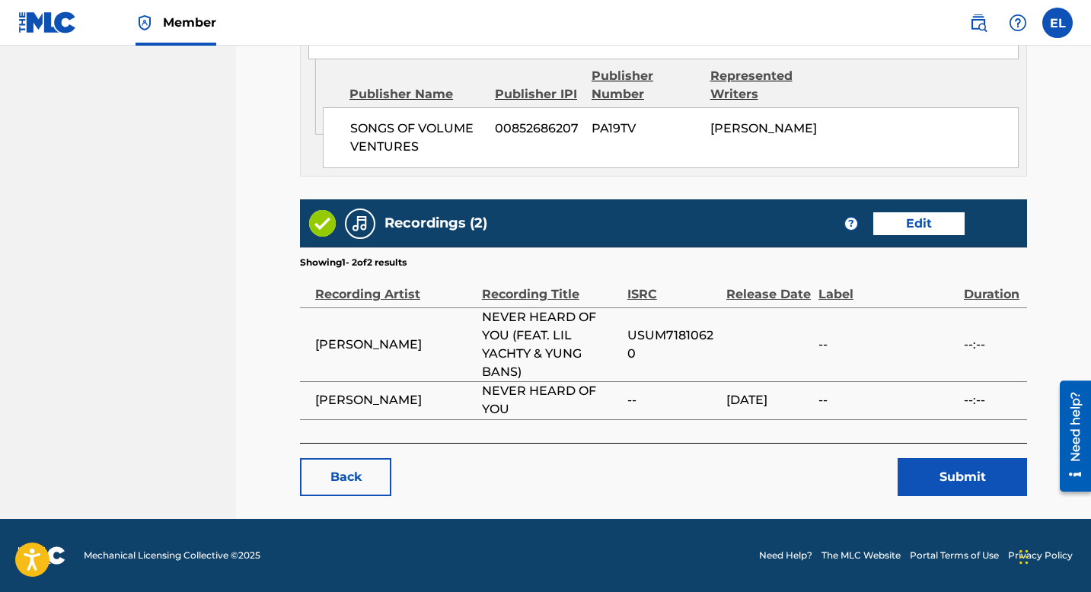
scroll to position [2930, 0]
click at [935, 477] on button "Submit" at bounding box center [962, 477] width 129 height 38
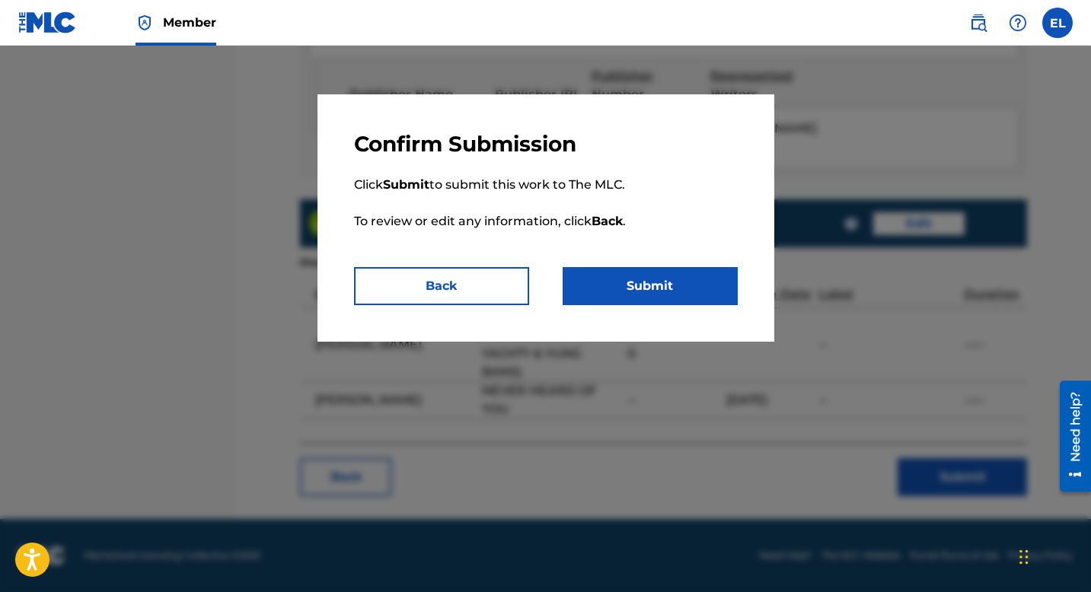
click at [703, 308] on div "Confirm Submission Click Submit to submit this work to The MLC. To review or ed…" at bounding box center [546, 217] width 457 height 247
click at [691, 286] on button "Submit" at bounding box center [650, 286] width 175 height 38
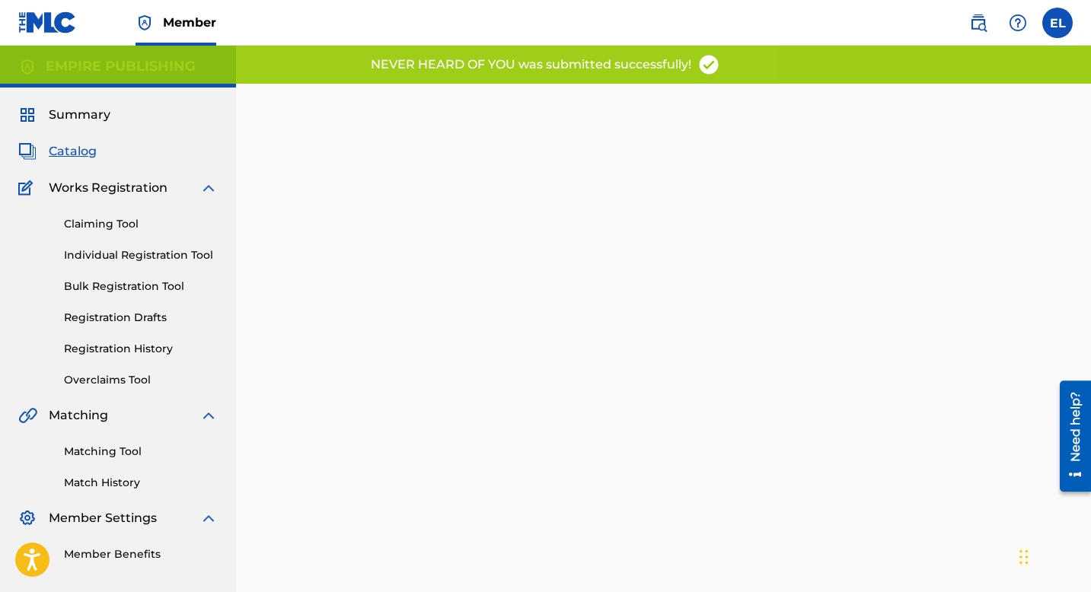
click at [80, 149] on span "Catalog" at bounding box center [73, 151] width 48 height 18
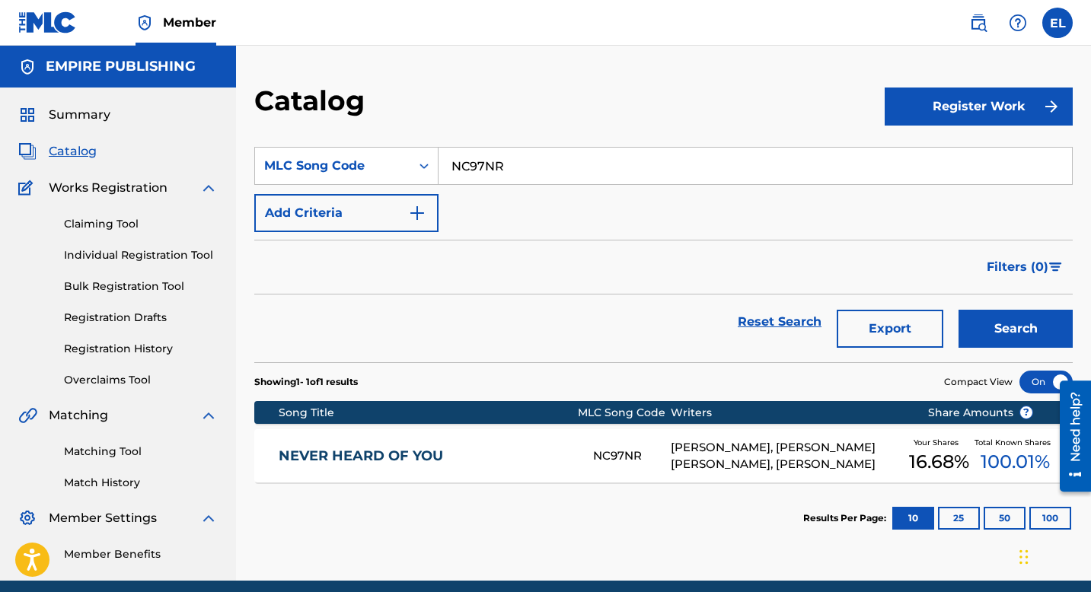
click at [537, 155] on input "NC97NR" at bounding box center [756, 166] width 634 height 37
click at [538, 155] on input "NC97NR" at bounding box center [756, 166] width 634 height 37
paste input "3A0PX5"
type input "3A0PX5"
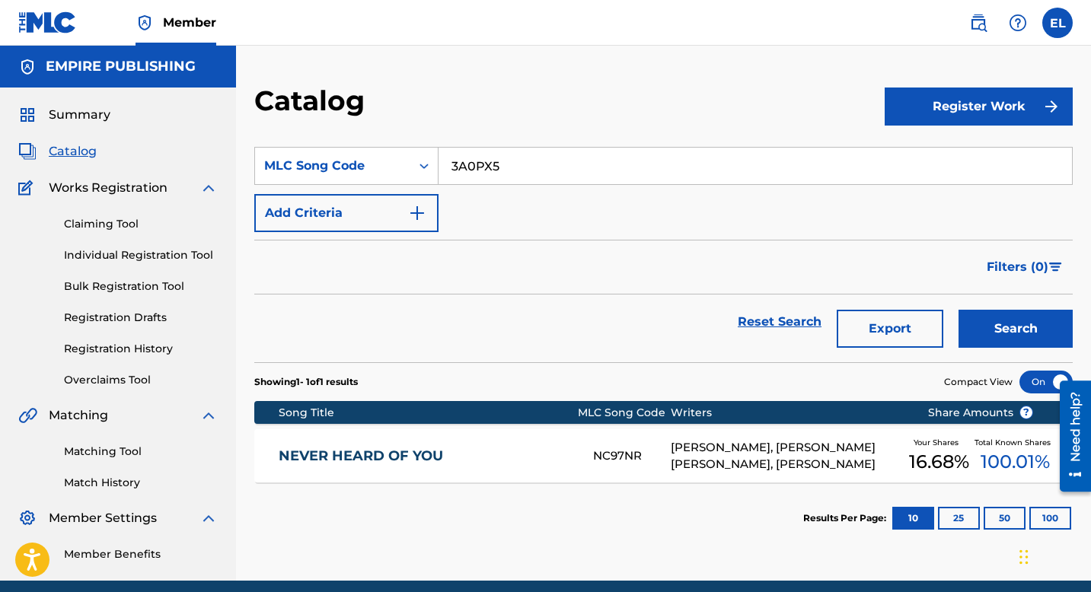
click at [988, 318] on button "Search" at bounding box center [1016, 329] width 114 height 38
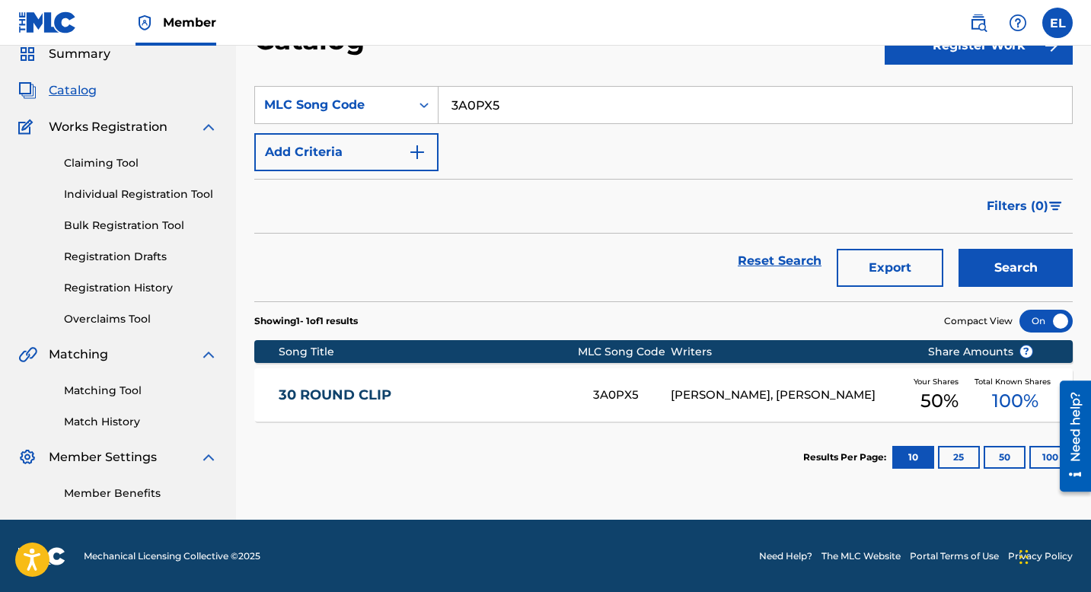
scroll to position [62, 0]
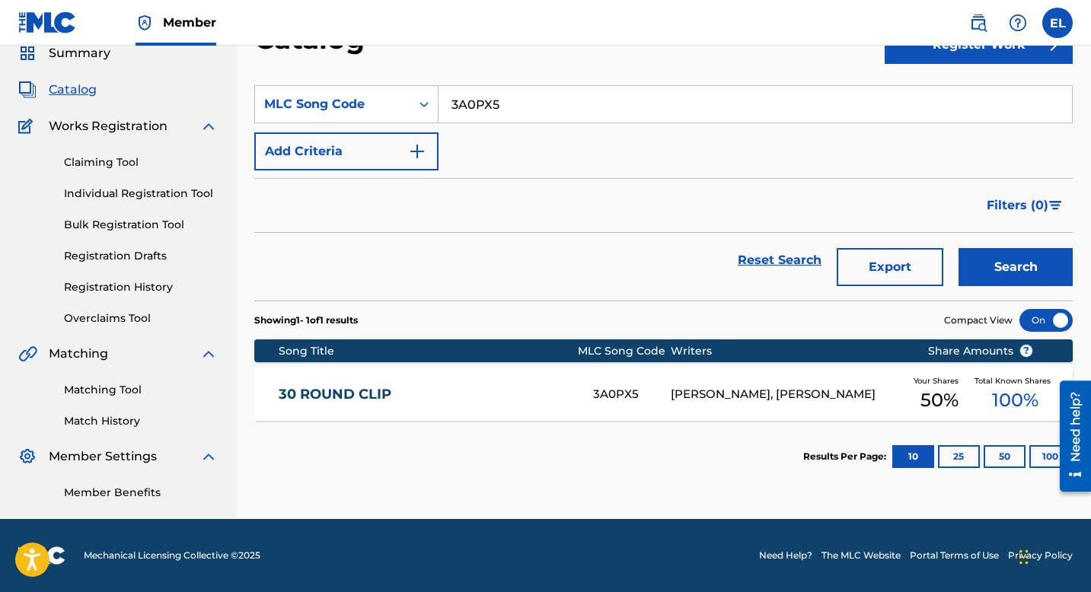
click at [427, 394] on link "30 ROUND CLIP" at bounding box center [426, 395] width 294 height 18
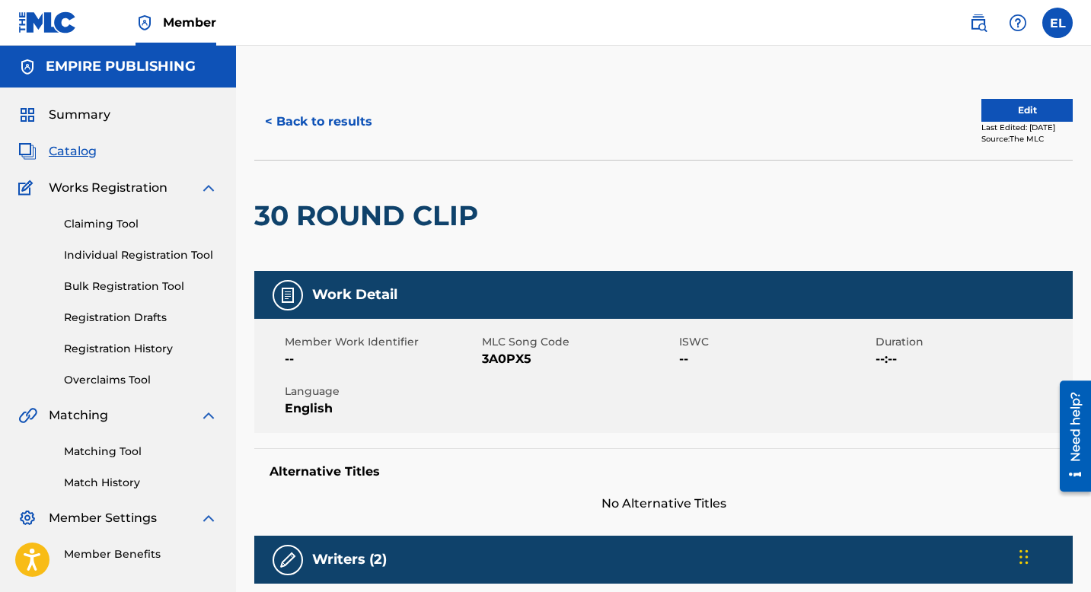
click at [1019, 108] on button "Edit" at bounding box center [1026, 110] width 91 height 23
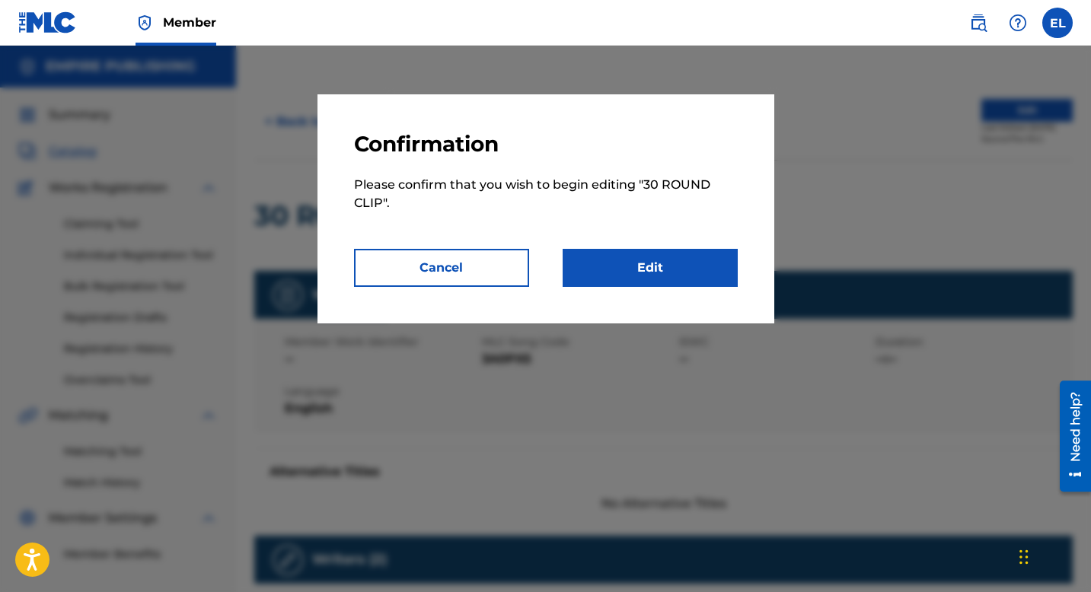
click at [673, 265] on link "Edit" at bounding box center [650, 268] width 175 height 38
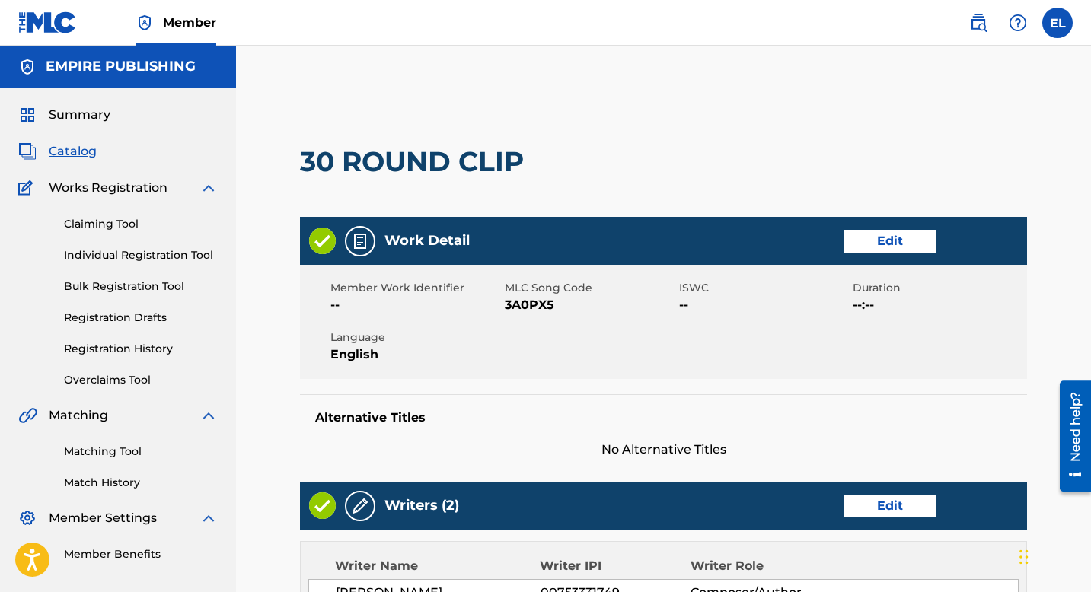
scroll to position [116, 0]
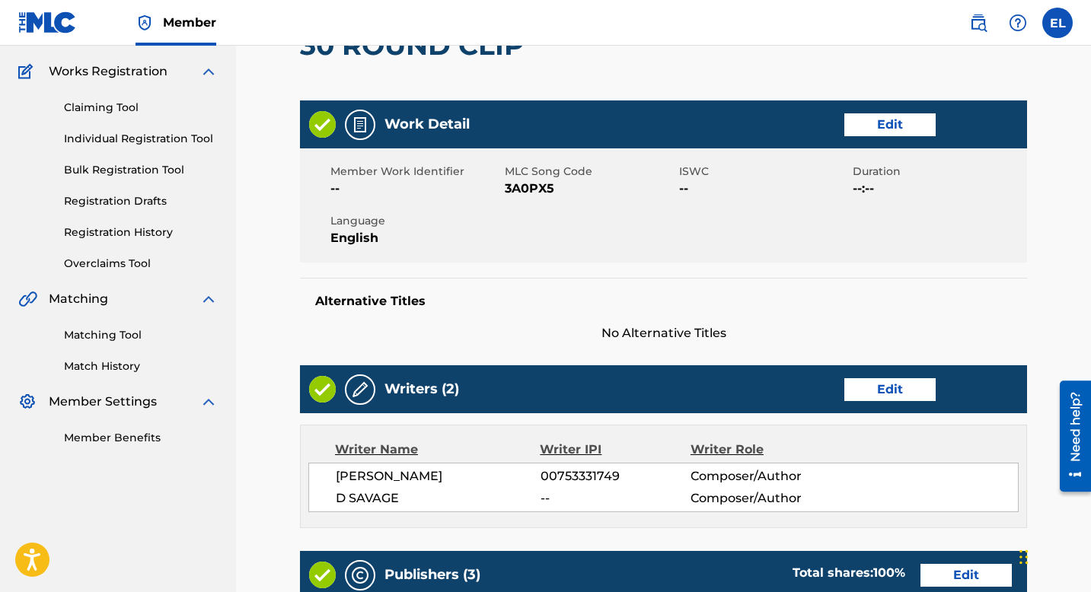
click at [882, 123] on link "Edit" at bounding box center [889, 124] width 91 height 23
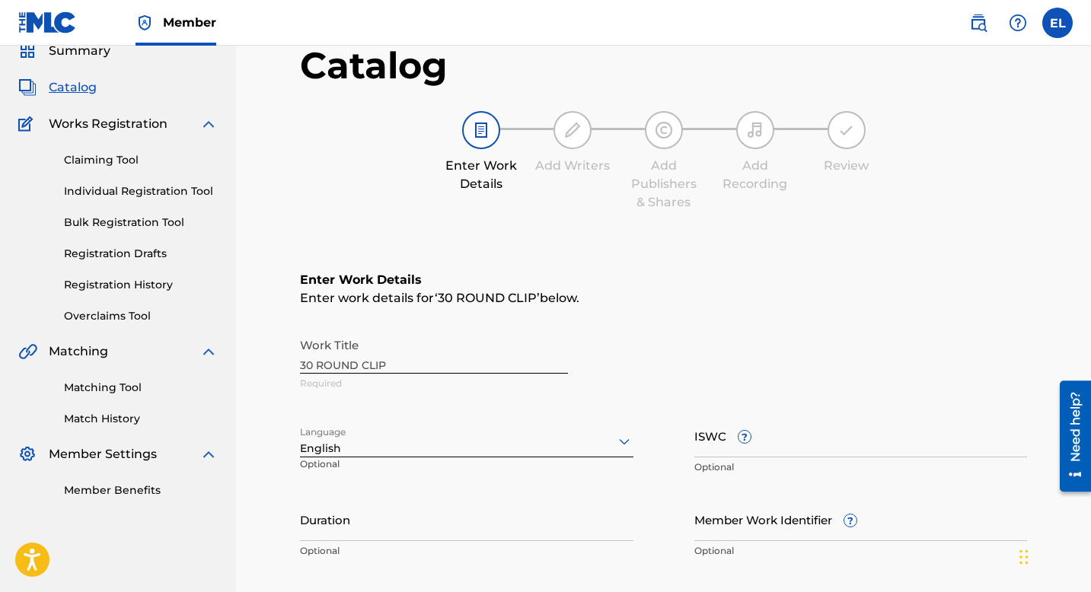
scroll to position [129, 0]
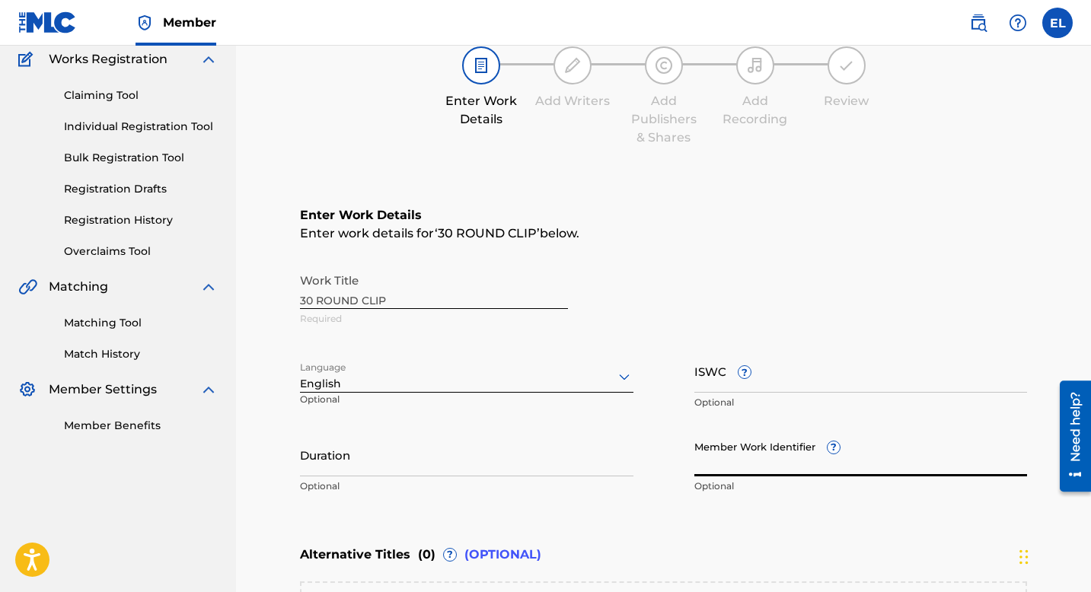
drag, startPoint x: 753, startPoint y: 458, endPoint x: 723, endPoint y: 457, distance: 29.7
click at [753, 459] on input "Member Work Identifier ?" at bounding box center [861, 454] width 334 height 43
paste input "EMP6056"
type input "EMP6056"
click at [849, 372] on input "ISWC ?" at bounding box center [861, 370] width 334 height 43
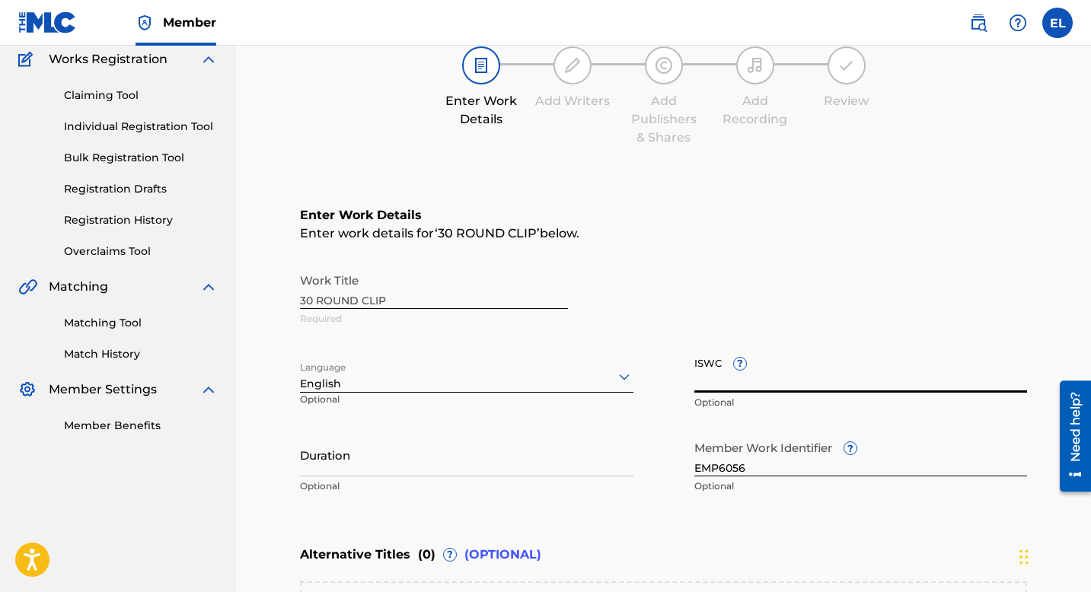
paste input "T3220130398"
type input "T3220130398"
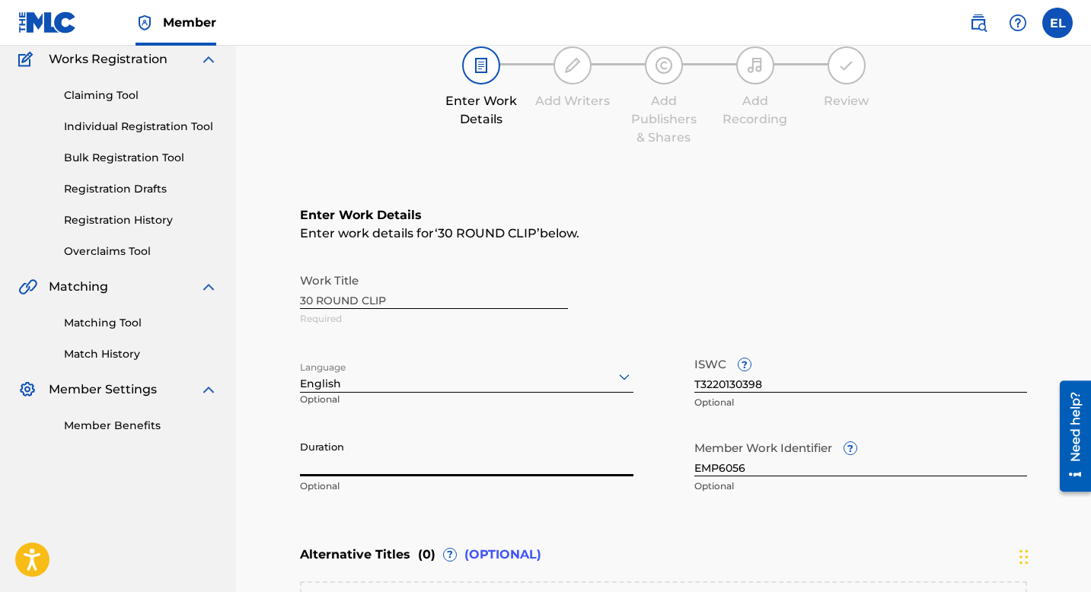
click at [442, 463] on input "Duration" at bounding box center [467, 454] width 334 height 43
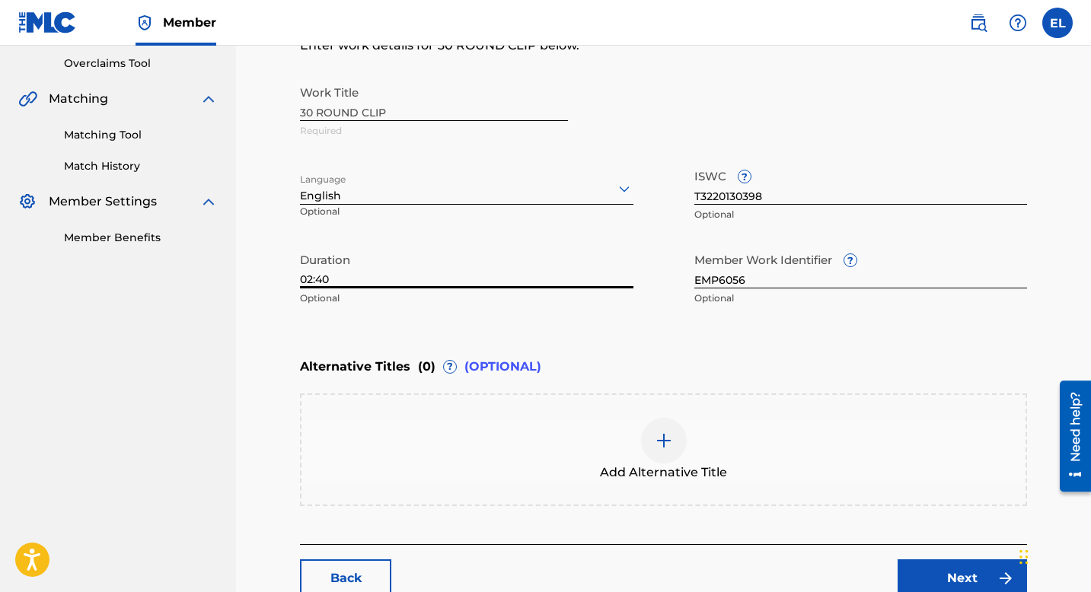
scroll to position [417, 0]
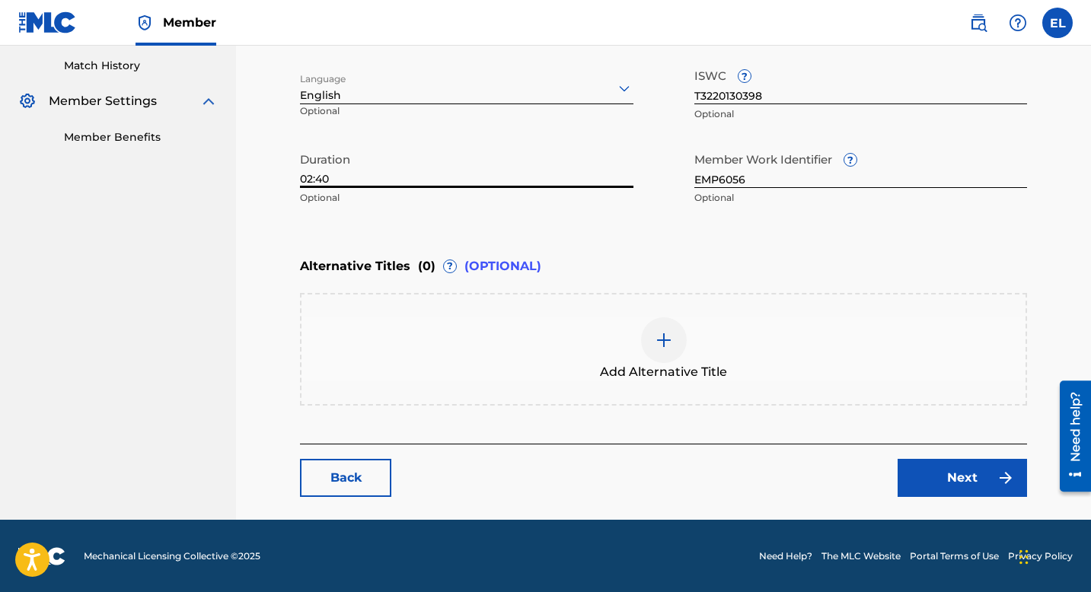
type input "02:40"
click at [943, 471] on link "Next" at bounding box center [962, 478] width 129 height 38
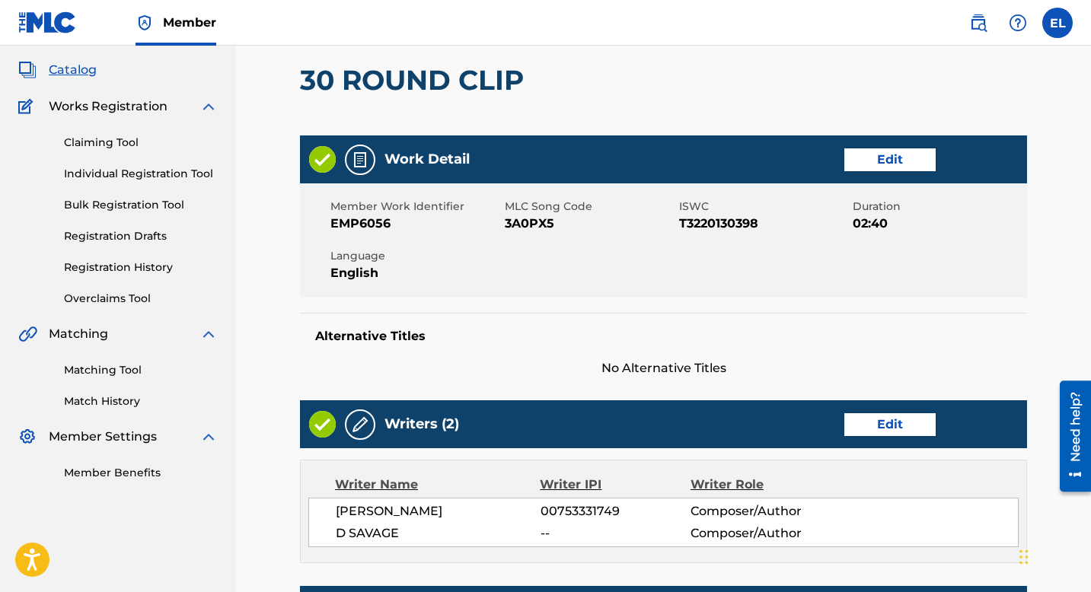
scroll to position [282, 0]
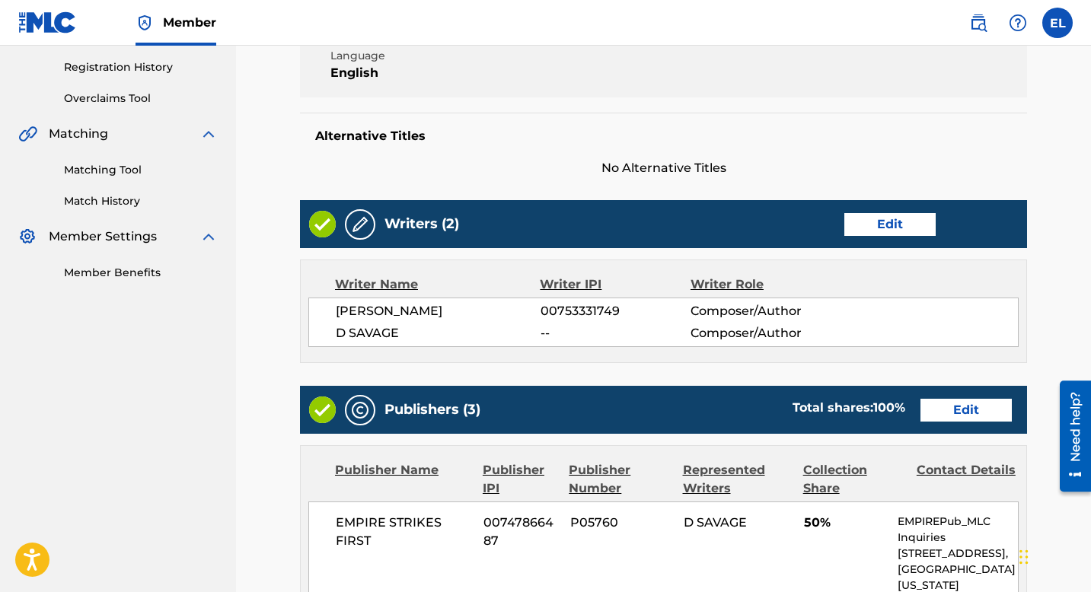
click at [869, 223] on link "Edit" at bounding box center [889, 224] width 91 height 23
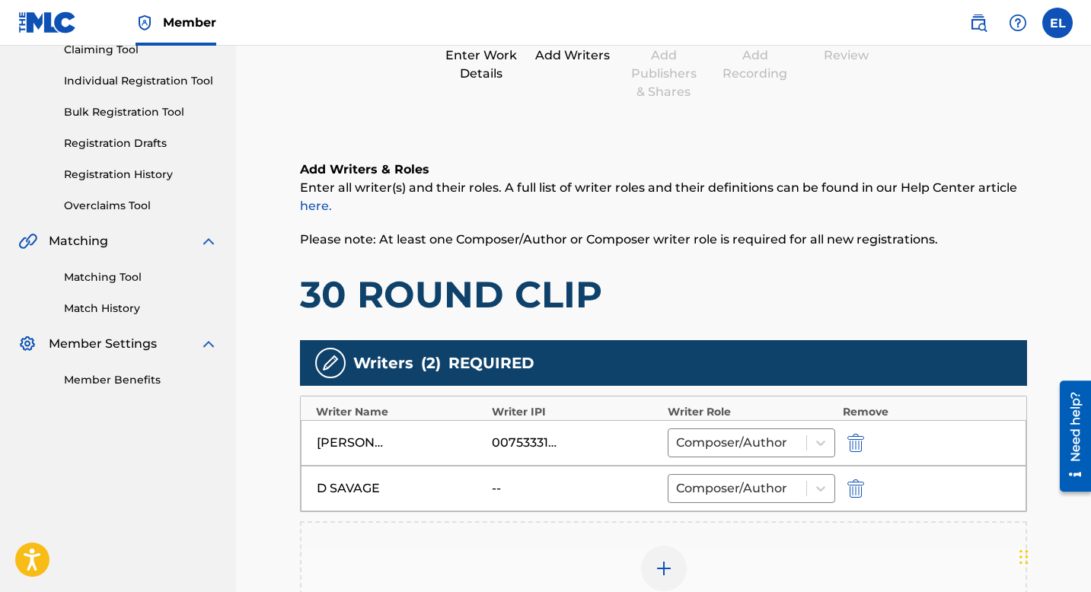
scroll to position [315, 0]
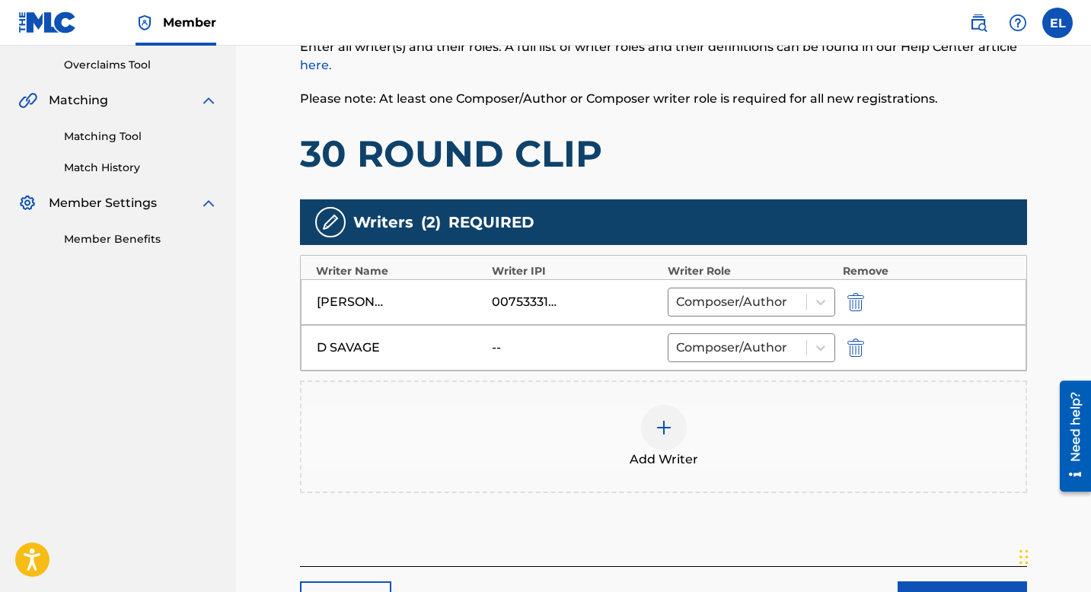
click at [859, 346] on img "submit" at bounding box center [855, 348] width 17 height 18
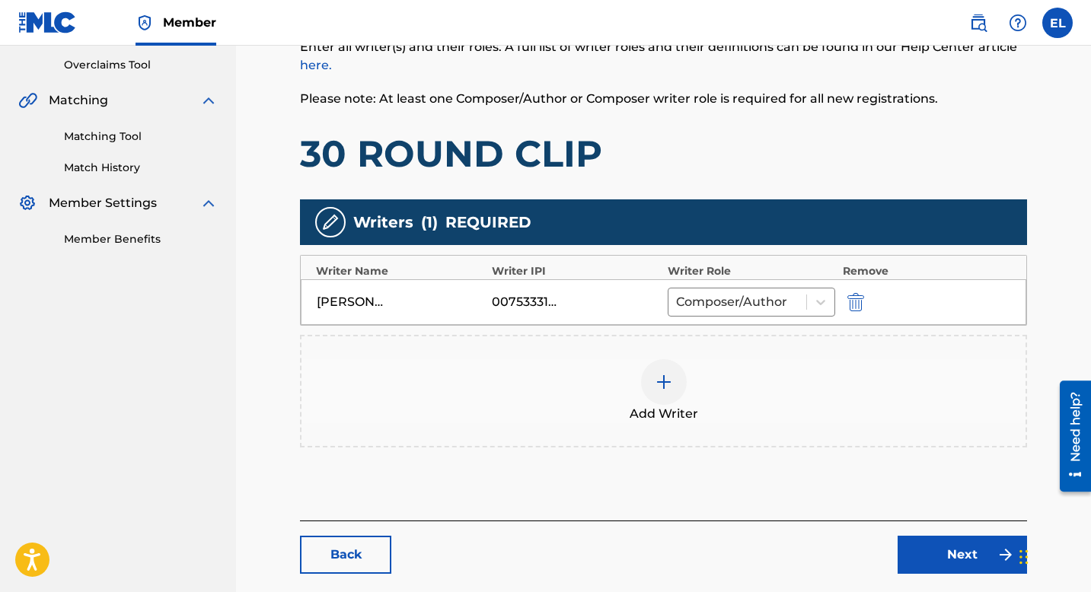
click at [659, 379] on img at bounding box center [664, 382] width 18 height 18
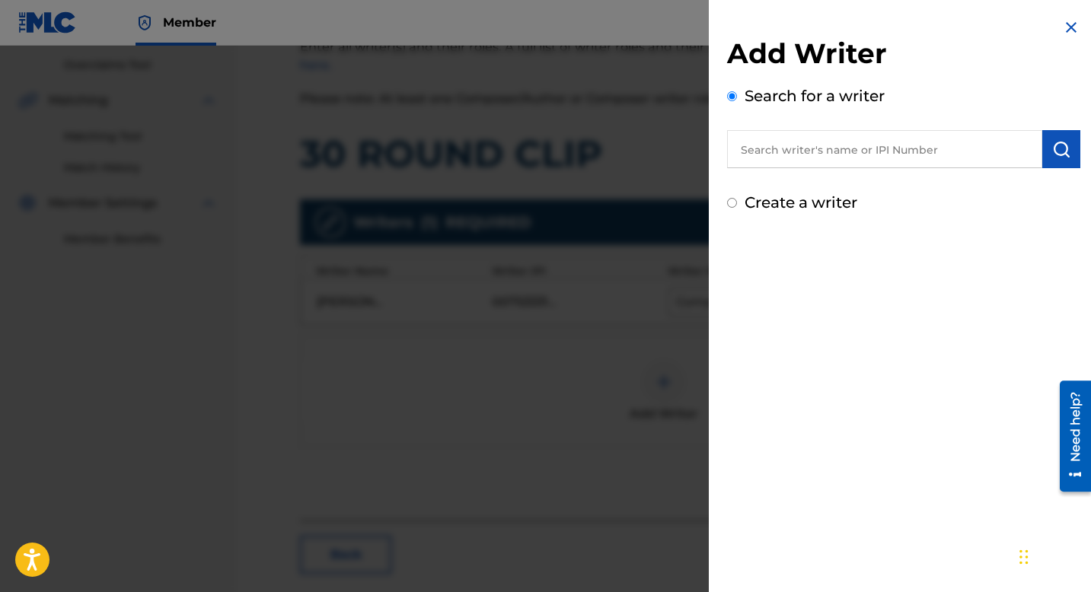
click at [765, 151] on input "text" at bounding box center [884, 149] width 315 height 38
paste input "846367602"
type input "00846367602"
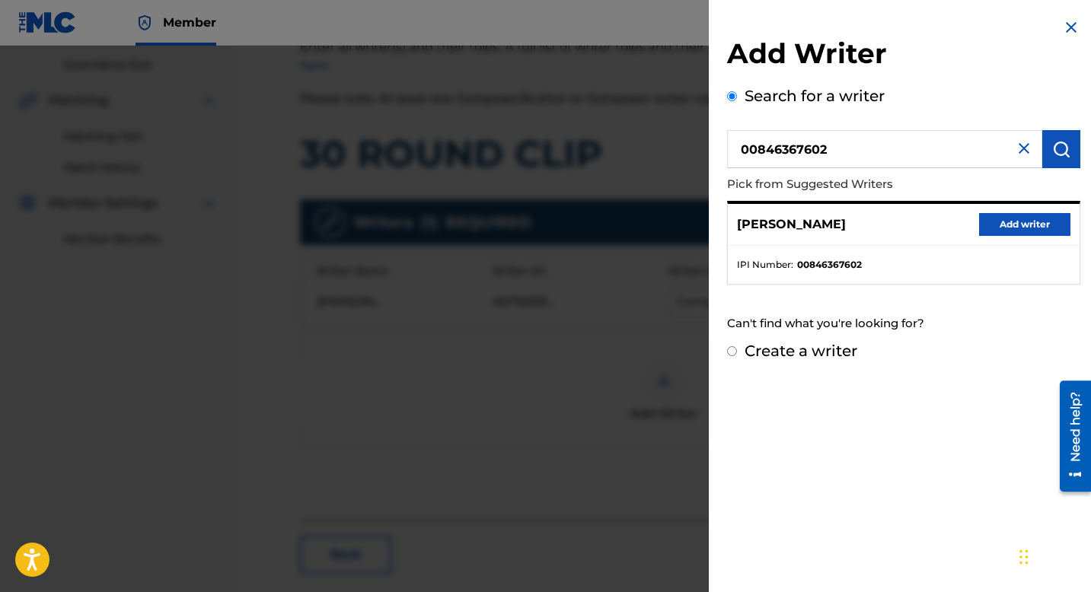
click at [1034, 226] on button "Add writer" at bounding box center [1024, 224] width 91 height 23
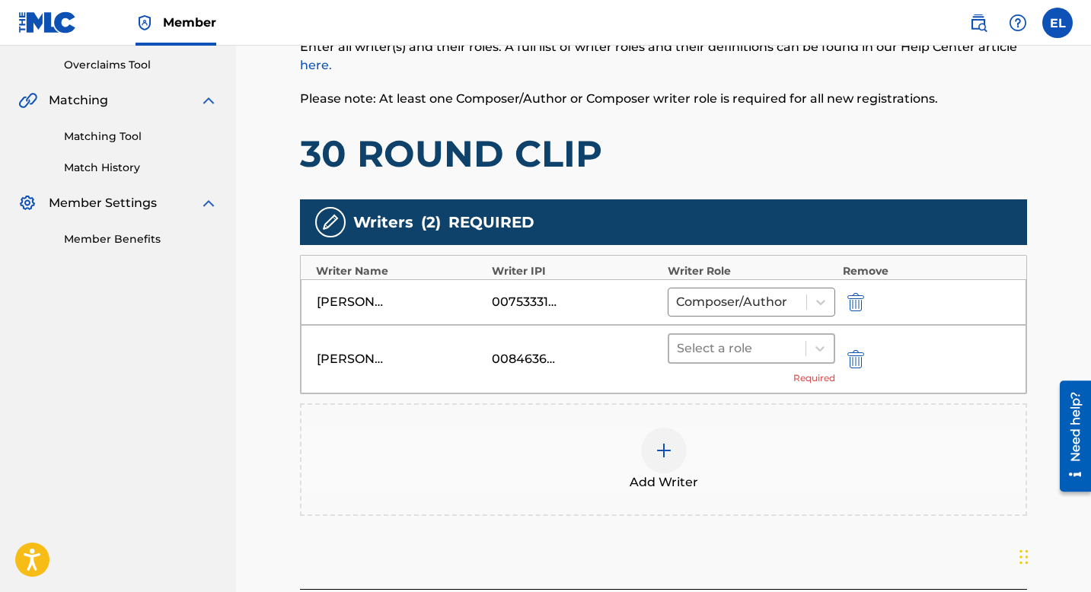
click at [755, 357] on div at bounding box center [737, 348] width 121 height 21
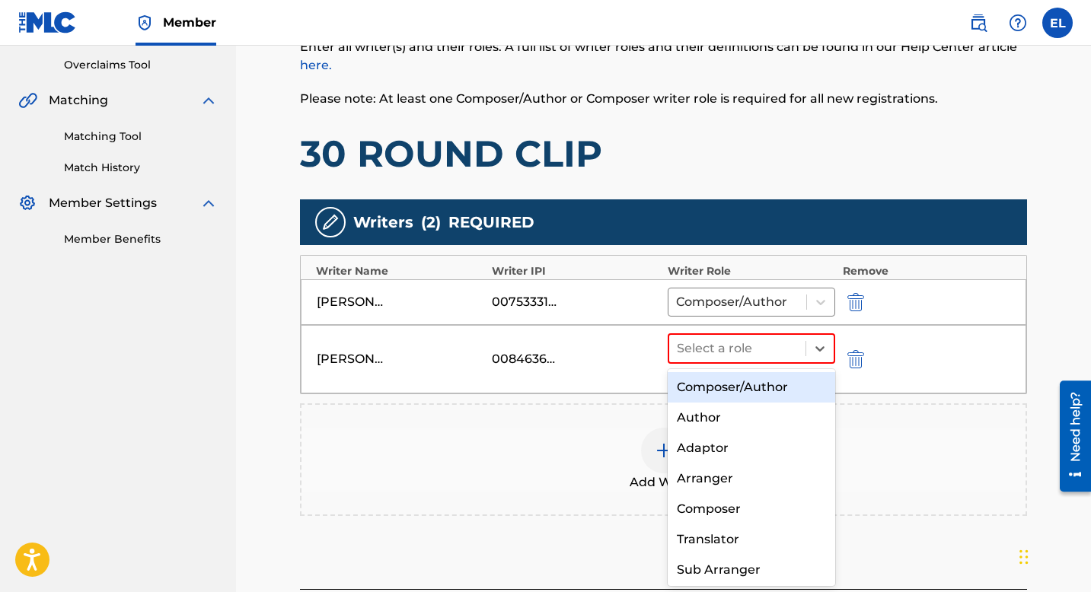
drag, startPoint x: 756, startPoint y: 388, endPoint x: 679, endPoint y: 376, distance: 77.7
click at [756, 388] on div "Composer/Author" at bounding box center [752, 387] width 168 height 30
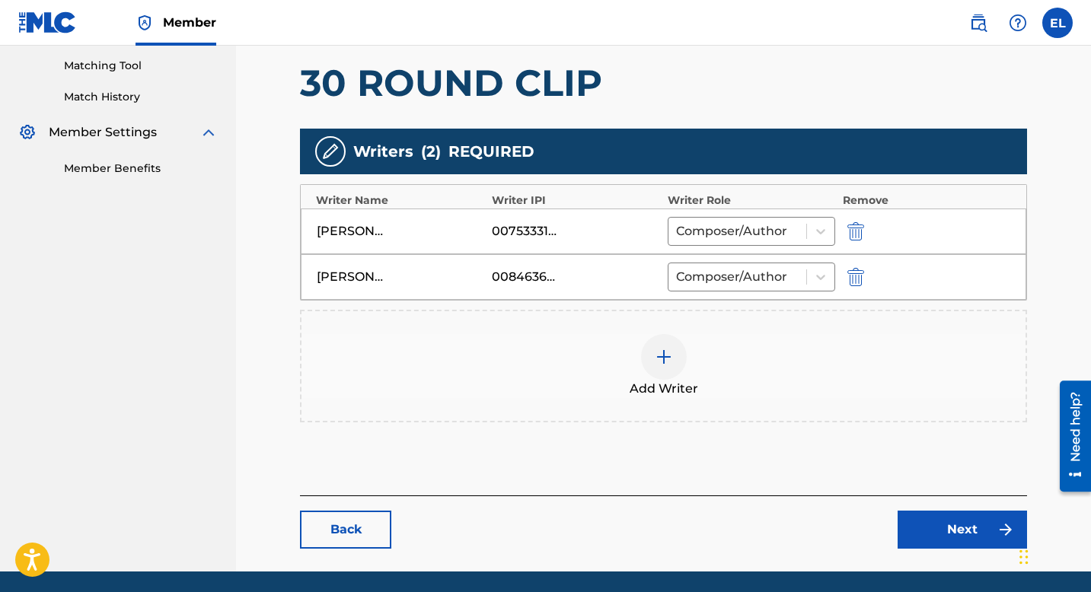
scroll to position [439, 0]
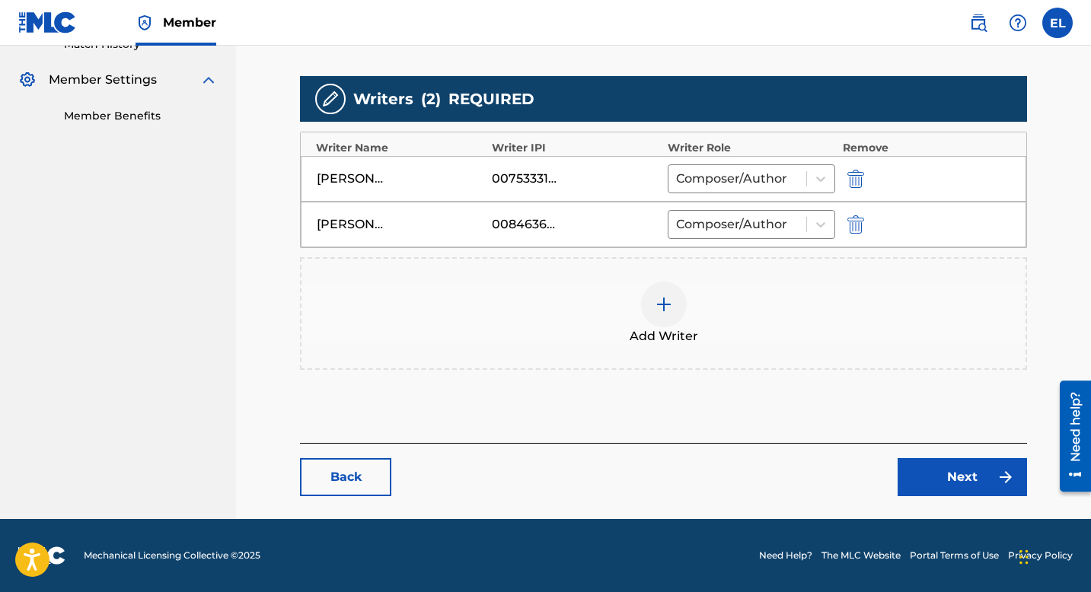
click at [914, 480] on link "Next" at bounding box center [962, 477] width 129 height 38
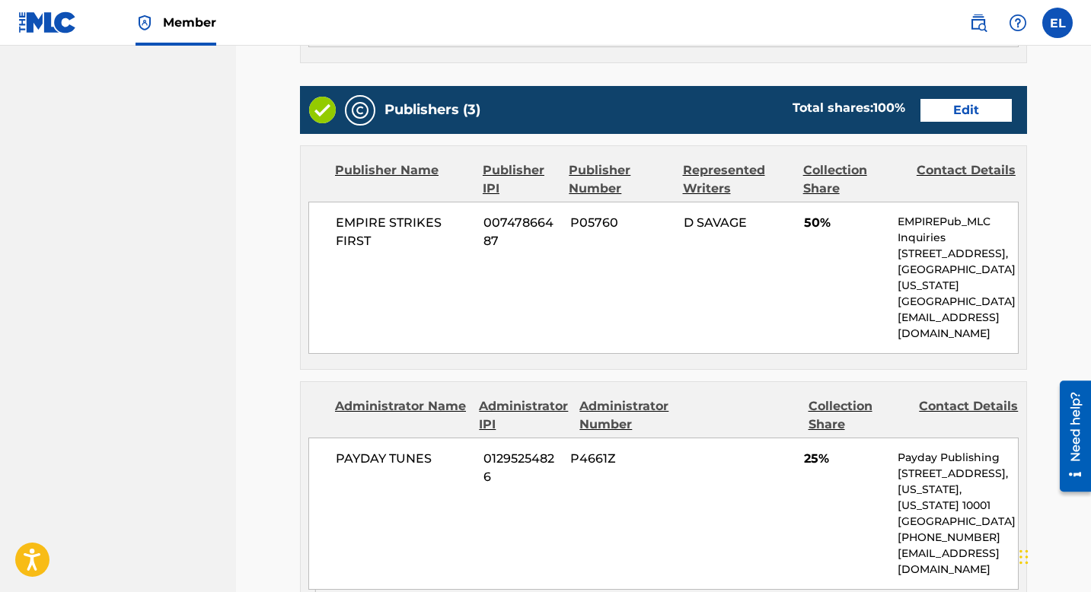
scroll to position [456, 0]
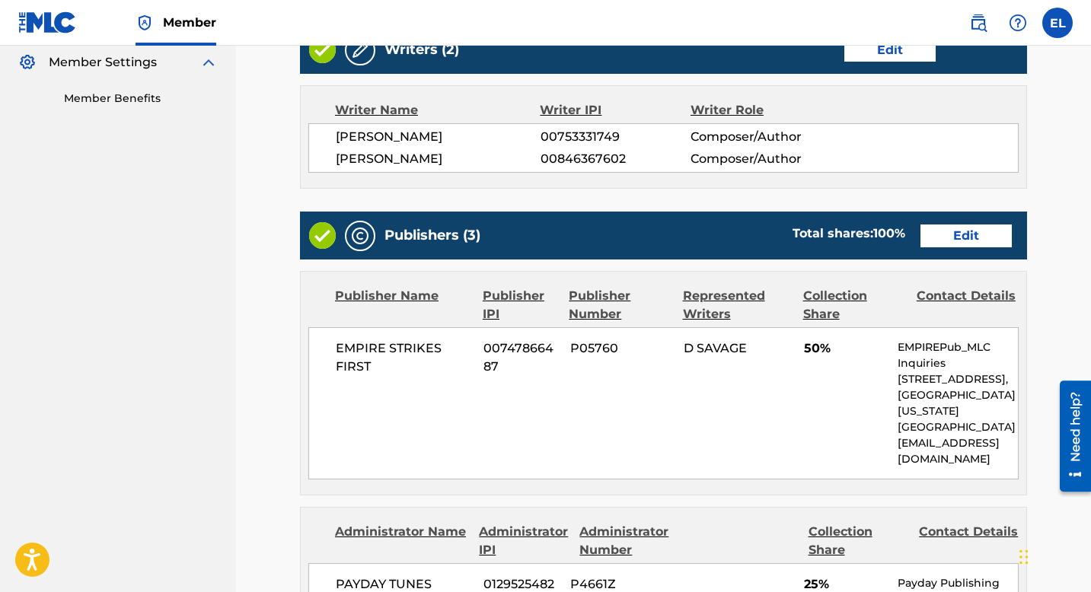
click at [994, 244] on link "Edit" at bounding box center [966, 236] width 91 height 23
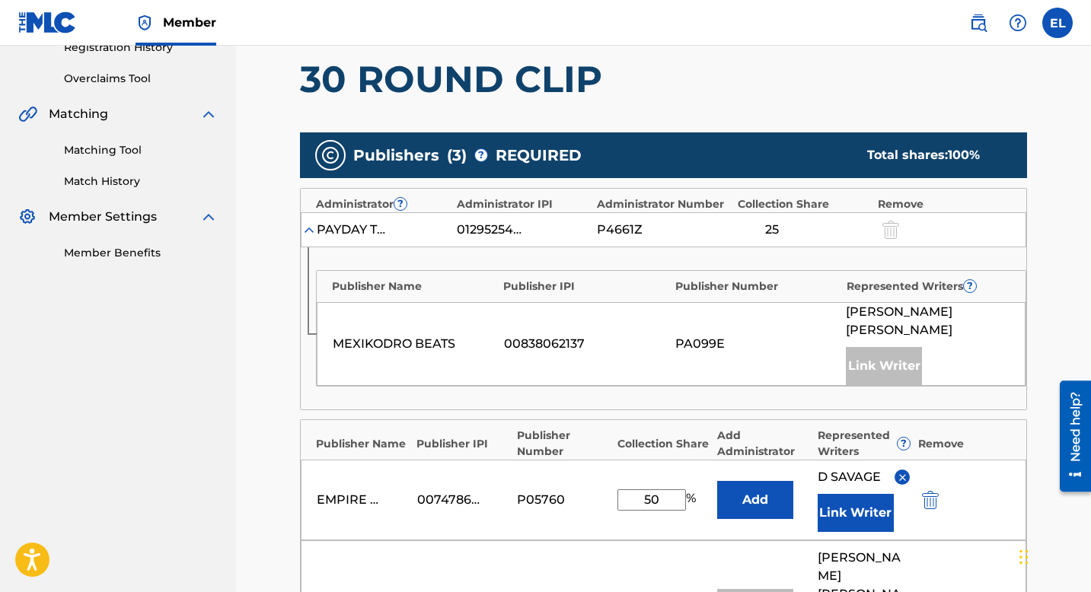
scroll to position [436, 0]
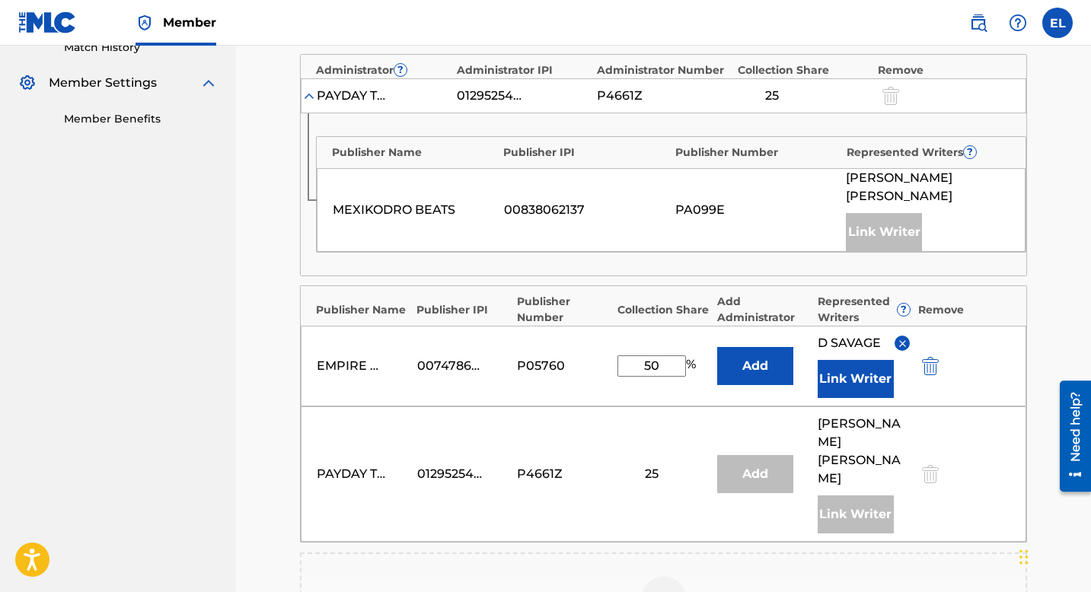
click at [899, 338] on img at bounding box center [902, 343] width 11 height 11
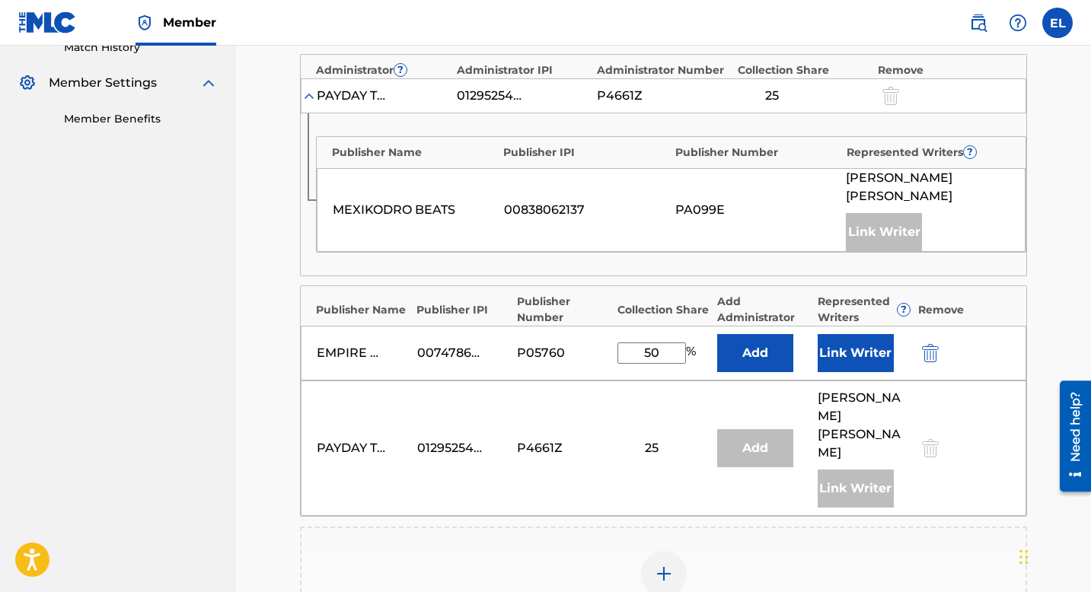
click at [883, 345] on button "Link Writer" at bounding box center [856, 353] width 76 height 38
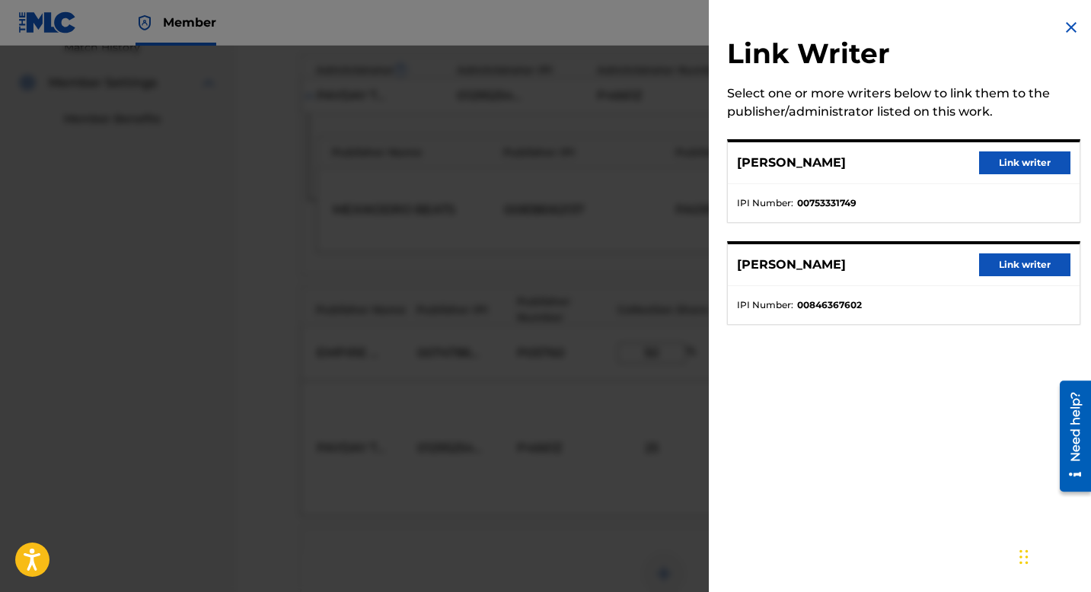
click at [1026, 263] on button "Link writer" at bounding box center [1024, 265] width 91 height 23
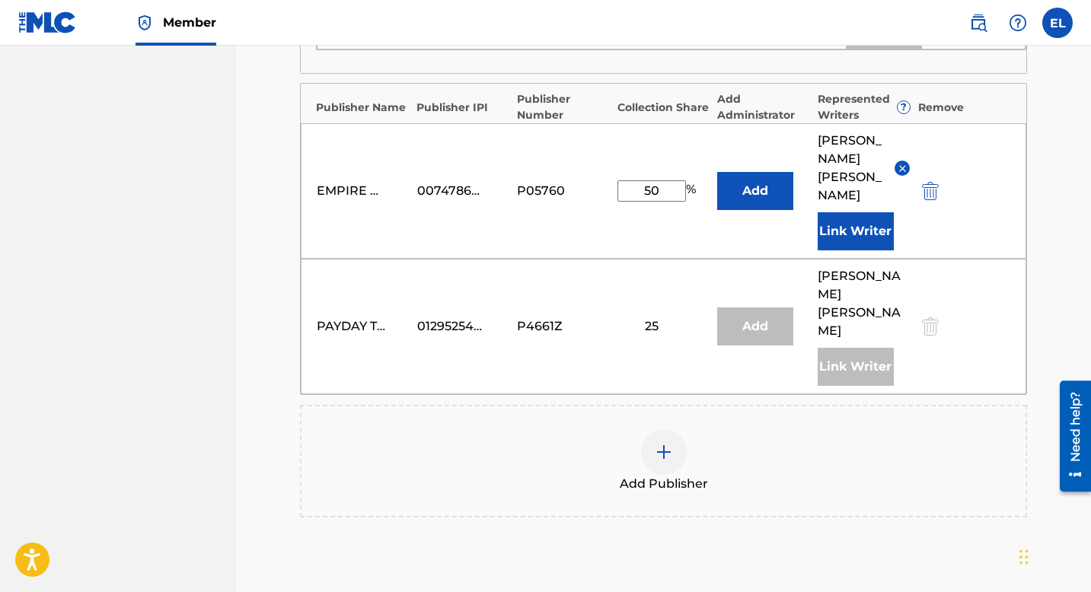
scroll to position [729, 0]
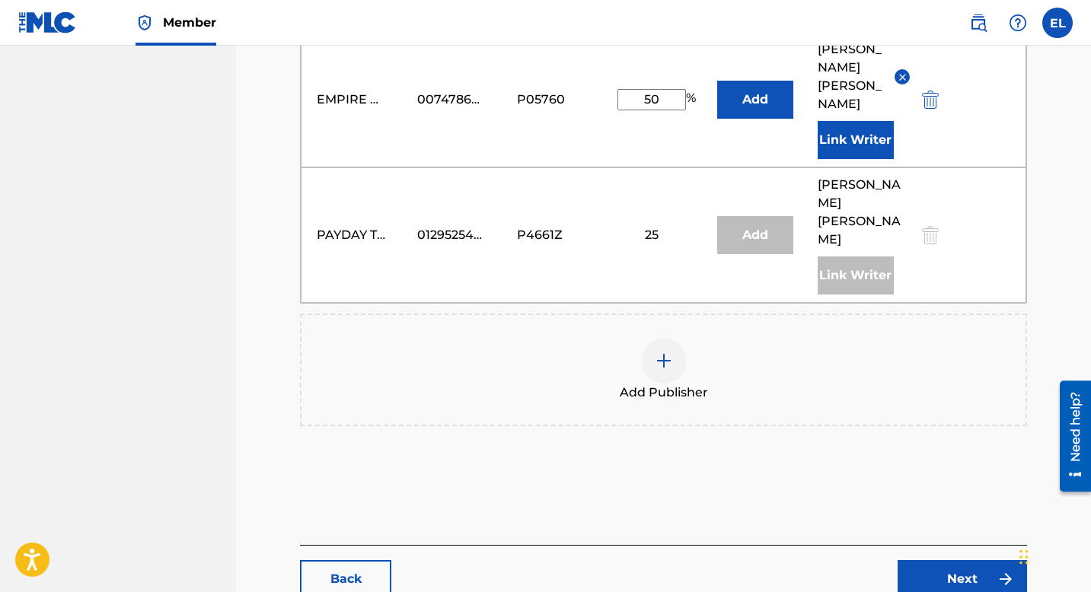
click at [980, 560] on link "Next" at bounding box center [962, 579] width 129 height 38
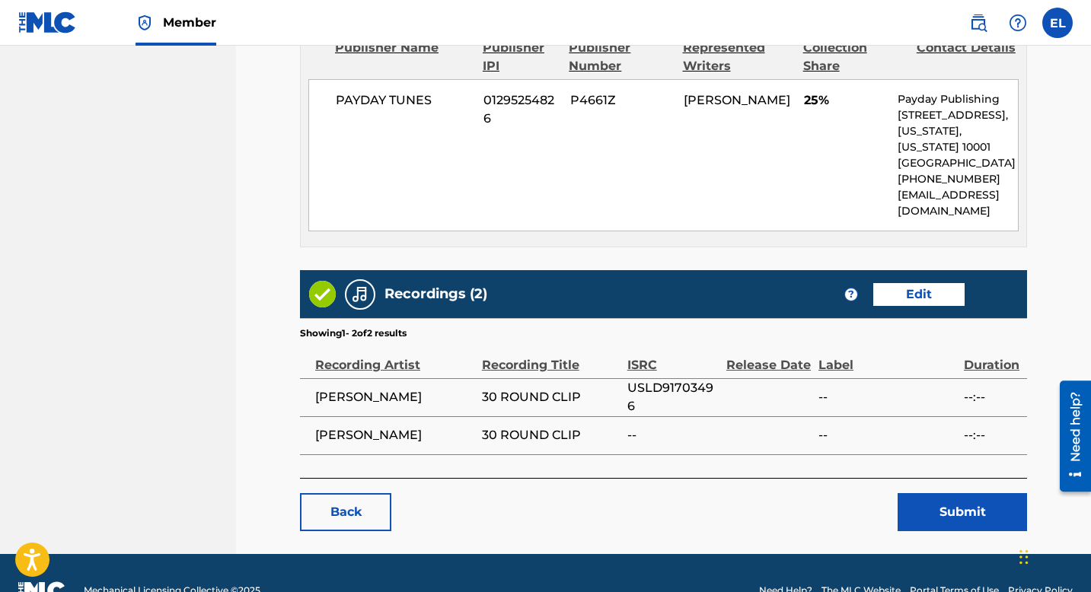
scroll to position [1306, 0]
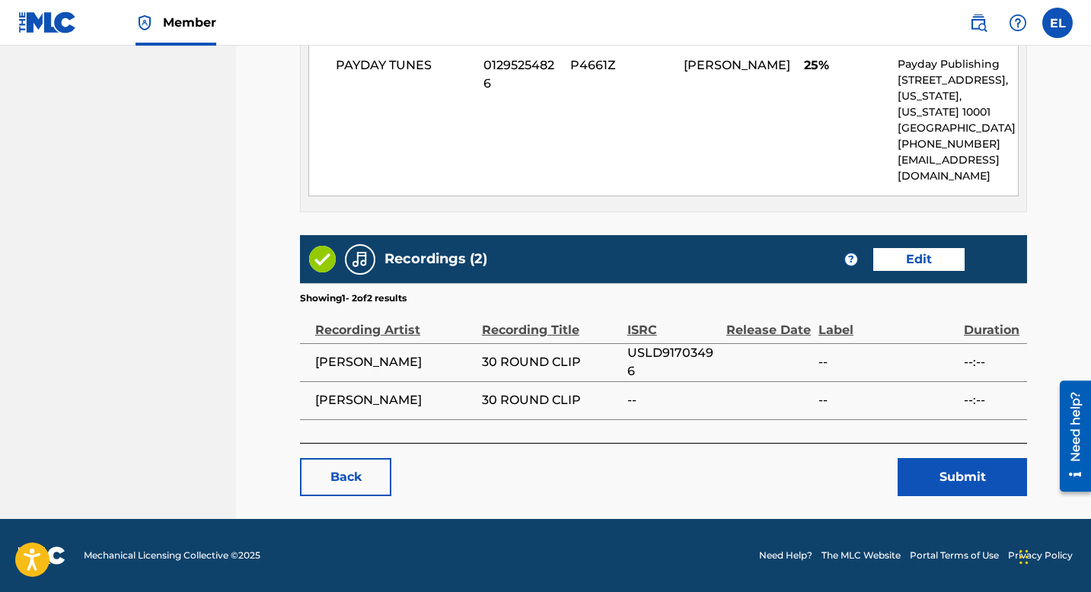
click at [959, 477] on button "Submit" at bounding box center [962, 477] width 129 height 38
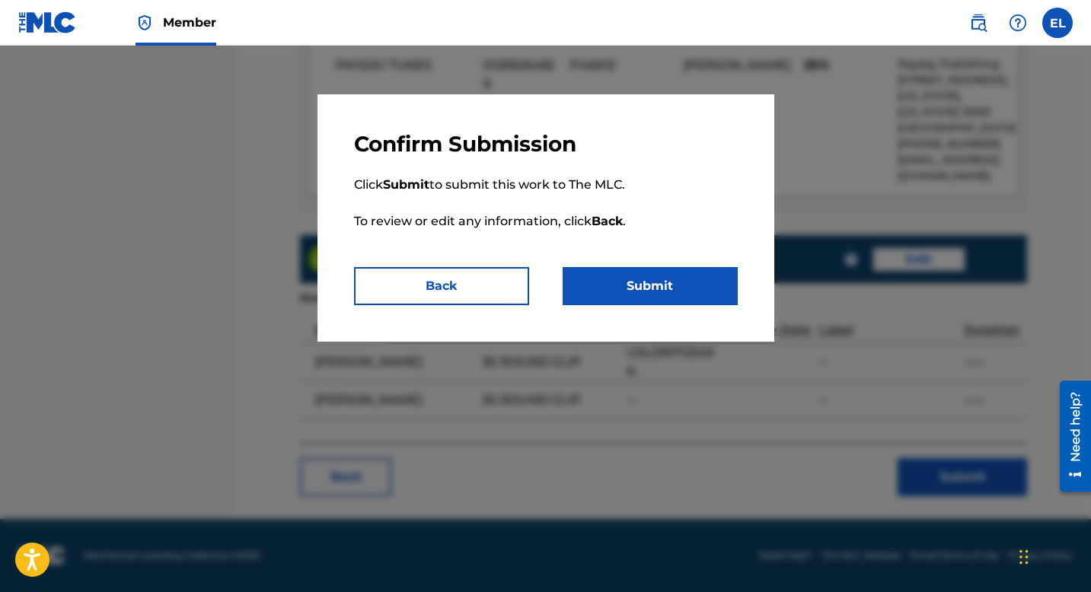
click at [655, 314] on div "Confirm Submission Click Submit to submit this work to The MLC. To review or ed…" at bounding box center [546, 217] width 457 height 247
click at [653, 295] on button "Submit" at bounding box center [650, 286] width 175 height 38
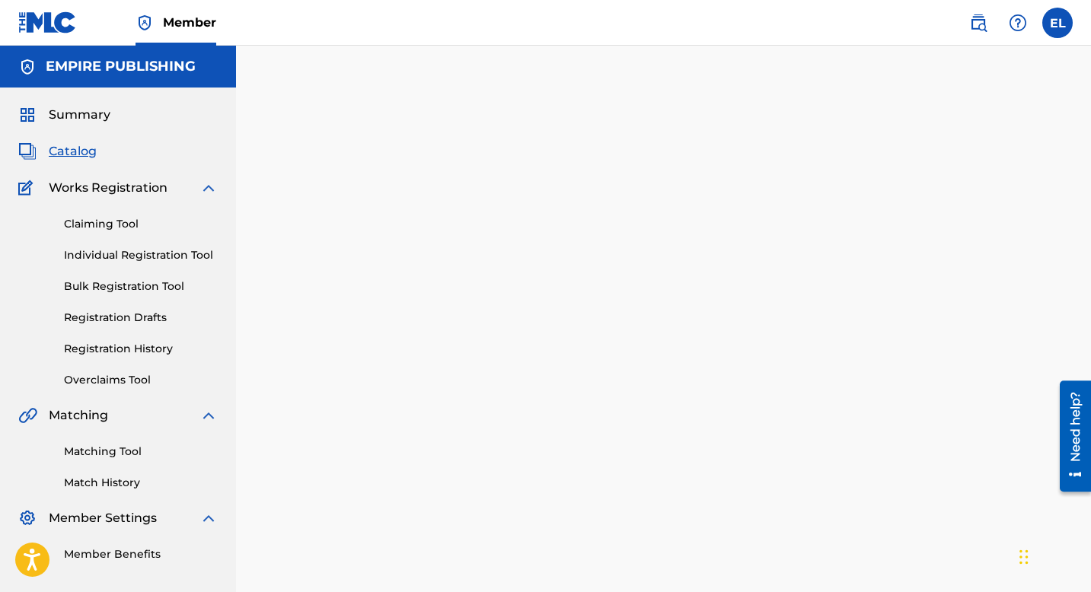
click at [72, 150] on span "Catalog" at bounding box center [73, 151] width 48 height 18
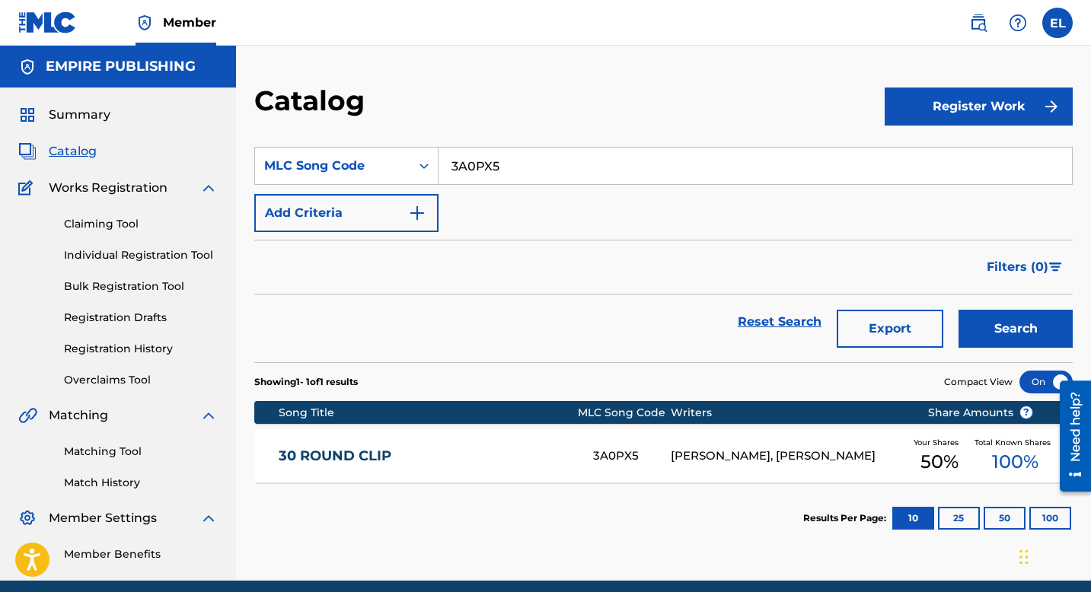
click at [494, 168] on input "3A0PX5" at bounding box center [756, 166] width 634 height 37
paste input "AA4GB"
click at [1035, 323] on button "Search" at bounding box center [1016, 329] width 114 height 38
click at [521, 165] on input "AA4GB5" at bounding box center [756, 166] width 634 height 37
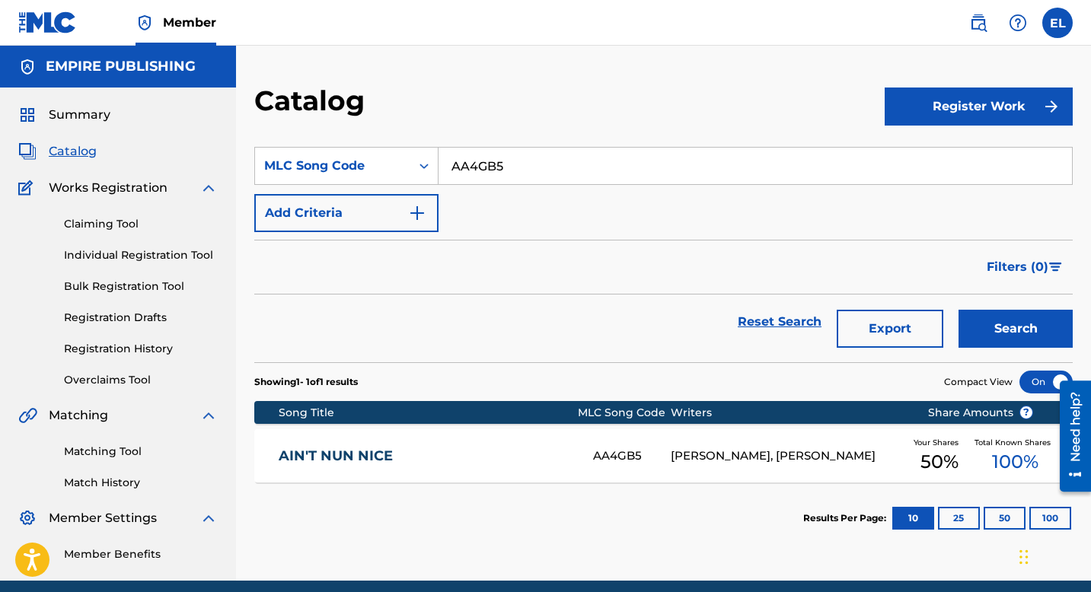
click at [521, 165] on input "AA4GB5" at bounding box center [756, 166] width 634 height 37
paste input "D9I6T"
click at [1016, 325] on button "Search" at bounding box center [1016, 329] width 114 height 38
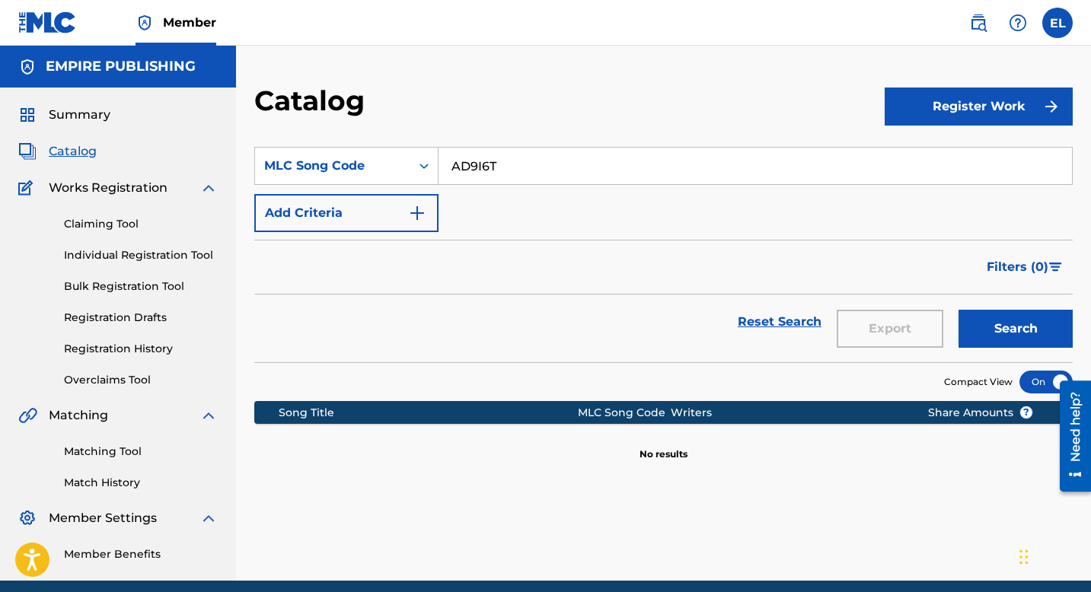
click at [525, 172] on input "AD9I6T" at bounding box center [756, 166] width 634 height 37
drag, startPoint x: 525, startPoint y: 172, endPoint x: 543, endPoint y: 174, distance: 17.7
click at [526, 172] on input "AD9I6T" at bounding box center [756, 166] width 634 height 37
paste input "A4GB5"
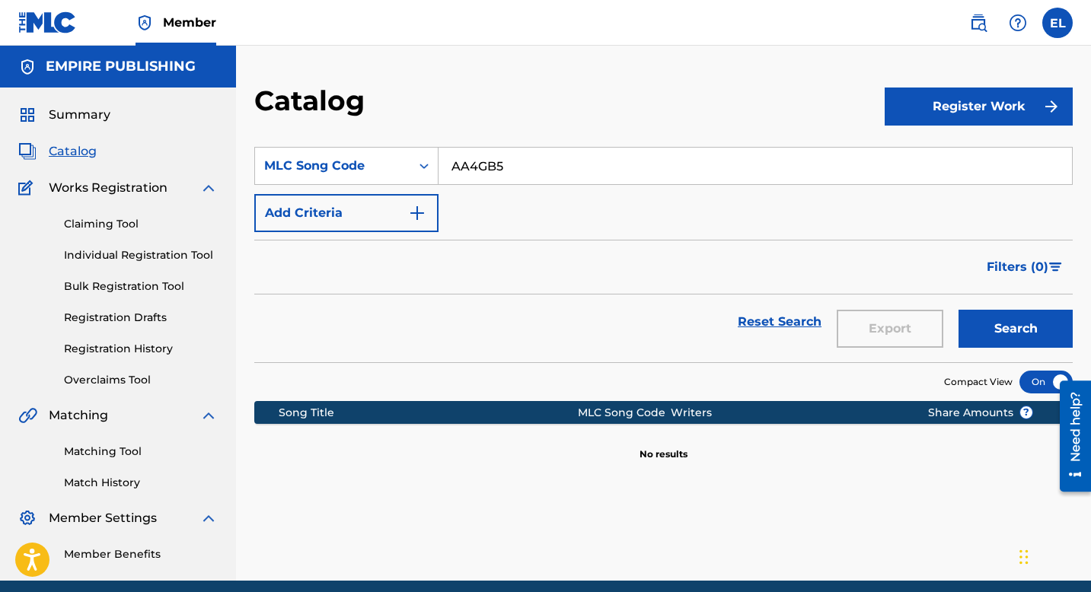
type input "AA4GB5"
click at [1007, 328] on button "Search" at bounding box center [1016, 329] width 114 height 38
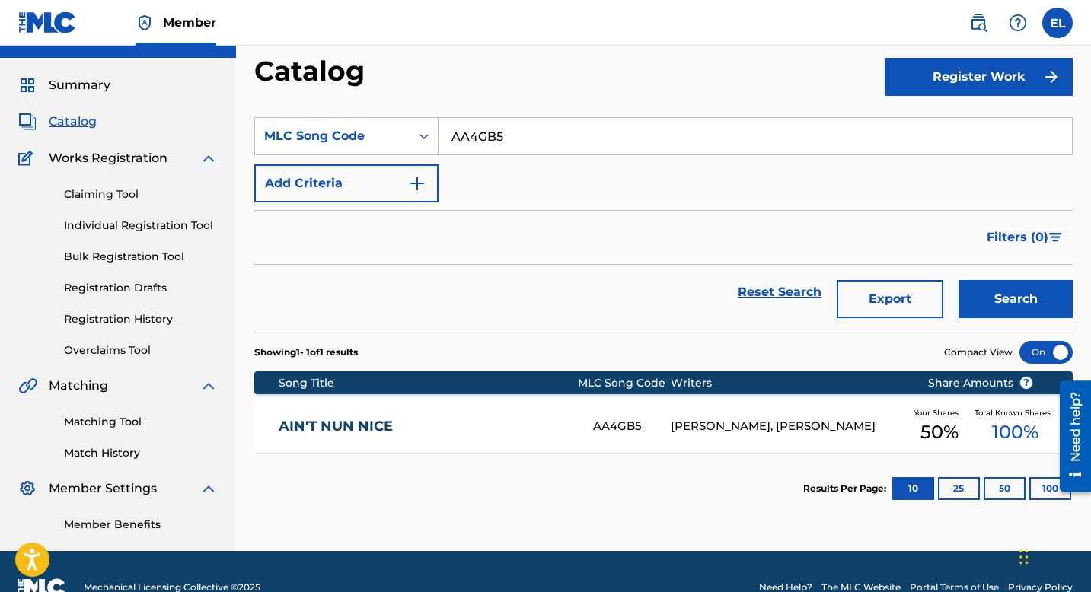
scroll to position [62, 0]
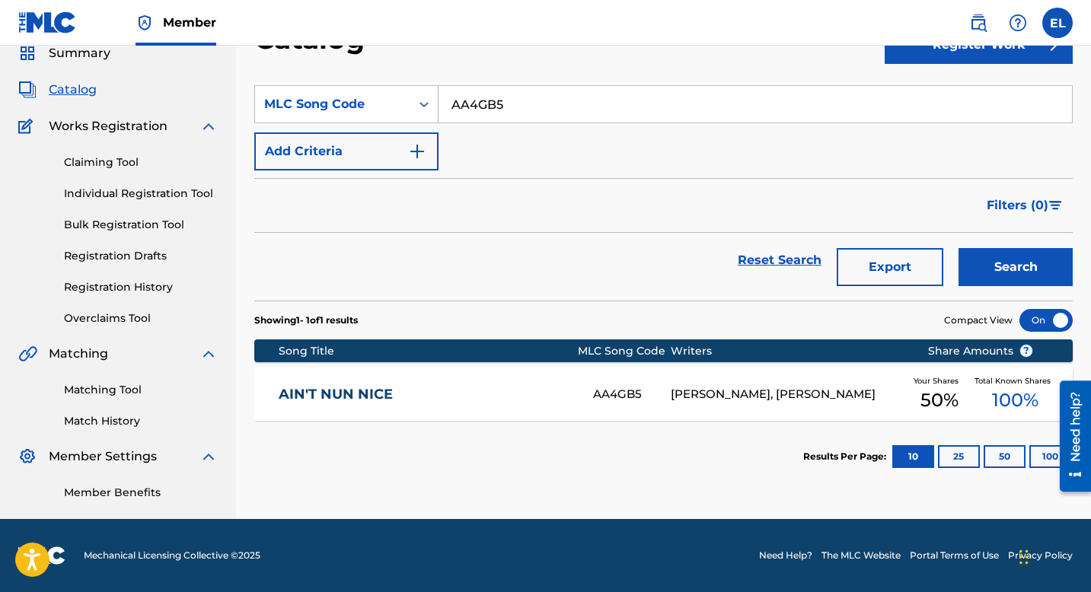
click at [519, 402] on link "AIN'T NUN NICE" at bounding box center [426, 395] width 294 height 18
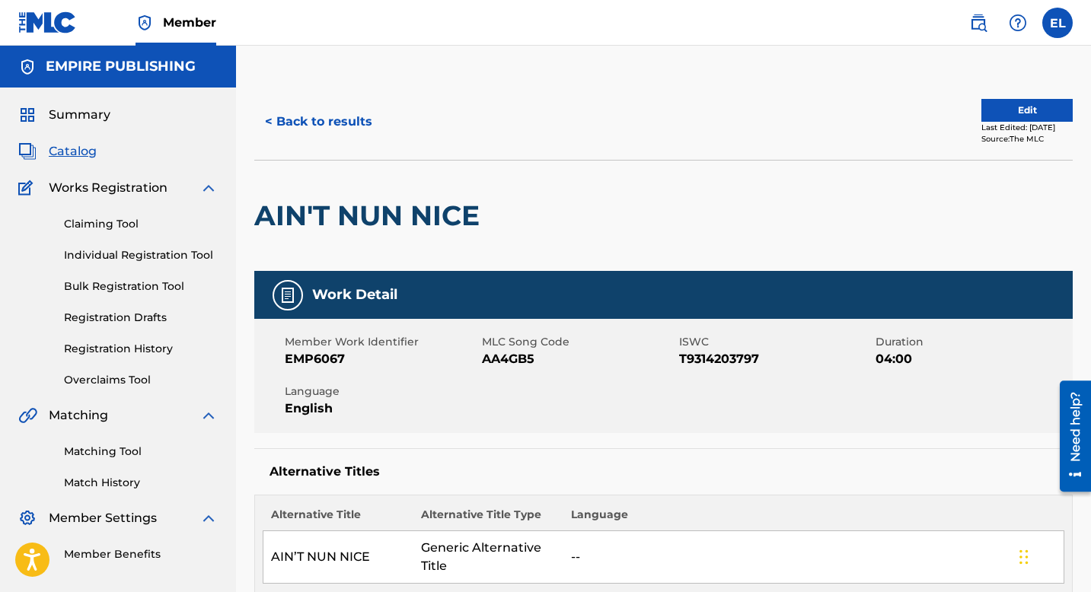
click at [984, 105] on button "Edit" at bounding box center [1026, 110] width 91 height 23
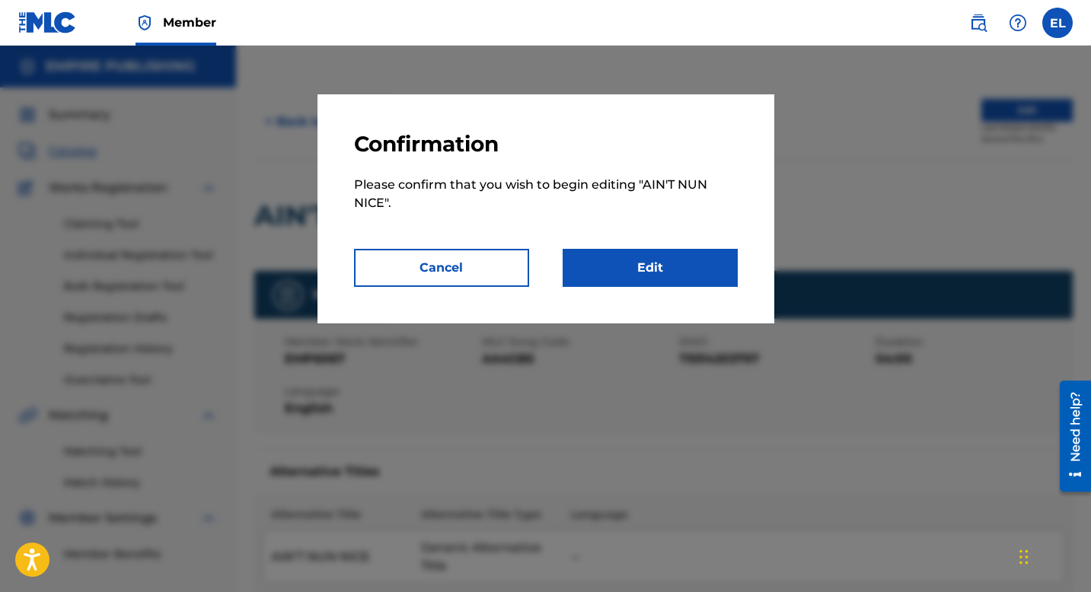
click at [659, 272] on link "Edit" at bounding box center [650, 268] width 175 height 38
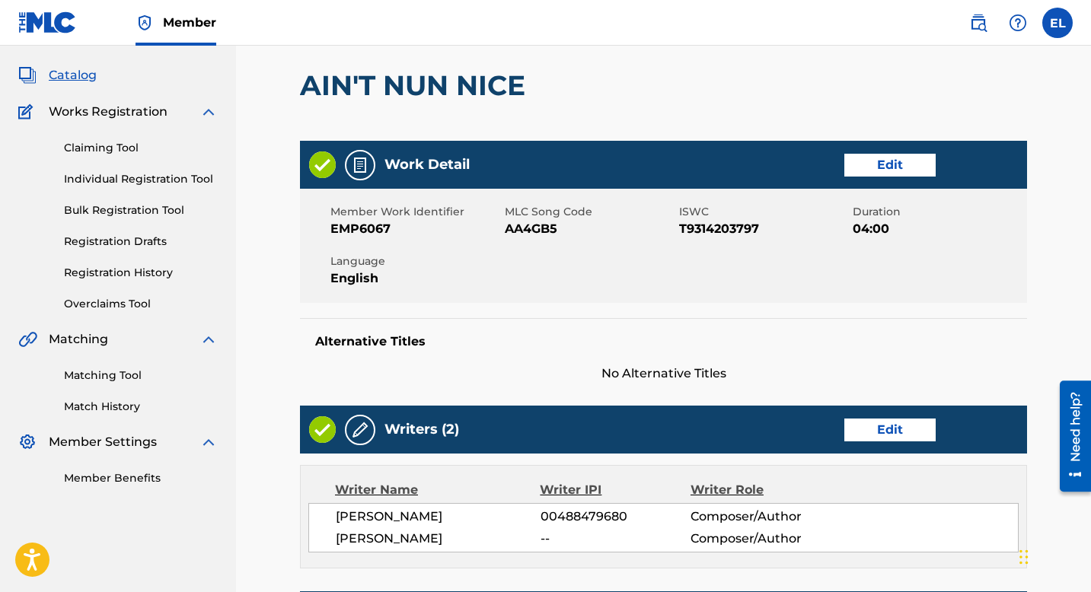
scroll to position [125, 0]
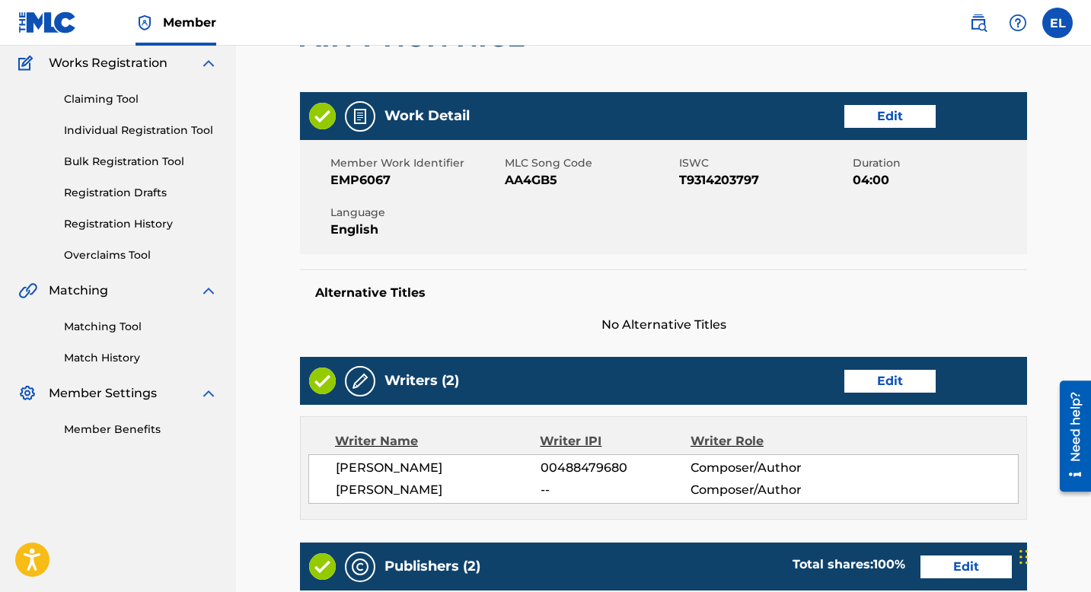
click at [885, 388] on link "Edit" at bounding box center [889, 381] width 91 height 23
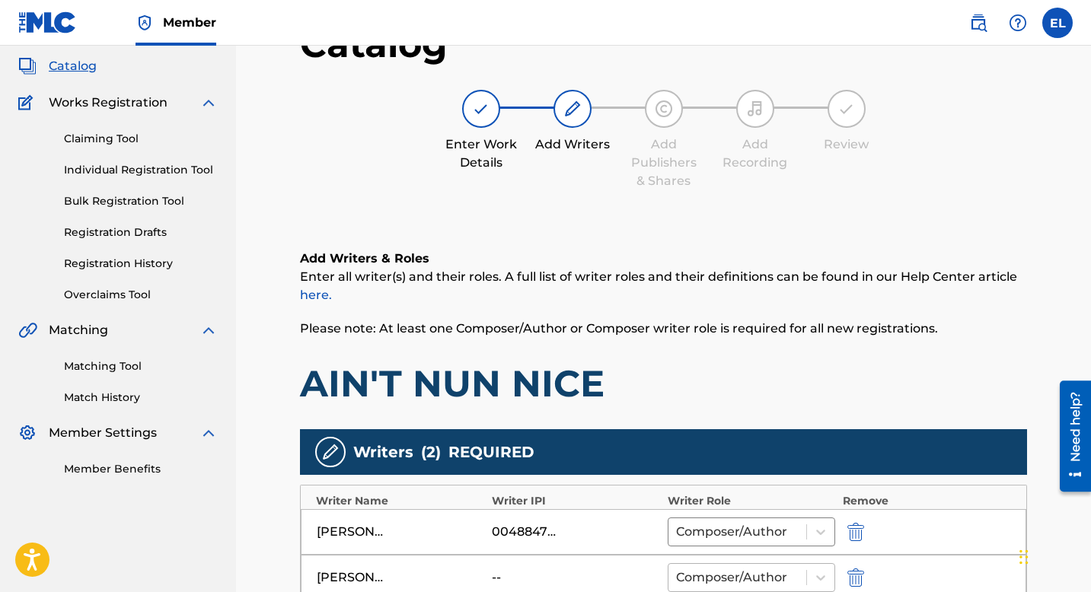
scroll to position [291, 0]
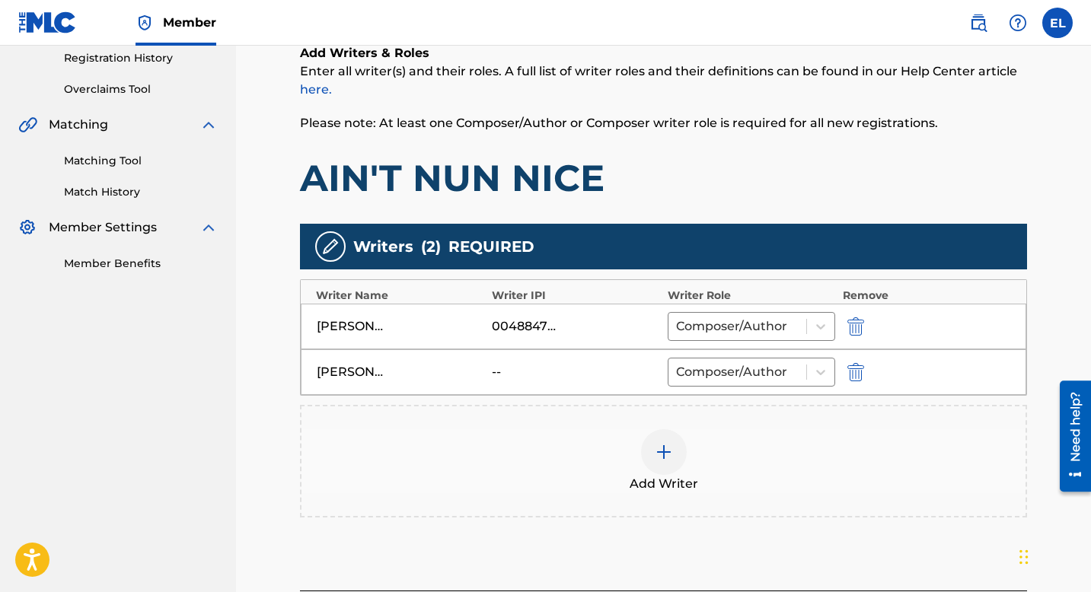
click at [856, 370] on img "submit" at bounding box center [855, 372] width 17 height 18
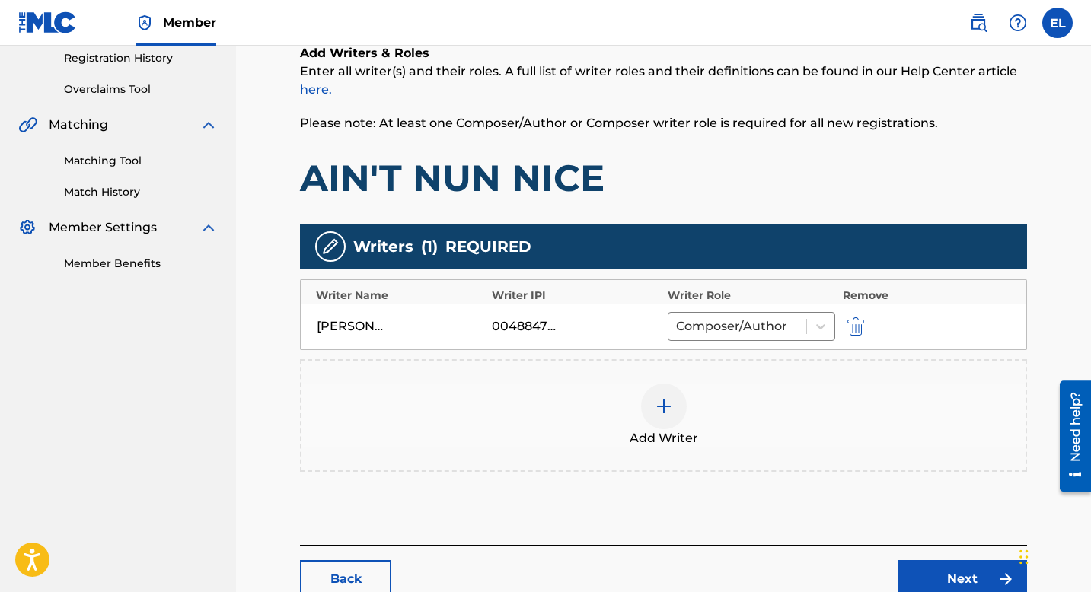
click at [662, 410] on img at bounding box center [664, 406] width 18 height 18
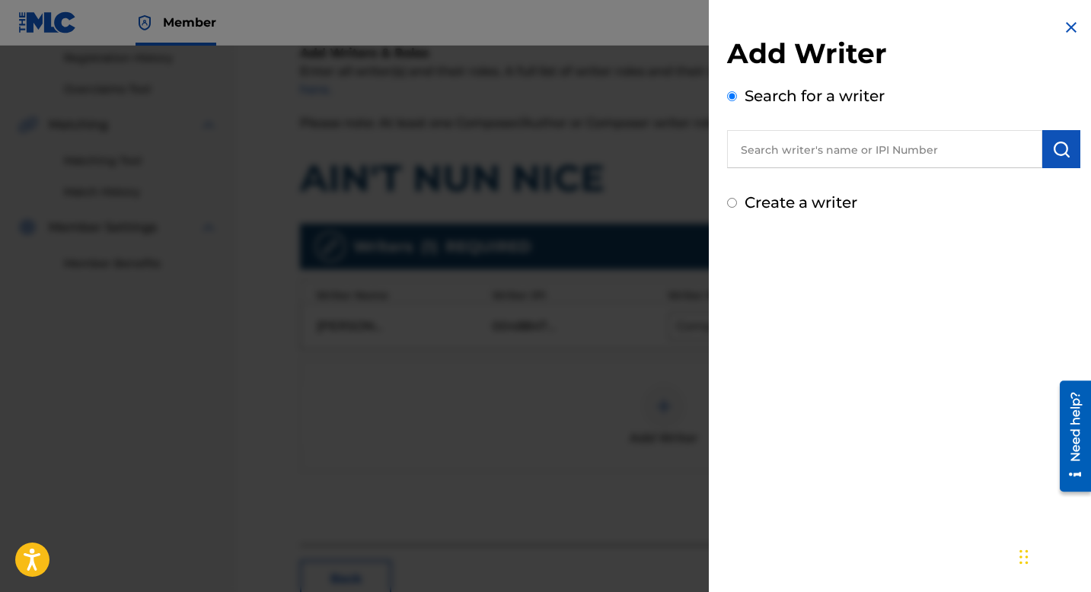
drag, startPoint x: 806, startPoint y: 155, endPoint x: 860, endPoint y: 164, distance: 54.0
click at [806, 155] on input "text" at bounding box center [884, 149] width 315 height 38
paste input "846367602"
click at [735, 145] on input "846367602" at bounding box center [884, 149] width 315 height 38
type input "00846367602"
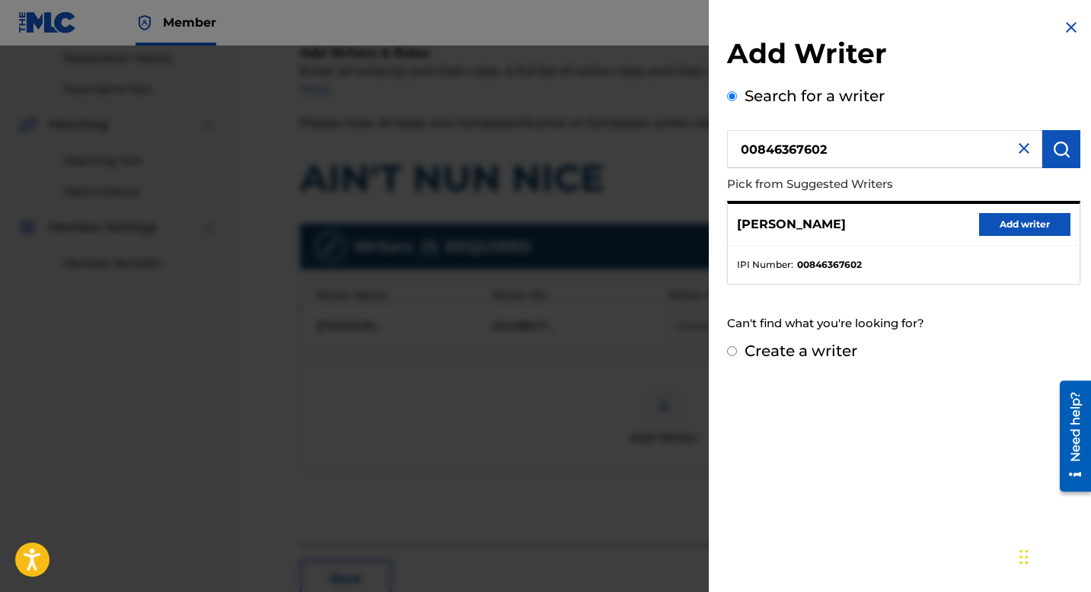
click at [1015, 231] on button "Add writer" at bounding box center [1024, 224] width 91 height 23
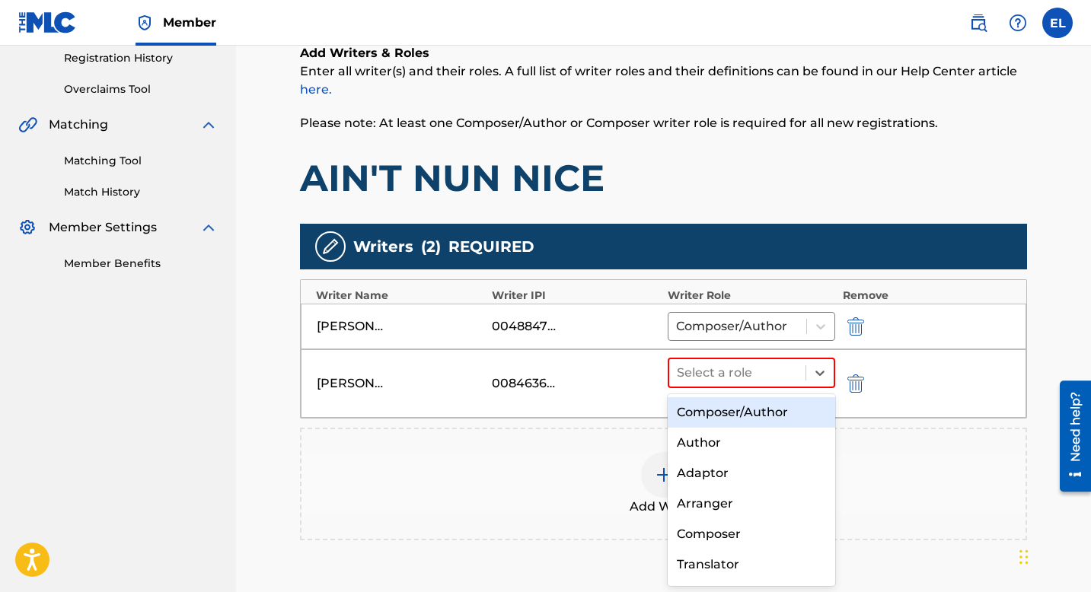
drag, startPoint x: 787, startPoint y: 375, endPoint x: 774, endPoint y: 401, distance: 28.3
click at [787, 375] on div at bounding box center [737, 372] width 121 height 21
drag, startPoint x: 768, startPoint y: 412, endPoint x: 798, endPoint y: 413, distance: 29.7
click at [768, 412] on div "Composer/Author" at bounding box center [752, 412] width 168 height 30
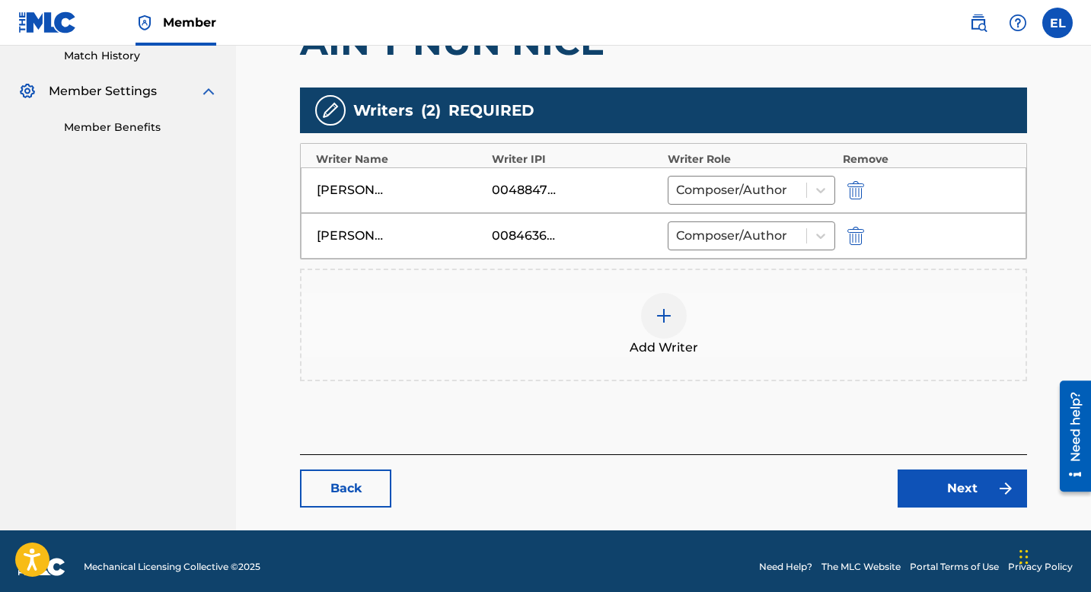
scroll to position [439, 0]
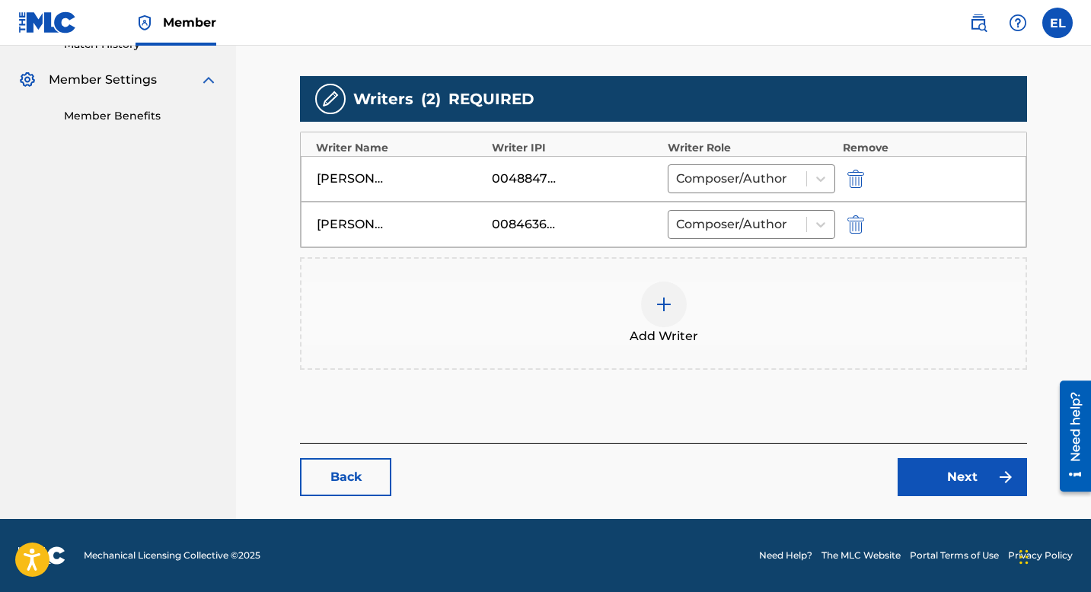
click at [961, 480] on link "Next" at bounding box center [962, 477] width 129 height 38
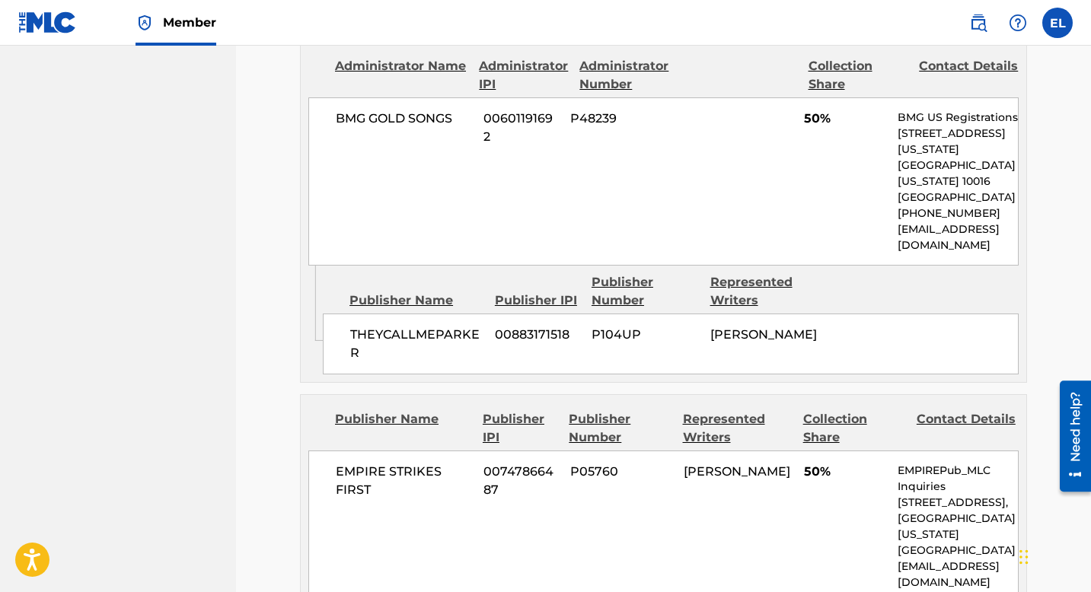
scroll to position [704, 0]
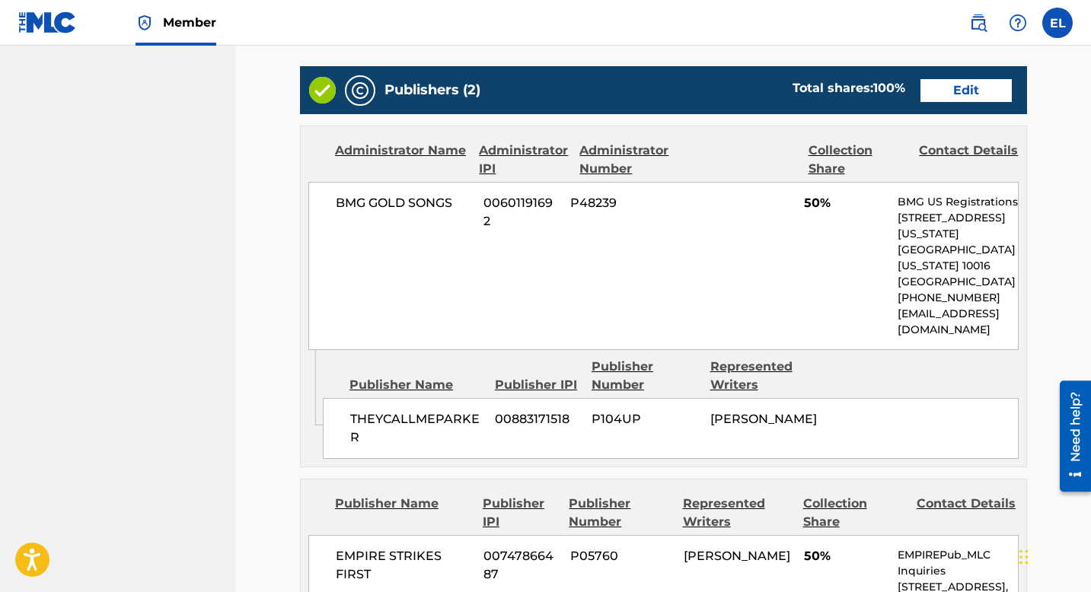
click at [969, 97] on link "Edit" at bounding box center [966, 90] width 91 height 23
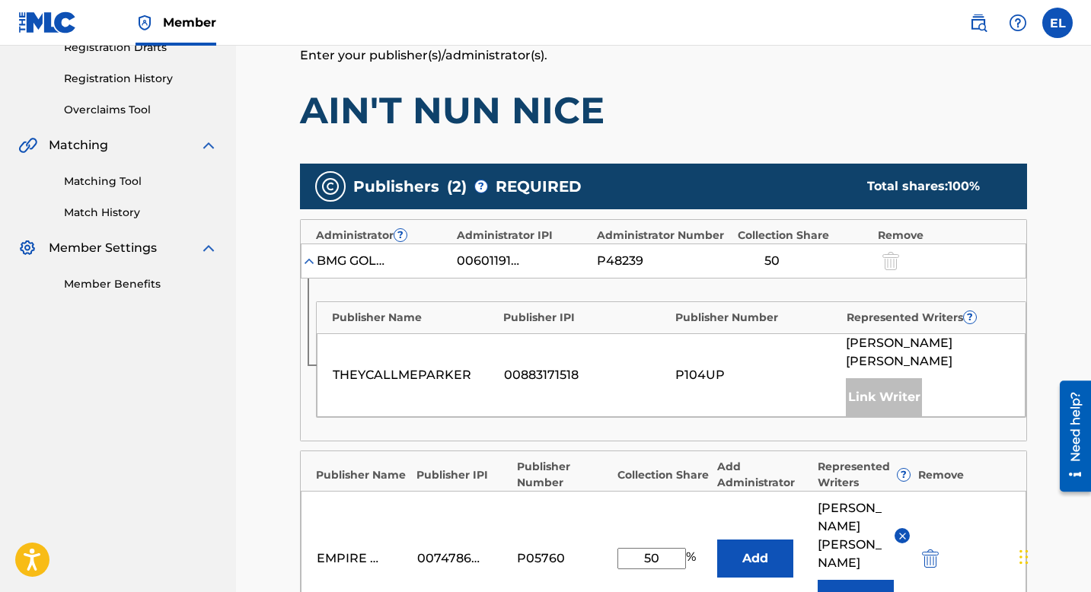
scroll to position [512, 0]
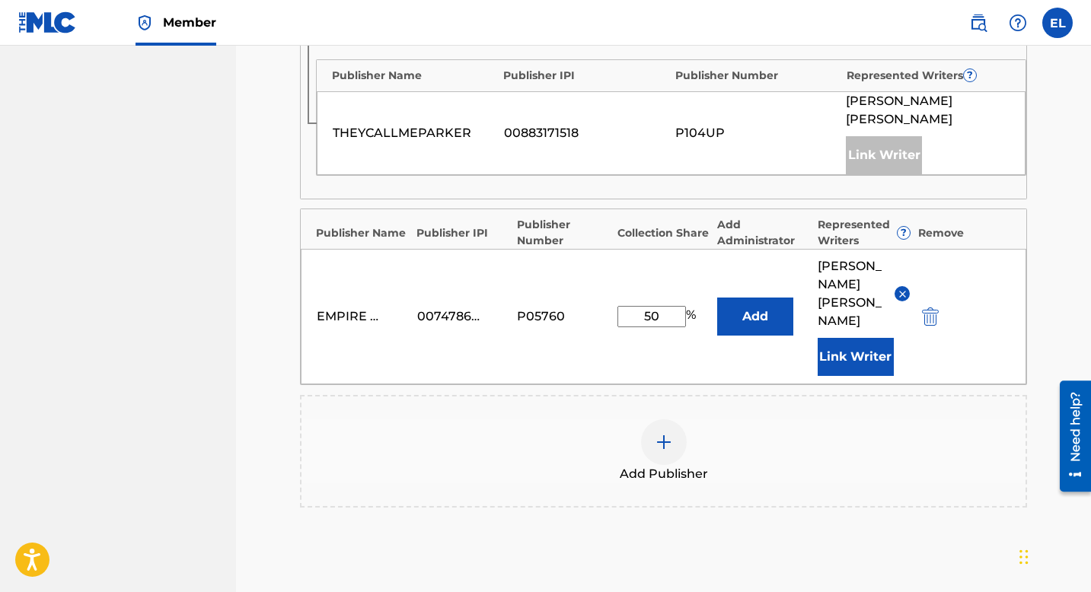
click at [903, 289] on img at bounding box center [902, 294] width 11 height 11
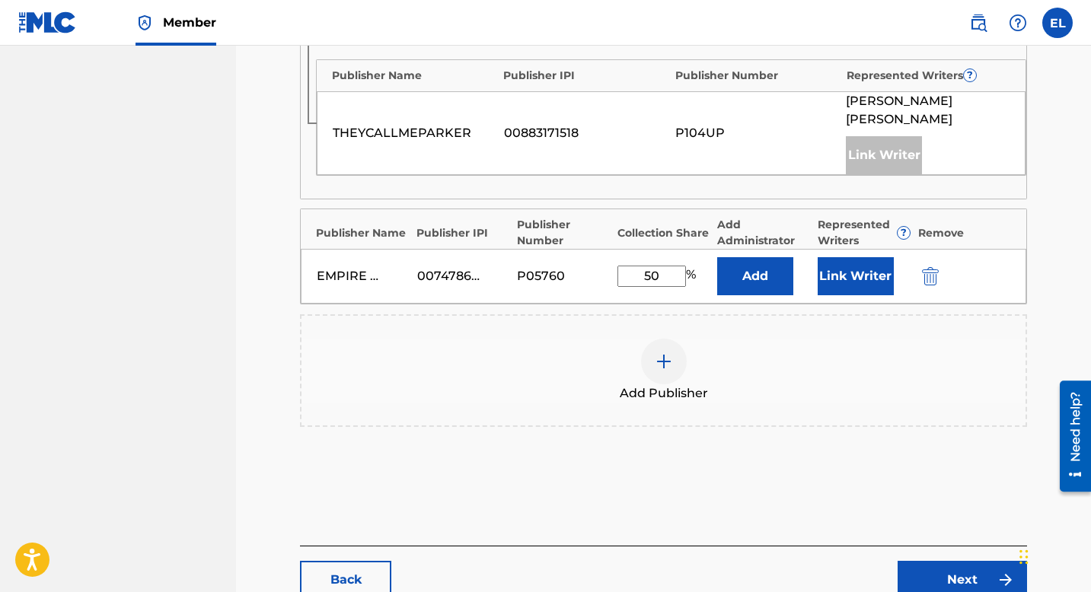
click at [875, 261] on button "Link Writer" at bounding box center [856, 276] width 76 height 38
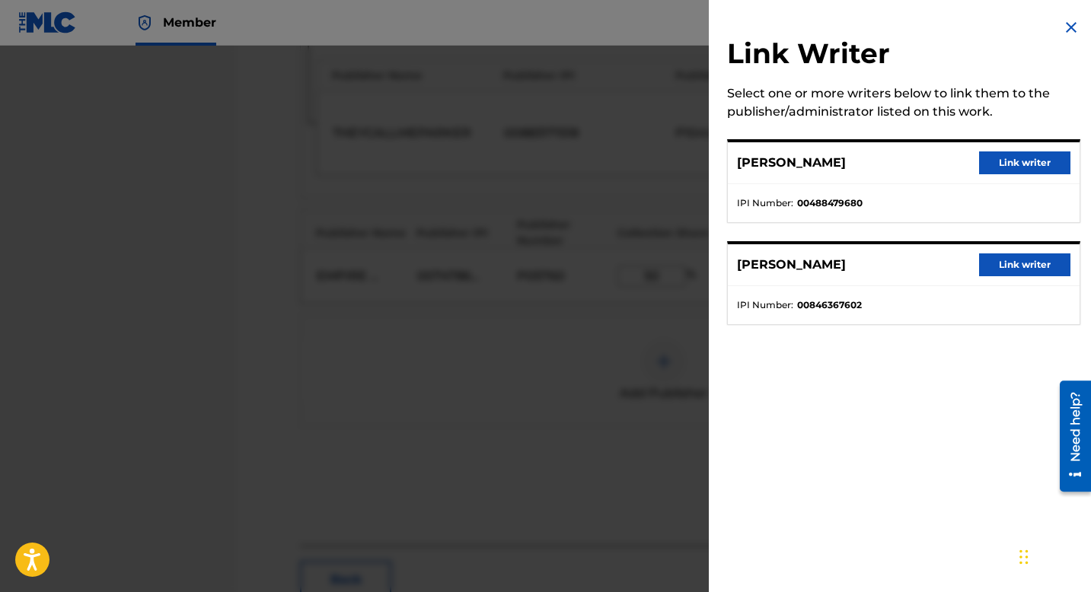
click at [1003, 263] on button "Link writer" at bounding box center [1024, 265] width 91 height 23
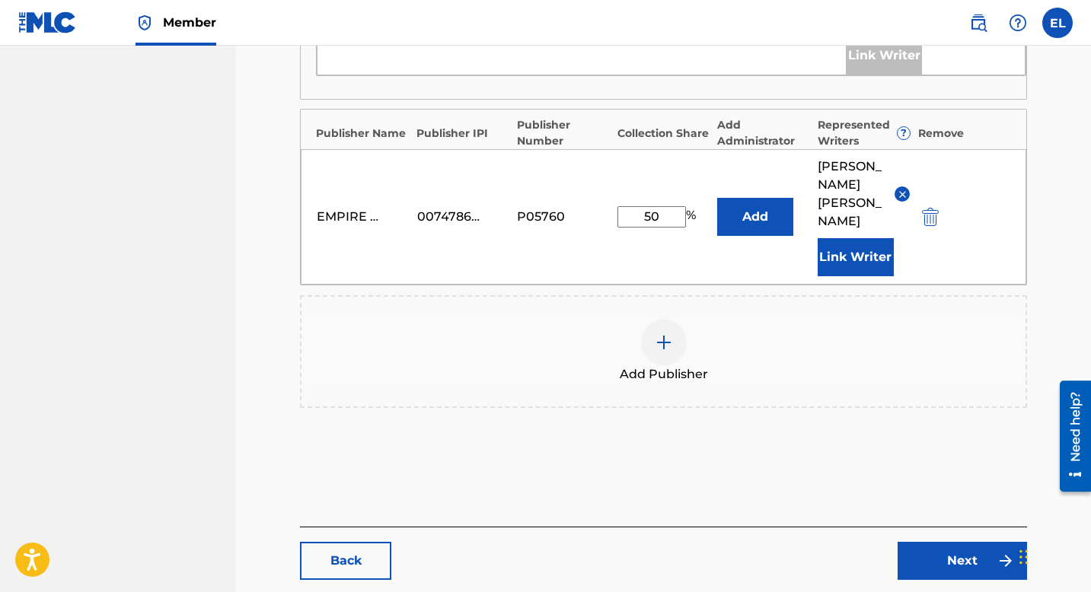
scroll to position [640, 0]
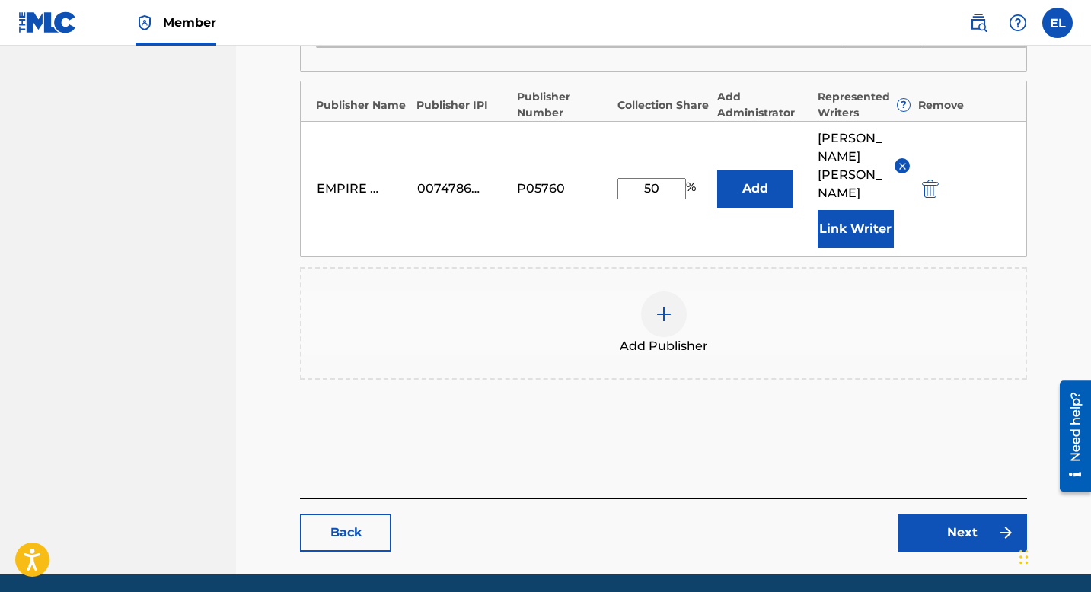
click at [953, 514] on link "Next" at bounding box center [962, 533] width 129 height 38
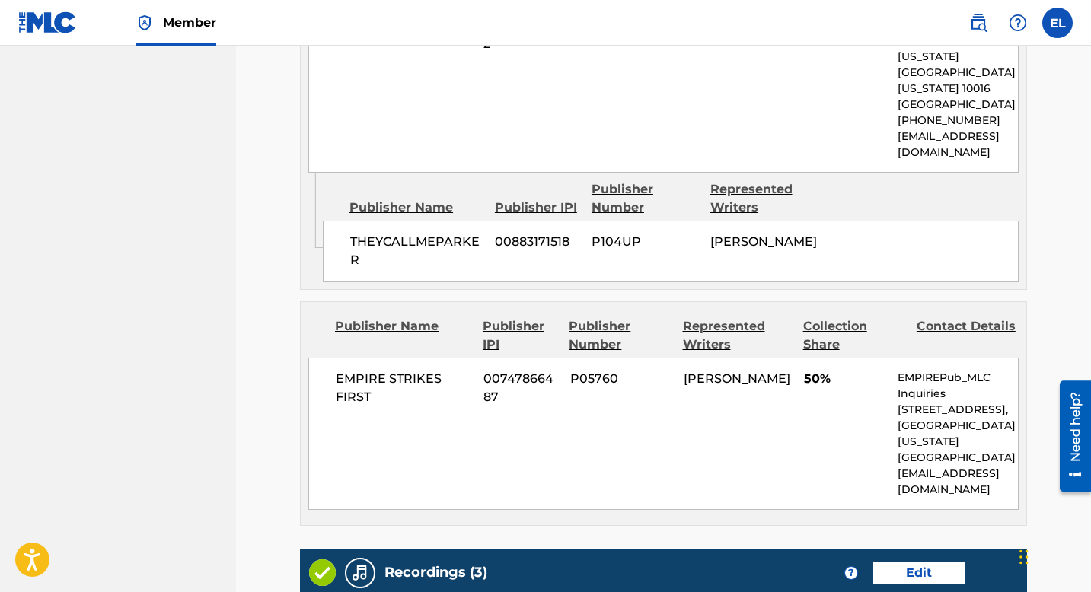
scroll to position [1198, 0]
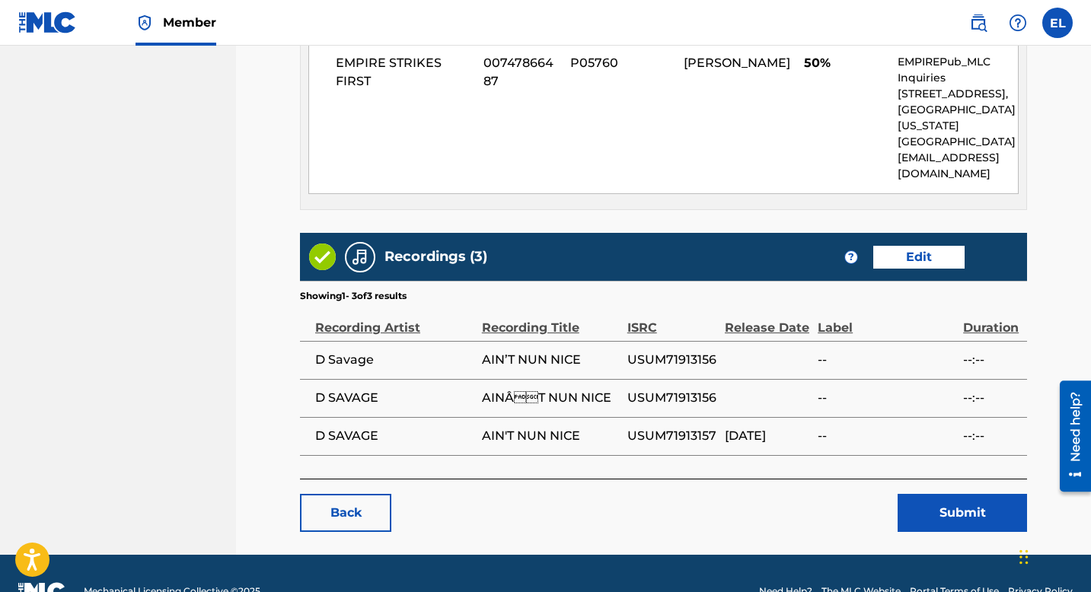
click at [994, 494] on button "Submit" at bounding box center [962, 513] width 129 height 38
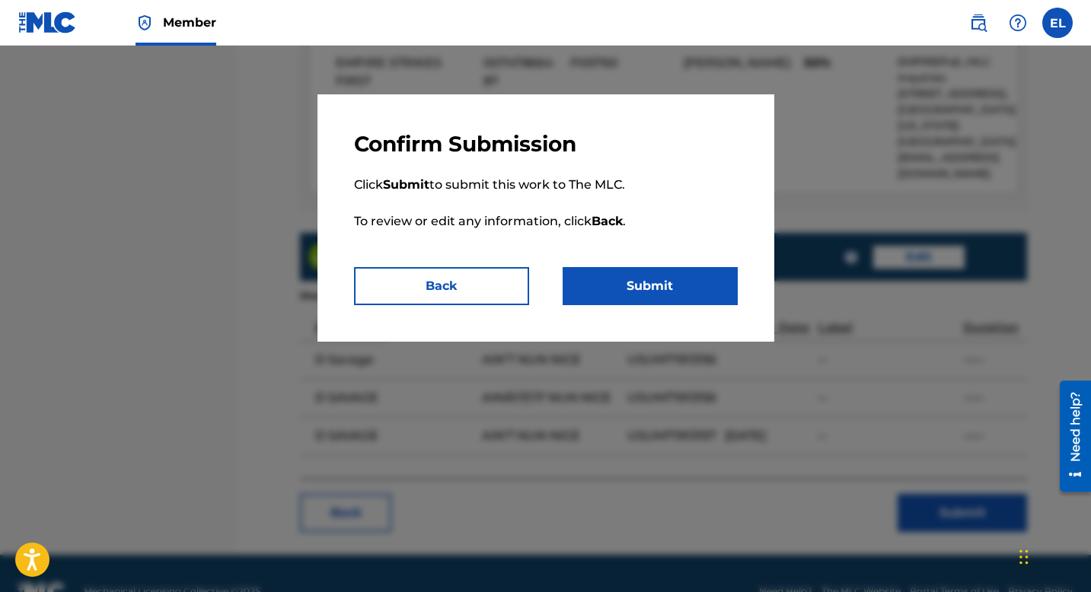
click at [680, 297] on button "Submit" at bounding box center [650, 286] width 175 height 38
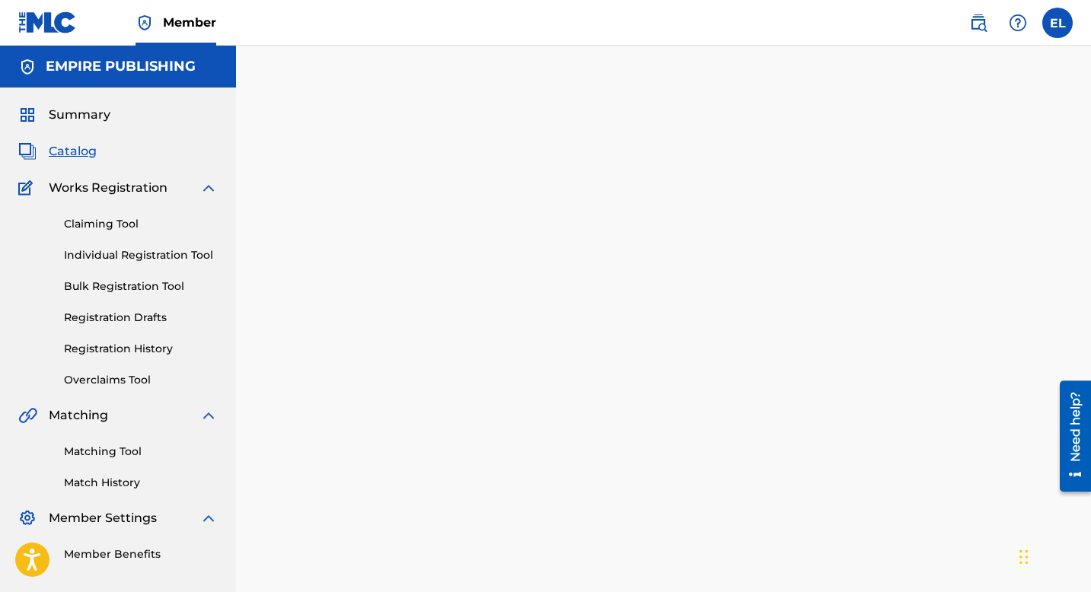
click at [83, 148] on span "Catalog" at bounding box center [73, 151] width 48 height 18
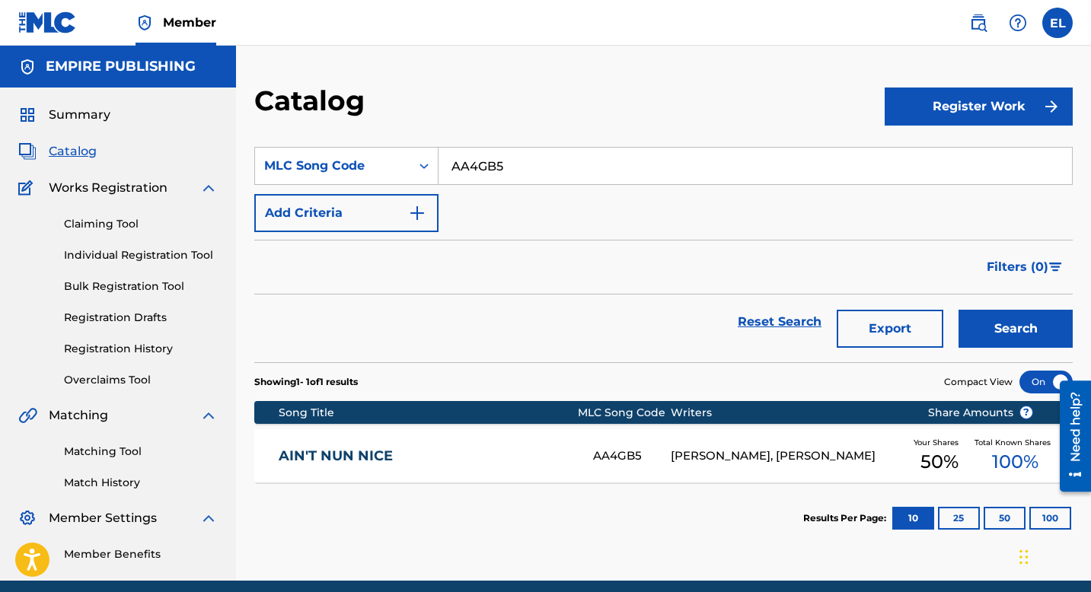
click at [488, 163] on input "AA4GB5" at bounding box center [756, 166] width 634 height 37
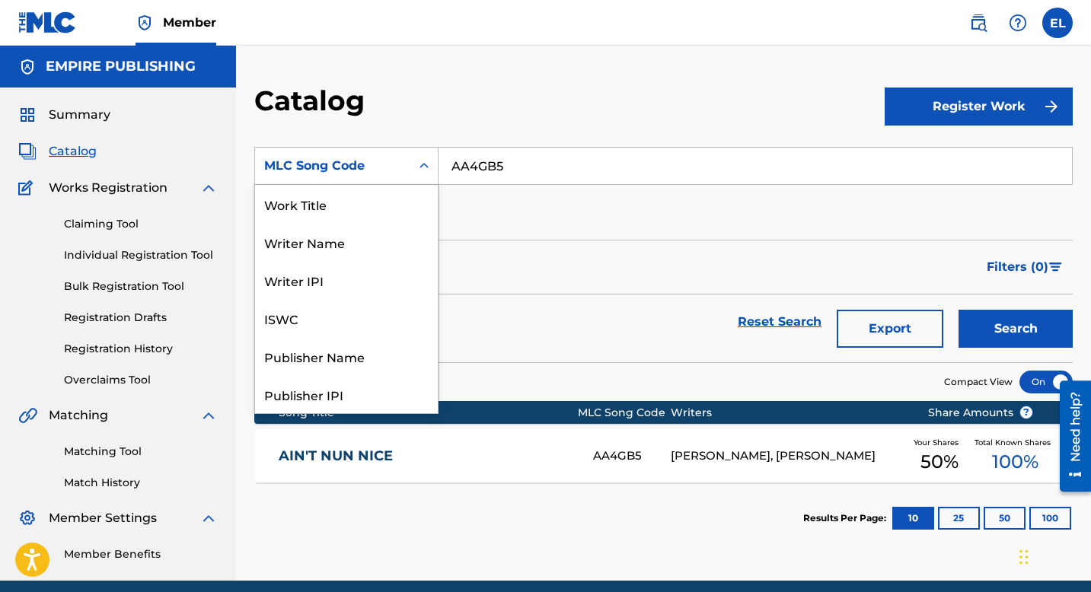
click at [372, 171] on div "MLC Song Code" at bounding box center [332, 166] width 137 height 18
click at [321, 201] on div "Work Title" at bounding box center [346, 204] width 183 height 38
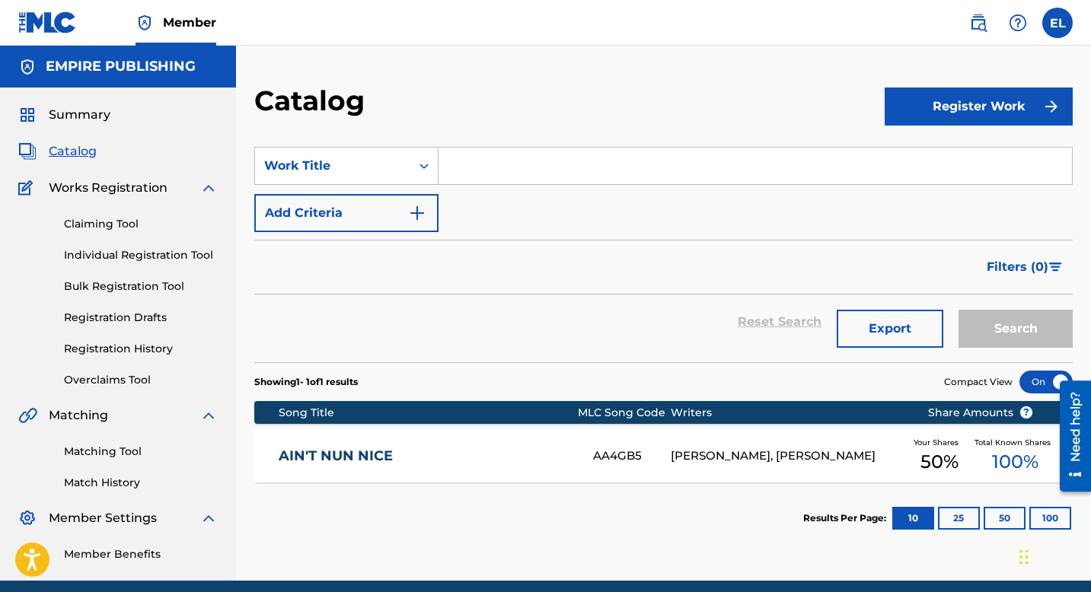
click at [518, 165] on input "Search Form" at bounding box center [756, 166] width 634 height 37
paste input "Gelato"
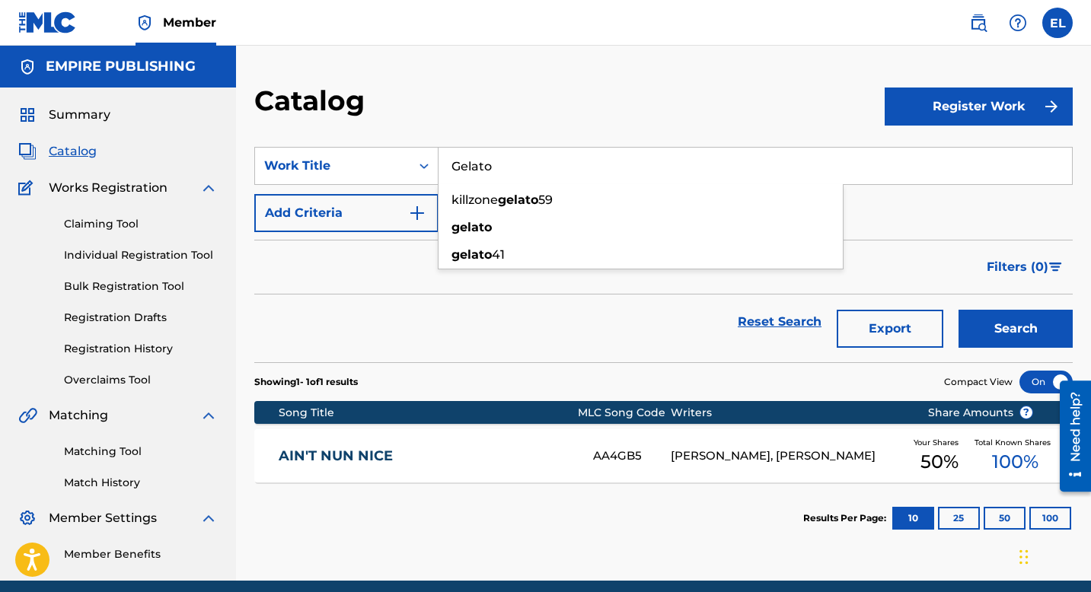
type input "Gelato"
click at [1018, 340] on button "Search" at bounding box center [1016, 329] width 114 height 38
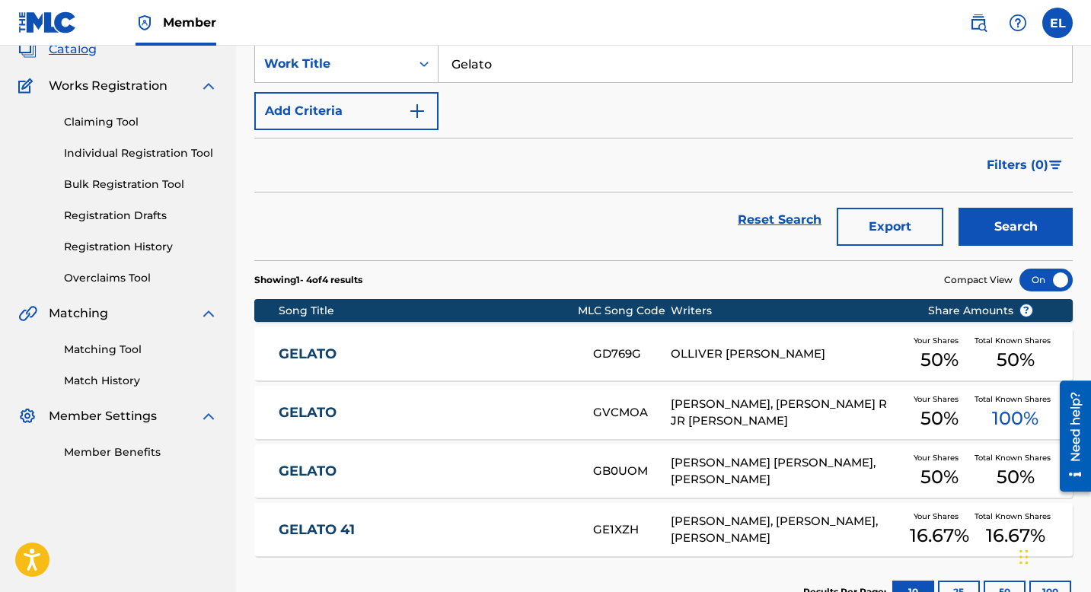
scroll to position [139, 0]
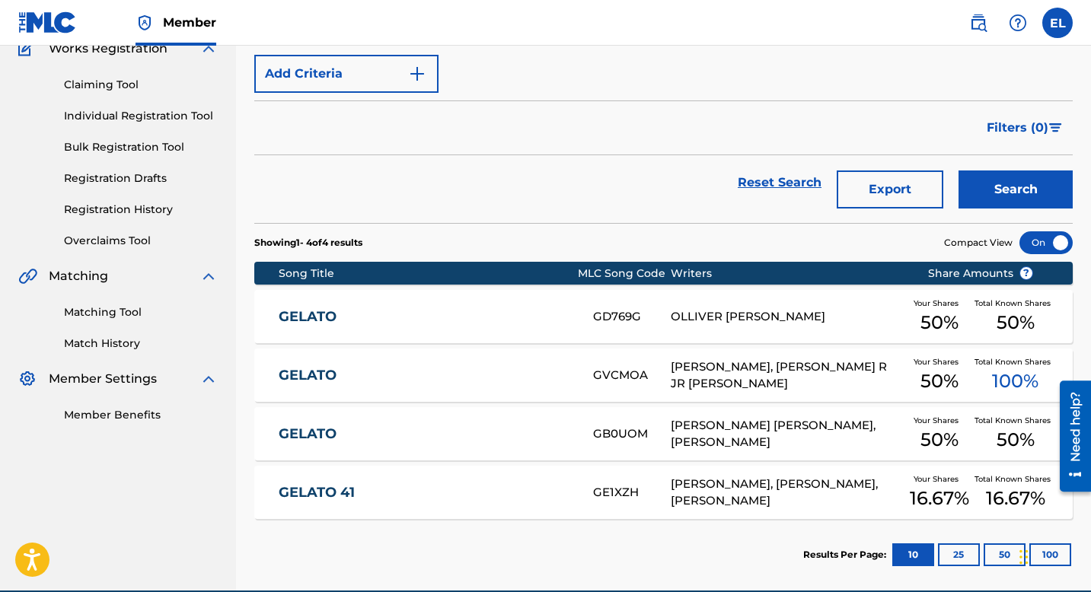
click at [363, 420] on div "GELATO GB0UOM ETHAN DANIEL RODD, DYLAN MCCORD Your Shares 50 % Total Known Shar…" at bounding box center [663, 433] width 819 height 53
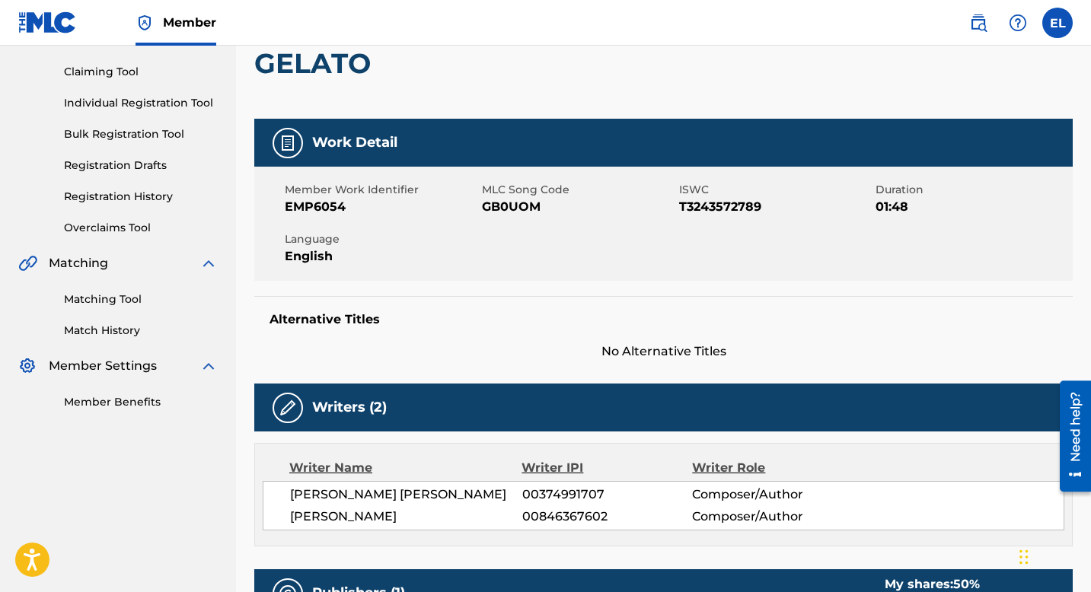
scroll to position [91, 0]
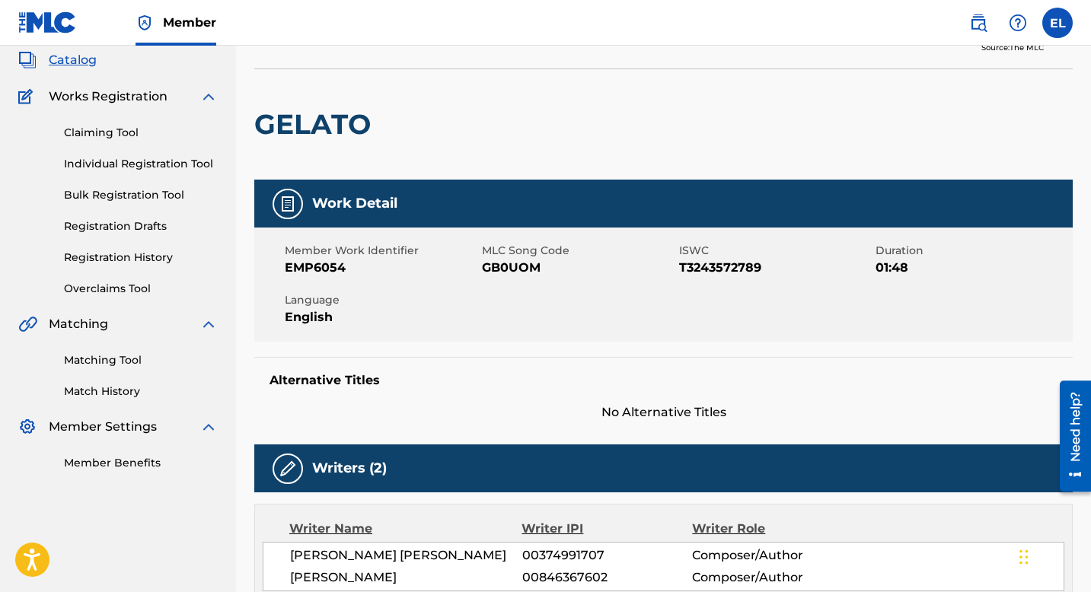
click at [499, 266] on span "GB0UOM" at bounding box center [578, 268] width 193 height 18
copy span "GB0UOM"
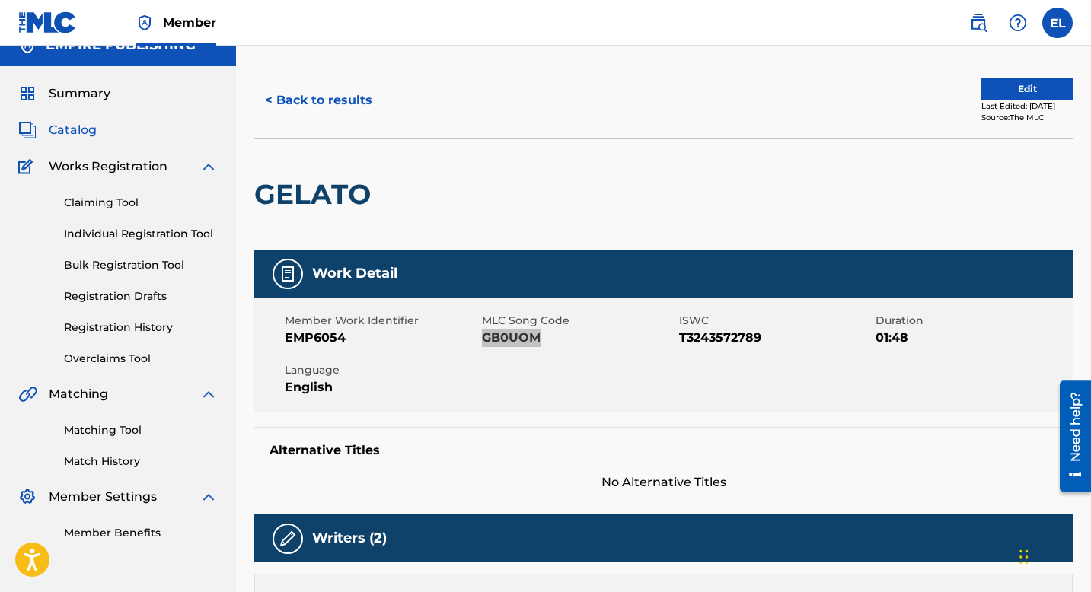
scroll to position [0, 0]
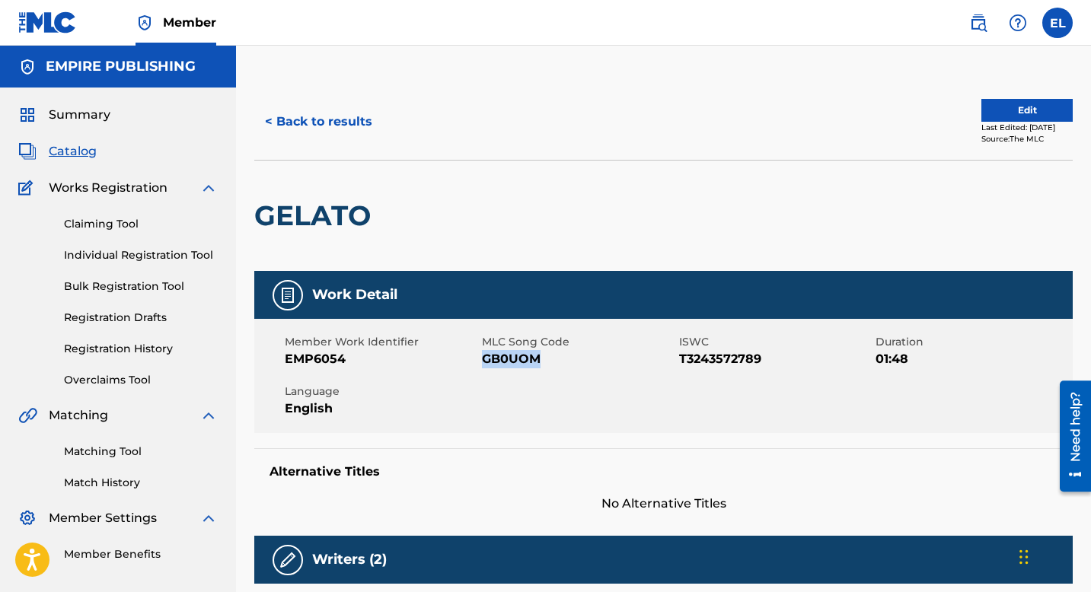
click at [999, 109] on button "Edit" at bounding box center [1026, 110] width 91 height 23
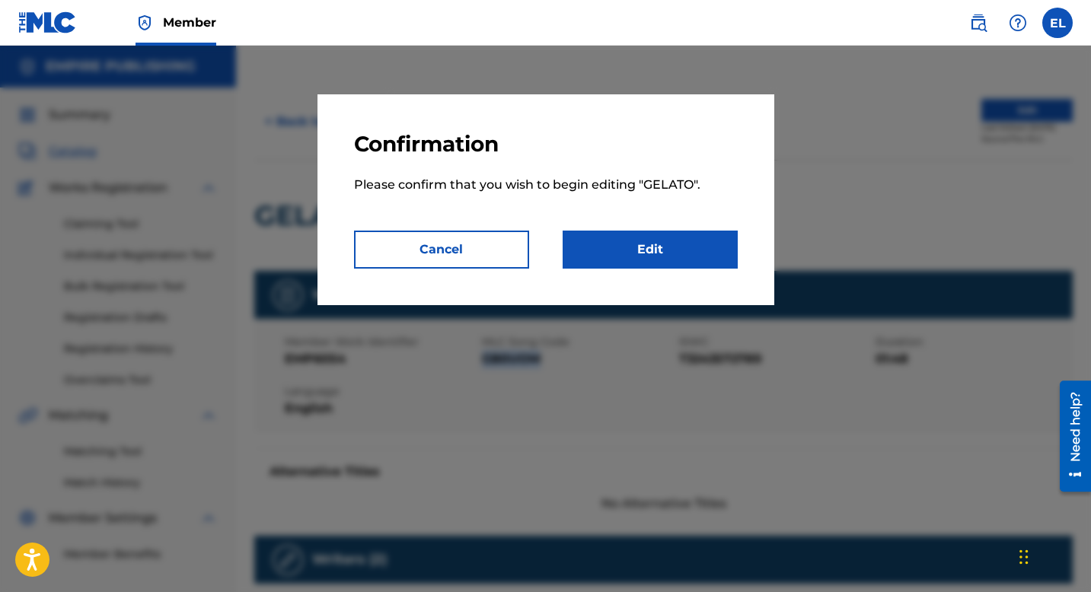
scroll to position [312, 0]
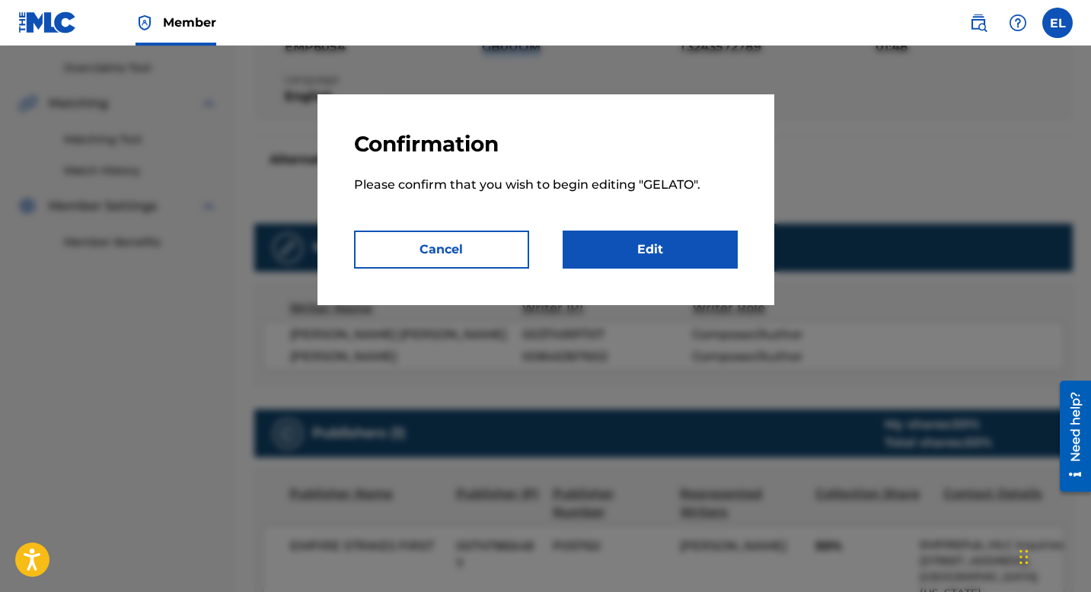
click at [671, 261] on link "Edit" at bounding box center [650, 250] width 175 height 38
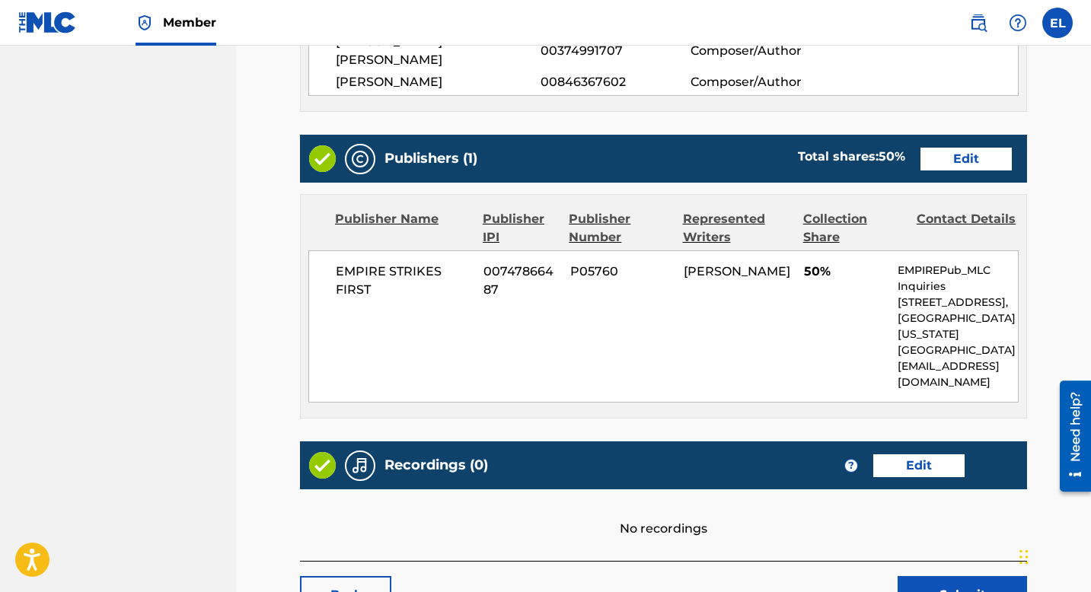
scroll to position [634, 0]
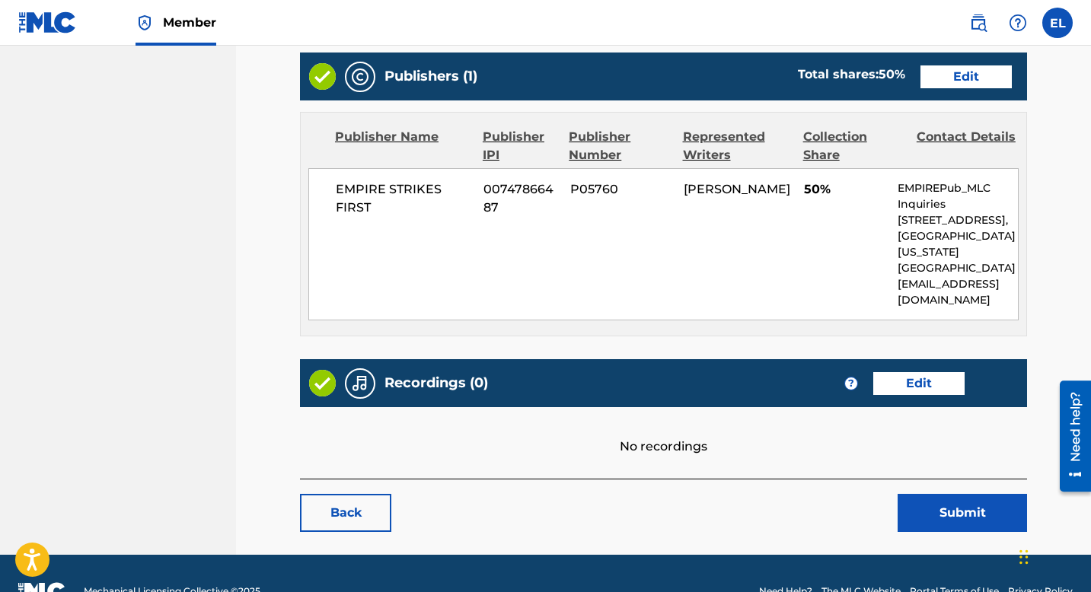
click at [919, 372] on link "Edit" at bounding box center [918, 383] width 91 height 23
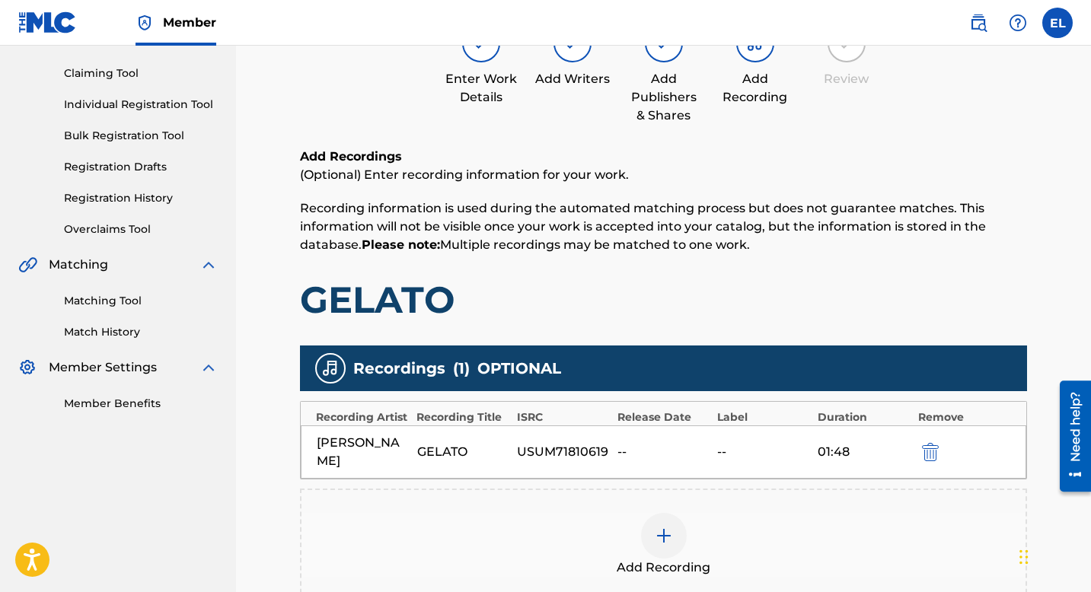
scroll to position [340, 0]
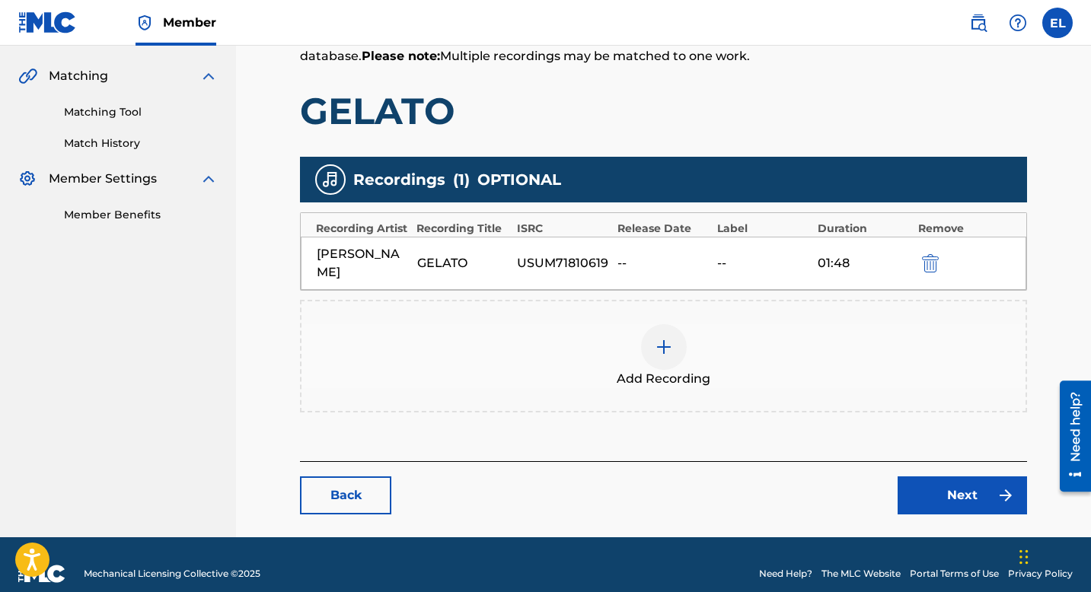
click at [953, 477] on link "Next" at bounding box center [962, 496] width 129 height 38
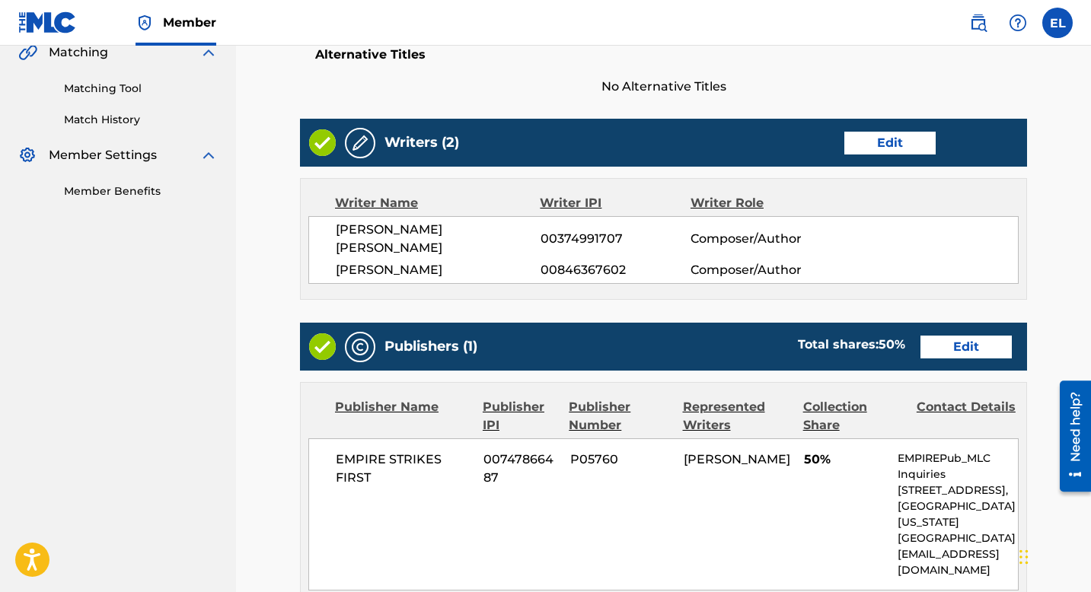
scroll to position [683, 0]
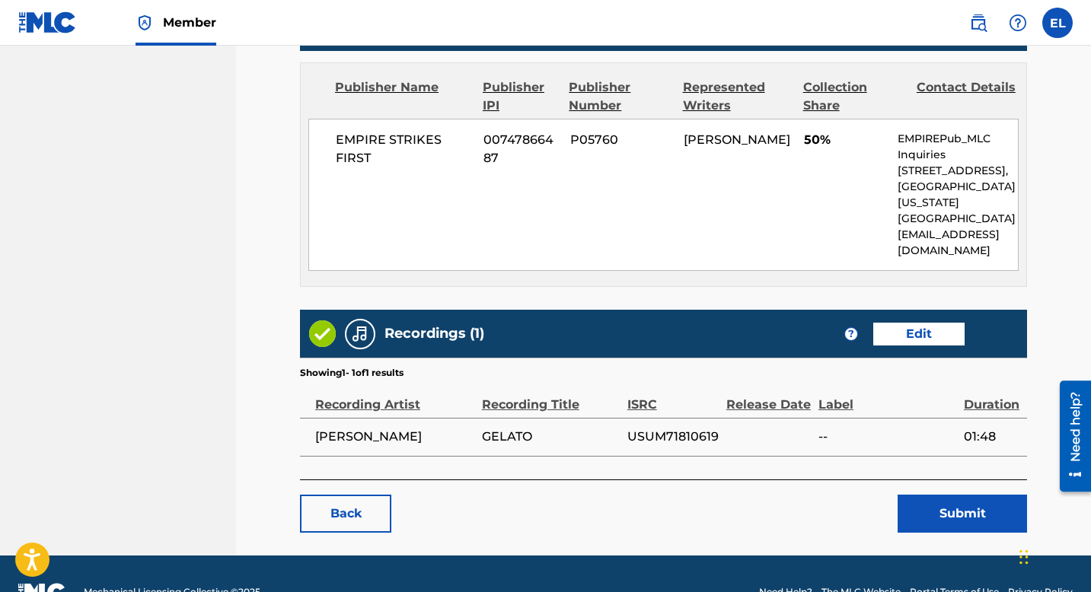
click at [947, 495] on button "Submit" at bounding box center [962, 514] width 129 height 38
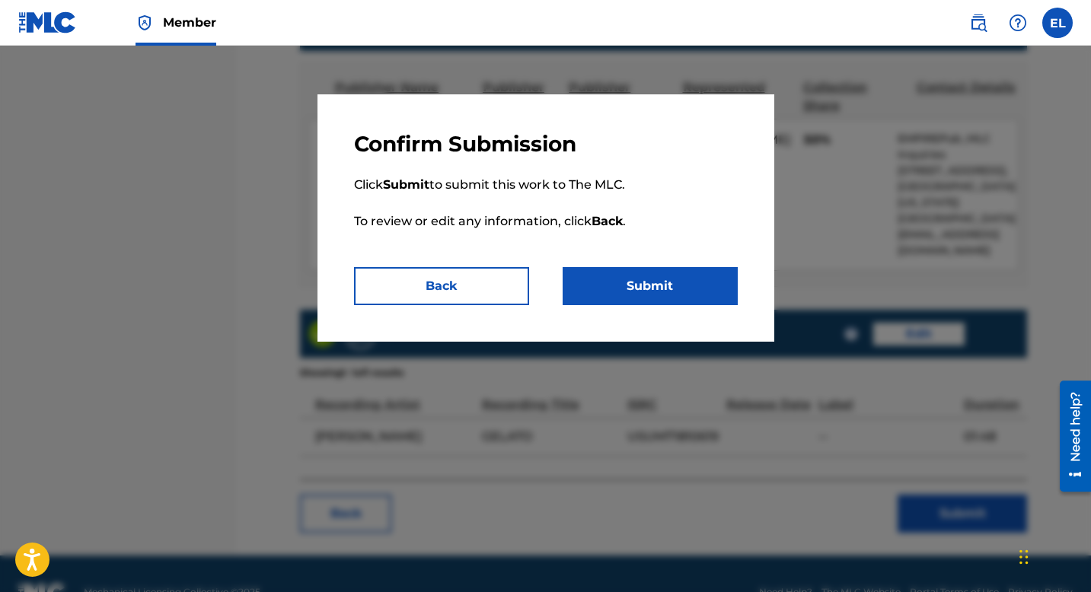
click at [673, 288] on button "Submit" at bounding box center [650, 286] width 175 height 38
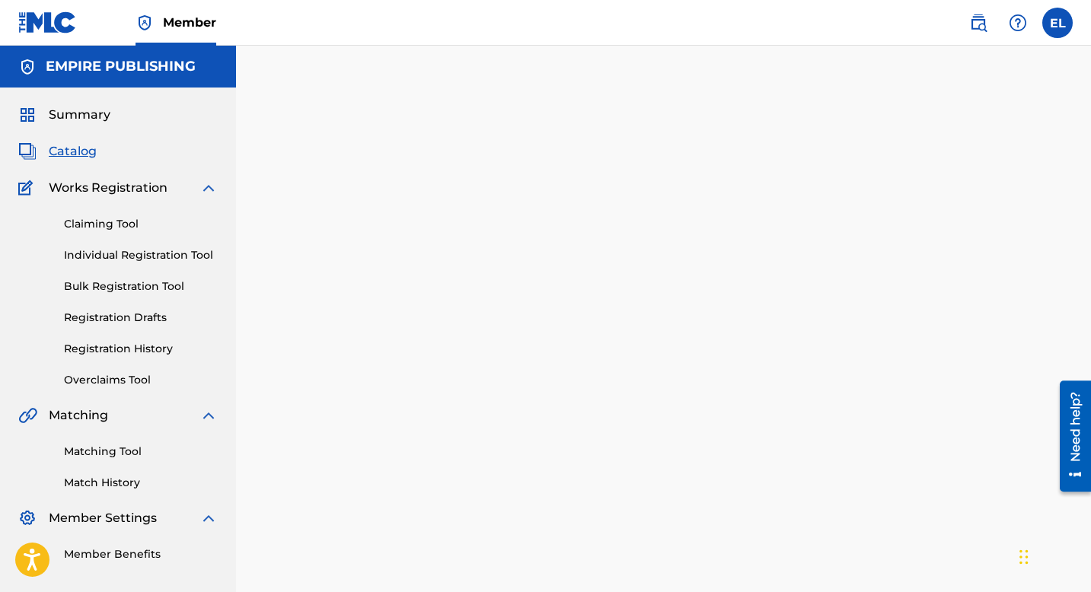
click at [84, 158] on span "Catalog" at bounding box center [73, 151] width 48 height 18
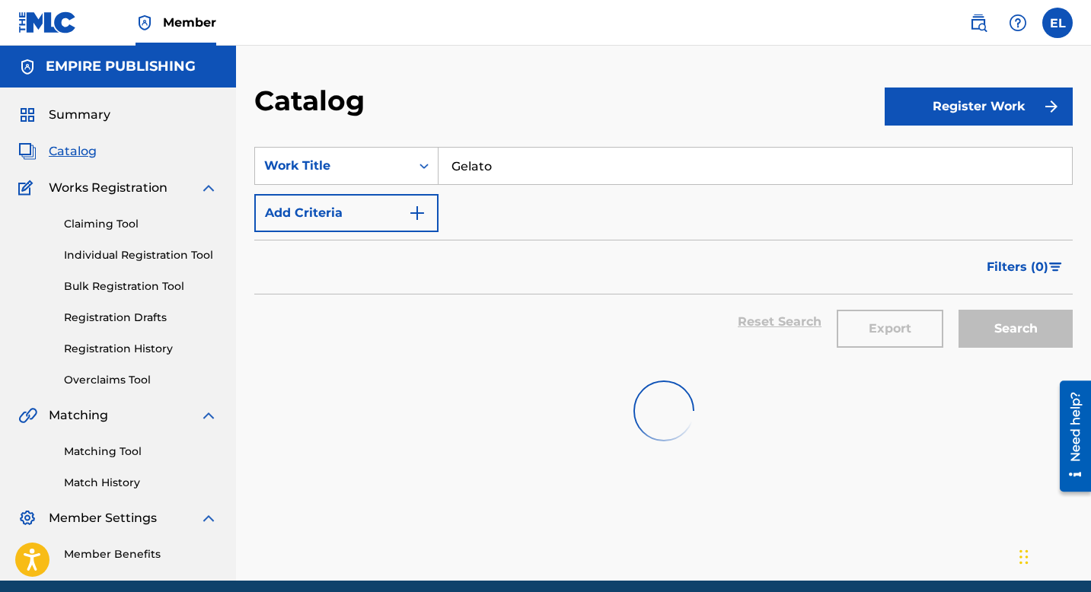
click at [84, 158] on span "Catalog" at bounding box center [73, 151] width 48 height 18
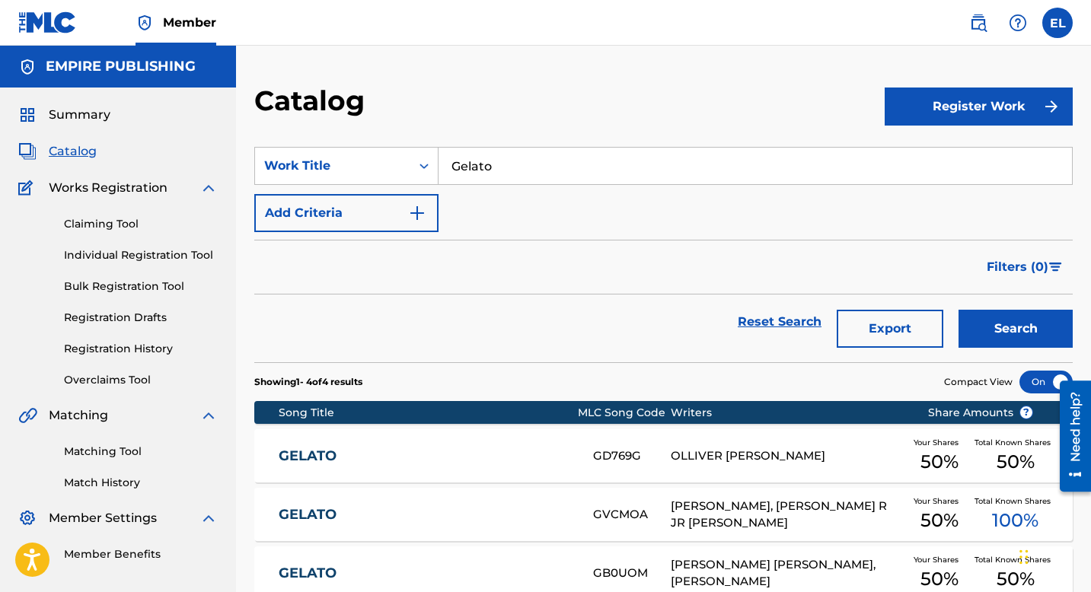
click at [495, 162] on input "Gelato" at bounding box center [756, 166] width 634 height 37
paste input "Rich Nigga Shit"
type input "Rich Nigga Shit"
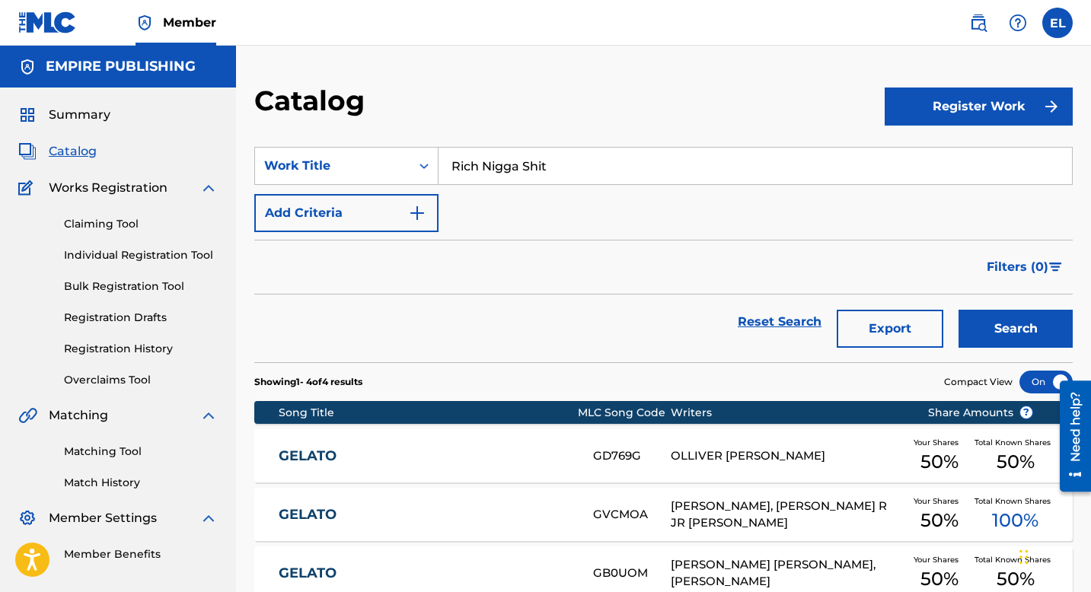
click at [1036, 334] on button "Search" at bounding box center [1016, 329] width 114 height 38
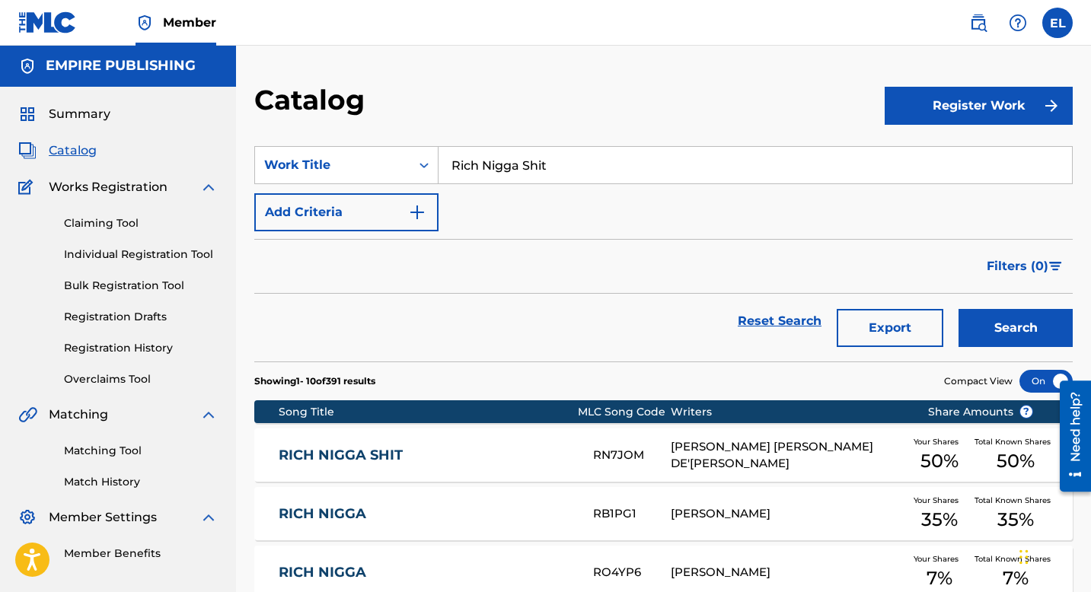
scroll to position [122, 0]
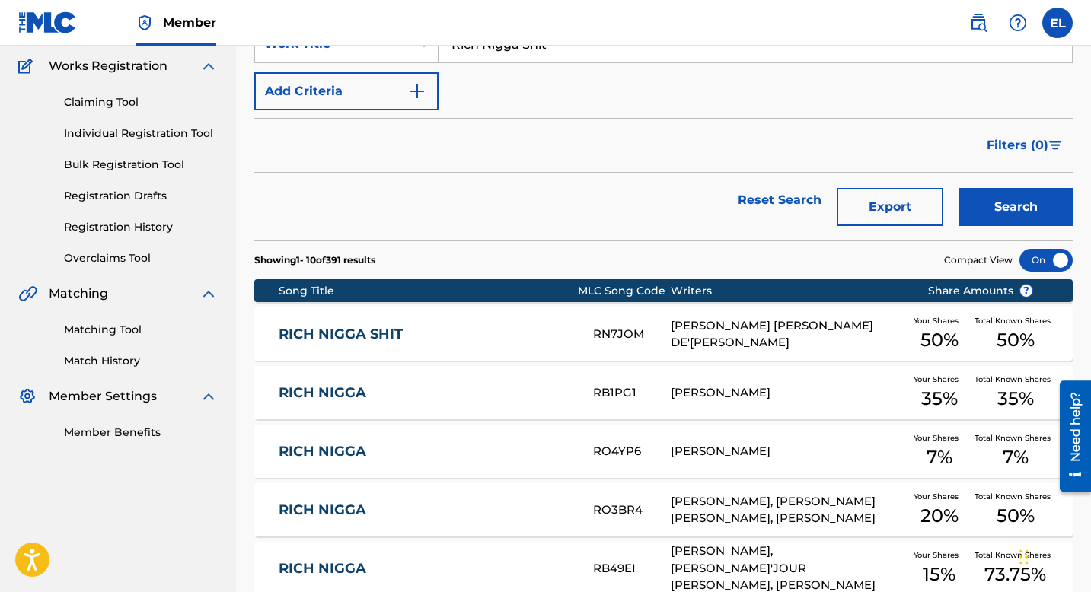
click at [464, 337] on link "RICH NIGGA SHIT" at bounding box center [426, 335] width 294 height 18
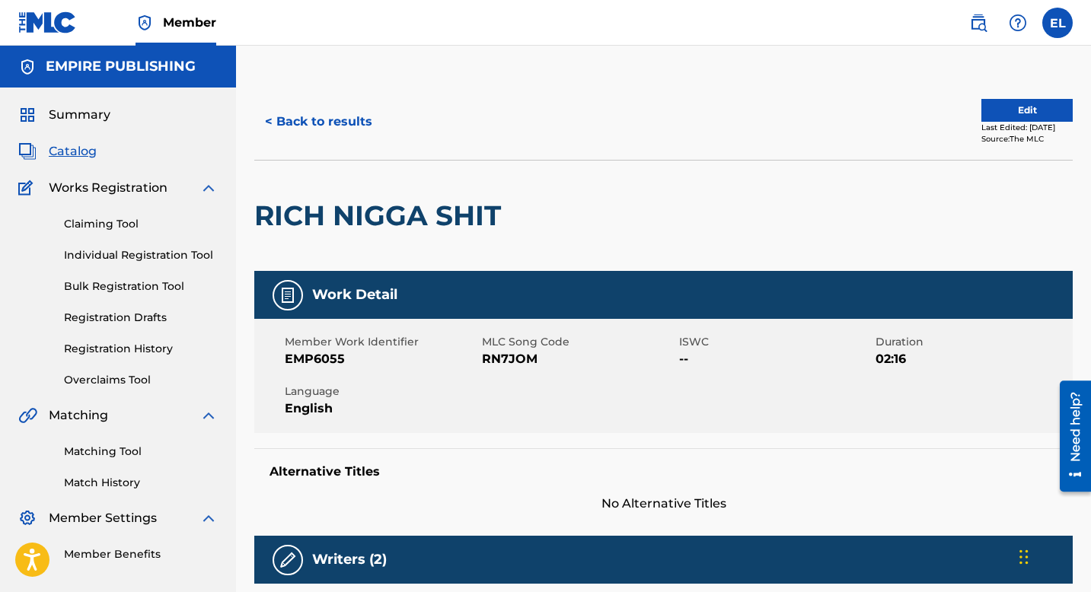
click at [514, 361] on span "RN7JOM" at bounding box center [578, 359] width 193 height 18
click at [513, 361] on span "RN7JOM" at bounding box center [578, 359] width 193 height 18
copy span "RN7JOM"
click at [995, 107] on button "Edit" at bounding box center [1026, 110] width 91 height 23
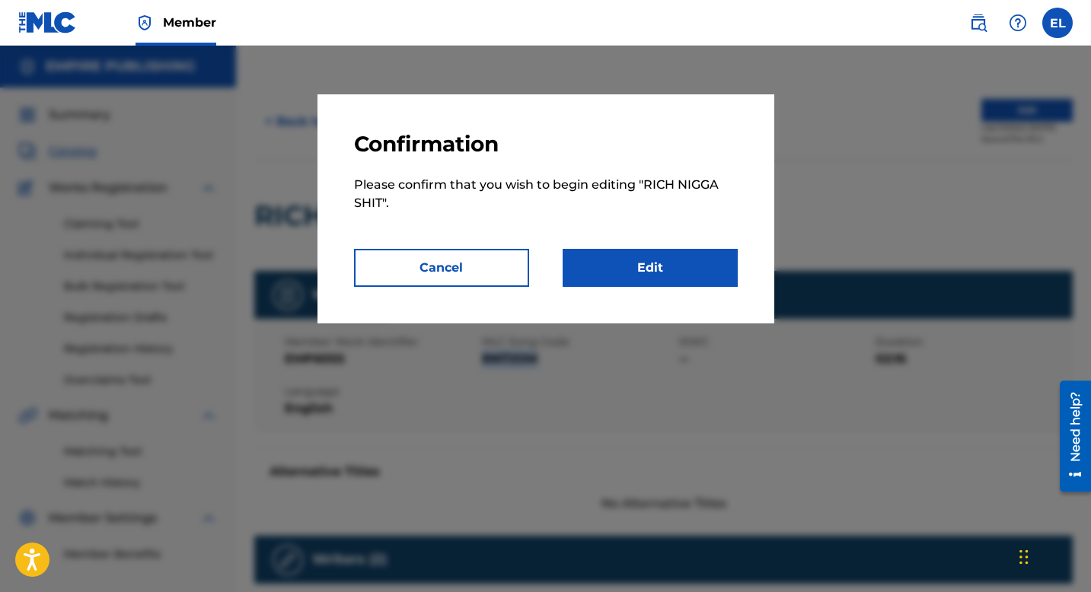
click at [665, 276] on link "Edit" at bounding box center [650, 268] width 175 height 38
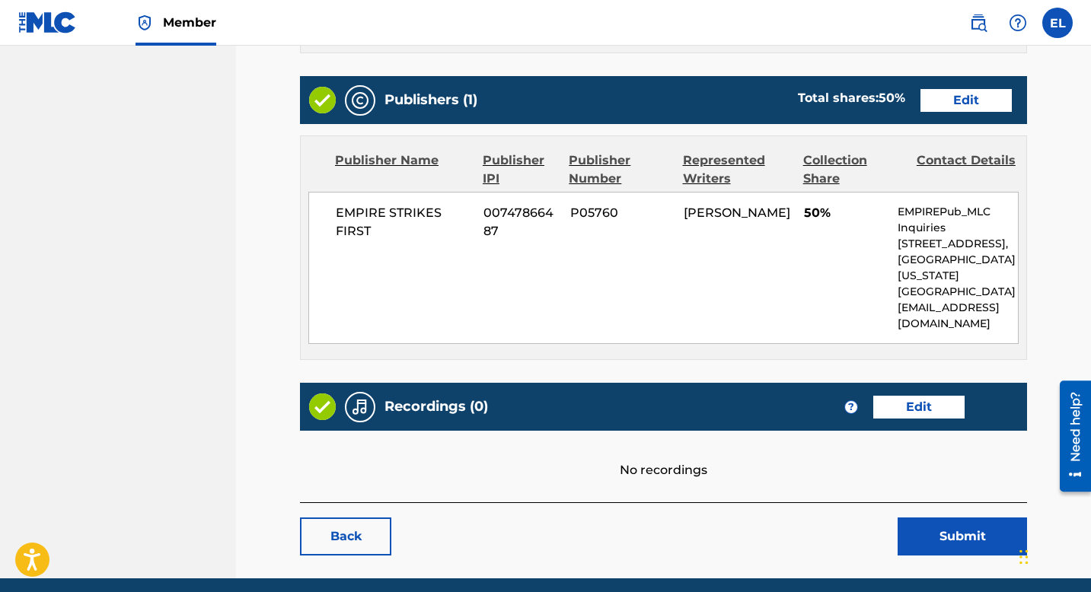
scroll to position [634, 0]
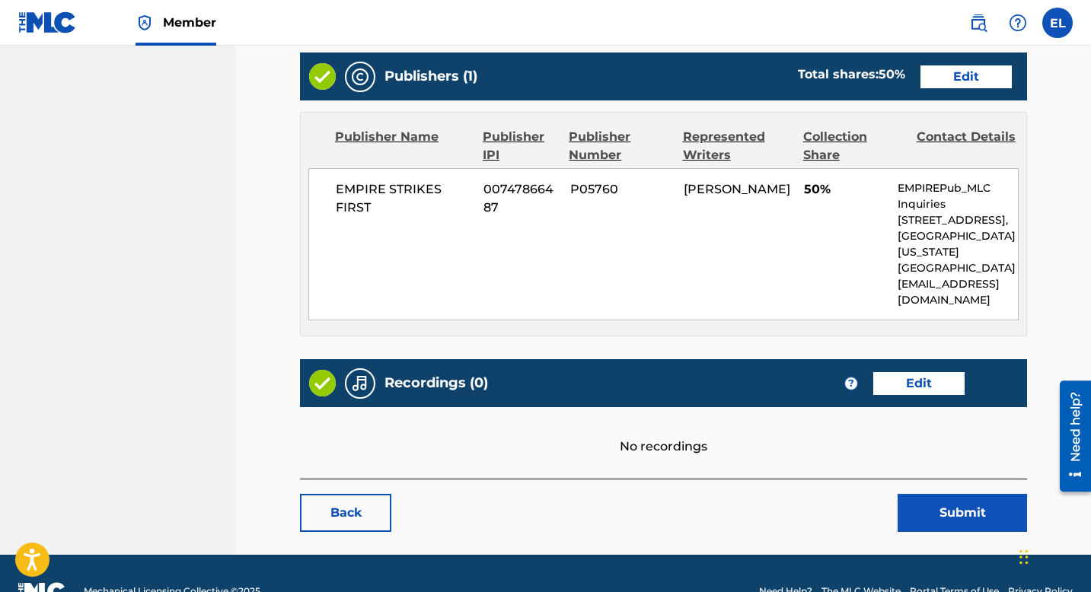
click at [937, 372] on link "Edit" at bounding box center [918, 383] width 91 height 23
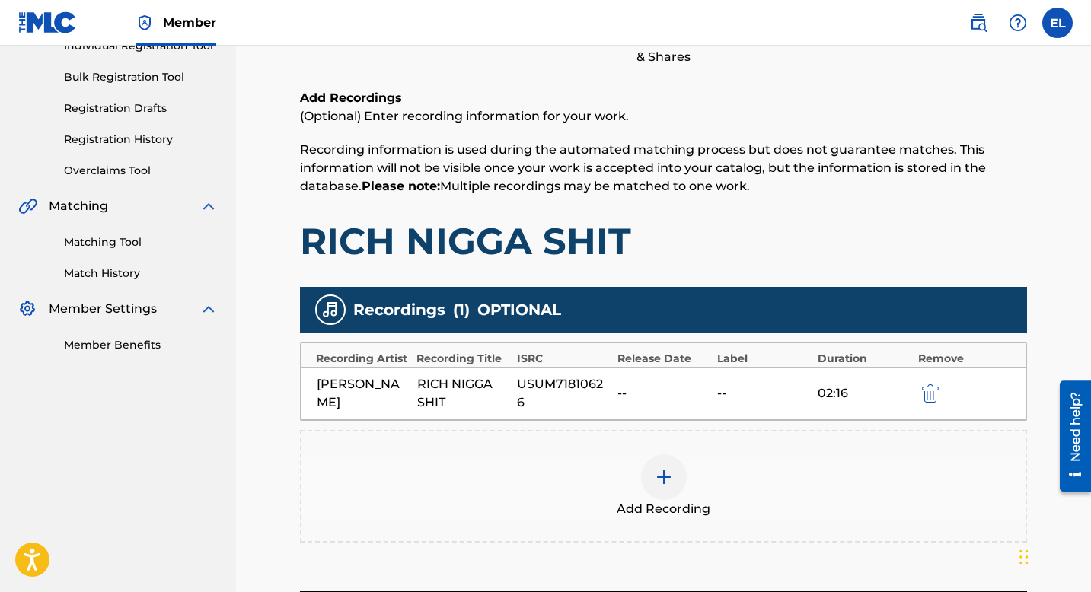
scroll to position [312, 0]
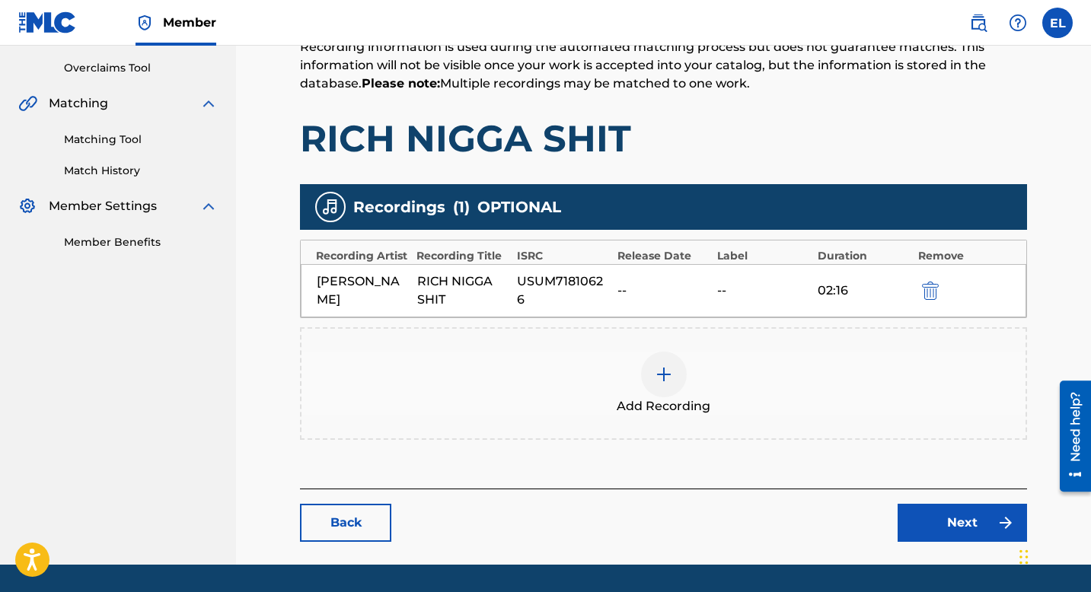
click at [928, 509] on link "Next" at bounding box center [962, 523] width 129 height 38
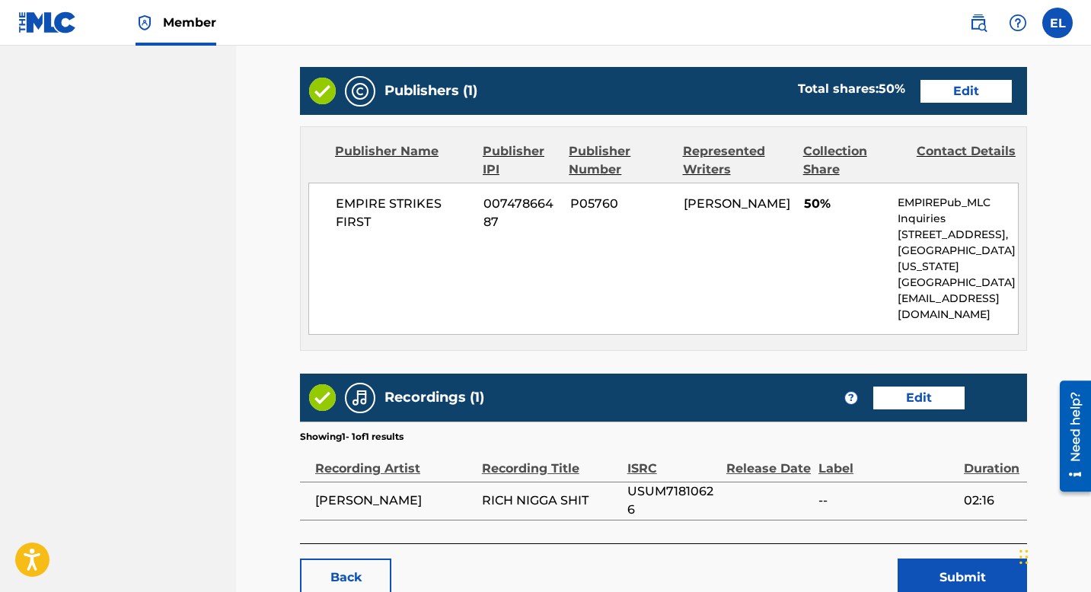
scroll to position [683, 0]
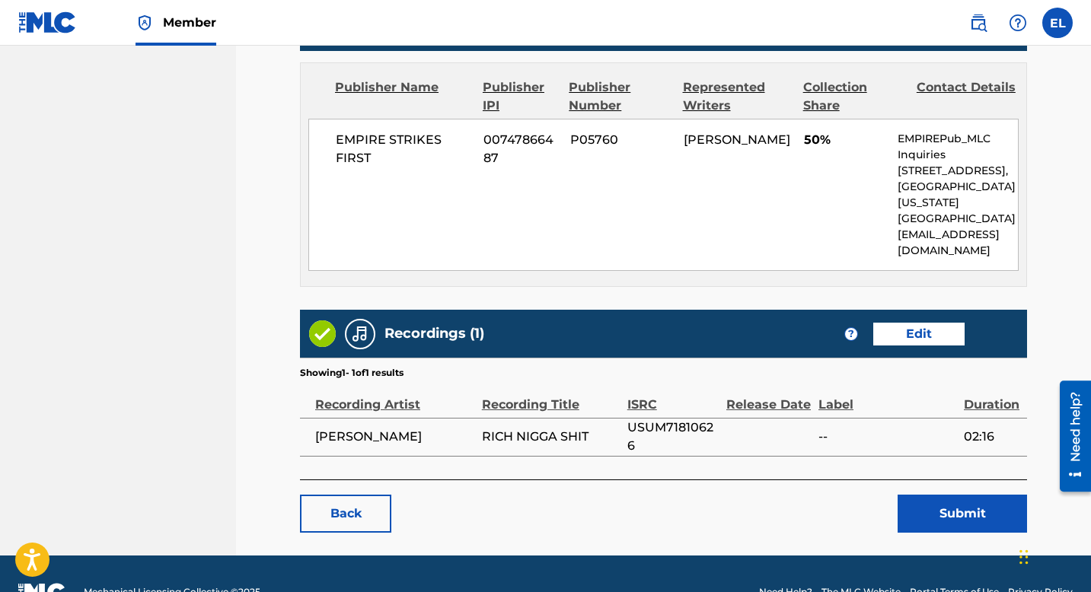
click at [932, 495] on button "Submit" at bounding box center [962, 514] width 129 height 38
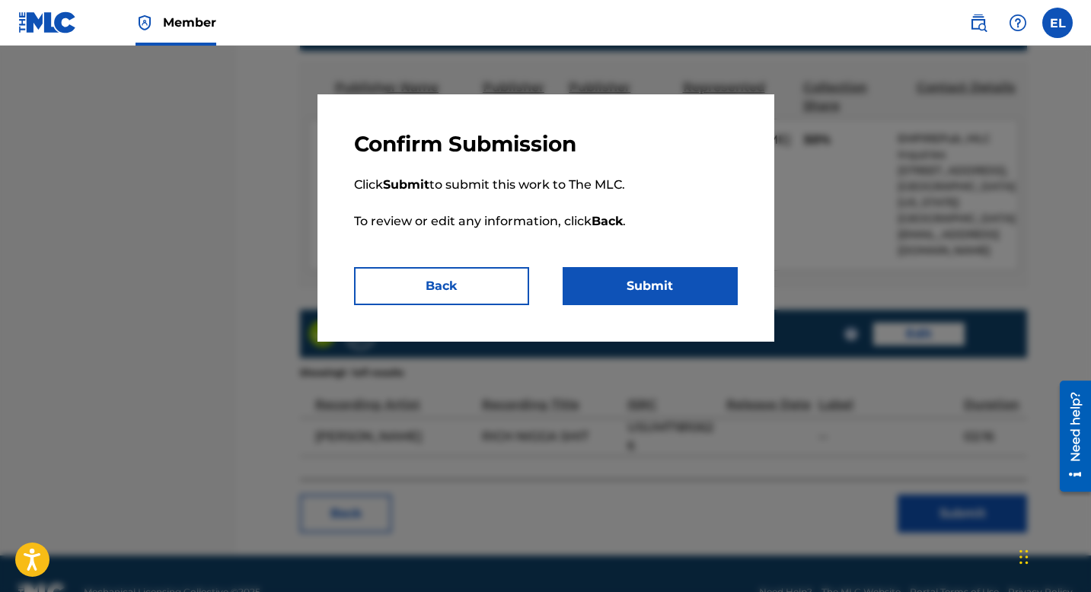
click at [666, 290] on button "Submit" at bounding box center [650, 286] width 175 height 38
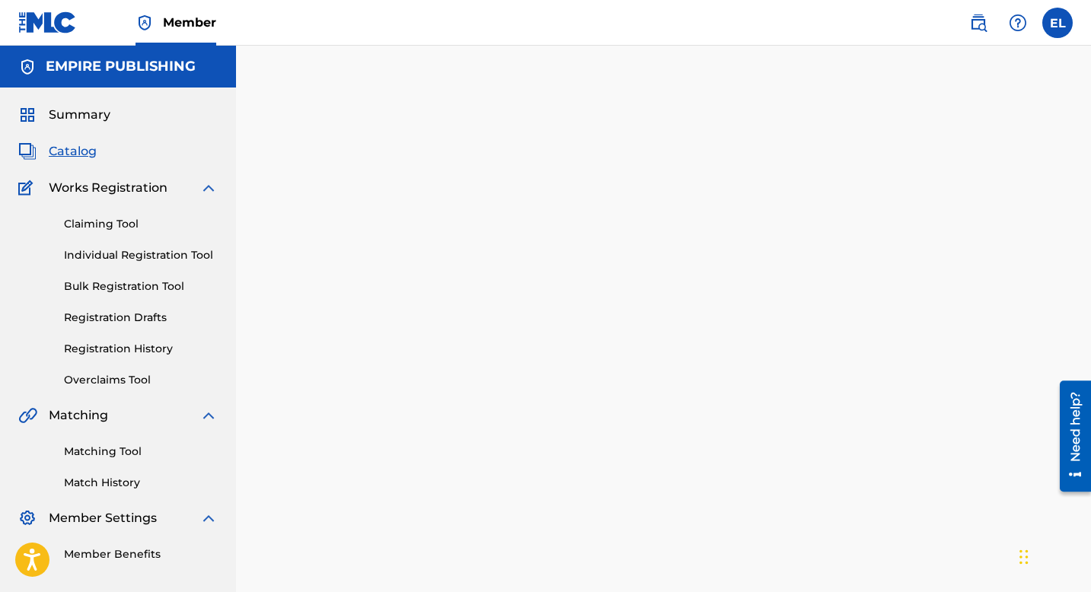
click at [79, 152] on span "Catalog" at bounding box center [73, 151] width 48 height 18
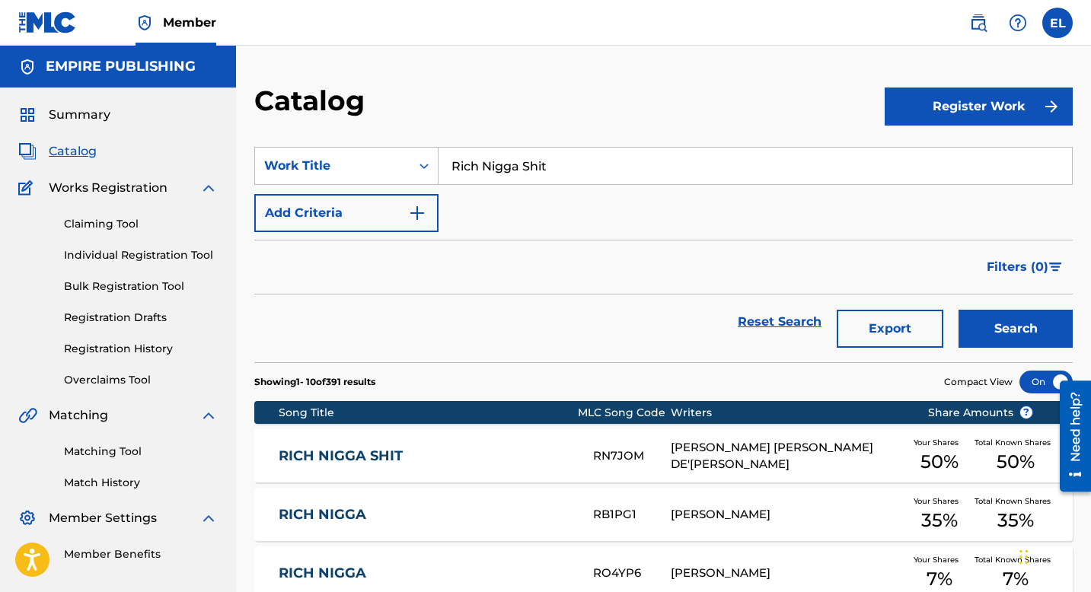
click at [529, 152] on input "Rich Nigga Shit" at bounding box center [756, 166] width 634 height 37
click at [526, 153] on input "Rich Nigga Shit" at bounding box center [756, 166] width 634 height 37
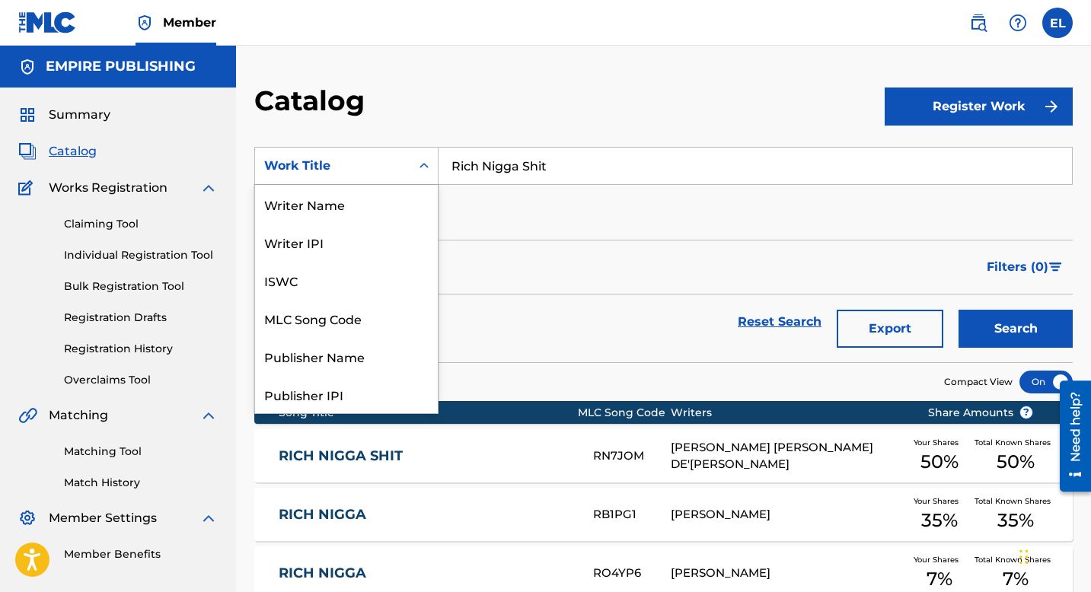
click at [371, 161] on div "Work Title" at bounding box center [332, 166] width 137 height 18
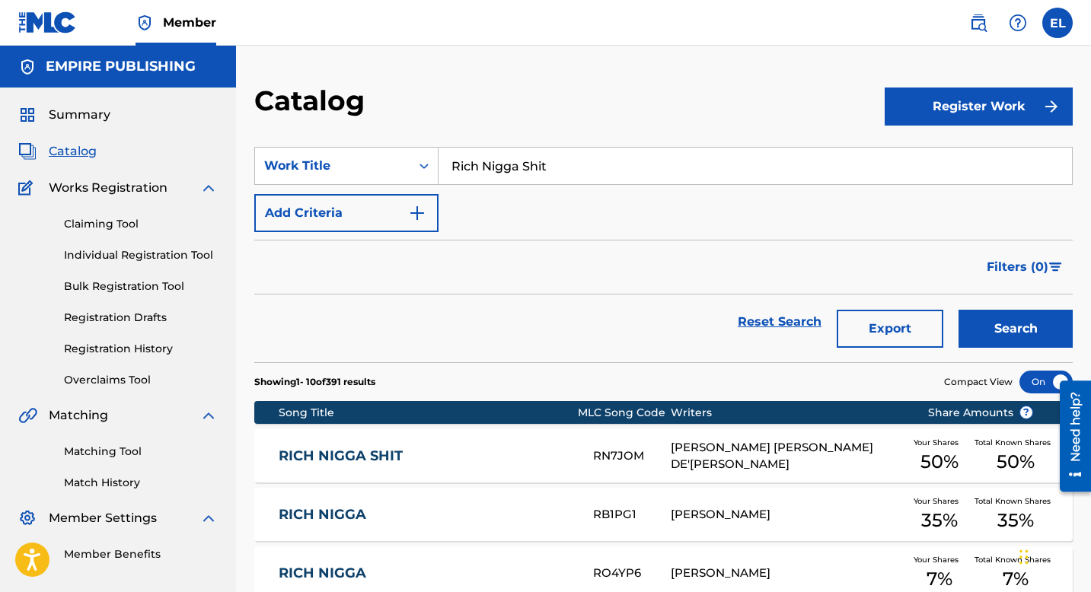
click at [371, 161] on div "Work Title" at bounding box center [332, 166] width 137 height 18
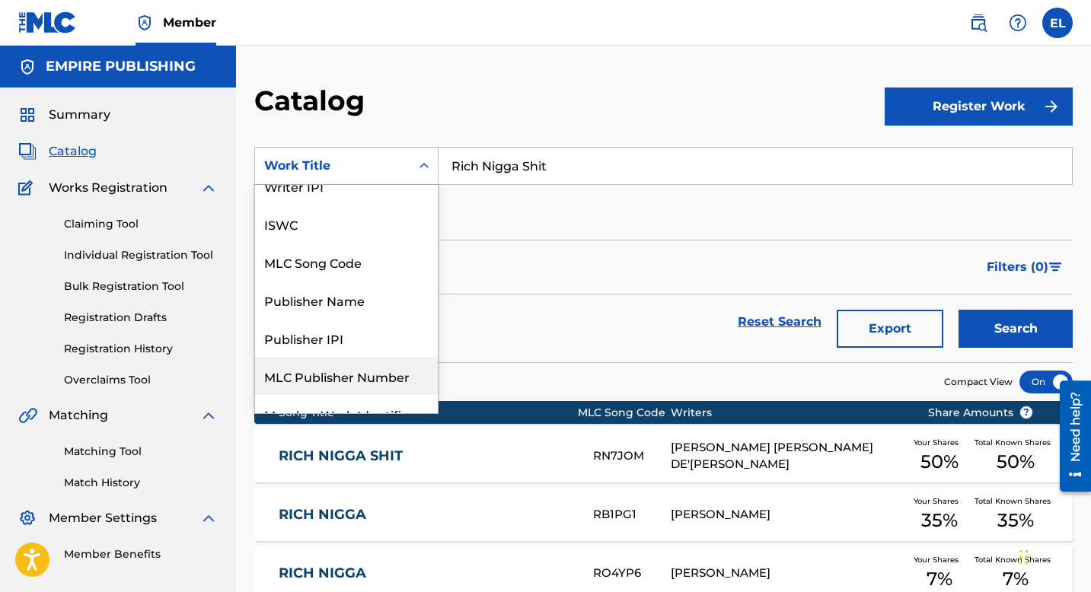
scroll to position [0, 0]
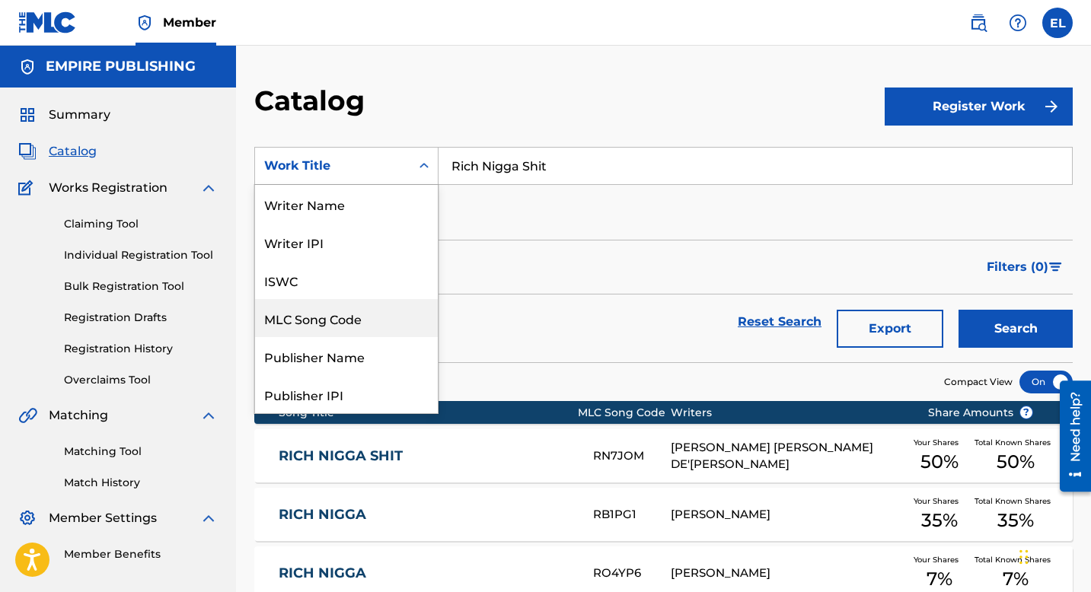
drag, startPoint x: 360, startPoint y: 317, endPoint x: 440, endPoint y: 260, distance: 98.2
click at [360, 317] on div "MLC Song Code" at bounding box center [346, 318] width 183 height 38
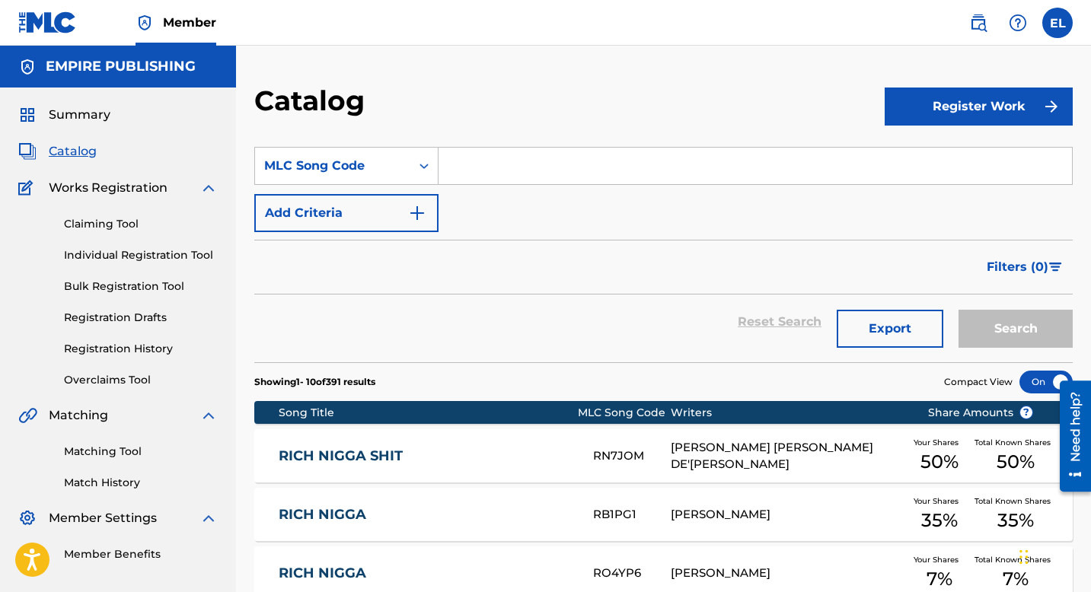
click at [539, 187] on div "SearchWithCriteria5bf6aed0-b390-40e1-ac37-735d5faae954 MLC Song Code Add Criter…" at bounding box center [663, 189] width 819 height 85
click at [538, 177] on input "Search Form" at bounding box center [756, 166] width 634 height 37
paste input "HA0GYI"
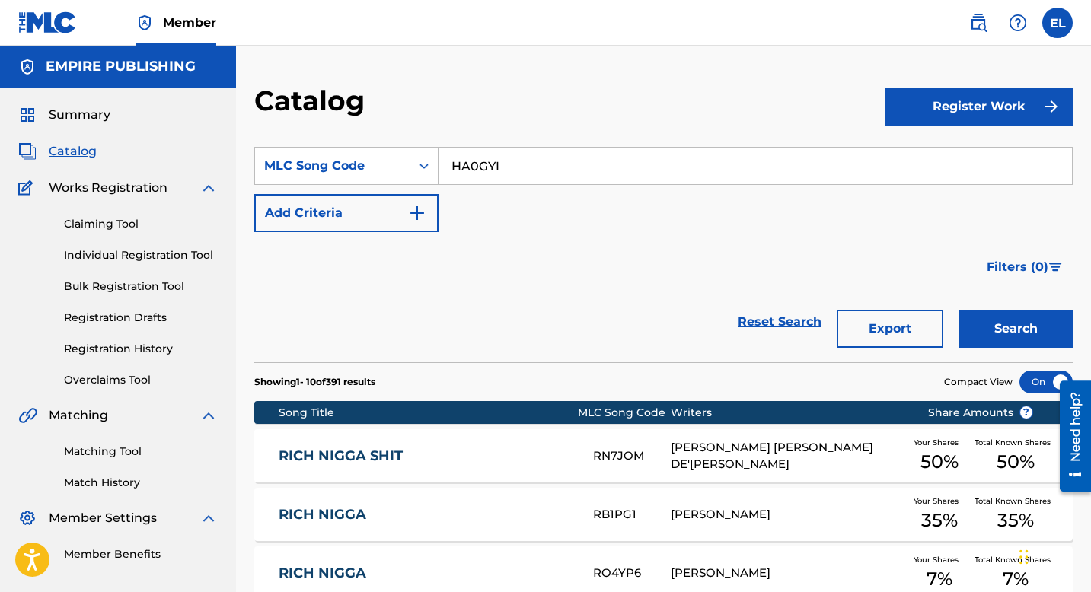
type input "HA0GYI"
click at [1006, 315] on button "Search" at bounding box center [1016, 329] width 114 height 38
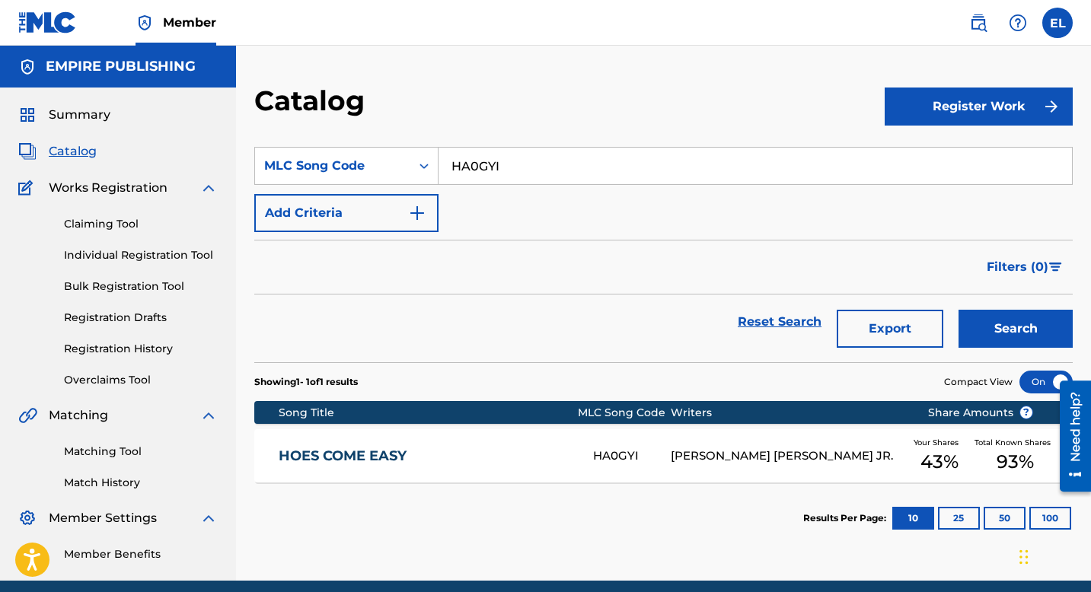
click at [504, 437] on div "HOES COME EASY HA0GYI DIJON MCFARLANE, RODNEY JEROME BROWN JR. Your Shares 43 %…" at bounding box center [663, 455] width 819 height 53
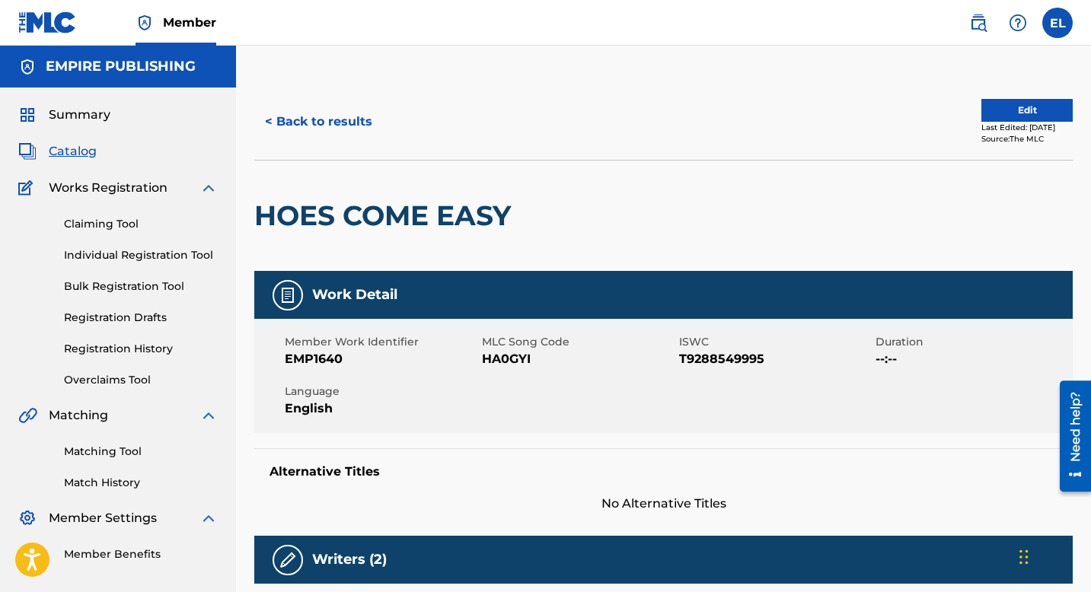
click at [997, 116] on button "Edit" at bounding box center [1026, 110] width 91 height 23
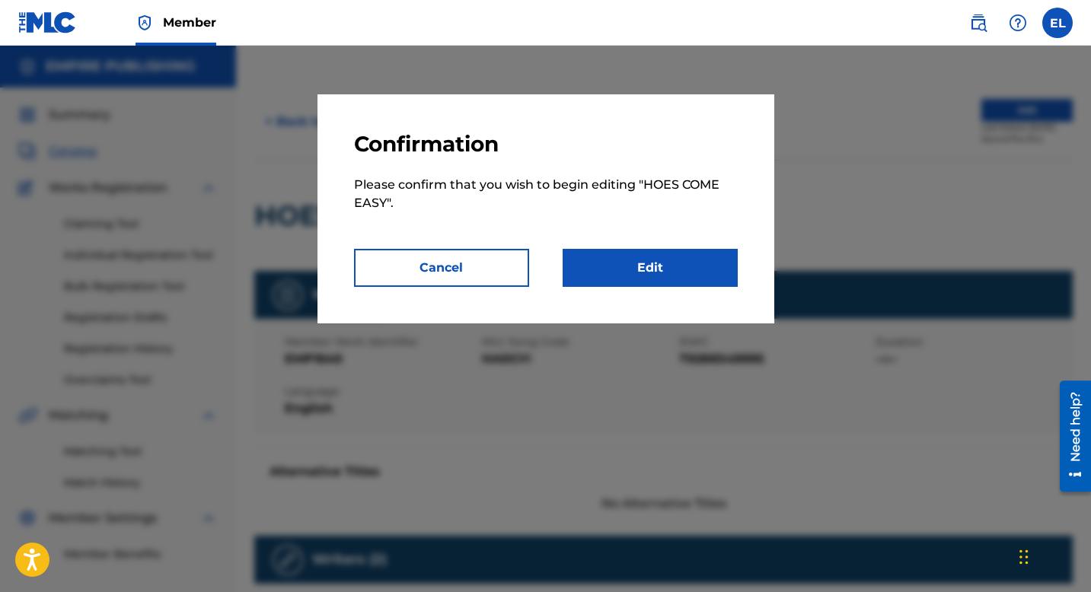
click at [662, 272] on link "Edit" at bounding box center [650, 268] width 175 height 38
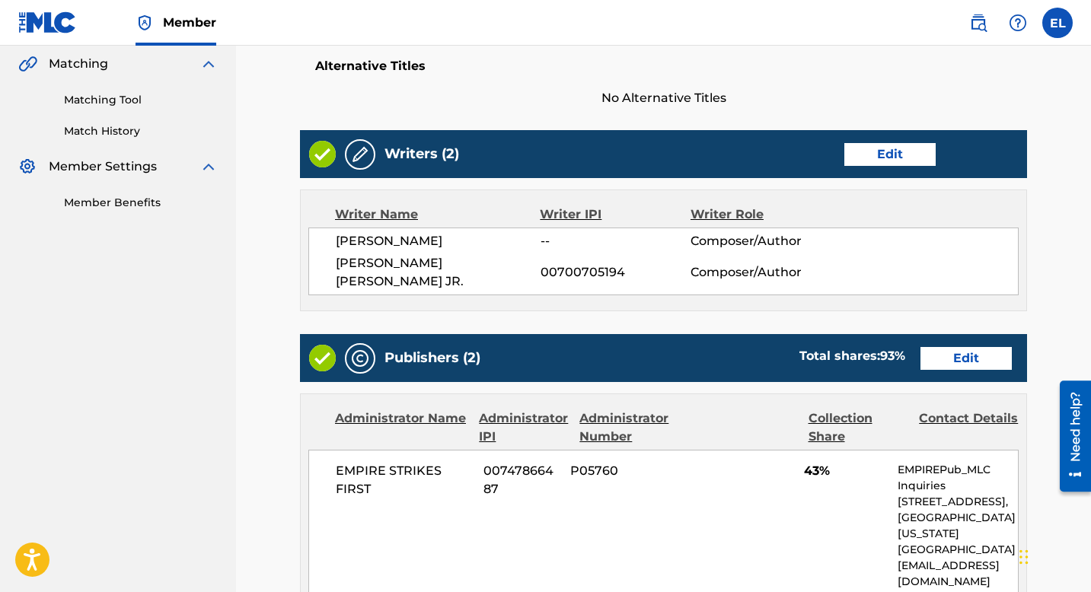
scroll to position [147, 0]
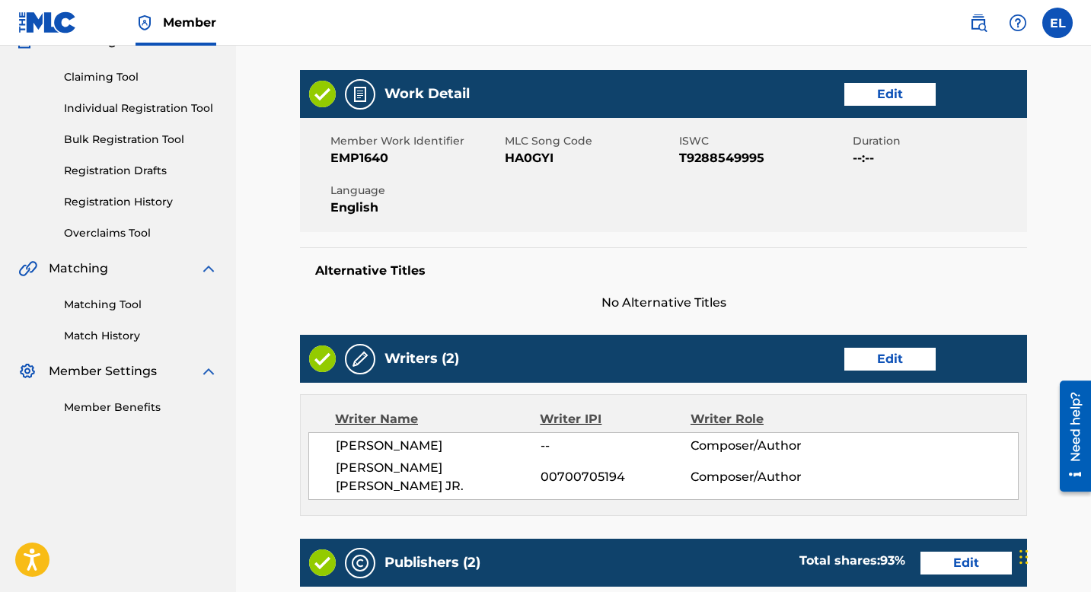
click at [892, 361] on link "Edit" at bounding box center [889, 359] width 91 height 23
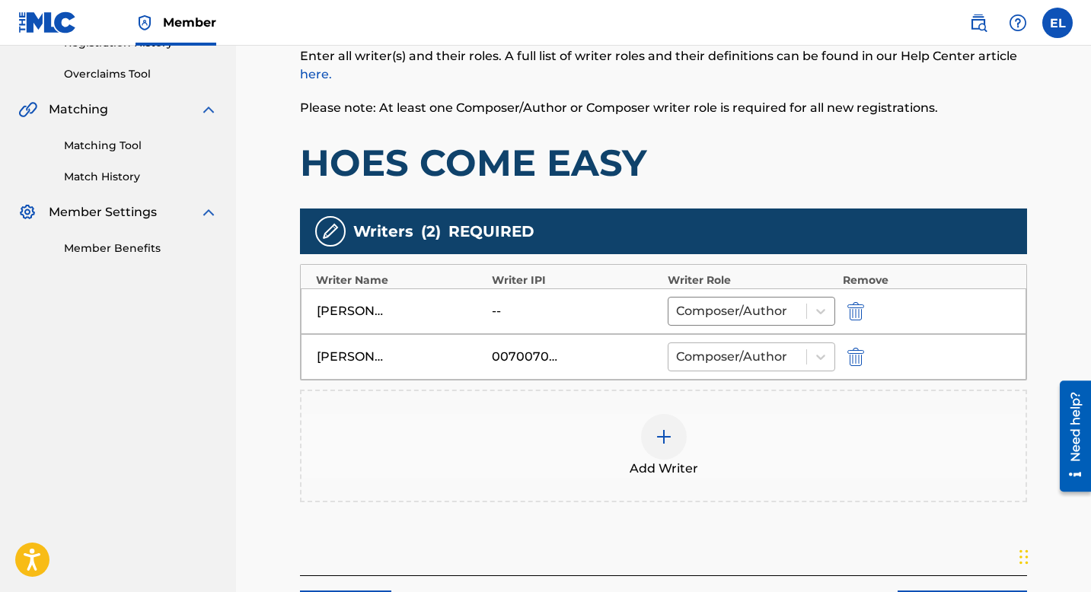
scroll to position [321, 0]
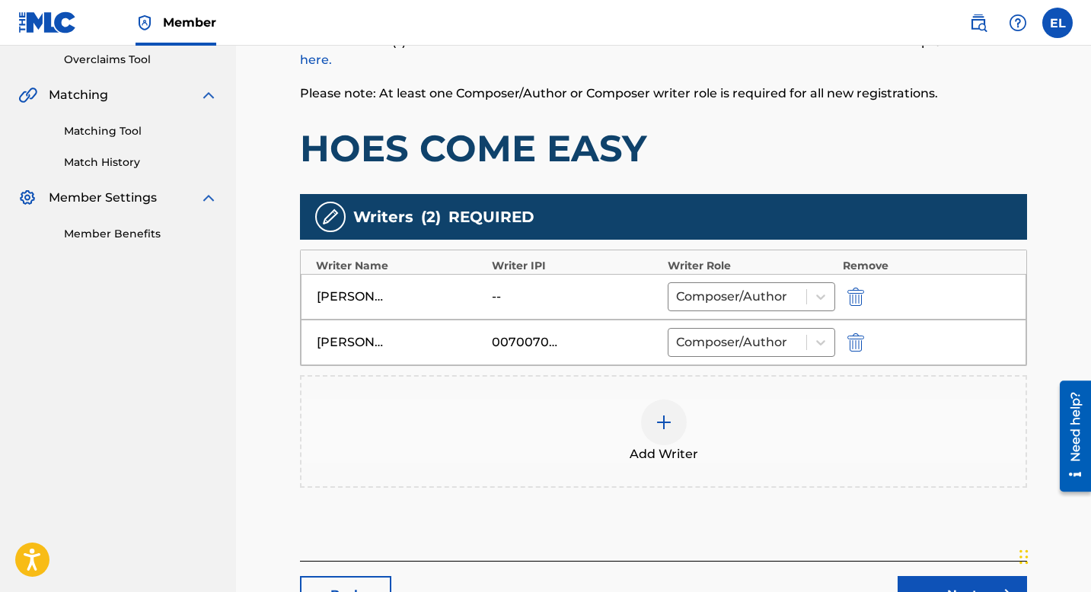
click at [861, 294] on img "submit" at bounding box center [855, 297] width 17 height 18
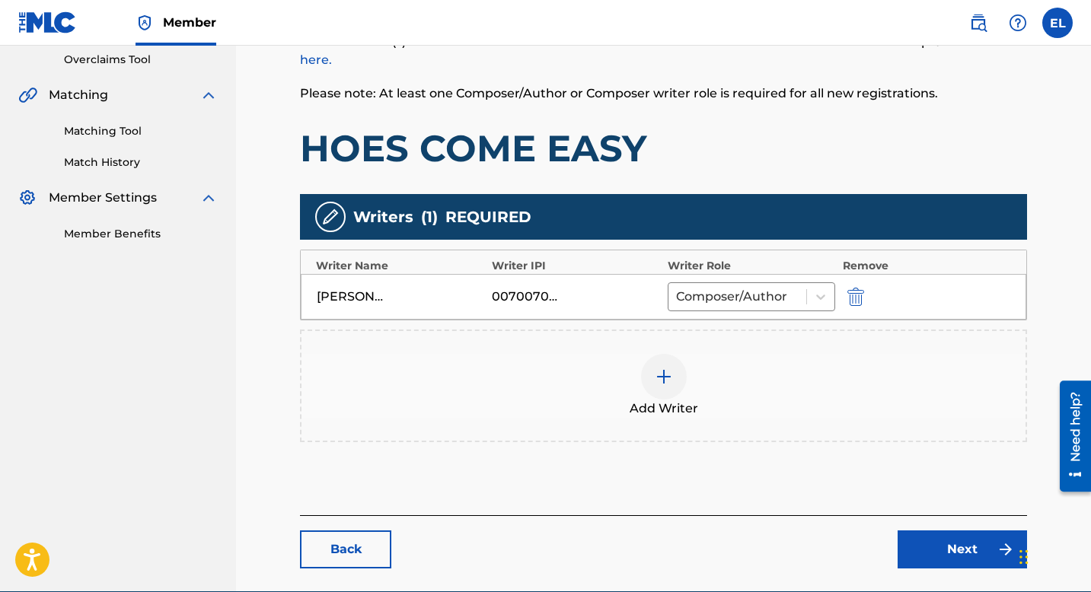
click at [670, 364] on div at bounding box center [664, 377] width 46 height 46
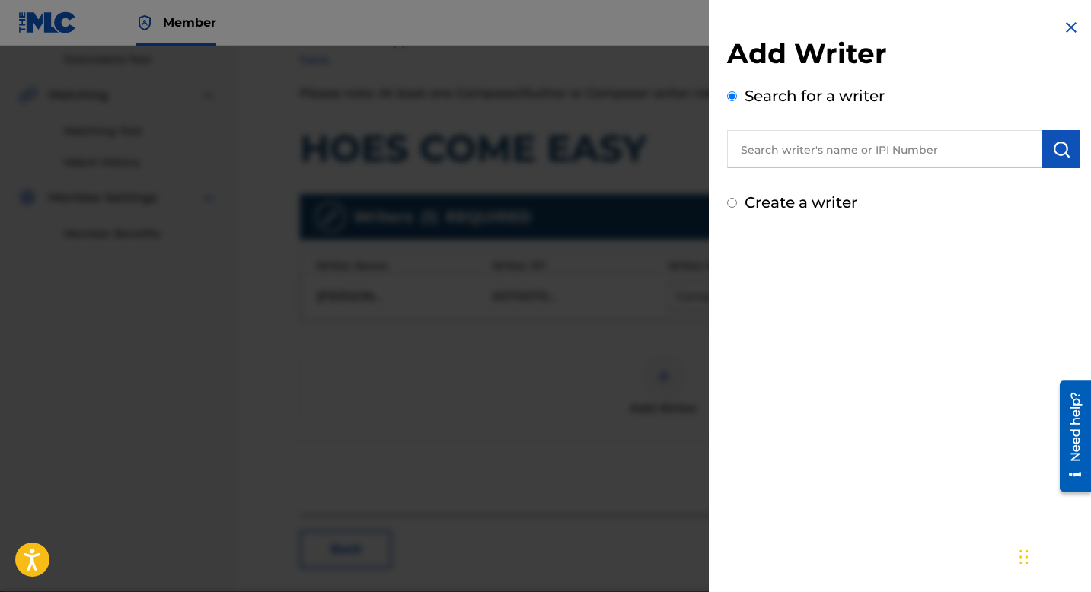
click at [818, 149] on input "text" at bounding box center [884, 149] width 315 height 38
paste input "637051460"
type input "00637051460"
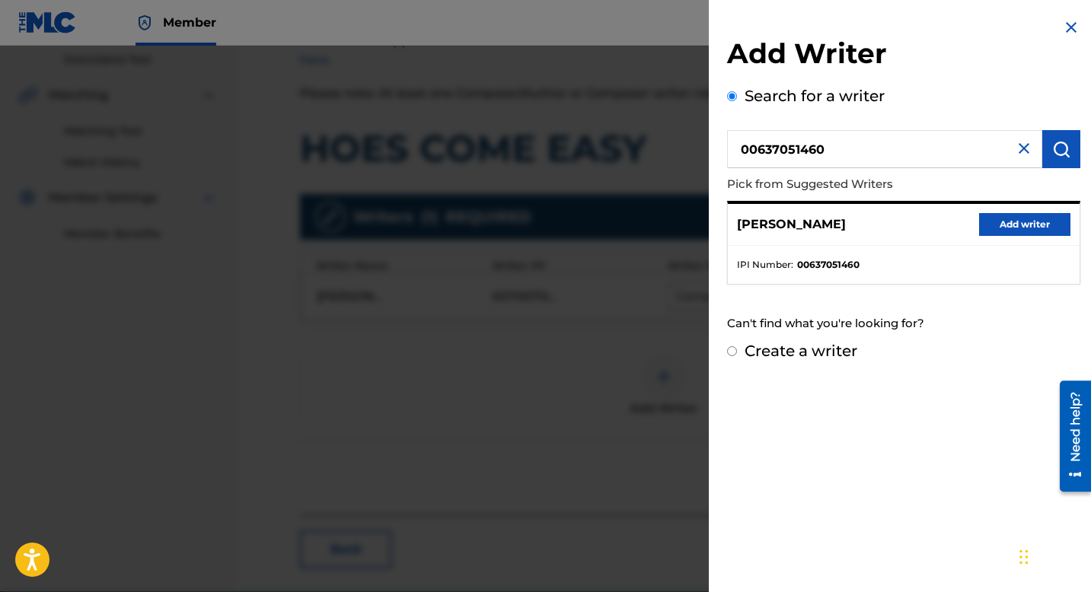
click at [1006, 225] on button "Add writer" at bounding box center [1024, 224] width 91 height 23
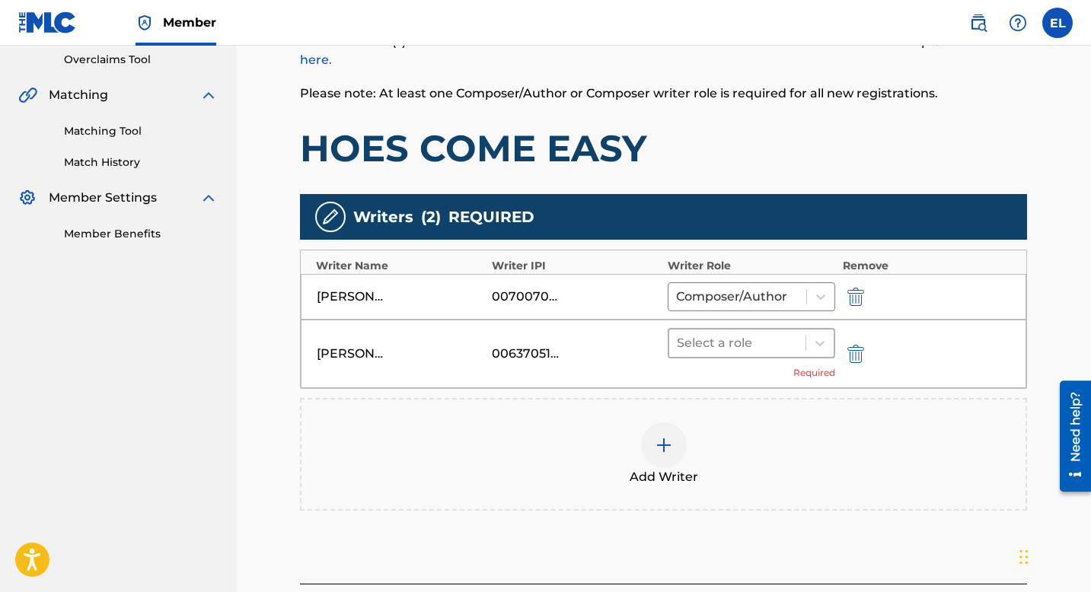
click at [779, 346] on div at bounding box center [737, 343] width 121 height 21
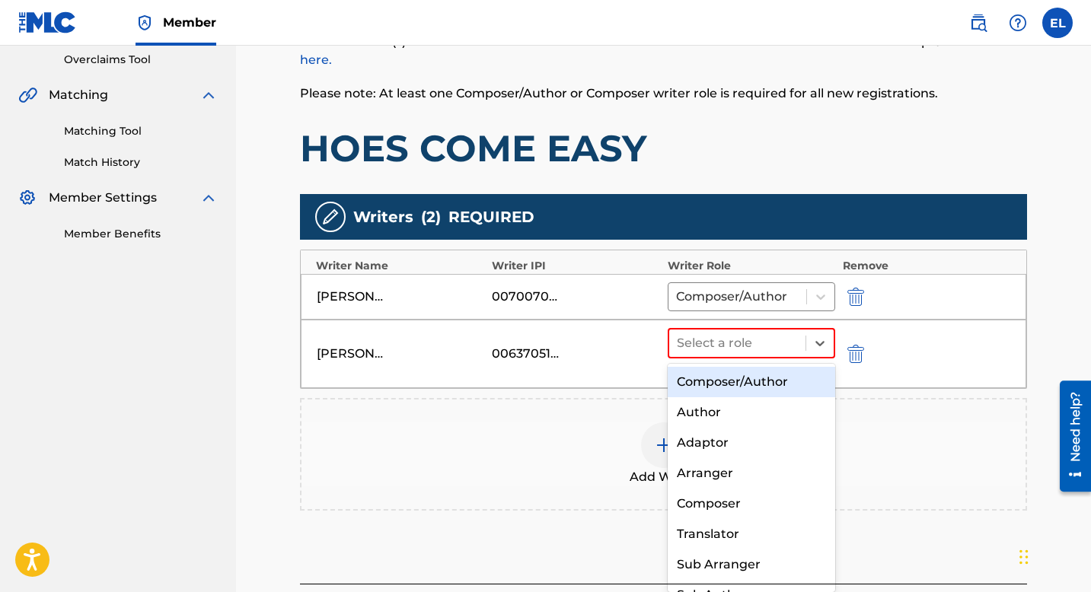
click at [772, 381] on div "Composer/Author" at bounding box center [752, 382] width 168 height 30
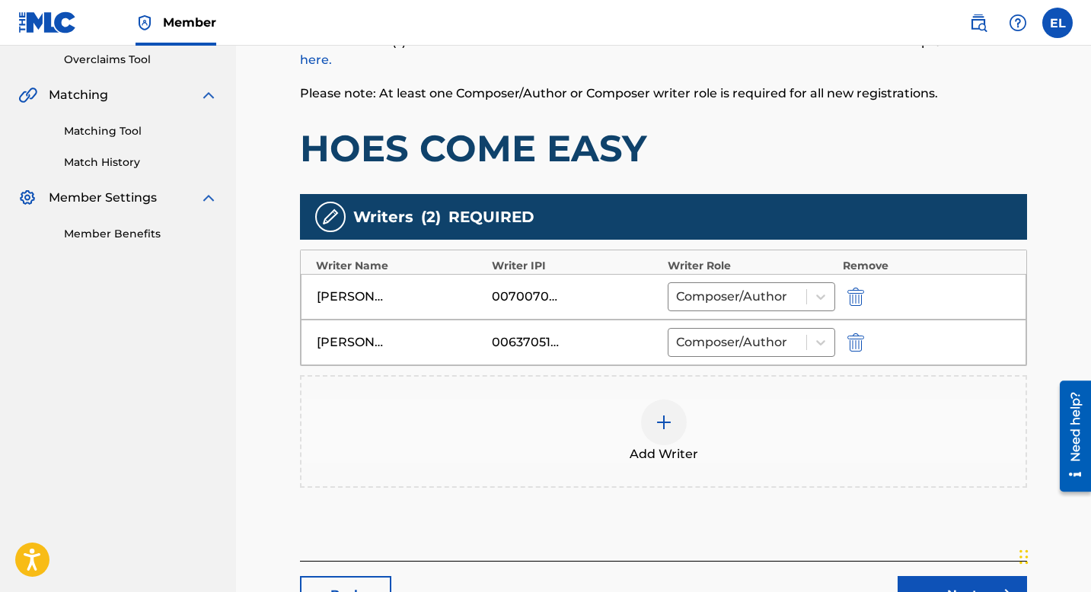
click at [657, 417] on img at bounding box center [664, 422] width 18 height 18
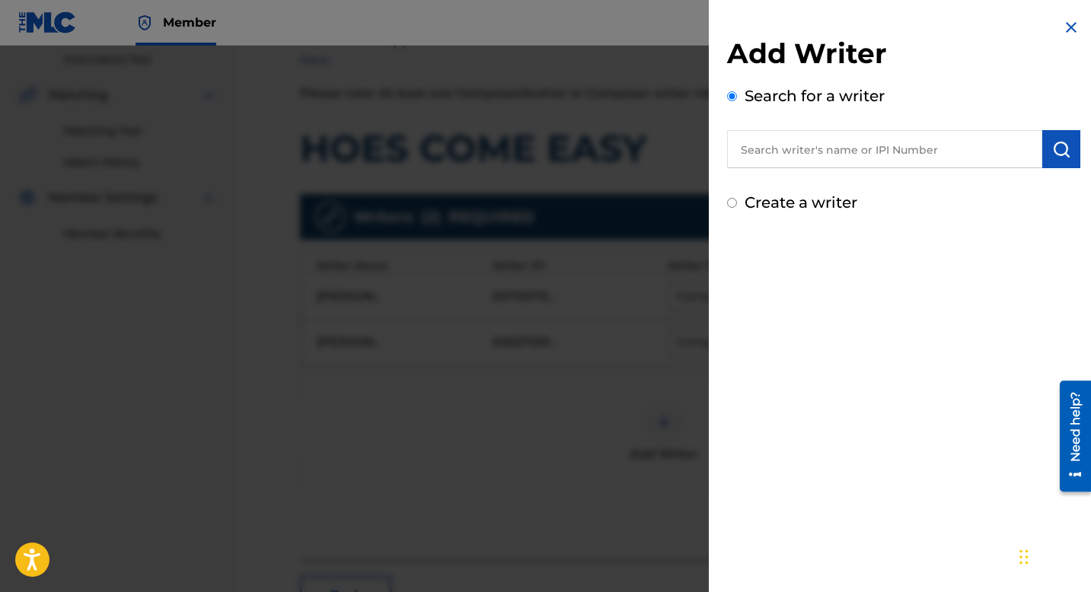
click at [788, 139] on input "text" at bounding box center [884, 149] width 315 height 38
paste input "Mike Wayne"
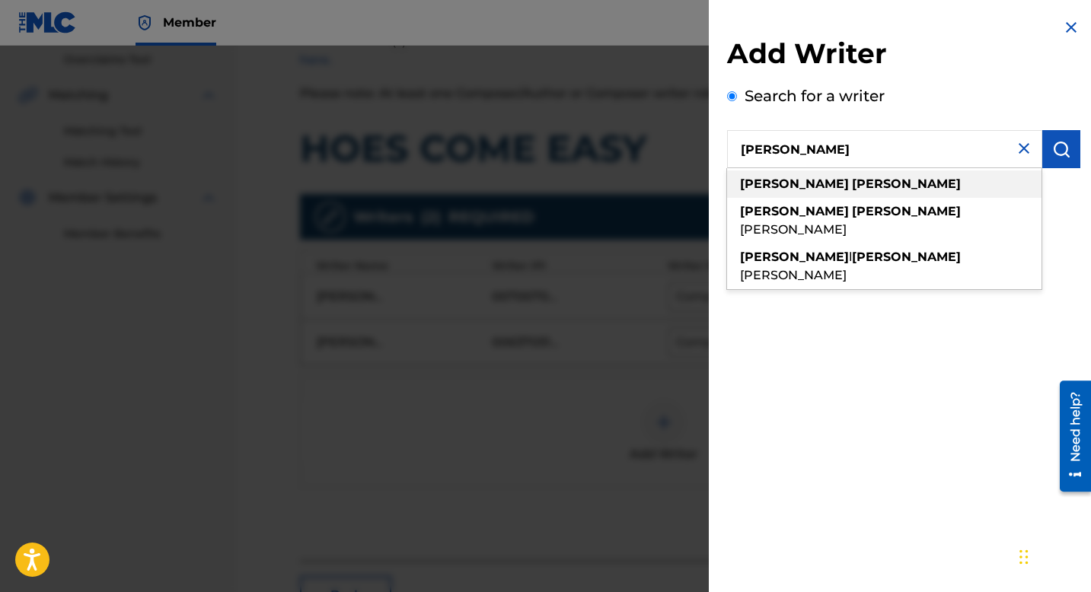
click at [867, 179] on div "mike wayne" at bounding box center [884, 184] width 314 height 27
type input "mike wayne"
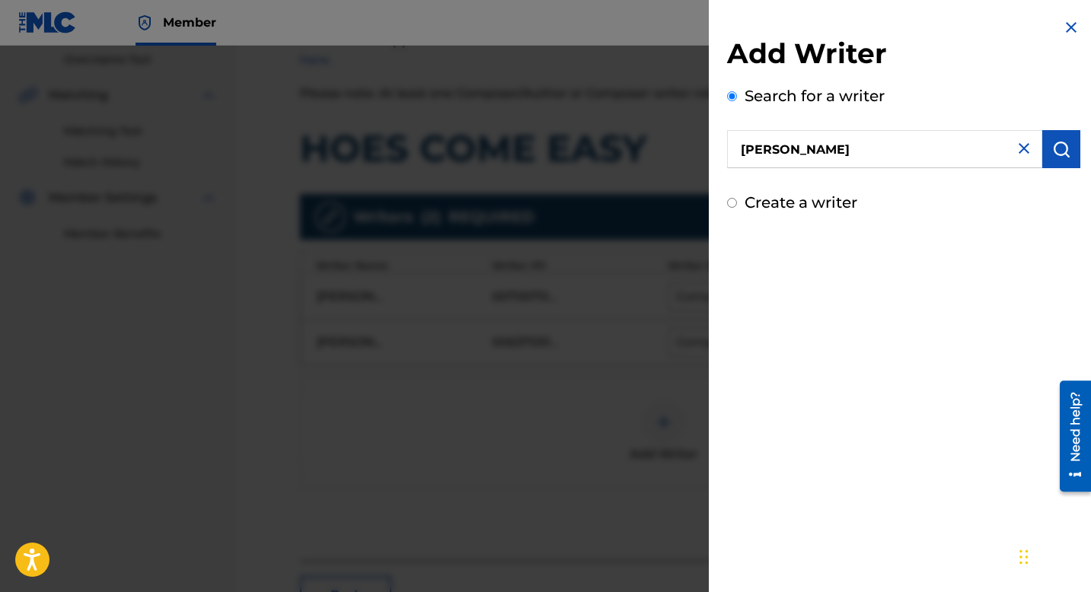
click at [1052, 145] on img "submit" at bounding box center [1061, 149] width 18 height 18
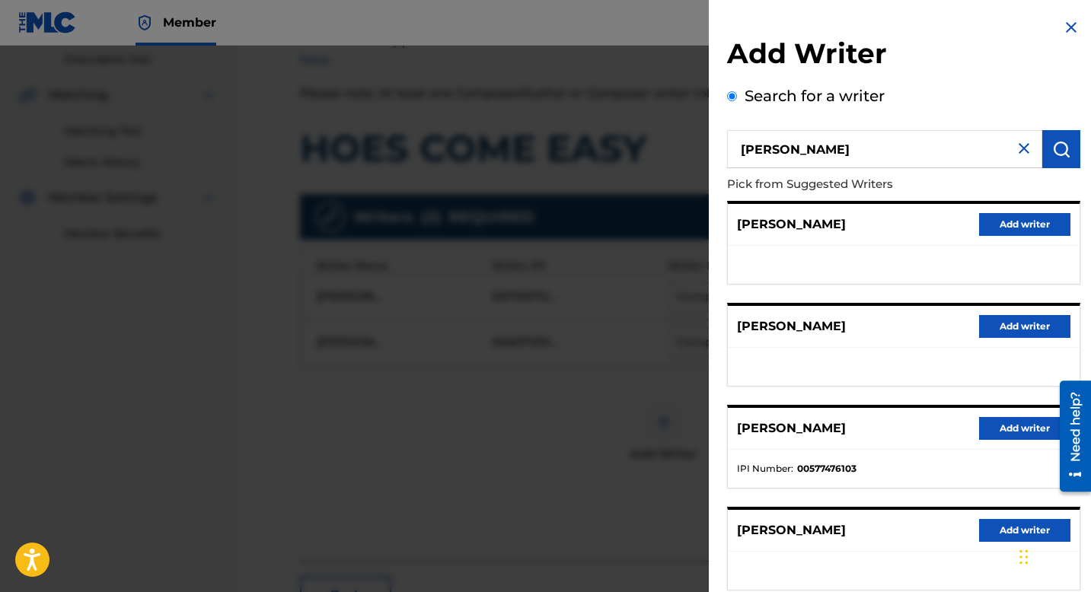
drag, startPoint x: 1026, startPoint y: 219, endPoint x: 1024, endPoint y: 229, distance: 10.0
click at [1026, 220] on button "Add writer" at bounding box center [1024, 224] width 91 height 23
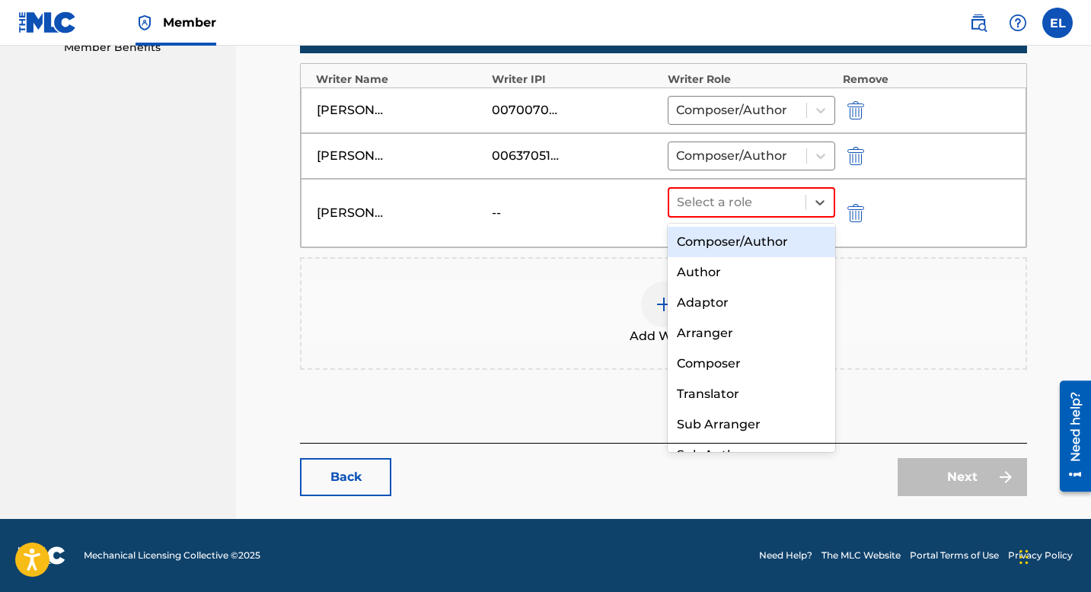
drag, startPoint x: 736, startPoint y: 199, endPoint x: 742, endPoint y: 238, distance: 39.4
click at [736, 199] on div at bounding box center [737, 202] width 121 height 21
drag, startPoint x: 741, startPoint y: 247, endPoint x: 769, endPoint y: 286, distance: 47.4
click at [742, 248] on div "Composer/Author" at bounding box center [752, 242] width 168 height 30
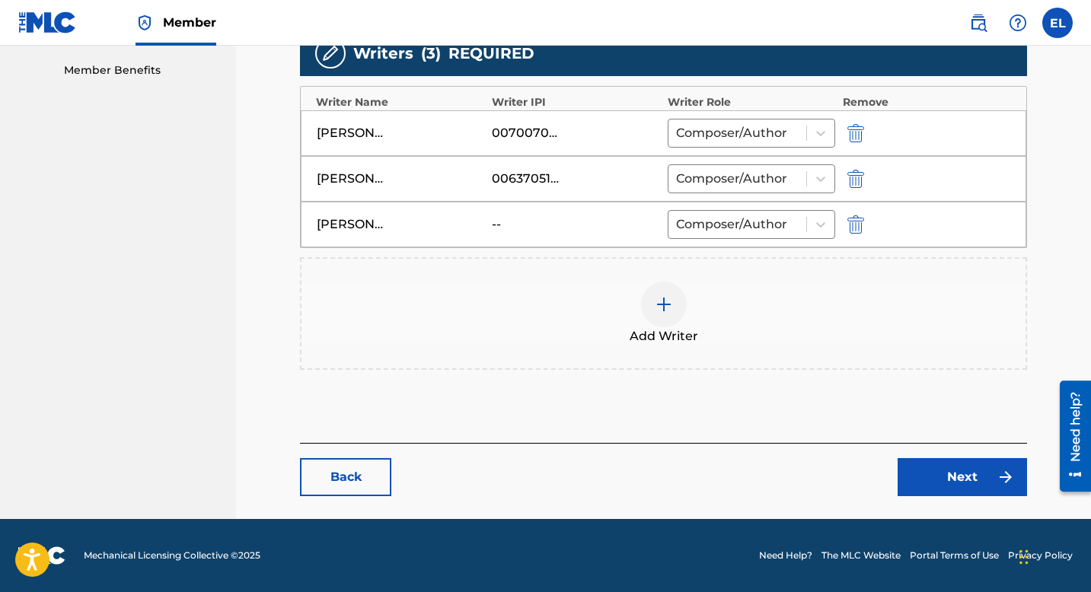
scroll to position [484, 0]
click at [946, 457] on div "Back Next" at bounding box center [663, 469] width 727 height 53
click at [956, 476] on link "Next" at bounding box center [962, 477] width 129 height 38
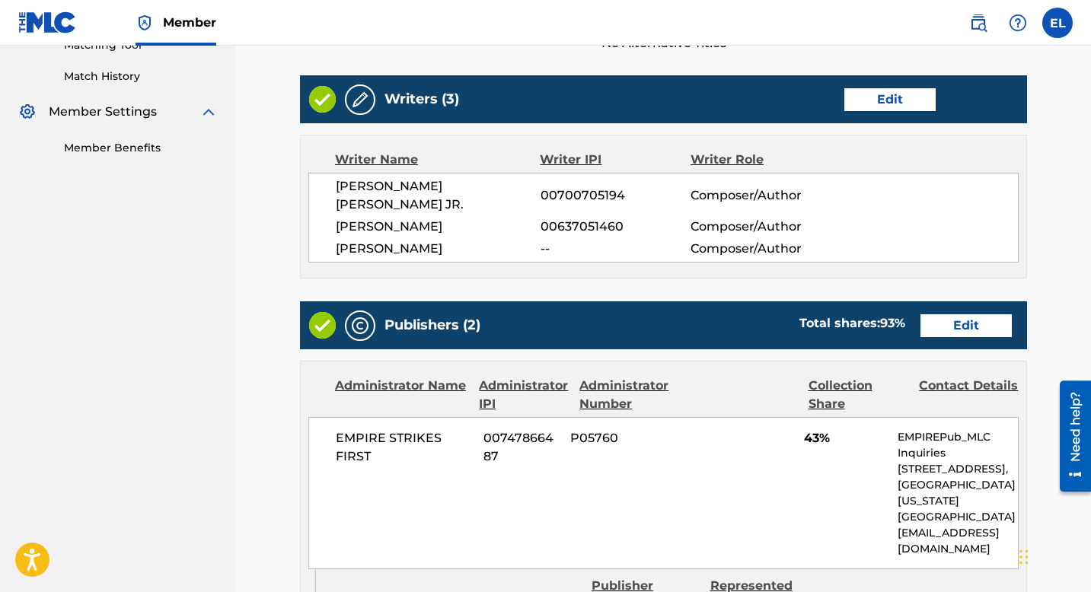
scroll to position [119, 0]
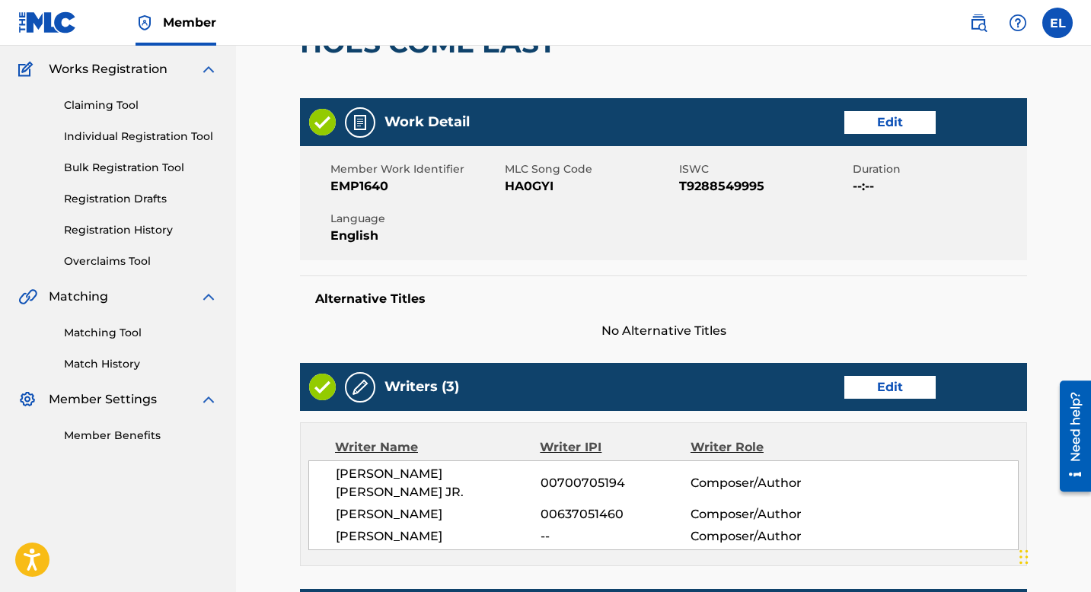
click at [885, 126] on link "Edit" at bounding box center [889, 122] width 91 height 23
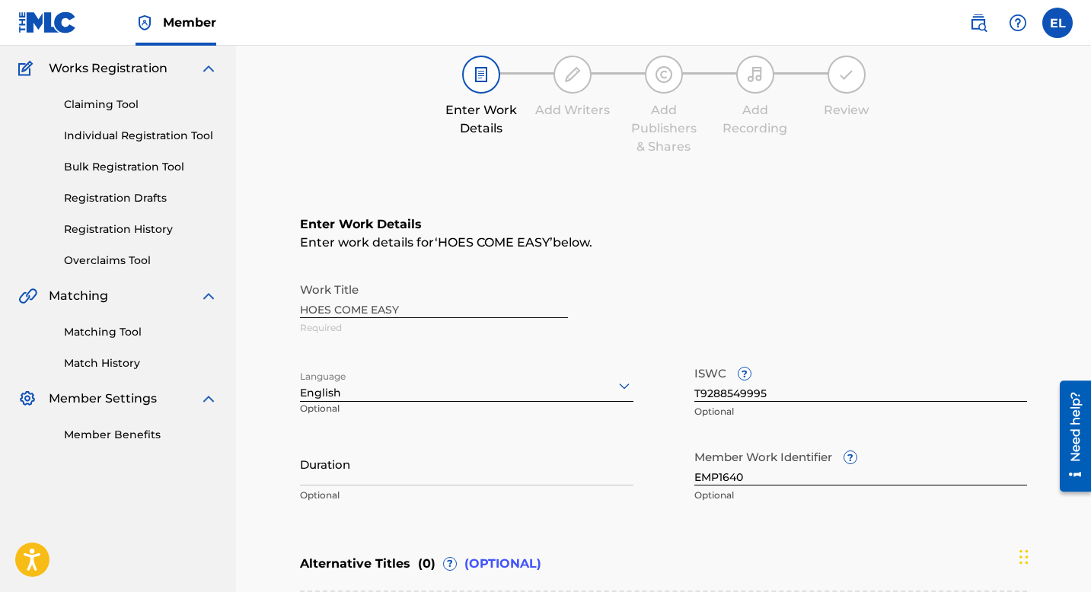
scroll to position [308, 0]
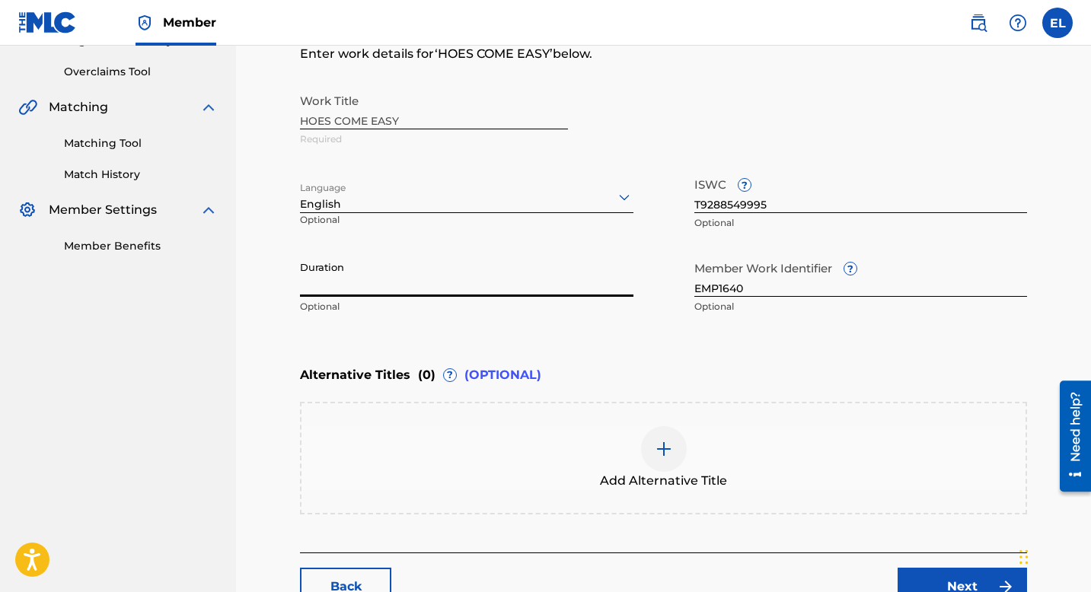
click at [439, 292] on input "Duration" at bounding box center [467, 275] width 334 height 43
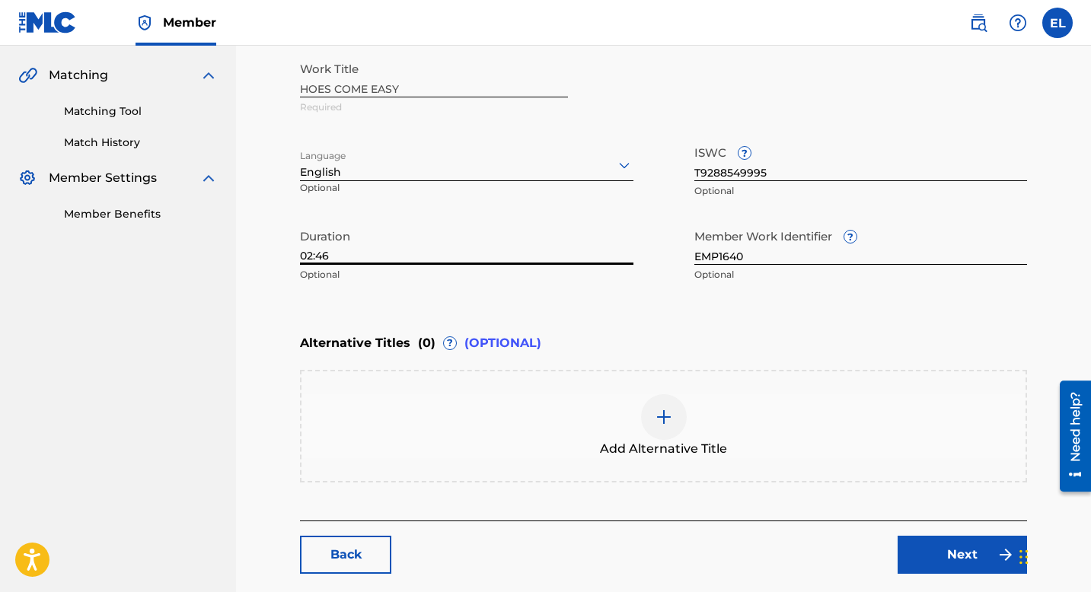
scroll to position [417, 0]
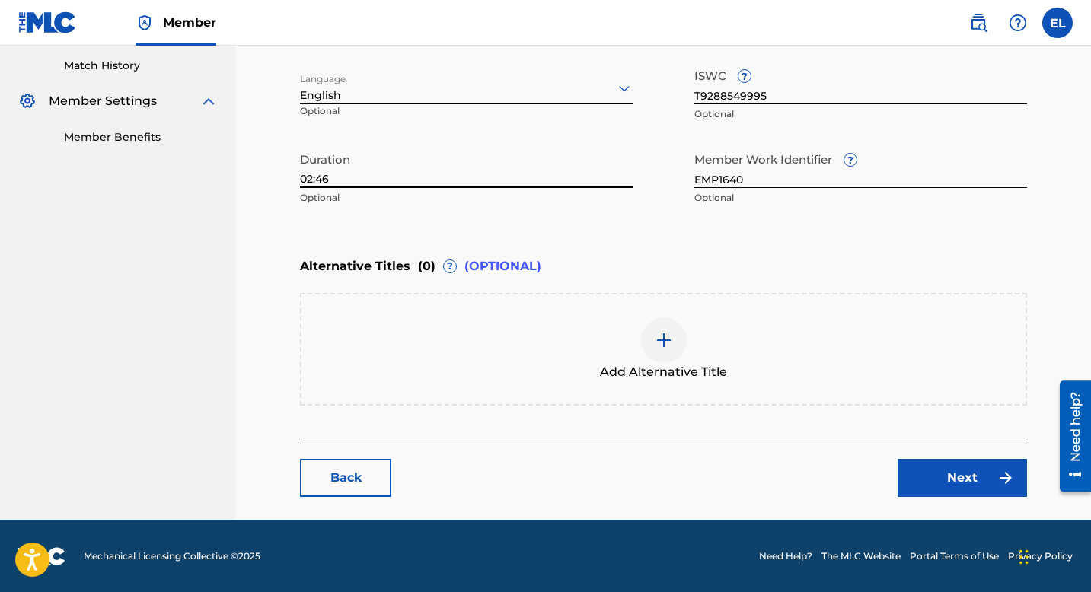
type input "02:46"
click at [949, 475] on link "Next" at bounding box center [962, 478] width 129 height 38
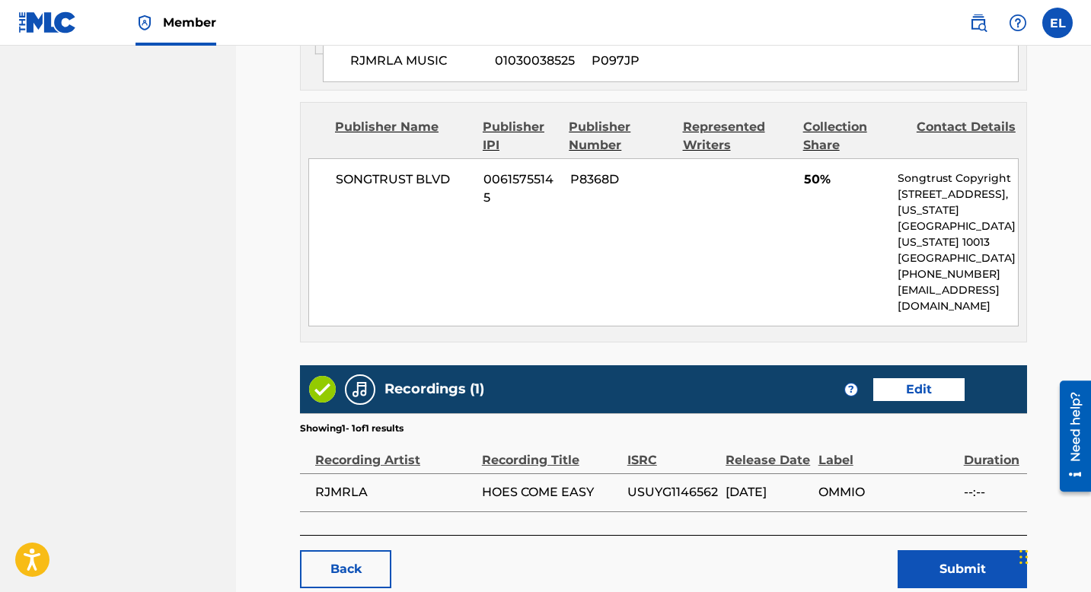
scroll to position [1023, 0]
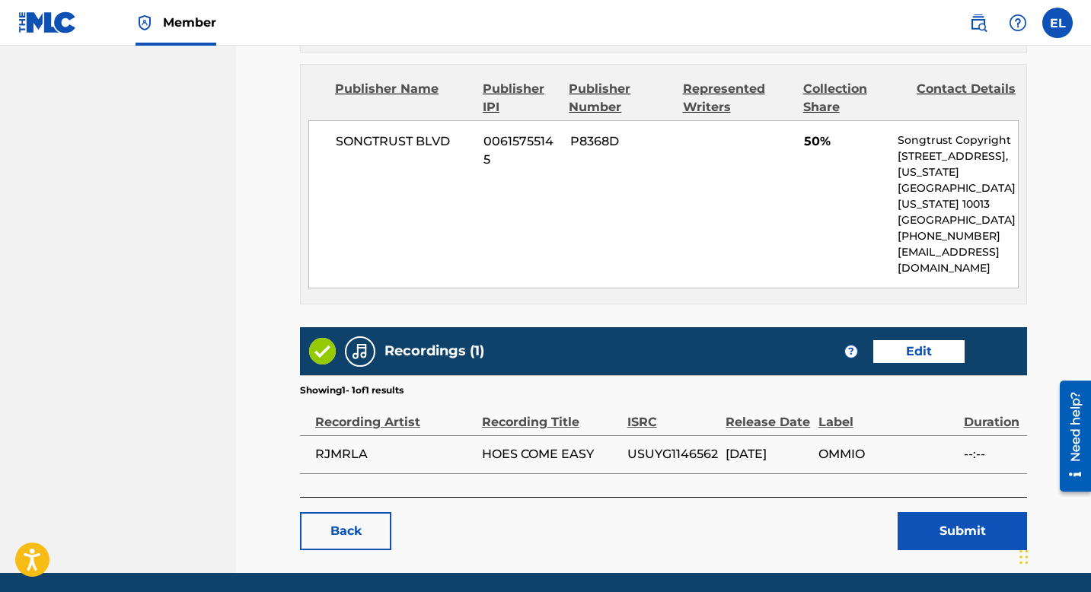
click at [969, 512] on button "Submit" at bounding box center [962, 531] width 129 height 38
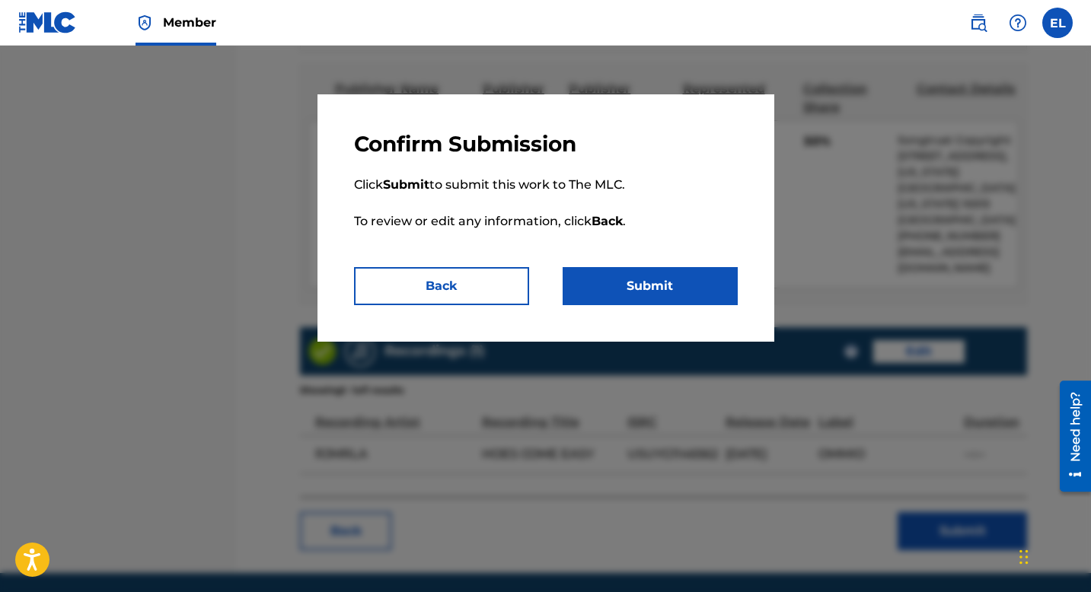
click at [677, 286] on button "Submit" at bounding box center [650, 286] width 175 height 38
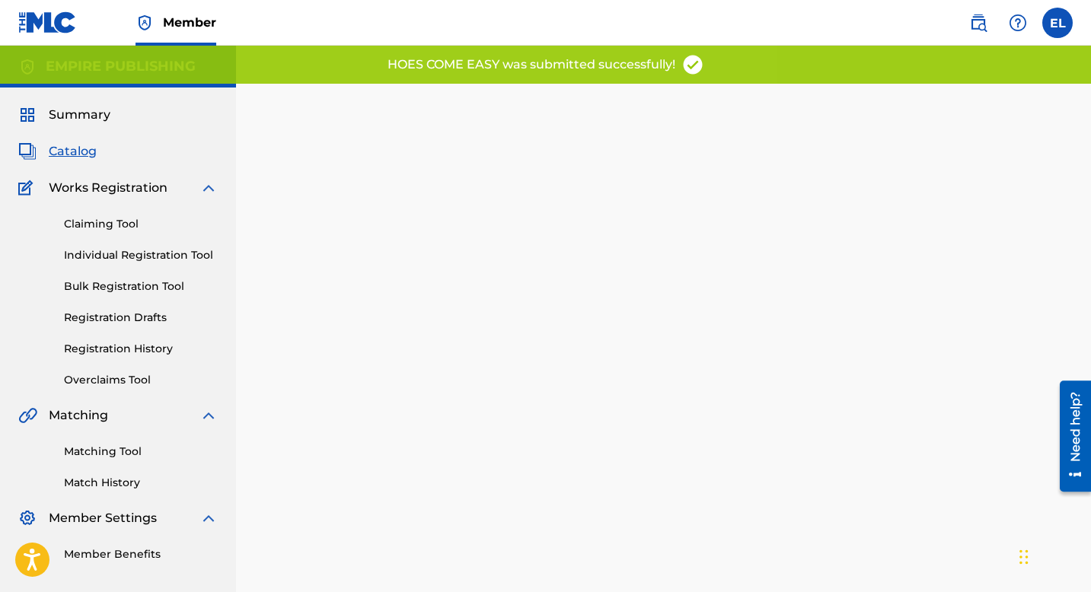
click at [72, 156] on span "Catalog" at bounding box center [73, 151] width 48 height 18
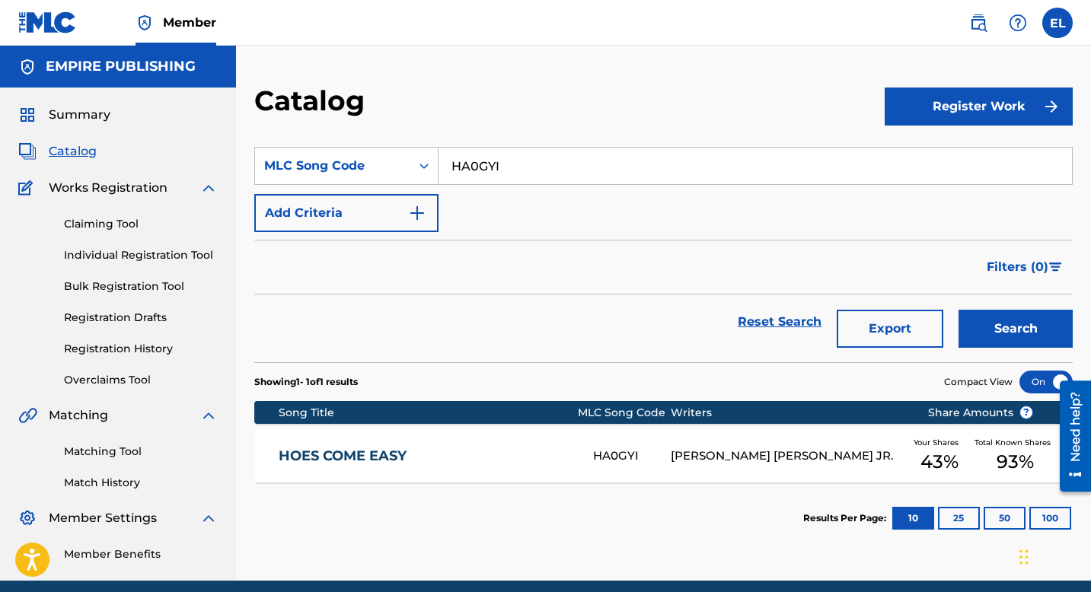
click at [540, 169] on input "HA0GYI" at bounding box center [756, 166] width 634 height 37
paste input "GA8LP"
type input "GA8LPI"
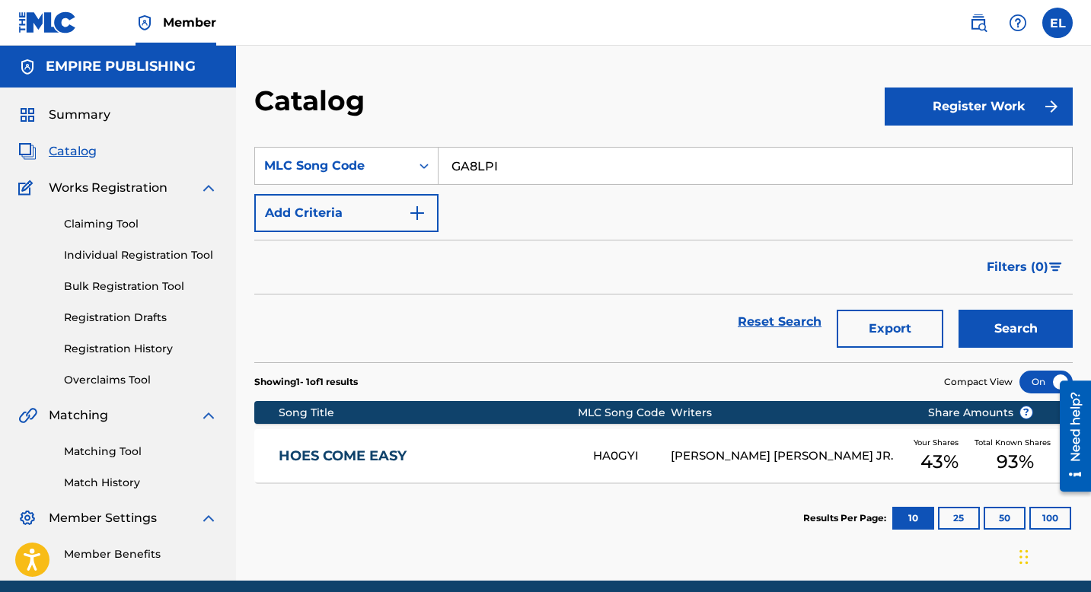
click at [985, 321] on button "Search" at bounding box center [1016, 329] width 114 height 38
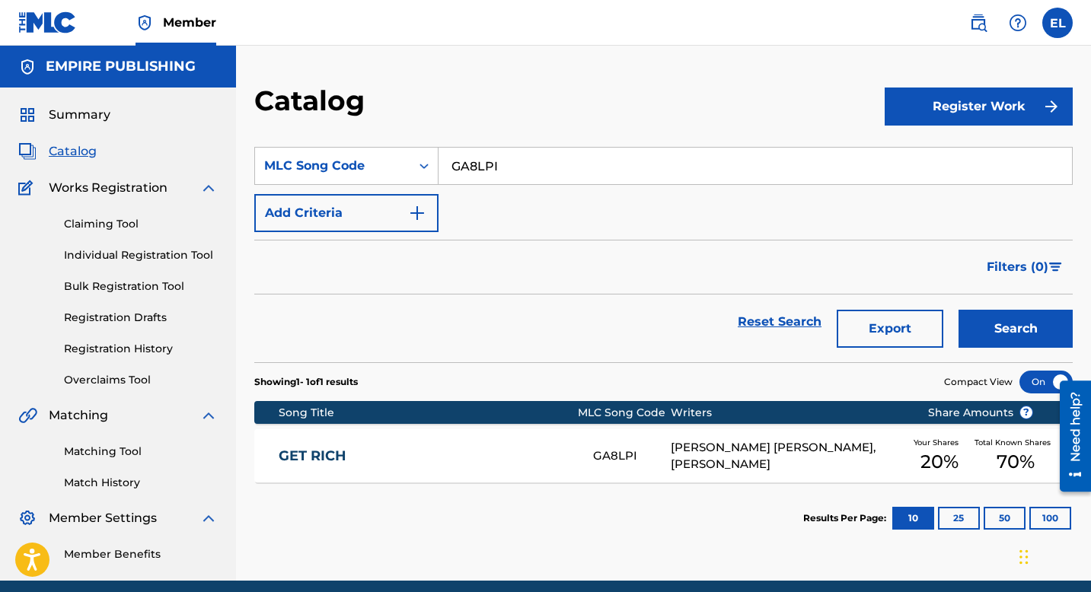
click at [469, 437] on div "GET RICH GA8LPI SAMUEL EDWARD CHINEDU AHANA, RODNEY BROWN Your Shares 20 % Tota…" at bounding box center [663, 455] width 819 height 53
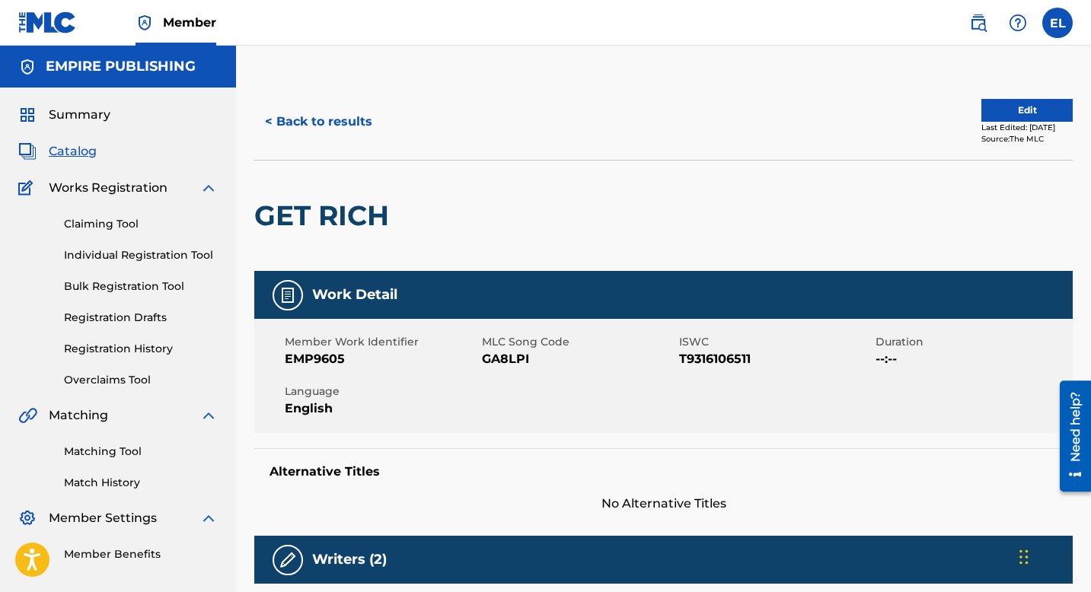
click at [82, 155] on span "Catalog" at bounding box center [73, 151] width 48 height 18
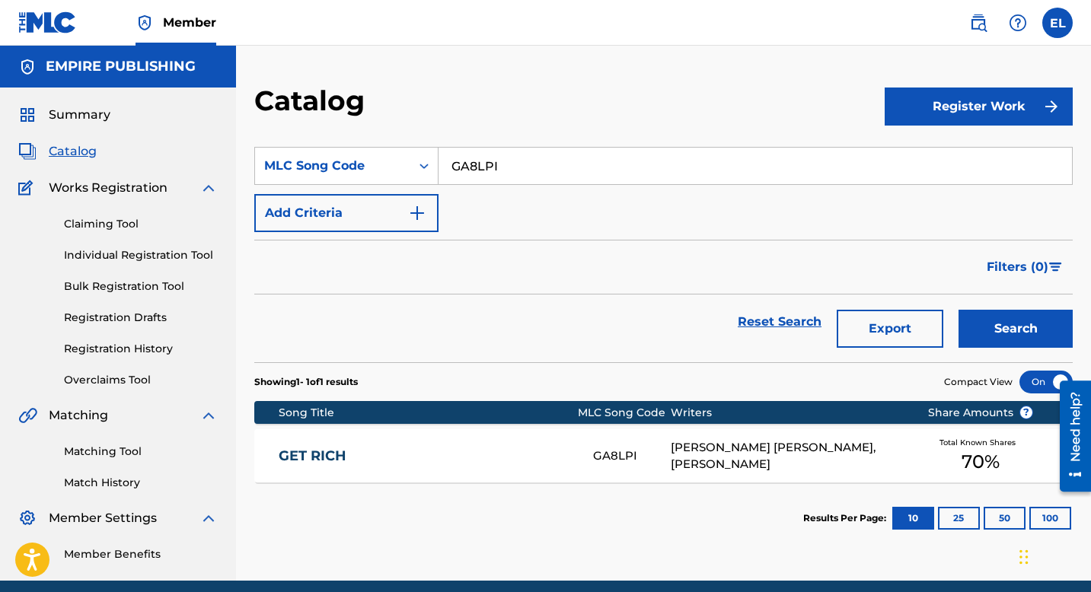
click at [621, 168] on input "GA8LPI" at bounding box center [756, 166] width 634 height 37
paste input "C1343"
click at [1001, 335] on button "Search" at bounding box center [1016, 329] width 114 height 38
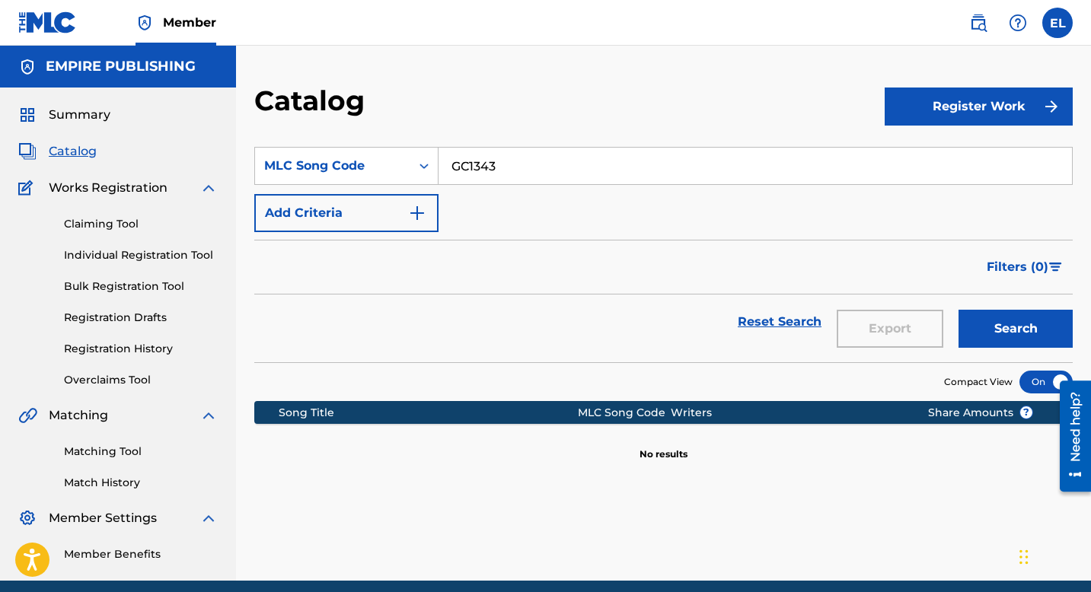
click at [484, 168] on input "GC1343" at bounding box center [756, 166] width 634 height 37
paste input "S55UO1"
type input "S55UO1"
click at [1004, 334] on button "Search" at bounding box center [1016, 329] width 114 height 38
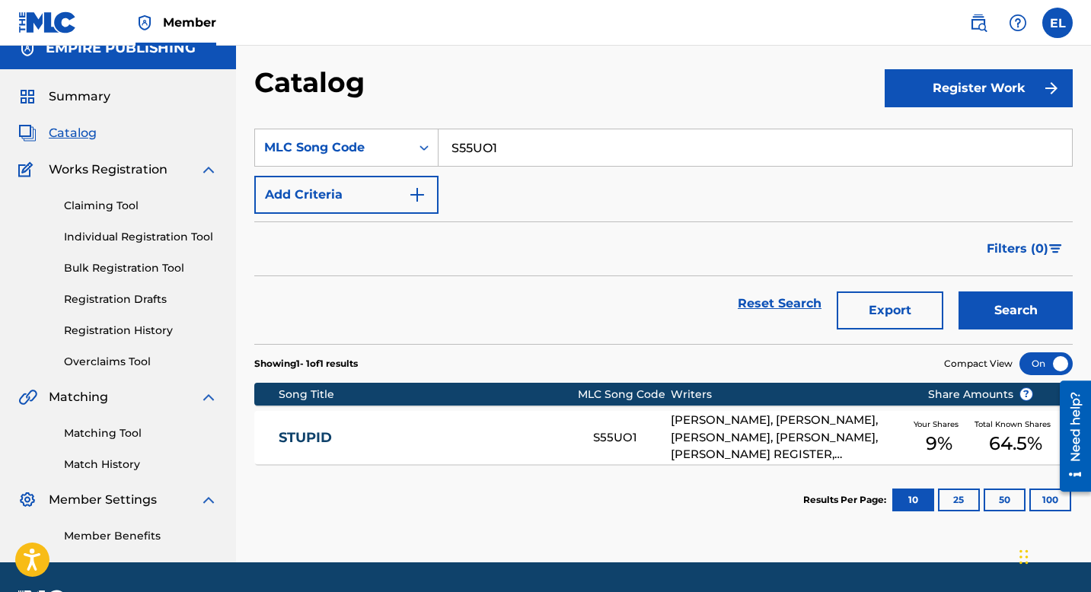
scroll to position [27, 0]
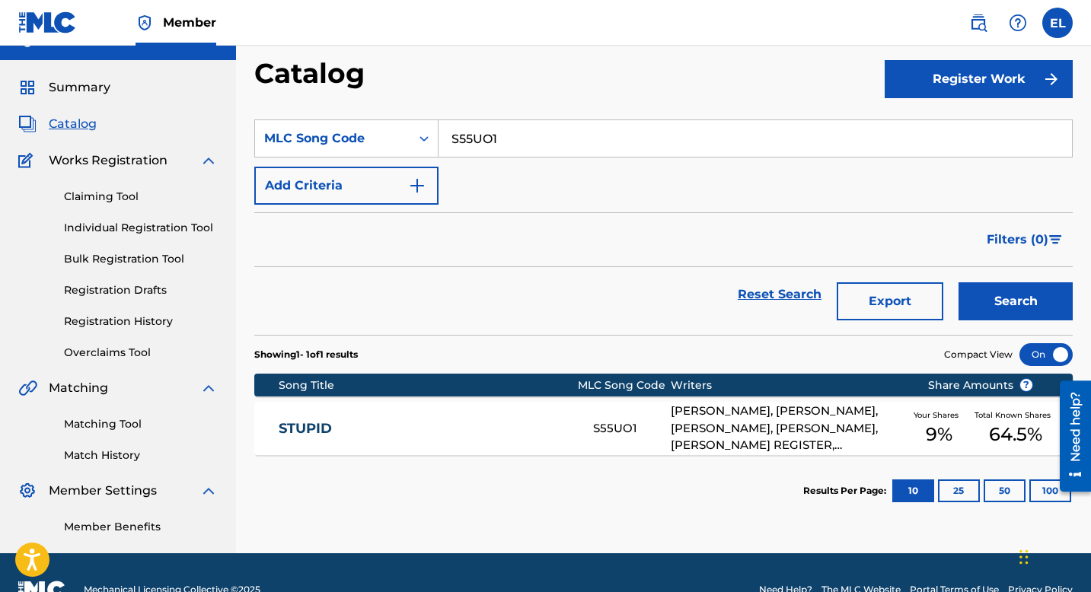
click at [468, 439] on div "STUPID S55UO1 WARREN MATHIS, MICHAEL ANTOINE CROOMS, DIJON MCFARLANE, BENJAMIN …" at bounding box center [663, 428] width 819 height 53
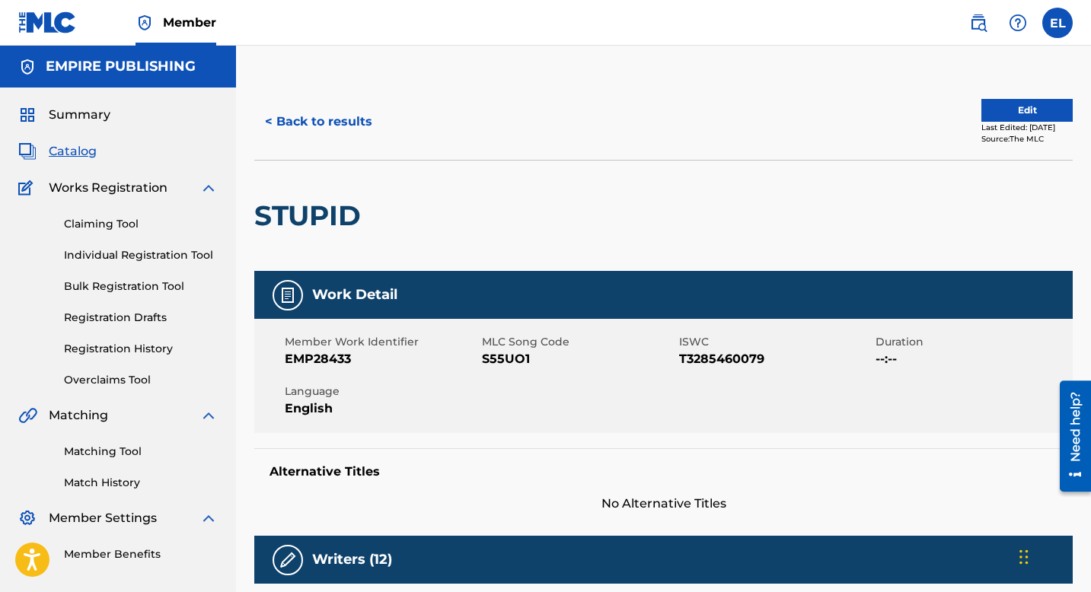
click at [60, 150] on span "Catalog" at bounding box center [73, 151] width 48 height 18
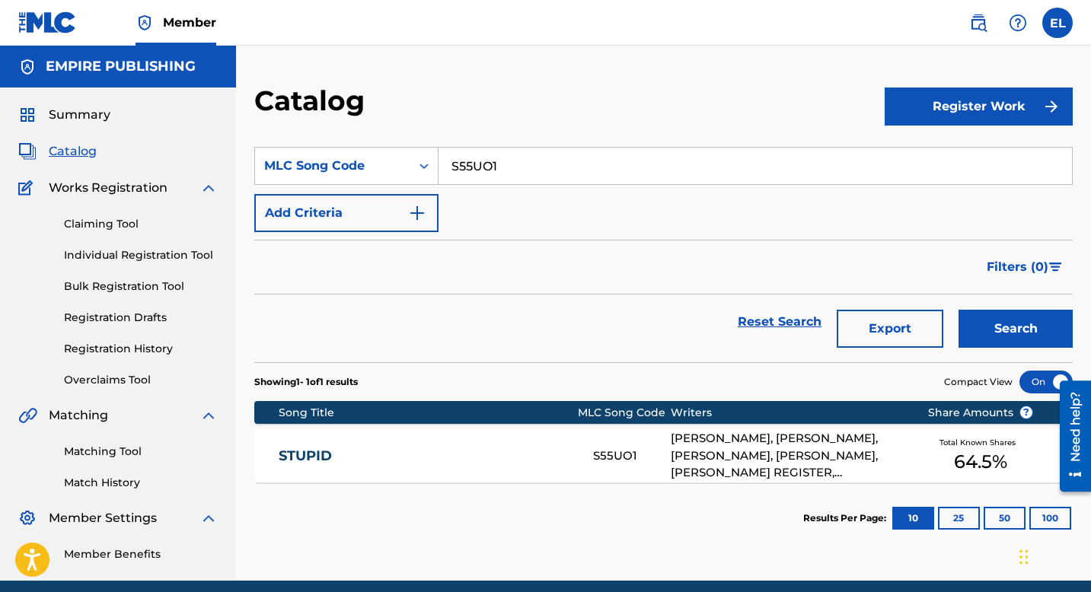
click at [595, 153] on input "S55UO1" at bounding box center [756, 166] width 634 height 37
paste input "Flex"
type input "Flex"
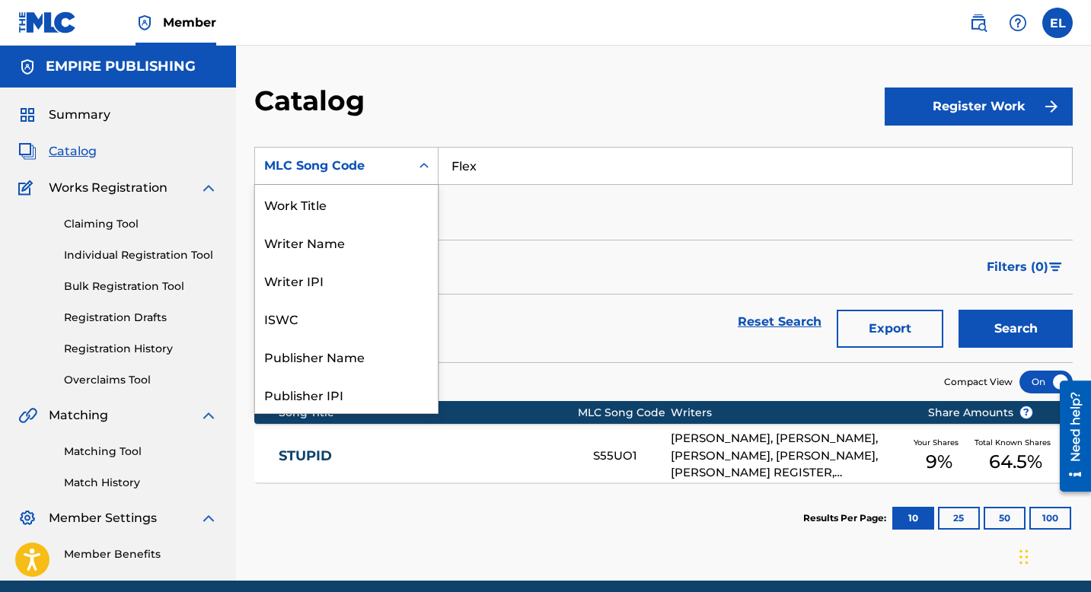
click at [351, 170] on div "MLC Song Code" at bounding box center [332, 166] width 137 height 18
click at [339, 207] on div "Work Title" at bounding box center [346, 204] width 183 height 38
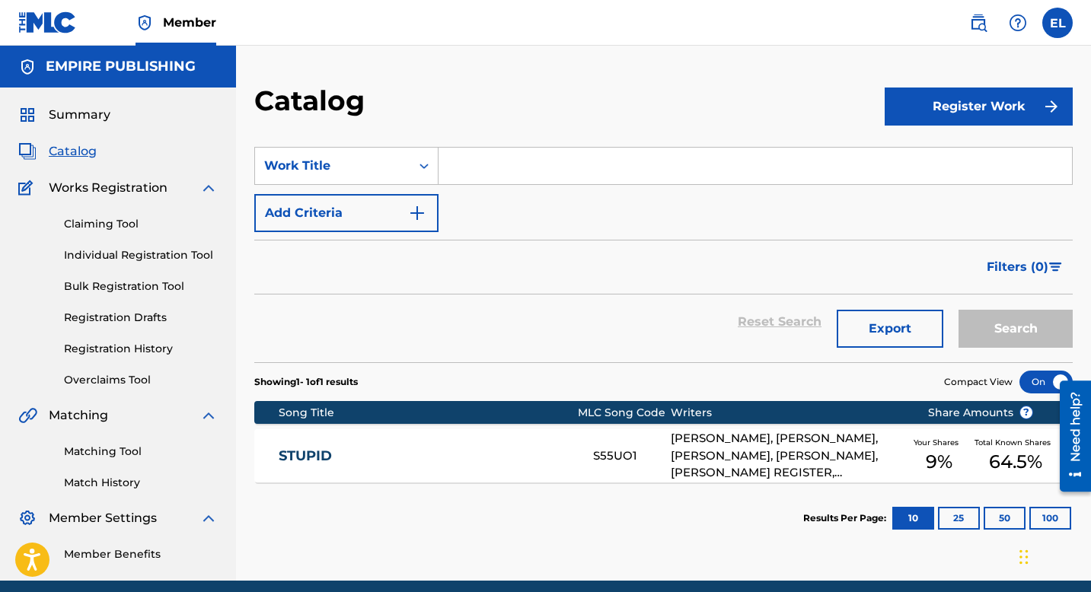
click at [988, 327] on div "Search" at bounding box center [1012, 322] width 122 height 55
click at [570, 174] on input "Search Form" at bounding box center [756, 166] width 634 height 37
paste input "Flex"
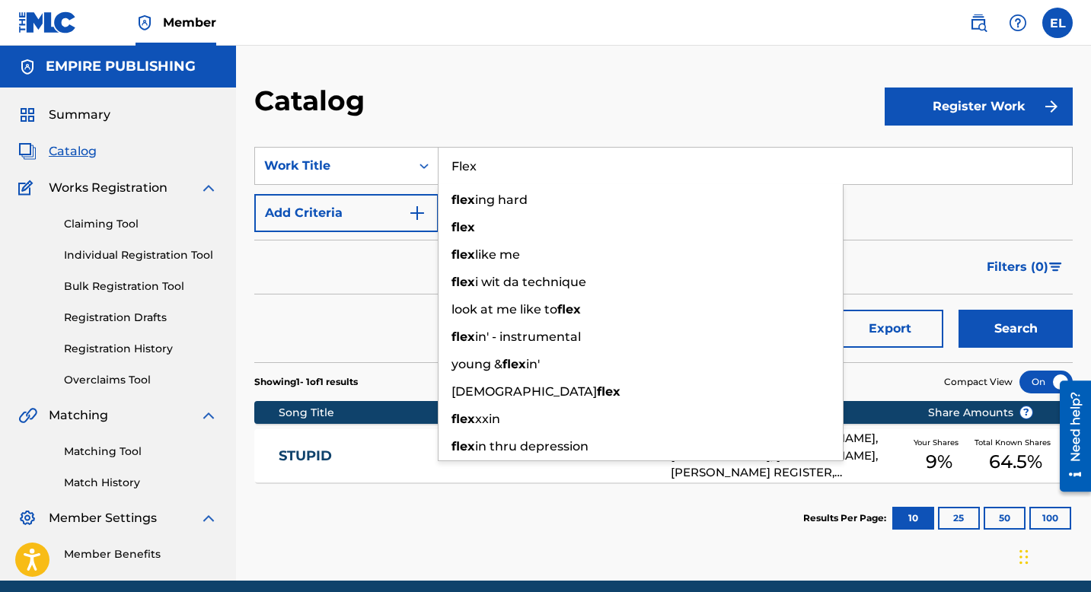
type input "Flex"
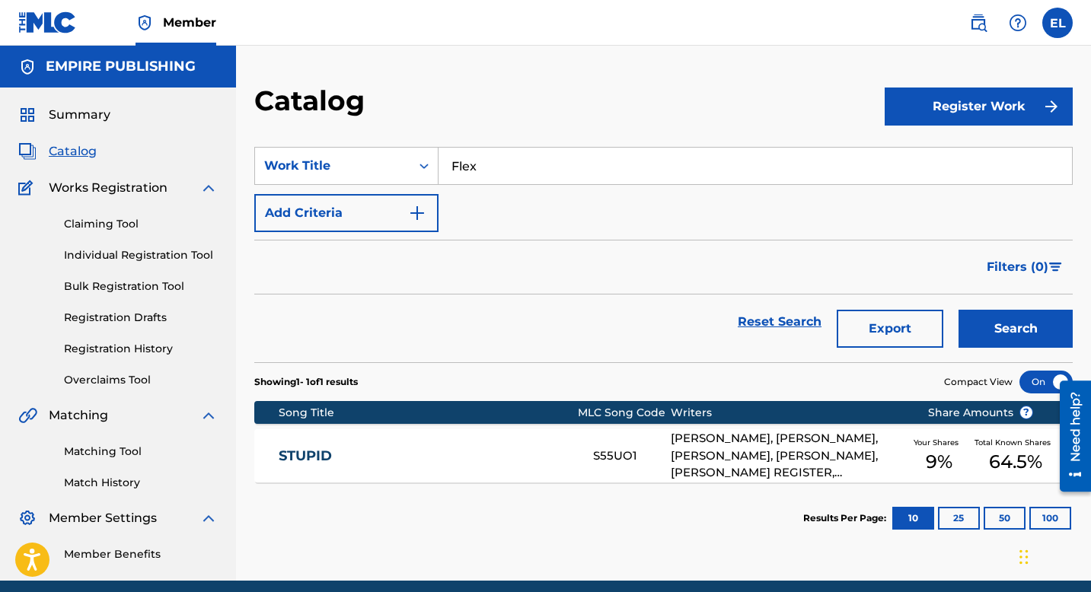
click at [997, 312] on button "Search" at bounding box center [1016, 329] width 114 height 38
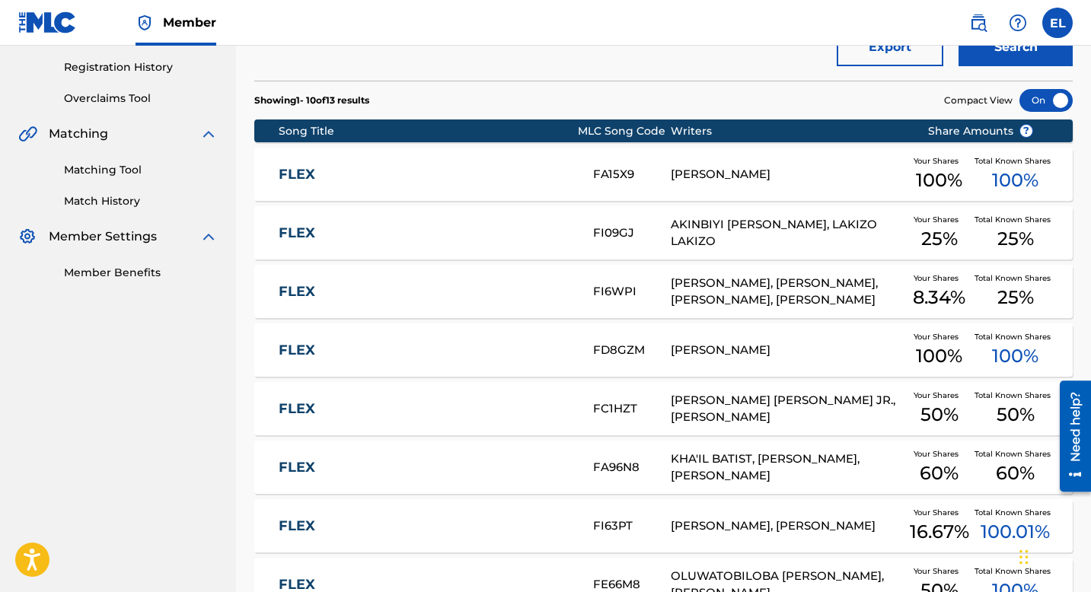
scroll to position [262, 0]
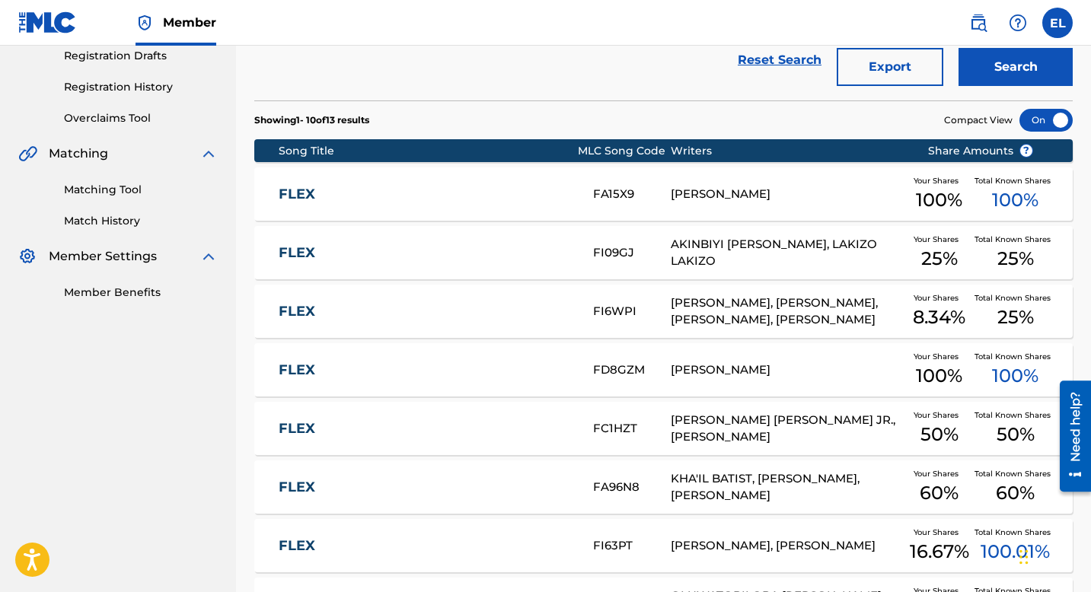
click at [539, 426] on link "FLEX" at bounding box center [426, 429] width 294 height 18
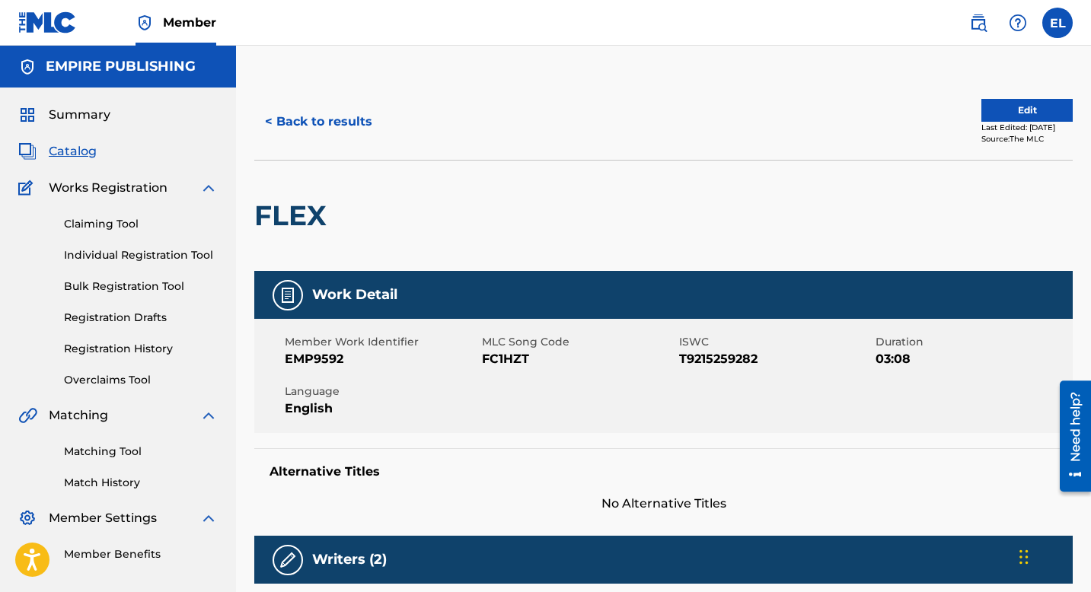
click at [490, 362] on span "FC1HZT" at bounding box center [578, 359] width 193 height 18
drag, startPoint x: 490, startPoint y: 362, endPoint x: 415, endPoint y: 356, distance: 74.9
click at [490, 363] on span "FC1HZT" at bounding box center [578, 359] width 193 height 18
copy span "FC1HZT"
click at [72, 153] on span "Catalog" at bounding box center [73, 151] width 48 height 18
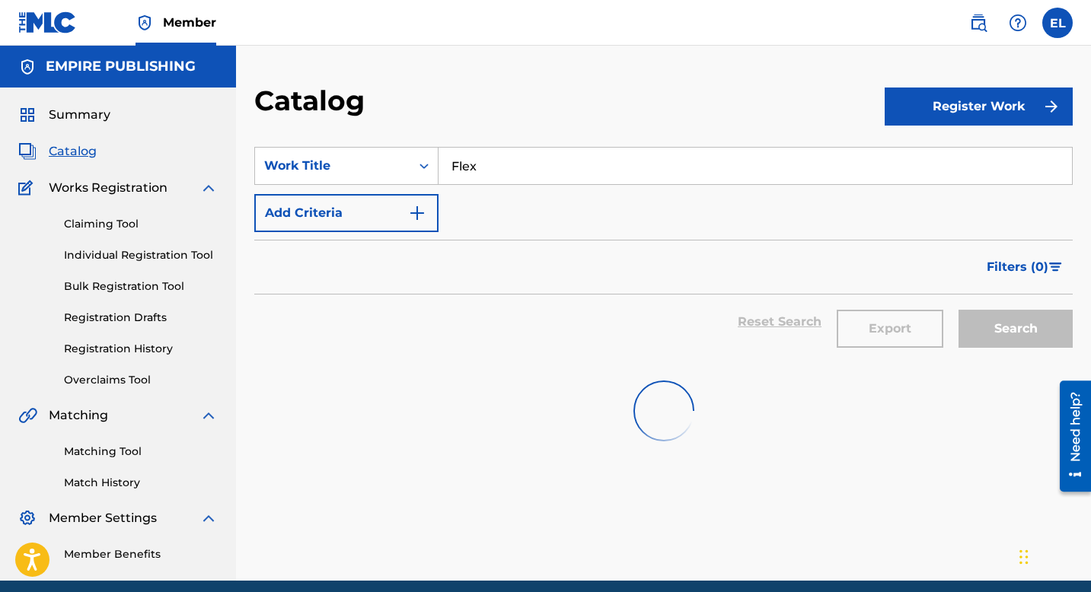
click at [538, 163] on input "Flex" at bounding box center [756, 166] width 634 height 37
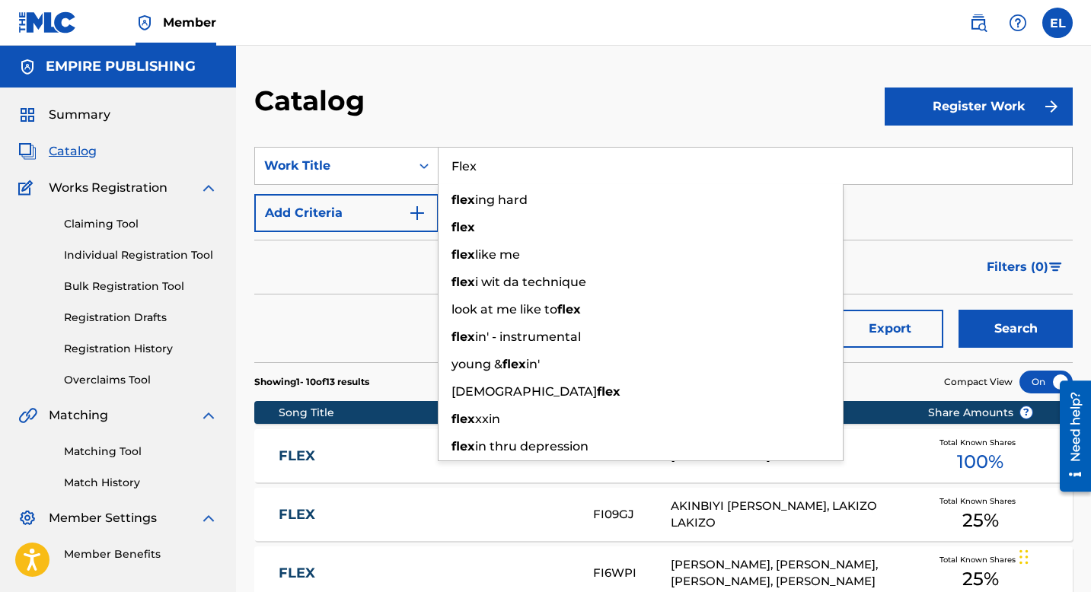
click at [538, 163] on input "Flex" at bounding box center [756, 166] width 634 height 37
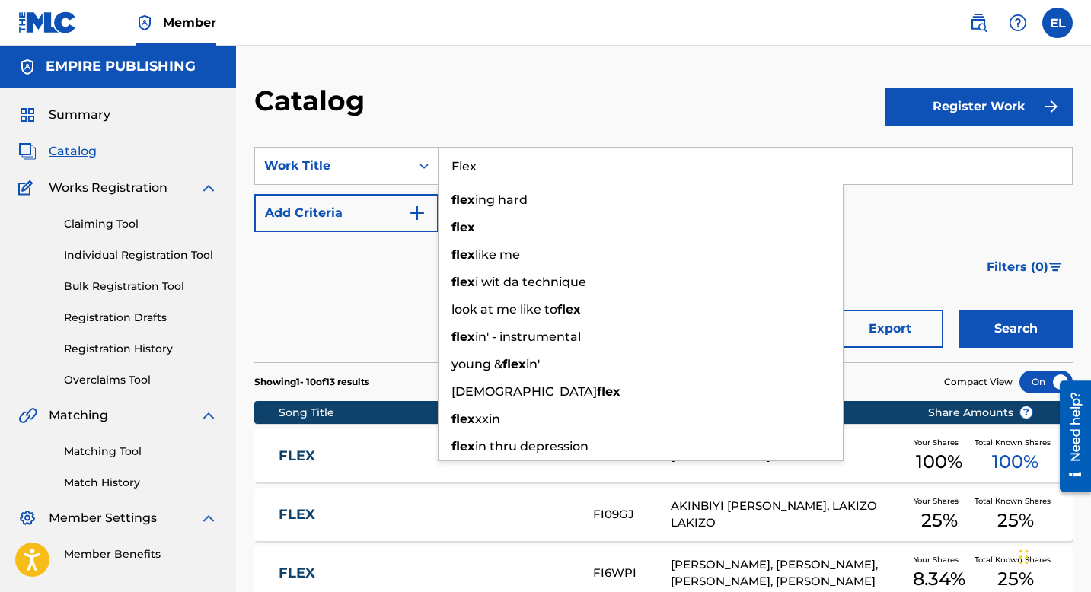
paste input "Thank God (Interlude)"
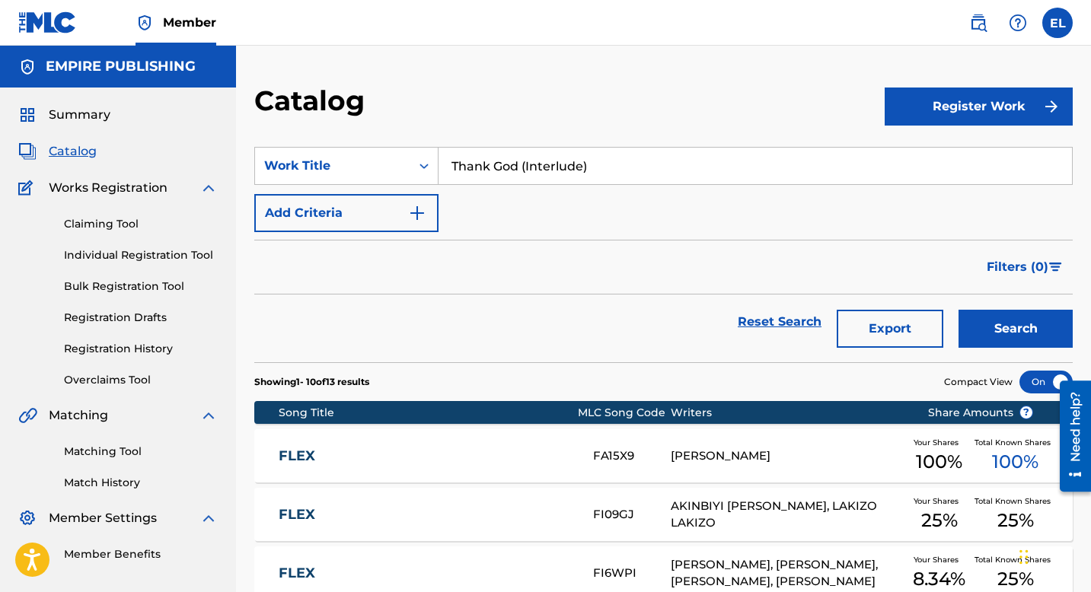
click at [603, 96] on div "Catalog" at bounding box center [569, 106] width 630 height 45
click at [978, 339] on button "Search" at bounding box center [1016, 329] width 114 height 38
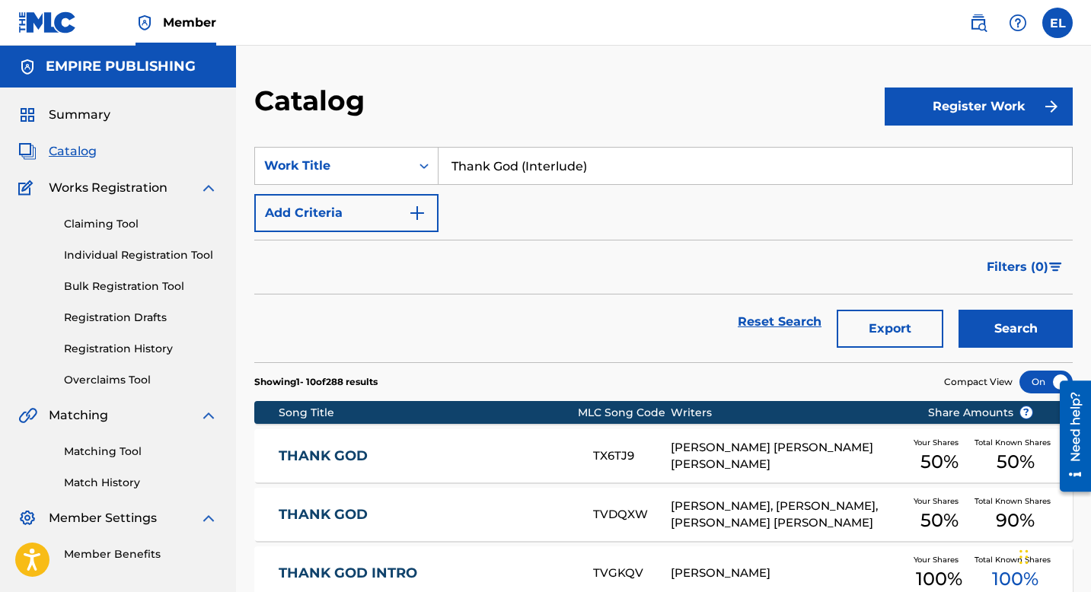
drag, startPoint x: 519, startPoint y: 163, endPoint x: 742, endPoint y: 166, distance: 223.1
click at [742, 166] on input "Thank God (Interlude)" at bounding box center [756, 166] width 634 height 37
type input "Thank God"
click at [959, 310] on button "Search" at bounding box center [1016, 329] width 114 height 38
click at [129, 350] on link "Registration History" at bounding box center [141, 349] width 154 height 16
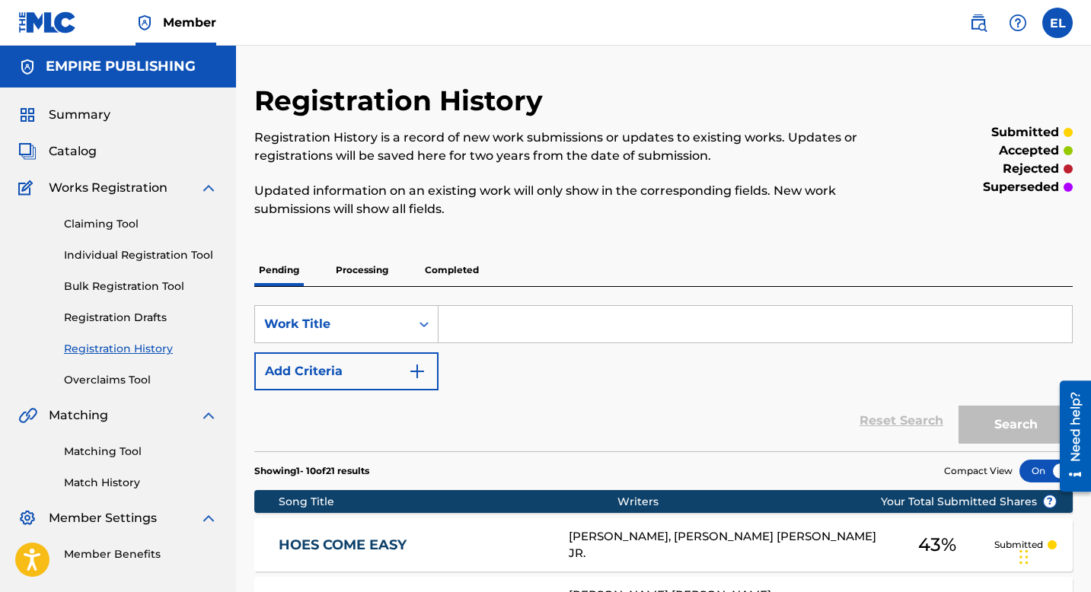
click at [494, 326] on input "Search Form" at bounding box center [756, 324] width 634 height 37
paste input "Thank God (Interlude)"
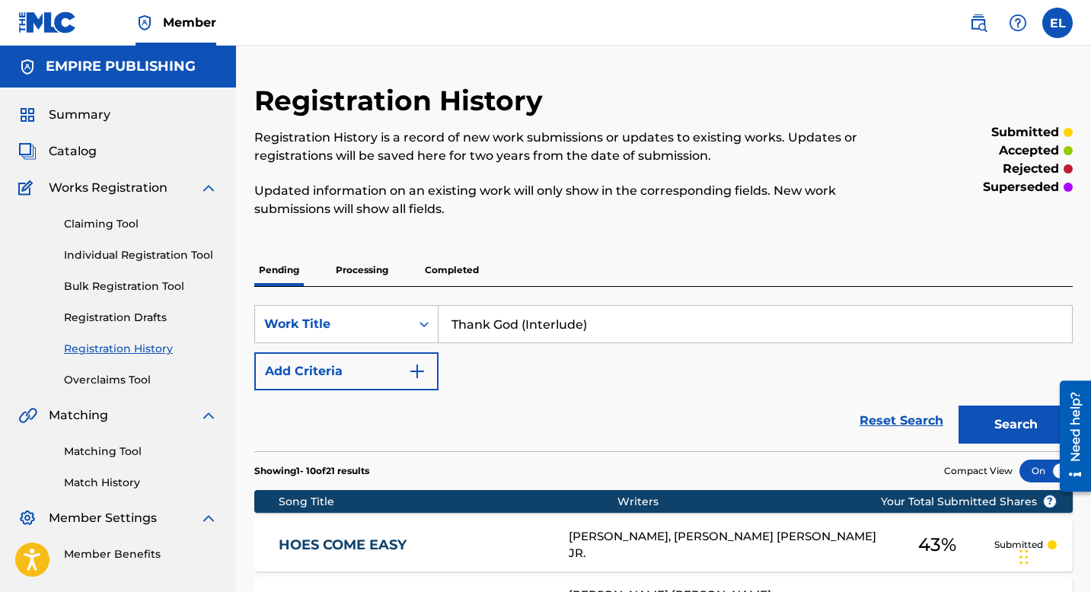
type input "Thank God (Interlude)"
click at [1016, 433] on button "Search" at bounding box center [1016, 425] width 114 height 38
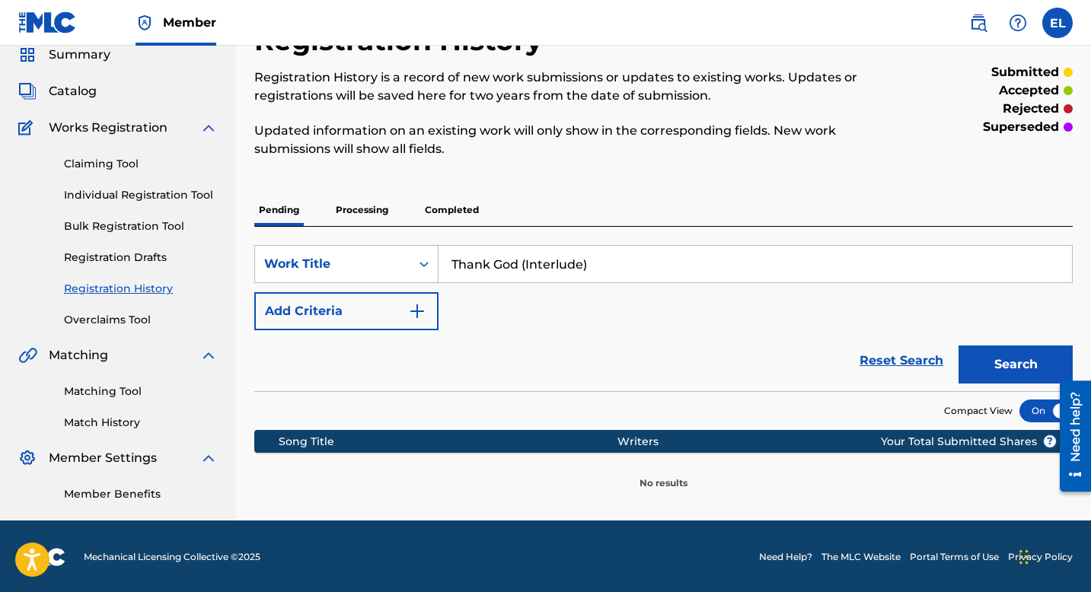
scroll to position [62, 0]
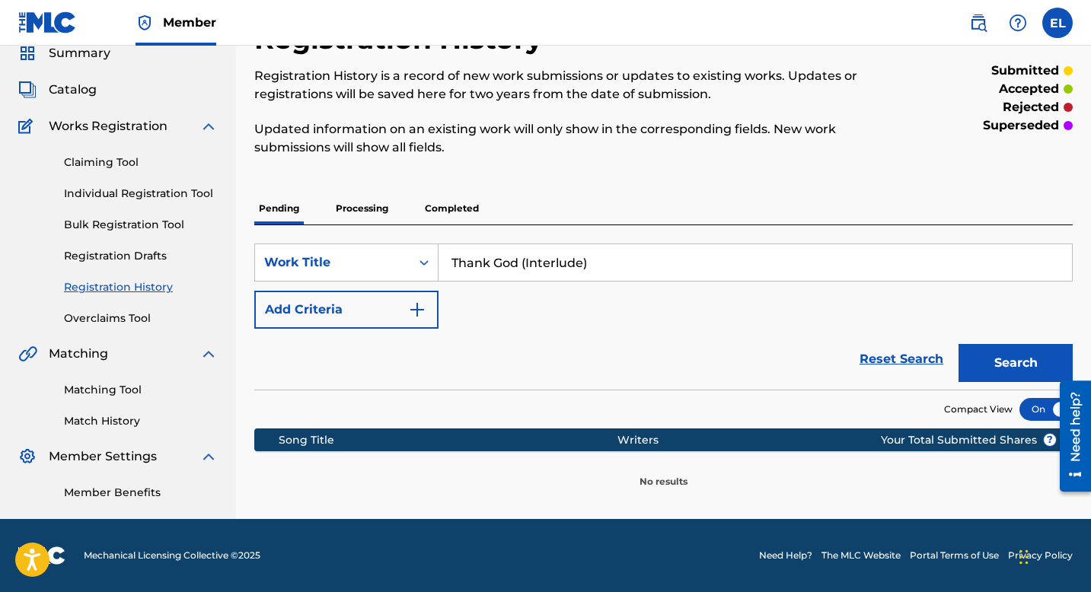
click at [364, 199] on p "Processing" at bounding box center [362, 209] width 62 height 32
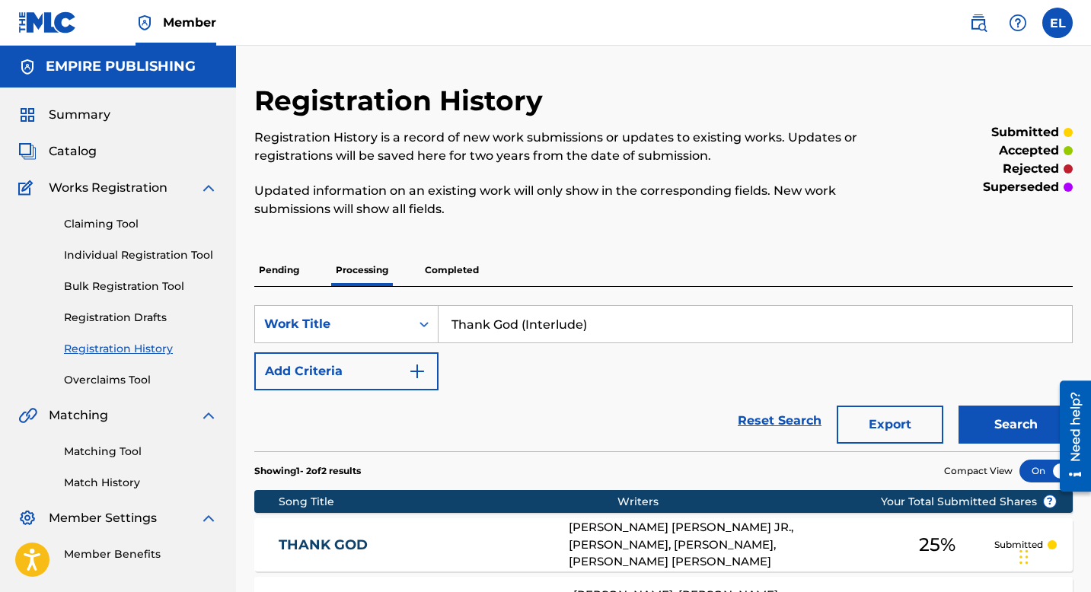
click at [71, 149] on span "Catalog" at bounding box center [73, 151] width 48 height 18
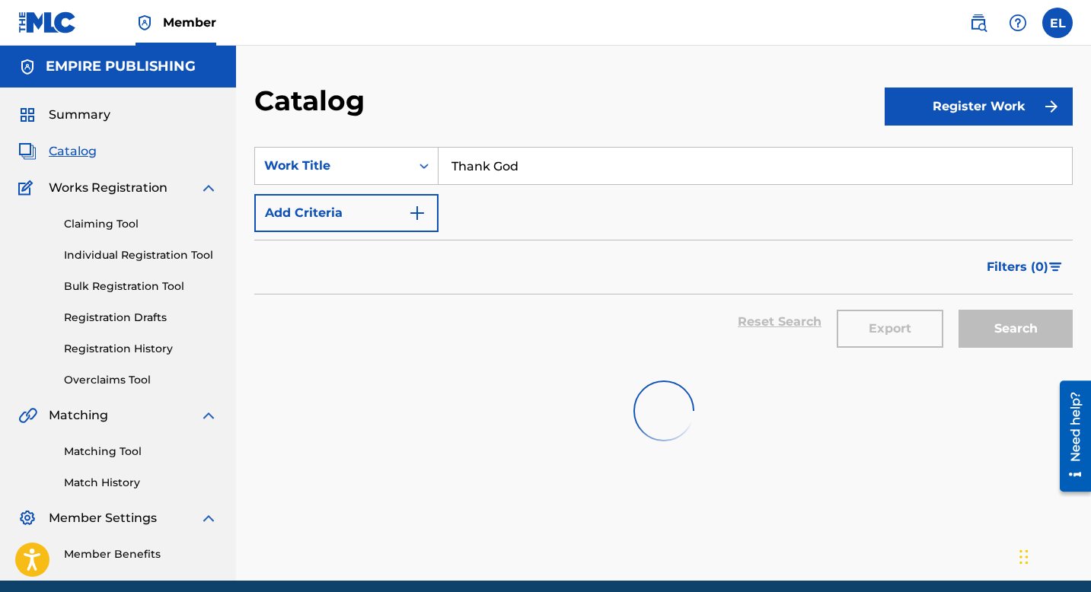
click at [565, 169] on input "Thank God" at bounding box center [756, 166] width 634 height 37
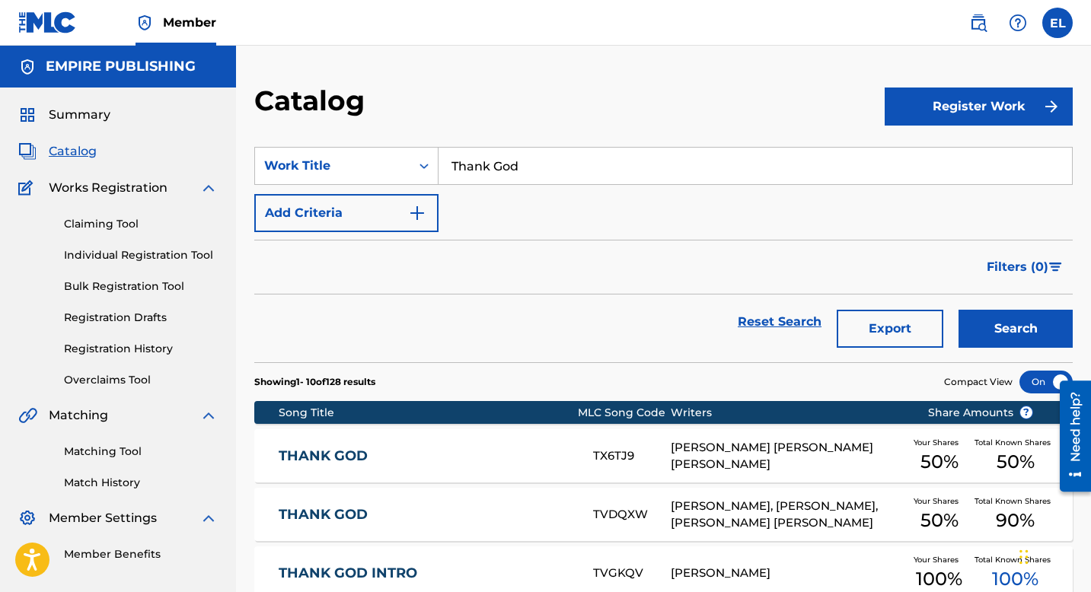
click at [565, 169] on input "Thank God" at bounding box center [756, 166] width 634 height 37
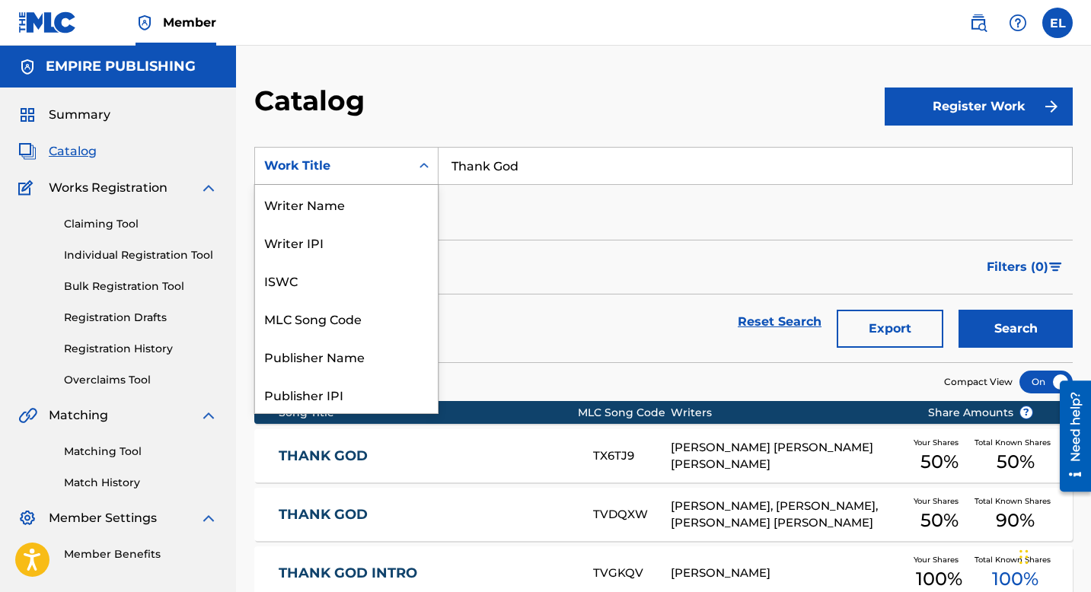
click at [357, 170] on div "Work Title" at bounding box center [332, 166] width 137 height 18
click at [347, 319] on div "MLC Song Code" at bounding box center [346, 318] width 183 height 38
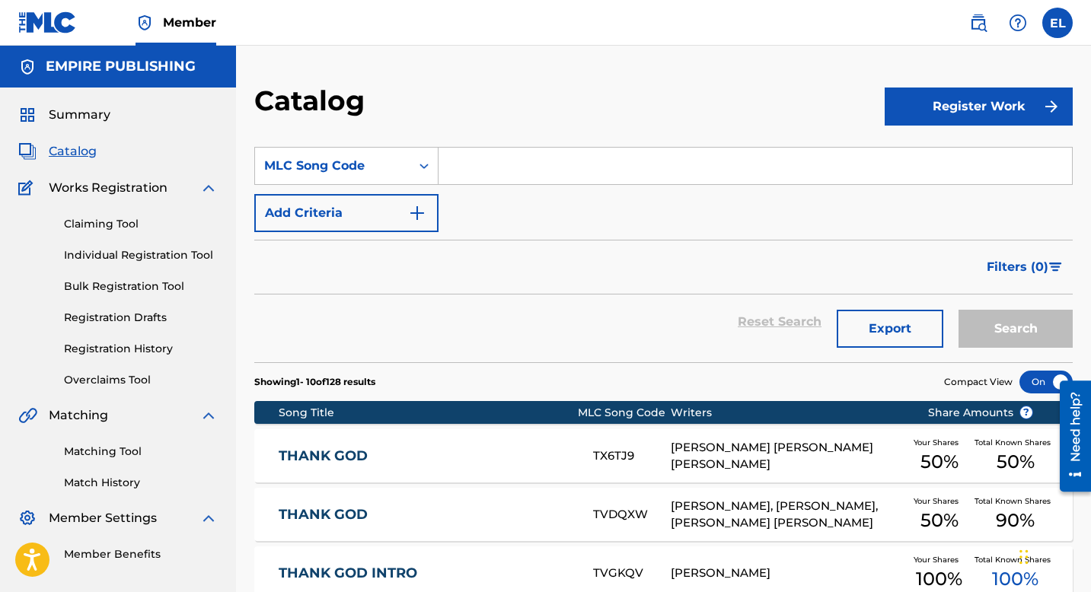
click at [520, 168] on input "Search Form" at bounding box center [756, 166] width 634 height 37
paste input "AD5KDY"
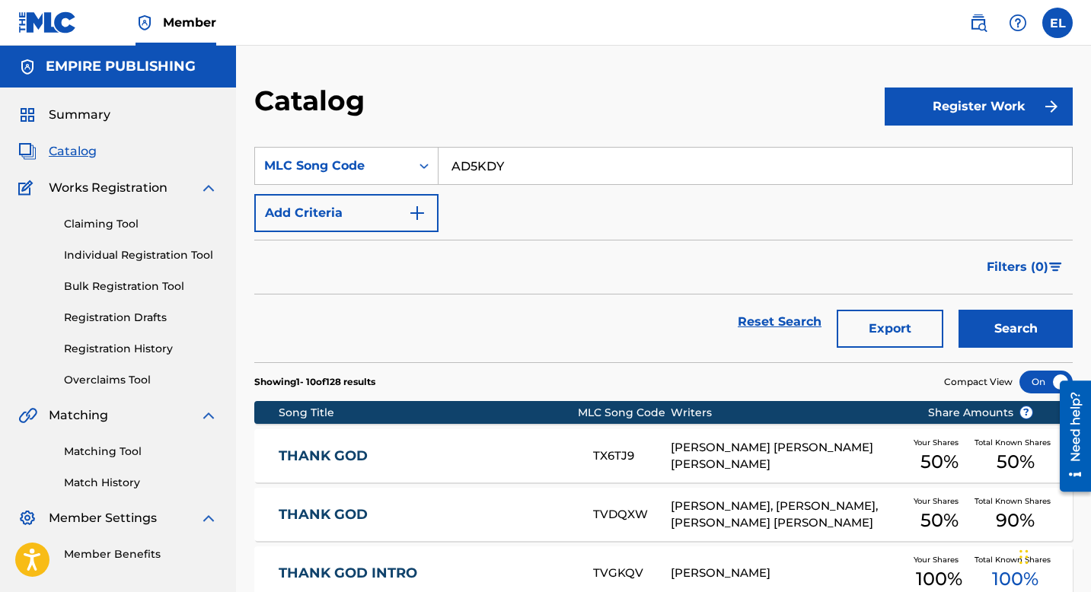
type input "AD5KDY"
click at [1033, 330] on button "Search" at bounding box center [1016, 329] width 114 height 38
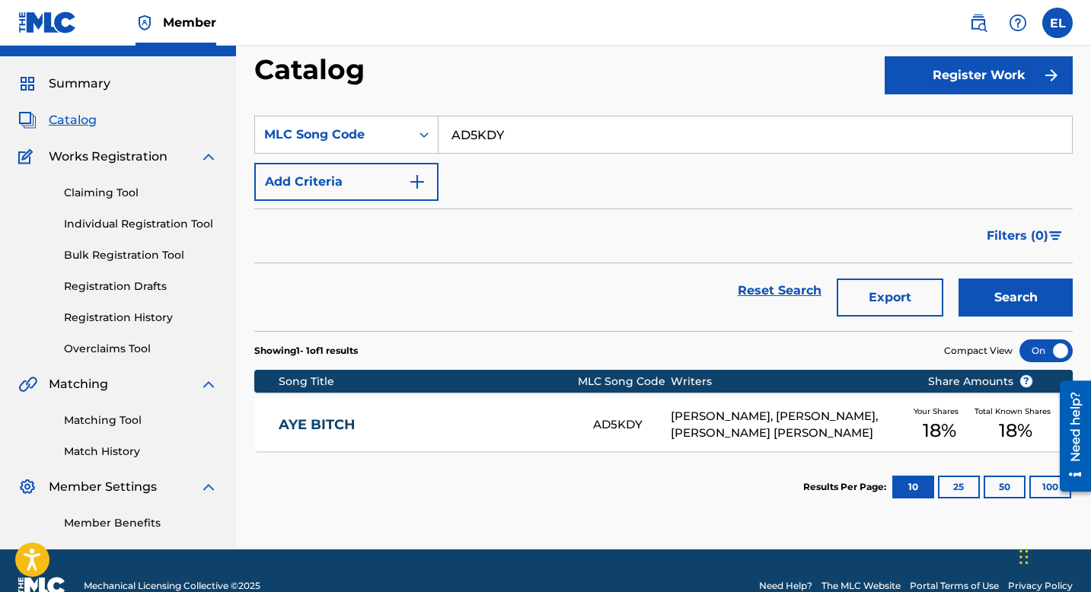
scroll to position [62, 0]
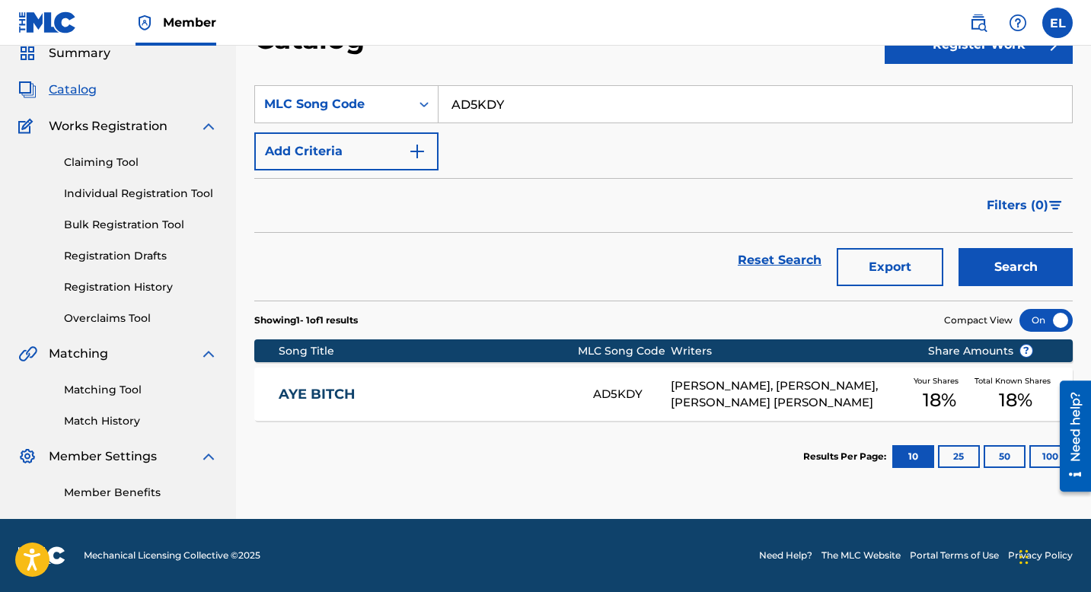
click at [436, 388] on link "AYE BITCH" at bounding box center [426, 395] width 294 height 18
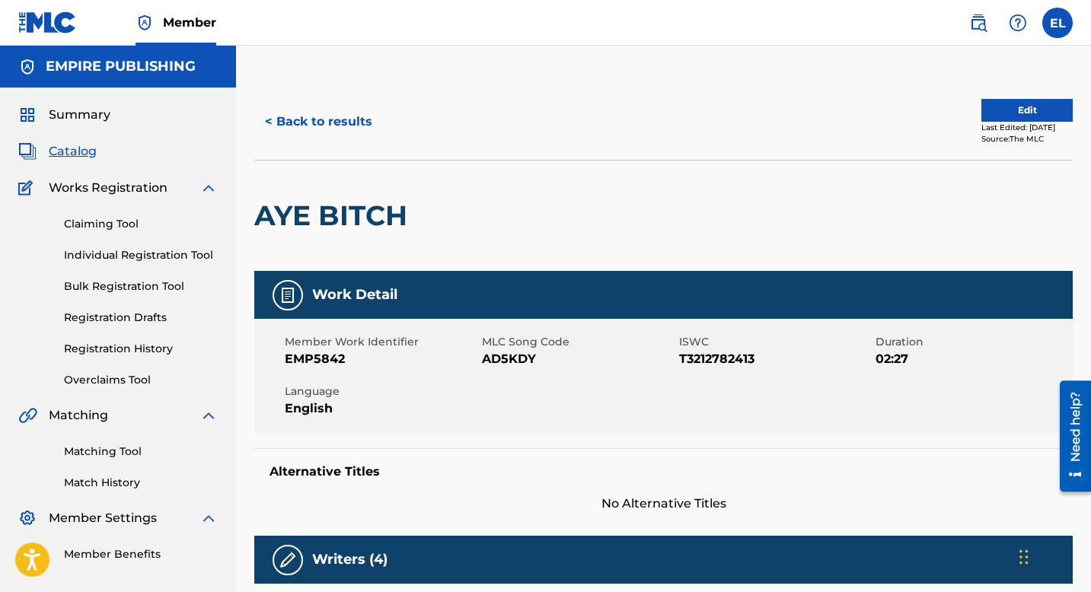
click at [75, 150] on span "Catalog" at bounding box center [73, 151] width 48 height 18
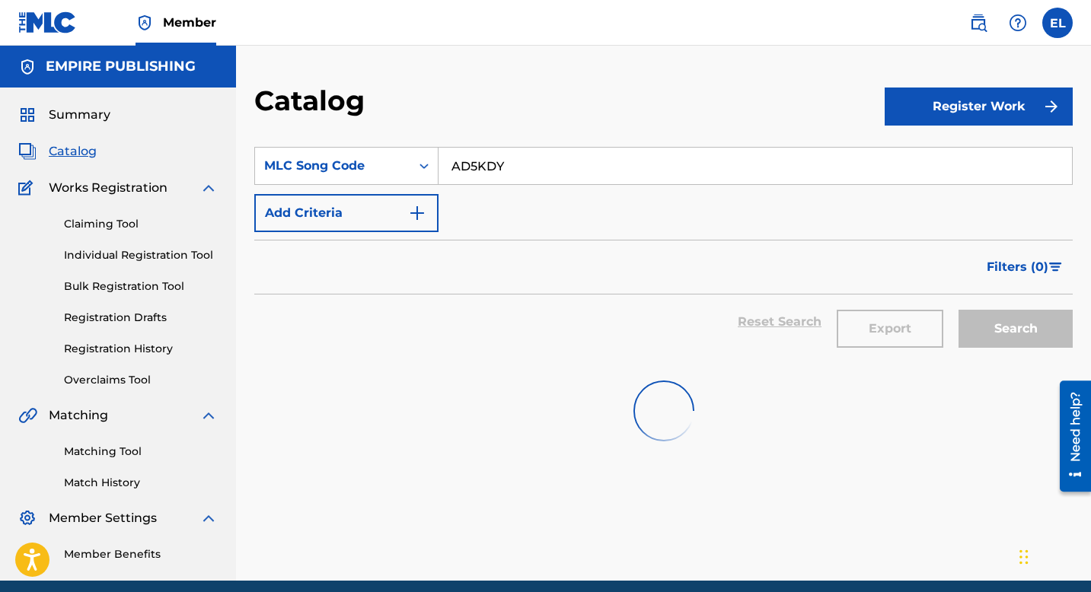
click at [75, 150] on span "Catalog" at bounding box center [73, 151] width 48 height 18
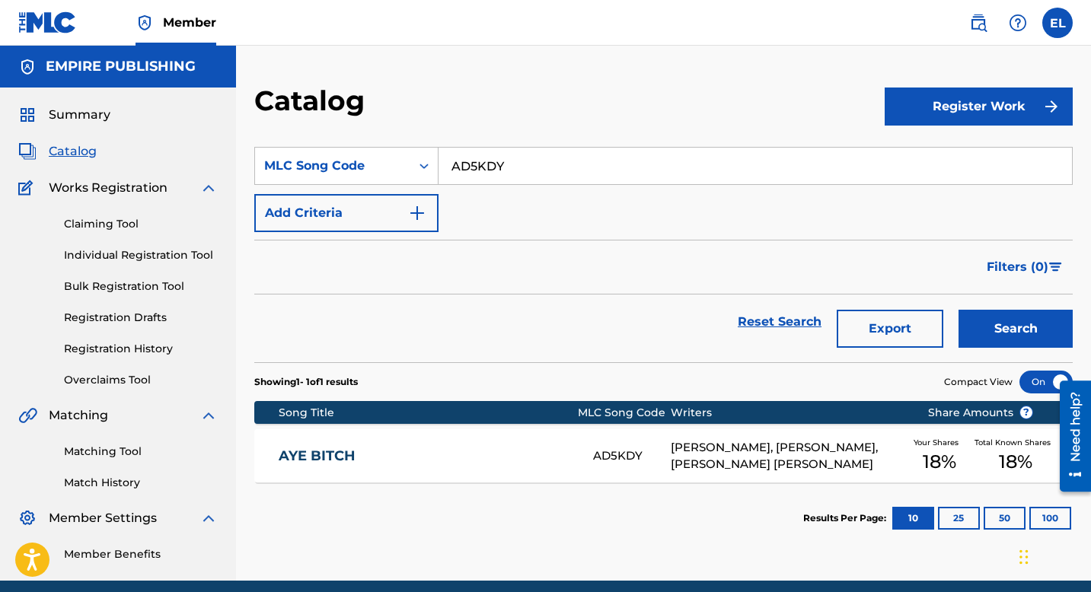
click at [570, 164] on input "AD5KDY" at bounding box center [756, 166] width 634 height 37
paste input "HH3FOE"
type input "HH3FOE"
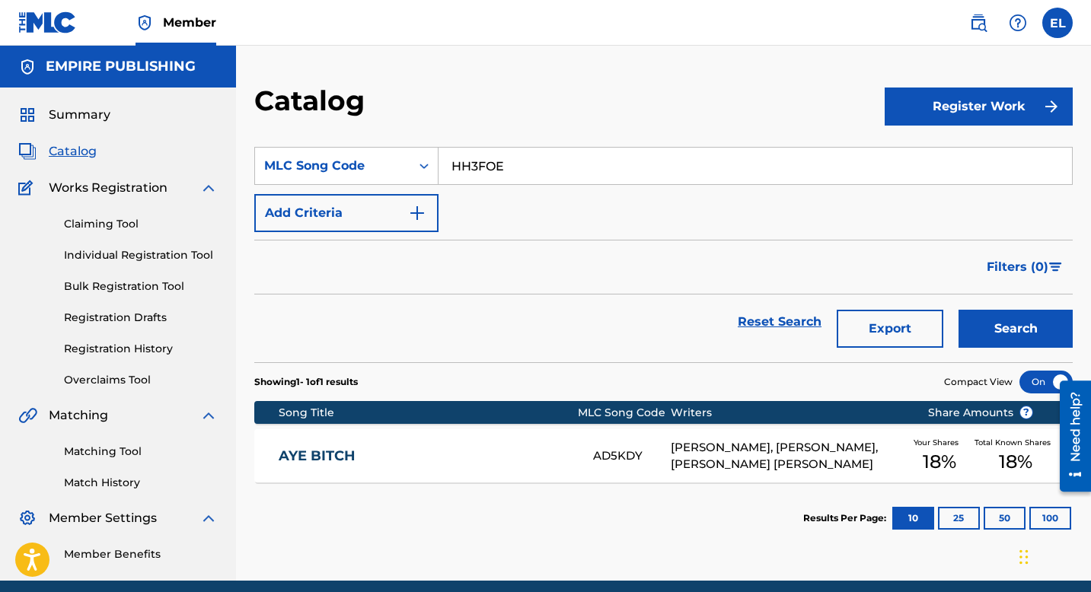
click at [1018, 317] on button "Search" at bounding box center [1016, 329] width 114 height 38
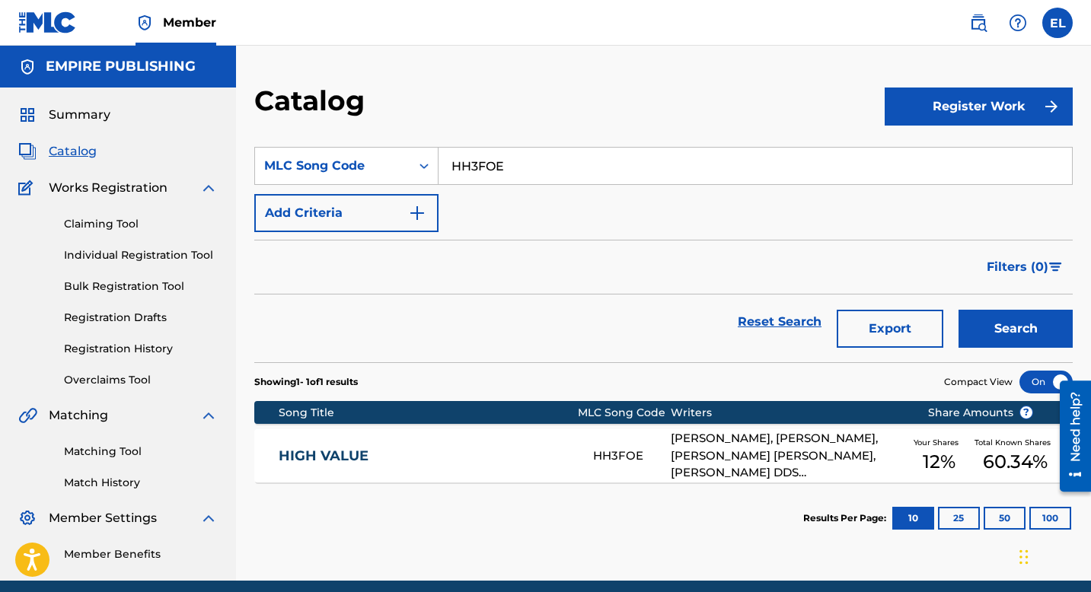
click at [500, 436] on div "HIGH VALUE HH3FOE DONALD EARLE DE GRATE JR., MICHAEL WAYNE NWANKWO, KEONII CYMI…" at bounding box center [663, 455] width 819 height 53
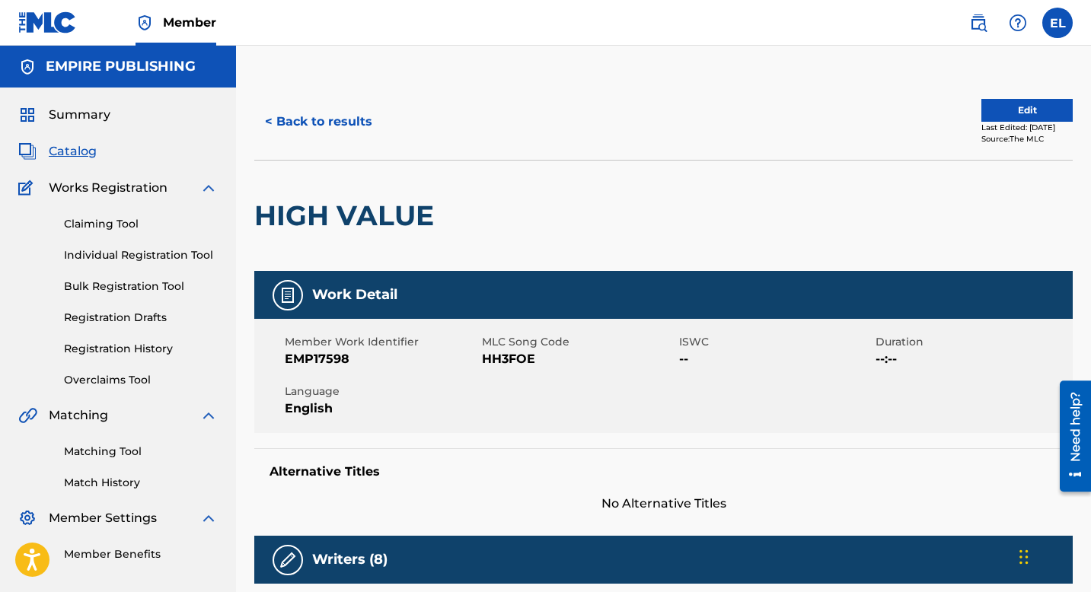
click at [81, 153] on span "Catalog" at bounding box center [73, 151] width 48 height 18
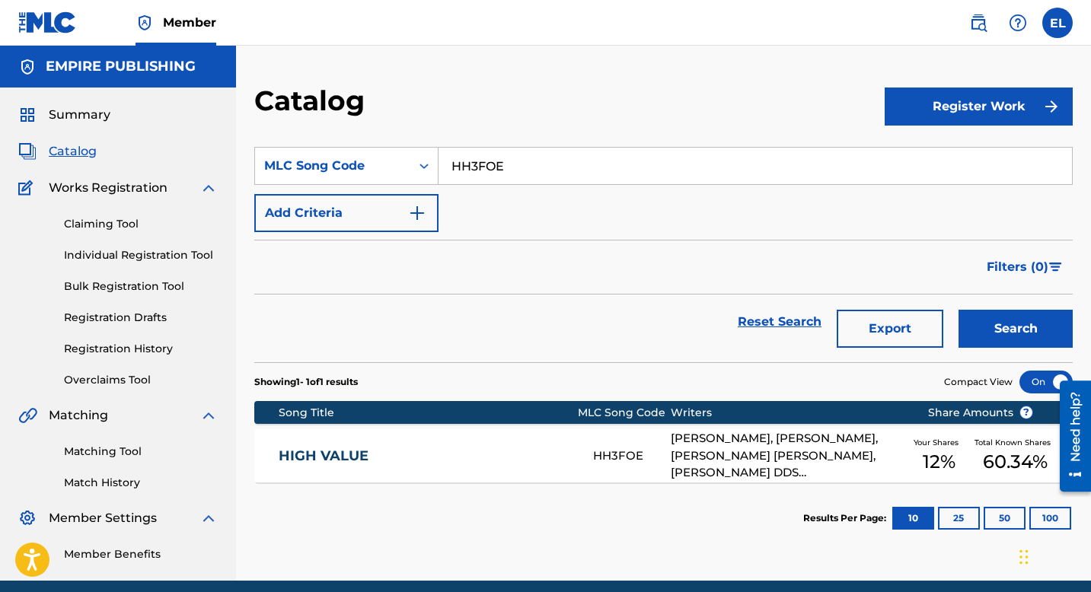
click at [570, 179] on input "HH3FOE" at bounding box center [756, 166] width 634 height 37
paste input "YD0G5Q"
type input "YD0G5Q"
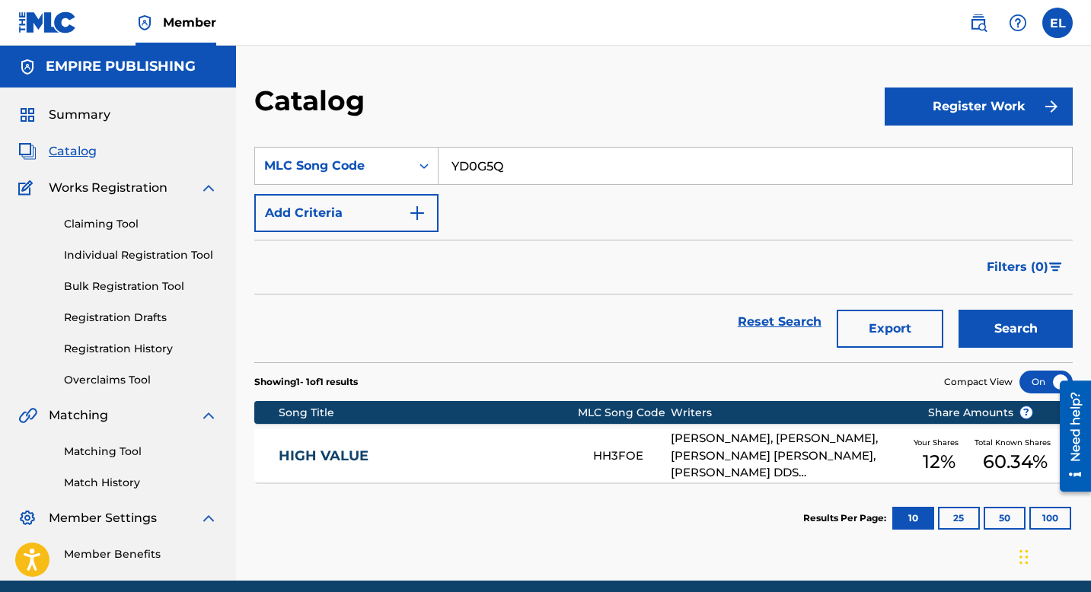
click at [1020, 335] on button "Search" at bounding box center [1016, 329] width 114 height 38
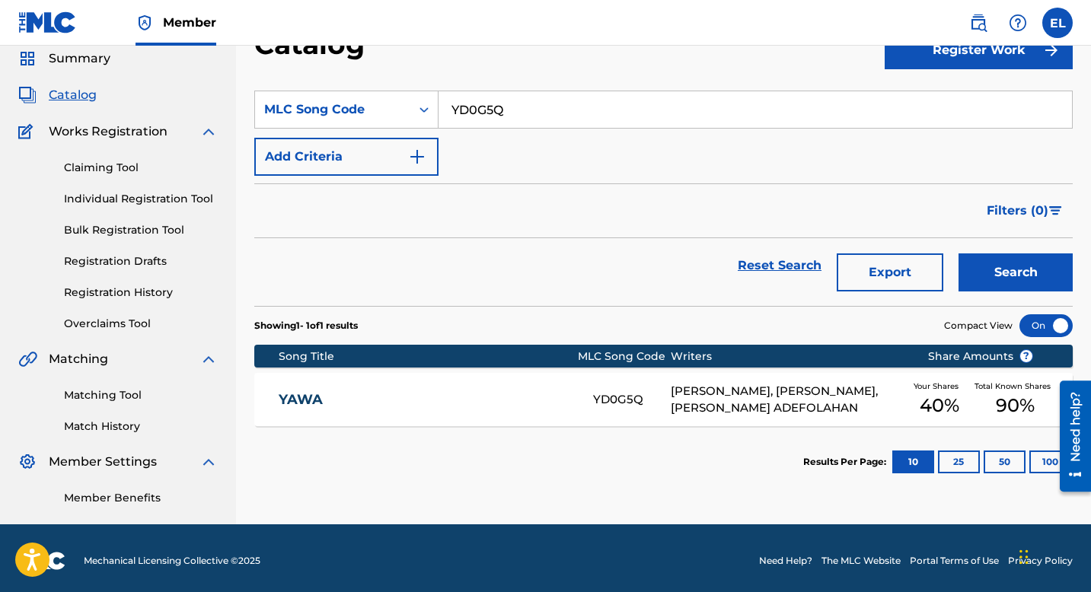
scroll to position [62, 0]
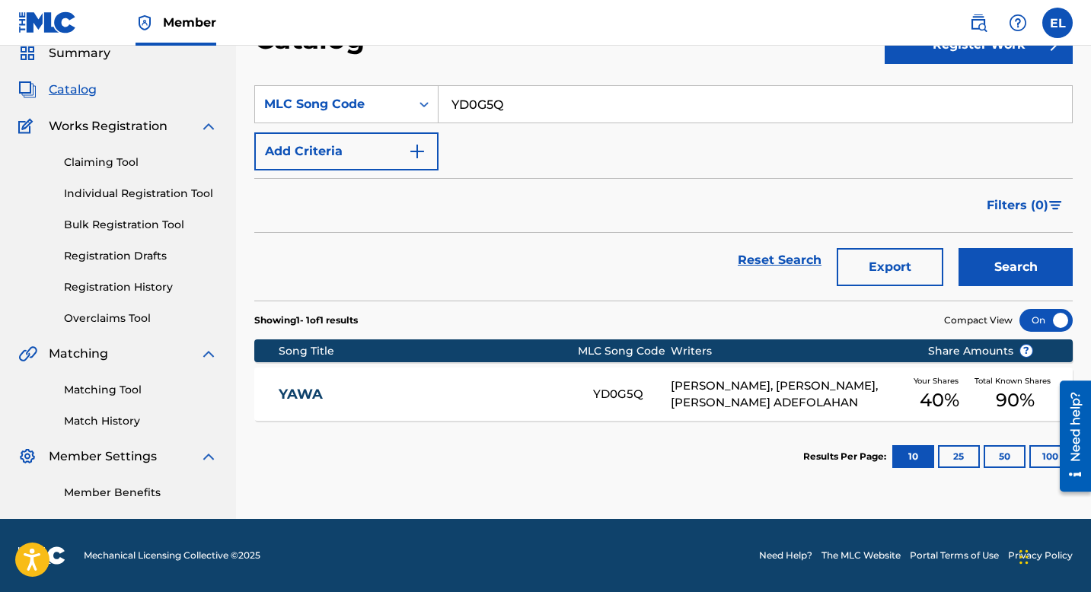
click at [438, 378] on div "YAWA YD0G5Q KAREEM TEMITAYO, ALLIE ODUNAYO, ADEDAMOLA ADEFOLAHAN Your Shares 40…" at bounding box center [663, 394] width 819 height 53
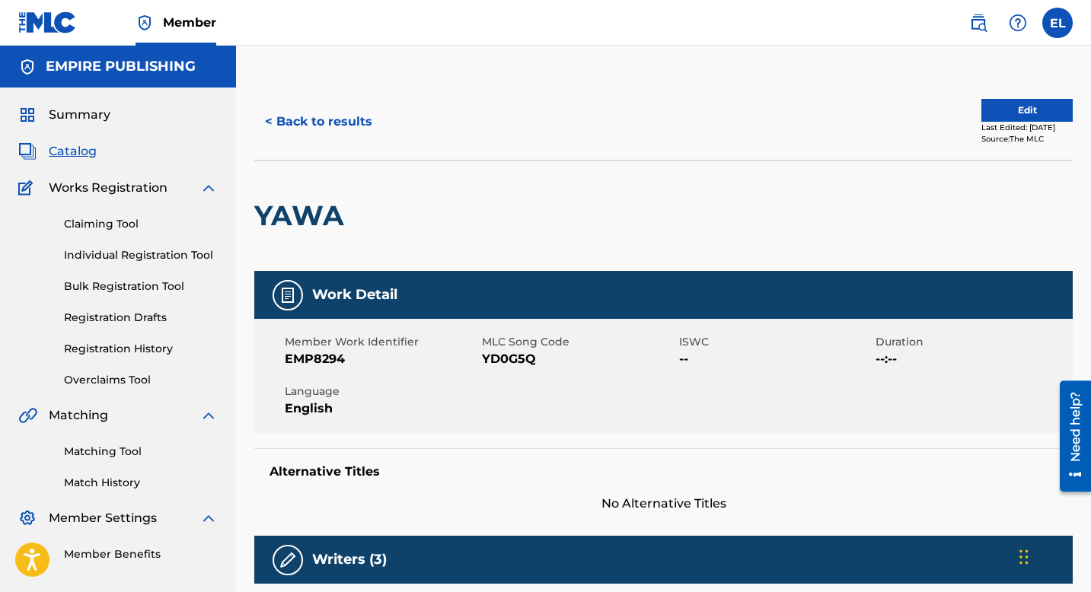
click at [78, 148] on span "Catalog" at bounding box center [73, 151] width 48 height 18
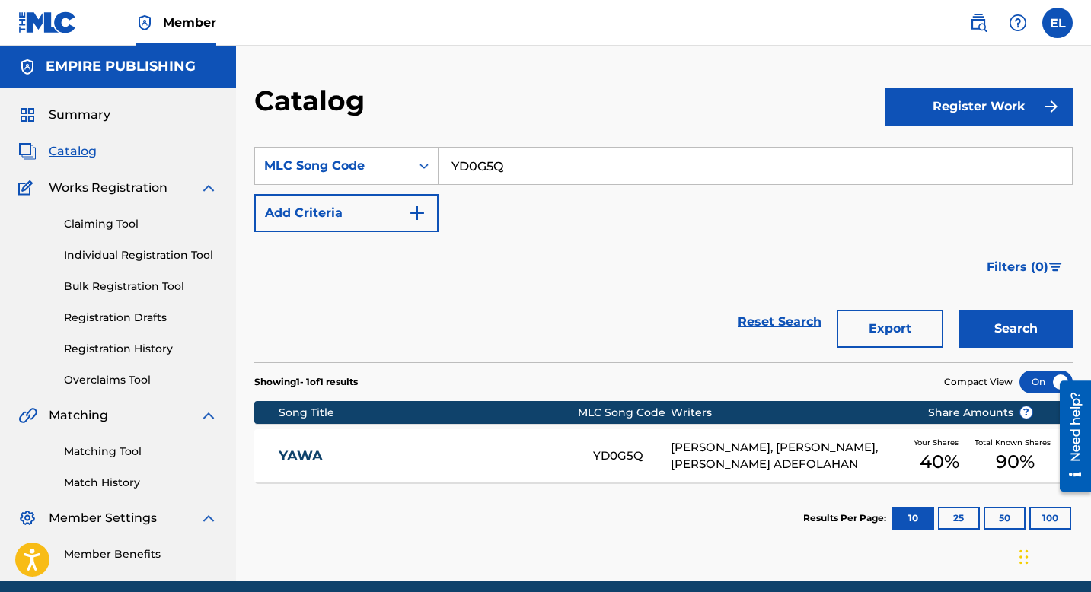
click at [475, 166] on input "YD0G5Q" at bounding box center [756, 166] width 634 height 37
click at [474, 166] on input "YD0G5Q" at bounding box center [756, 166] width 634 height 37
paste input "FA7FYZ"
type input "FA7FYZ"
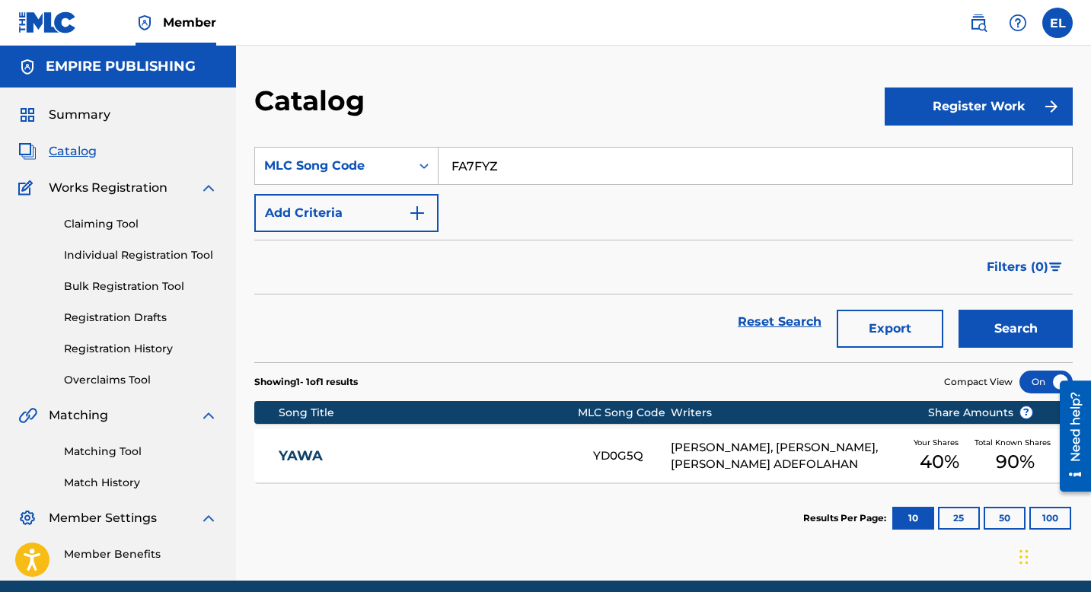
click at [998, 330] on button "Search" at bounding box center [1016, 329] width 114 height 38
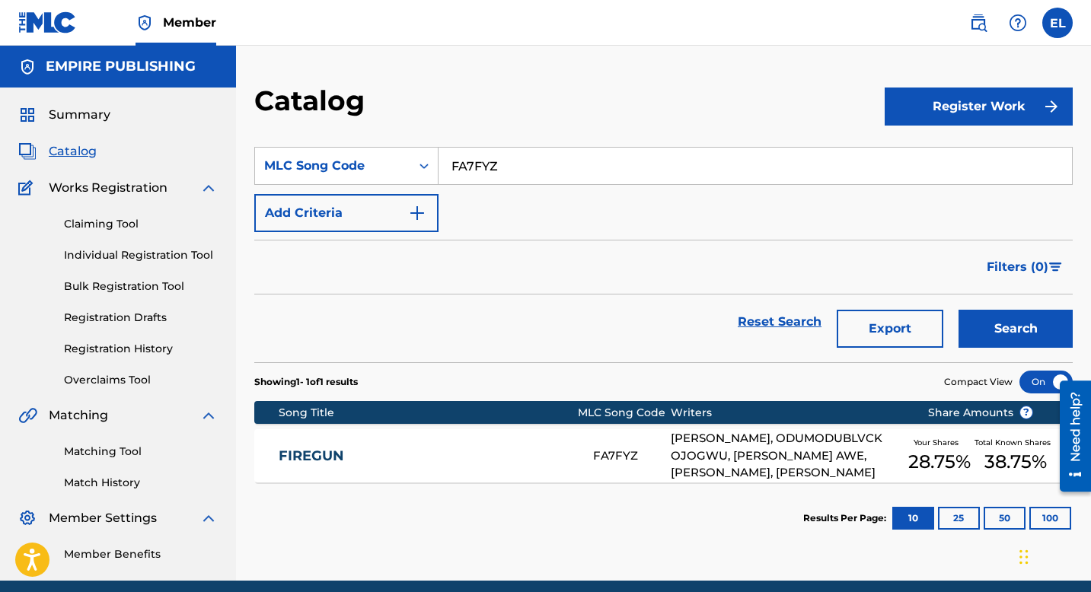
click at [519, 459] on link "FIREGUN" at bounding box center [426, 457] width 294 height 18
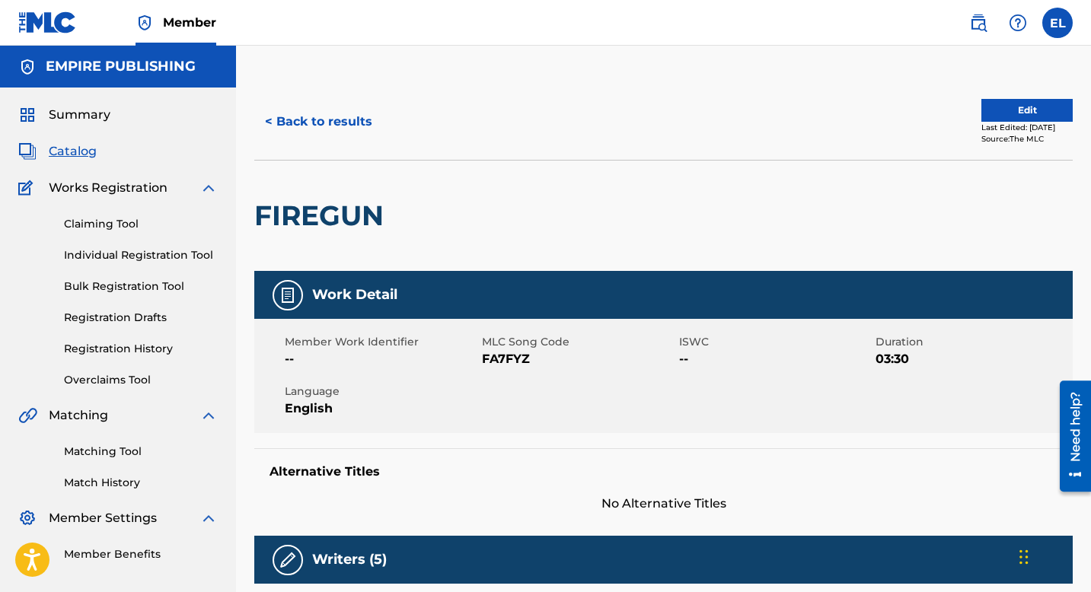
click at [71, 155] on span "Catalog" at bounding box center [73, 151] width 48 height 18
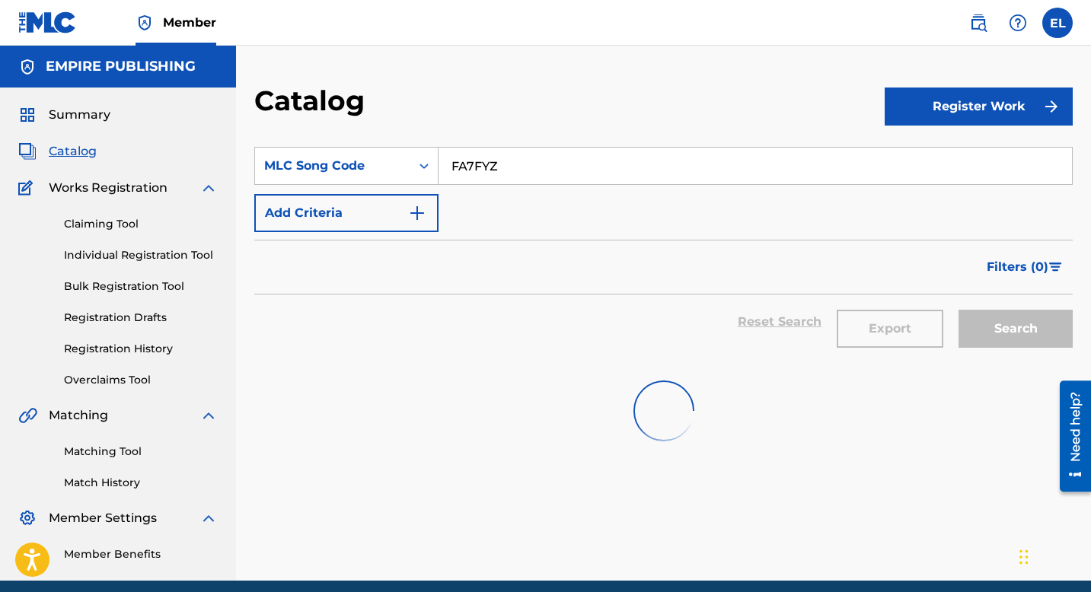
click at [71, 155] on span "Catalog" at bounding box center [73, 151] width 48 height 18
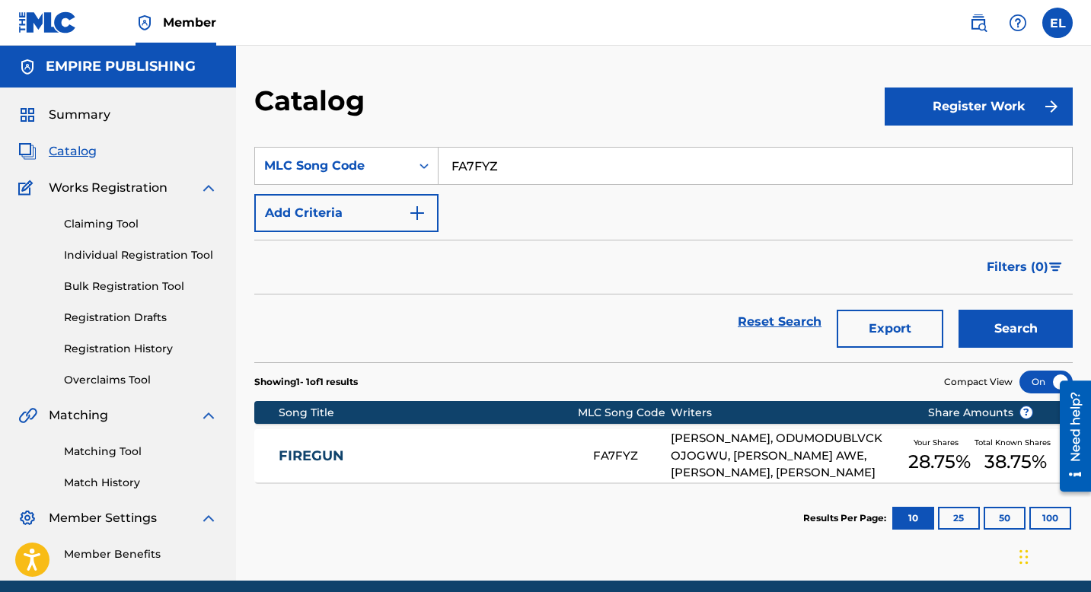
click at [484, 172] on input "FA7FYZ" at bounding box center [756, 166] width 634 height 37
paste input "S98GFL"
type input "S98GFL"
click at [1003, 341] on button "Search" at bounding box center [1016, 329] width 114 height 38
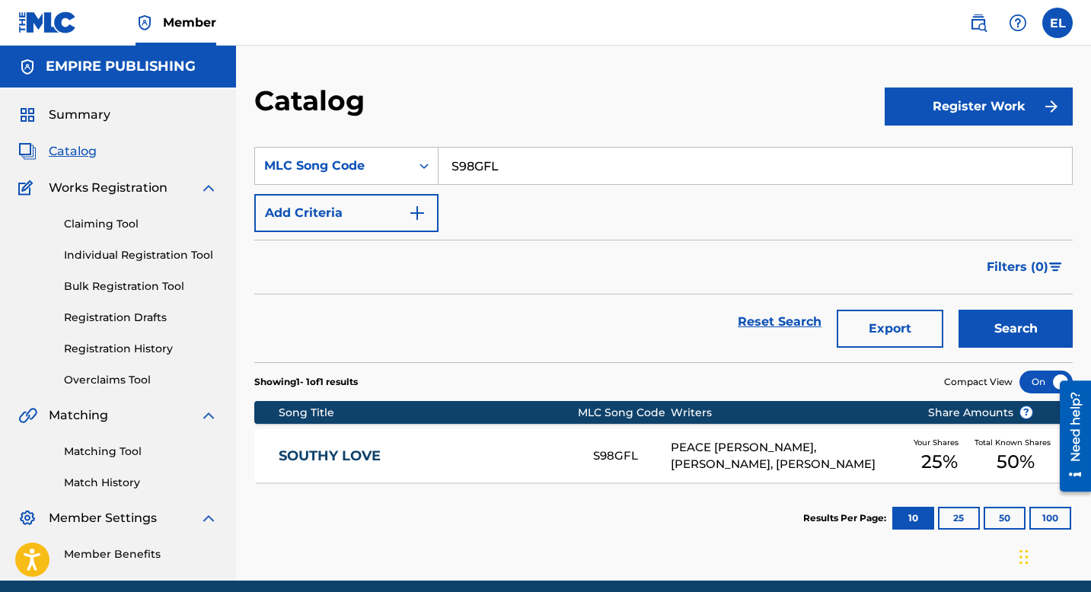
click at [534, 436] on div "SOUTHY LOVE S98GFL PEACE EMMANUEL OREDOPE, ADEDAMOLA ADEFOLAHAN, TOBECHUKWU VIC…" at bounding box center [663, 455] width 819 height 53
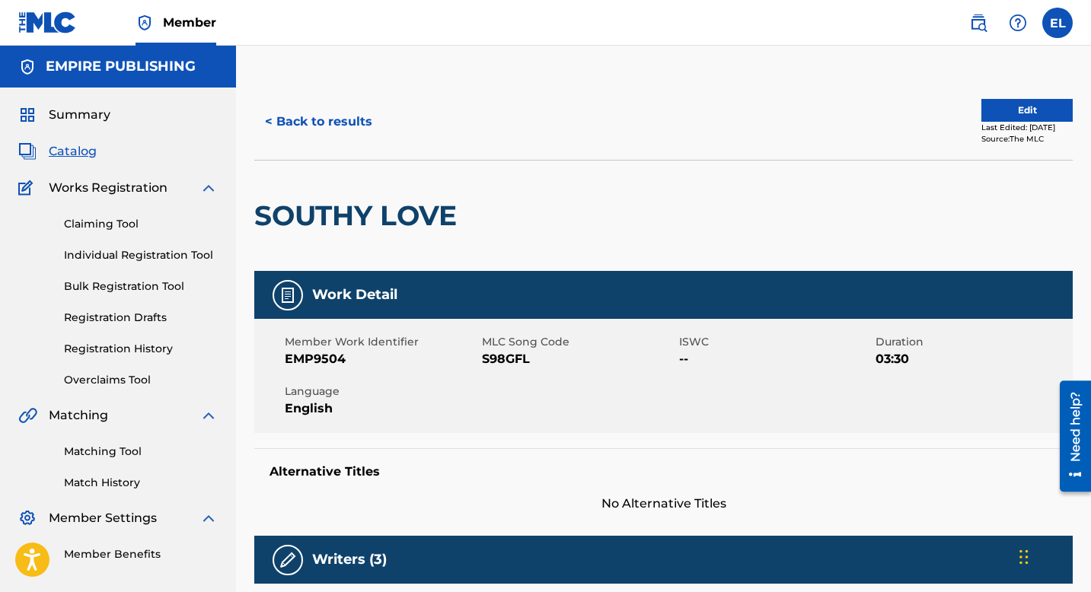
click at [81, 156] on span "Catalog" at bounding box center [73, 151] width 48 height 18
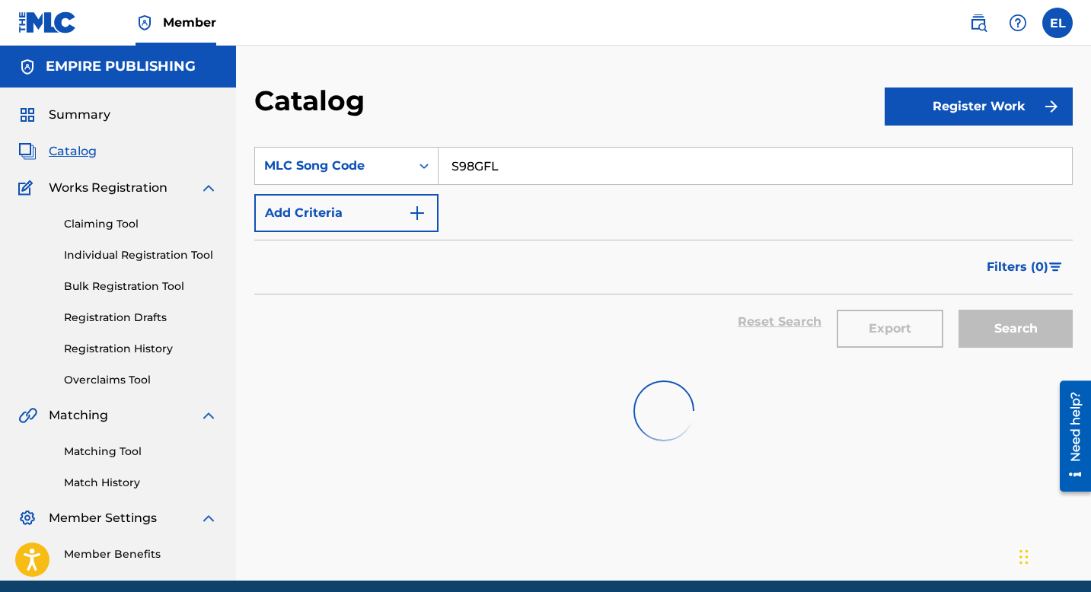
click at [81, 155] on span "Catalog" at bounding box center [73, 151] width 48 height 18
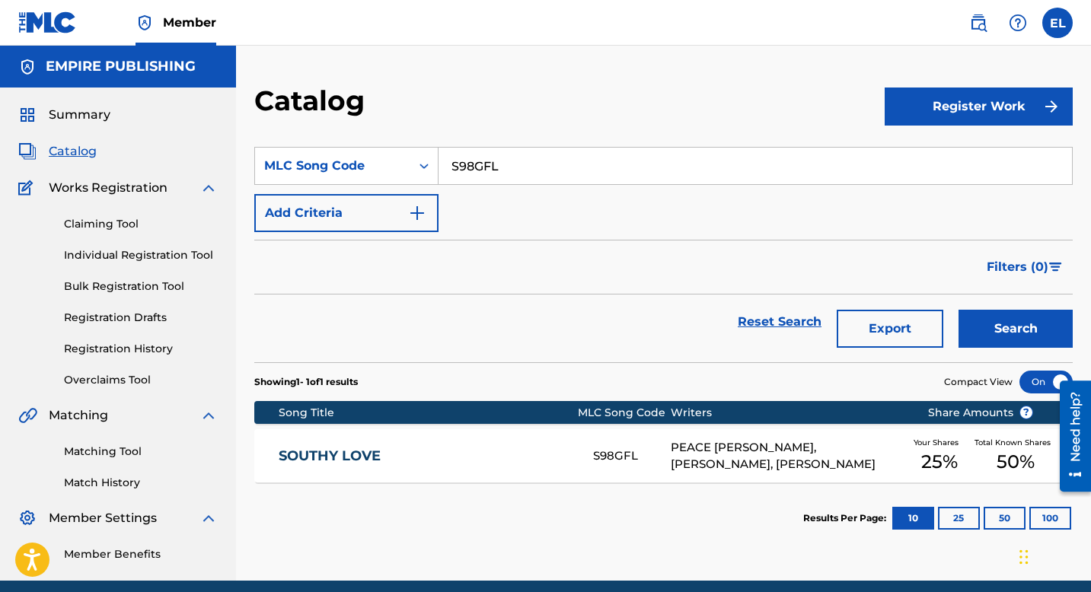
click at [513, 165] on input "S98GFL" at bounding box center [756, 166] width 634 height 37
drag, startPoint x: 513, startPoint y: 165, endPoint x: 522, endPoint y: 168, distance: 8.9
click at [513, 165] on input "S98GFL" at bounding box center [756, 166] width 634 height 37
paste input "OM2VK2"
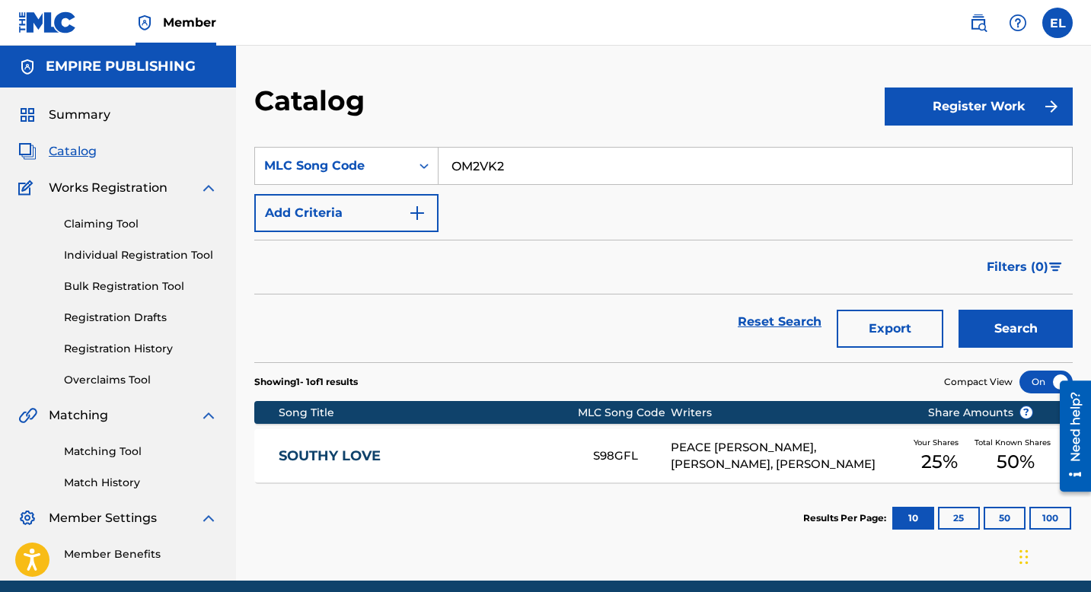
type input "OM2VK2"
click at [1001, 340] on button "Search" at bounding box center [1016, 329] width 114 height 38
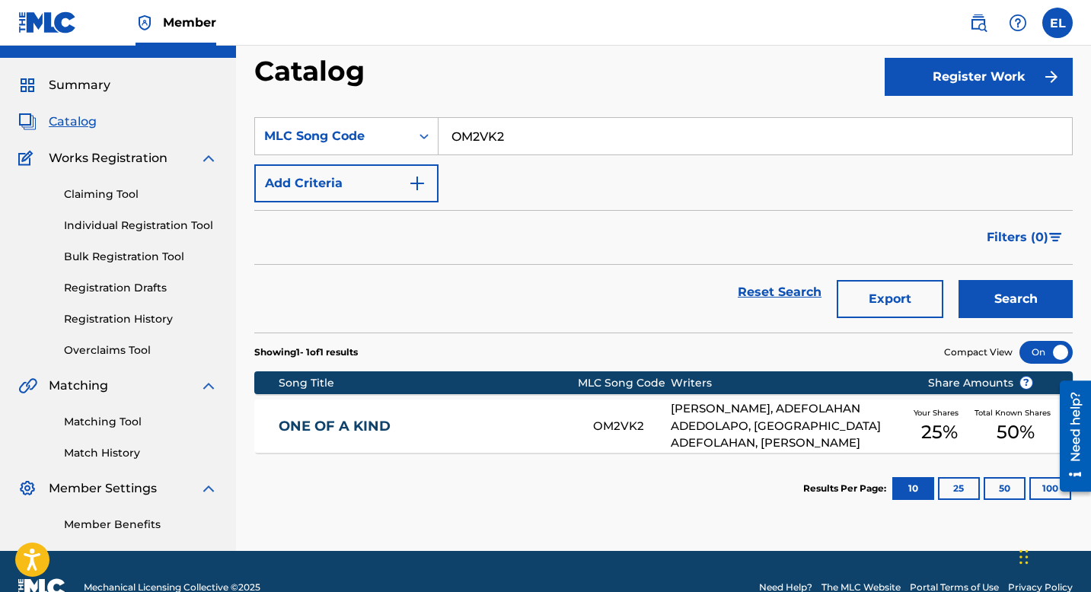
scroll to position [62, 0]
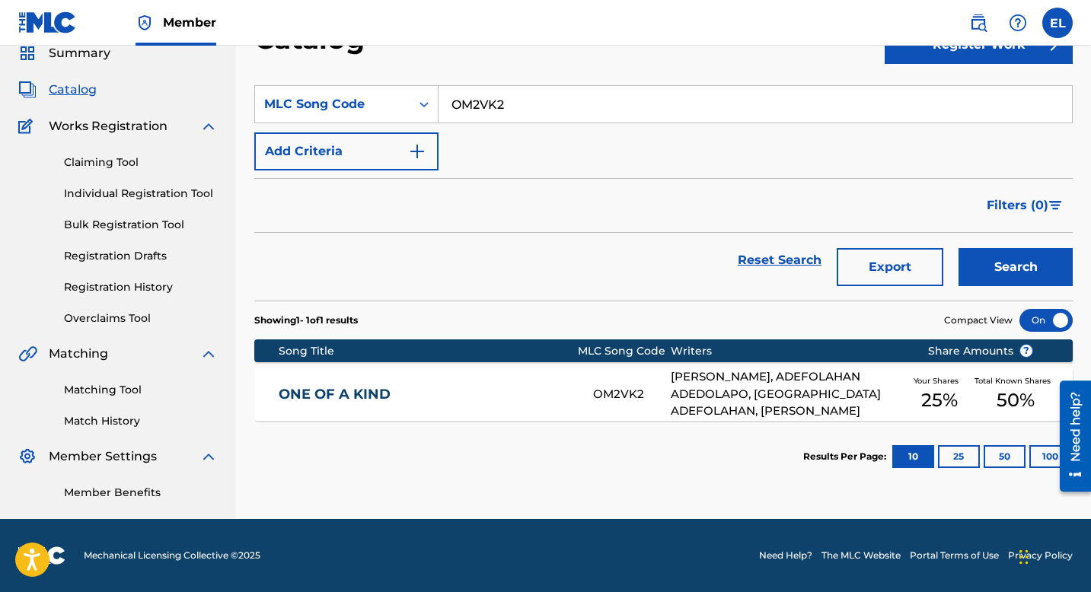
click at [497, 388] on link "ONE OF A KIND" at bounding box center [426, 395] width 294 height 18
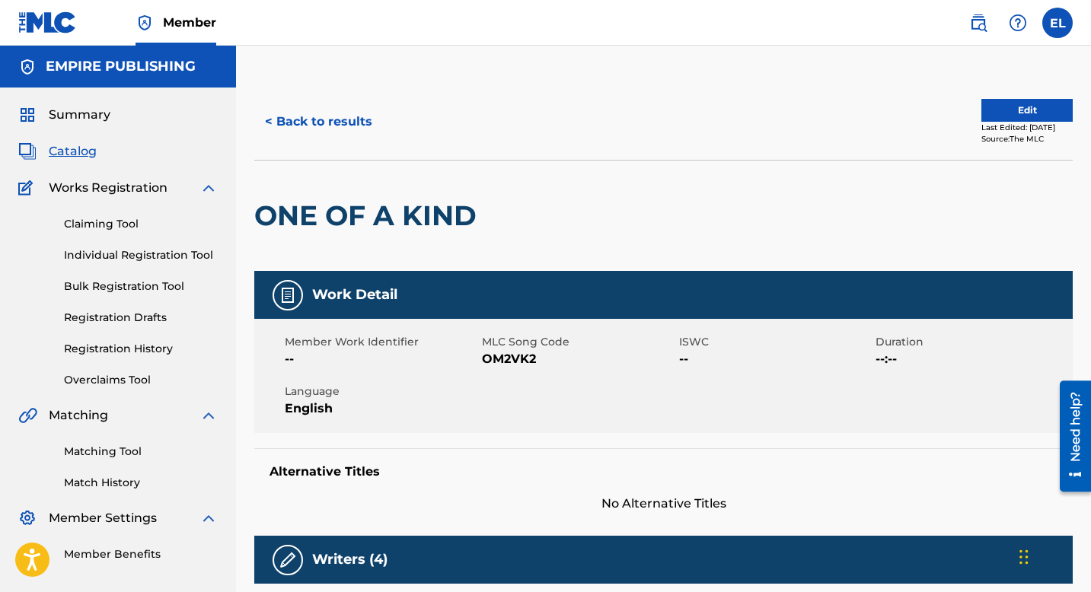
click at [312, 123] on button "< Back to results" at bounding box center [318, 122] width 129 height 38
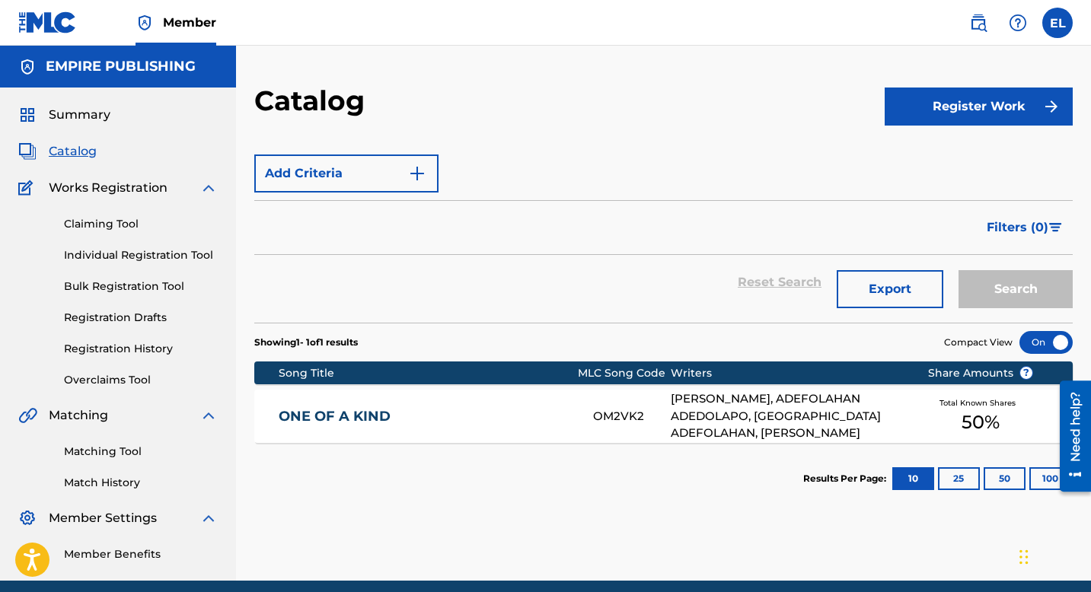
scroll to position [62, 0]
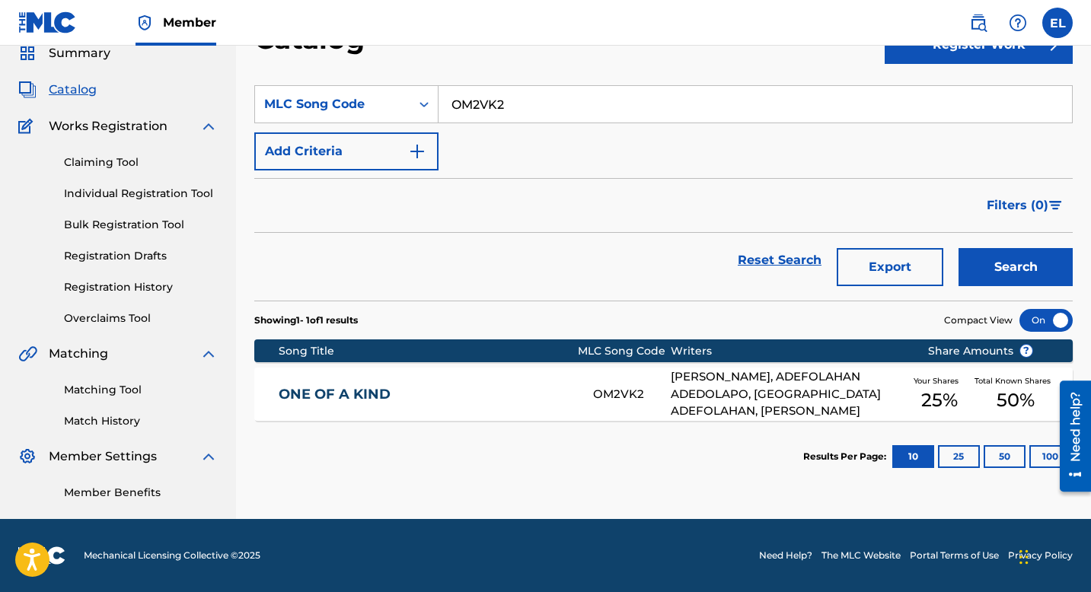
click at [506, 112] on input "OM2VK2" at bounding box center [756, 104] width 634 height 37
paste input "PN4T0O"
type input "PN4T0O"
click at [1010, 263] on button "Search" at bounding box center [1016, 267] width 114 height 38
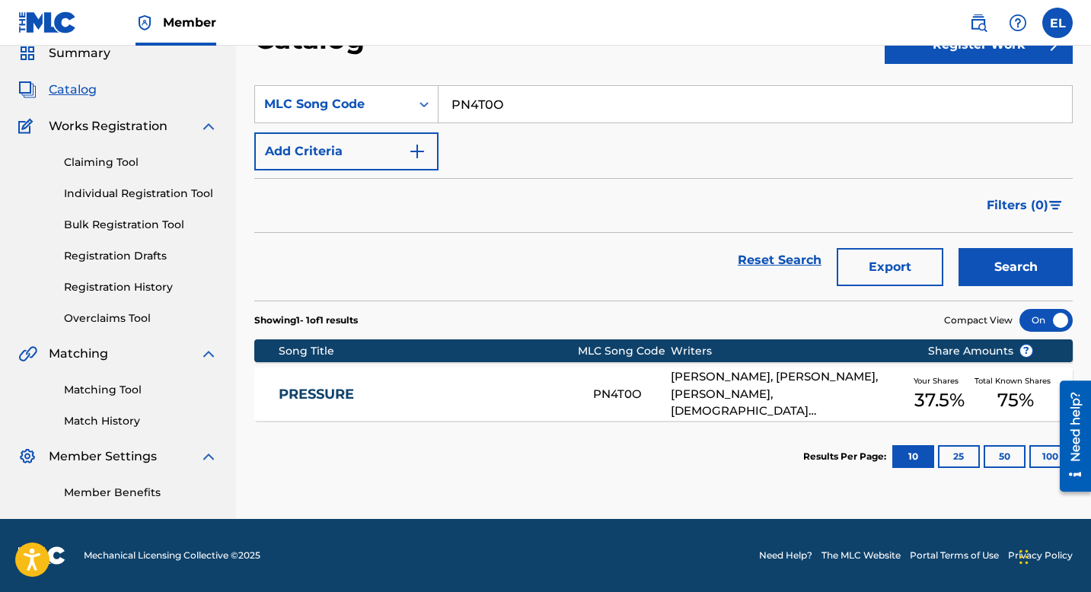
click at [506, 387] on link "PRESSURE" at bounding box center [426, 395] width 294 height 18
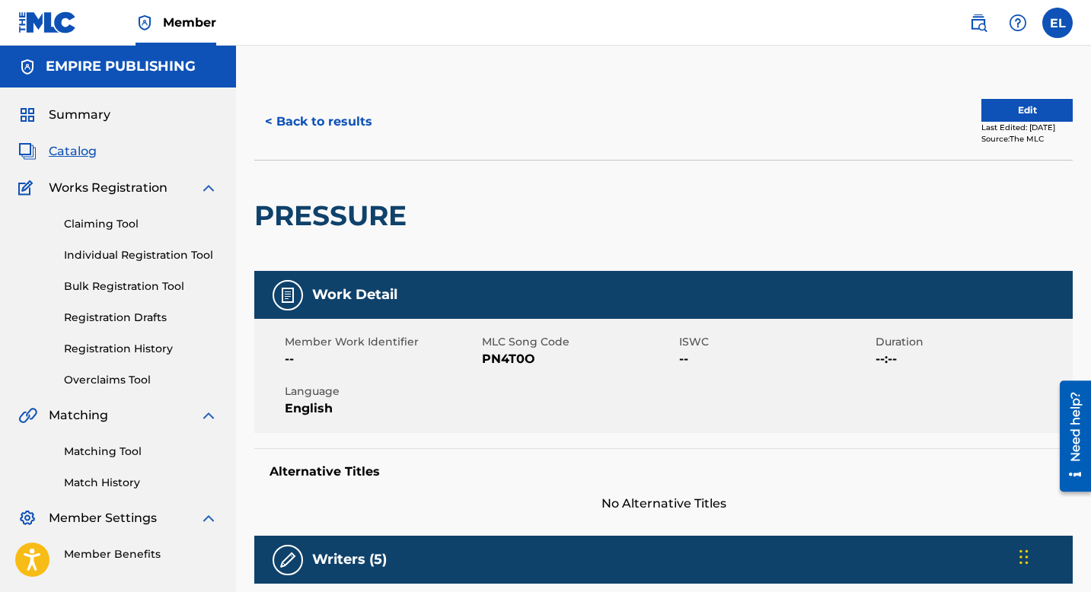
click at [1026, 116] on button "Edit" at bounding box center [1026, 110] width 91 height 23
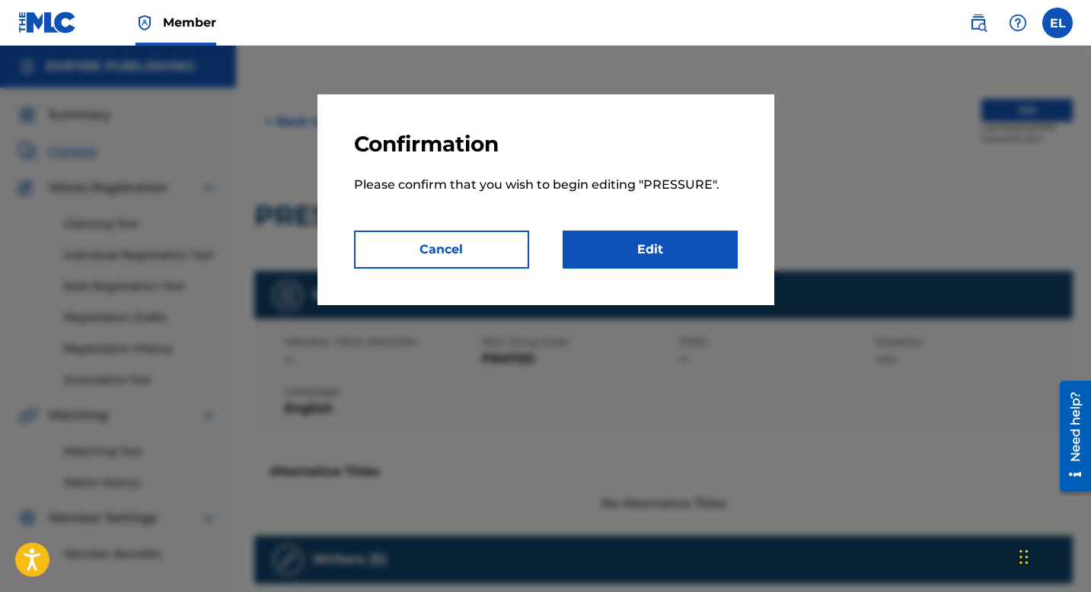
click at [671, 259] on link "Edit" at bounding box center [650, 250] width 175 height 38
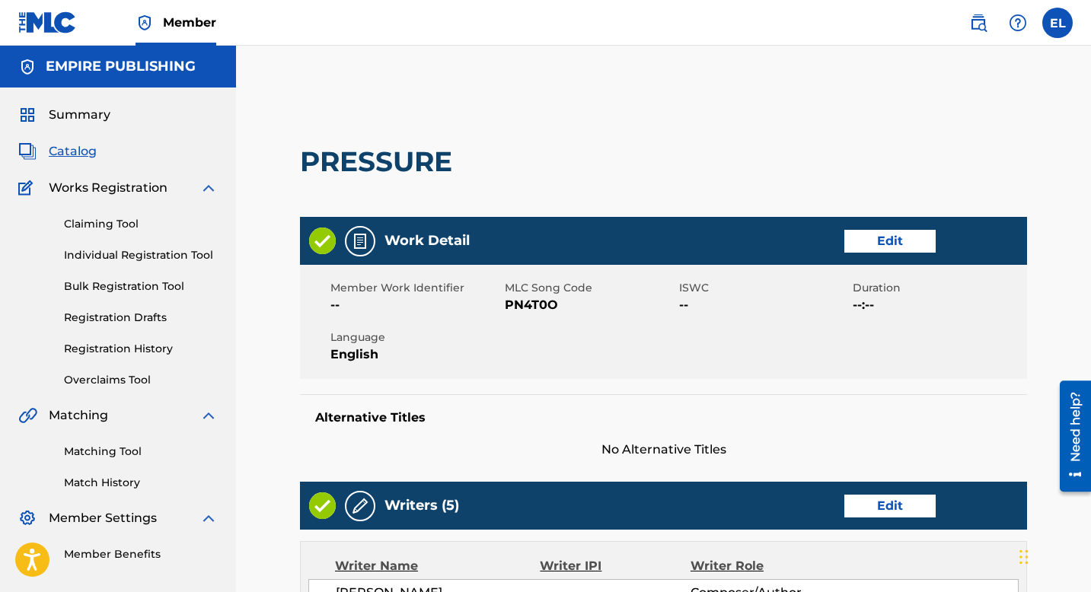
click at [896, 241] on link "Edit" at bounding box center [889, 241] width 91 height 23
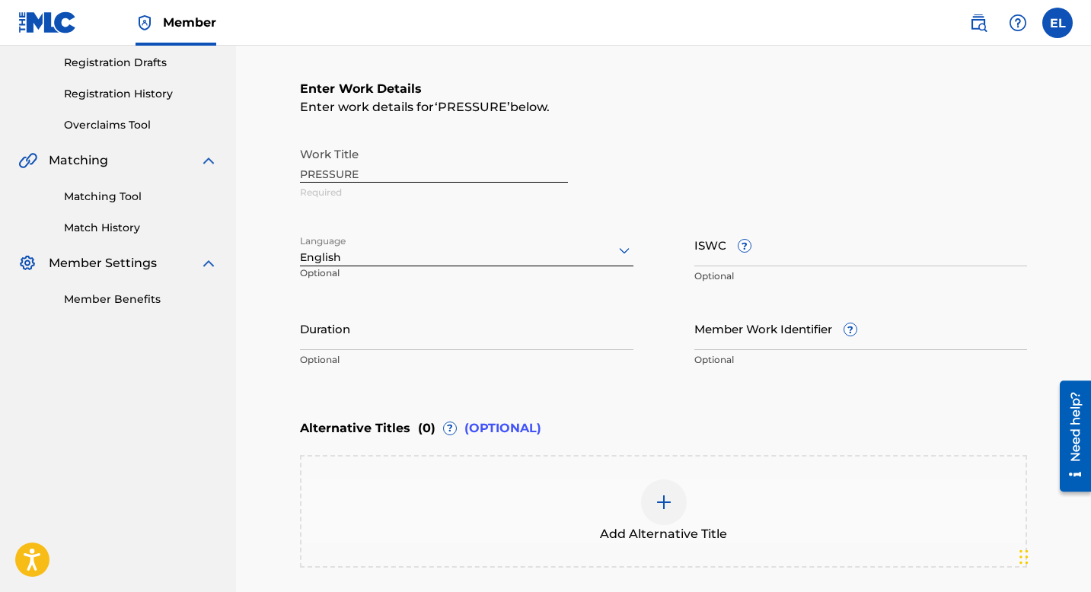
scroll to position [307, 0]
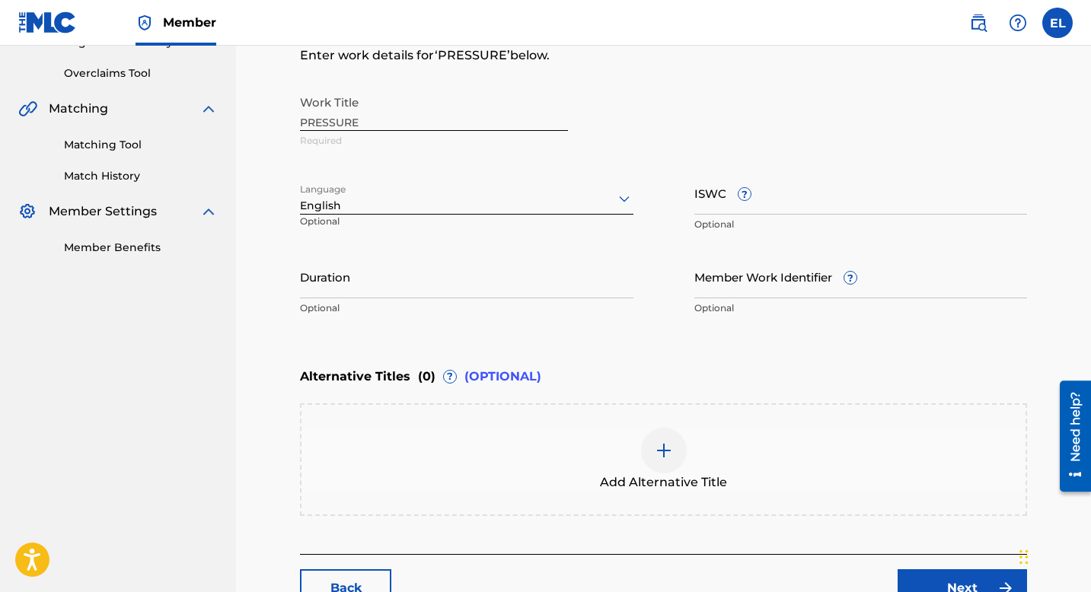
click at [797, 282] on input "Member Work Identifier ?" at bounding box center [861, 276] width 334 height 43
paste input "EMP9496"
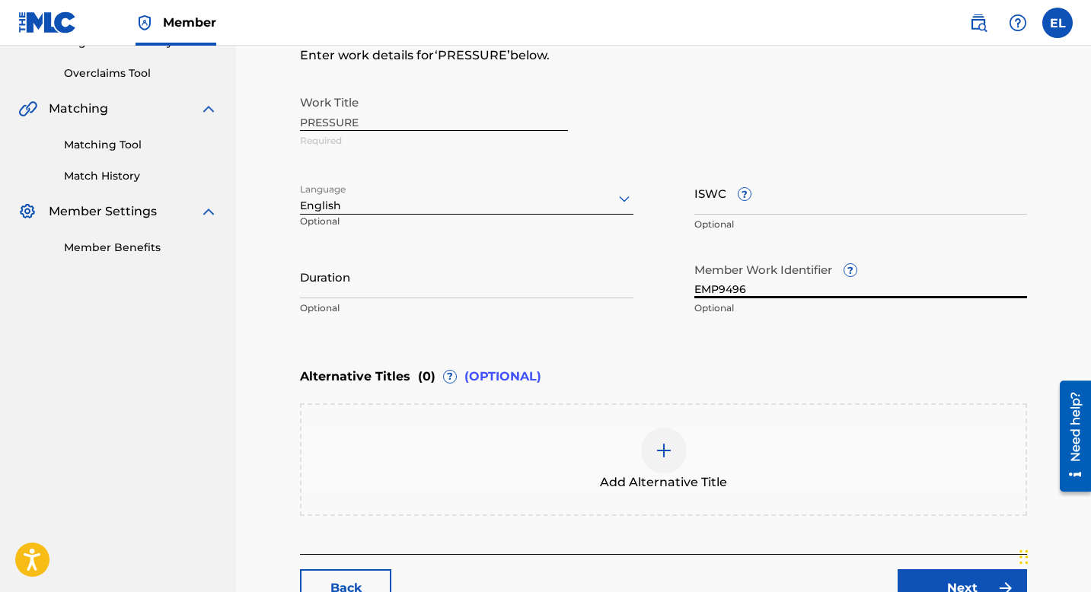
type input "EMP9496"
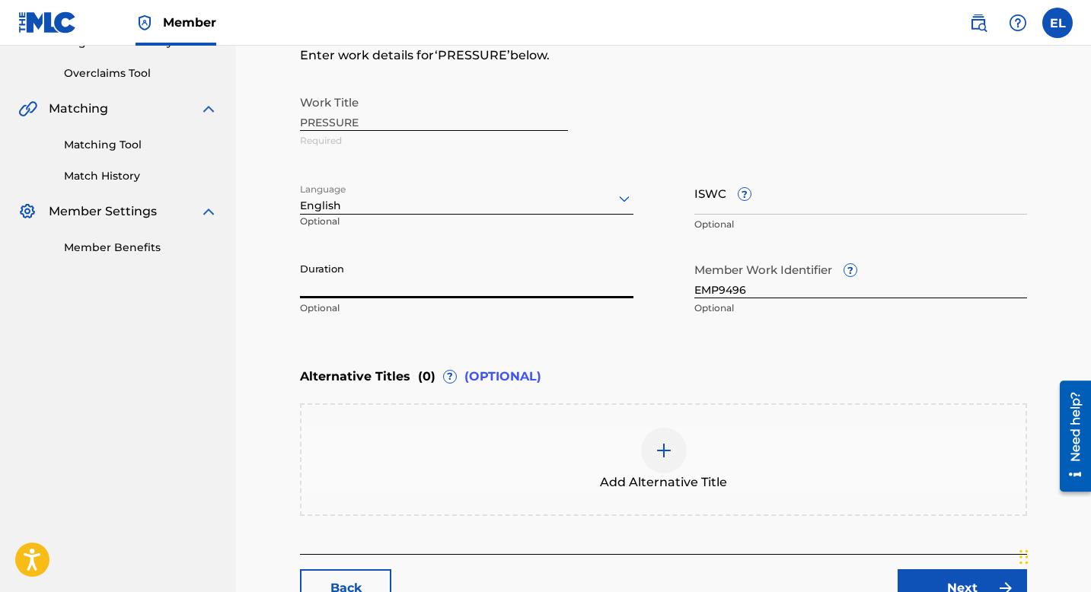
click at [510, 295] on input "Duration" at bounding box center [467, 276] width 334 height 43
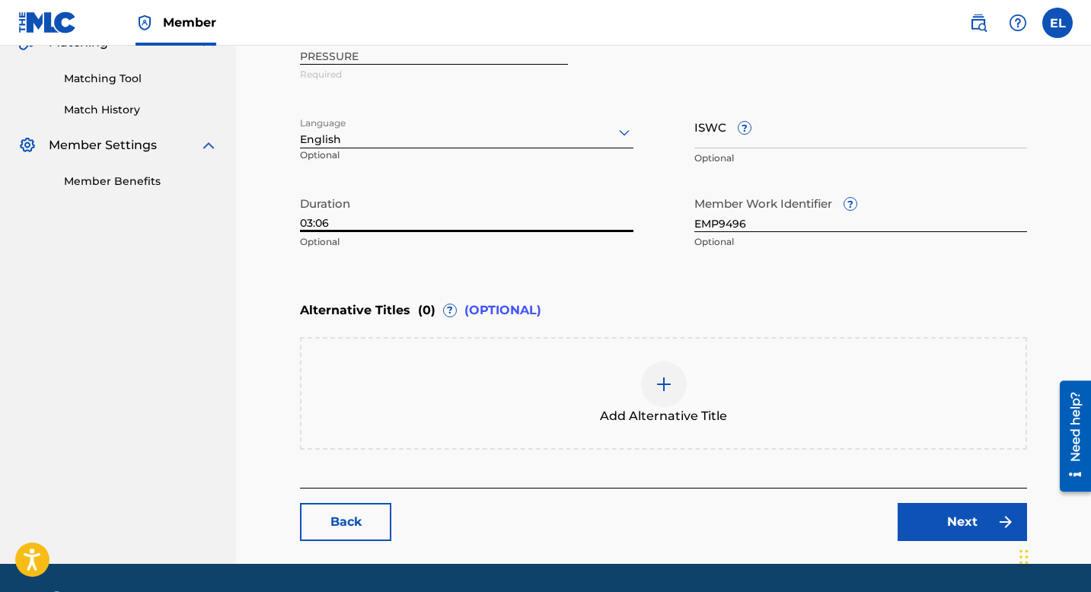
scroll to position [417, 0]
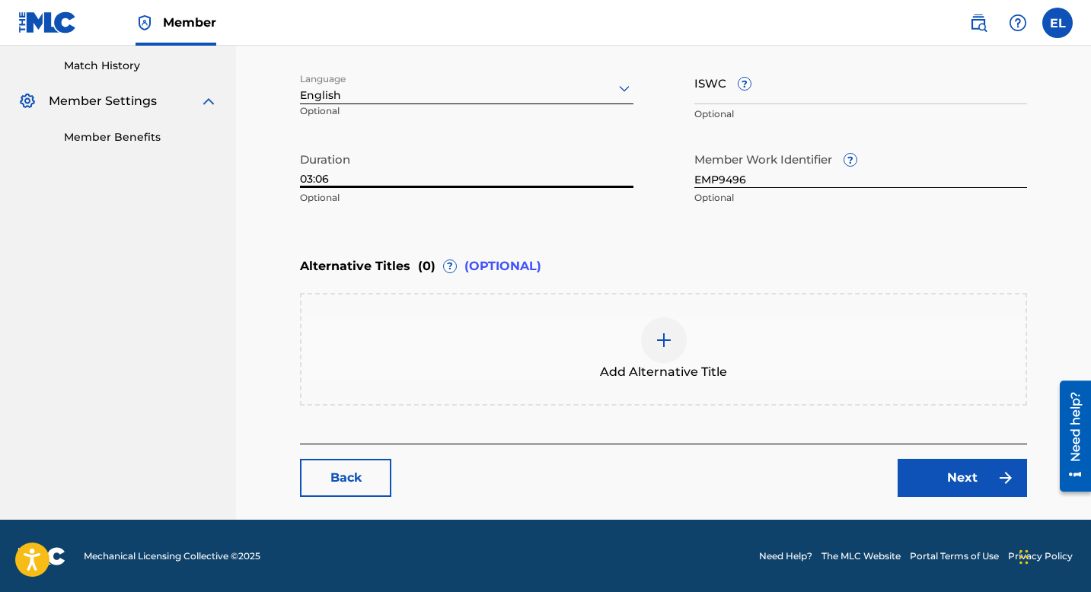
type input "03:06"
click at [956, 487] on link "Next" at bounding box center [962, 478] width 129 height 38
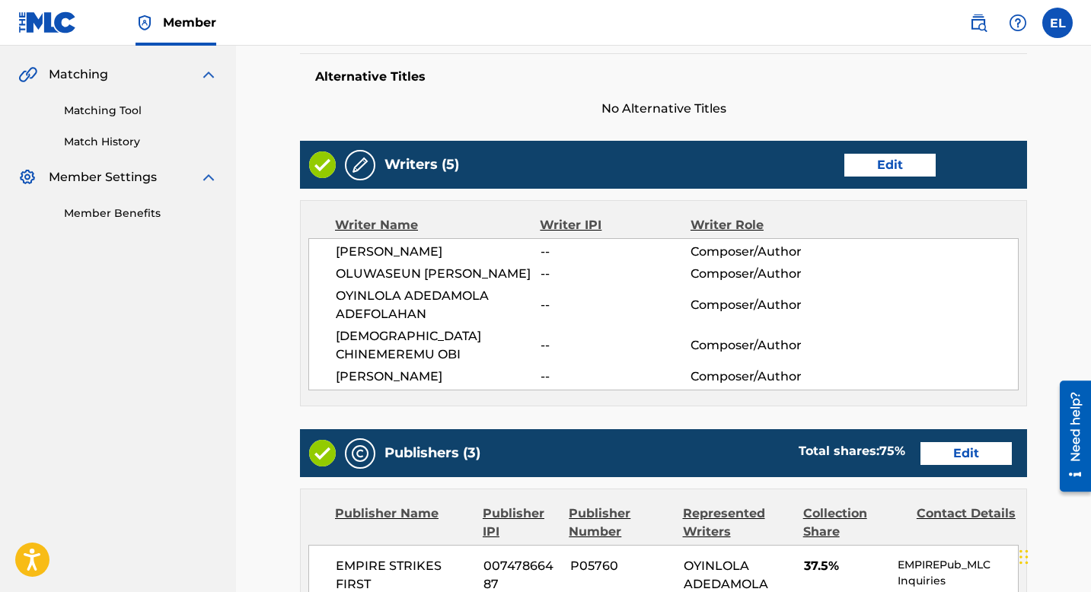
scroll to position [414, 0]
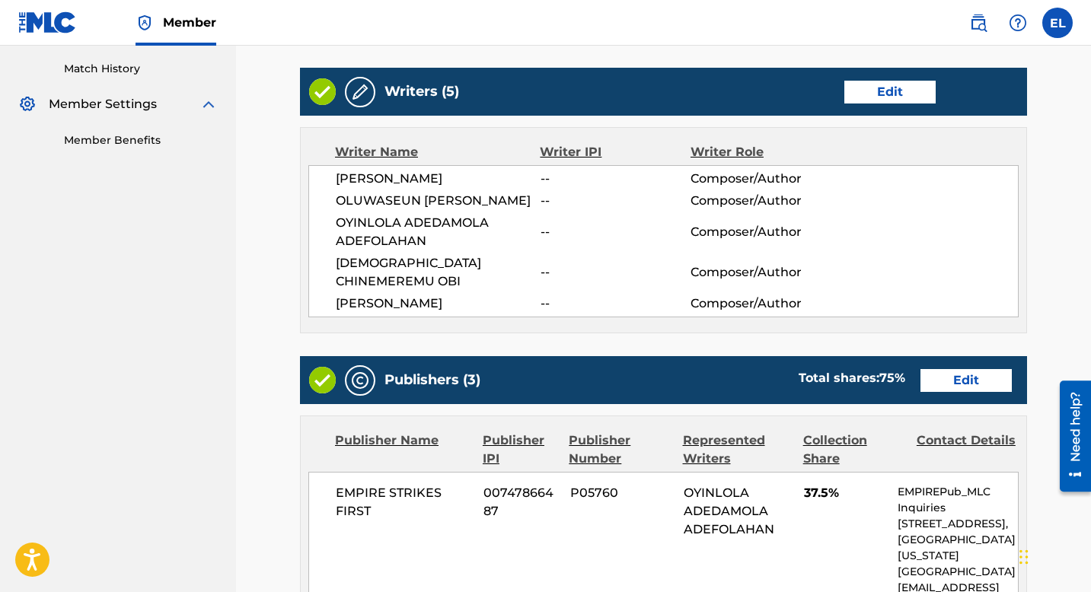
click at [886, 87] on link "Edit" at bounding box center [889, 92] width 91 height 23
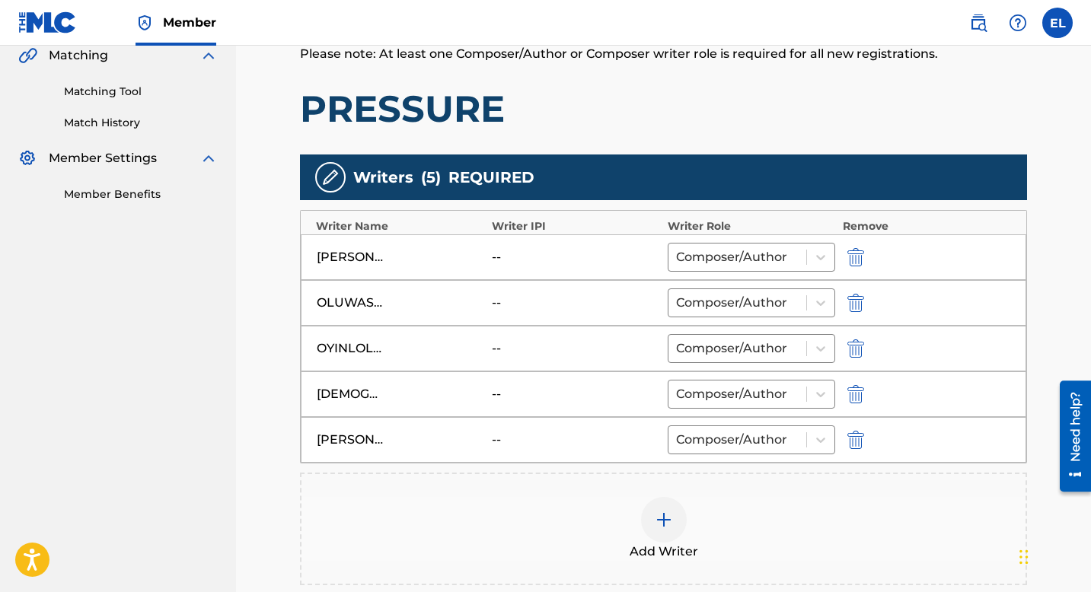
scroll to position [576, 0]
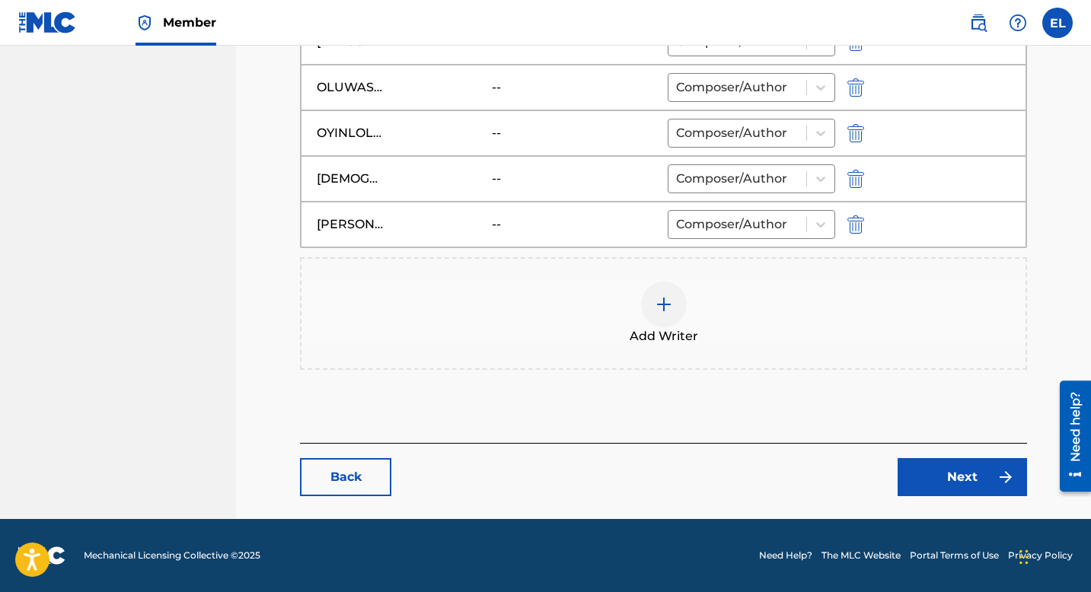
click at [663, 300] on img at bounding box center [664, 304] width 18 height 18
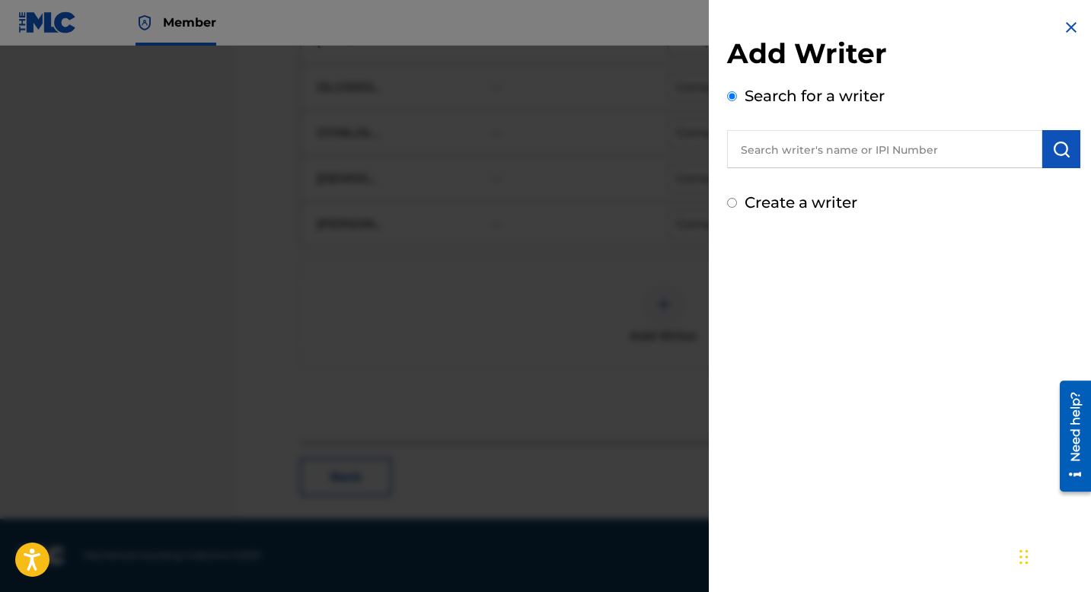
click at [829, 137] on input "text" at bounding box center [884, 149] width 315 height 38
paste input "1019529856"
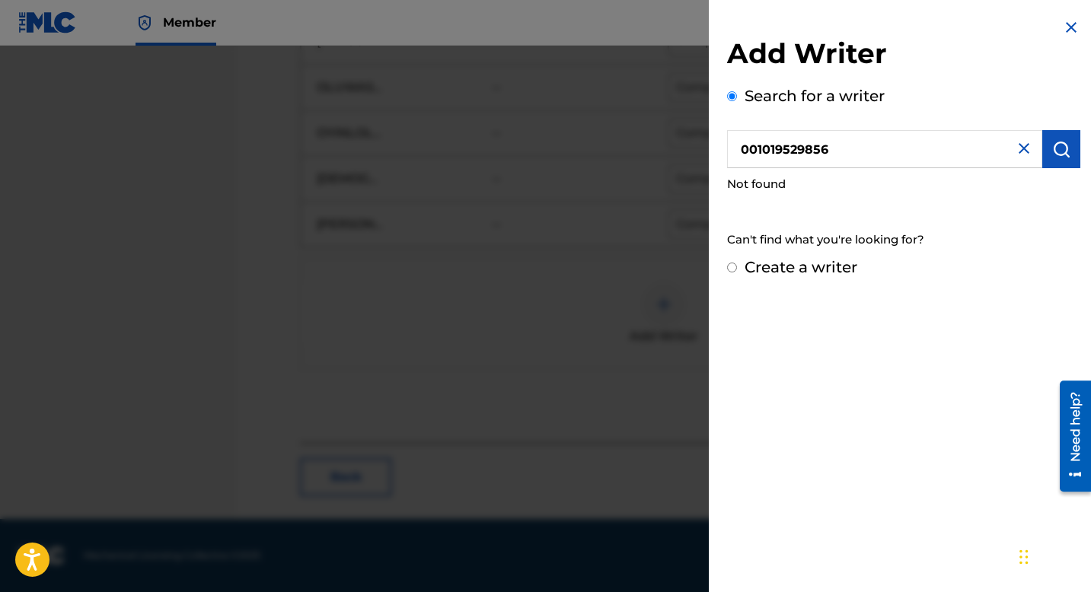
click at [747, 146] on input "001019529856" at bounding box center [884, 149] width 315 height 38
type input "01019529856"
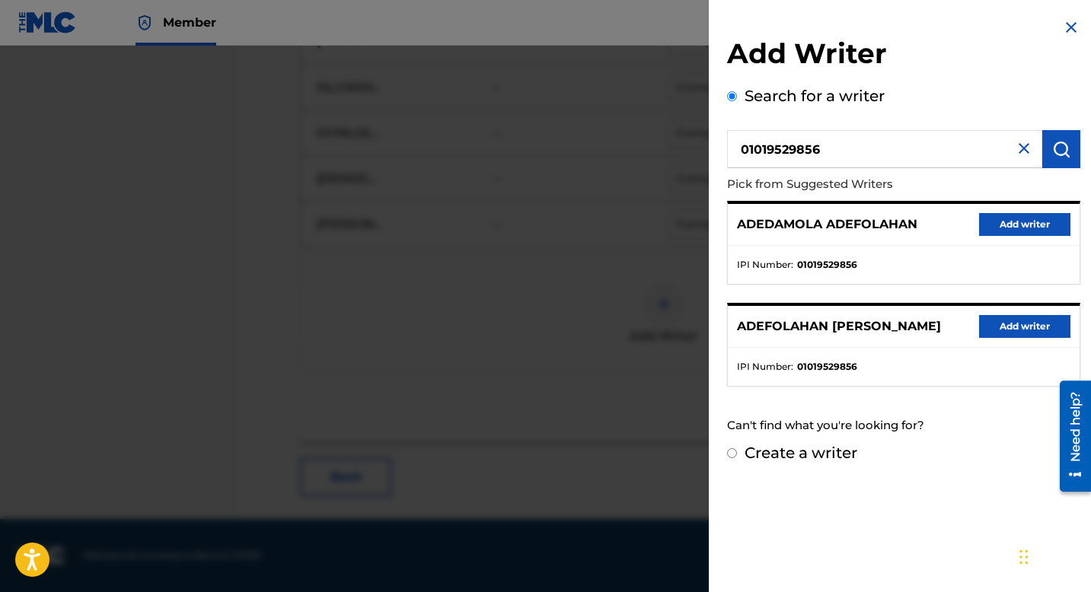
click at [1033, 225] on button "Add writer" at bounding box center [1024, 224] width 91 height 23
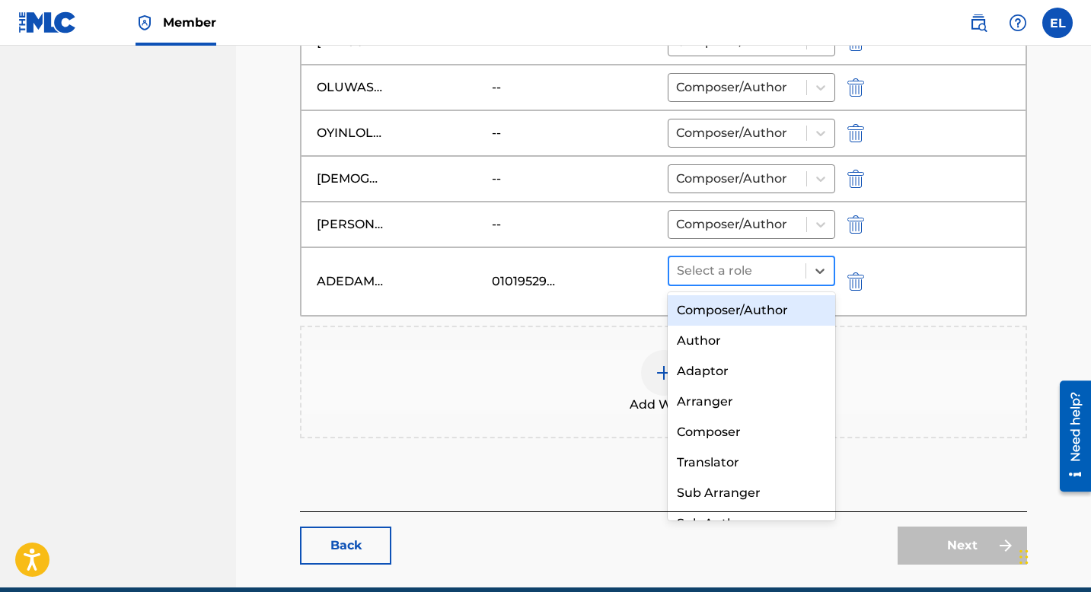
click at [766, 267] on div at bounding box center [737, 270] width 121 height 21
click at [743, 311] on div "Composer/Author" at bounding box center [752, 310] width 168 height 30
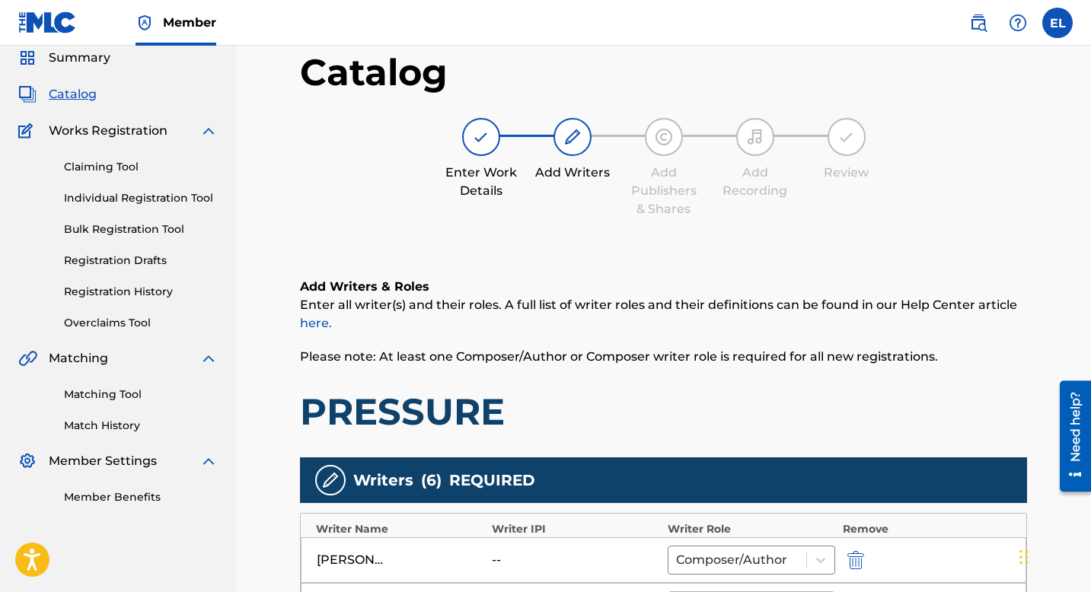
scroll to position [383, 0]
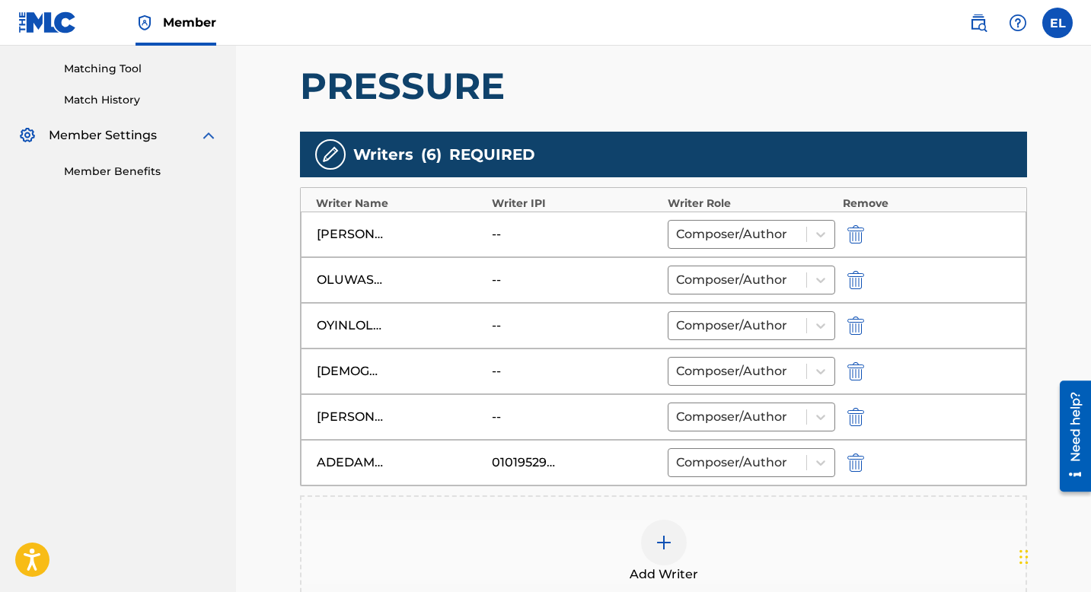
click at [857, 416] on img "submit" at bounding box center [855, 417] width 17 height 18
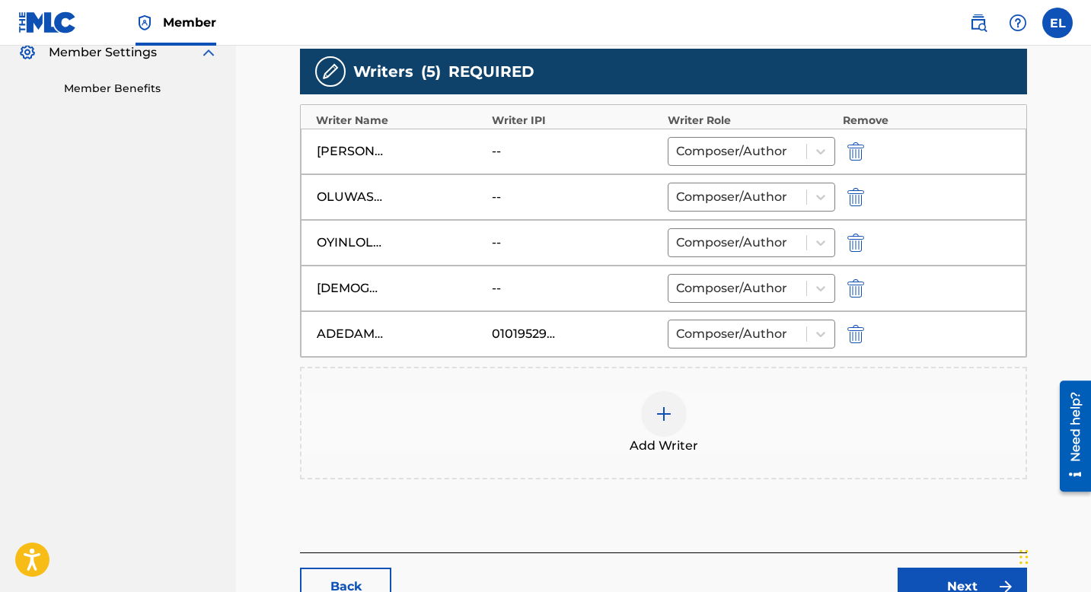
scroll to position [529, 0]
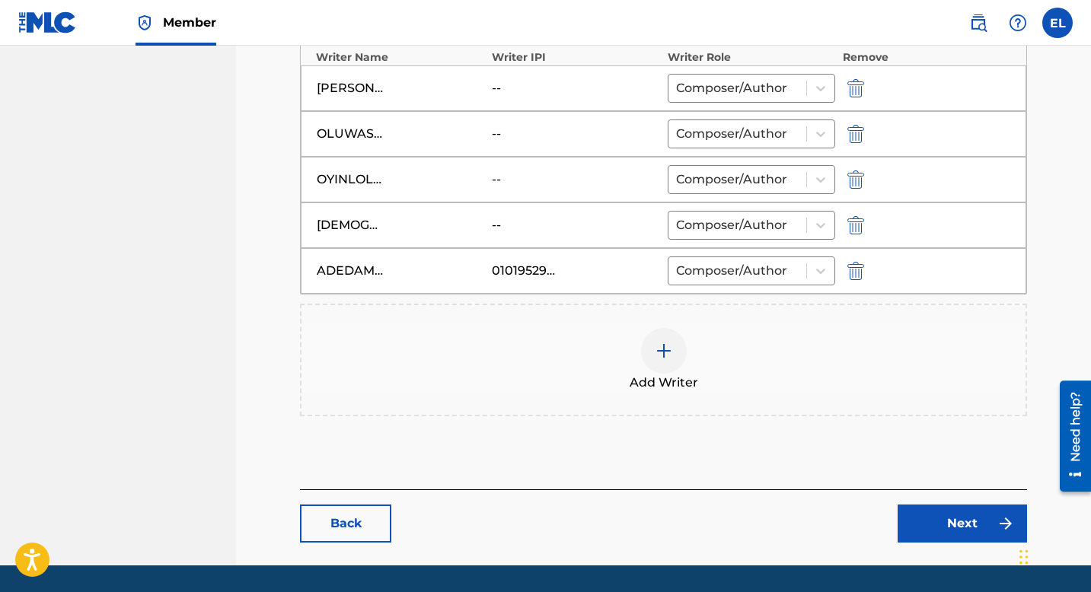
click at [653, 349] on div at bounding box center [664, 351] width 46 height 46
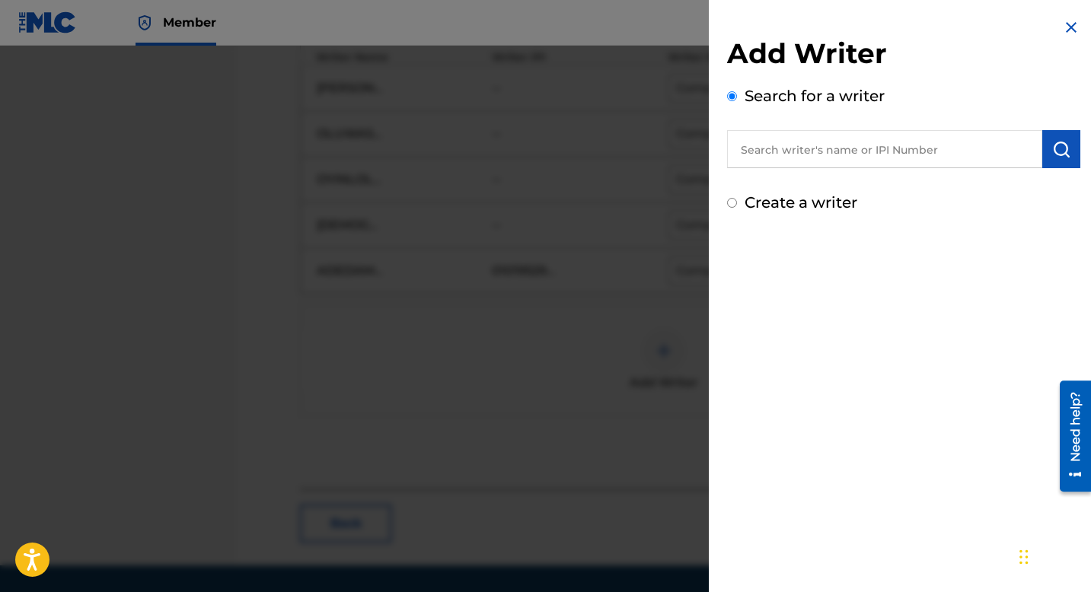
click at [814, 141] on input "text" at bounding box center [884, 149] width 315 height 38
click at [806, 154] on input "text" at bounding box center [884, 149] width 315 height 38
paste input "898564851"
type input "00898564851"
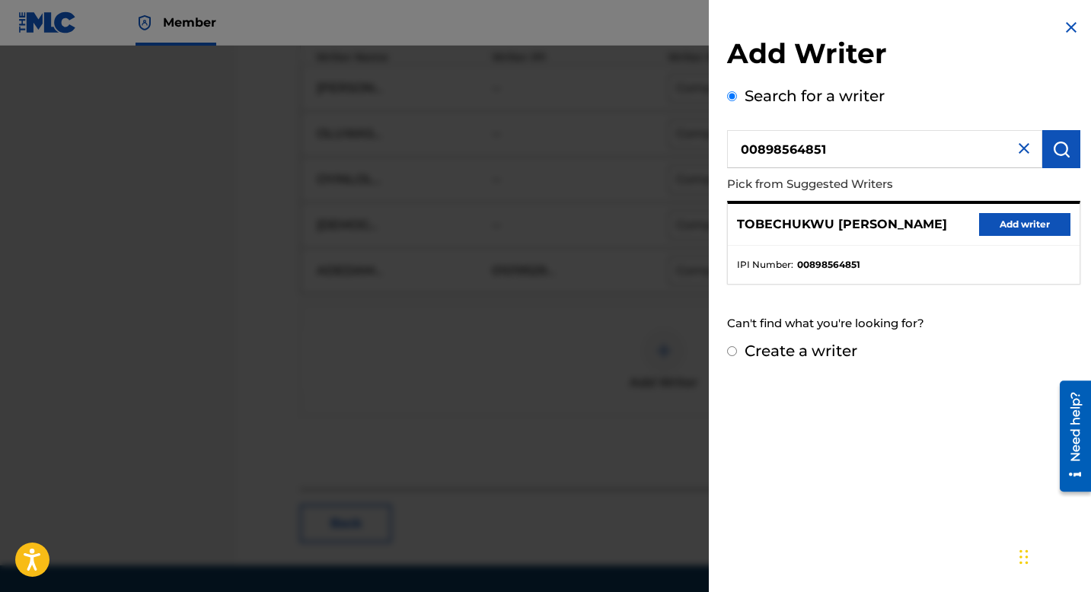
click at [996, 220] on button "Add writer" at bounding box center [1024, 224] width 91 height 23
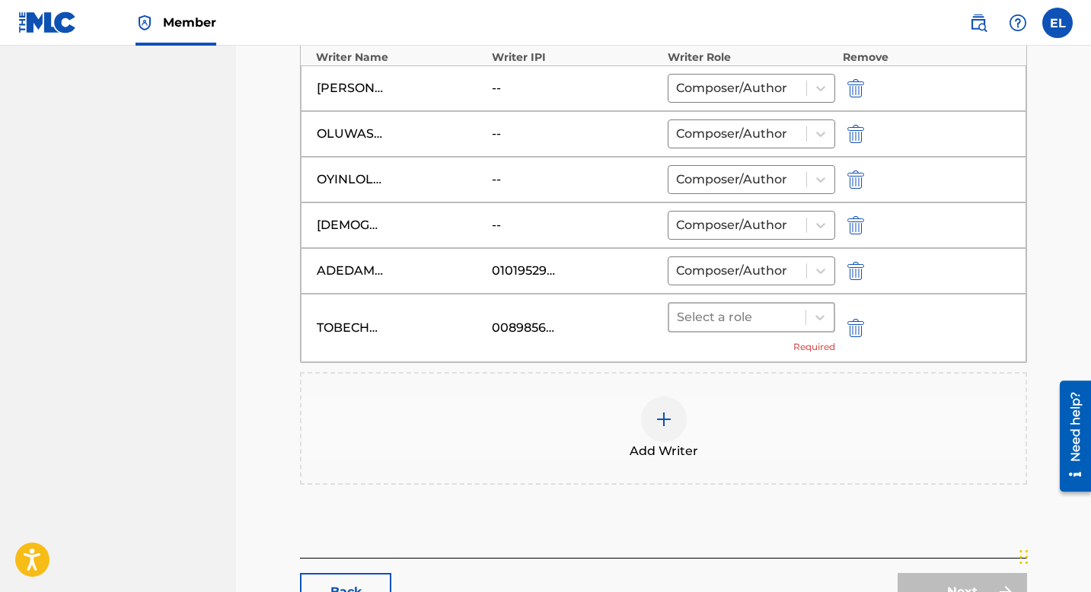
click at [730, 324] on div at bounding box center [737, 317] width 121 height 21
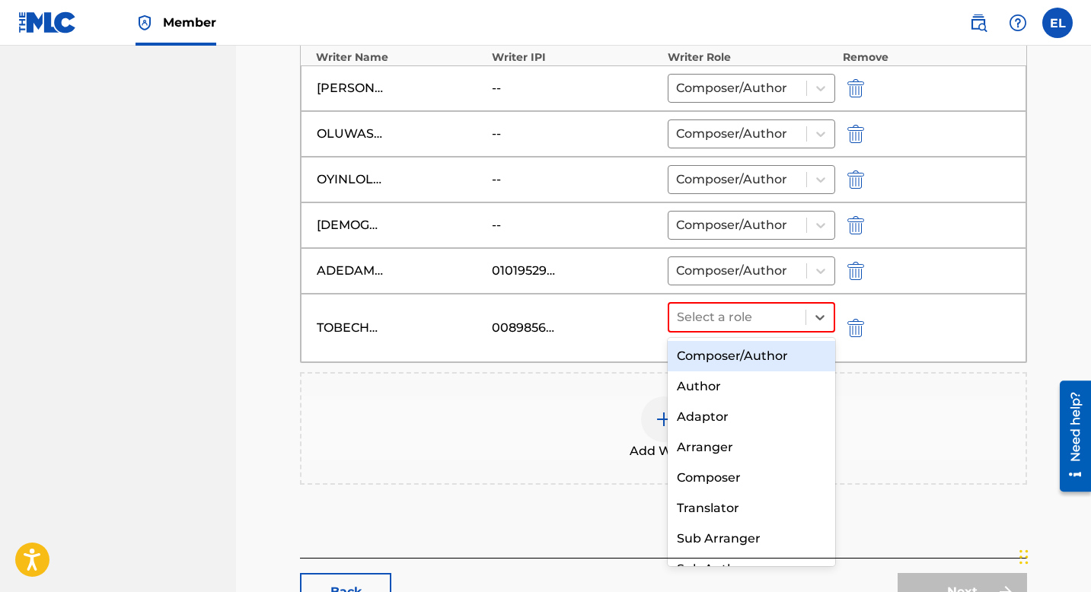
click at [720, 359] on div "Composer/Author" at bounding box center [752, 356] width 168 height 30
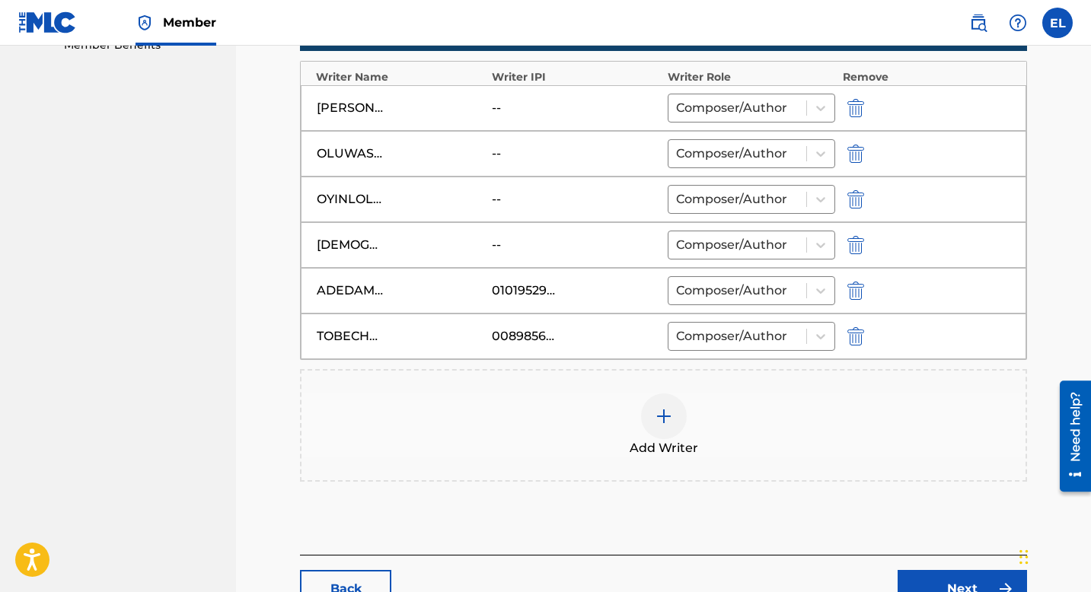
scroll to position [621, 0]
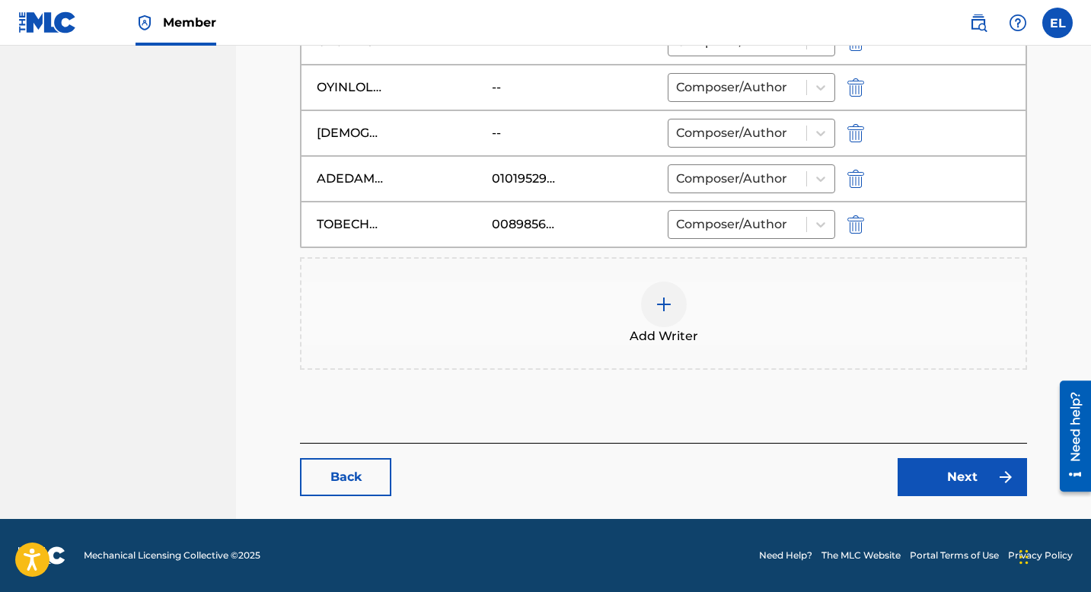
click at [946, 480] on link "Next" at bounding box center [962, 477] width 129 height 38
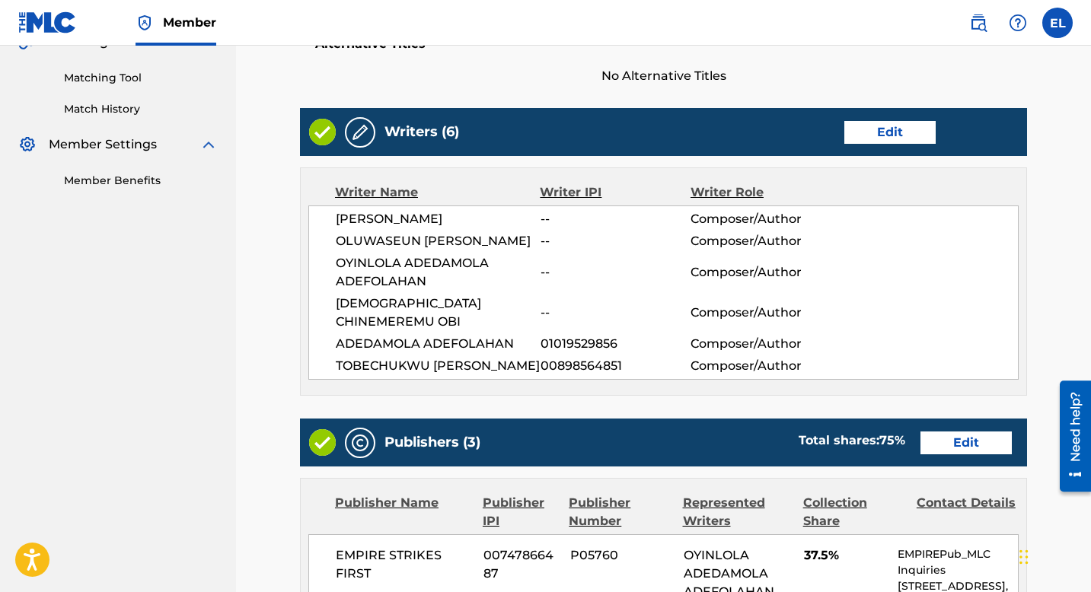
scroll to position [347, 0]
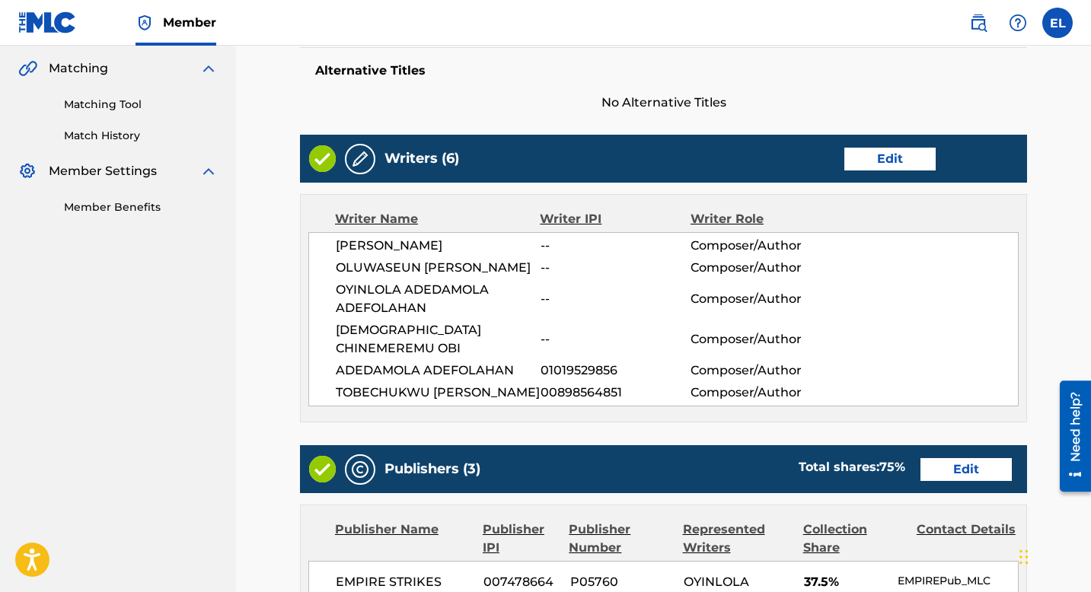
click at [905, 154] on link "Edit" at bounding box center [889, 159] width 91 height 23
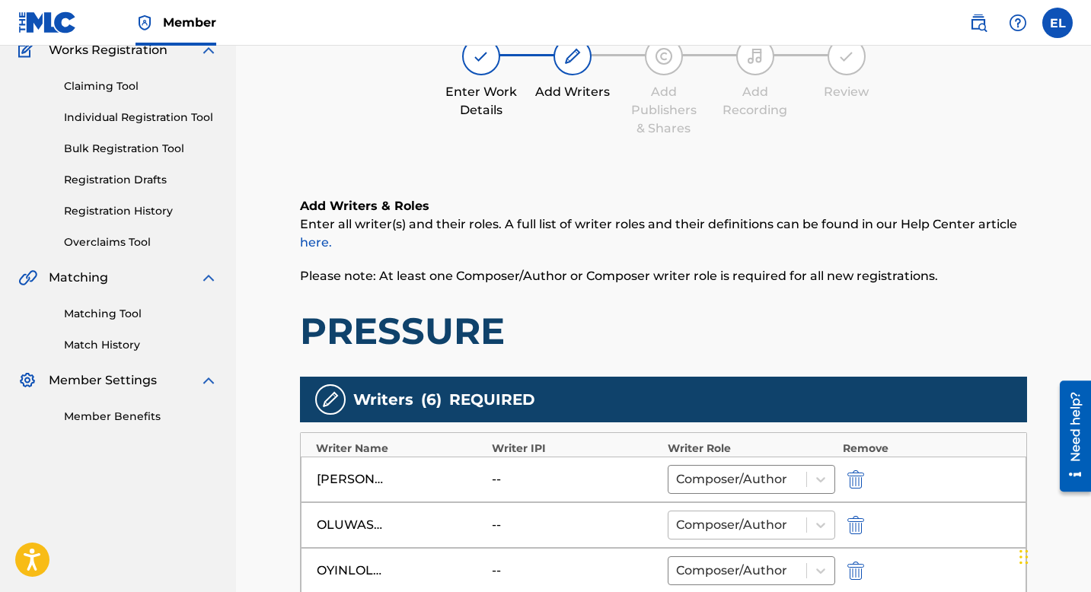
scroll to position [314, 0]
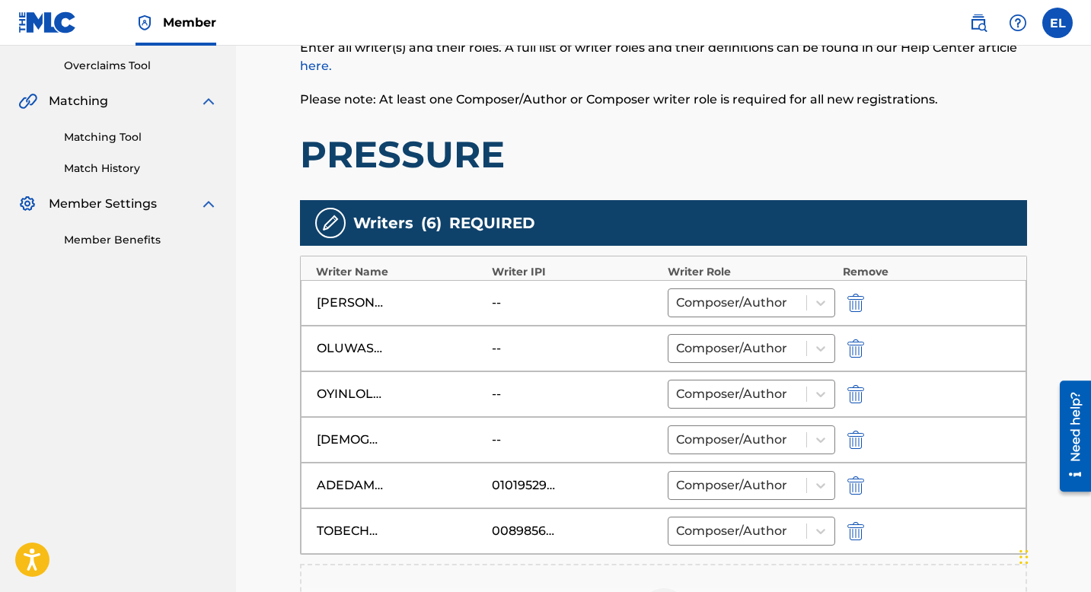
click at [858, 393] on img "submit" at bounding box center [855, 394] width 17 height 18
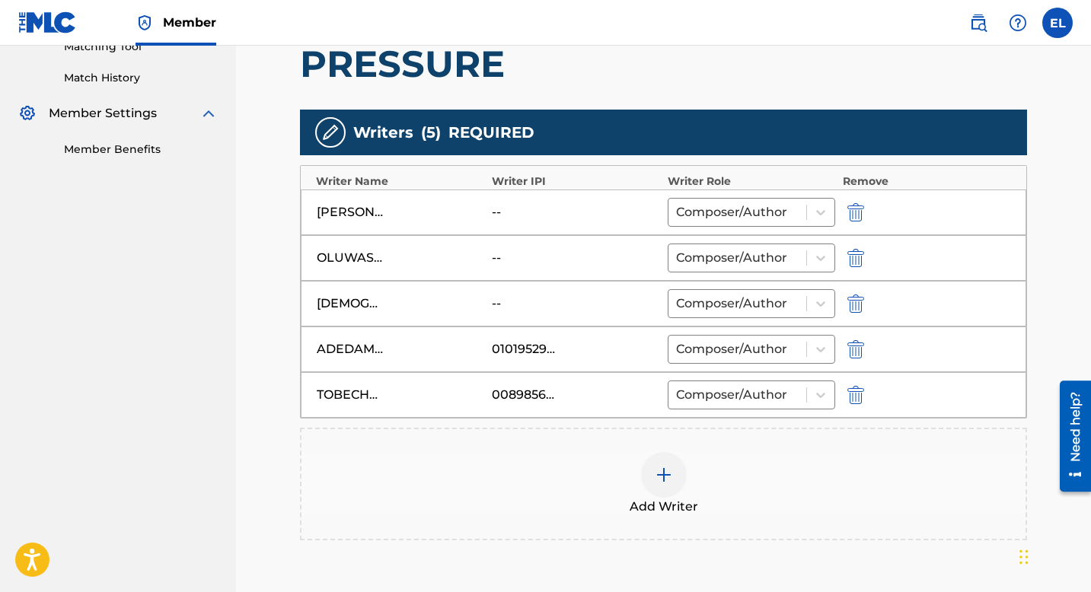
scroll to position [576, 0]
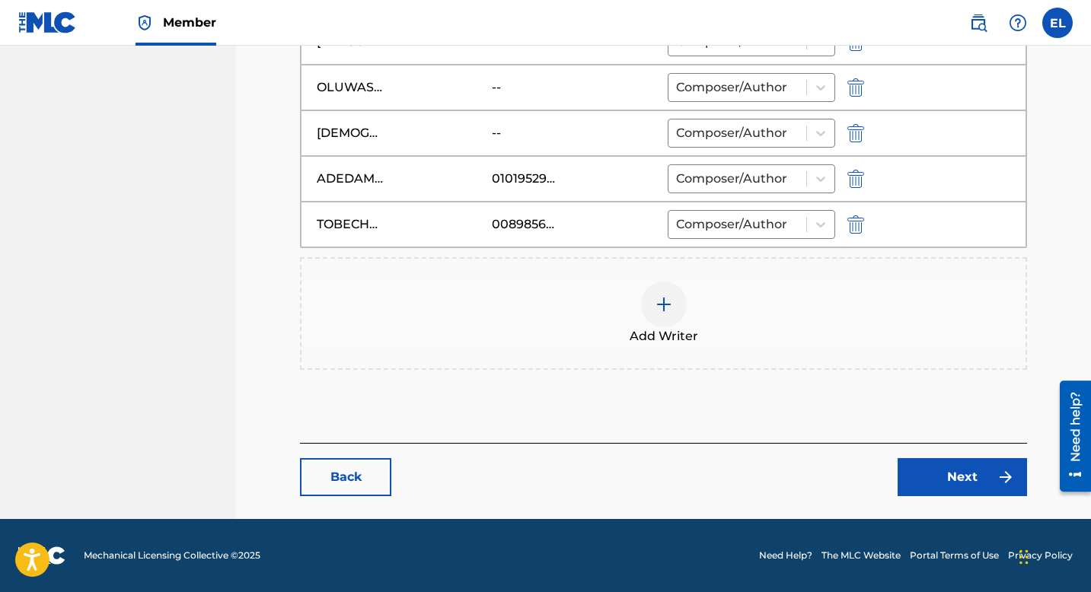
click at [942, 481] on link "Next" at bounding box center [962, 477] width 129 height 38
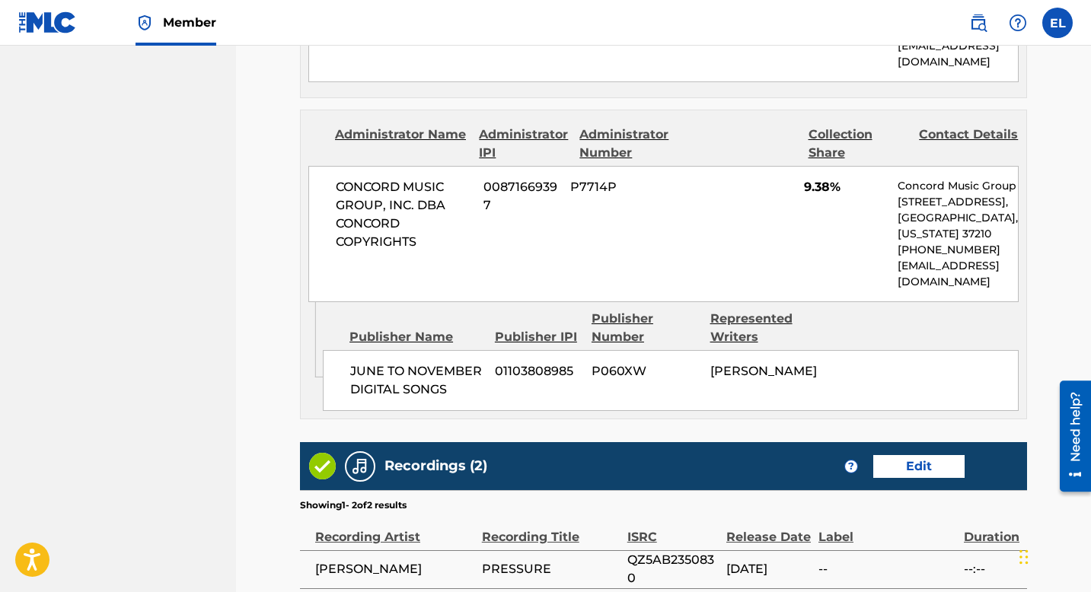
scroll to position [1345, 0]
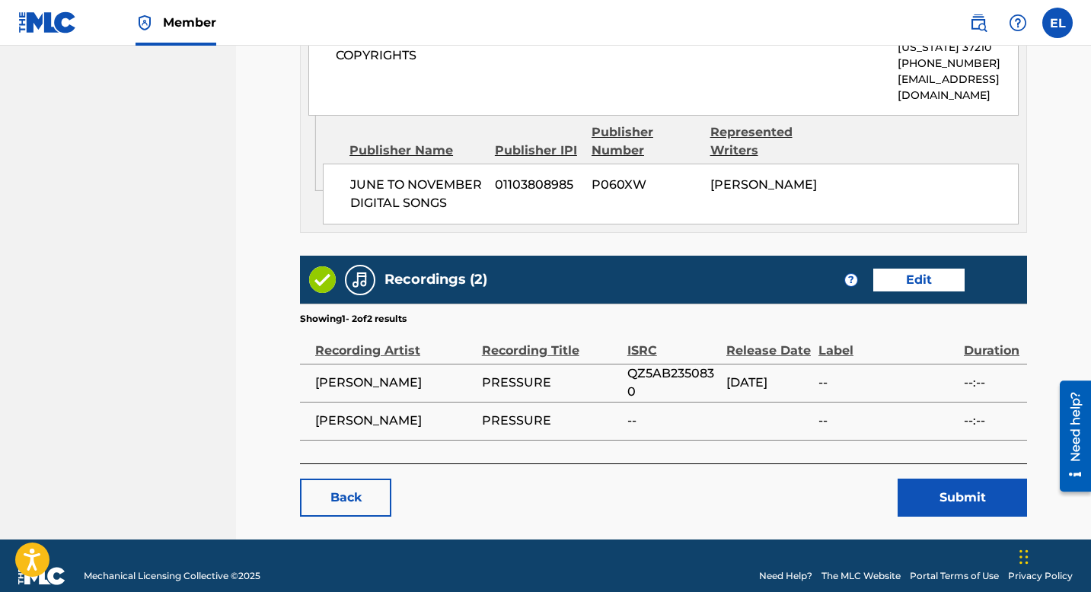
click at [935, 479] on button "Submit" at bounding box center [962, 498] width 129 height 38
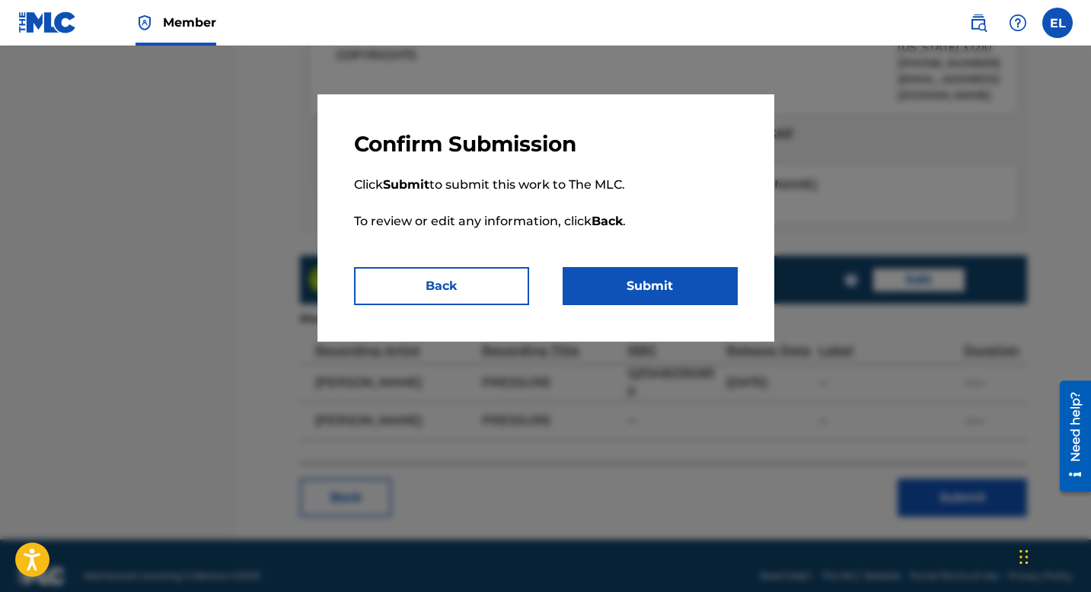
click at [670, 298] on button "Submit" at bounding box center [650, 286] width 175 height 38
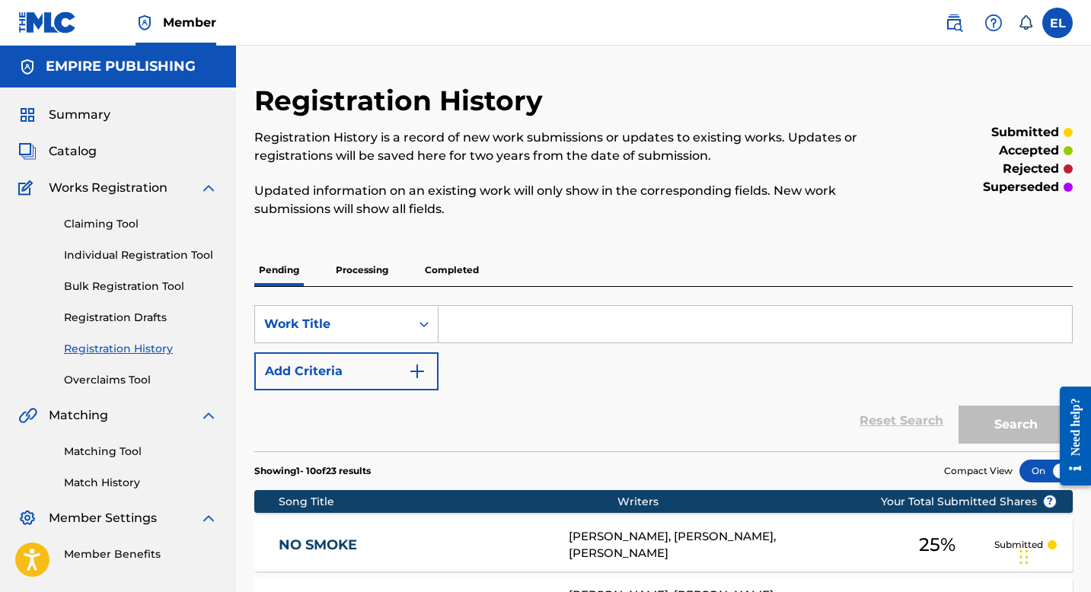
click at [545, 303] on div "SearchWithCriteria9b1ce1ed-5513-44dc-9e9d-5f44cc2111e8 Work Title Add Criteria …" at bounding box center [663, 369] width 819 height 164
drag, startPoint x: 545, startPoint y: 303, endPoint x: 528, endPoint y: 298, distance: 18.1
click at [544, 305] on div "SearchWithCriteria9b1ce1ed-5513-44dc-9e9d-5f44cc2111e8 Work Title Add Criteria …" at bounding box center [663, 369] width 819 height 164
click at [531, 318] on input "Search Form" at bounding box center [756, 324] width 634 height 37
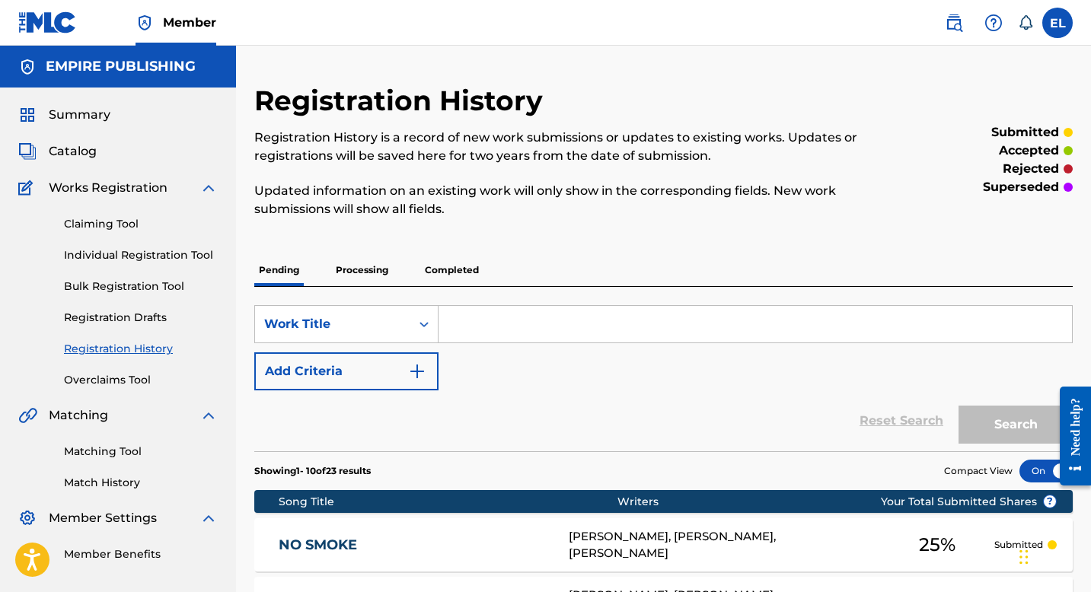
paste input "Bring Me Down"
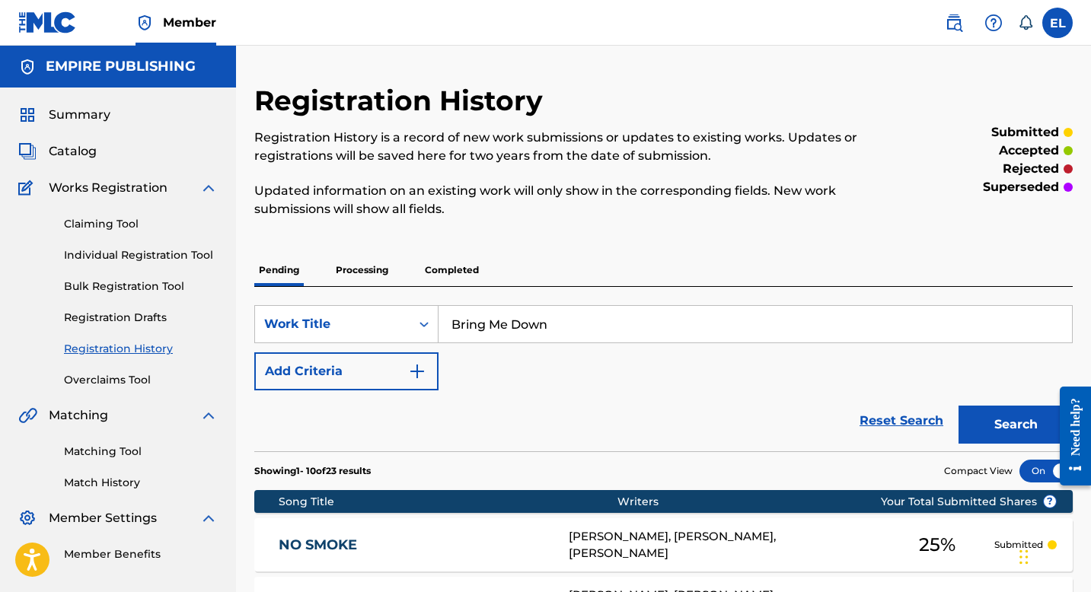
type input "Bring Me Down"
click at [1009, 412] on button "Search" at bounding box center [1016, 425] width 114 height 38
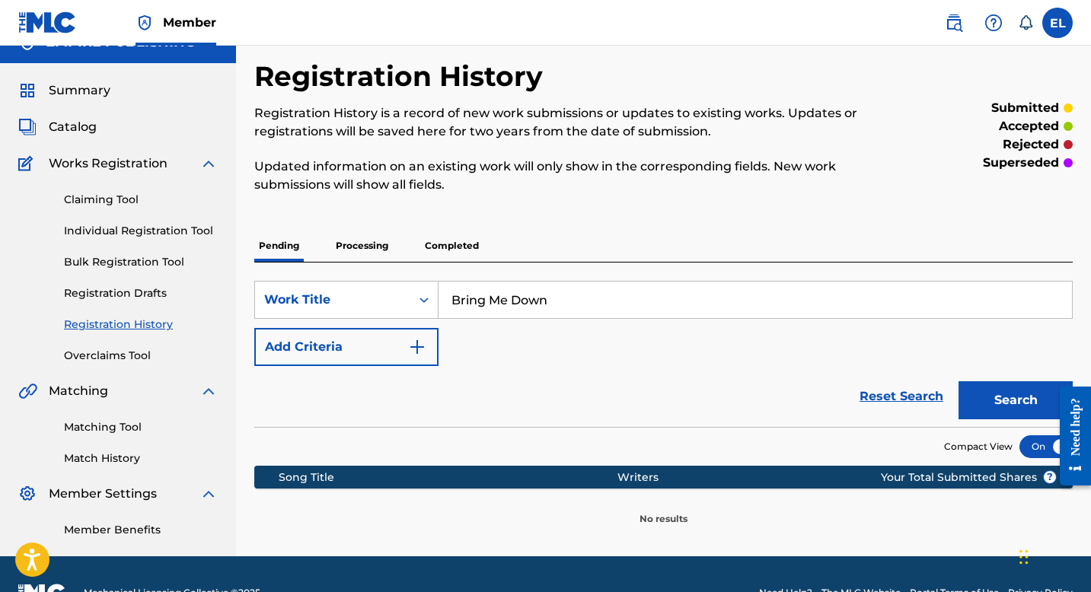
scroll to position [62, 0]
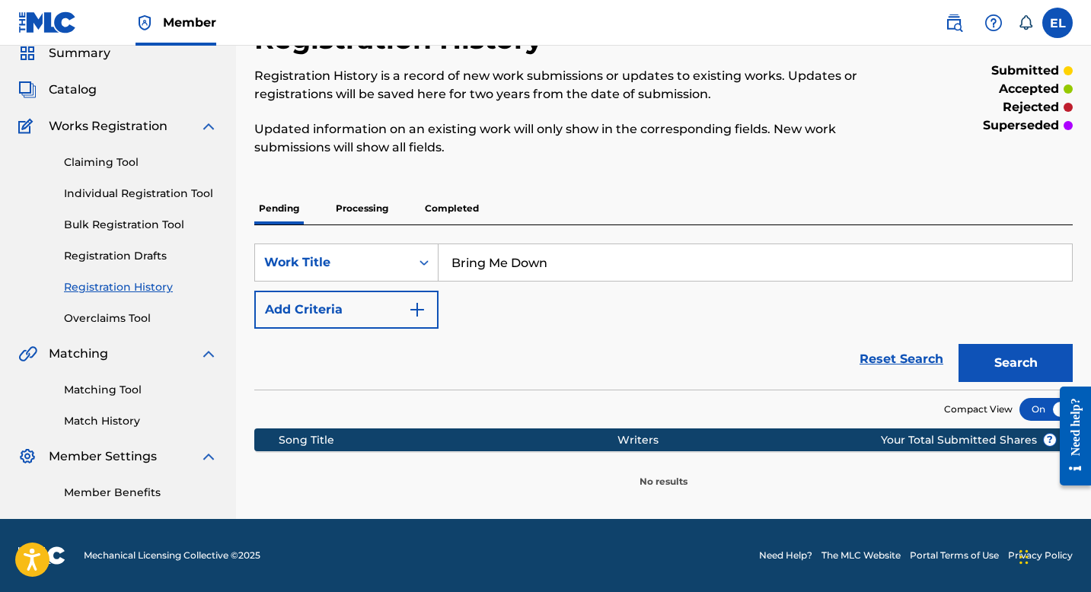
click at [359, 205] on p "Processing" at bounding box center [362, 209] width 62 height 32
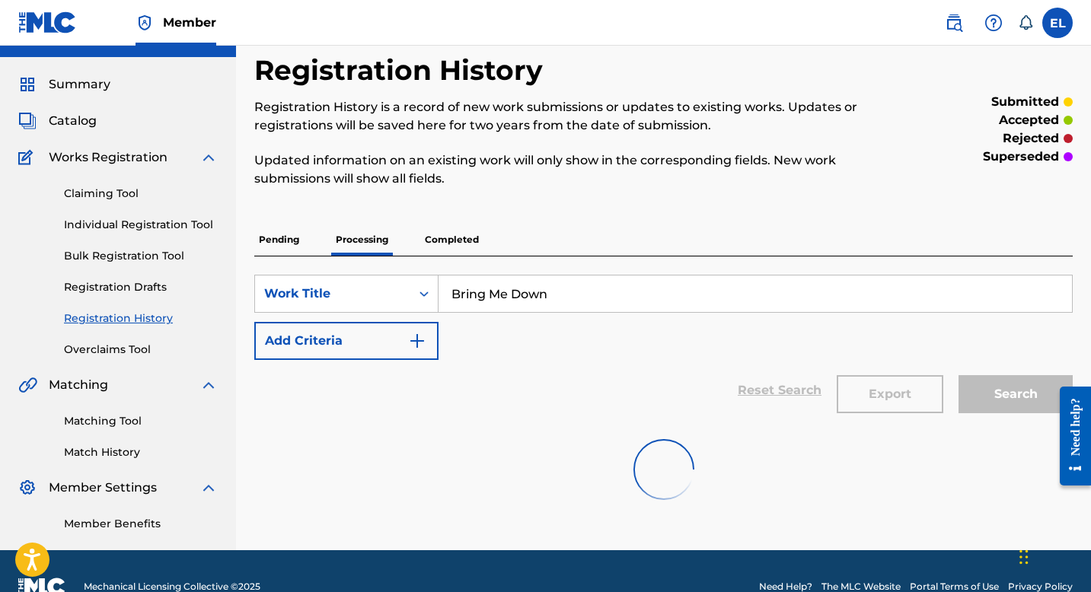
scroll to position [62, 0]
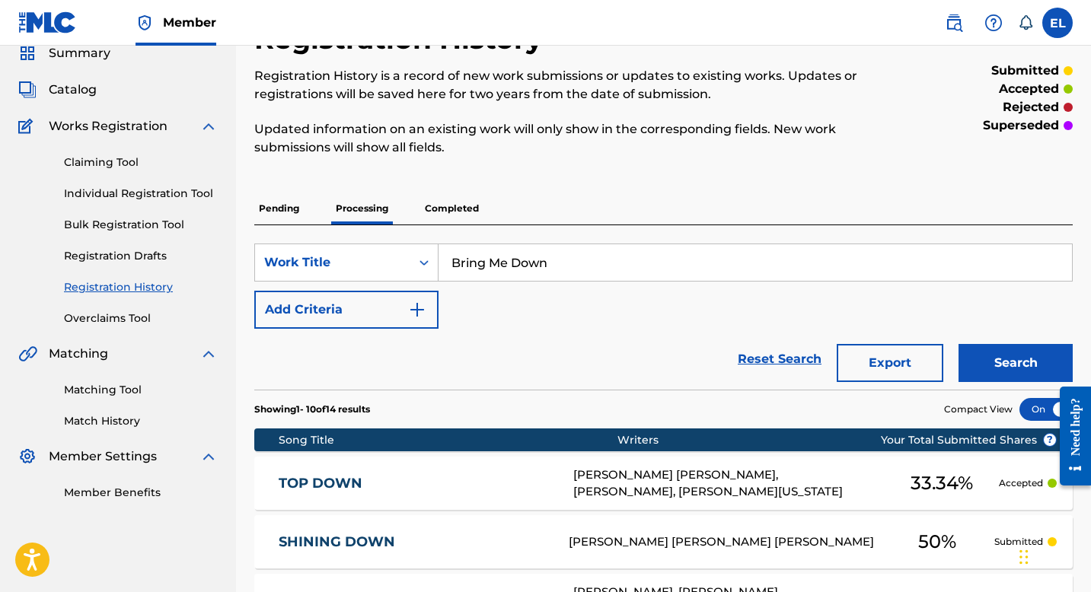
click at [448, 204] on p "Completed" at bounding box center [451, 209] width 63 height 32
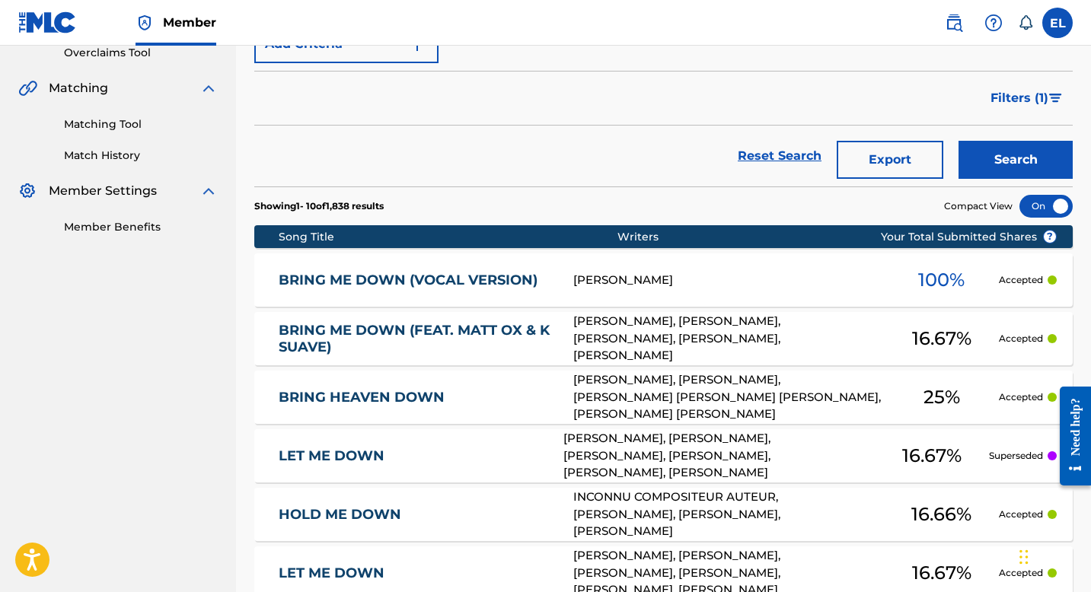
scroll to position [362, 0]
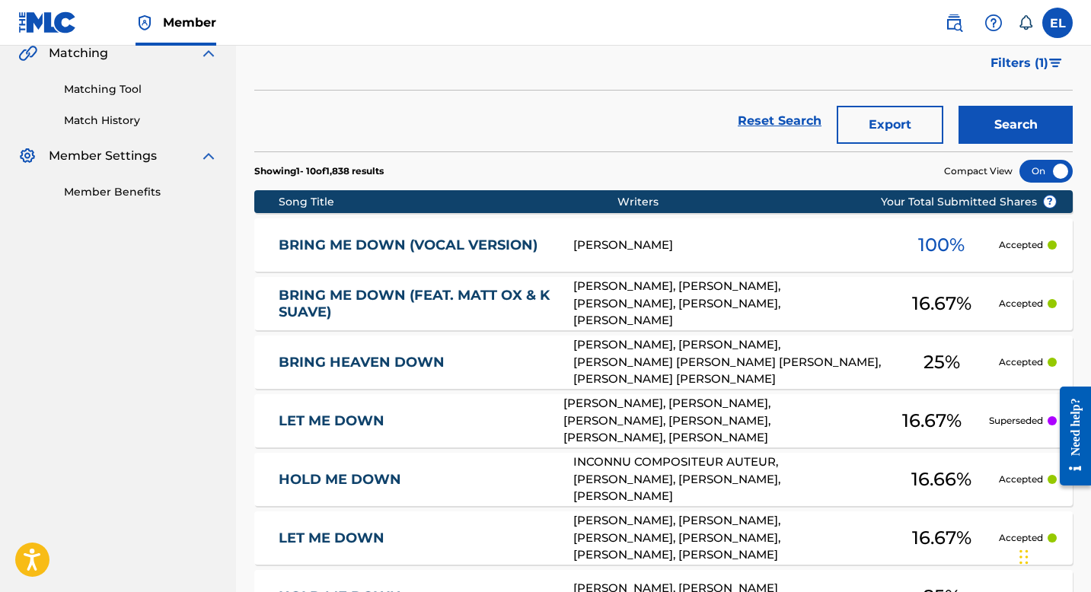
click at [480, 314] on link "BRING ME DOWN (FEAT. MATT OX & K SUAVE)" at bounding box center [416, 304] width 274 height 34
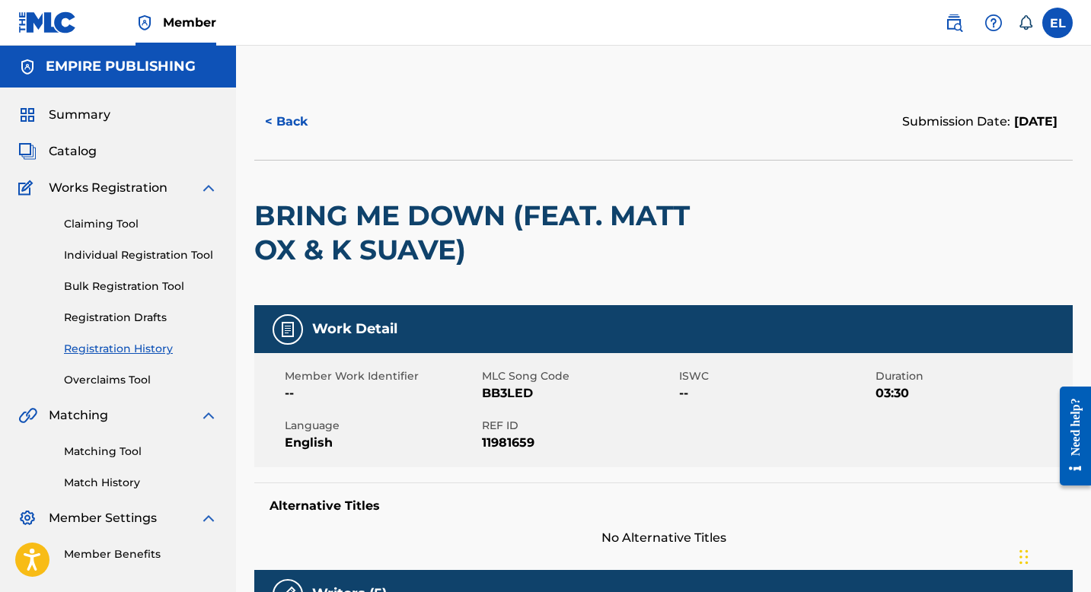
click at [85, 156] on span "Catalog" at bounding box center [73, 151] width 48 height 18
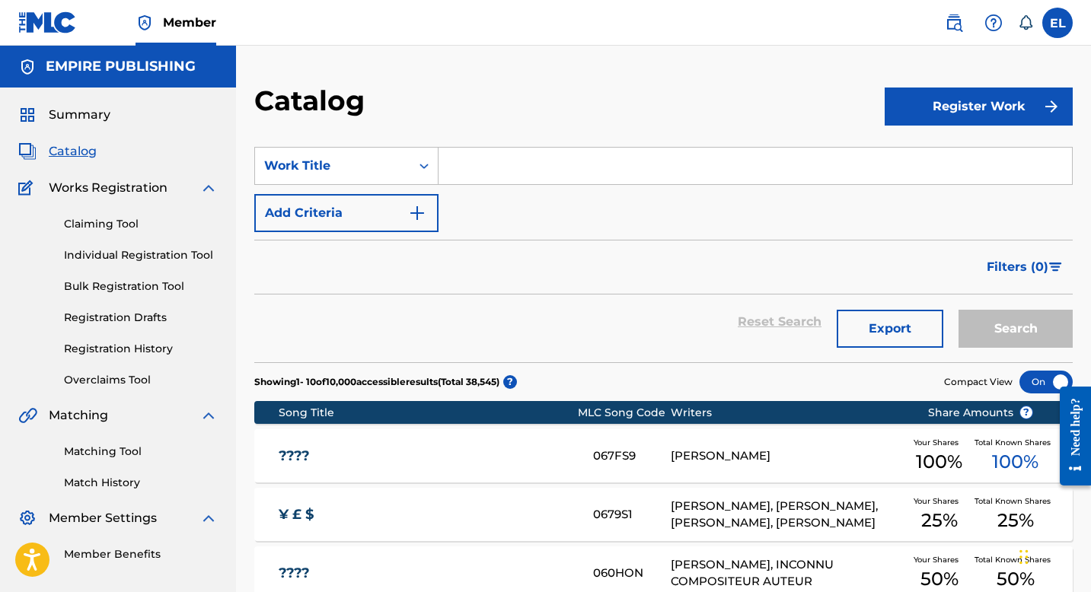
click at [461, 159] on input "Search Form" at bounding box center [756, 166] width 634 height 37
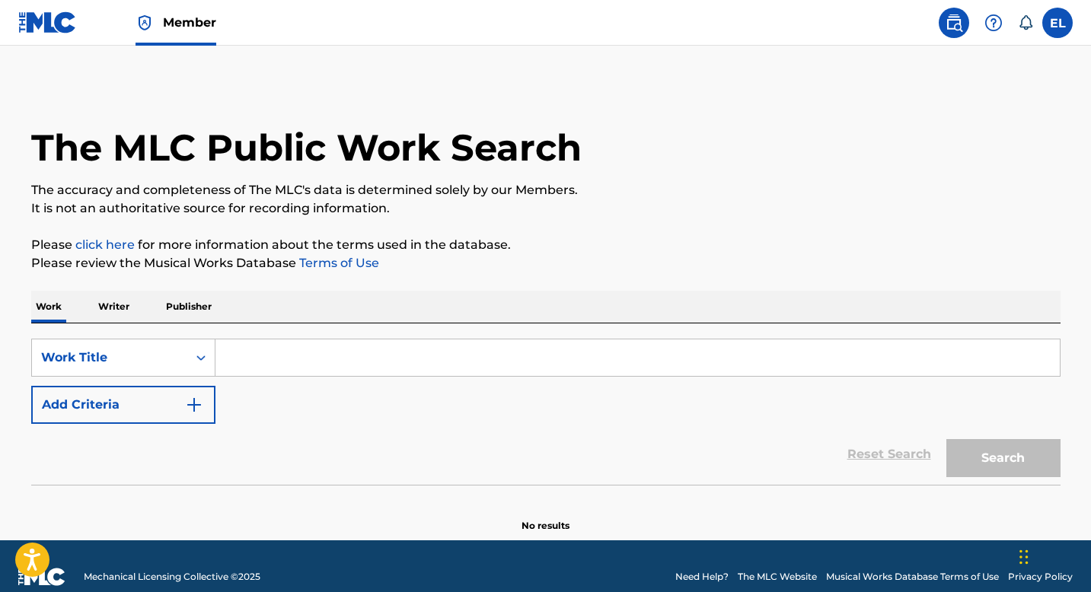
click at [254, 353] on input "Search Form" at bounding box center [637, 358] width 844 height 37
paste input "AD9I6T"
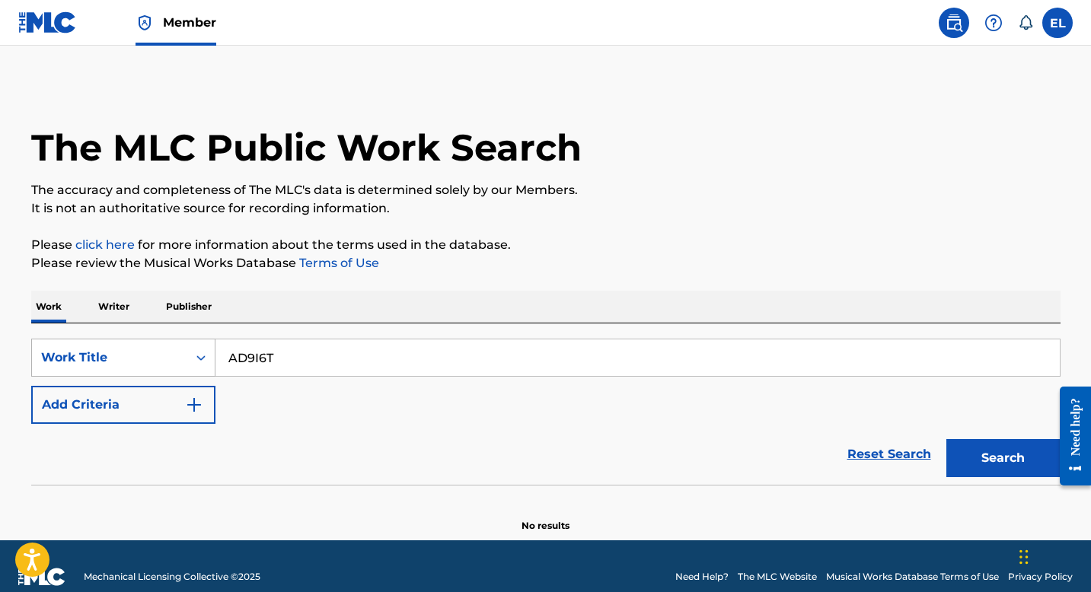
type input "AD9I6T"
click at [115, 362] on div "Work Title" at bounding box center [123, 358] width 184 height 38
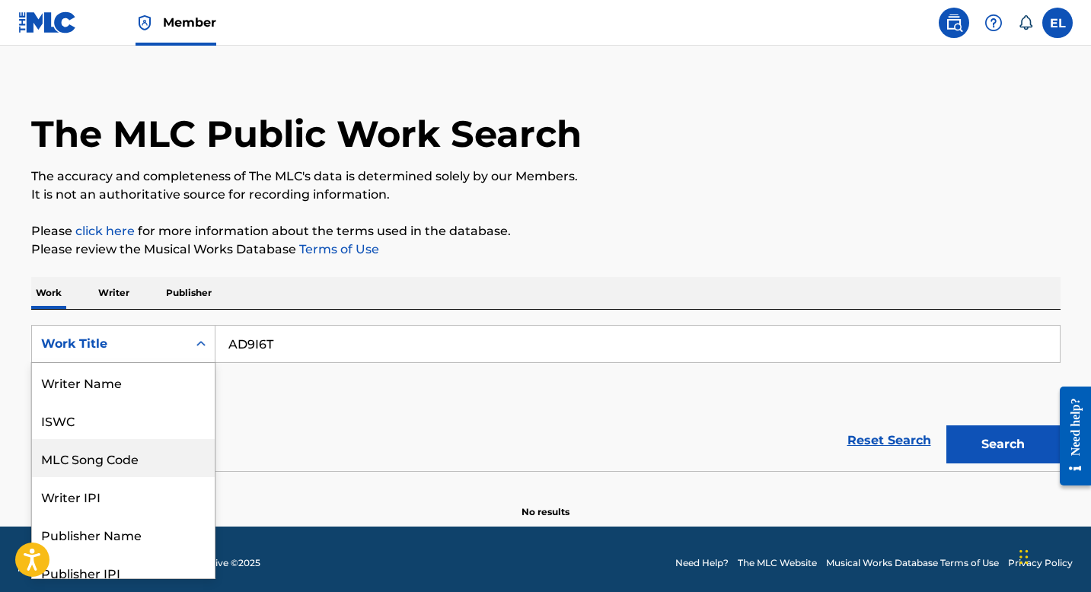
scroll to position [76, 0]
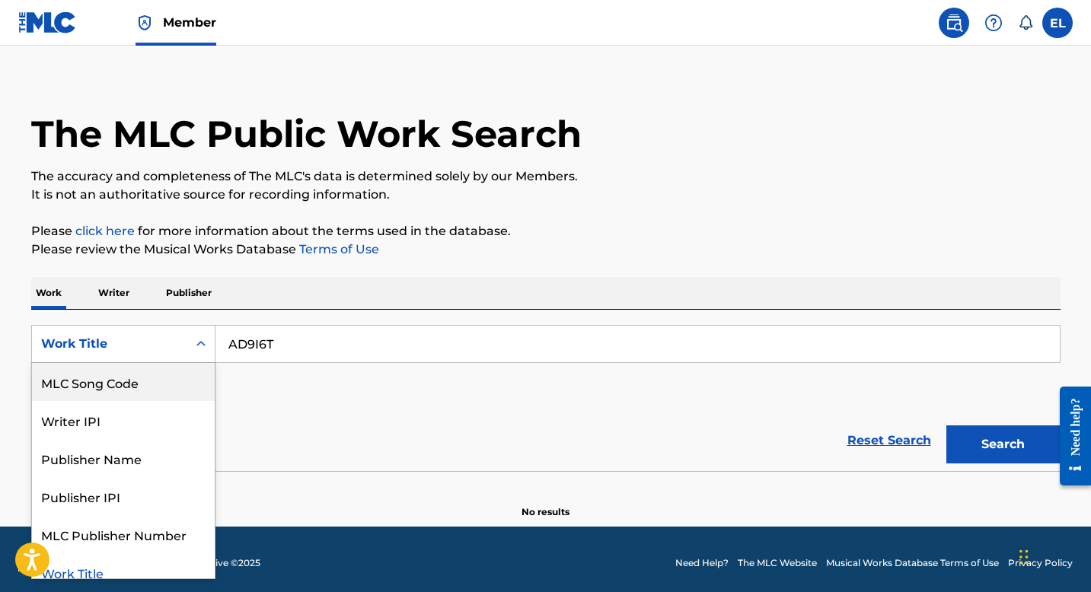
drag, startPoint x: 139, startPoint y: 396, endPoint x: 244, endPoint y: 415, distance: 107.5
click at [139, 396] on div "MLC Song Code" at bounding box center [123, 382] width 183 height 38
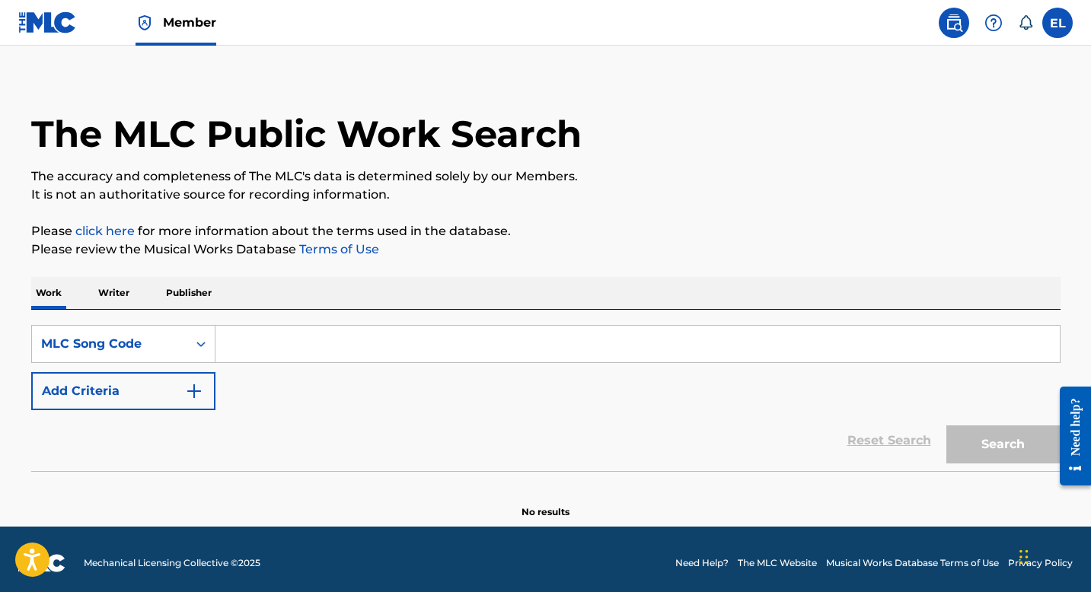
drag, startPoint x: 531, startPoint y: 343, endPoint x: 704, endPoint y: 380, distance: 176.7
click at [532, 343] on input "Search Form" at bounding box center [637, 344] width 844 height 37
paste input "AD9I6T"
click at [964, 439] on button "Search" at bounding box center [1003, 445] width 114 height 38
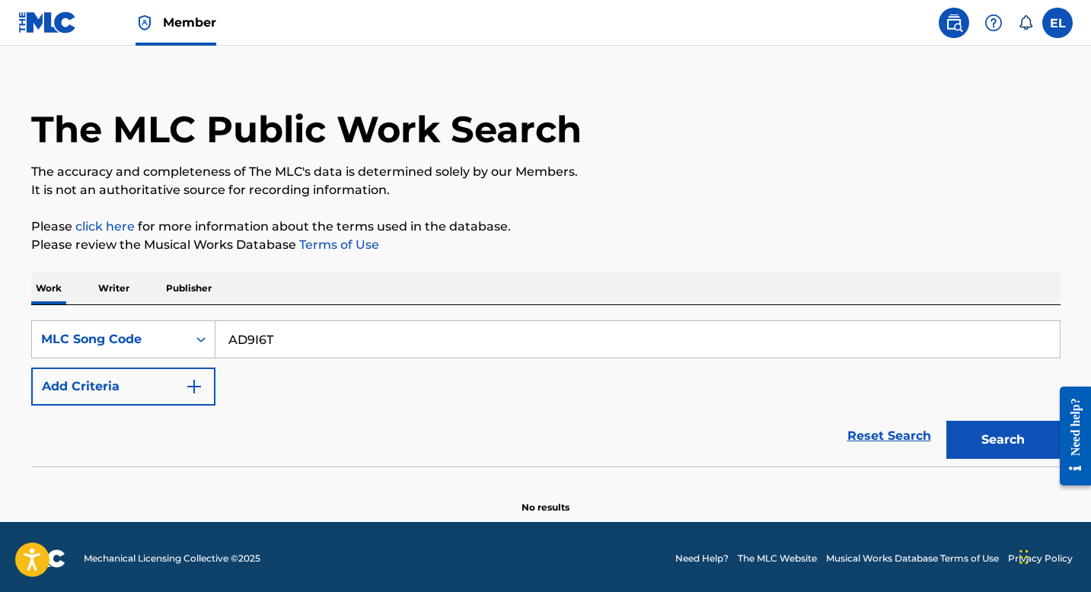
scroll to position [21, 0]
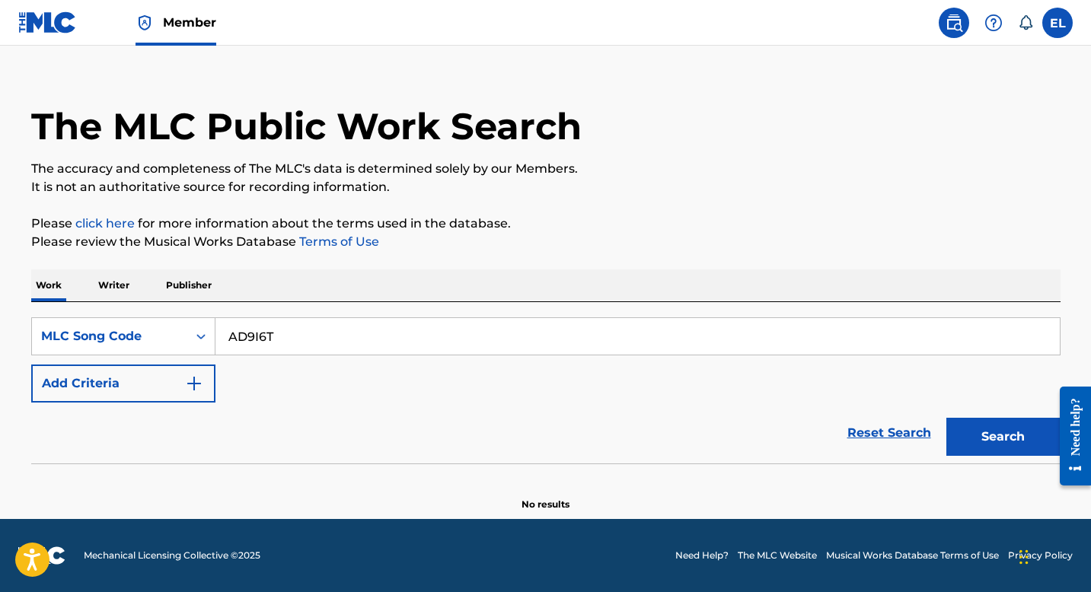
click at [313, 345] on input "AD9I6T" at bounding box center [637, 336] width 844 height 37
paste input "GC1343"
type input "GC1343"
click at [983, 423] on button "Search" at bounding box center [1003, 437] width 114 height 38
